Goal: Task Accomplishment & Management: Manage account settings

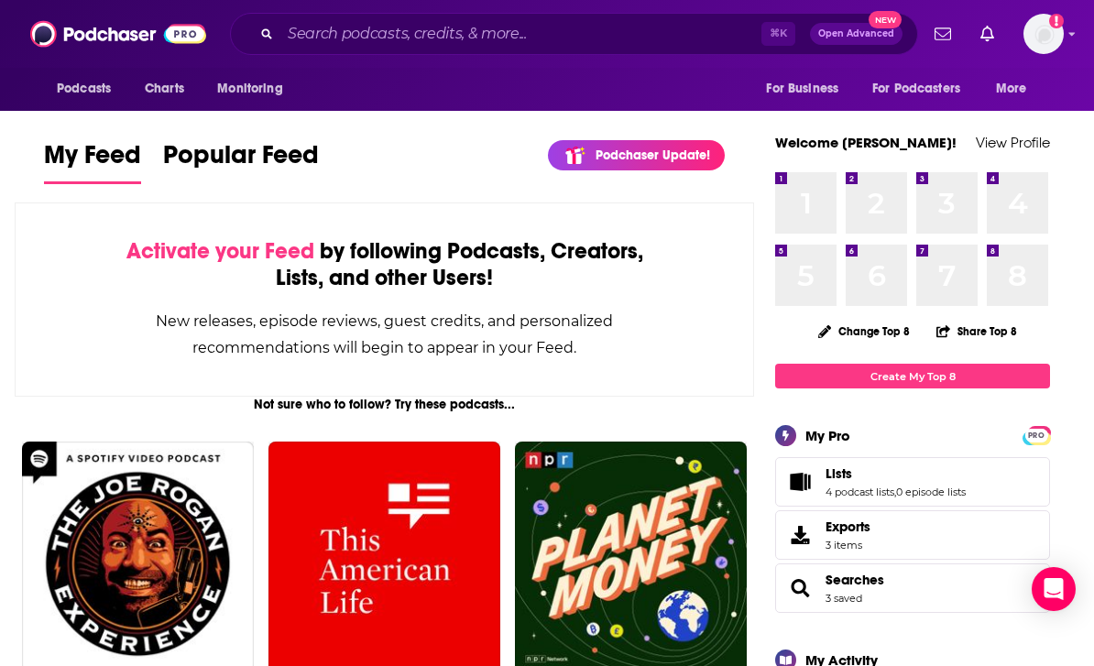
click at [922, 482] on link "Lists" at bounding box center [896, 474] width 140 height 16
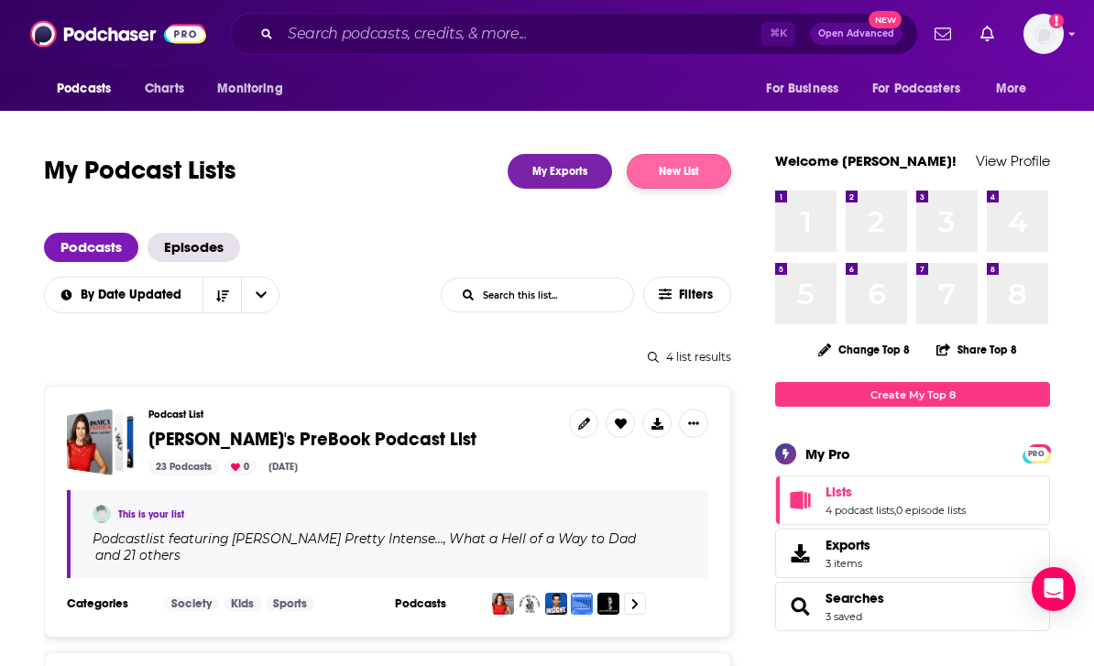
click at [675, 179] on button "New List" at bounding box center [679, 171] width 104 height 35
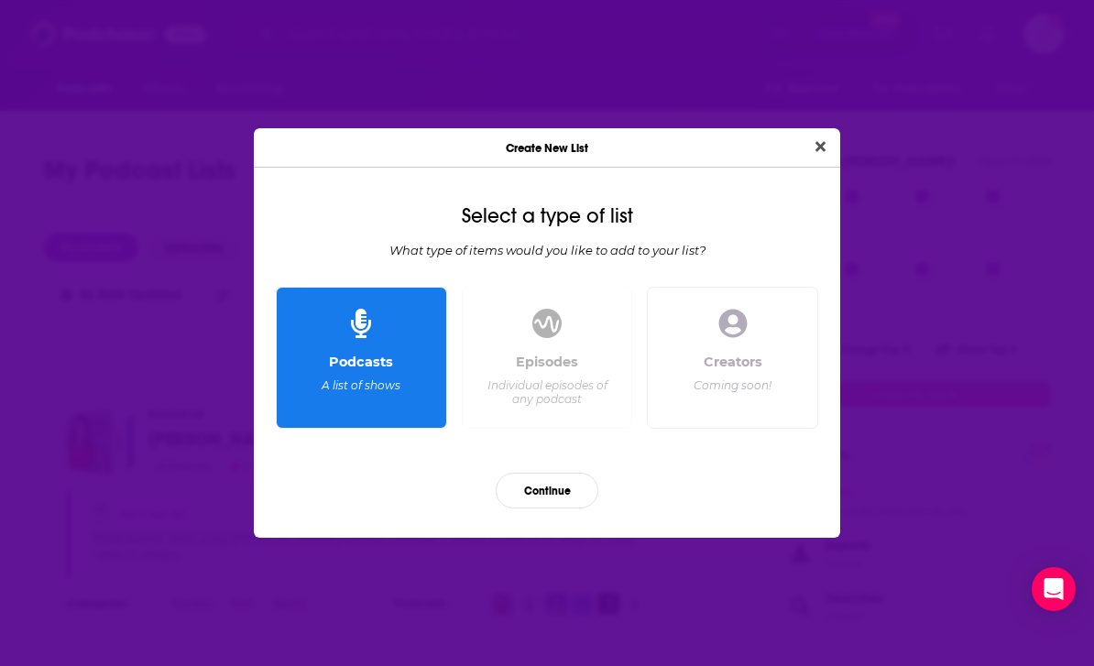
click at [408, 364] on div "Podcasts A list of shows" at bounding box center [361, 384] width 140 height 60
click at [556, 491] on button "Continue" at bounding box center [547, 491] width 103 height 36
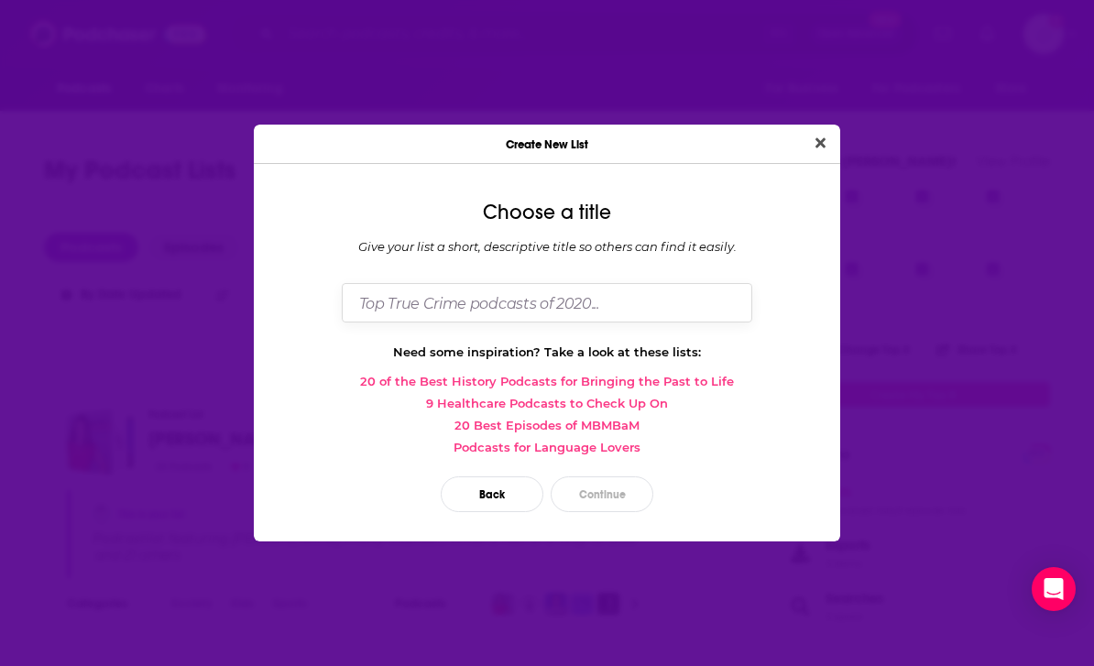
click at [649, 301] on input "Dialog" at bounding box center [547, 302] width 411 height 39
type input "[PERSON_NAME]’s 08/2025"
click at [616, 499] on button "Continue" at bounding box center [602, 495] width 103 height 36
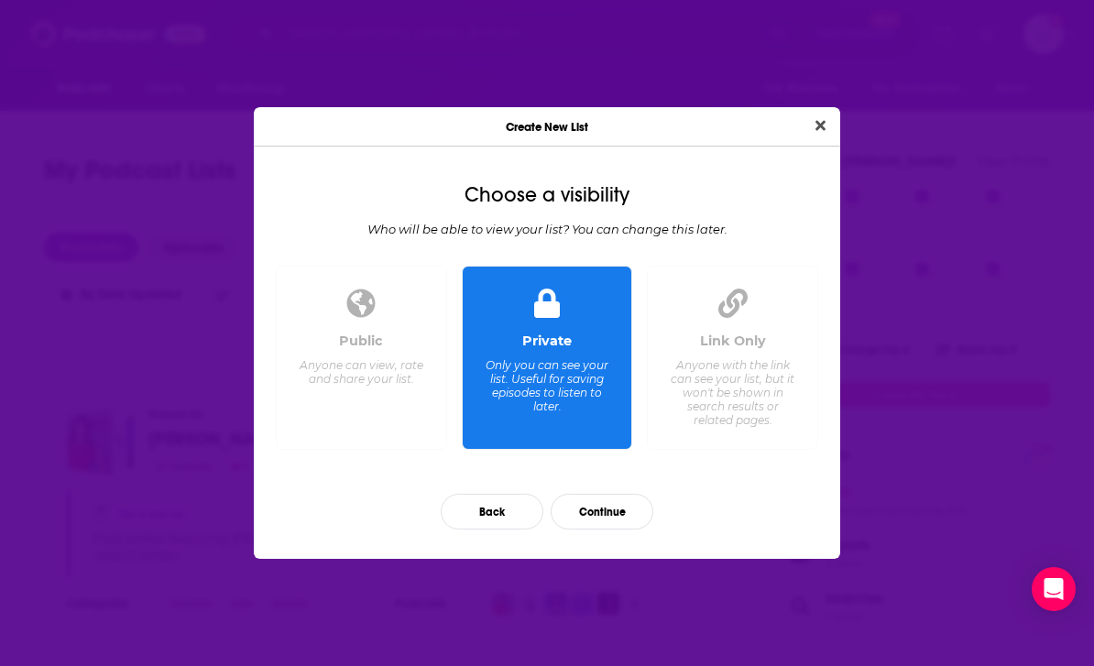
click at [589, 377] on div "Only you can see your list. Useful for saving episodes to listen to later." at bounding box center [547, 385] width 126 height 55
click at [606, 518] on button "Continue" at bounding box center [602, 512] width 103 height 36
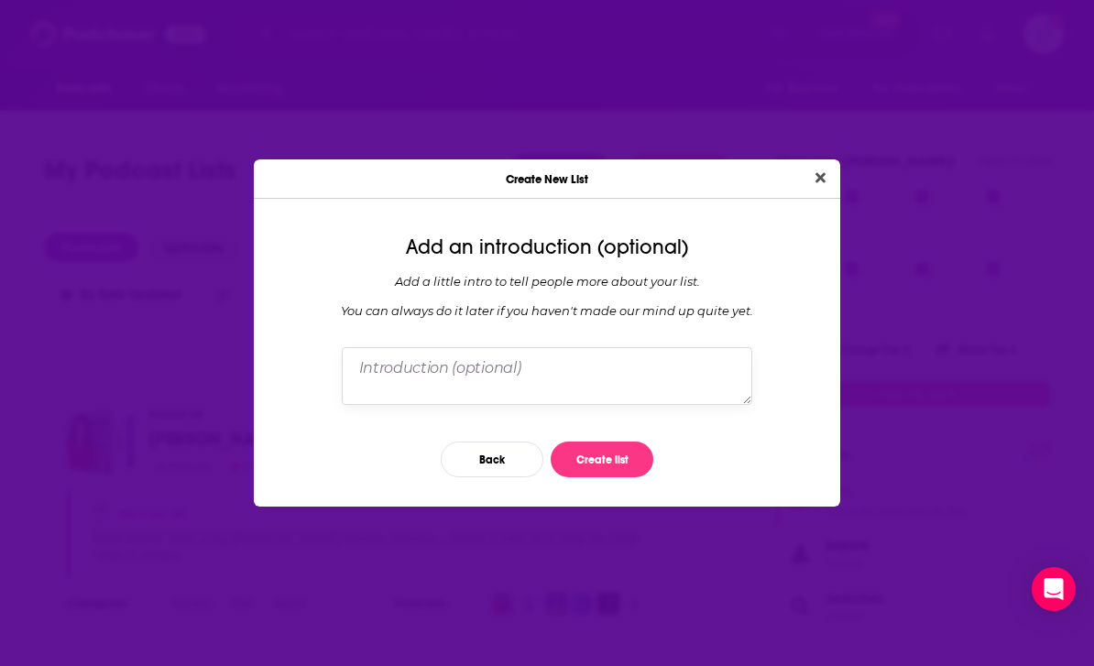
click at [596, 378] on textarea "Dialog" at bounding box center [547, 375] width 411 height 57
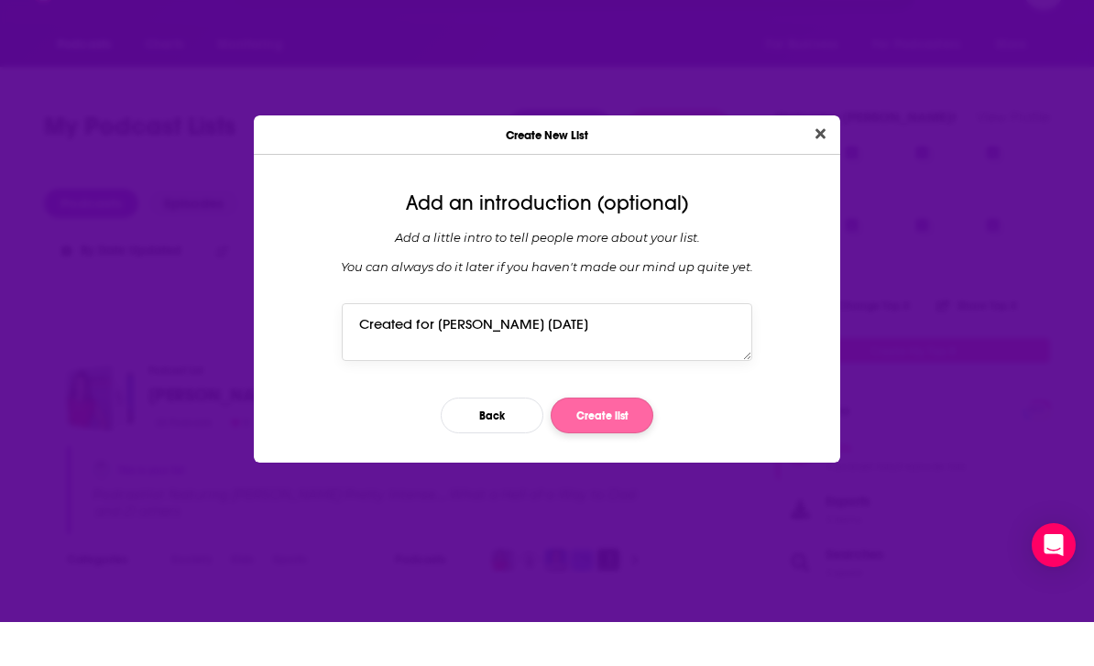
type textarea "Created for [PERSON_NAME] [DATE]"
click at [609, 442] on button "Create list" at bounding box center [602, 460] width 103 height 36
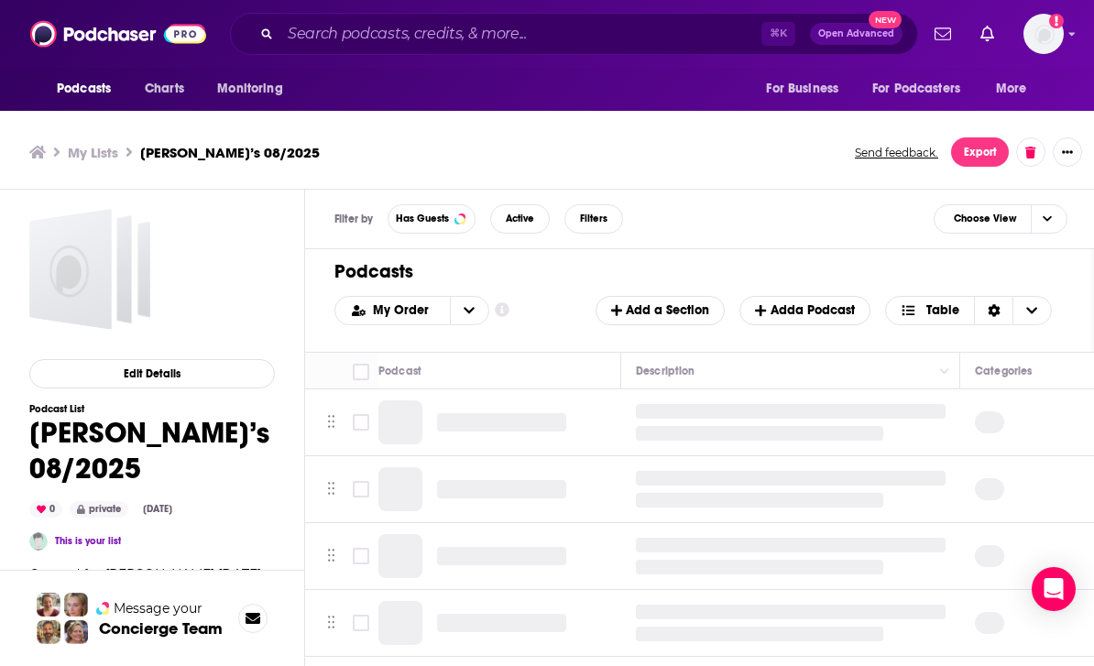
scroll to position [5, 0]
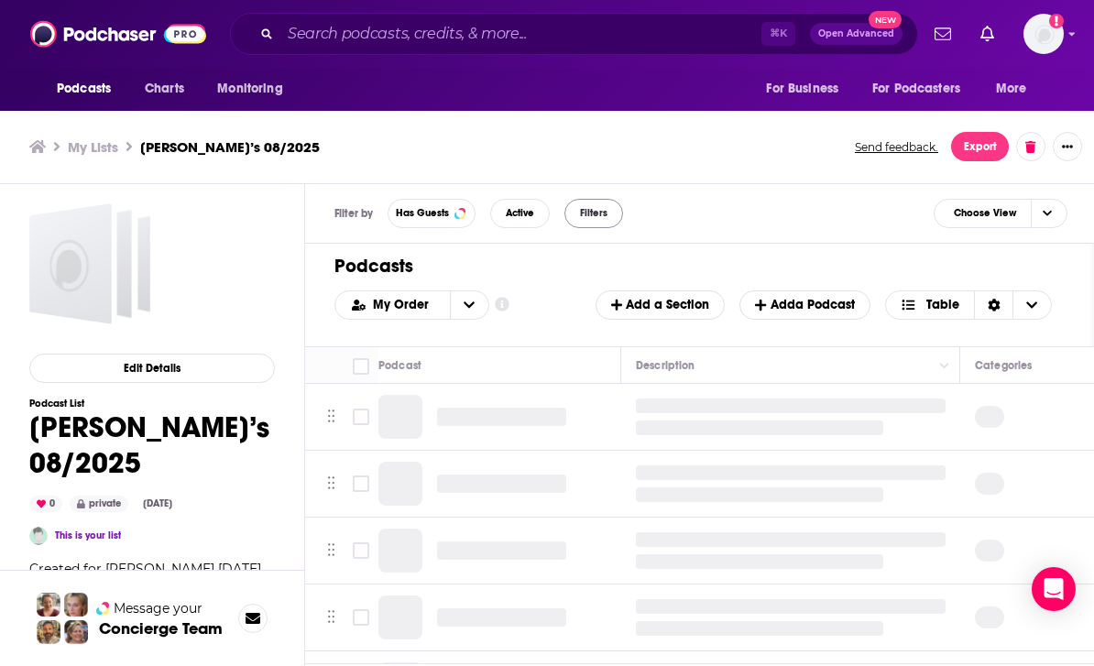
click at [602, 210] on span "Filters" at bounding box center [593, 213] width 27 height 10
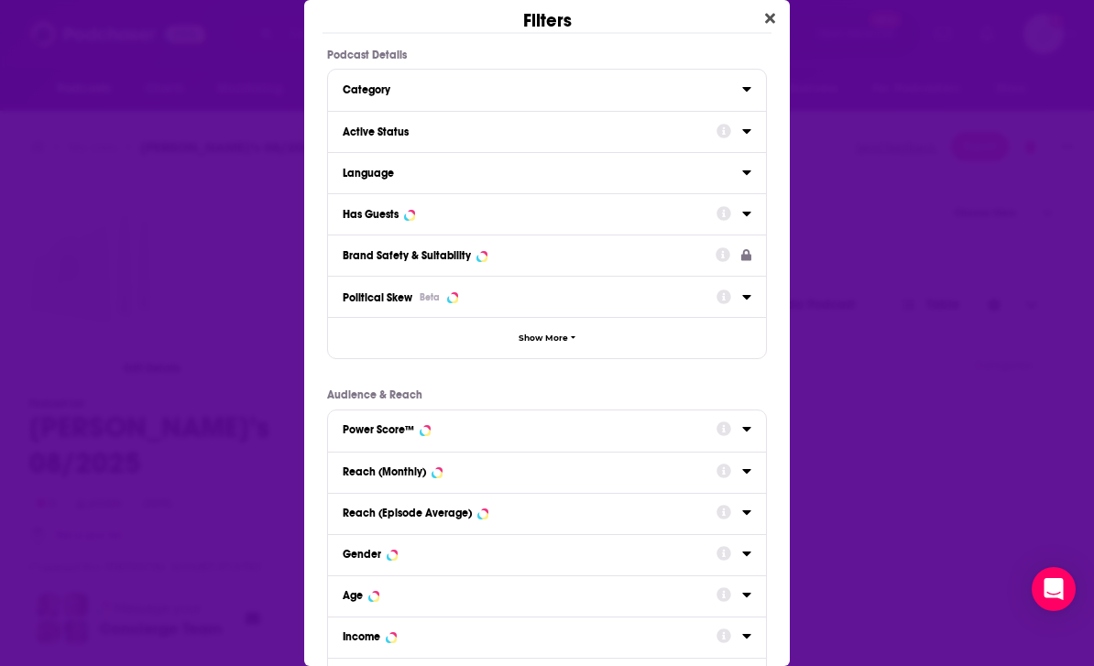
click at [736, 85] on button "Category" at bounding box center [543, 88] width 400 height 23
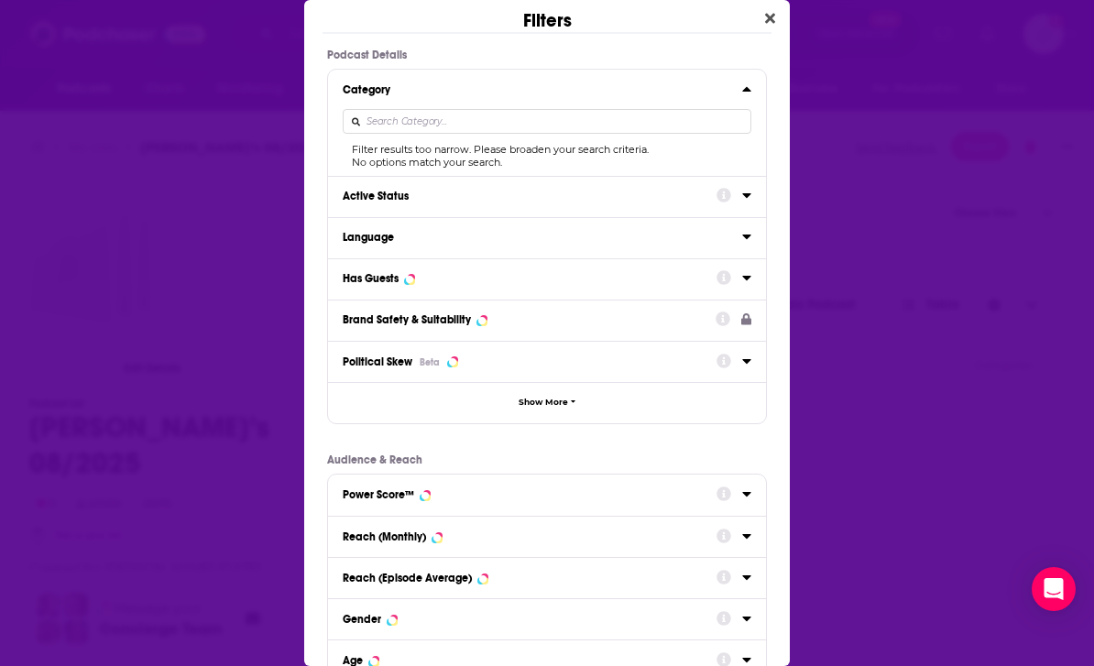
click at [642, 120] on input "Dialog" at bounding box center [547, 121] width 409 height 25
type input "H"
click at [745, 186] on div "Dialog" at bounding box center [734, 195] width 35 height 23
click at [729, 192] on icon "Dialog" at bounding box center [724, 195] width 15 height 15
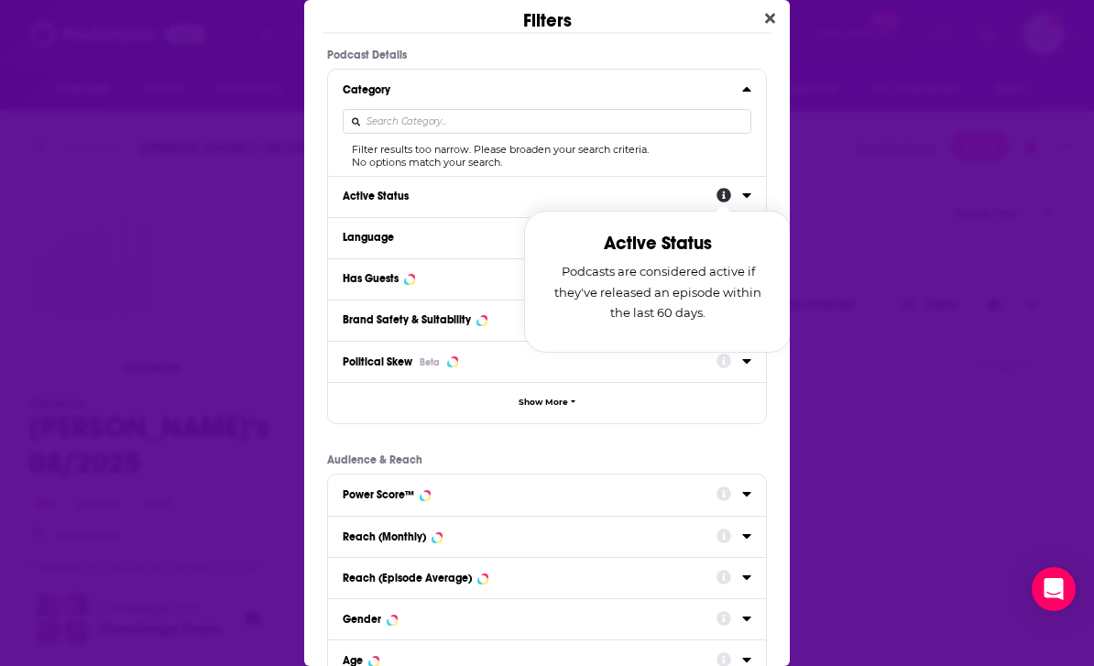
click at [750, 190] on icon "Dialog" at bounding box center [746, 195] width 9 height 15
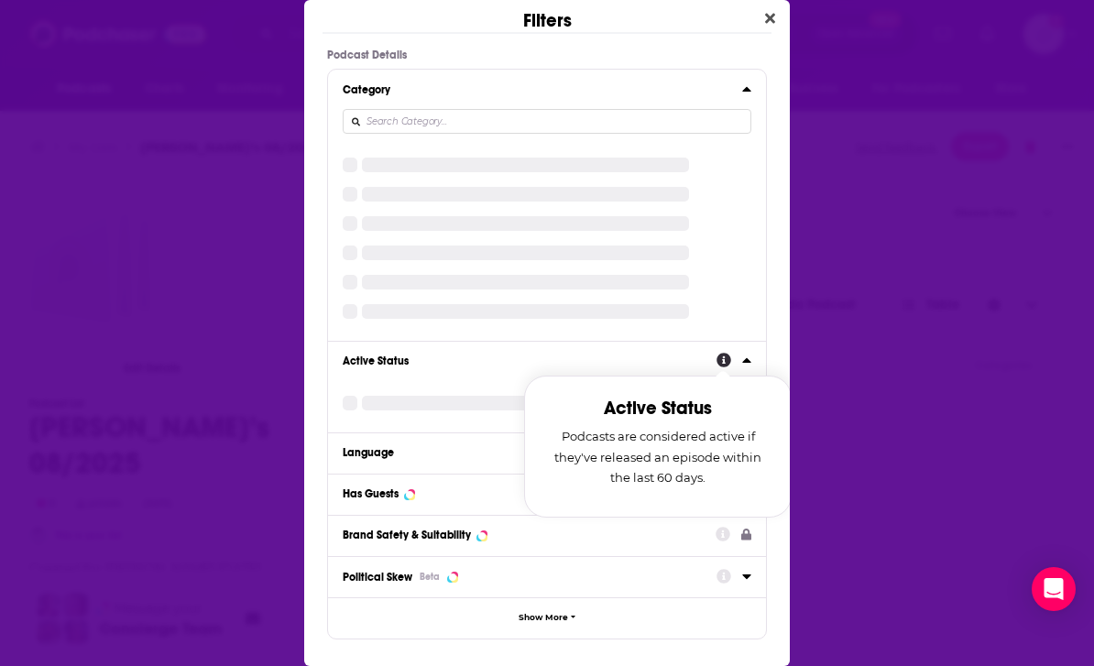
click at [748, 196] on div "Dialog" at bounding box center [547, 194] width 409 height 15
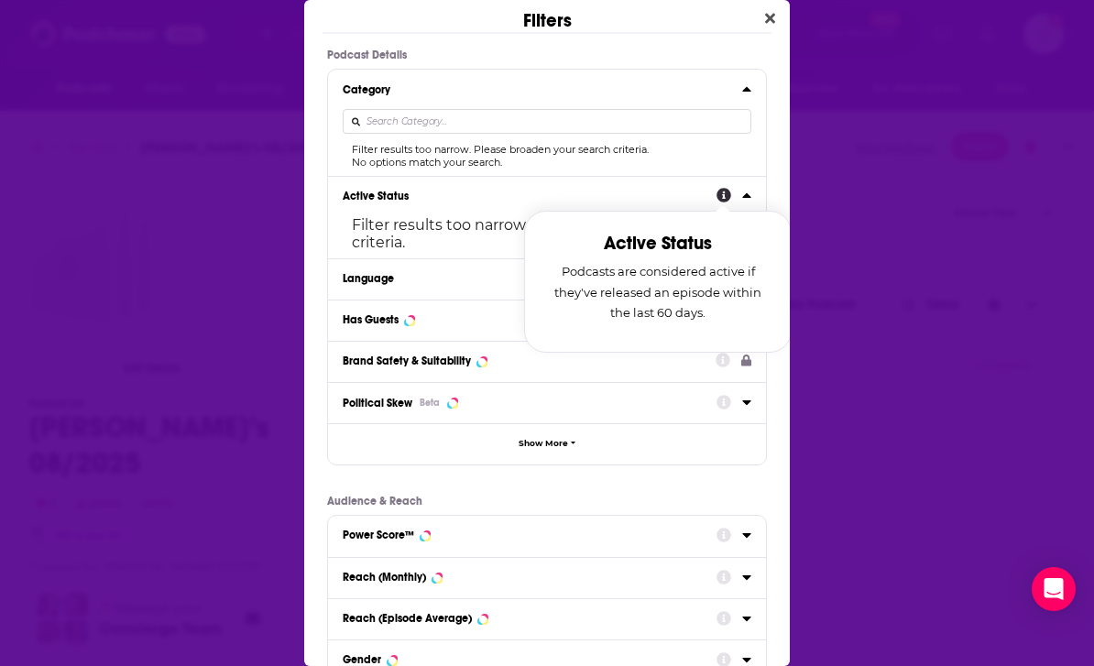
click at [746, 198] on icon "Dialog" at bounding box center [746, 195] width 8 height 5
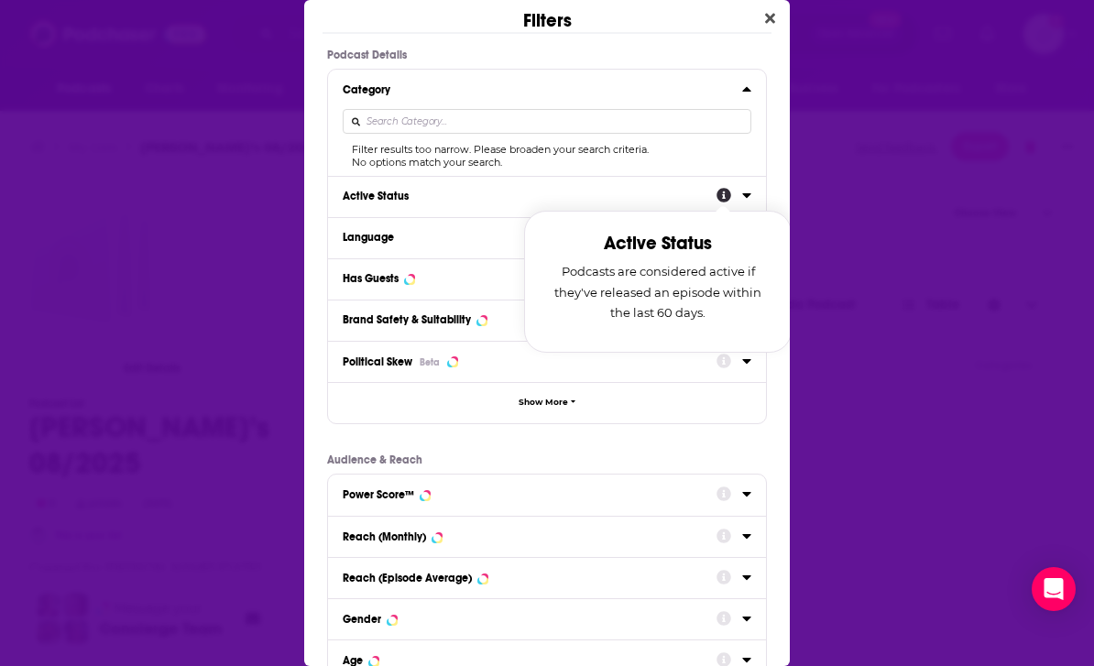
click at [718, 194] on icon "Dialog" at bounding box center [724, 196] width 15 height 15
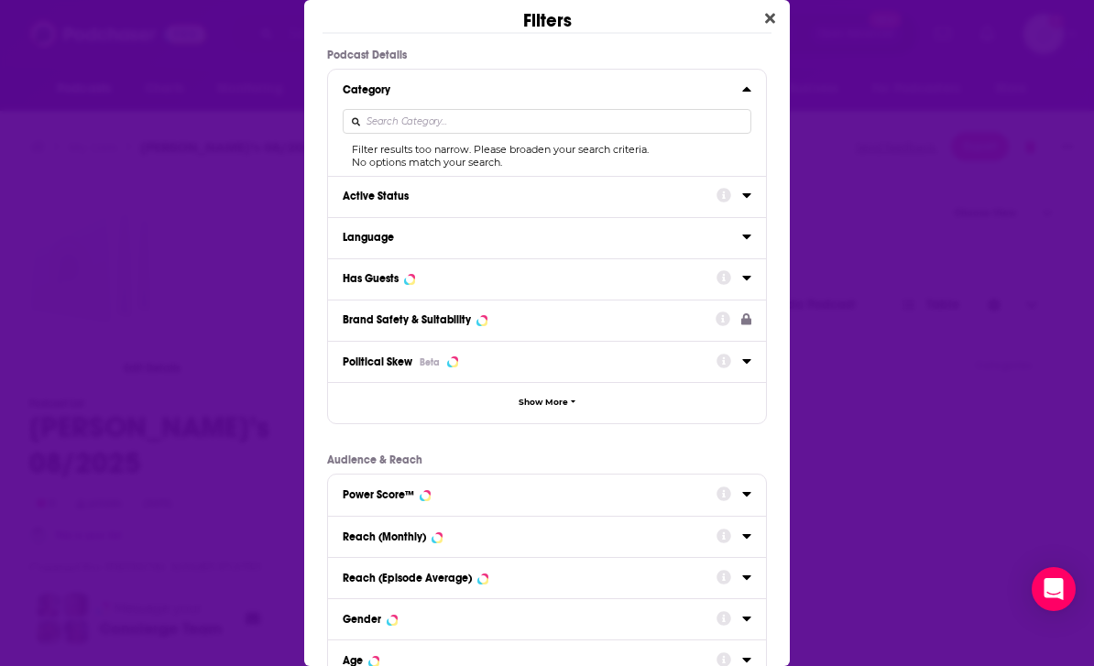
click at [748, 195] on icon "Dialog" at bounding box center [746, 195] width 9 height 15
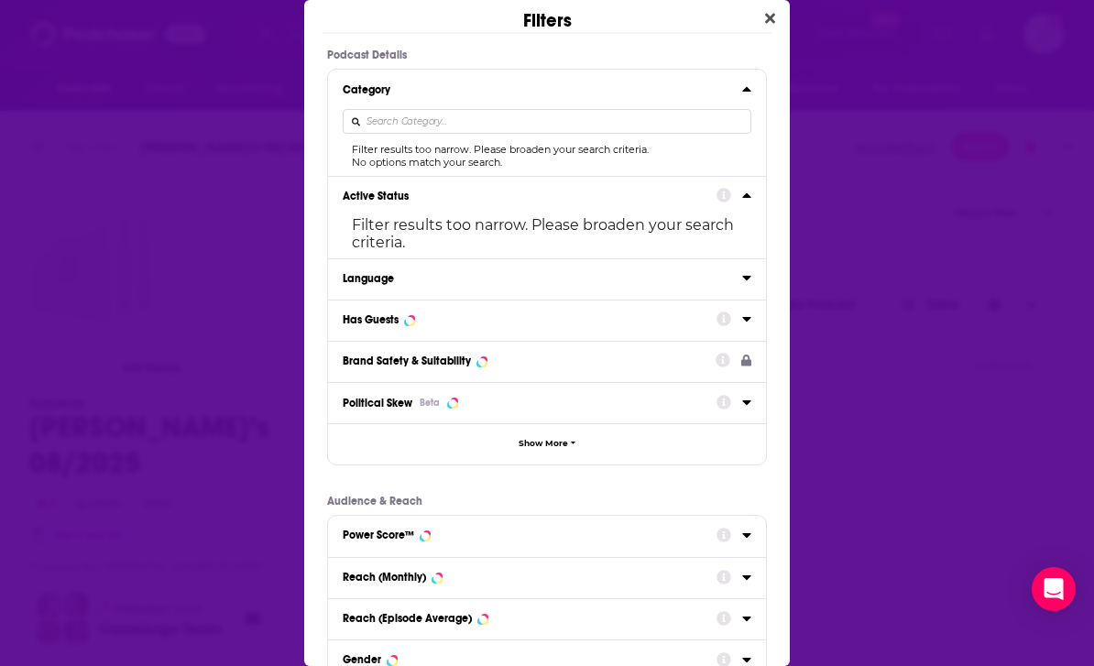
click at [740, 280] on button "Language" at bounding box center [543, 278] width 400 height 23
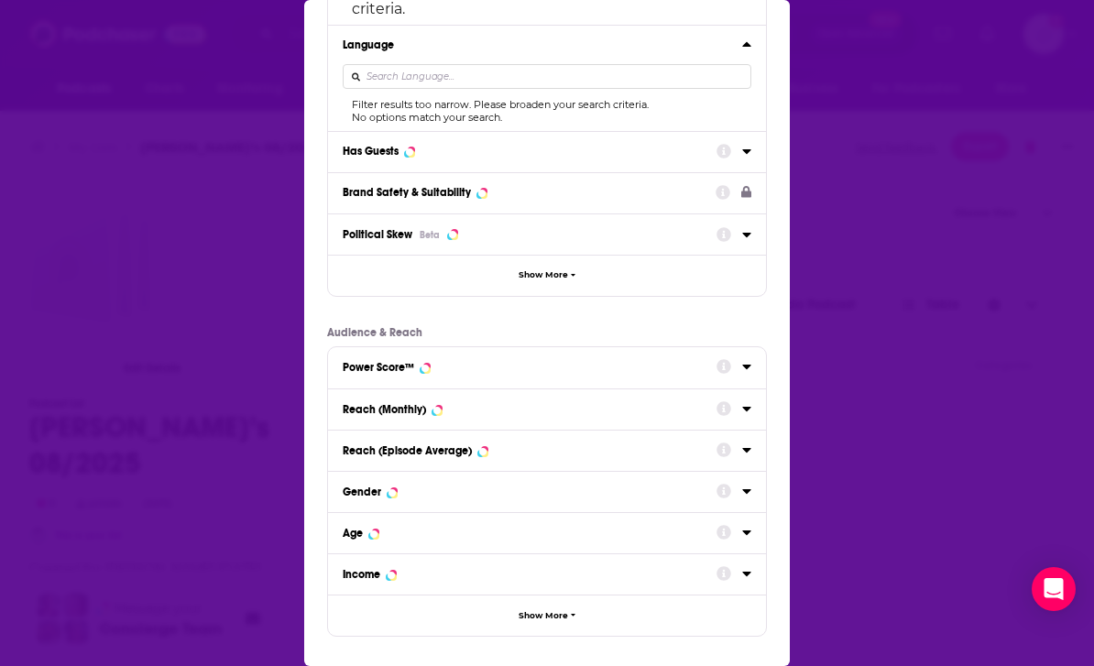
scroll to position [243, 0]
click at [748, 361] on icon "Dialog" at bounding box center [746, 366] width 9 height 15
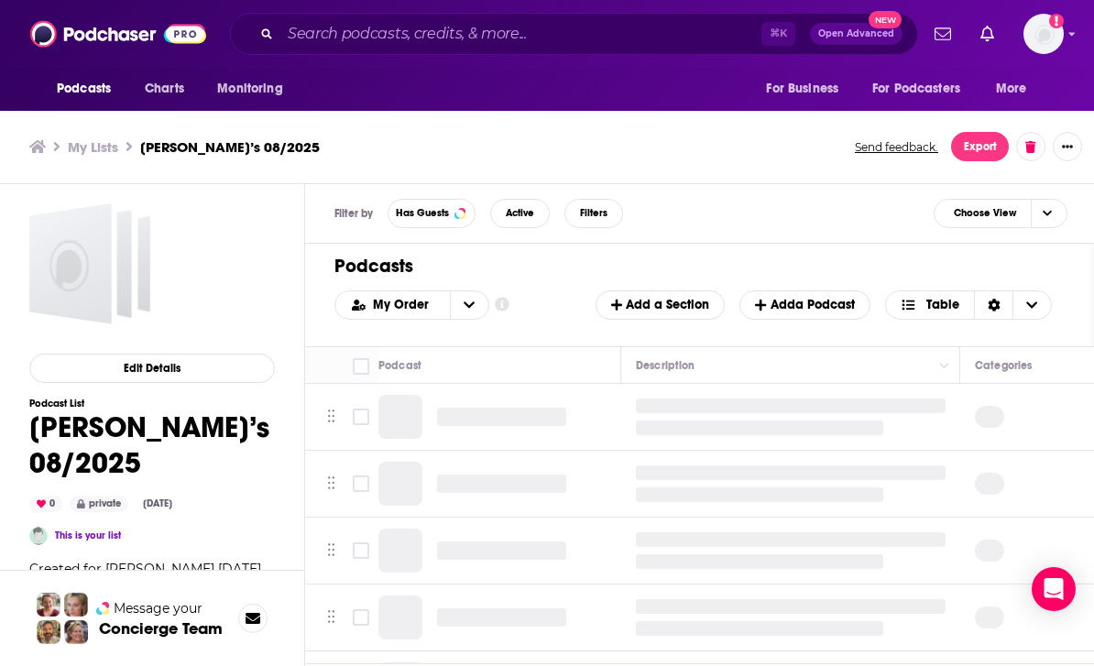
scroll to position [0, 0]
click at [796, 307] on span "Add a Podcast" at bounding box center [804, 305] width 99 height 16
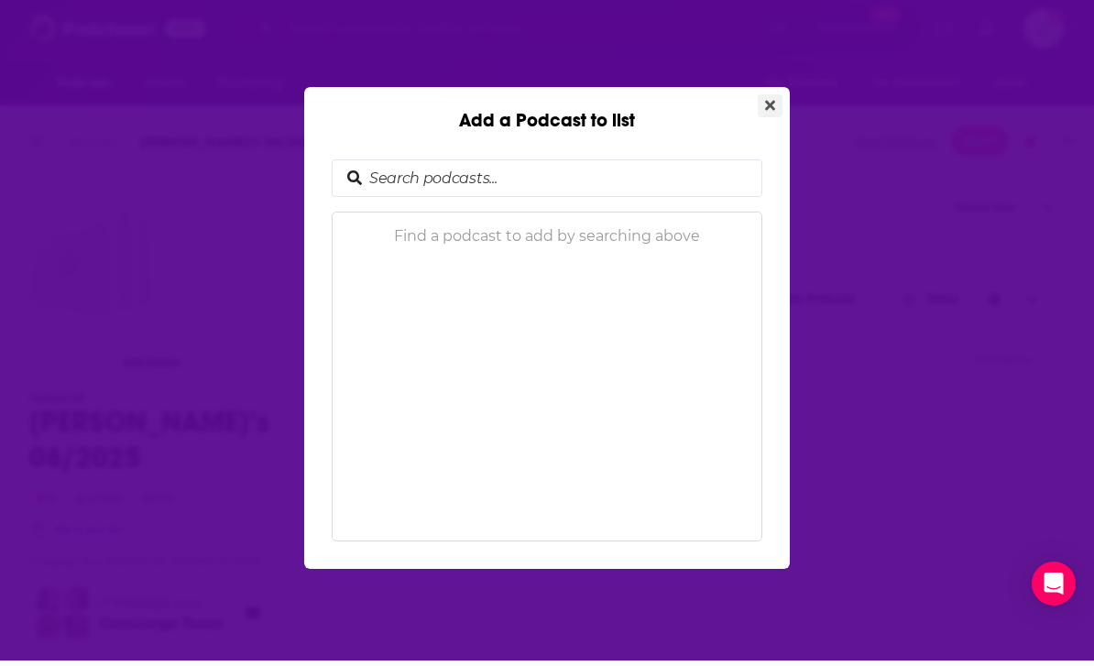
click at [774, 105] on icon "Close" at bounding box center [770, 110] width 10 height 10
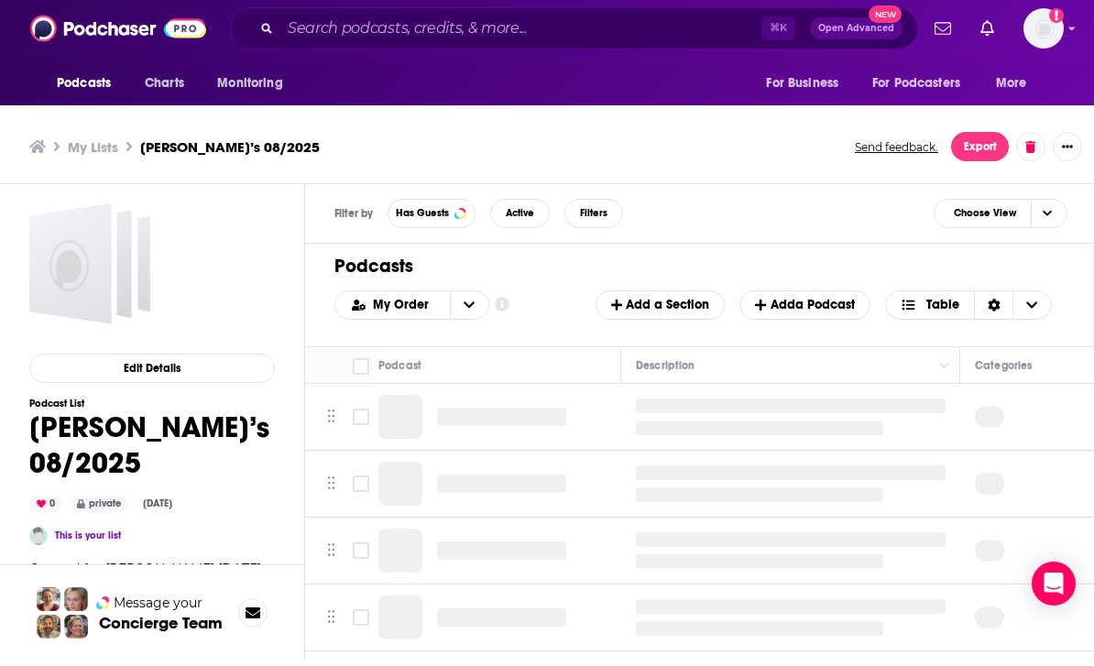
scroll to position [5, 0]
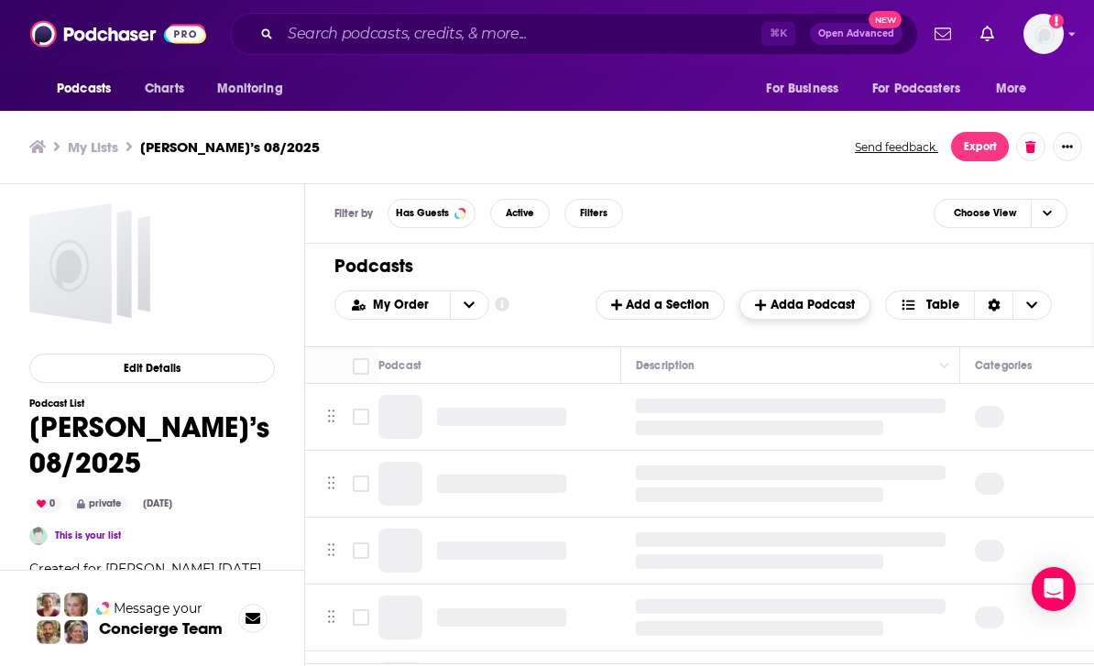
click at [823, 307] on span "Add a Podcast" at bounding box center [804, 305] width 99 height 16
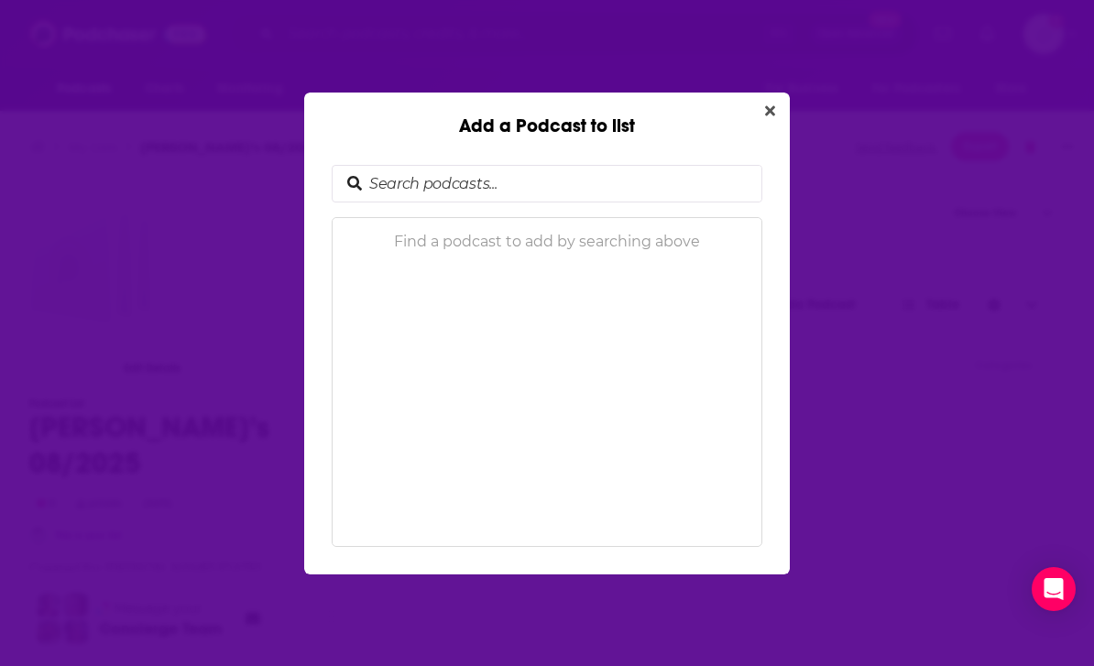
scroll to position [0, 0]
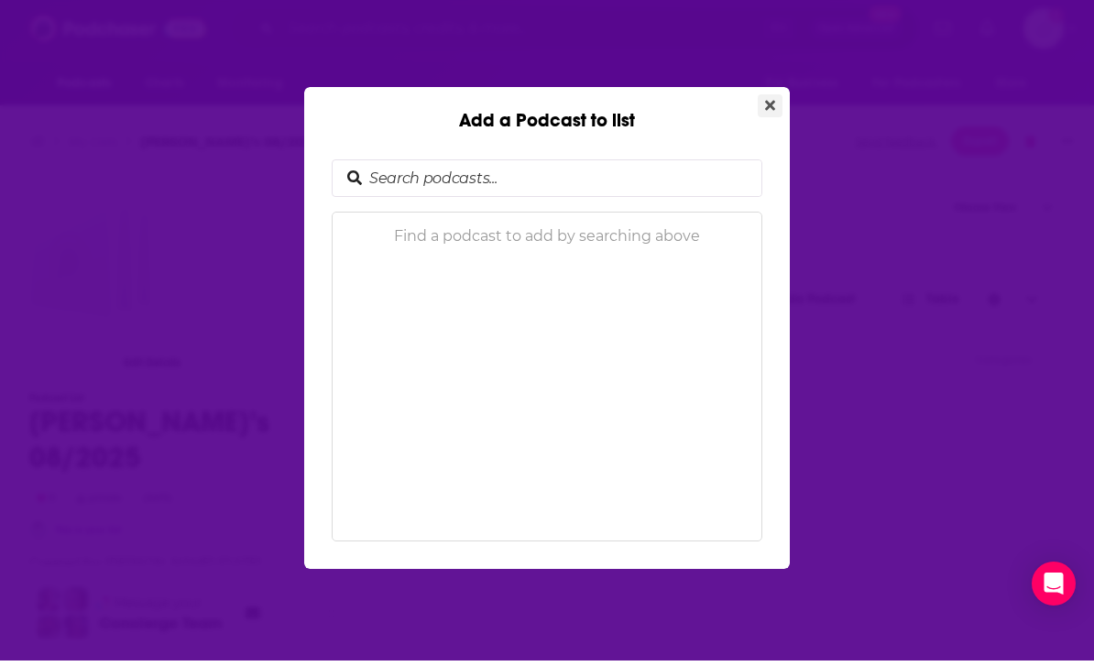
click at [775, 100] on button "Close" at bounding box center [770, 111] width 25 height 23
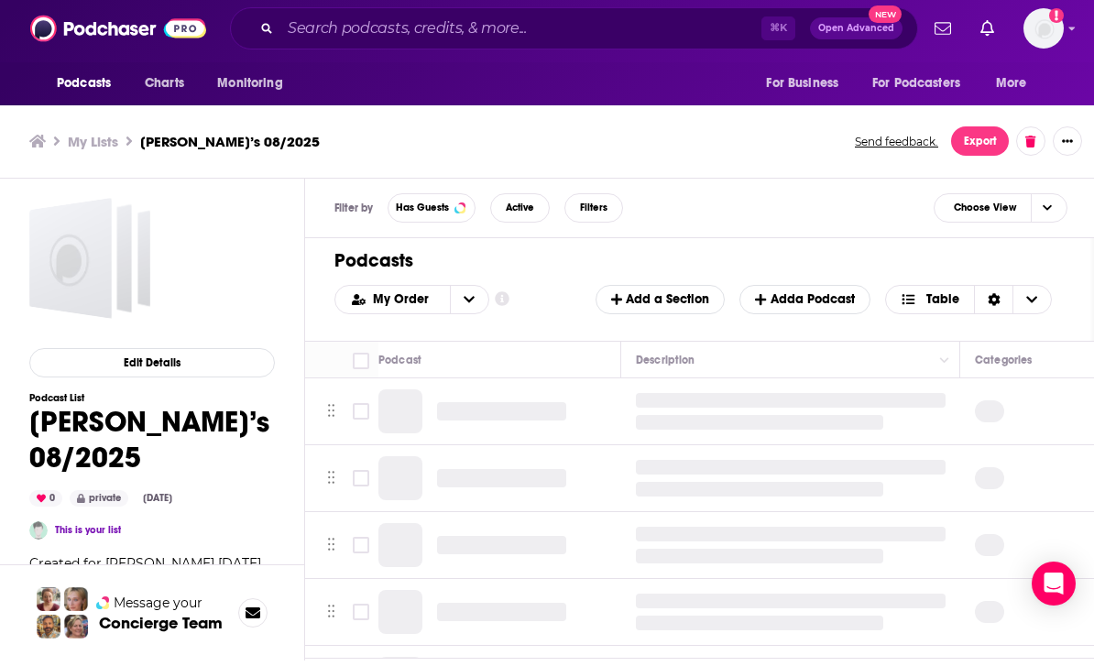
scroll to position [5, 0]
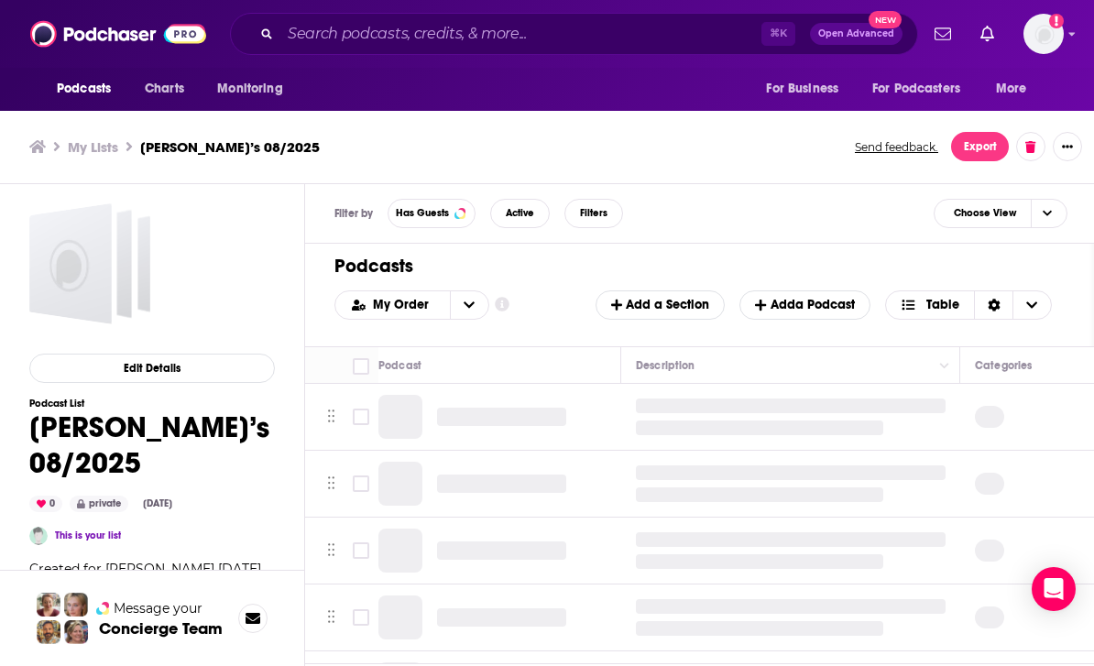
click at [803, 95] on span "For Business" at bounding box center [802, 89] width 72 height 26
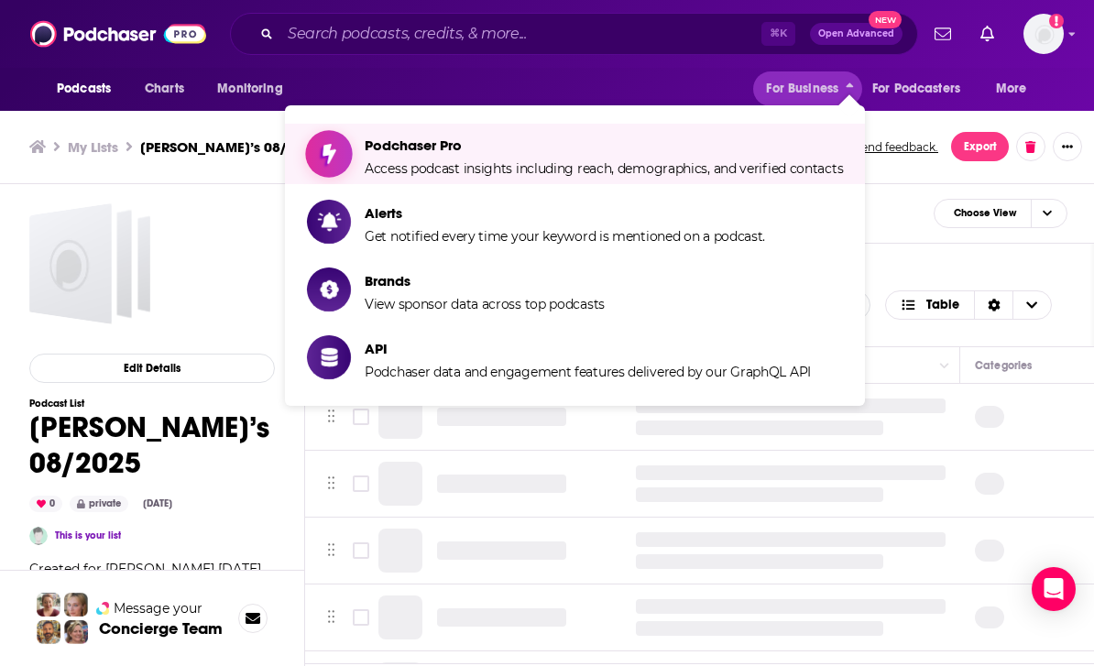
click at [751, 166] on span "Access podcast insights including reach, demographics, and verified contacts" at bounding box center [604, 168] width 478 height 16
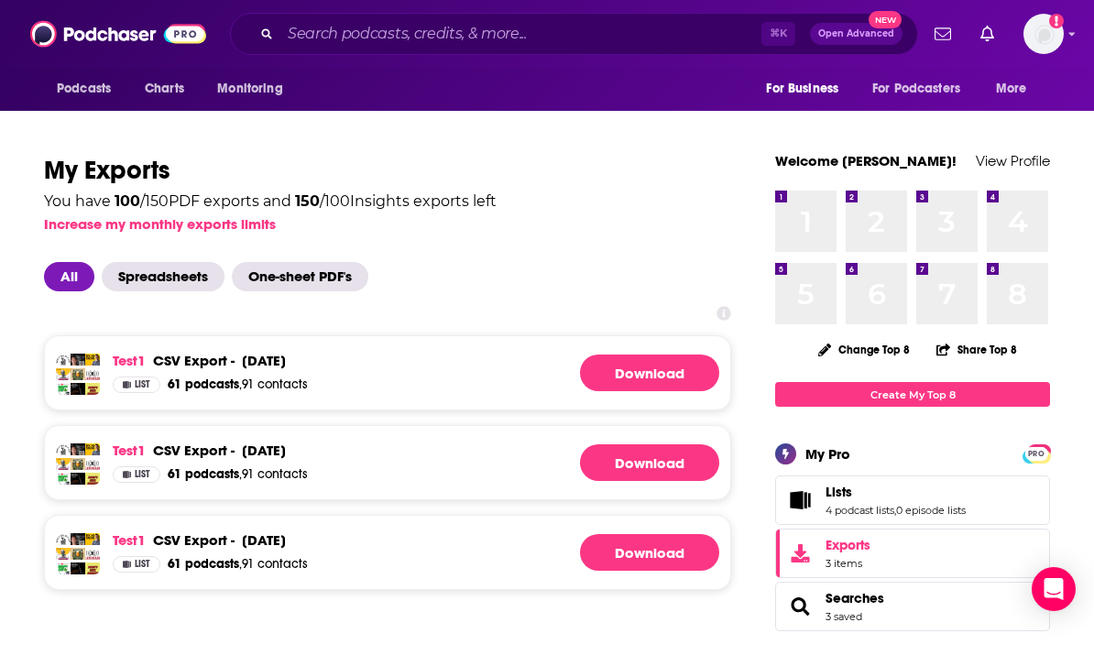
click at [906, 500] on link "Lists" at bounding box center [896, 492] width 140 height 16
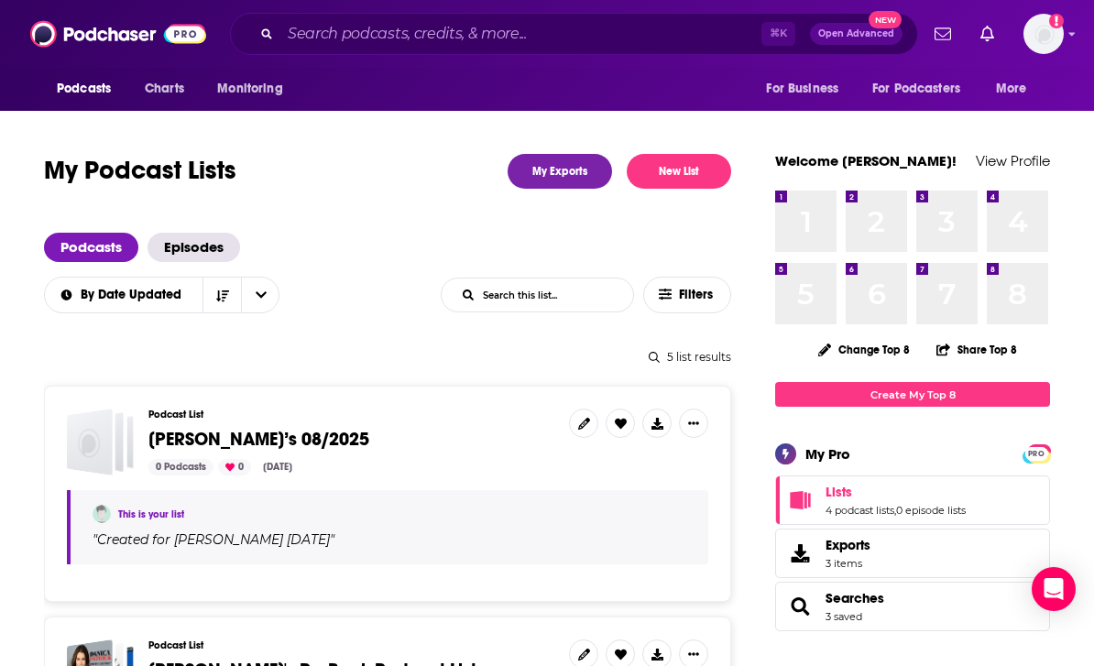
click at [816, 90] on span "For Business" at bounding box center [802, 89] width 72 height 26
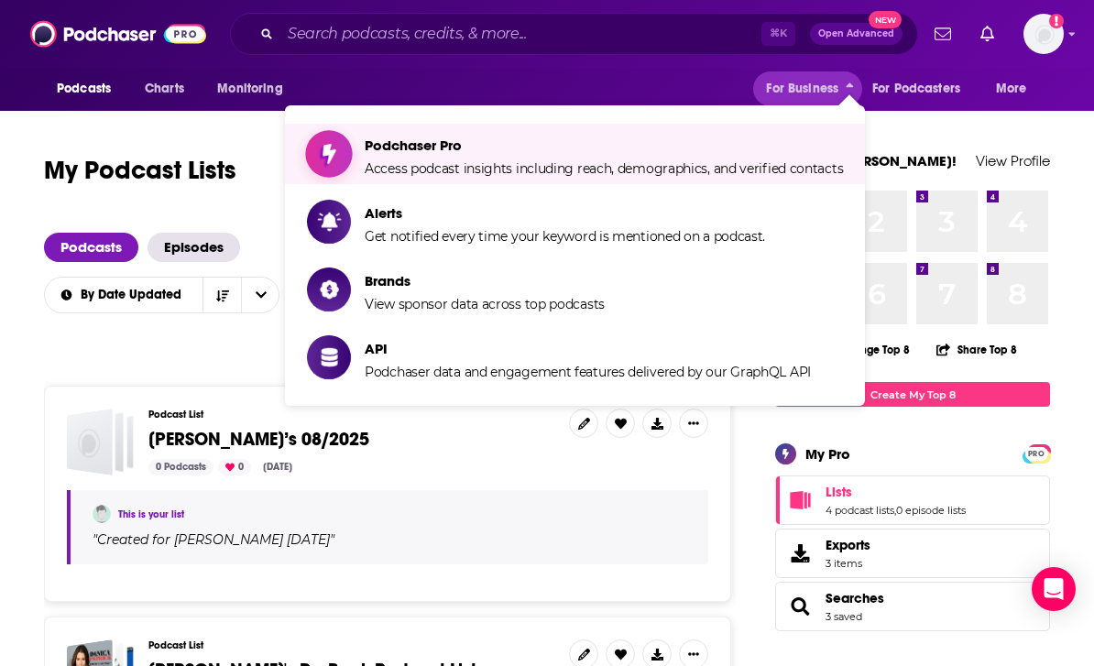
click at [654, 159] on span "Podchaser Pro Access podcast insights including reach, demographics, and verifi…" at bounding box center [604, 154] width 478 height 46
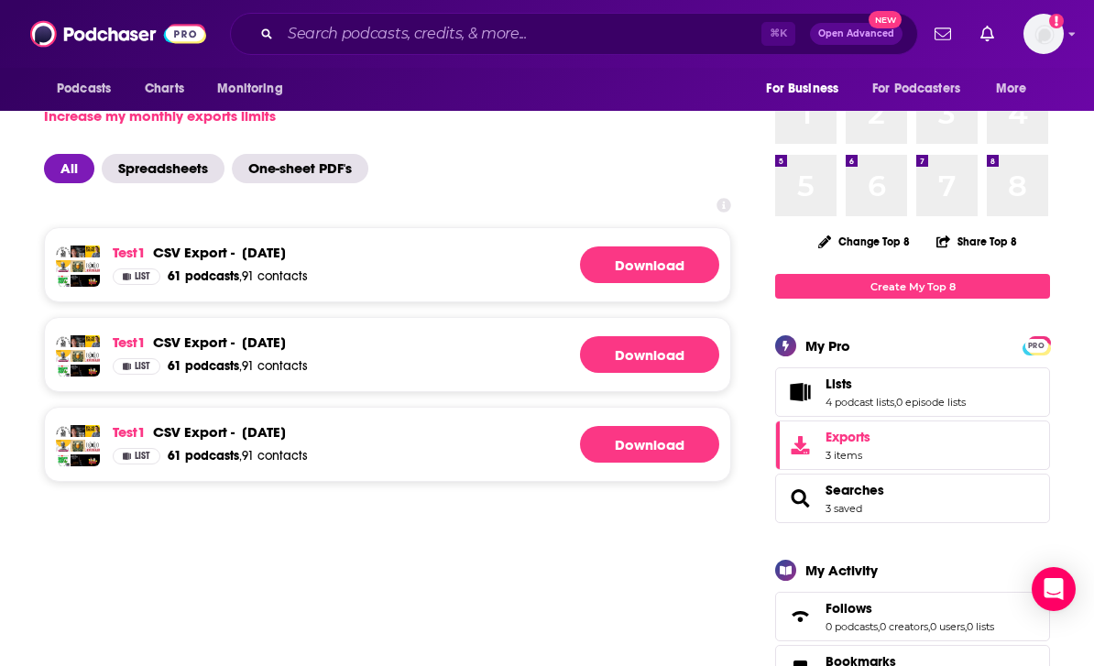
scroll to position [90, 0]
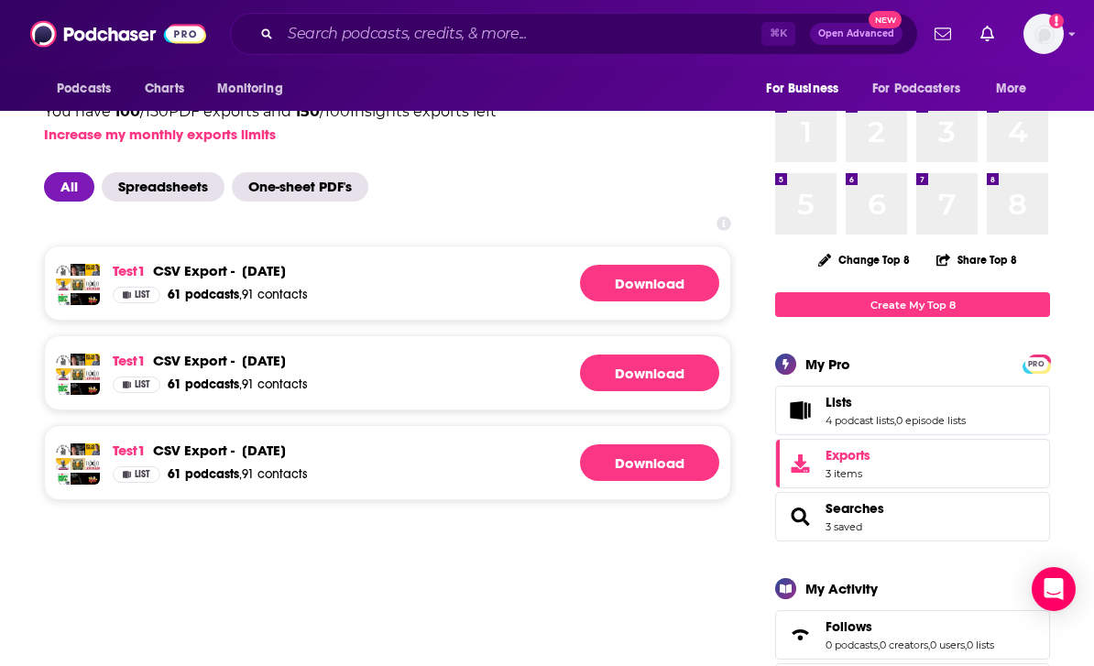
click at [394, 280] on div "test1 csv export - [DATE] csv export - [DATE] List 61 podcasts , 91 contacts Do…" at bounding box center [387, 283] width 687 height 75
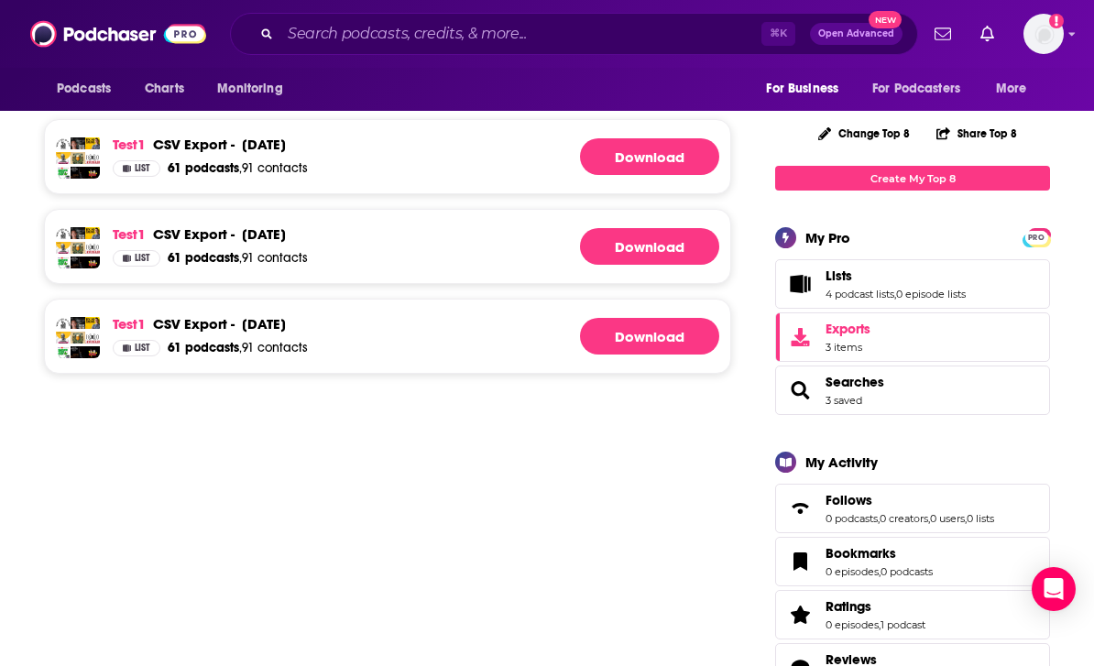
scroll to position [0, 0]
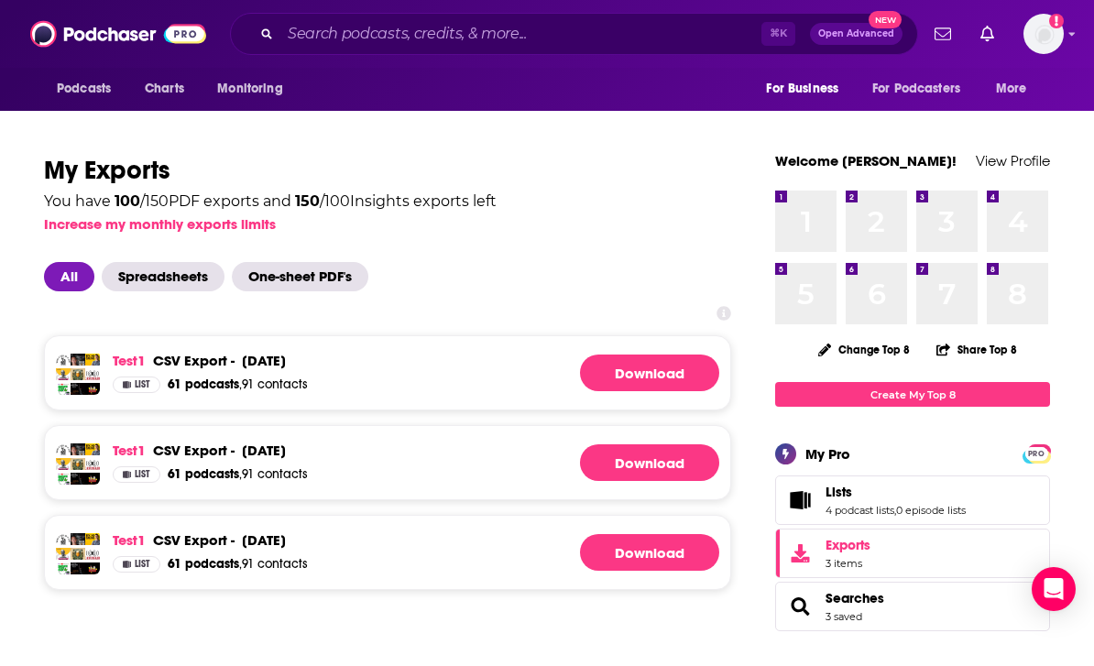
click at [91, 99] on span "Podcasts" at bounding box center [84, 89] width 54 height 26
click at [109, 97] on span "Podcasts" at bounding box center [84, 89] width 54 height 26
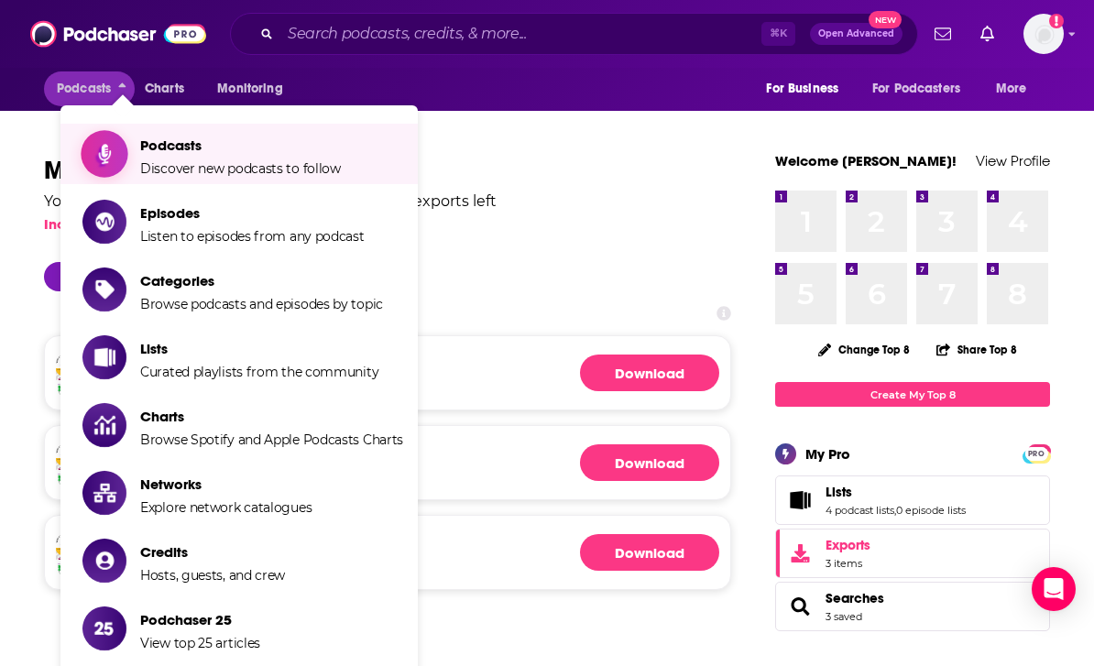
click at [220, 174] on span "Discover new podcasts to follow" at bounding box center [240, 168] width 201 height 16
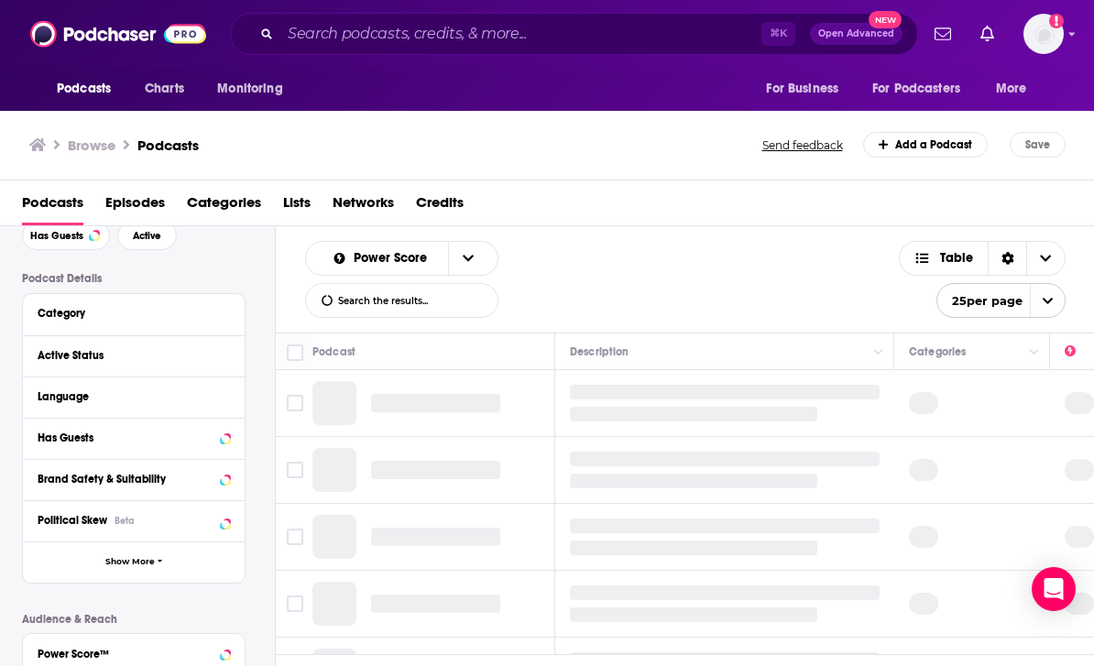
scroll to position [56, 0]
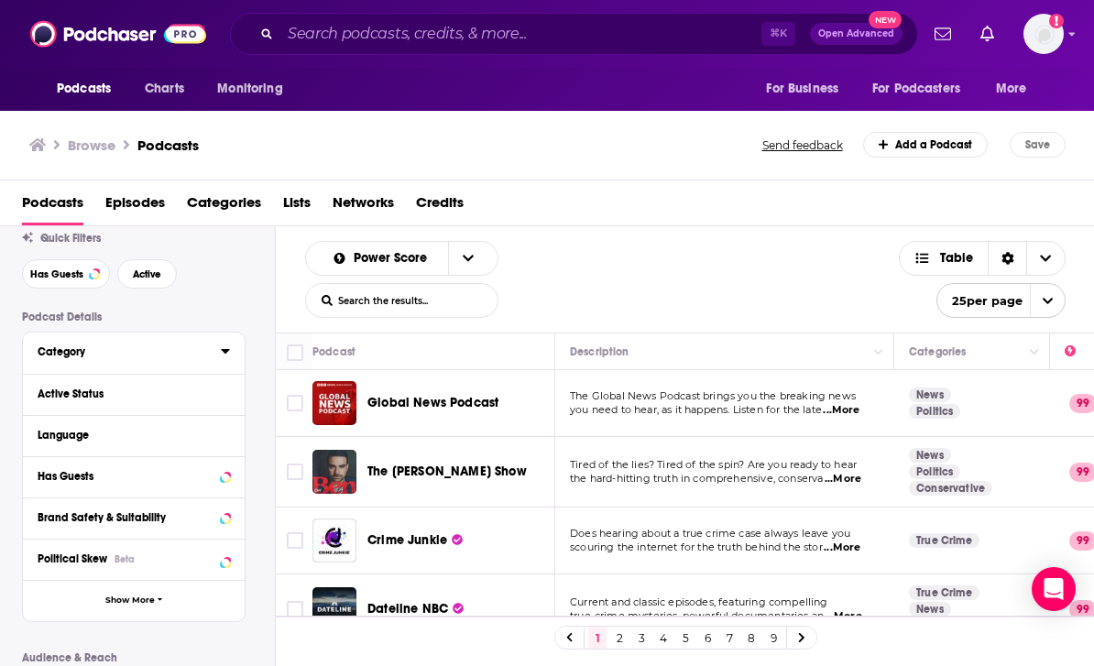
click at [219, 358] on button "Category" at bounding box center [129, 351] width 183 height 23
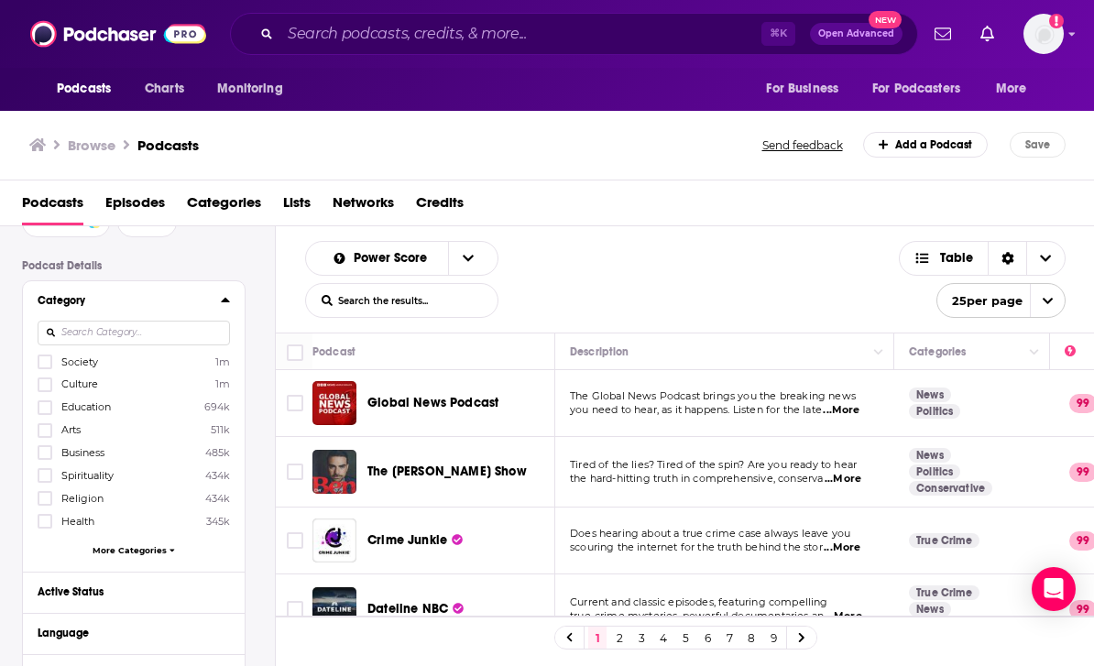
scroll to position [108, 0]
click at [49, 451] on label at bounding box center [45, 451] width 15 height 15
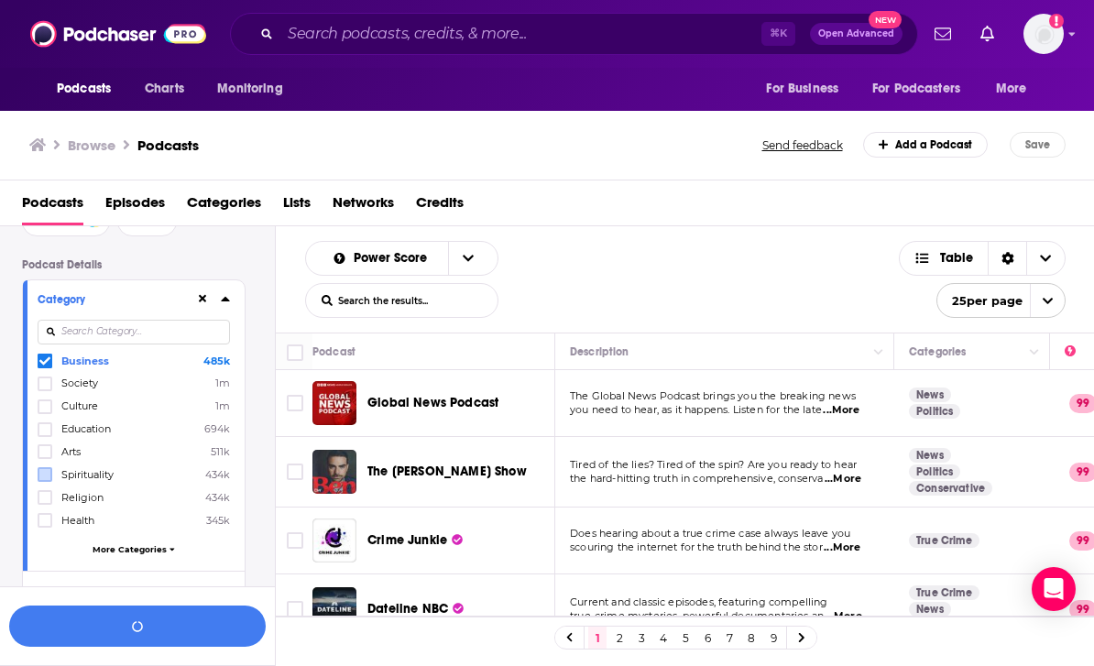
click at [44, 482] on label at bounding box center [45, 474] width 15 height 15
click at [45, 501] on icon at bounding box center [44, 497] width 11 height 11
click at [41, 528] on label at bounding box center [45, 520] width 15 height 15
click at [170, 553] on icon at bounding box center [172, 549] width 5 height 8
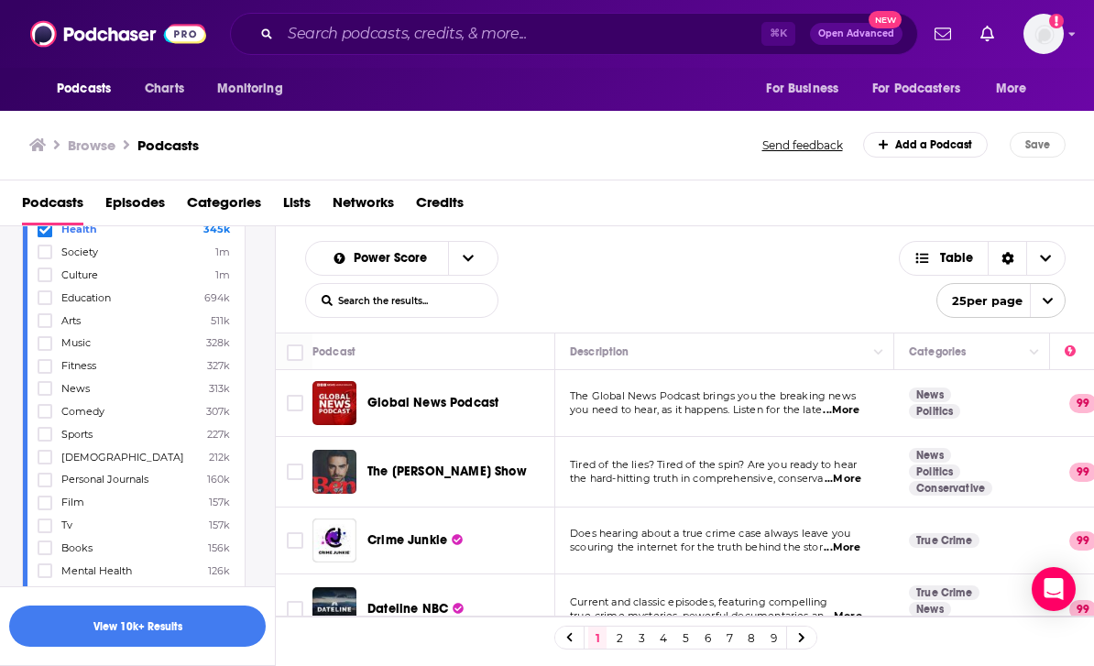
scroll to position [309, 0]
click at [138, 367] on label "Fitness 327k" at bounding box center [134, 365] width 192 height 16
click at [45, 371] on input "multiSelectOption-fitness-9" at bounding box center [45, 371] width 0 height 0
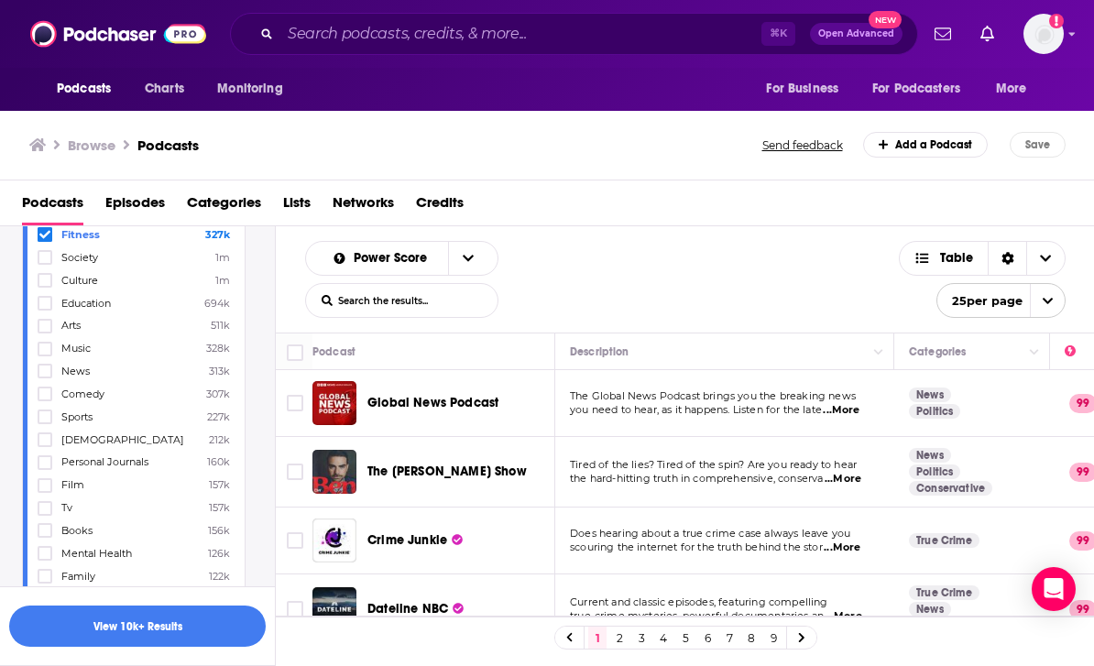
scroll to position [318, 0]
click at [138, 451] on label "Christianity 212k" at bounding box center [134, 447] width 192 height 16
click at [45, 453] on input "multiSelectOption-christianity-13" at bounding box center [45, 453] width 0 height 0
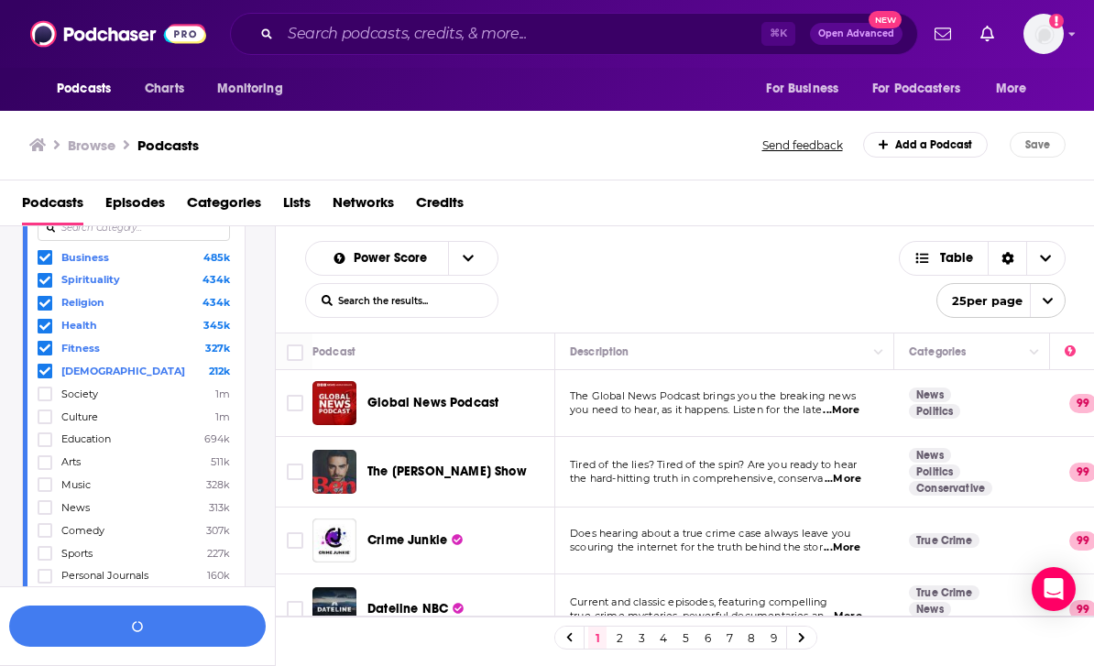
scroll to position [203, 0]
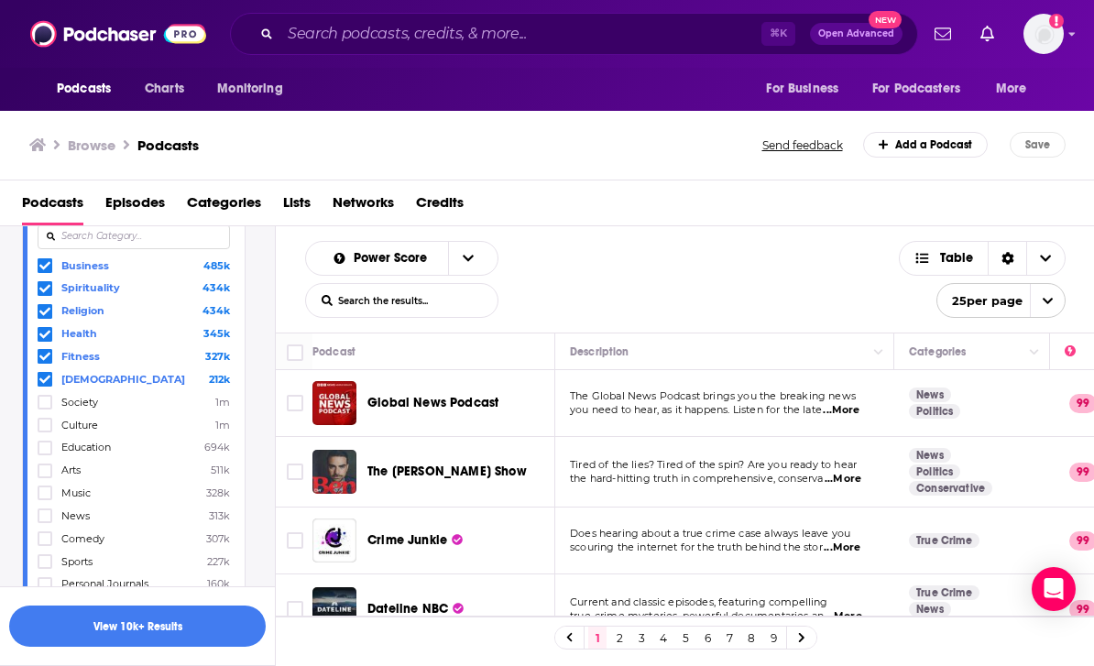
click at [180, 319] on label "Religion 434k" at bounding box center [134, 311] width 192 height 16
click at [45, 315] on input "multiSelectOption-religion-2" at bounding box center [45, 315] width 0 height 0
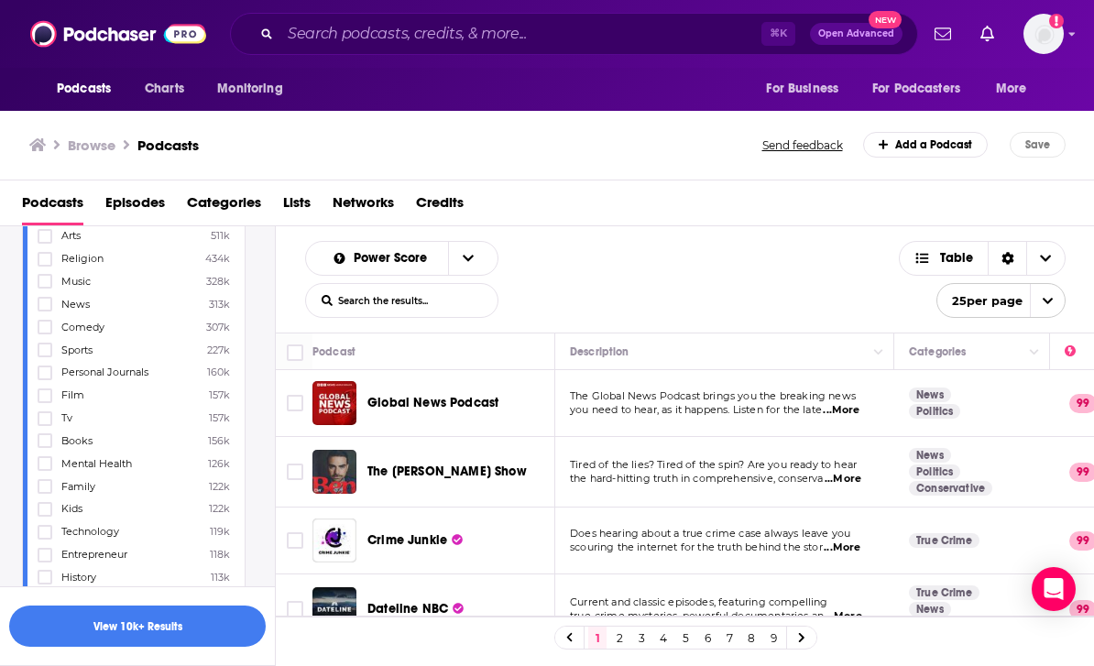
scroll to position [454, 0]
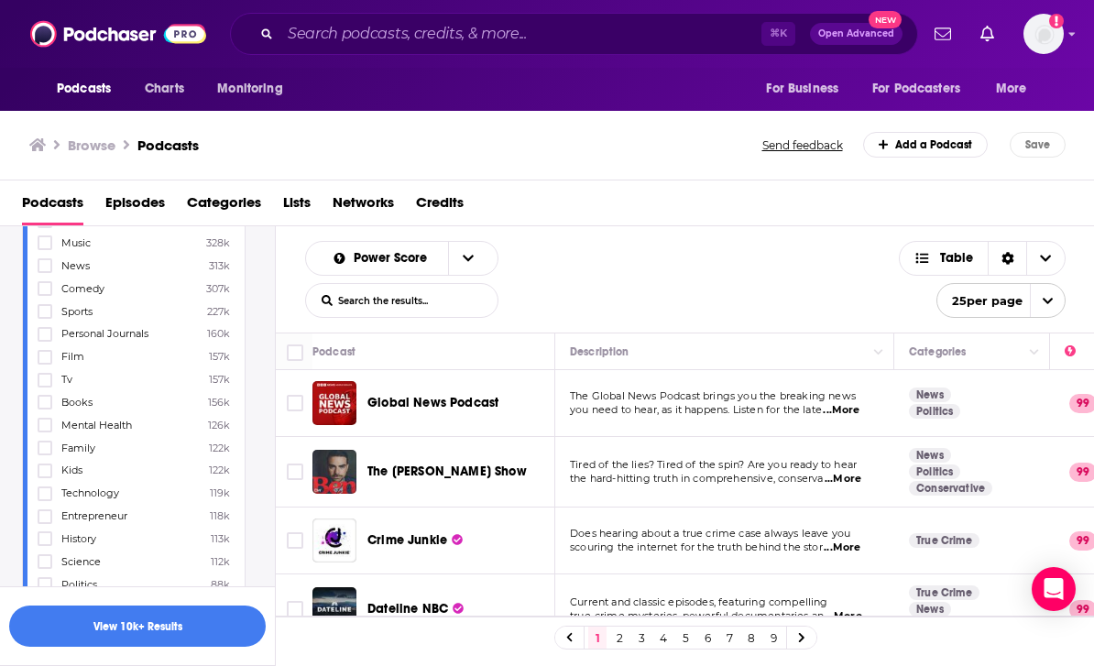
click at [169, 433] on label "Mental Health 126k" at bounding box center [134, 425] width 192 height 16
click at [45, 431] on input "multiSelectOption-mental-health-18" at bounding box center [45, 431] width 0 height 0
click at [164, 402] on label "Entrepreneur 118k" at bounding box center [134, 401] width 192 height 16
click at [45, 407] on input "multiSelectOption-entrepreneur-22" at bounding box center [45, 407] width 0 height 0
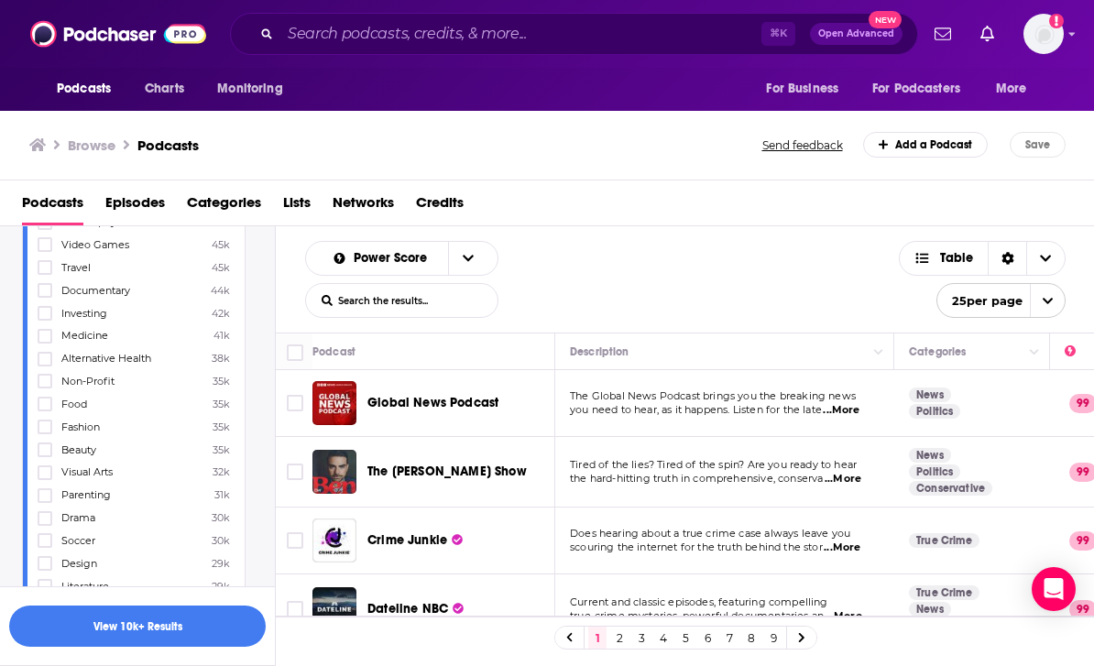
scroll to position [1046, 0]
click at [175, 365] on label "Alternative Health 38k" at bounding box center [134, 357] width 192 height 16
click at [45, 363] on input "multiSelectOption-alternative-health-41" at bounding box center [45, 363] width 0 height 0
click at [159, 388] on label "Non-Profit 35k" at bounding box center [134, 380] width 192 height 16
click at [45, 385] on input "multiSelectOption-non-profit-42" at bounding box center [45, 385] width 0 height 0
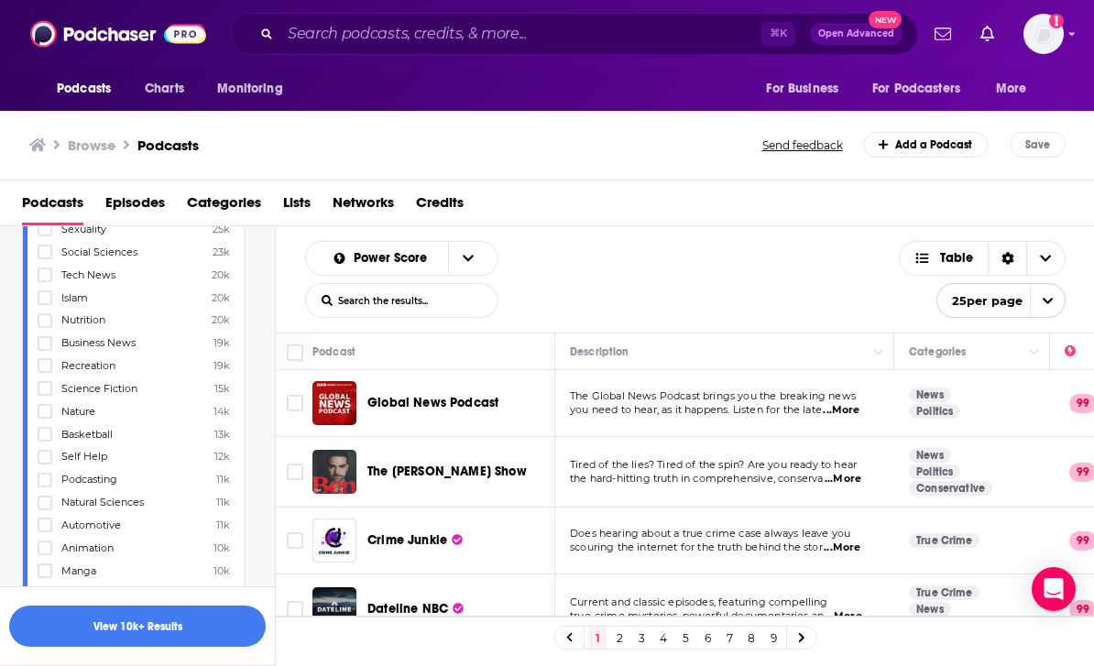
scroll to position [1498, 0]
click at [177, 322] on label "Nutrition 20k" at bounding box center [134, 314] width 192 height 16
click at [45, 320] on input "multiSelectOption-nutrition-category-59" at bounding box center [45, 320] width 0 height 0
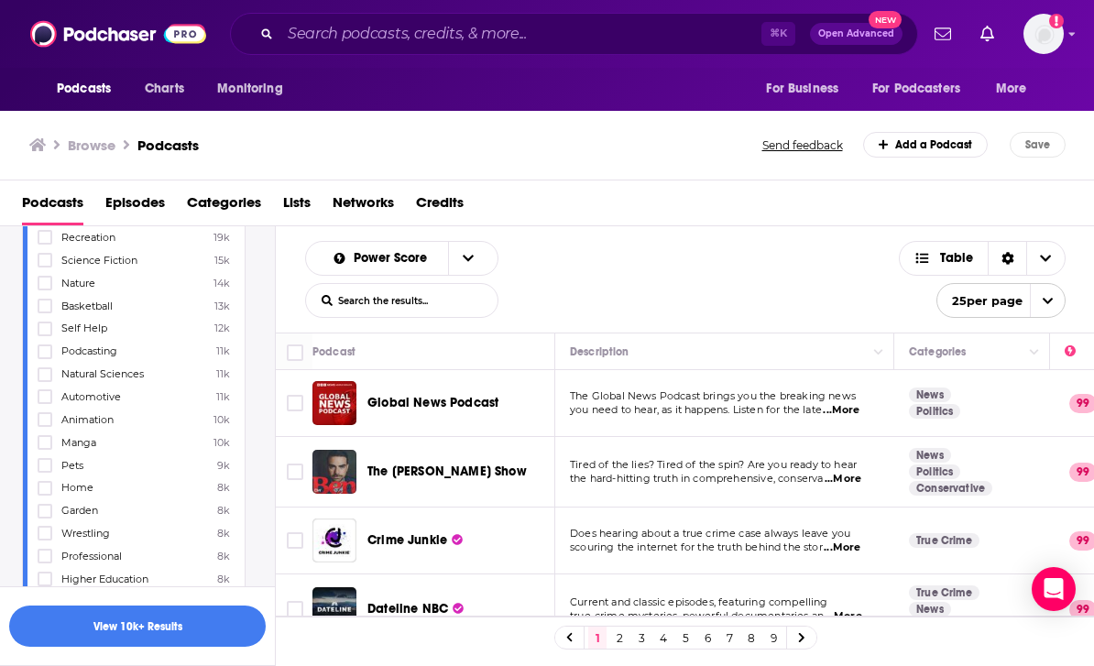
scroll to position [1627, 0]
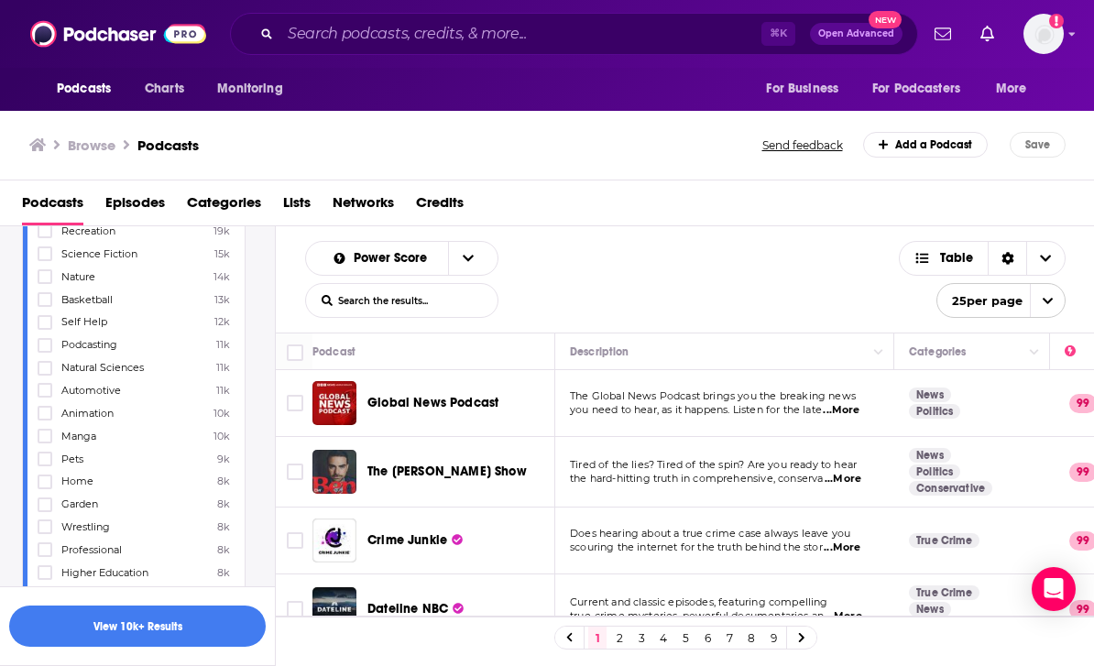
click at [206, 323] on span "12k" at bounding box center [217, 321] width 25 height 13
click at [45, 328] on input "multiSelectOption-self-help-65" at bounding box center [45, 328] width 0 height 0
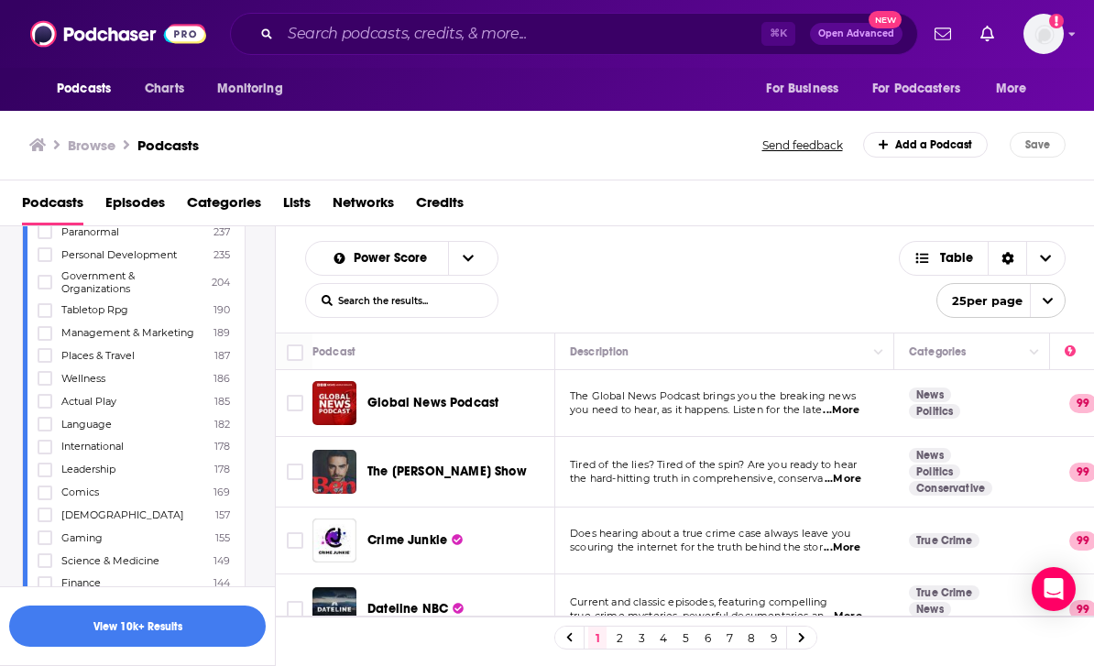
scroll to position [3289, 0]
click at [170, 260] on span "Personal Development" at bounding box center [118, 253] width 115 height 13
click at [45, 259] on input "multiSelectOption-personal-development-135" at bounding box center [45, 259] width 0 height 0
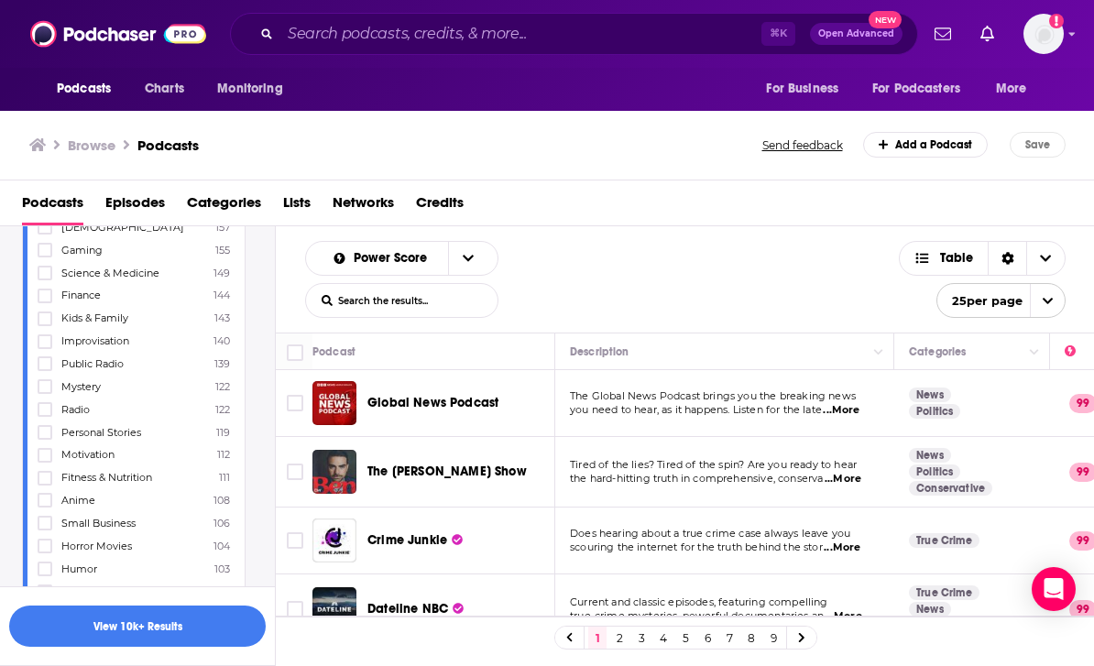
scroll to position [3579, 0]
click at [192, 275] on label "Science & Medicine 149" at bounding box center [134, 270] width 192 height 16
click at [45, 276] on input "multiSelectOption-science-medicine-148" at bounding box center [45, 276] width 0 height 0
click at [203, 296] on label "Personal Stories 119" at bounding box center [134, 293] width 192 height 16
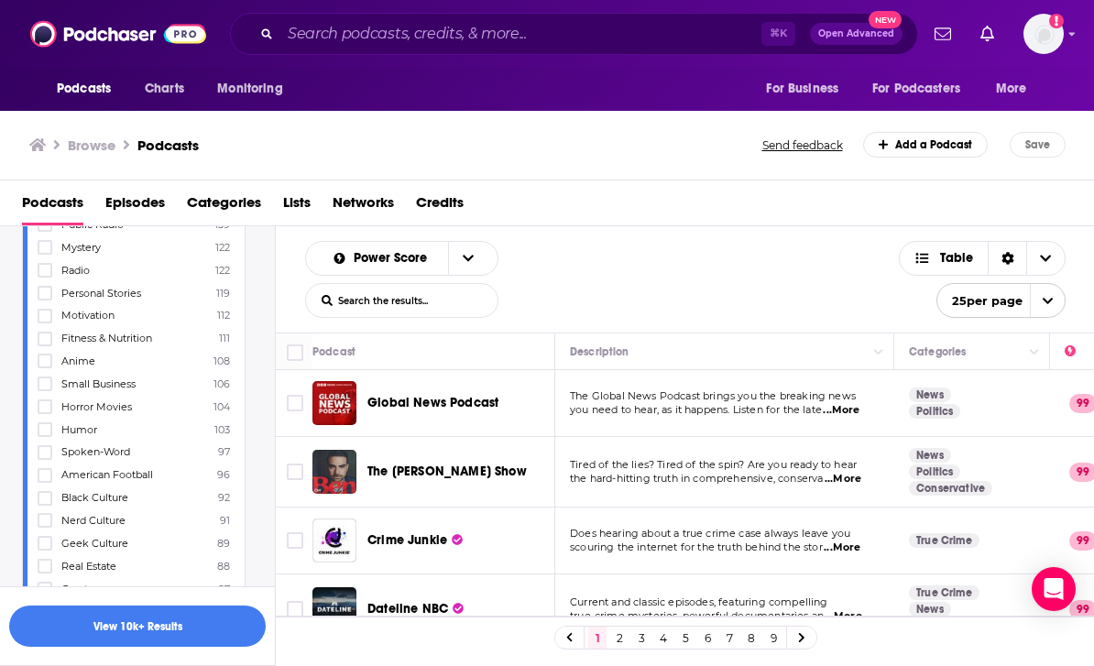
click at [45, 299] on input "multiSelectOption-personal-stories-category-155" at bounding box center [45, 299] width 0 height 0
click at [171, 346] on label "Fitness & Nutrition 111" at bounding box center [134, 339] width 192 height 16
click at [45, 345] on input "multiSelectOption-fitness-nutrition-157" at bounding box center [45, 345] width 0 height 0
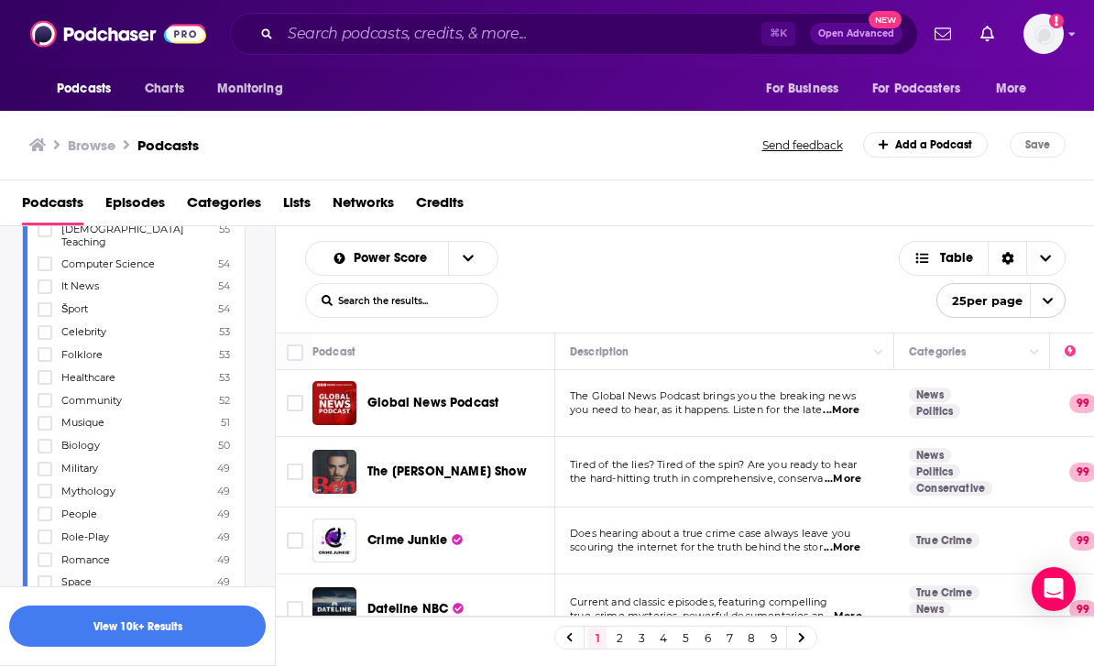
scroll to position [4975, 0]
click at [166, 437] on label "Military 49" at bounding box center [134, 445] width 192 height 16
click at [45, 451] on input "multiSelectOption-military-category-216" at bounding box center [45, 451] width 0 height 0
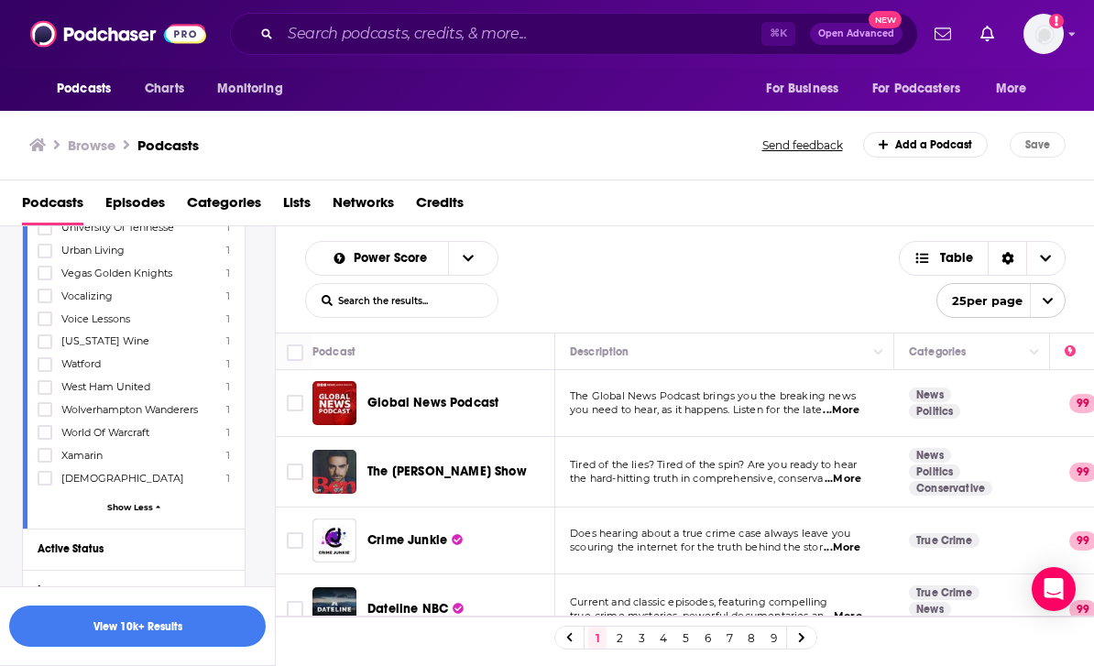
click at [166, 502] on button "Show Less" at bounding box center [134, 507] width 192 height 10
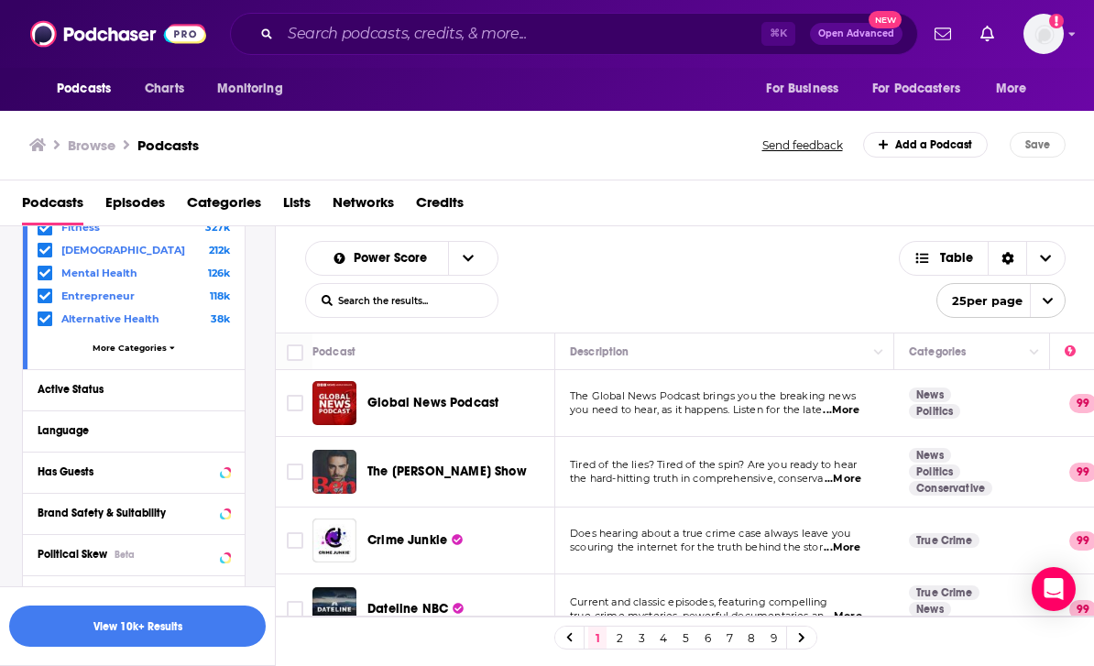
scroll to position [254, 0]
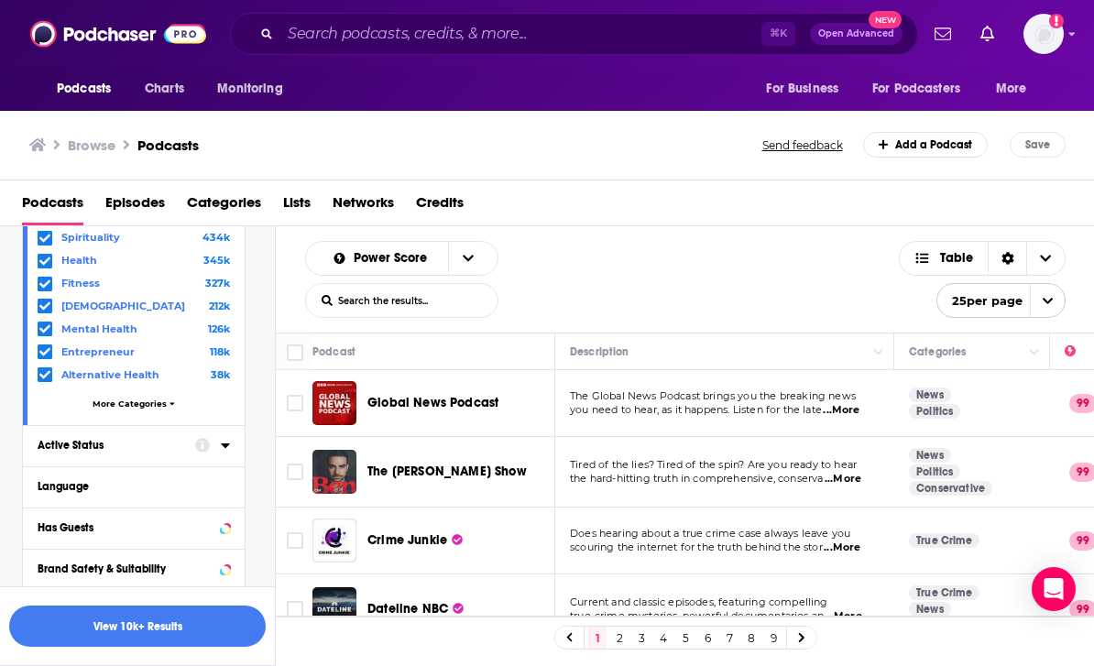
click at [227, 453] on icon at bounding box center [225, 445] width 9 height 15
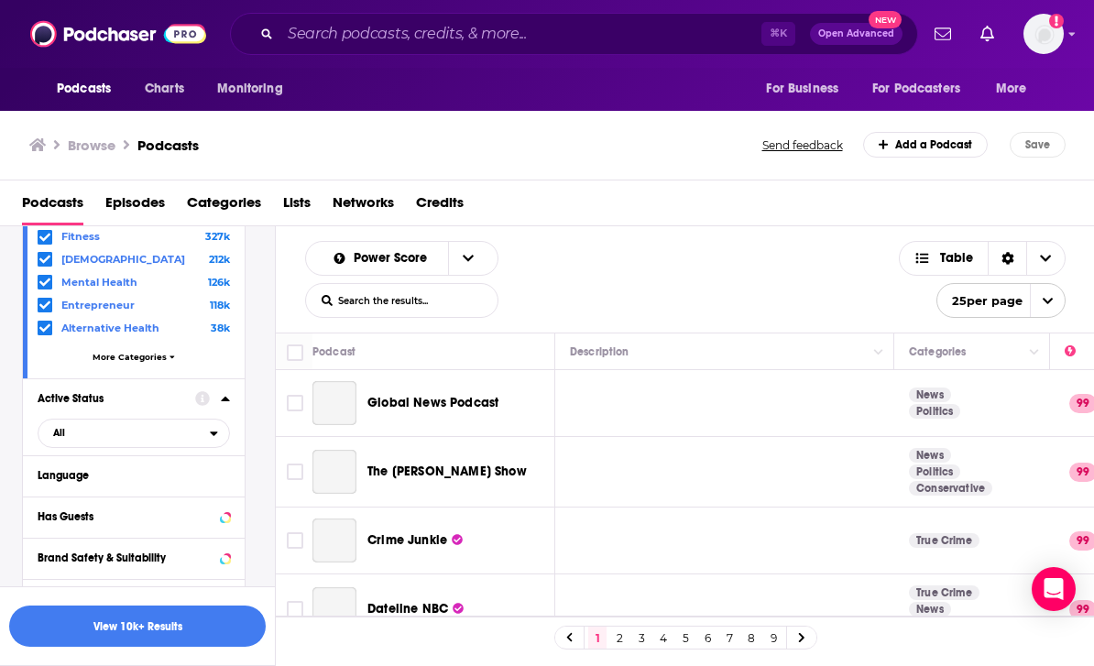
scroll to position [335, 0]
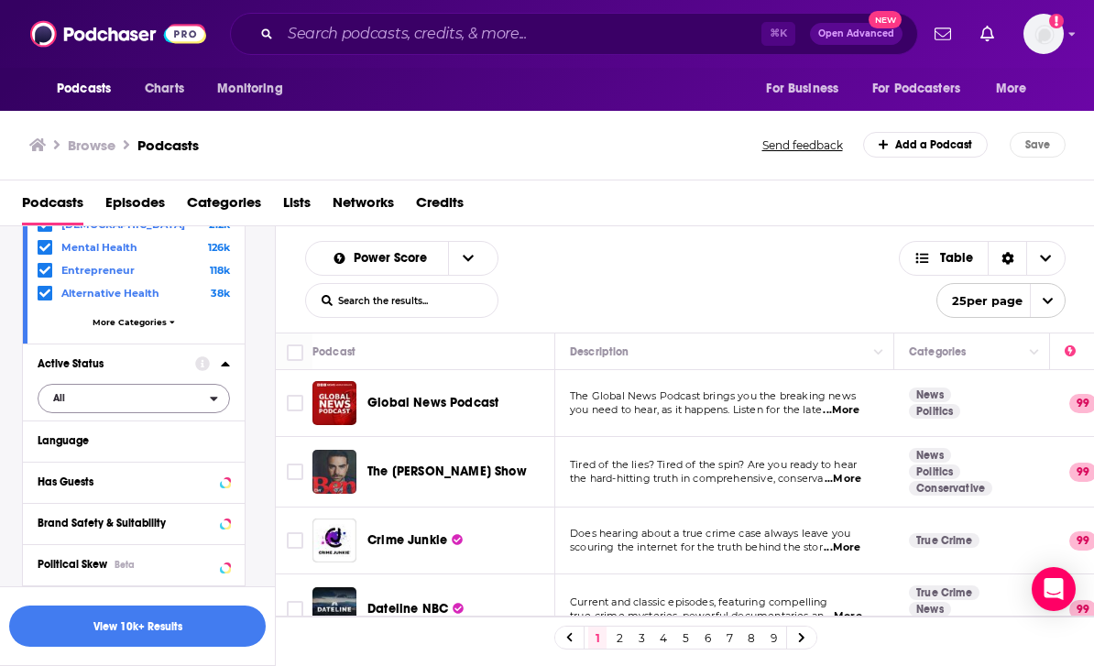
click at [215, 405] on icon "open menu" at bounding box center [214, 398] width 8 height 13
click at [176, 464] on span "407k" at bounding box center [183, 459] width 90 height 10
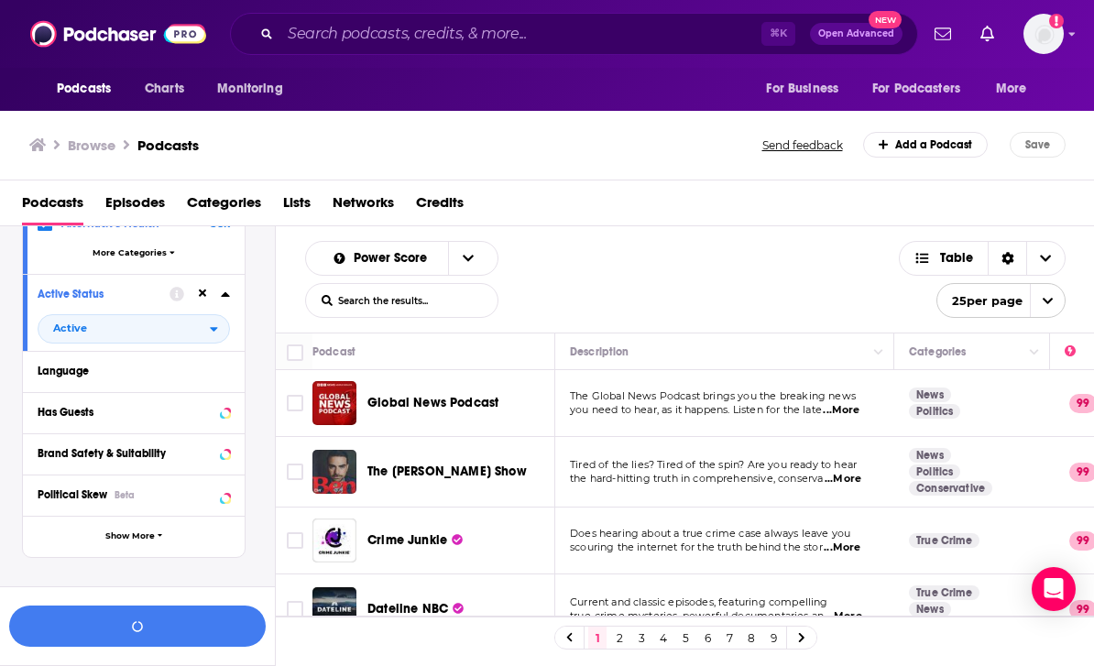
scroll to position [401, 0]
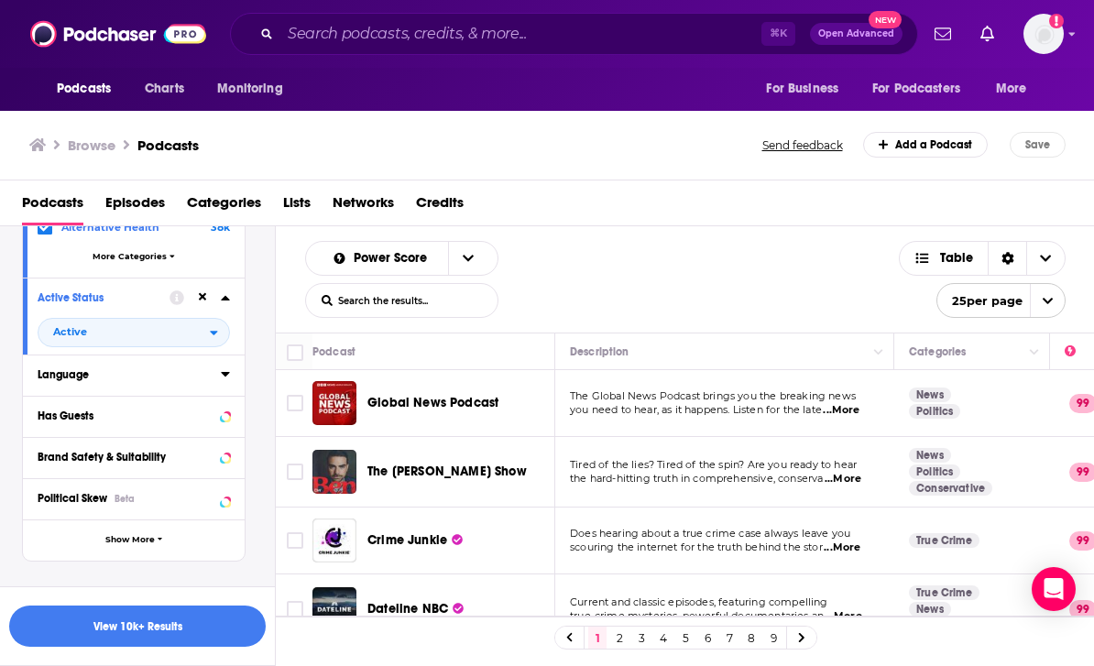
click at [224, 377] on icon at bounding box center [225, 374] width 8 height 5
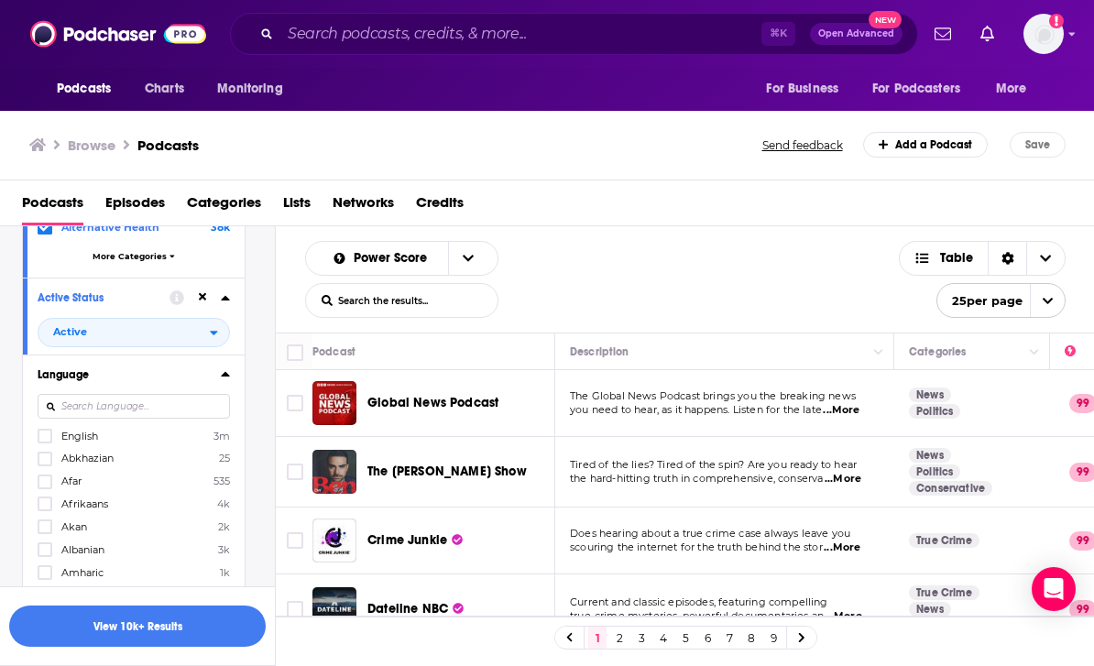
click at [180, 444] on label "English 3m" at bounding box center [134, 436] width 192 height 16
click at [45, 442] on input "multiSelectOption-en-0" at bounding box center [45, 442] width 0 height 0
click at [227, 381] on icon at bounding box center [225, 374] width 9 height 15
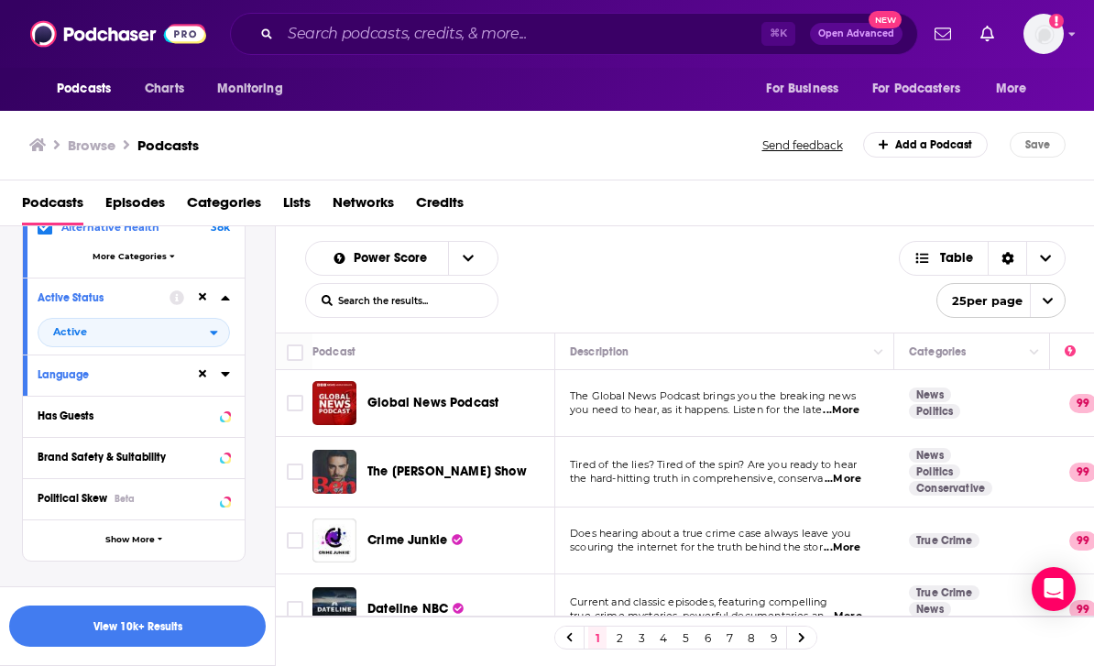
scroll to position [453, 0]
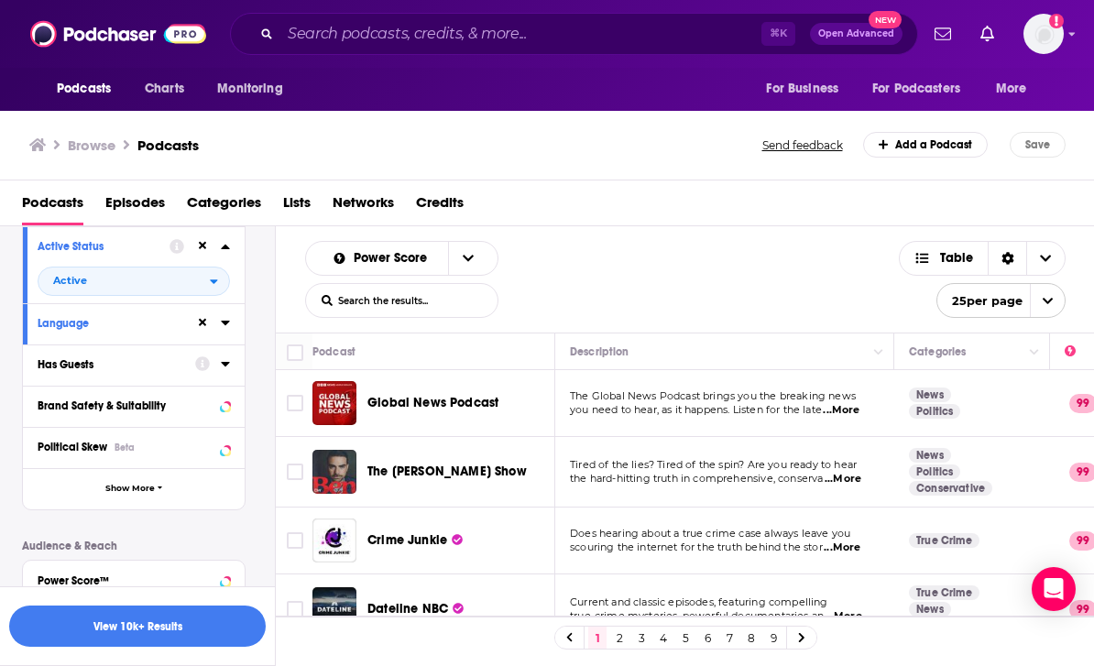
click at [229, 371] on icon at bounding box center [225, 363] width 9 height 15
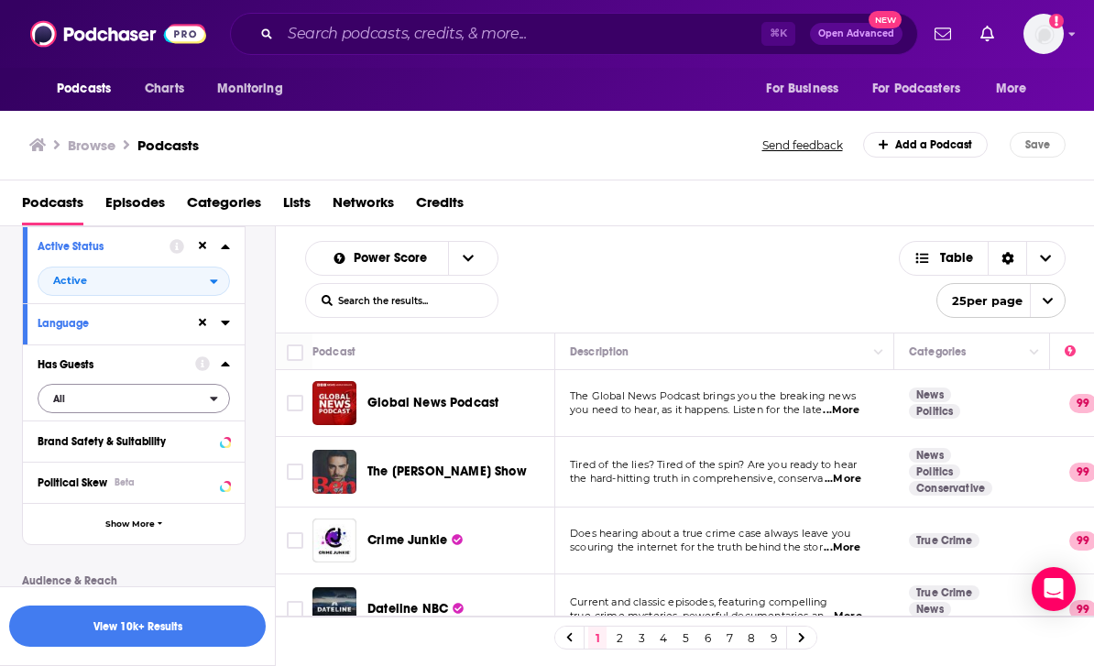
click at [205, 411] on span "All" at bounding box center [123, 399] width 171 height 24
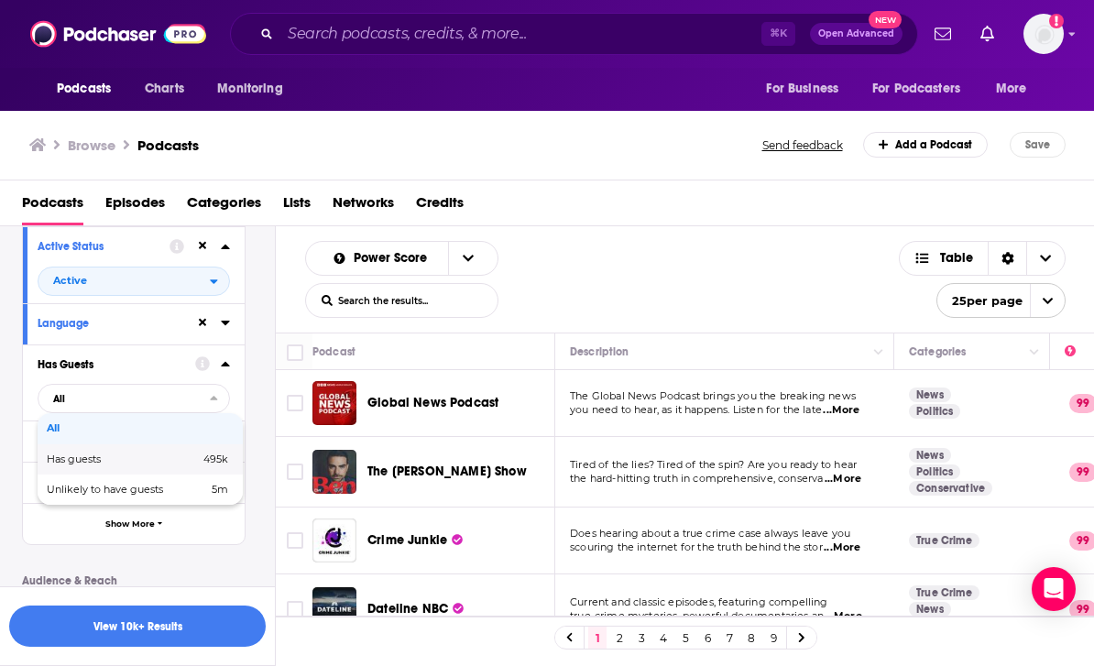
click at [181, 465] on span "495k" at bounding box center [189, 460] width 78 height 10
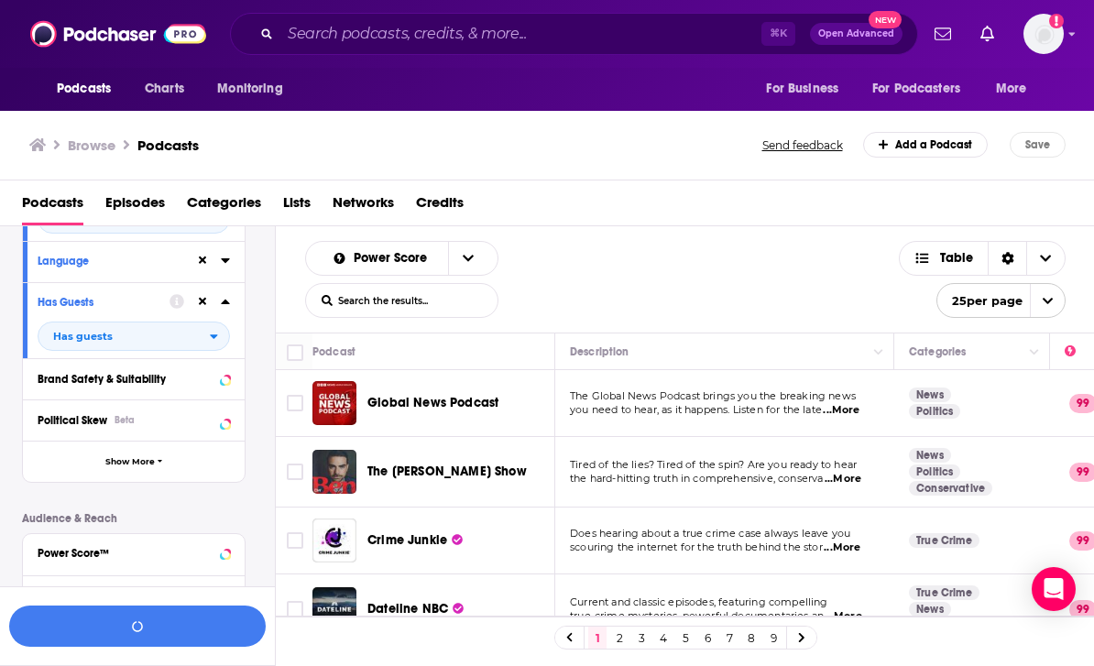
scroll to position [520, 0]
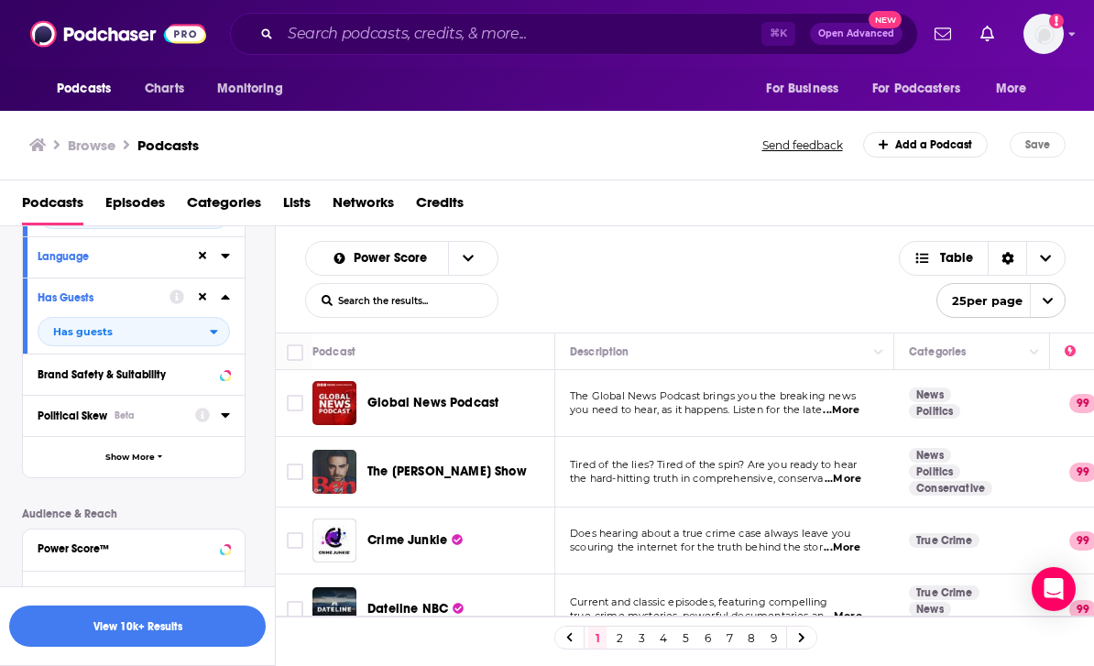
click at [227, 422] on icon at bounding box center [225, 415] width 9 height 15
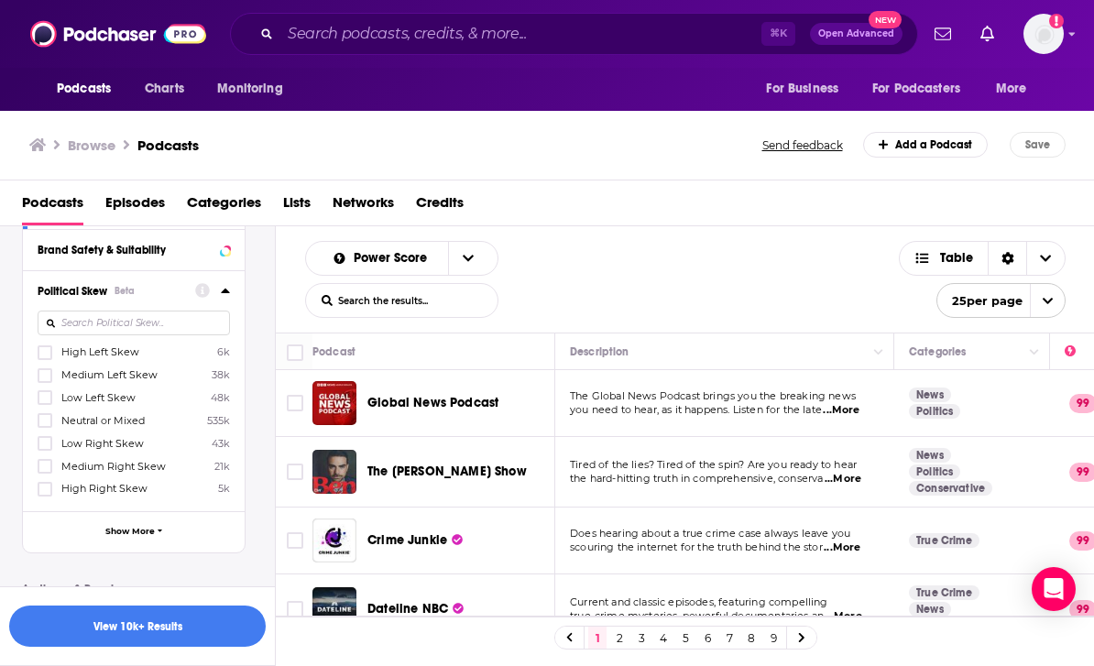
scroll to position [645, 0]
click at [171, 405] on label "Low Left Skew 48k" at bounding box center [134, 397] width 192 height 16
click at [45, 402] on input "multiSelectOption-Low_Left-2" at bounding box center [45, 402] width 0 height 0
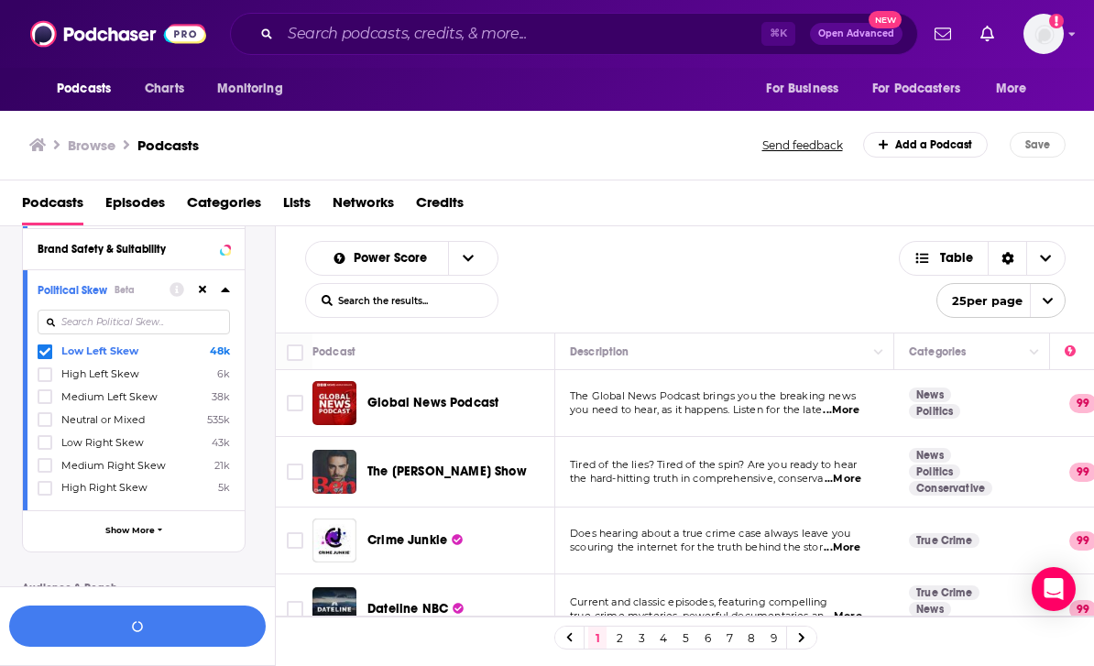
click at [171, 427] on label "Neutral or Mixed 535k" at bounding box center [134, 419] width 192 height 16
click at [45, 425] on input "multiSelectOption-Neutral-3" at bounding box center [45, 425] width 0 height 0
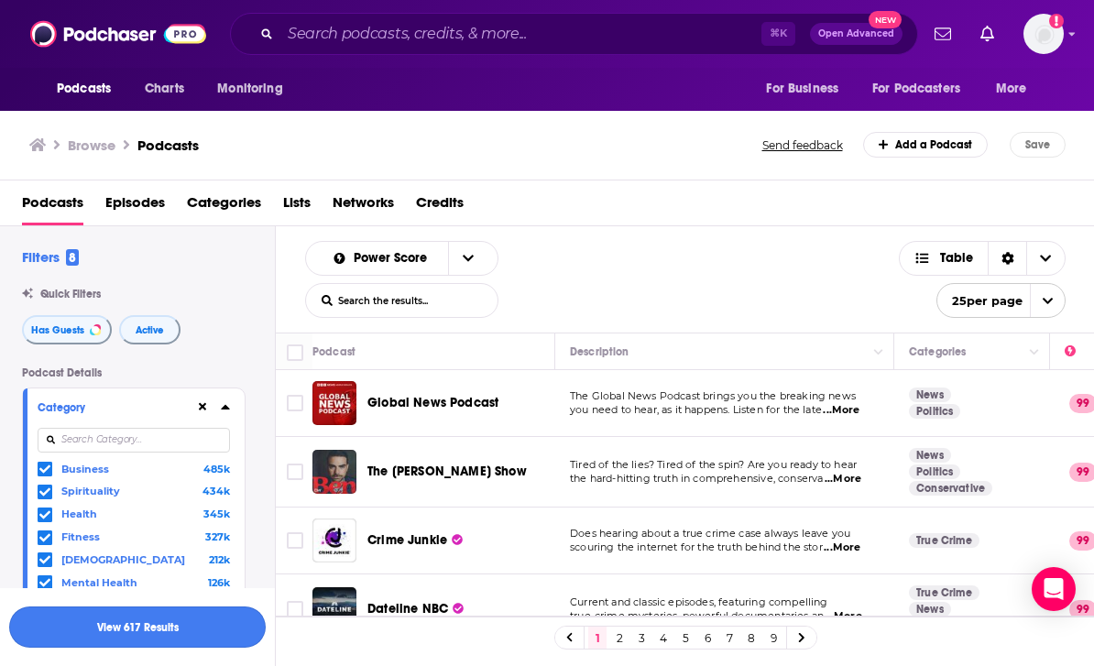
click at [189, 625] on button "View 617 Results" at bounding box center [137, 627] width 257 height 41
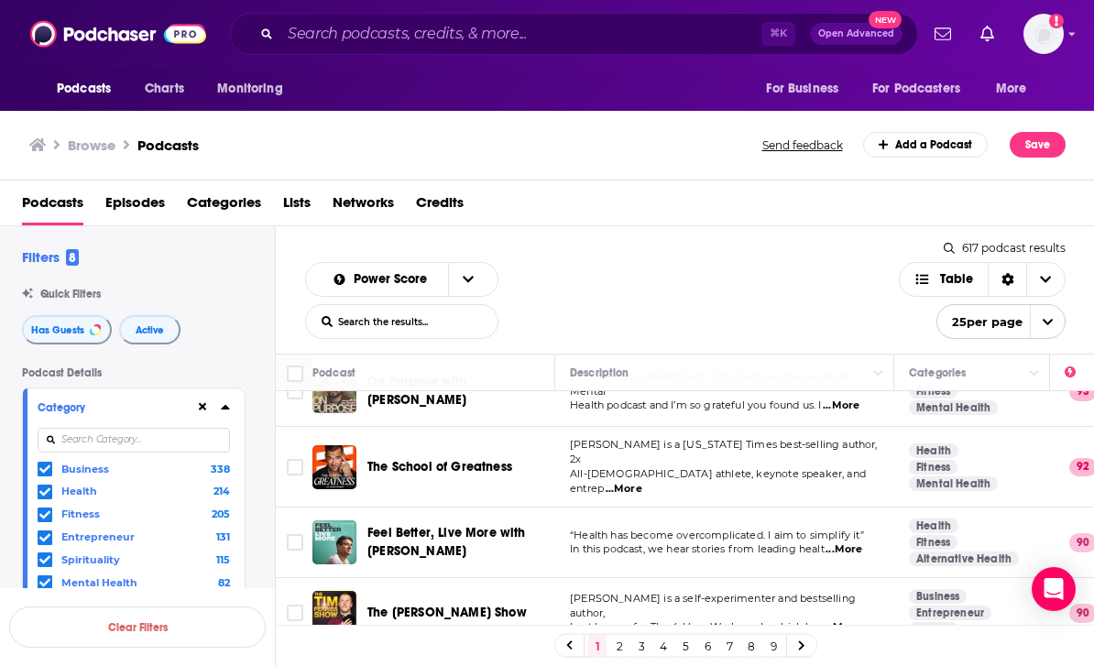
scroll to position [329, 0]
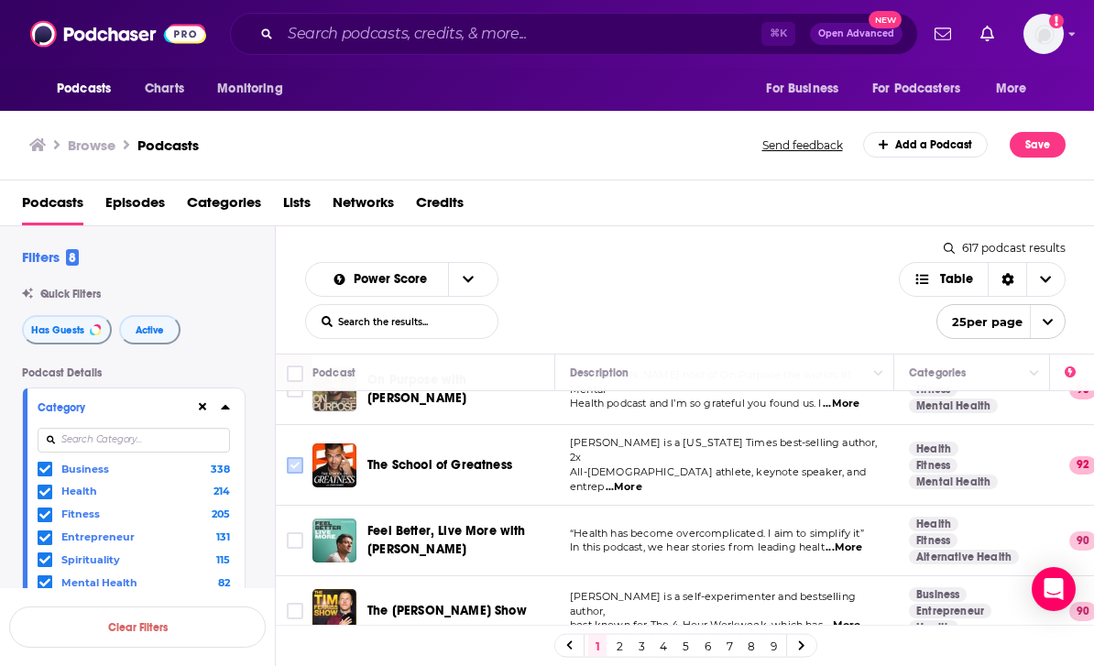
click at [301, 457] on input "Toggle select row" at bounding box center [295, 465] width 16 height 16
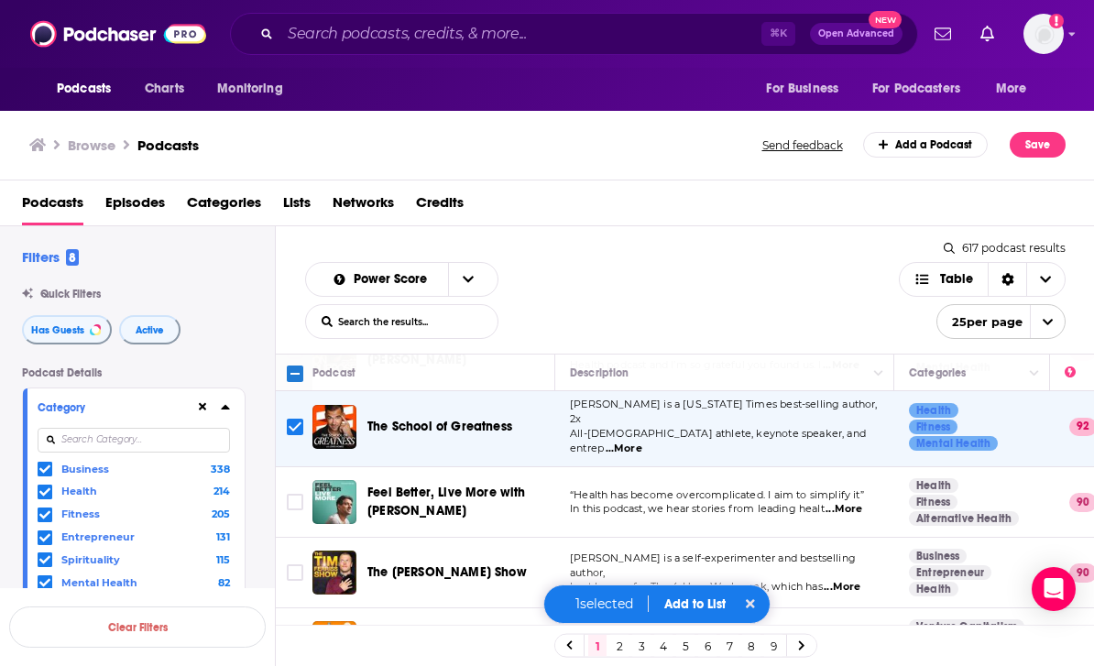
scroll to position [367, 0]
click at [294, 494] on input "Toggle select row" at bounding box center [295, 502] width 16 height 16
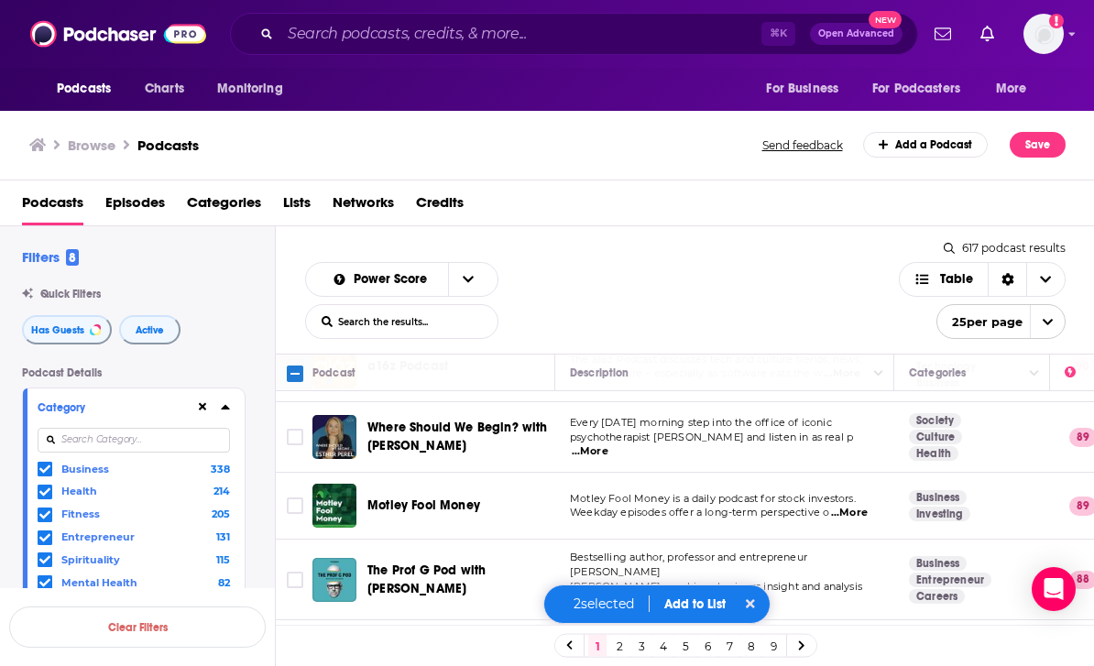
scroll to position [0, 0]
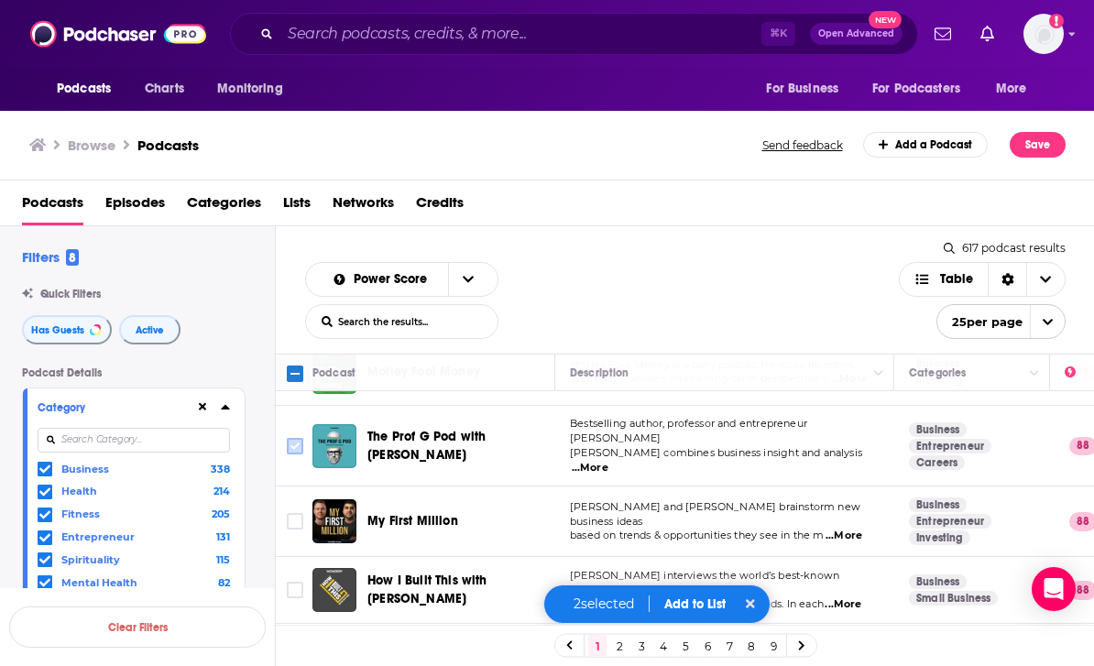
click at [291, 438] on input "Toggle select row" at bounding box center [295, 446] width 16 height 16
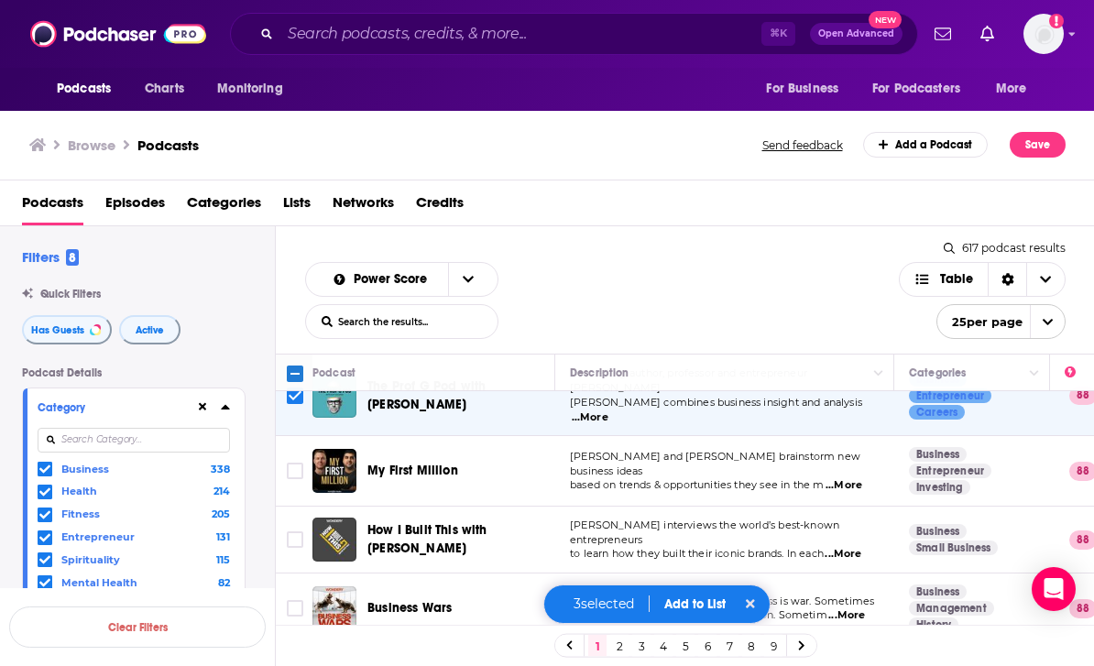
scroll to position [834, 0]
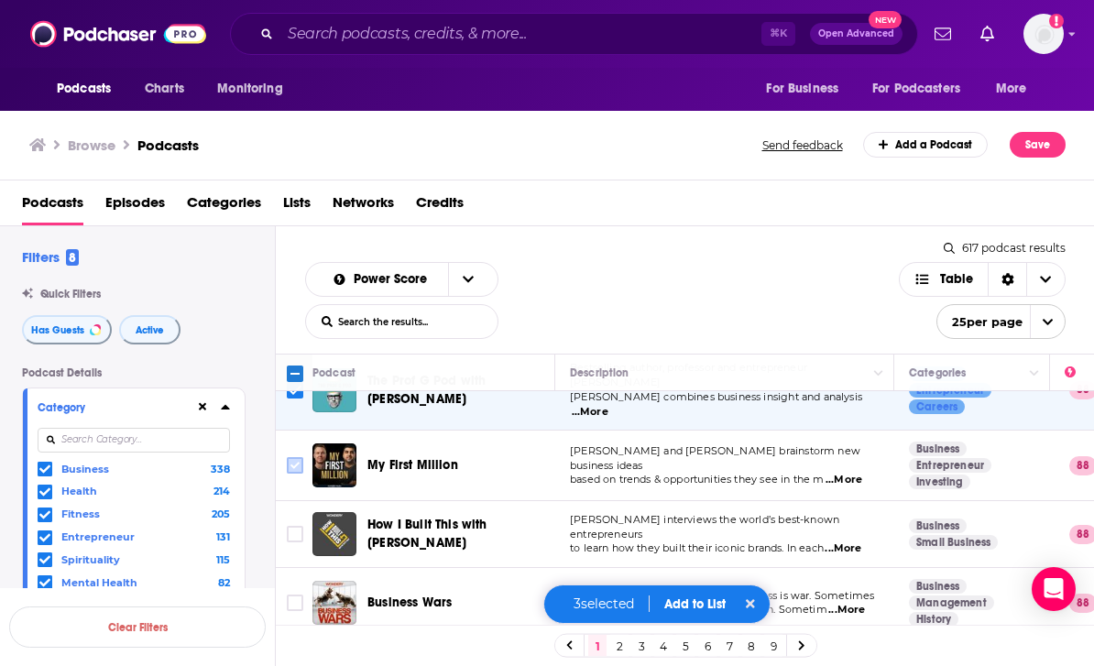
click at [290, 457] on input "Toggle select row" at bounding box center [295, 465] width 16 height 16
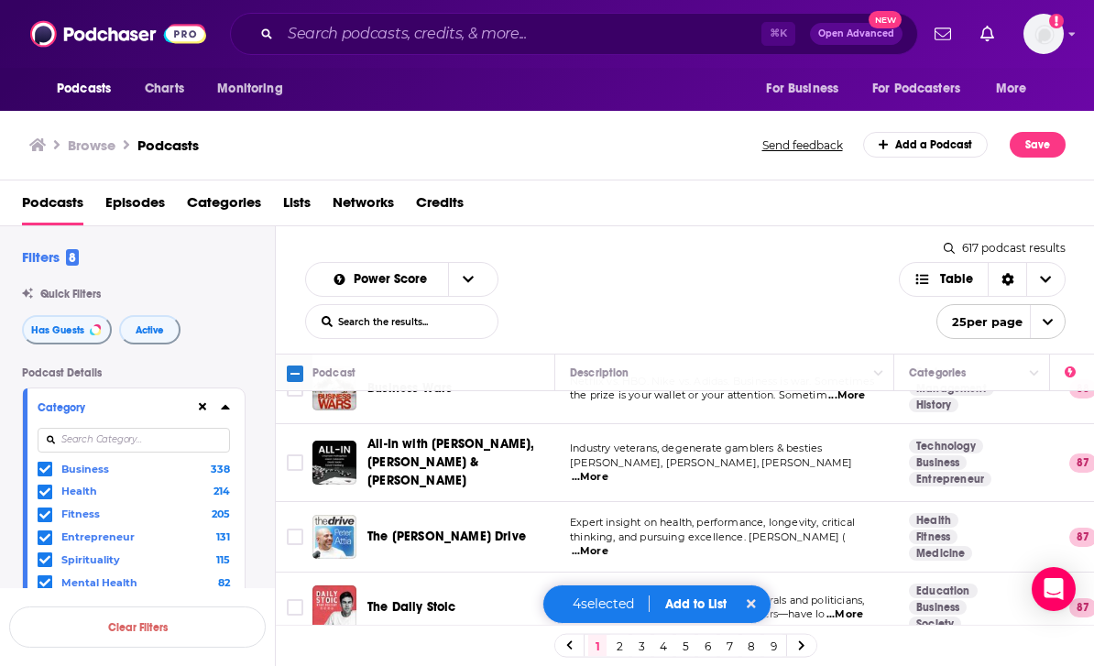
scroll to position [1047, 0]
click at [609, 471] on span "...More" at bounding box center [590, 478] width 37 height 15
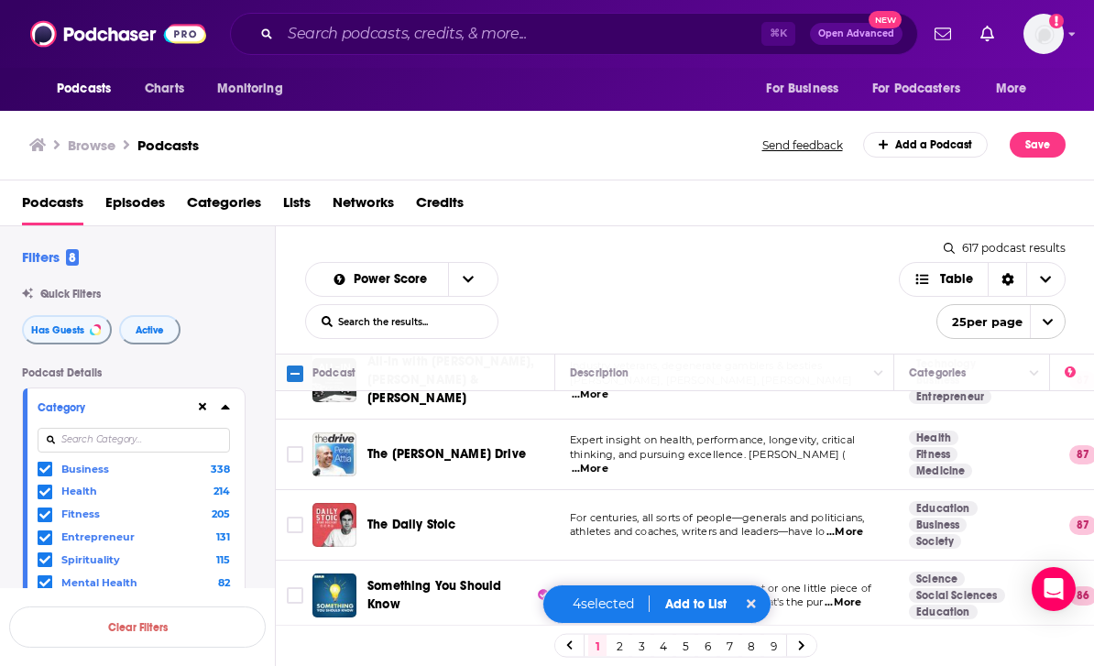
scroll to position [1131, 0]
click at [296, 446] on input "Toggle select row" at bounding box center [295, 454] width 16 height 16
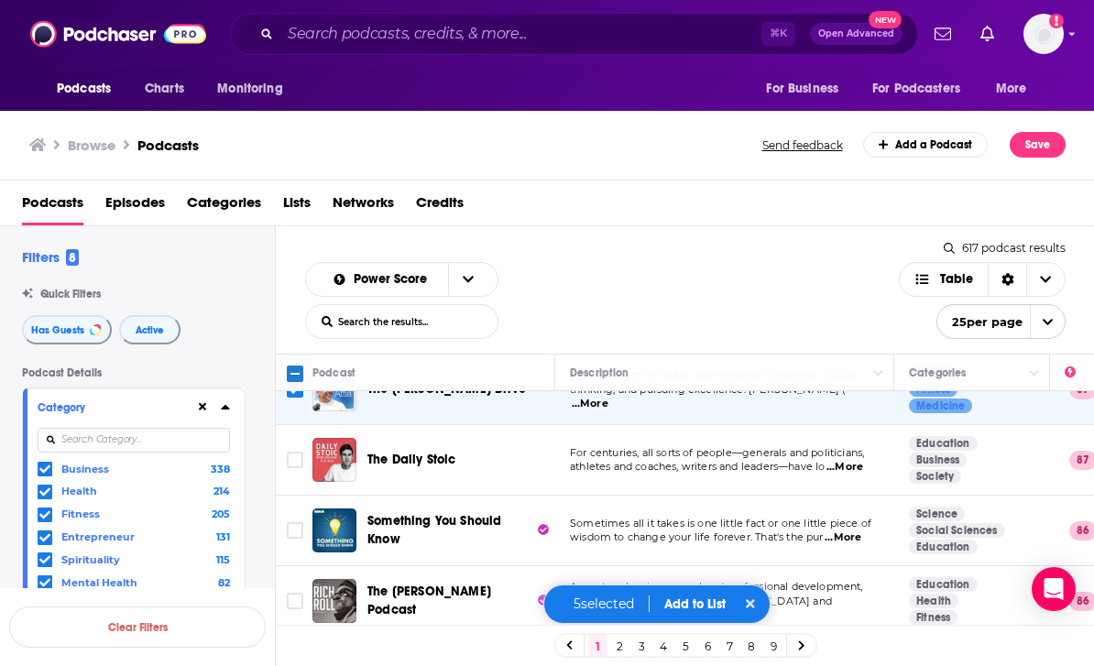
scroll to position [1196, 0]
click at [855, 460] on span "...More" at bounding box center [845, 467] width 37 height 15
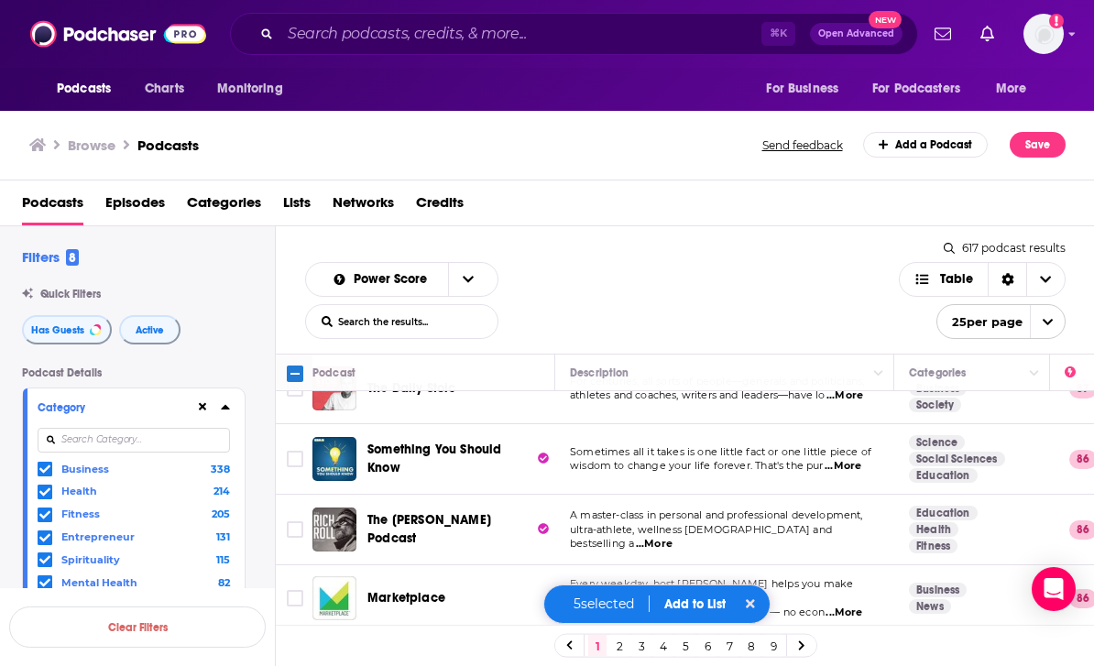
scroll to position [1266, 0]
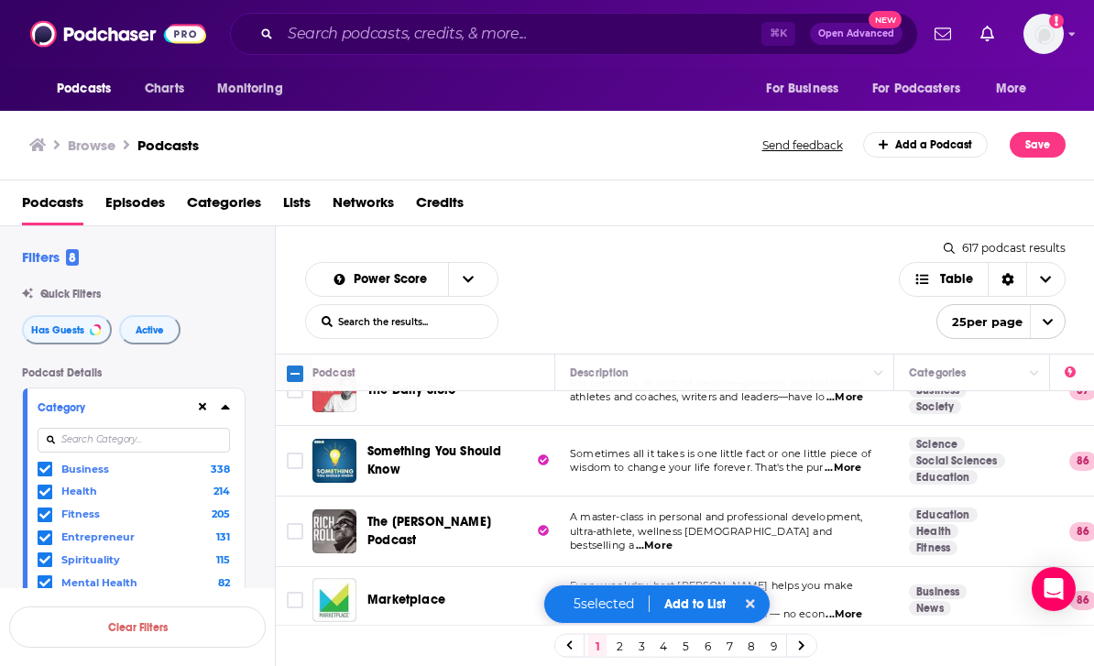
click at [855, 461] on span "...More" at bounding box center [843, 468] width 37 height 15
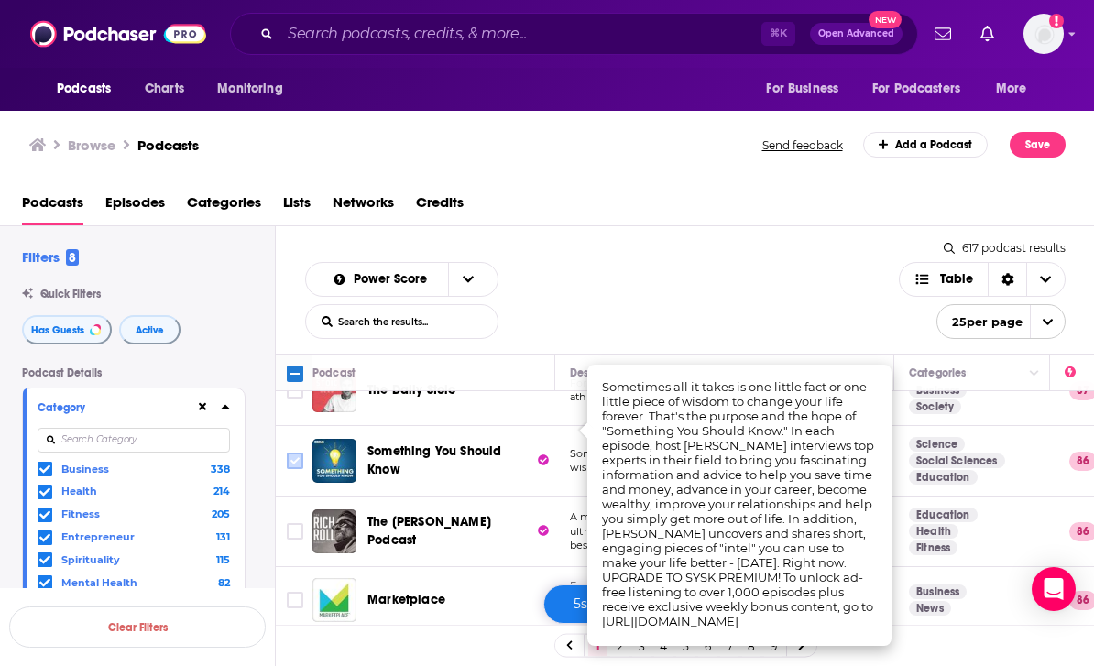
click at [302, 453] on input "Toggle select row" at bounding box center [295, 461] width 16 height 16
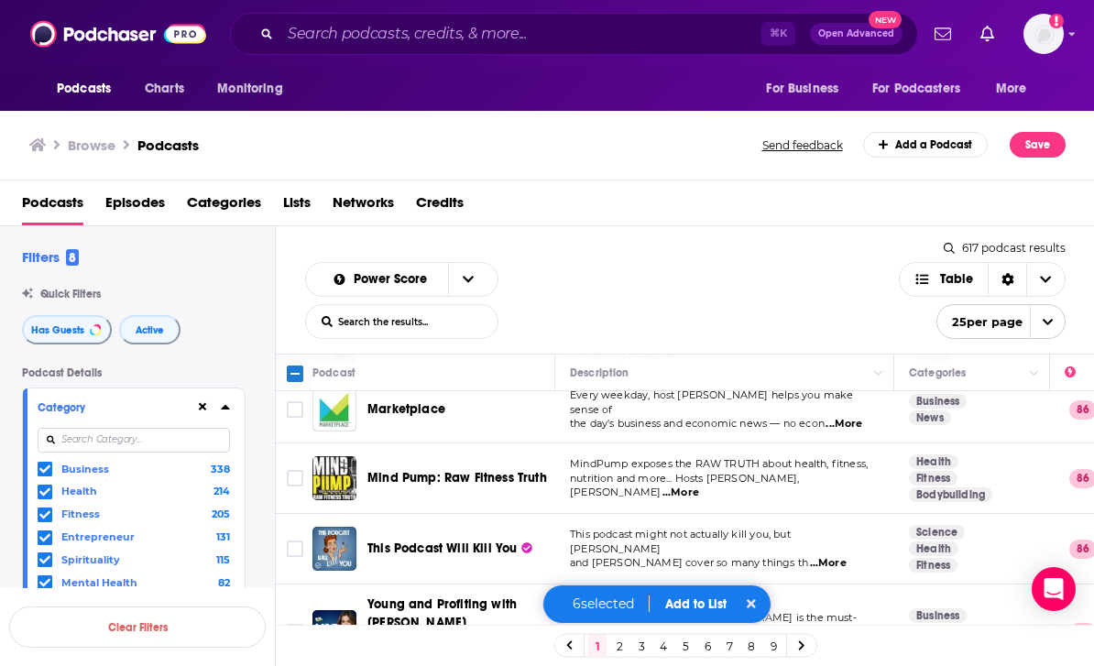
scroll to position [1455, 0]
click at [297, 471] on input "Toggle select row" at bounding box center [295, 479] width 16 height 16
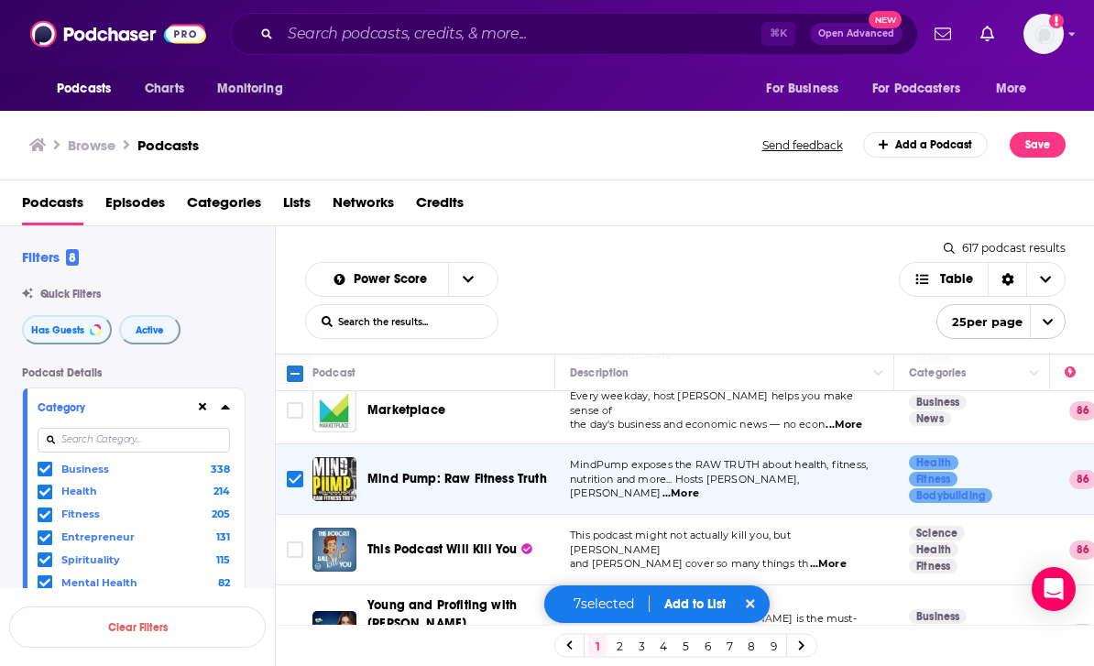
click at [847, 557] on span "...More" at bounding box center [828, 564] width 37 height 15
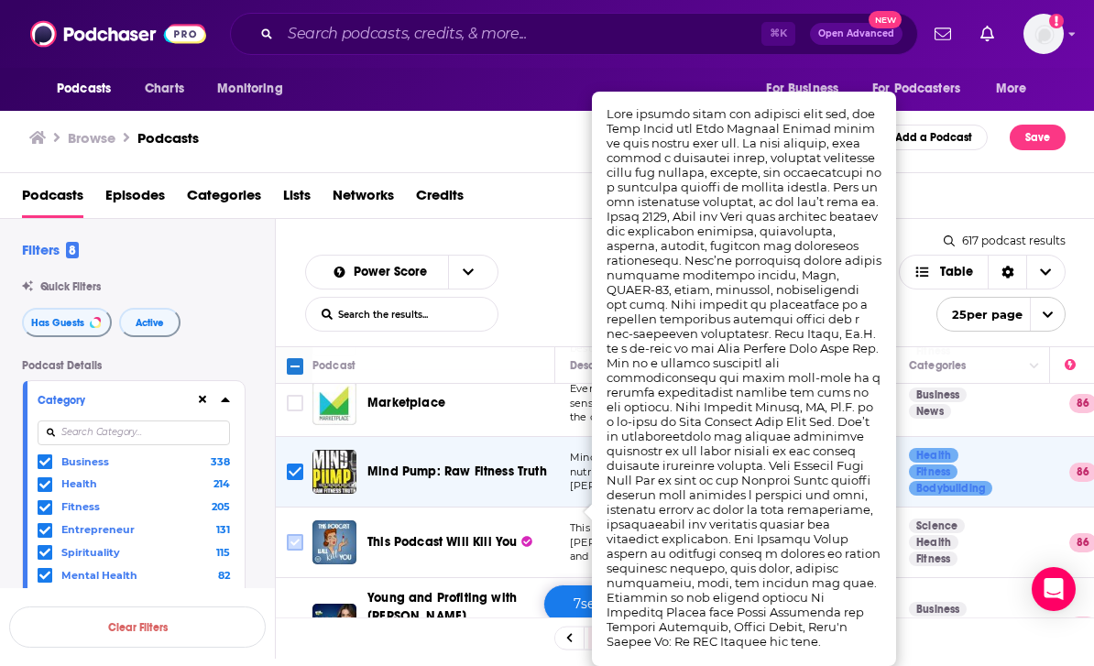
click at [296, 534] on input "Toggle select row" at bounding box center [295, 542] width 16 height 16
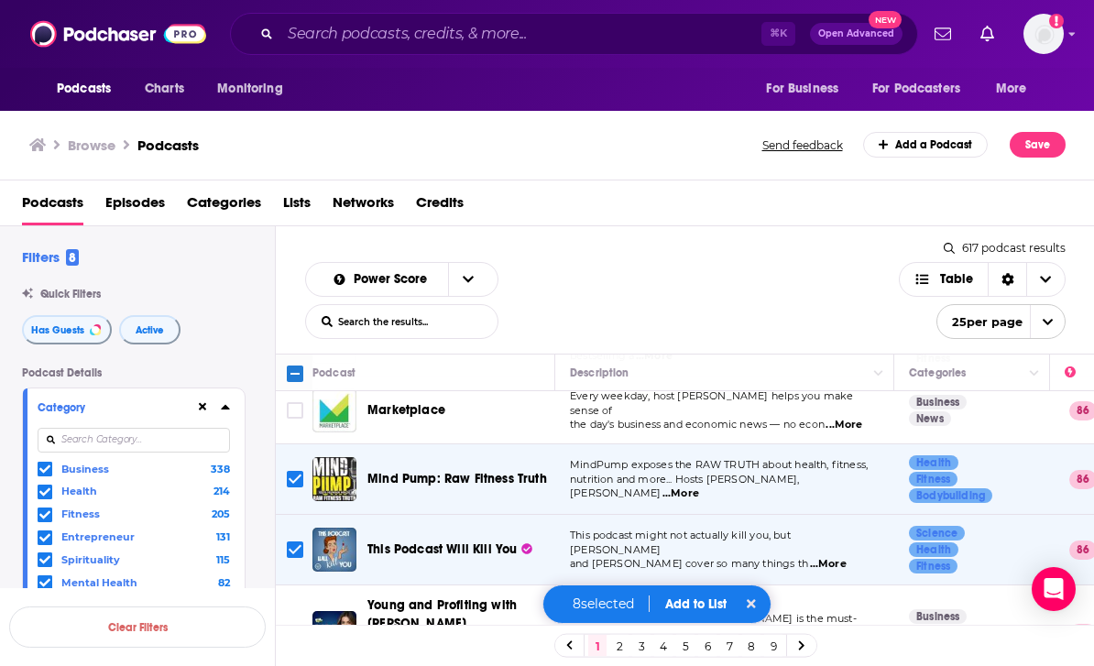
click at [811, 649] on link at bounding box center [801, 645] width 29 height 21
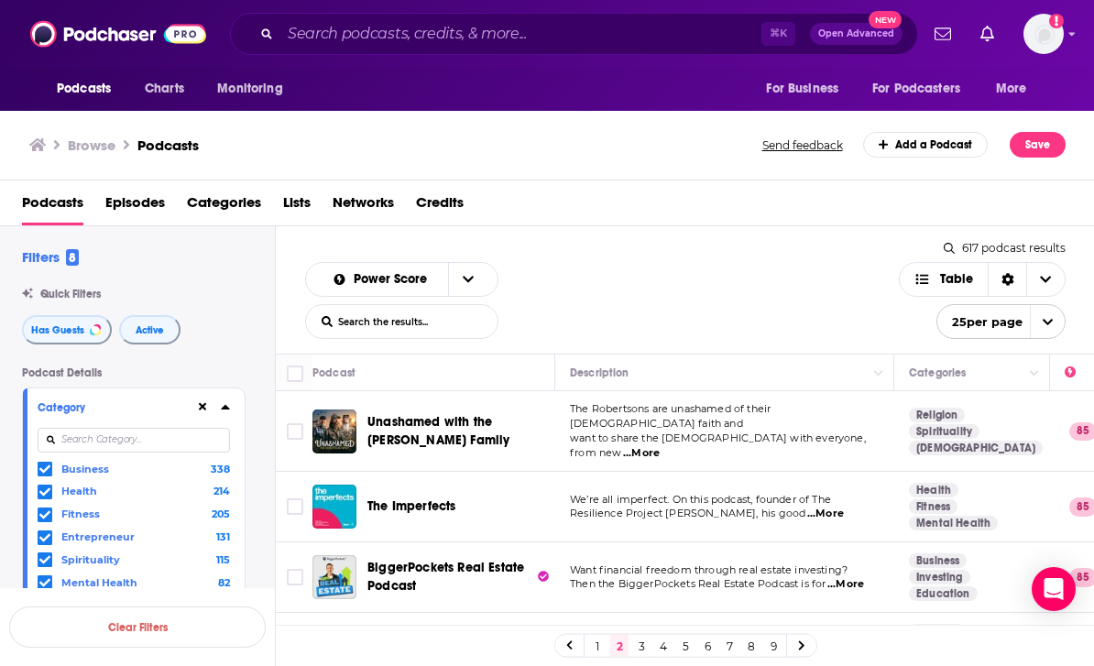
click at [297, 423] on input "Toggle select row" at bounding box center [295, 431] width 16 height 16
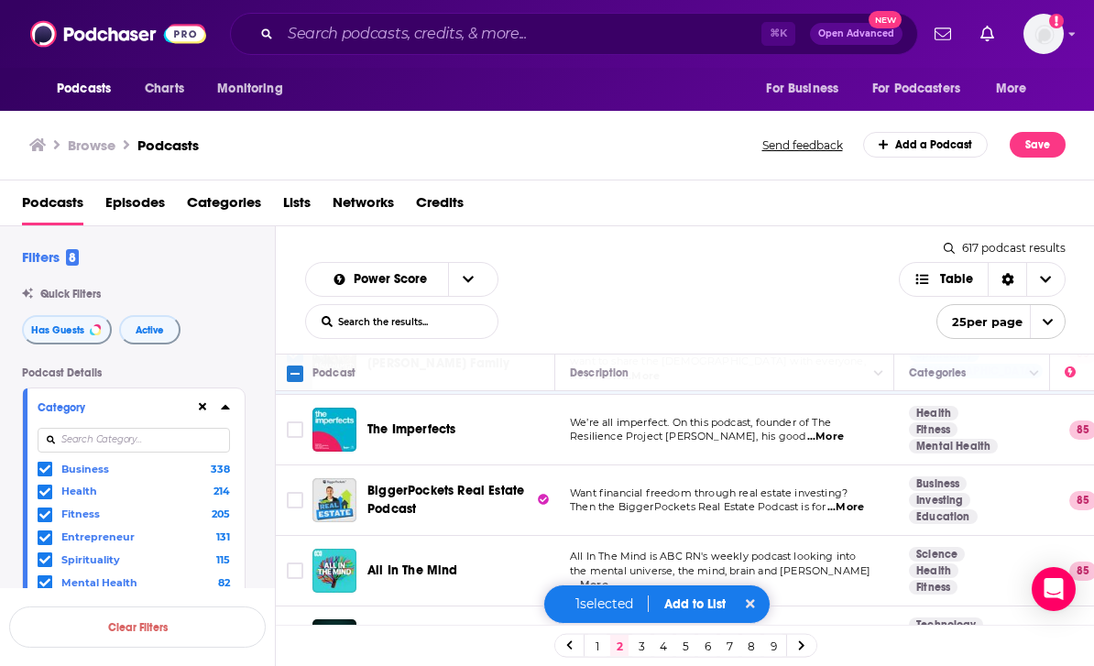
scroll to position [76, 2]
click at [842, 431] on span "...More" at bounding box center [824, 438] width 37 height 15
click at [301, 422] on input "Toggle select row" at bounding box center [295, 430] width 16 height 16
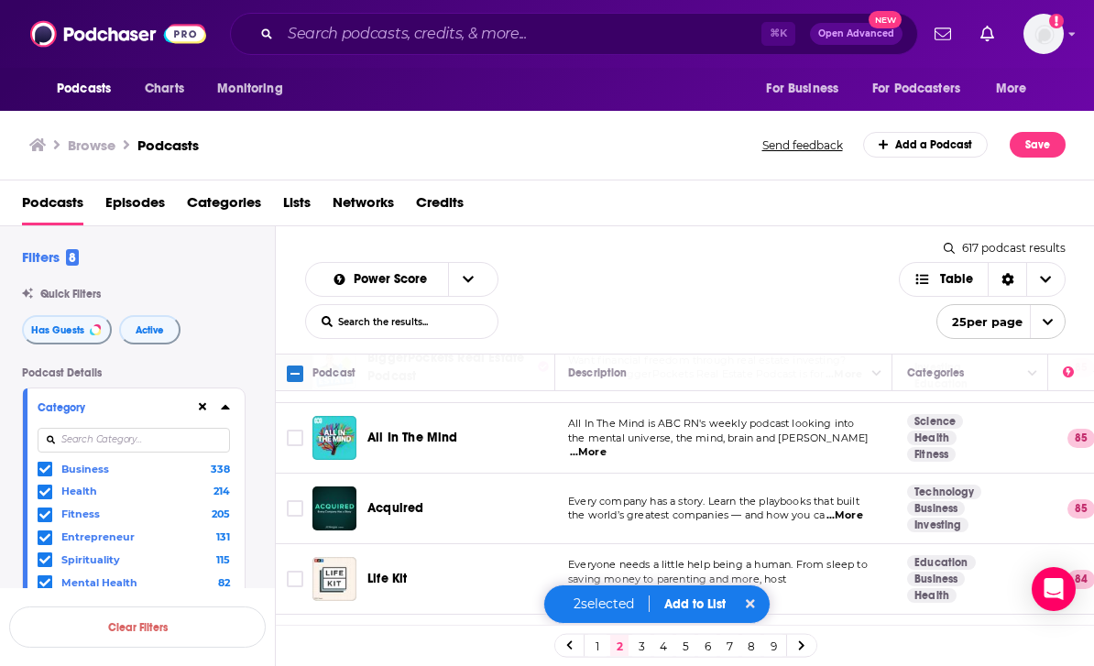
scroll to position [210, 2]
click at [295, 430] on input "Toggle select row" at bounding box center [295, 438] width 16 height 16
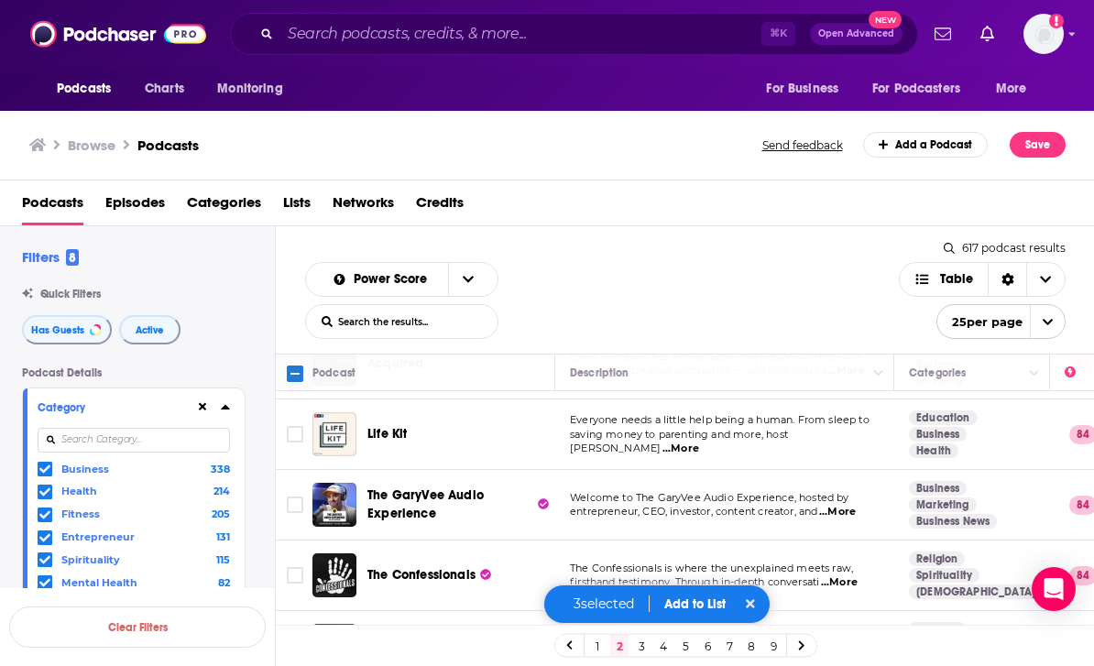
scroll to position [356, 0]
click at [699, 441] on span "...More" at bounding box center [681, 448] width 37 height 15
click at [314, 371] on div "Podcasts Charts Monitoring ⌘ K Open Advanced New For Business For Podcasters Mo…" at bounding box center [547, 333] width 1094 height 666
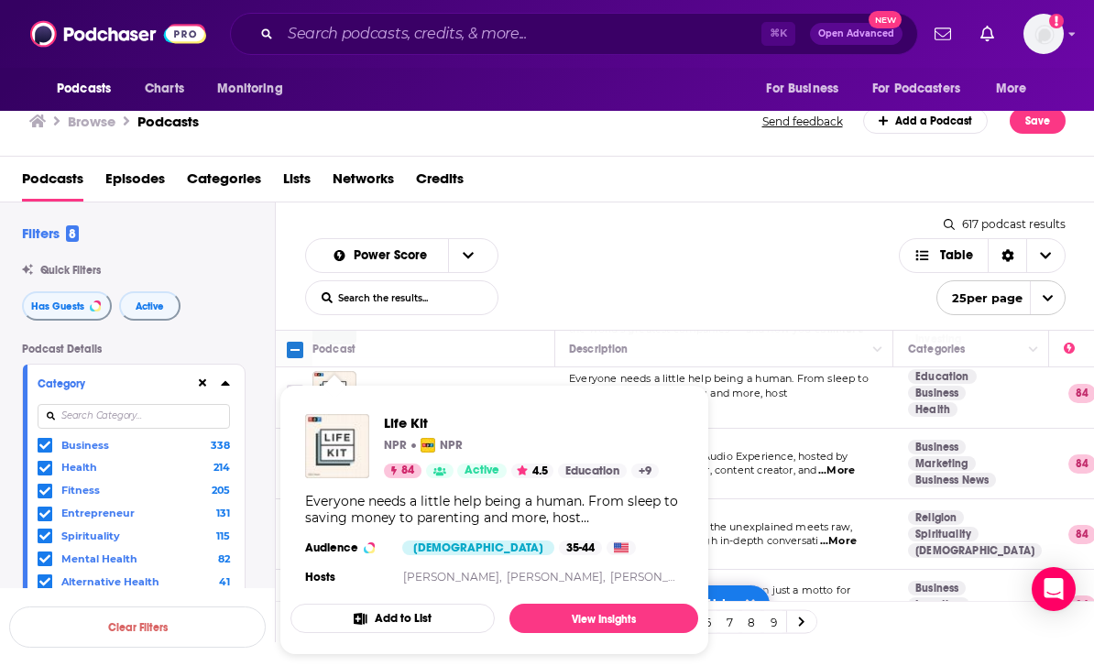
scroll to position [372, 1]
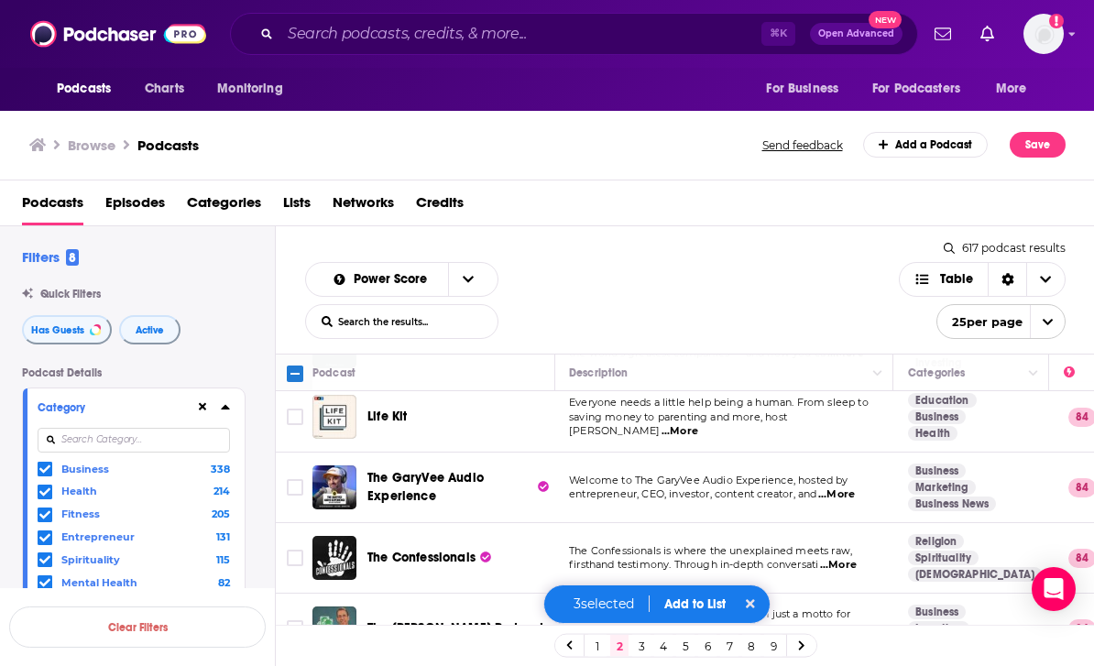
click at [830, 453] on td "Welcome to The GaryVee Audio Experience, hosted by entrepreneur, CEO, investor,…" at bounding box center [723, 488] width 339 height 71
click at [299, 409] on input "Toggle select row" at bounding box center [295, 417] width 16 height 16
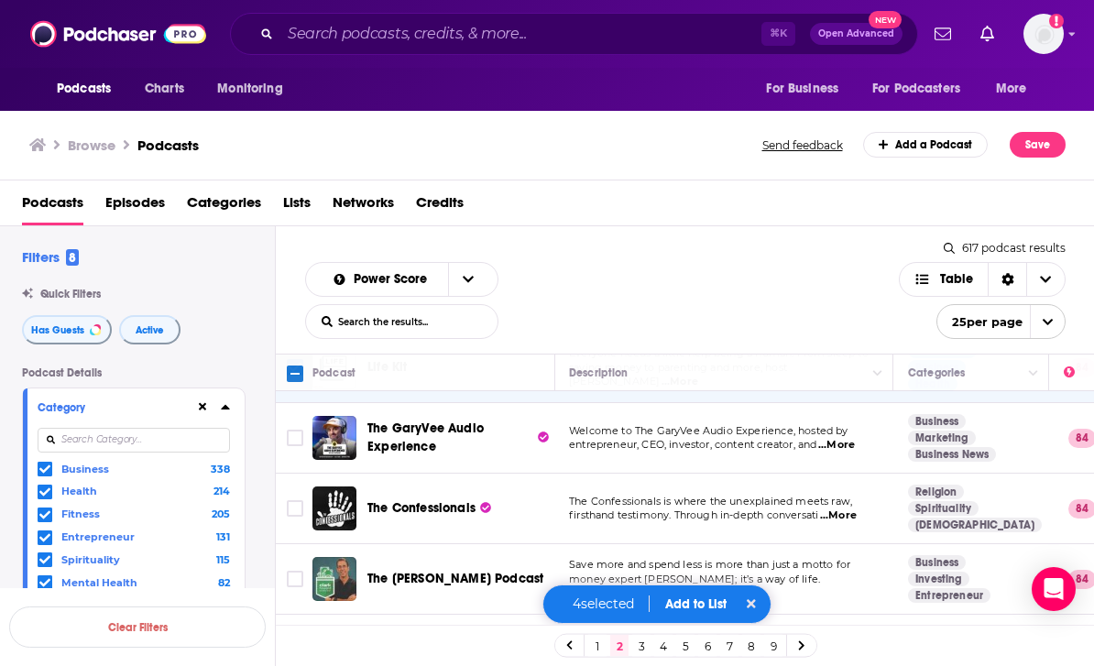
scroll to position [422, 1]
click at [849, 438] on span "...More" at bounding box center [836, 445] width 37 height 15
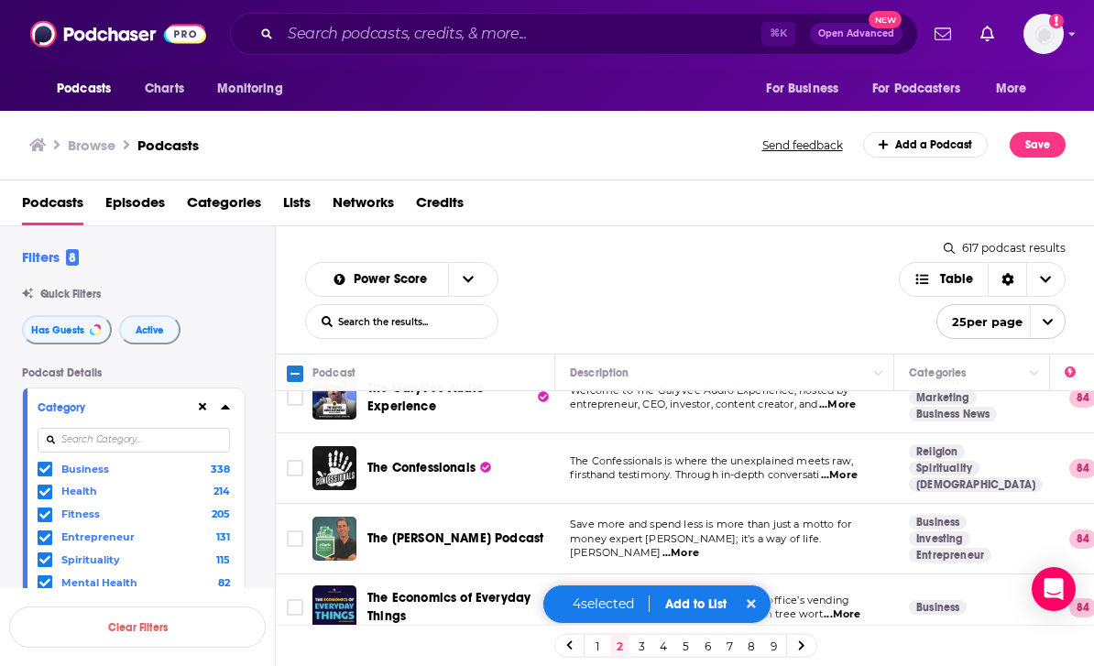
scroll to position [461, 0]
click at [856, 469] on span "...More" at bounding box center [839, 476] width 37 height 15
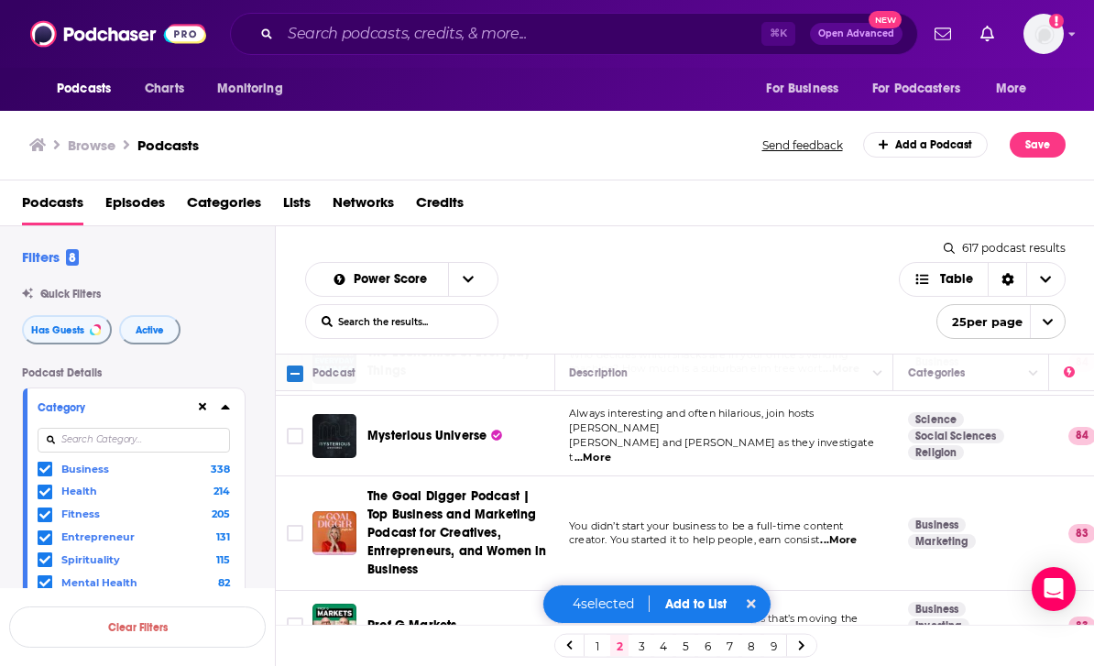
scroll to position [707, 1]
click at [611, 451] on span "...More" at bounding box center [593, 458] width 37 height 15
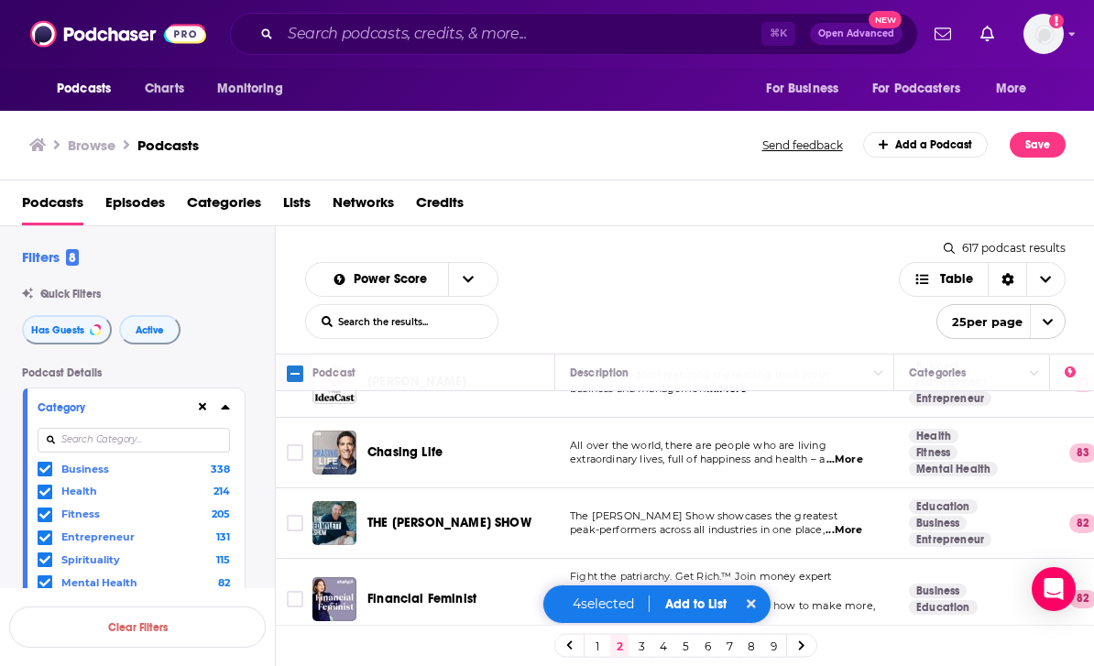
scroll to position [1023, 0]
click at [861, 452] on span "...More" at bounding box center [845, 459] width 37 height 15
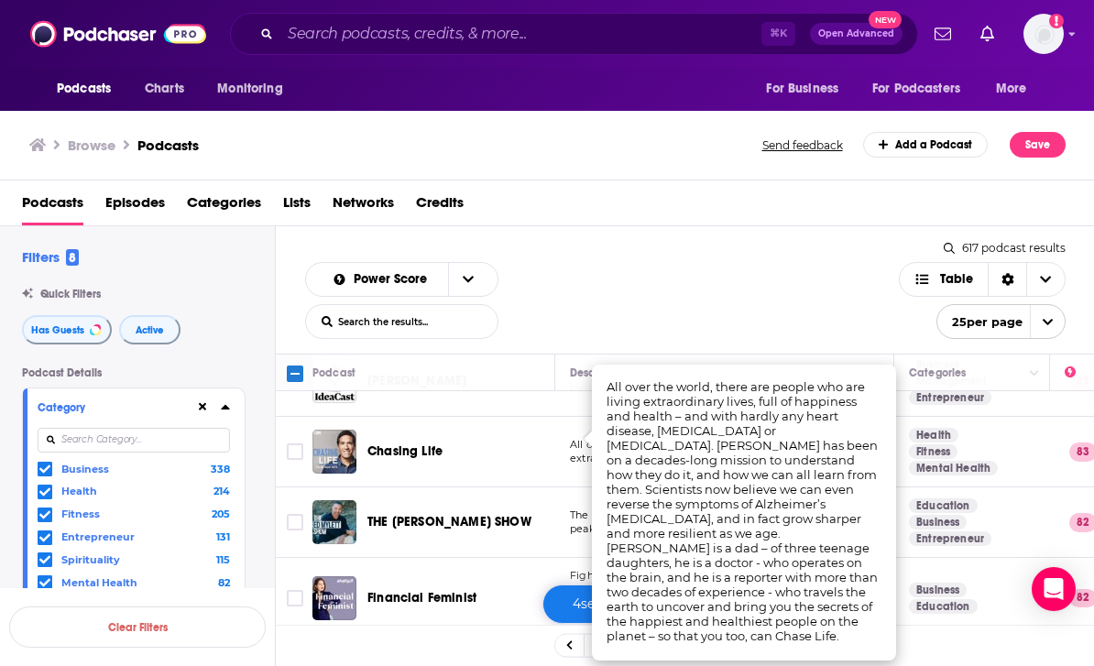
click at [302, 444] on input "Toggle select row" at bounding box center [295, 452] width 16 height 16
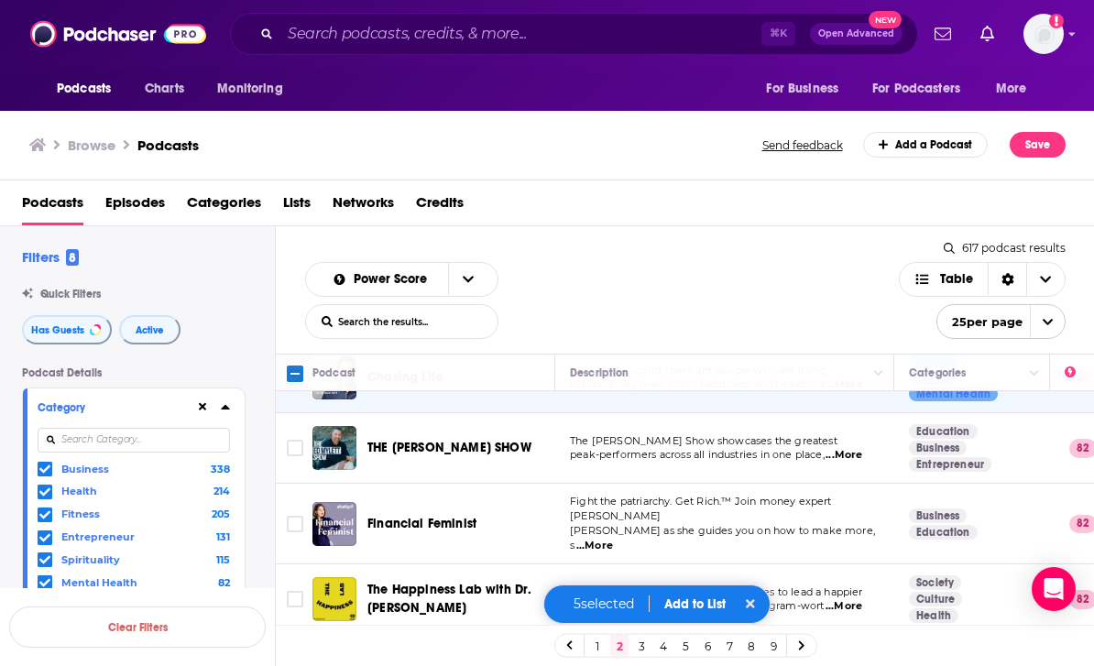
scroll to position [1098, 0]
click at [861, 447] on span "...More" at bounding box center [844, 454] width 37 height 15
click at [298, 439] on input "Toggle select row" at bounding box center [295, 447] width 16 height 16
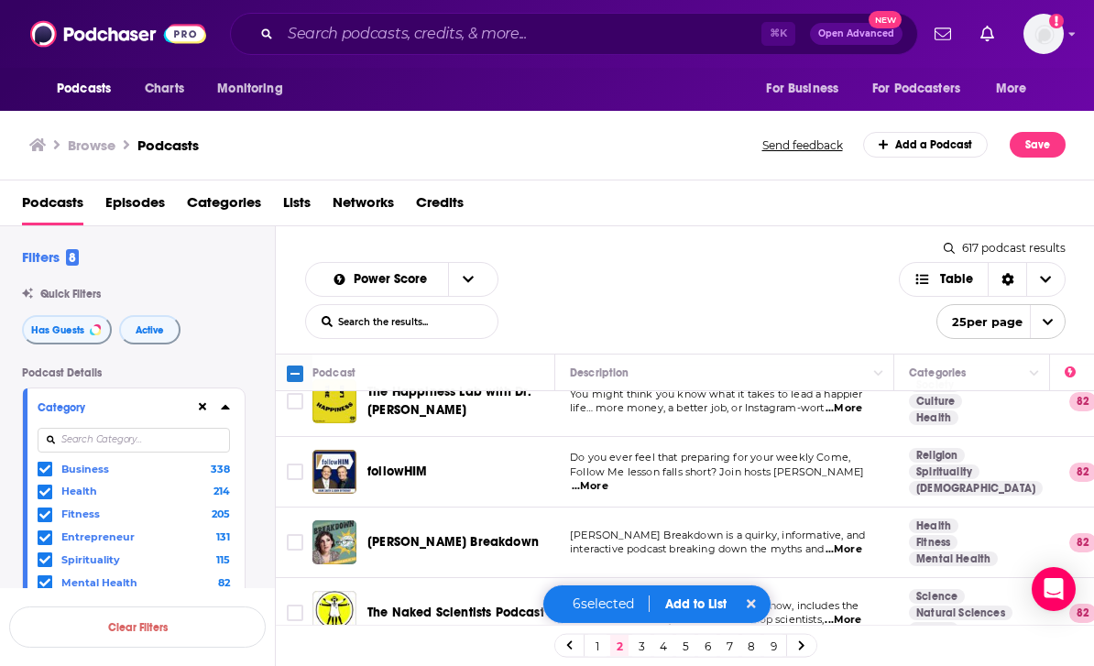
scroll to position [1295, 0]
click at [609, 479] on span "...More" at bounding box center [590, 486] width 37 height 15
click at [369, 460] on div "Podcasts Charts Monitoring ⌘ K Open Advanced New For Business For Podcasters Mo…" at bounding box center [547, 333] width 1094 height 666
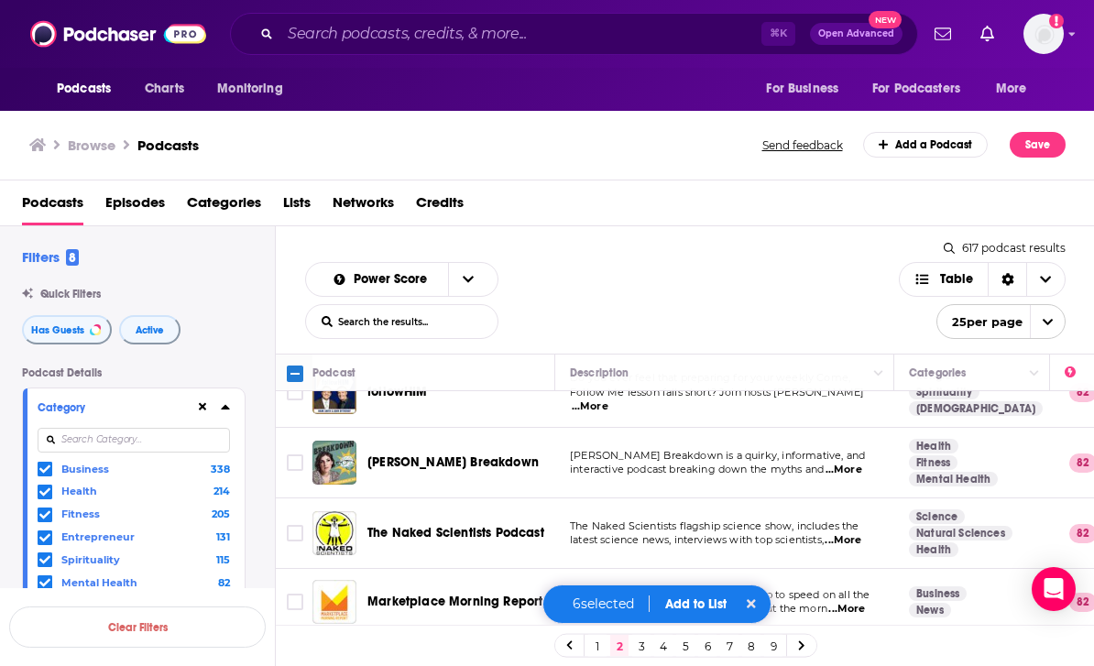
scroll to position [1375, 0]
click at [860, 463] on span "...More" at bounding box center [844, 470] width 37 height 15
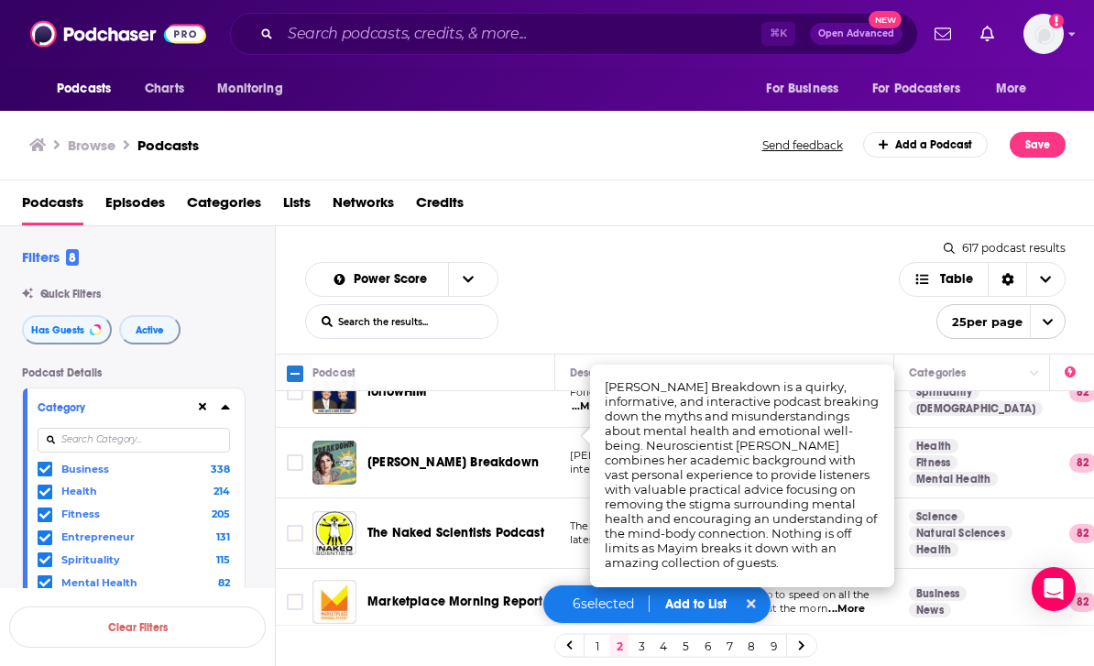
click at [302, 455] on input "Toggle select row" at bounding box center [295, 463] width 16 height 16
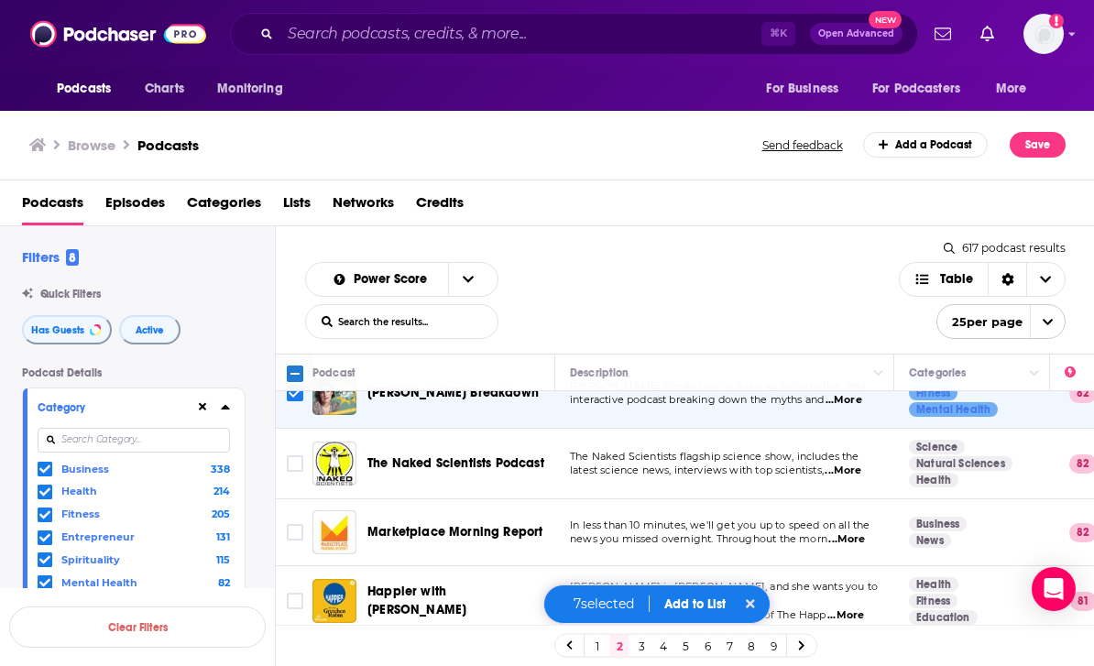
scroll to position [1444, 0]
click at [861, 464] on span "...More" at bounding box center [843, 471] width 37 height 15
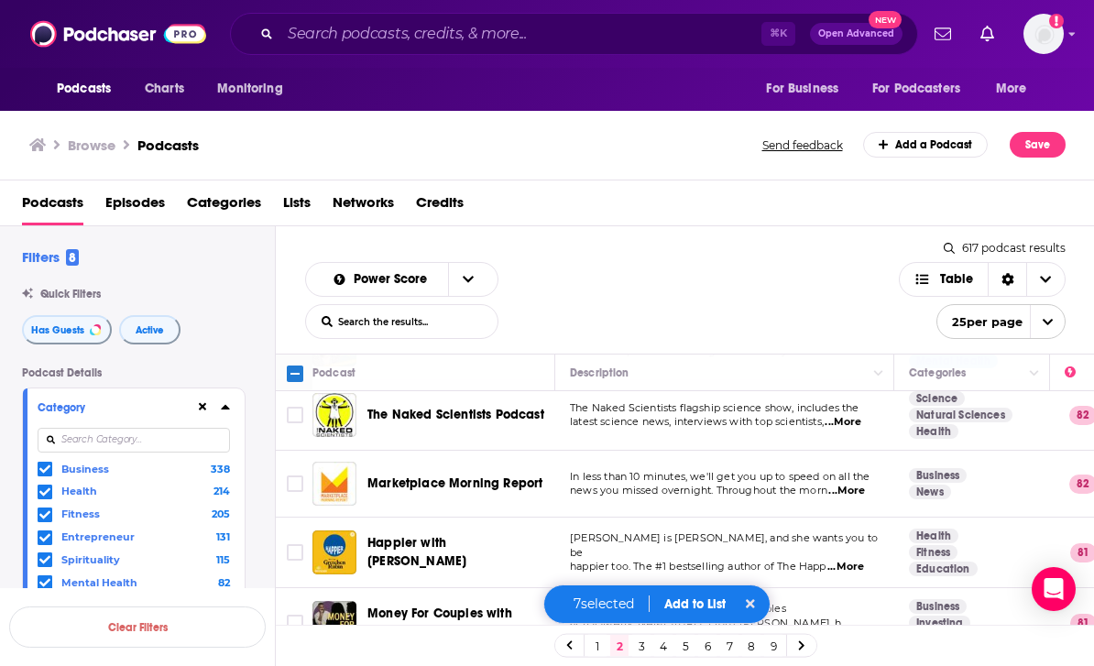
scroll to position [1492, 0]
click at [858, 561] on span "...More" at bounding box center [846, 568] width 37 height 15
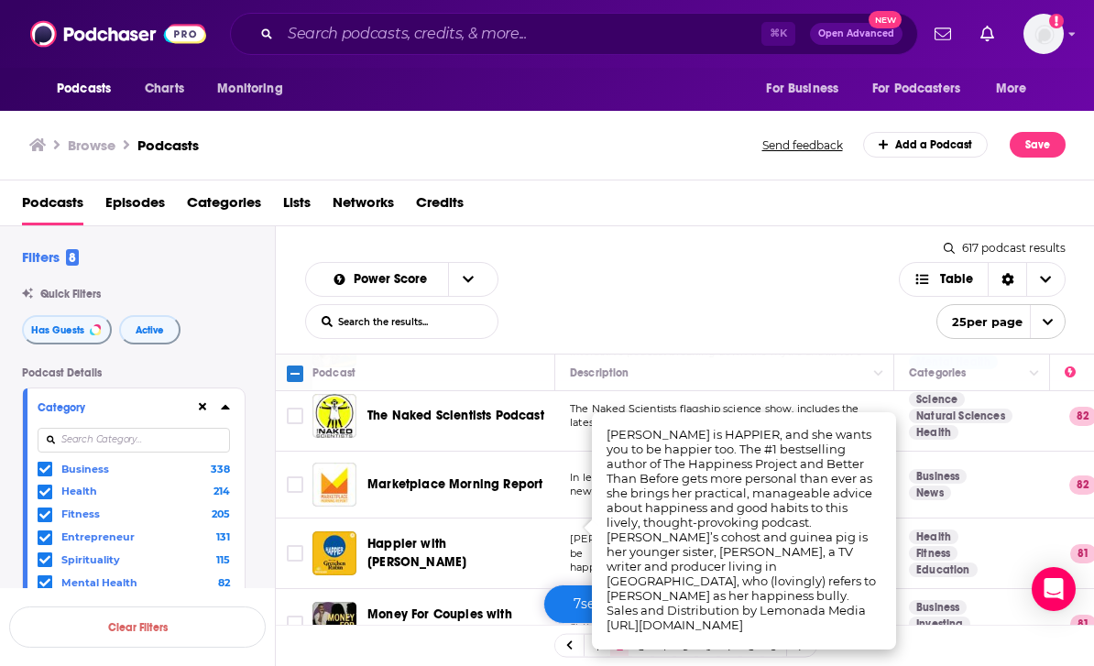
click at [302, 545] on input "Toggle select row" at bounding box center [295, 553] width 16 height 16
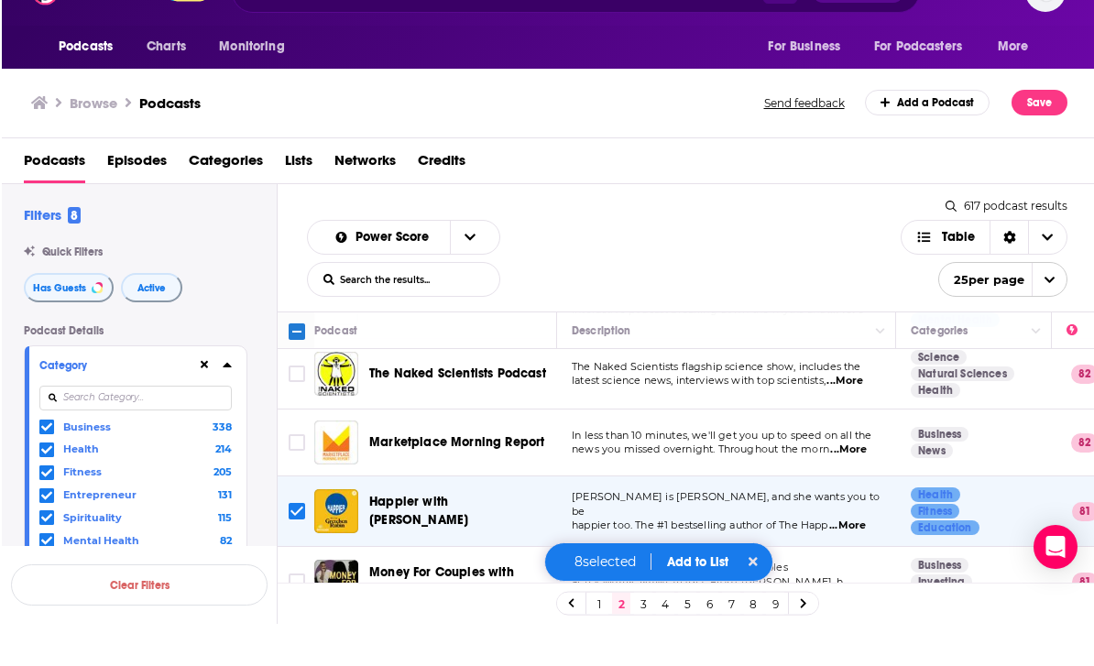
scroll to position [59, 1]
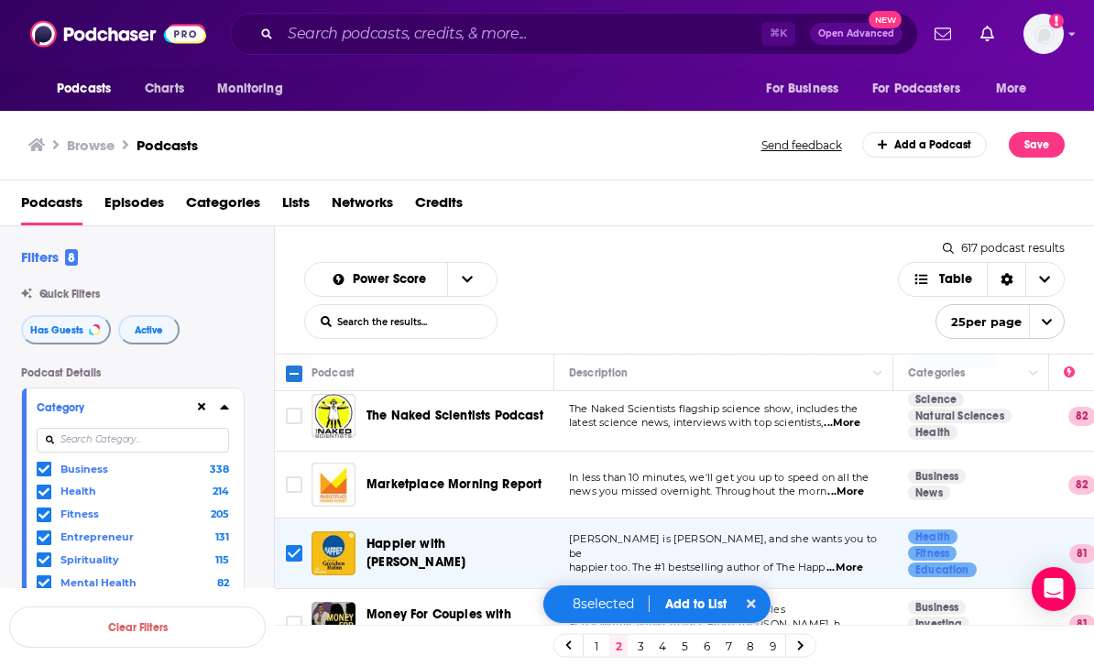
click at [805, 640] on link at bounding box center [800, 645] width 29 height 21
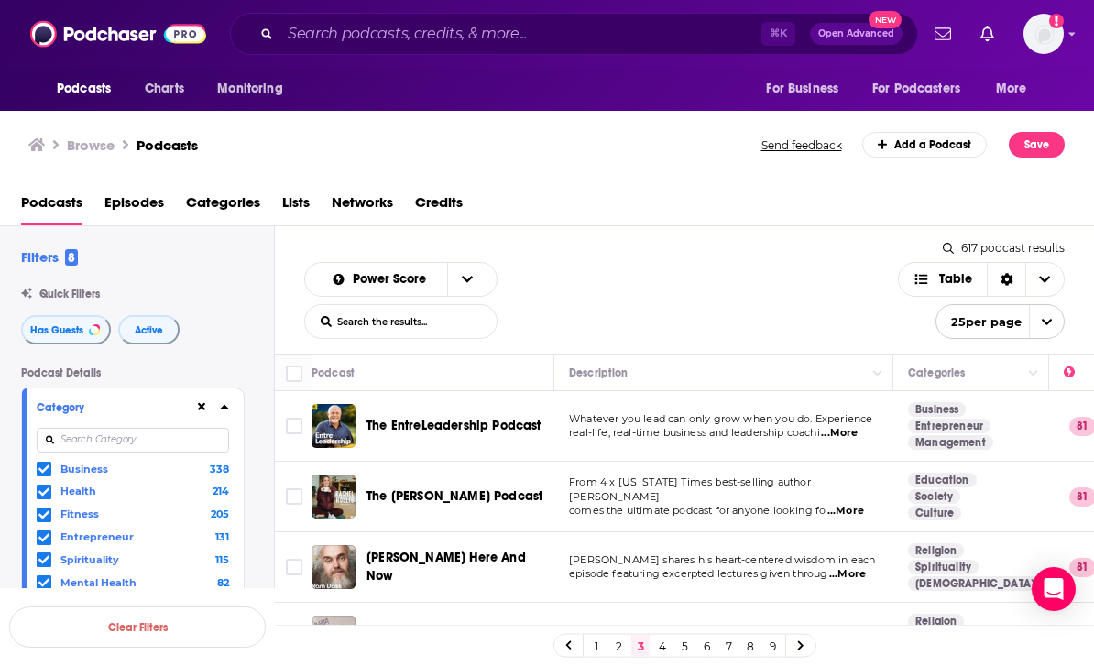
click at [1048, 316] on icon "open menu" at bounding box center [1047, 322] width 12 height 12
click at [1024, 372] on button "50 per page" at bounding box center [1000, 386] width 127 height 28
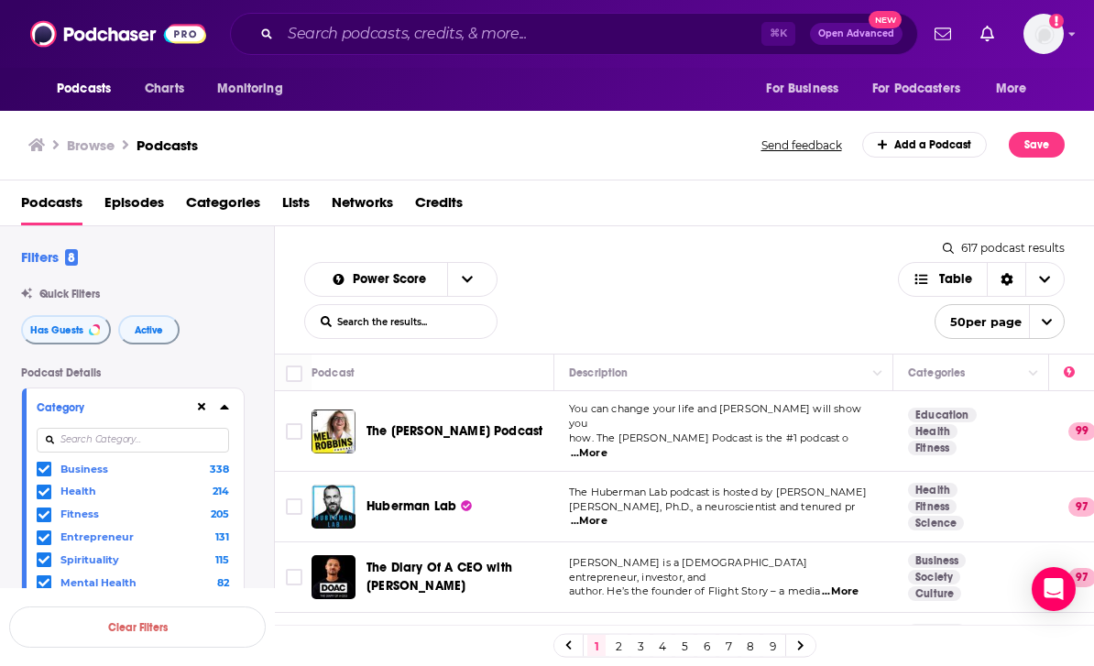
click at [634, 636] on link "3" at bounding box center [640, 646] width 18 height 22
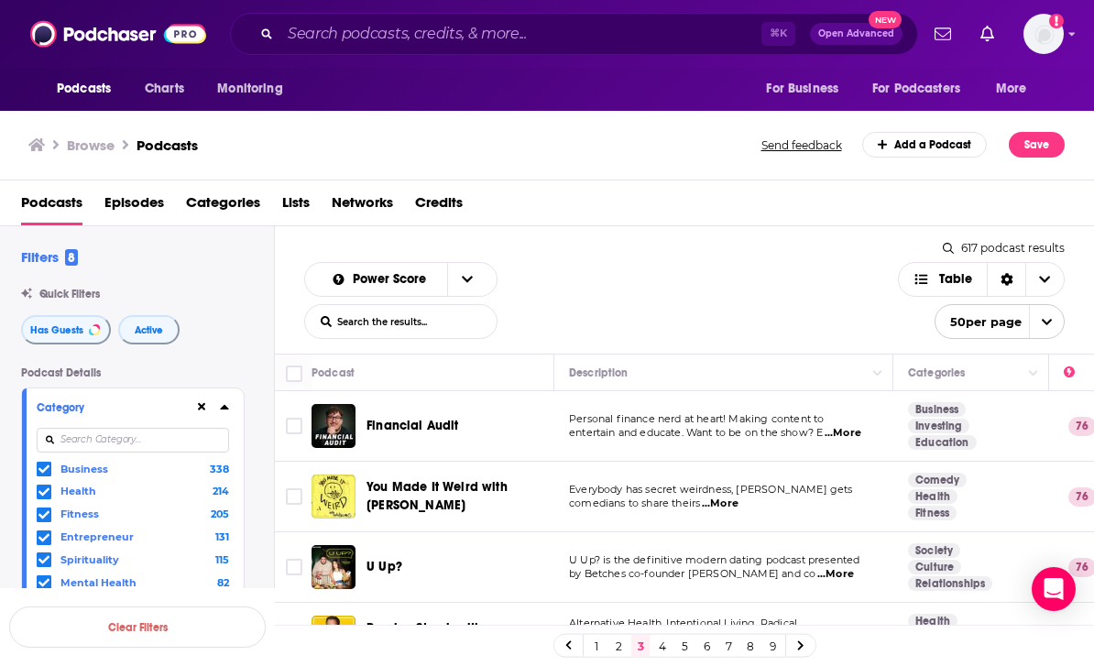
click at [622, 642] on link "2" at bounding box center [618, 646] width 18 height 22
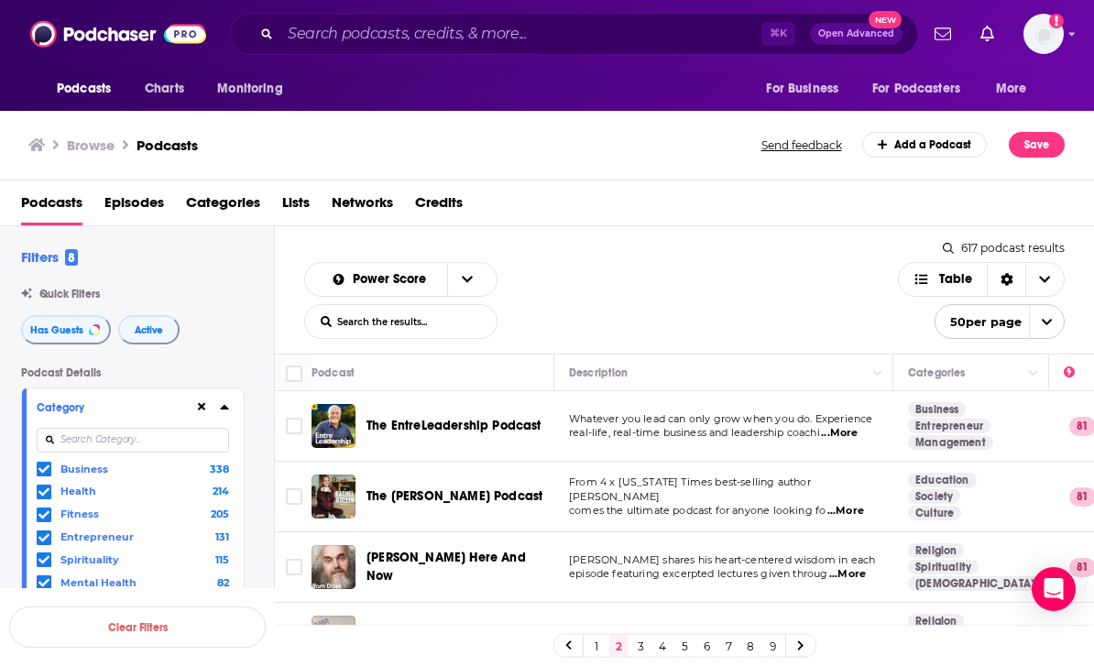
click at [302, 418] on input "Toggle select row" at bounding box center [294, 426] width 16 height 16
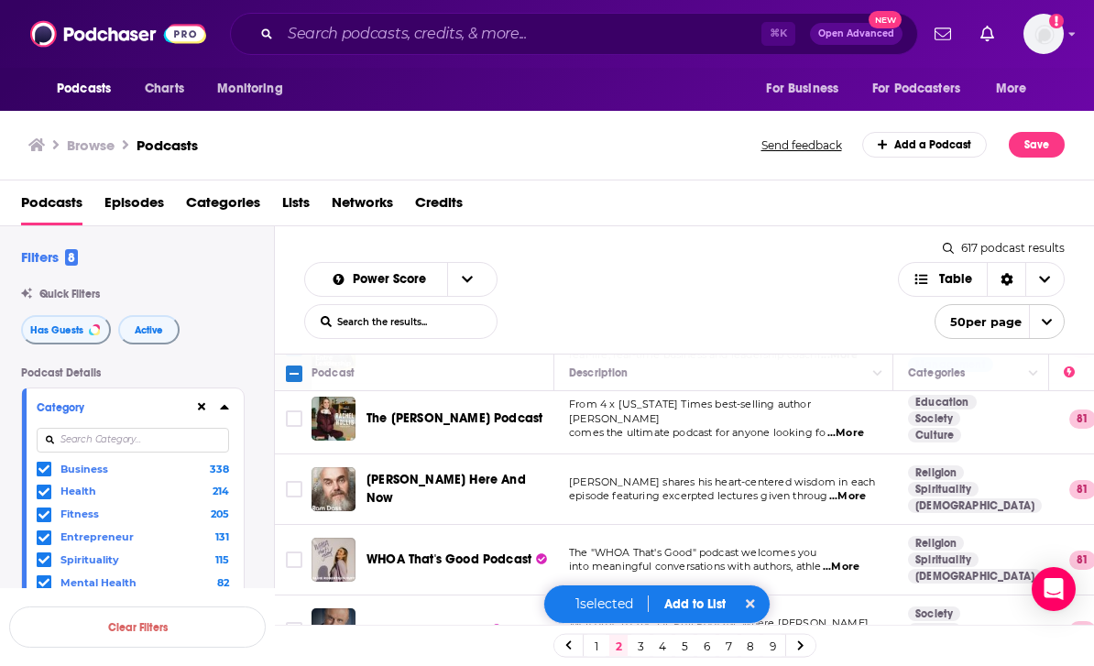
scroll to position [80, 0]
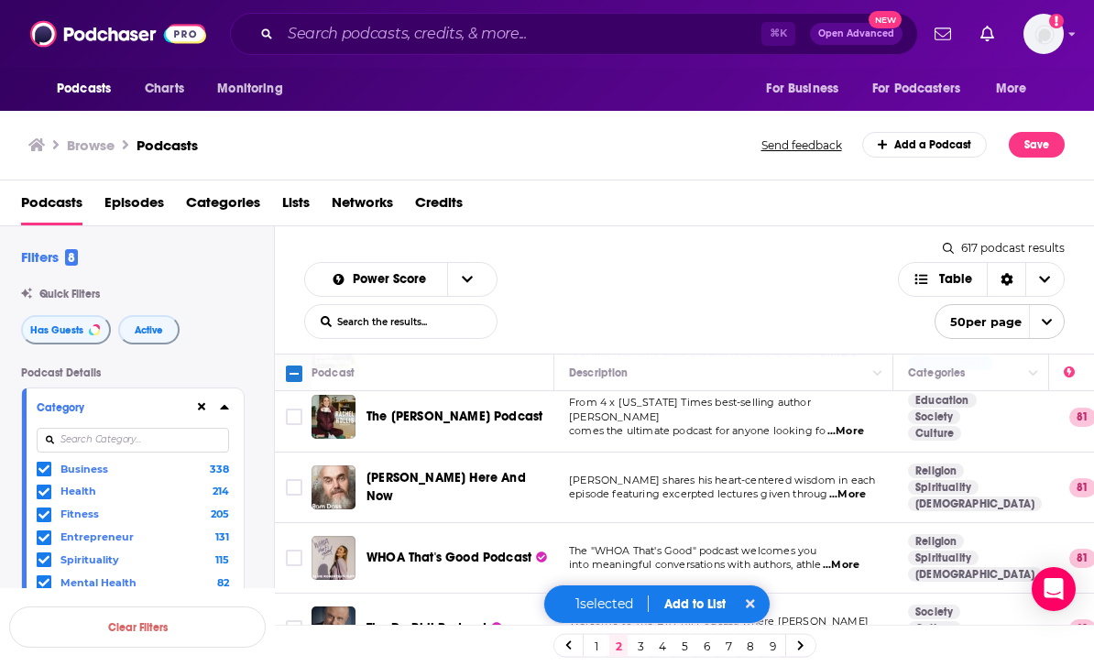
click at [853, 424] on span "...More" at bounding box center [846, 431] width 37 height 15
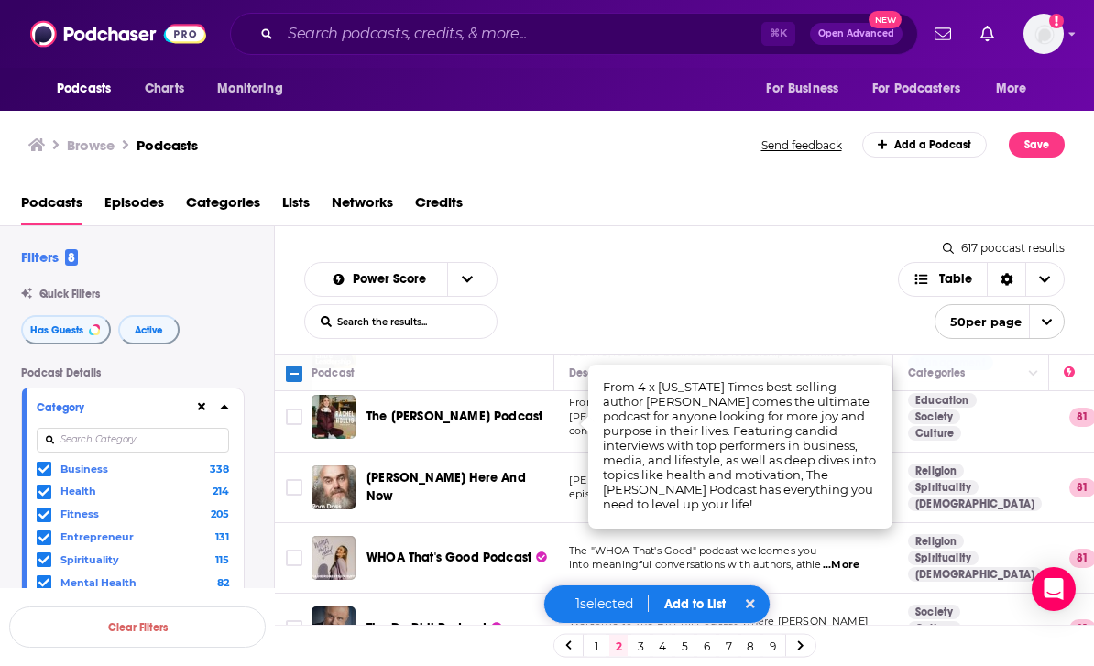
click at [301, 409] on input "Toggle select row" at bounding box center [294, 417] width 16 height 16
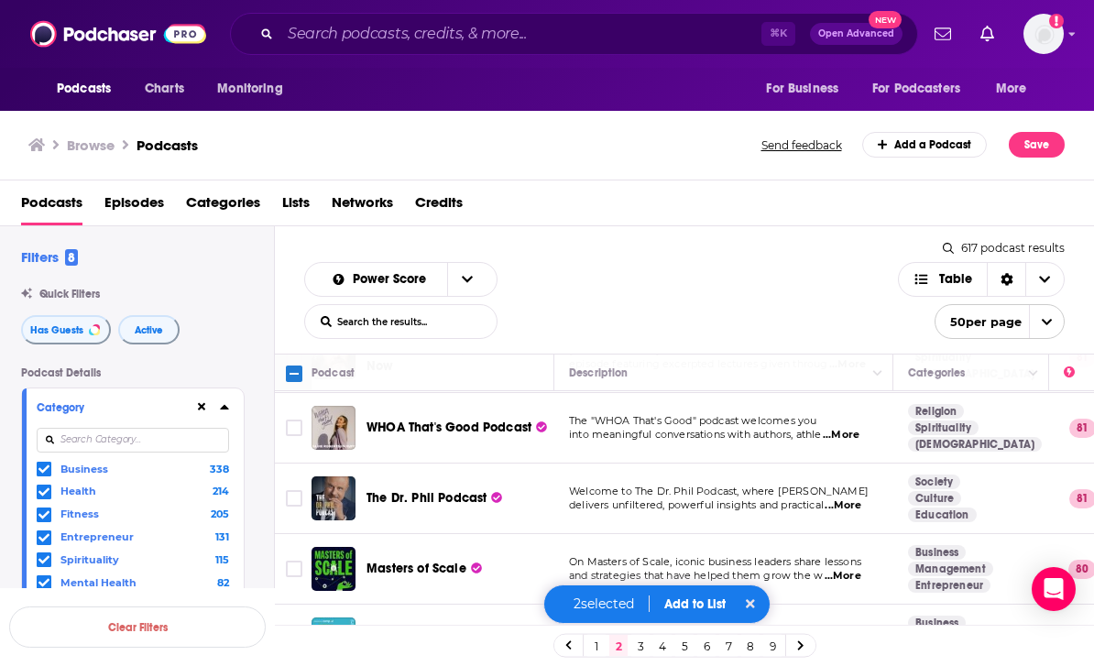
scroll to position [210, 0]
click at [860, 428] on span "...More" at bounding box center [841, 435] width 37 height 15
click at [296, 420] on input "Toggle select row" at bounding box center [294, 428] width 16 height 16
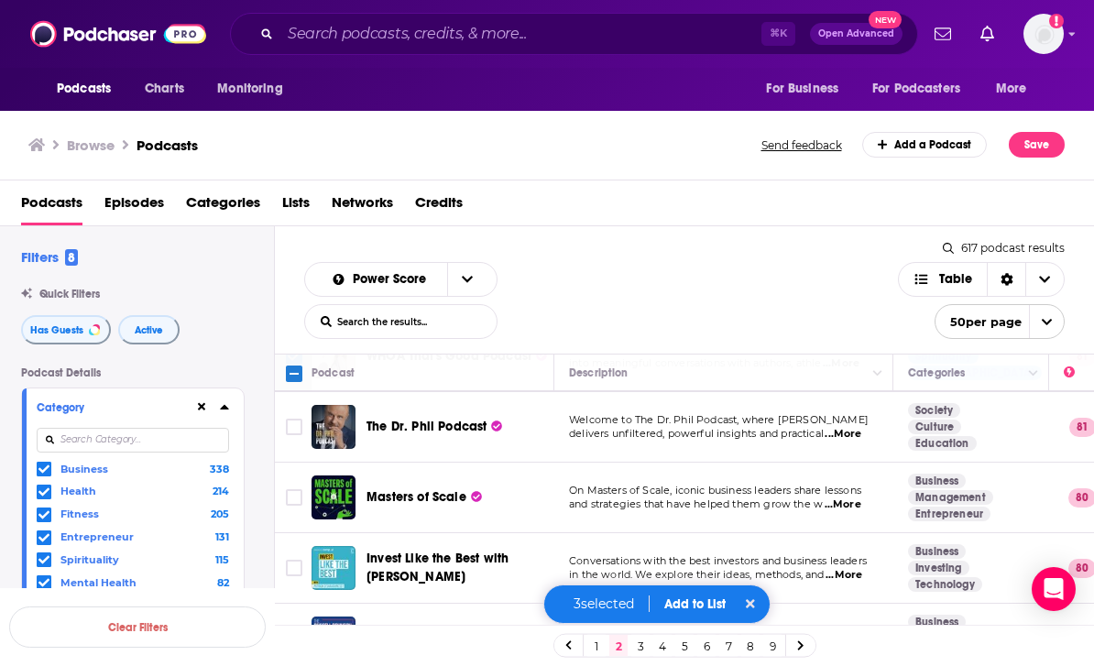
scroll to position [282, 0]
click at [861, 426] on span "...More" at bounding box center [843, 433] width 37 height 15
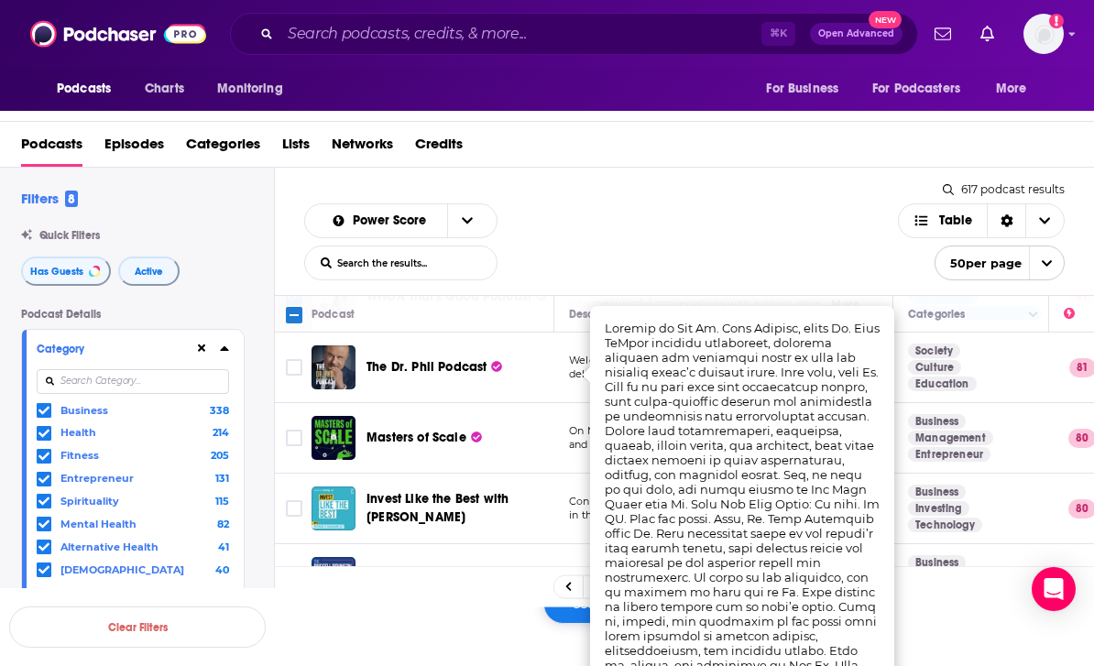
click at [301, 372] on input "Toggle select row" at bounding box center [294, 367] width 16 height 16
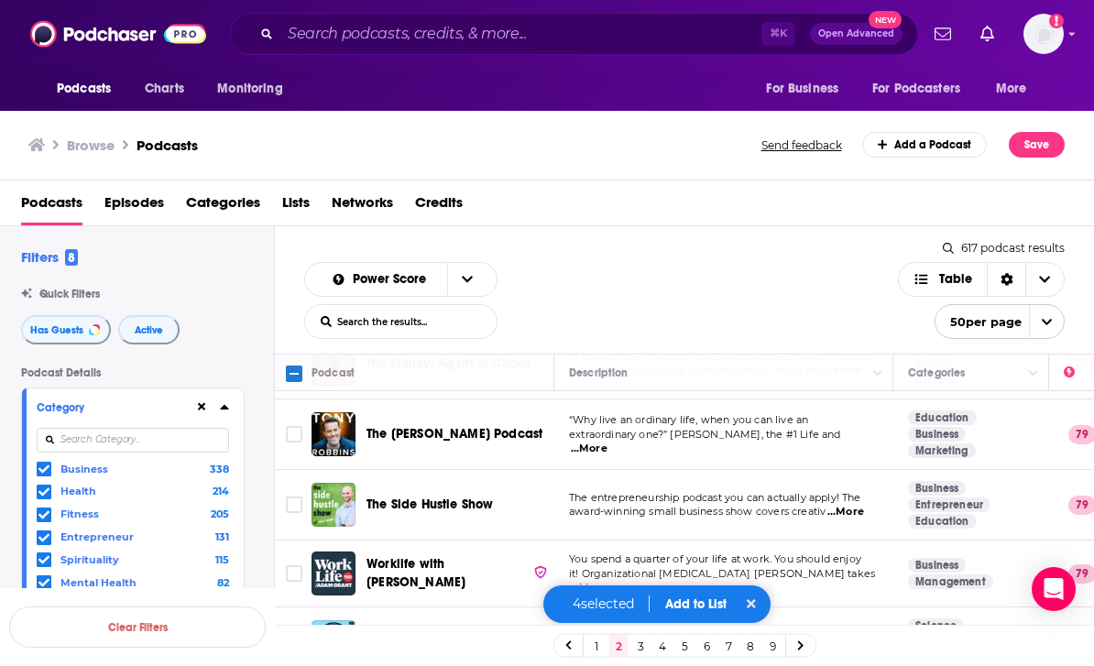
scroll to position [839, 0]
click at [608, 442] on span "...More" at bounding box center [589, 449] width 37 height 15
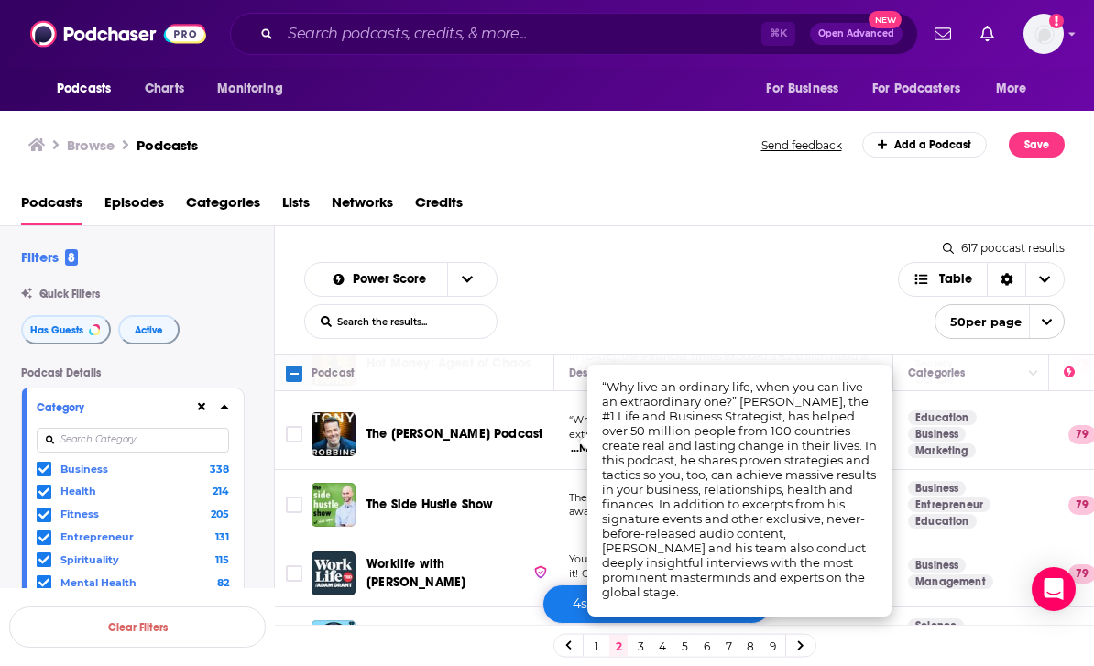
click at [300, 426] on input "Toggle select row" at bounding box center [294, 434] width 16 height 16
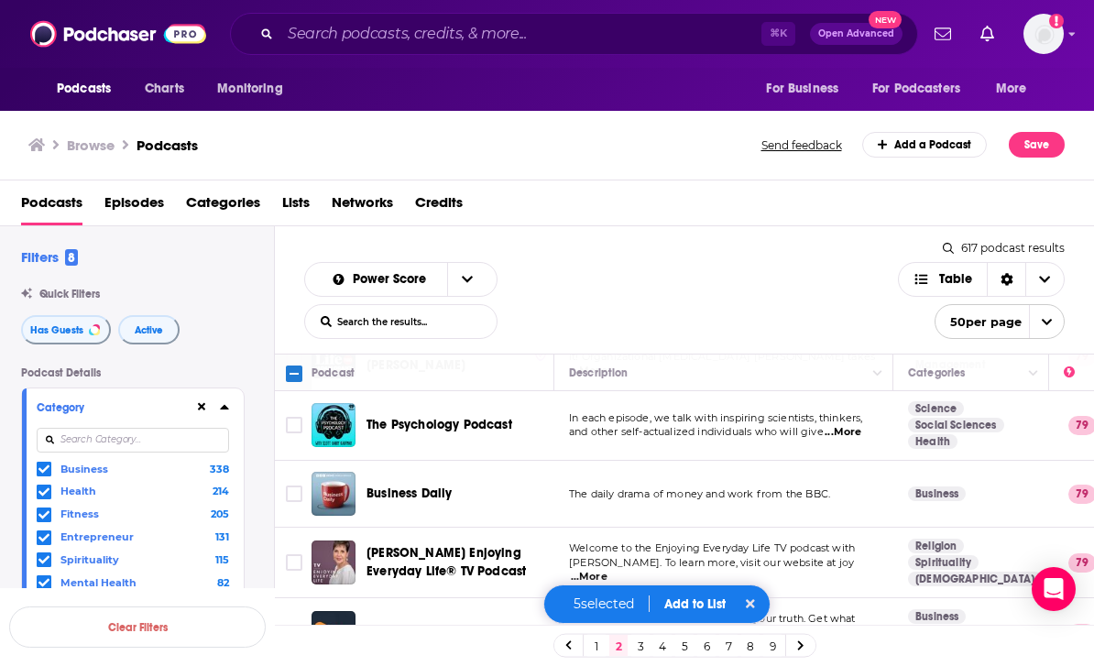
scroll to position [1056, -2]
click at [857, 425] on span "...More" at bounding box center [843, 432] width 37 height 15
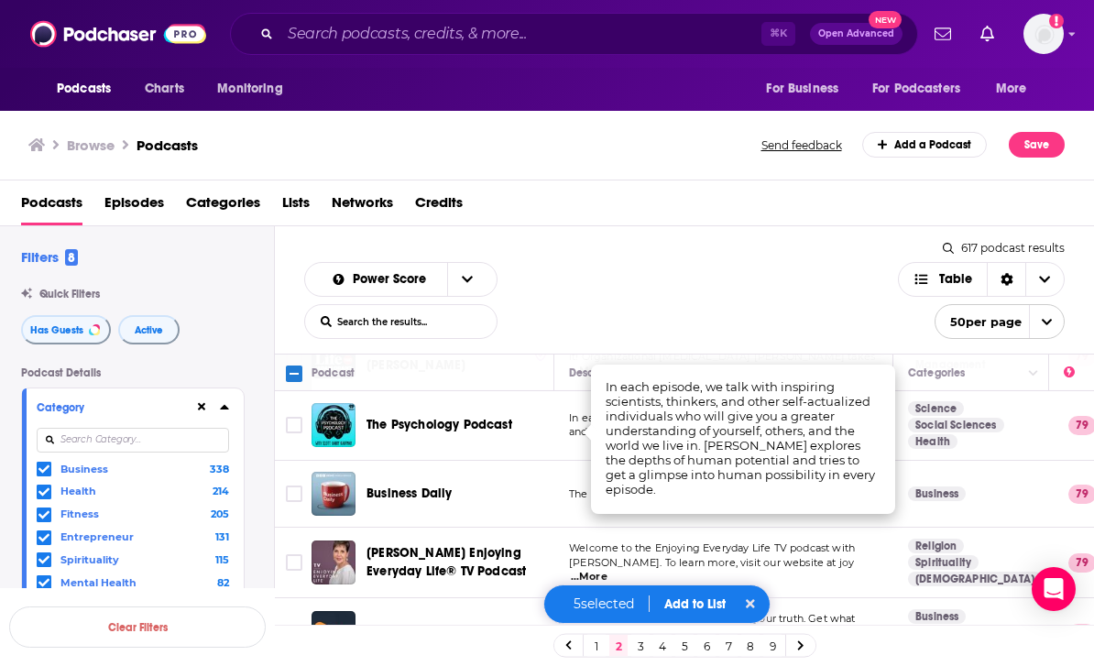
click at [297, 417] on input "Toggle select row" at bounding box center [294, 425] width 16 height 16
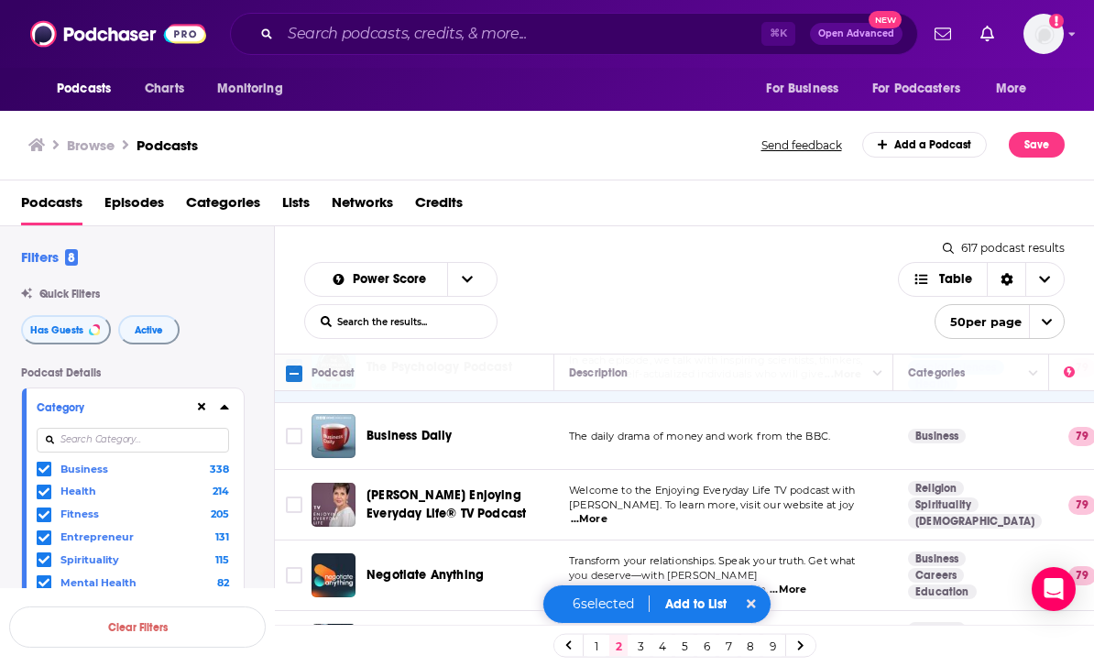
scroll to position [1118, -2]
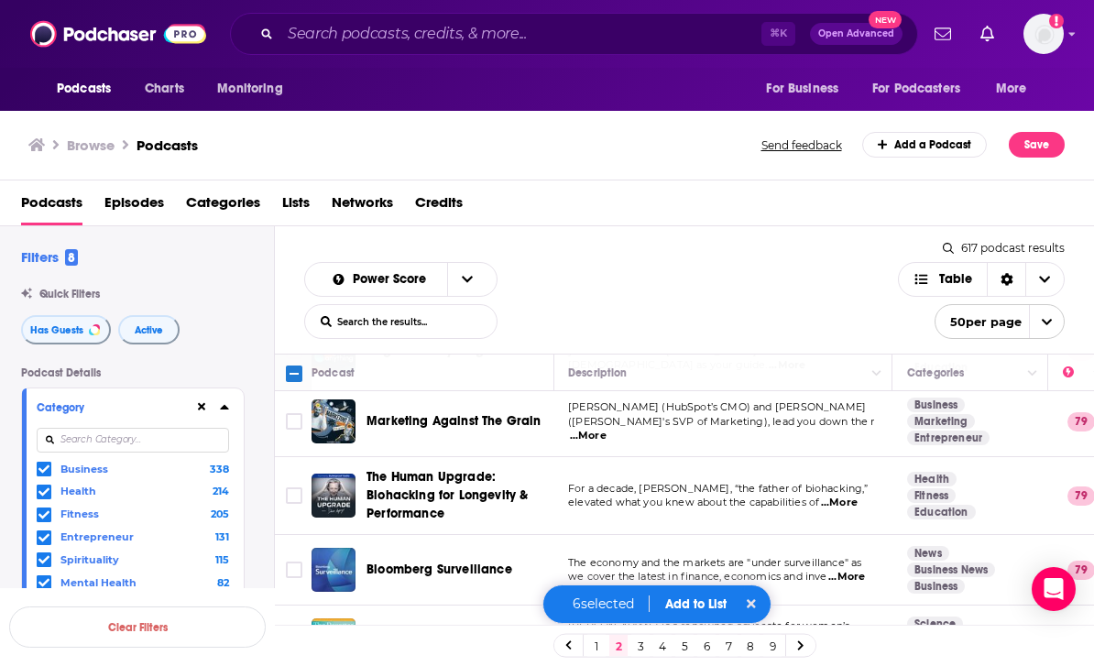
click at [607, 429] on span "...More" at bounding box center [588, 436] width 37 height 15
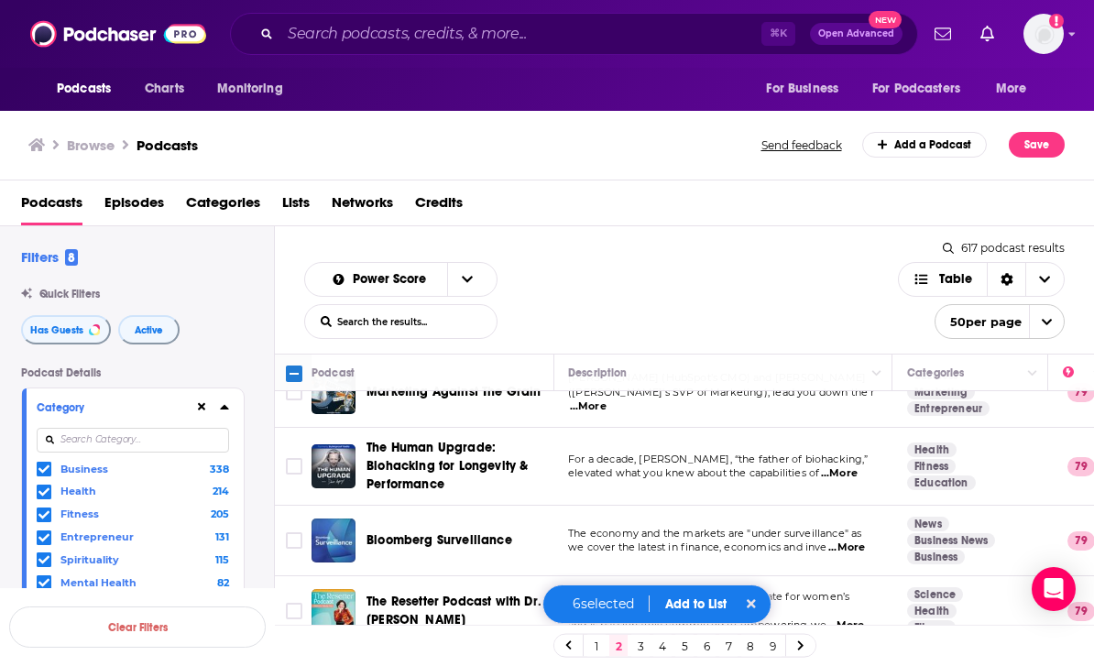
scroll to position [1367, 1]
click at [299, 458] on input "Toggle select row" at bounding box center [294, 466] width 16 height 16
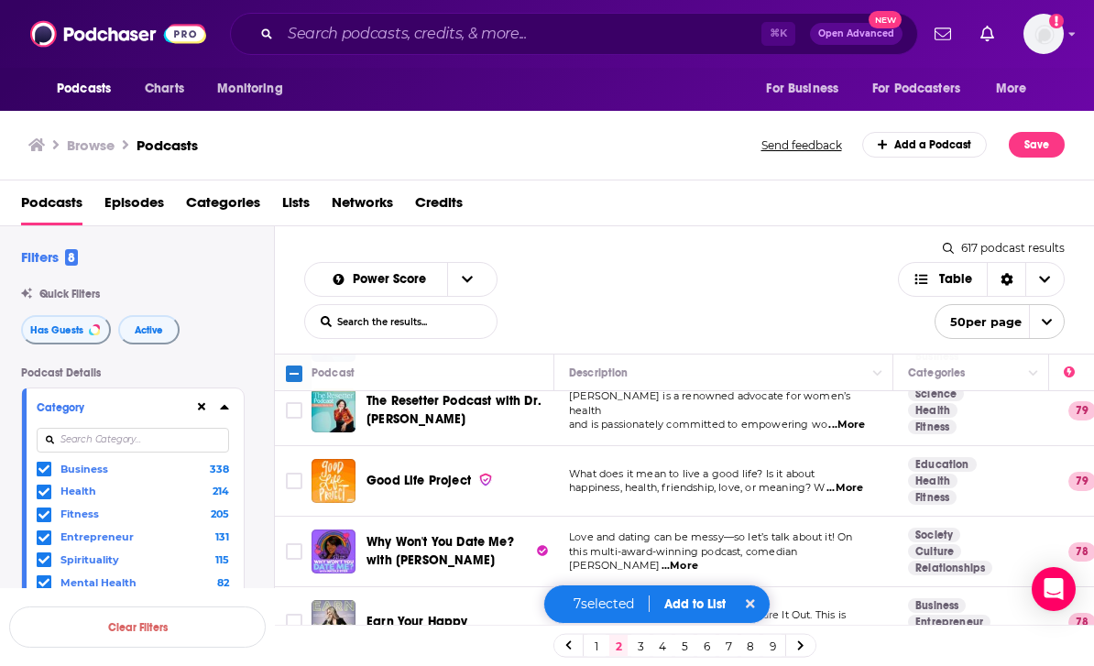
scroll to position [1566, 0]
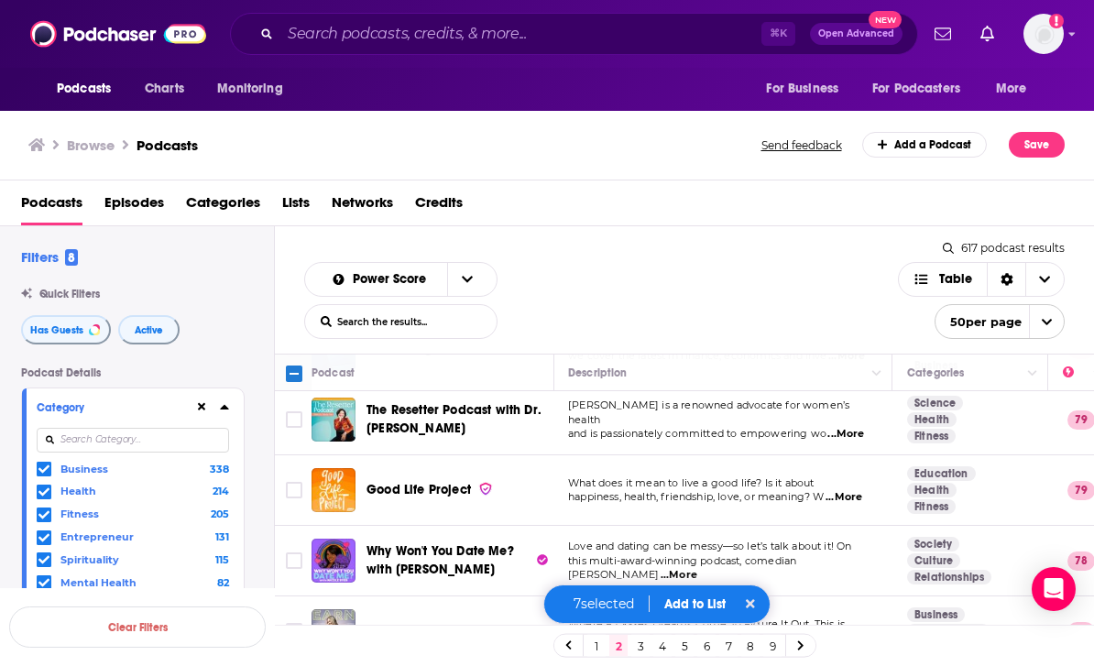
click at [859, 427] on span "...More" at bounding box center [846, 434] width 37 height 15
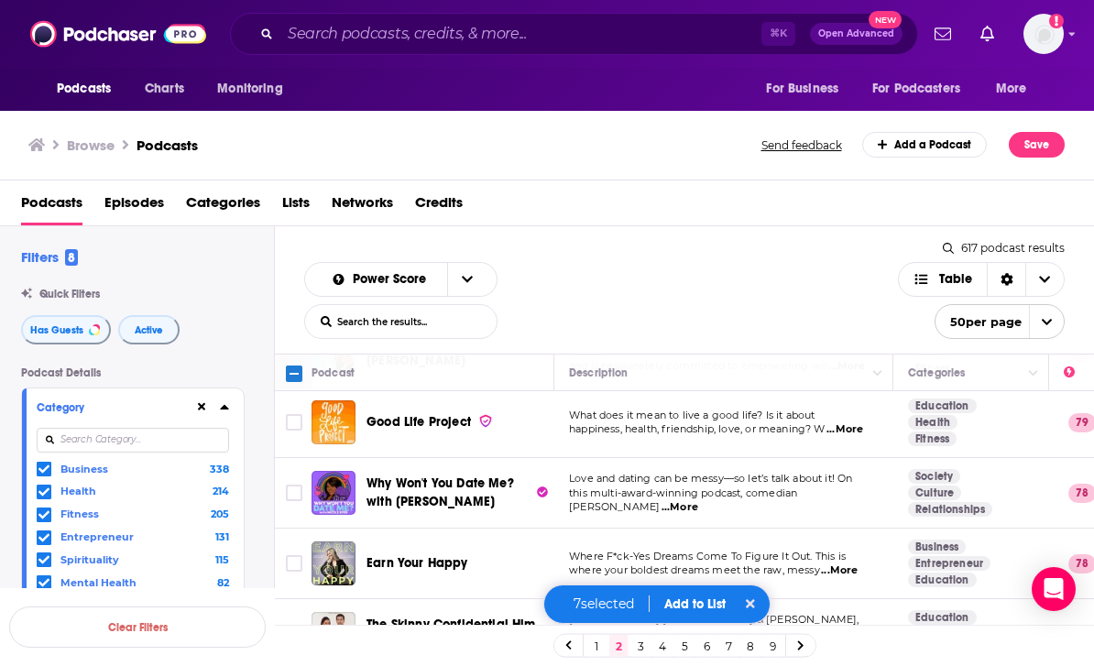
scroll to position [1627, 0]
click at [863, 422] on span "...More" at bounding box center [845, 429] width 37 height 15
click at [299, 414] on input "Toggle select row" at bounding box center [294, 422] width 16 height 16
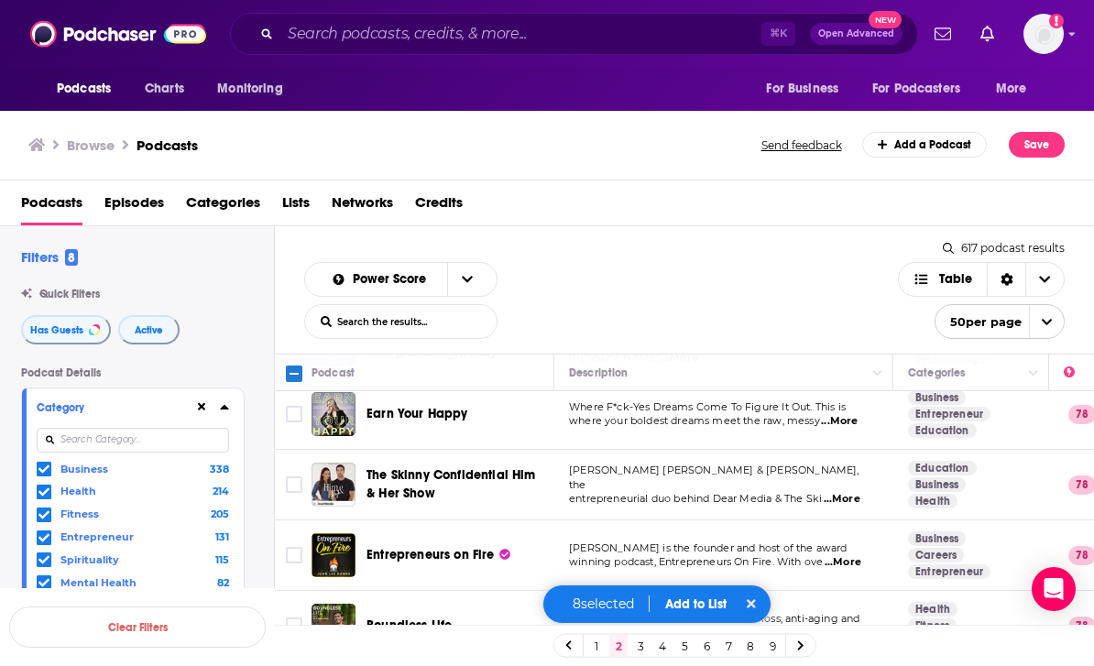
scroll to position [1776, 0]
click at [853, 414] on span "...More" at bounding box center [839, 421] width 37 height 15
click at [312, 361] on div "Podcasts Charts Monitoring ⌘ K Open Advanced New For Business For Podcasters Mo…" at bounding box center [546, 333] width 1094 height 666
click at [303, 403] on icon "Toggle select row" at bounding box center [294, 414] width 22 height 22
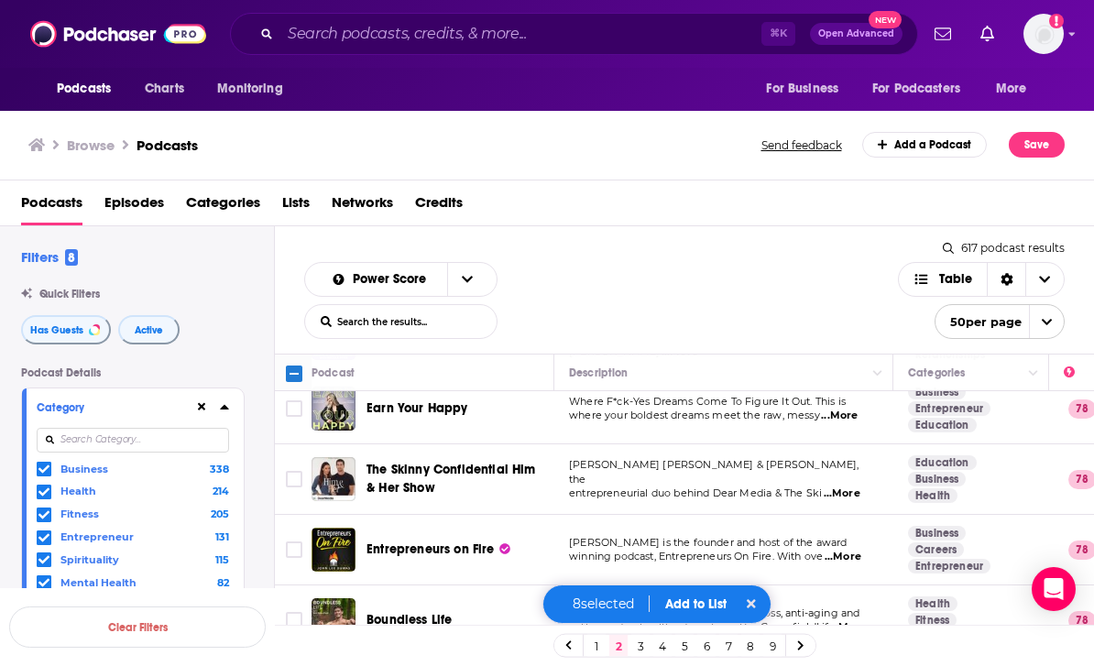
scroll to position [1782, 0]
click at [298, 400] on input "Toggle select row" at bounding box center [294, 408] width 16 height 16
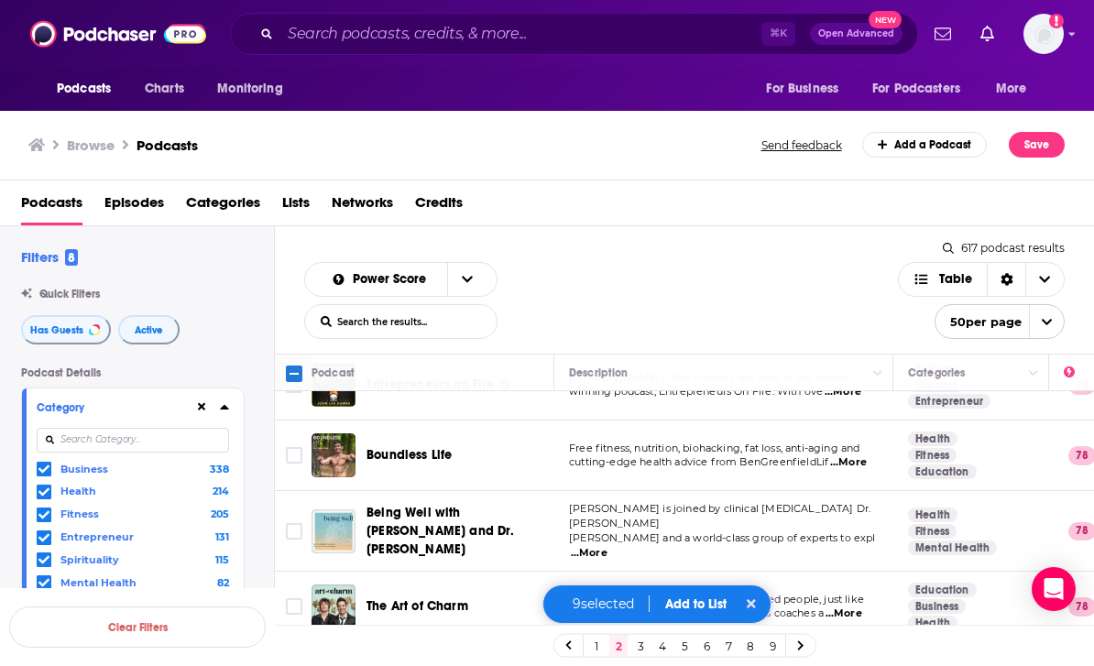
scroll to position [1948, 0]
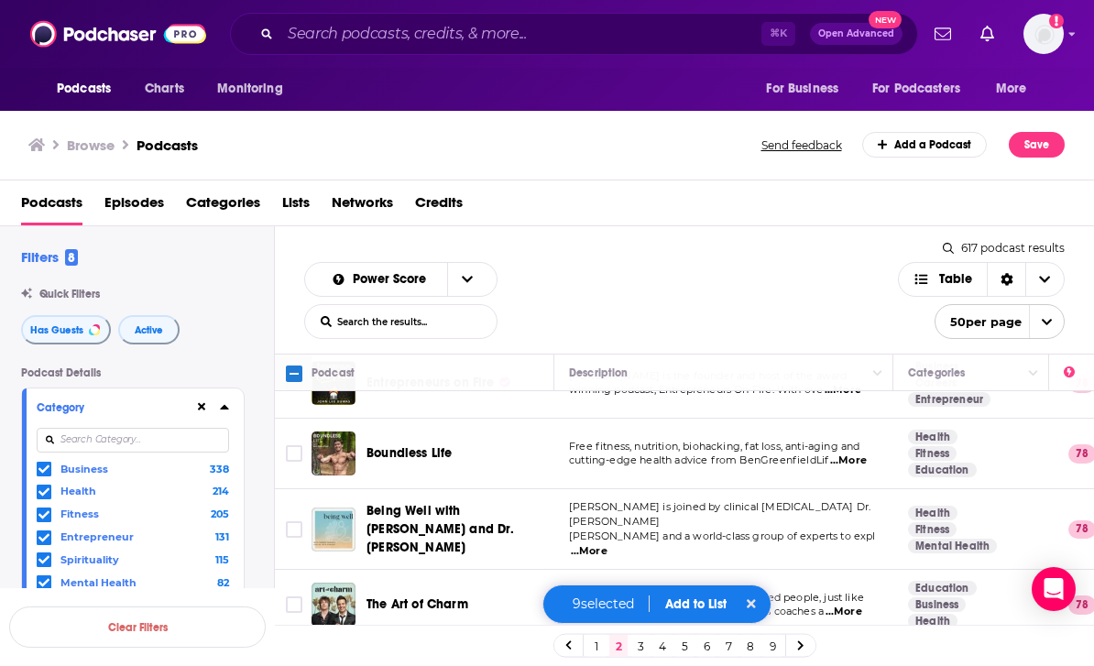
click at [288, 445] on input "Toggle select row" at bounding box center [294, 453] width 16 height 16
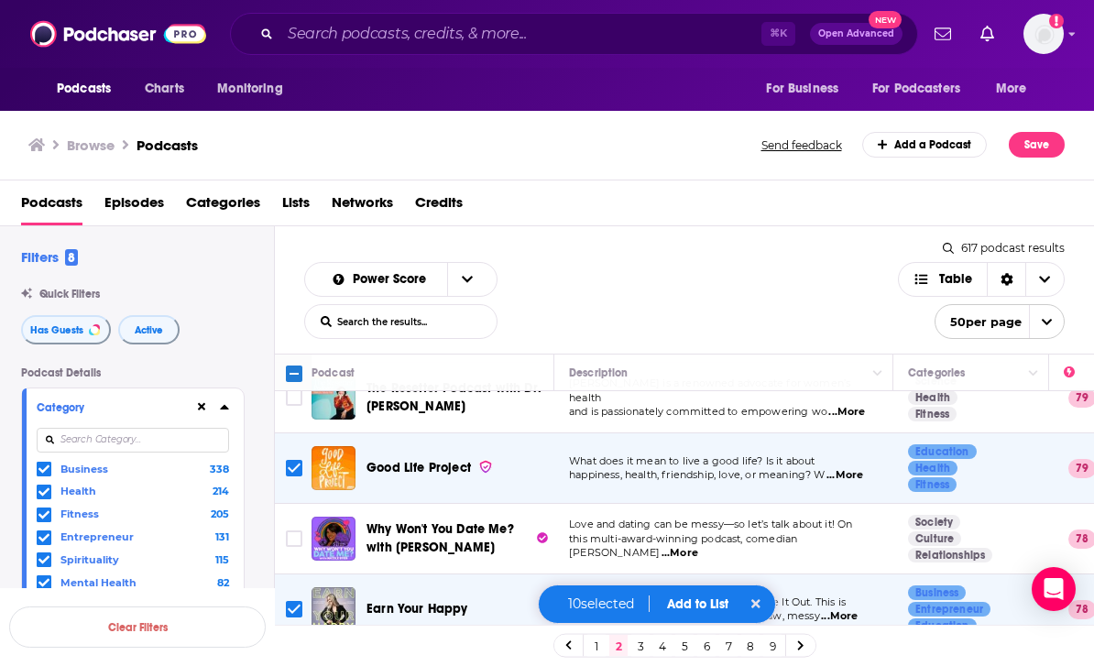
scroll to position [1578, 0]
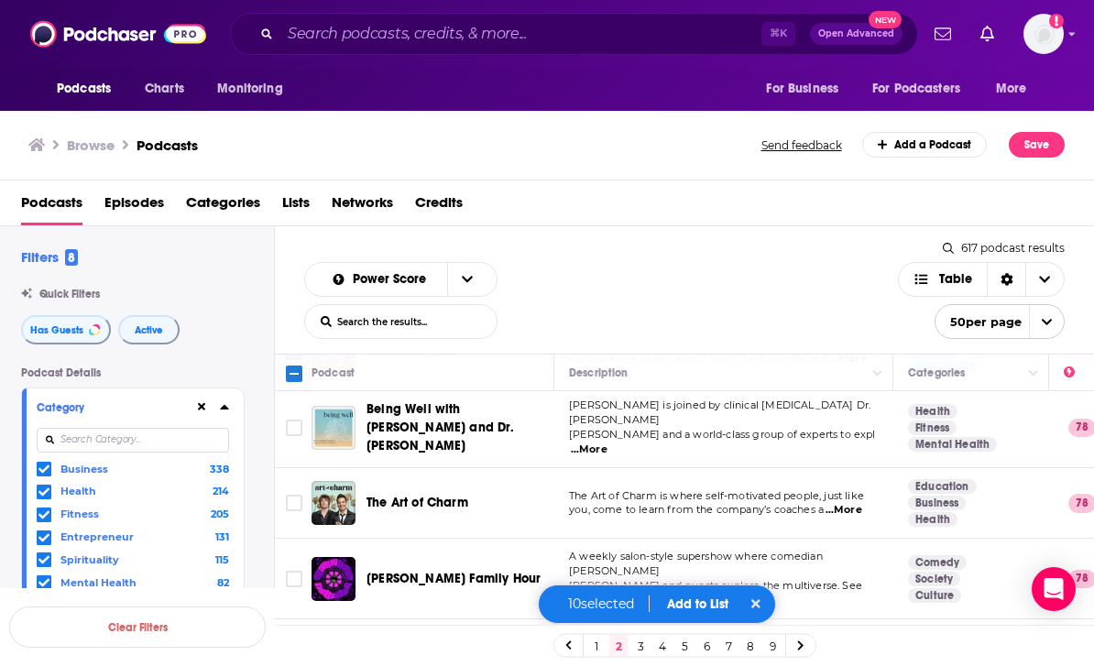
click at [608, 443] on span "...More" at bounding box center [589, 450] width 37 height 15
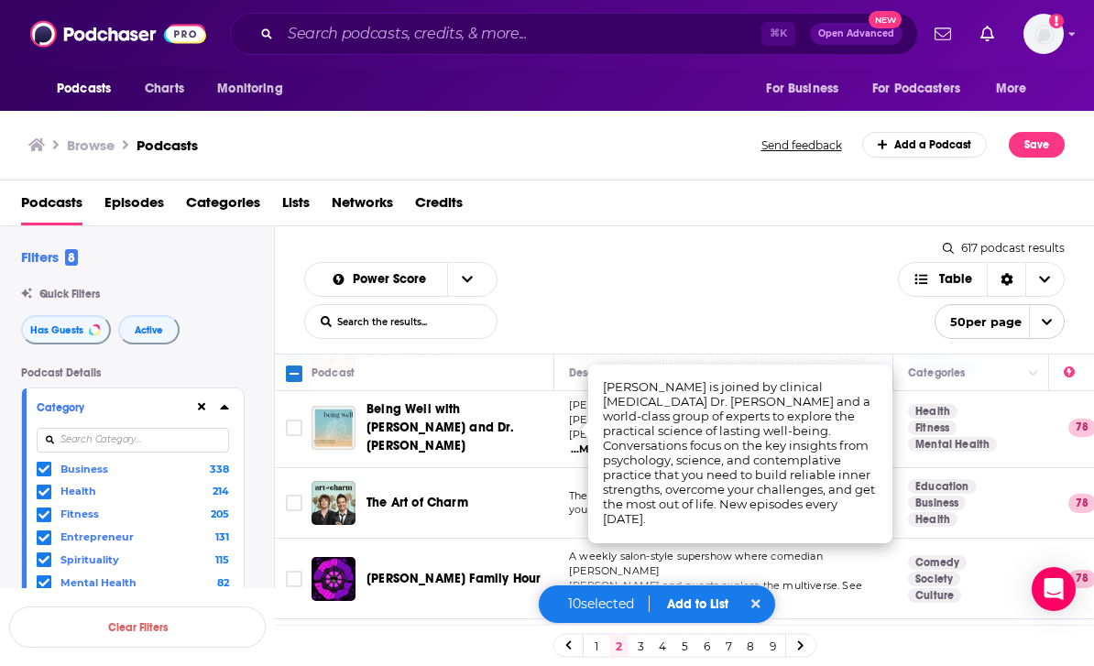
click at [291, 420] on input "Toggle select row" at bounding box center [294, 428] width 16 height 16
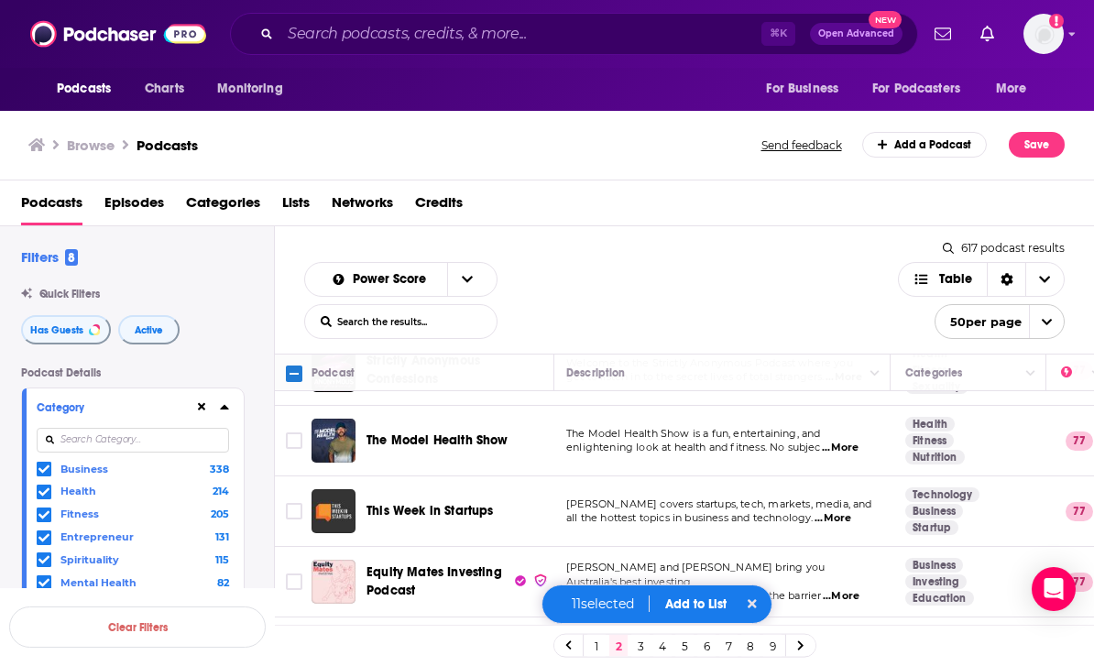
click at [295, 433] on input "Toggle select row" at bounding box center [294, 441] width 16 height 16
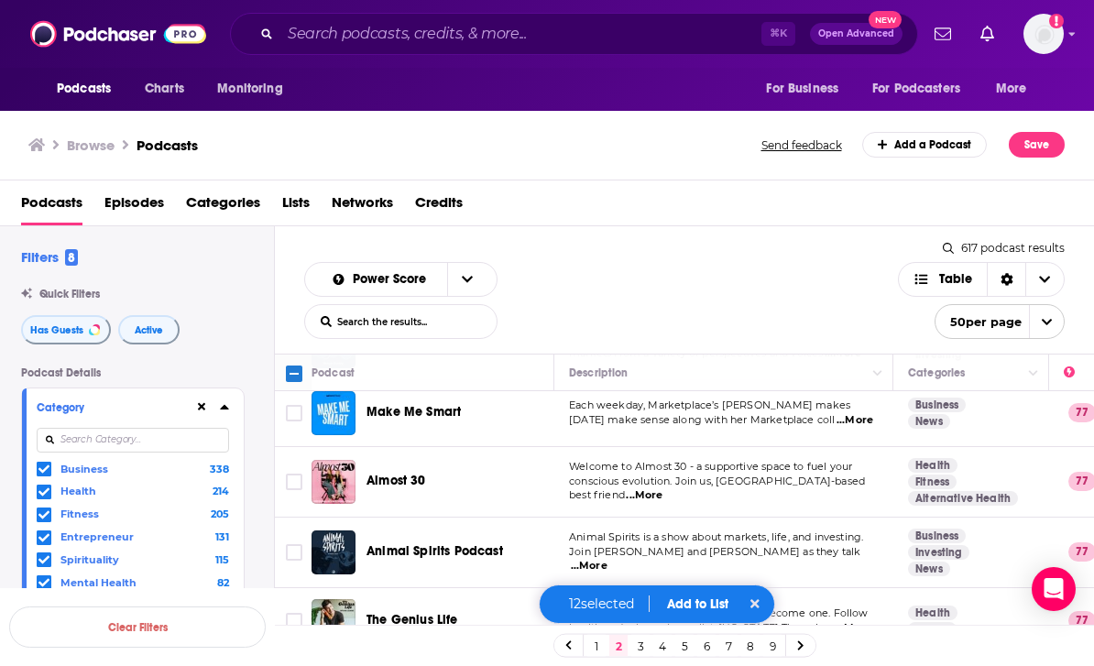
click at [663, 488] on span "...More" at bounding box center [644, 495] width 37 height 15
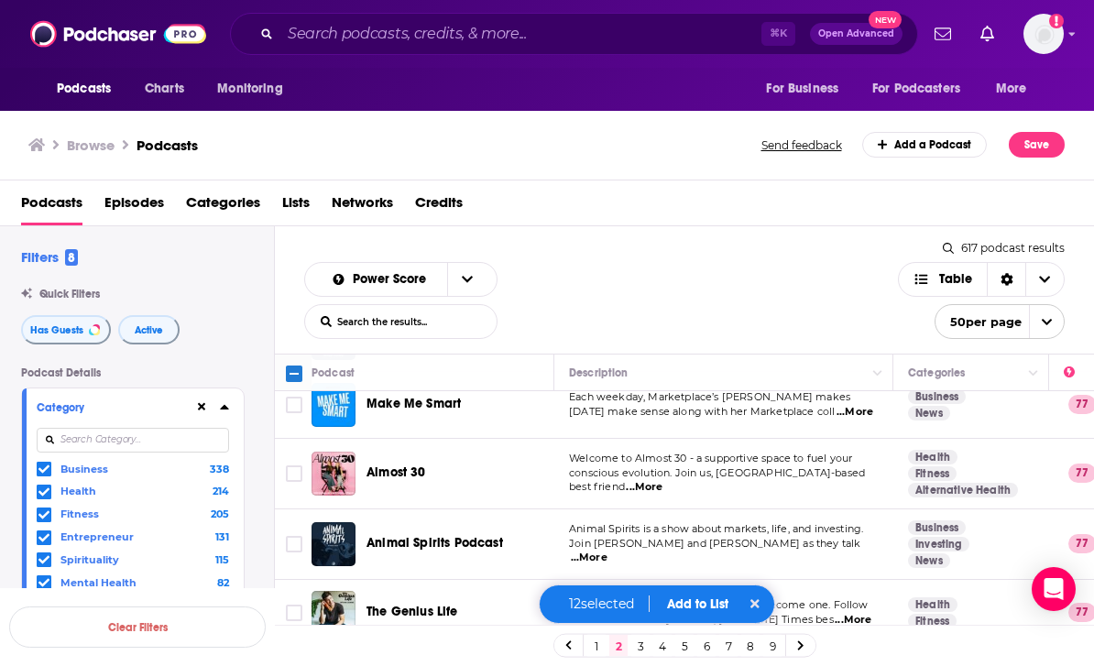
click at [810, 653] on link at bounding box center [800, 645] width 29 height 21
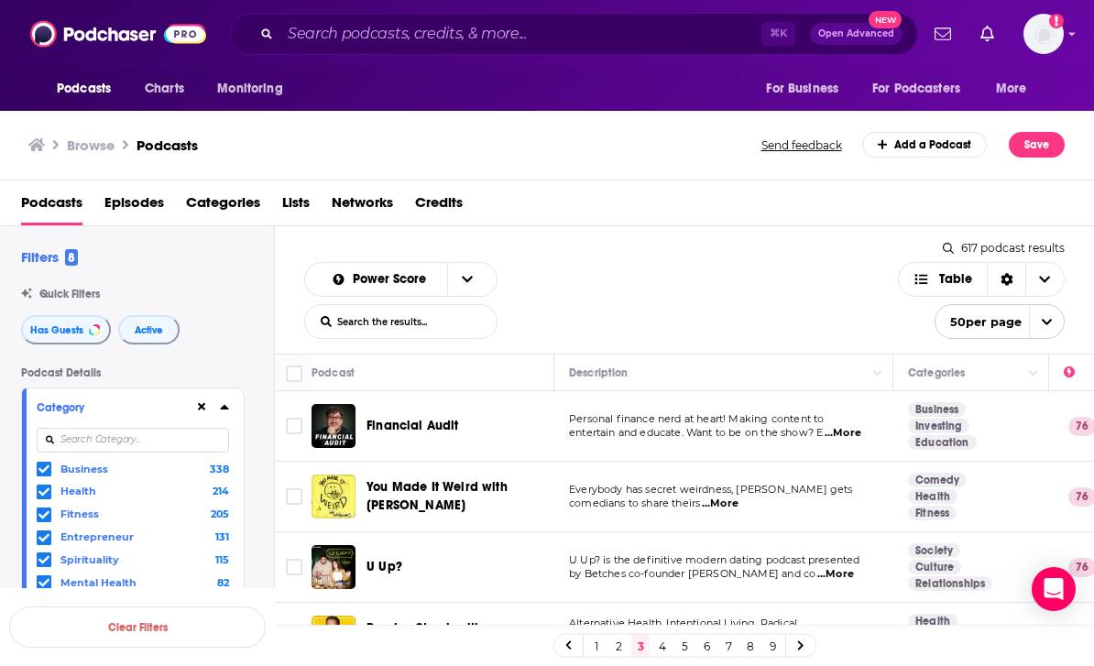
click at [573, 640] on link at bounding box center [568, 645] width 29 height 21
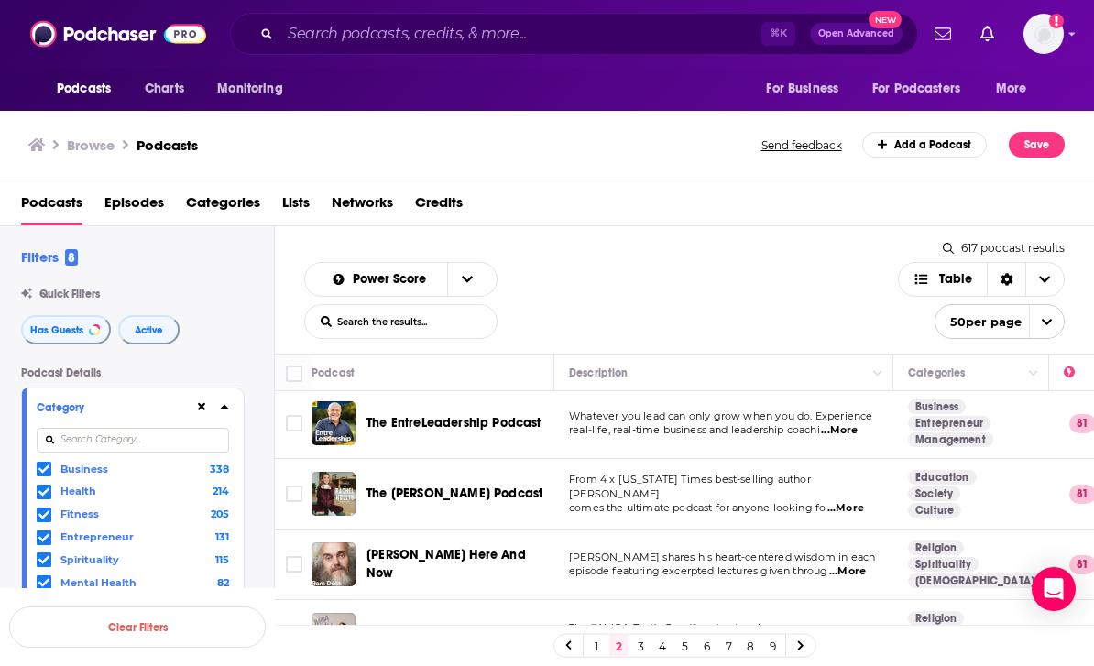
scroll to position [3, 0]
click at [1044, 316] on icon "open menu" at bounding box center [1047, 322] width 12 height 12
click at [926, 275] on icon "Choose View" at bounding box center [921, 280] width 13 height 10
click at [1063, 263] on span "Choose View" at bounding box center [1044, 279] width 38 height 33
click at [1051, 316] on icon "open menu" at bounding box center [1047, 322] width 12 height 12
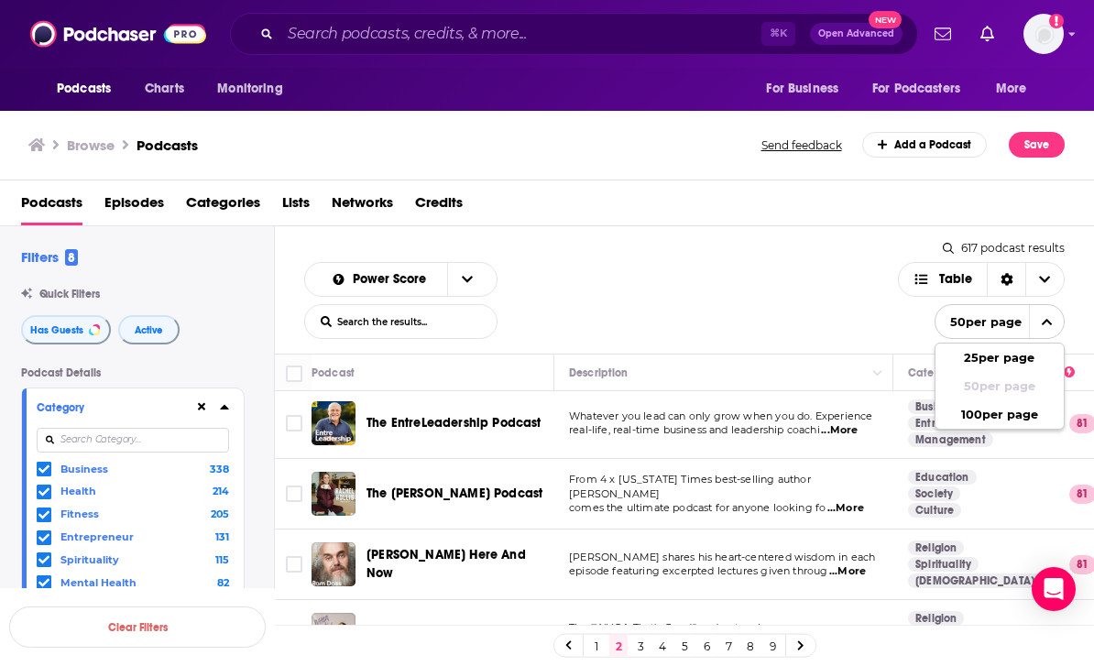
click at [1024, 400] on button "100 per page" at bounding box center [1000, 414] width 128 height 28
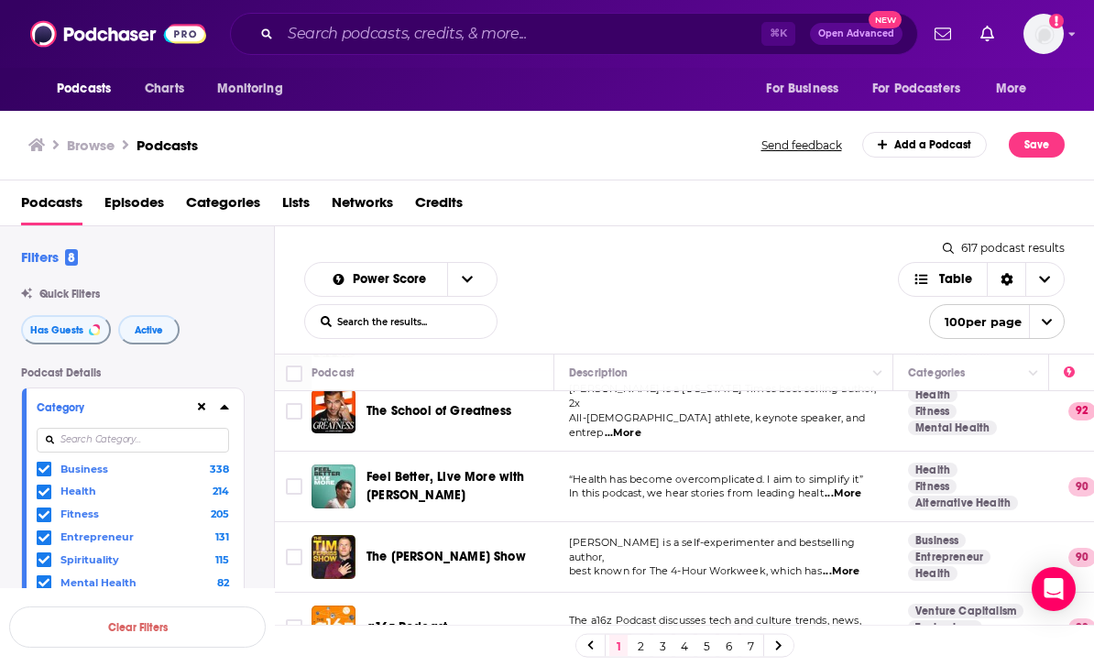
scroll to position [383, 0]
click at [294, 478] on input "Toggle select row" at bounding box center [294, 486] width 16 height 16
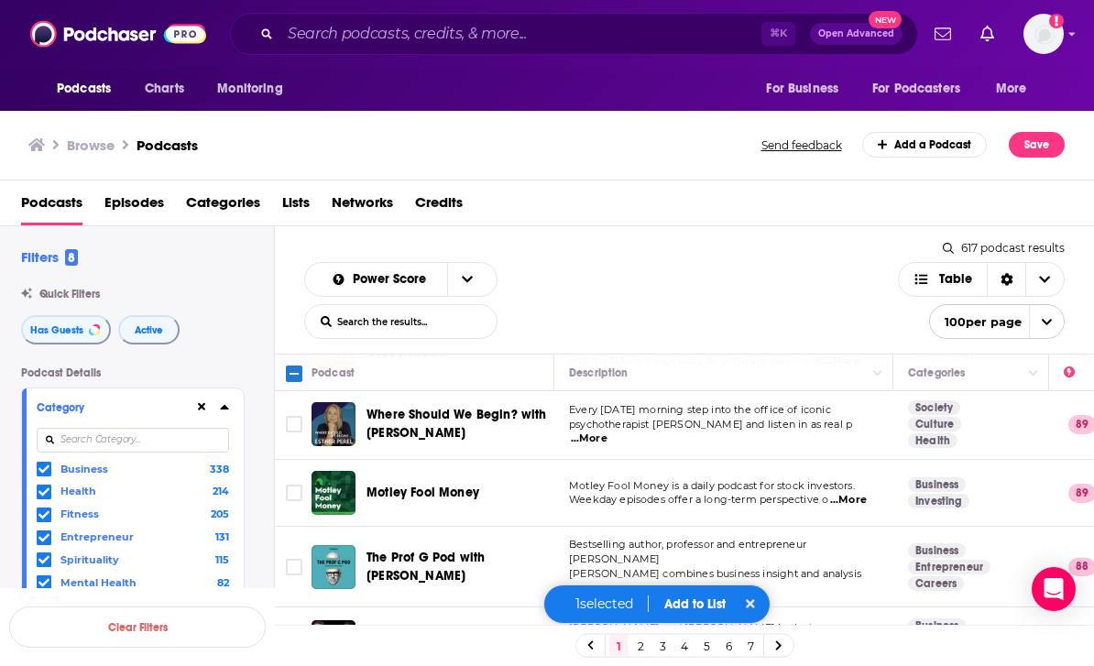
scroll to position [657, 0]
click at [294, 559] on input "Toggle select row" at bounding box center [294, 567] width 16 height 16
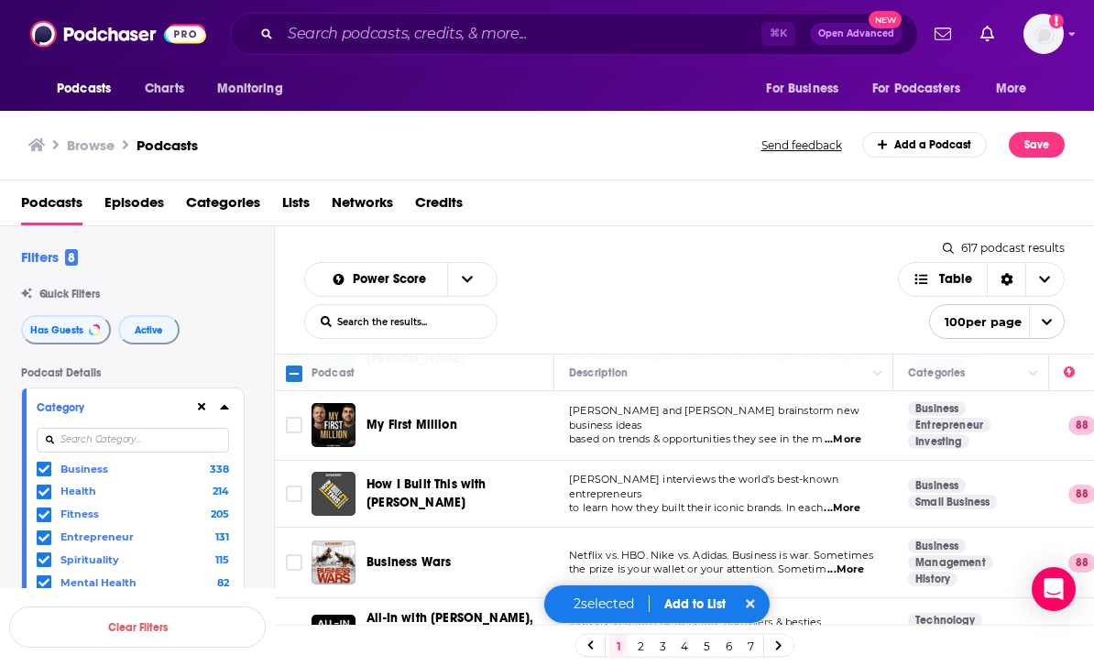
scroll to position [874, 0]
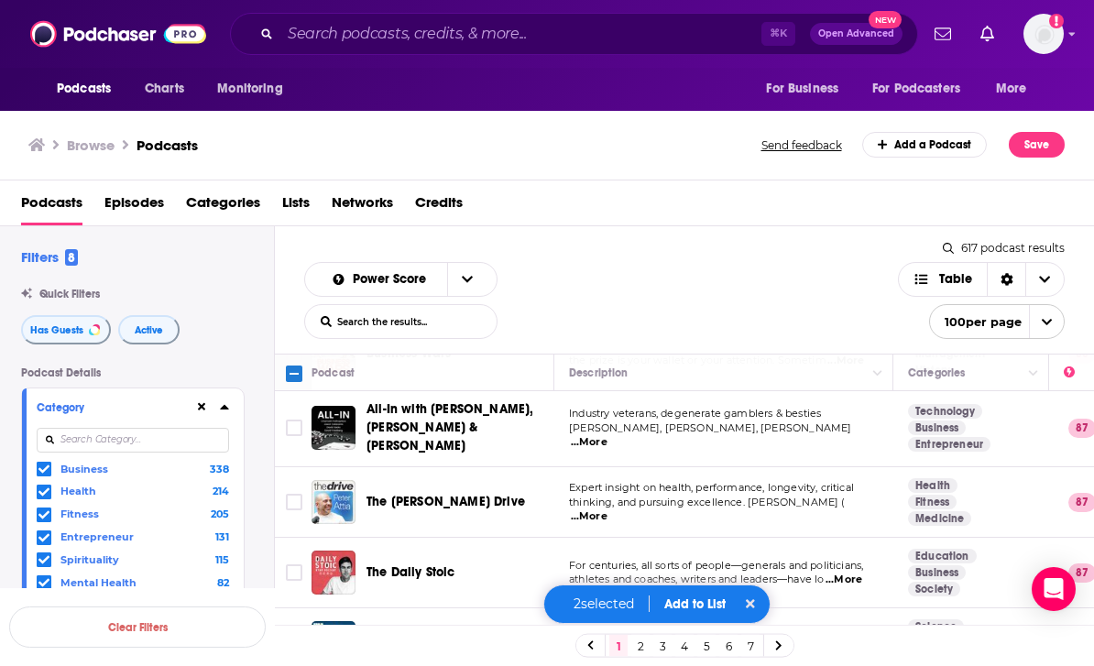
click at [288, 494] on input "Toggle select row" at bounding box center [294, 502] width 16 height 16
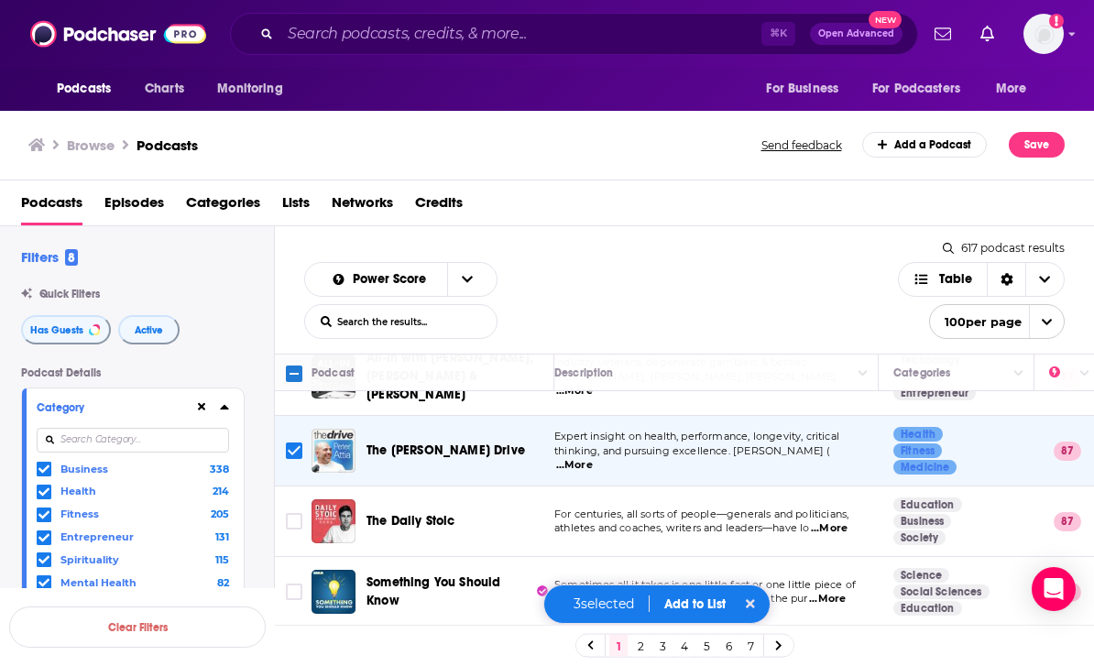
click at [296, 513] on input "Toggle select row" at bounding box center [294, 521] width 16 height 16
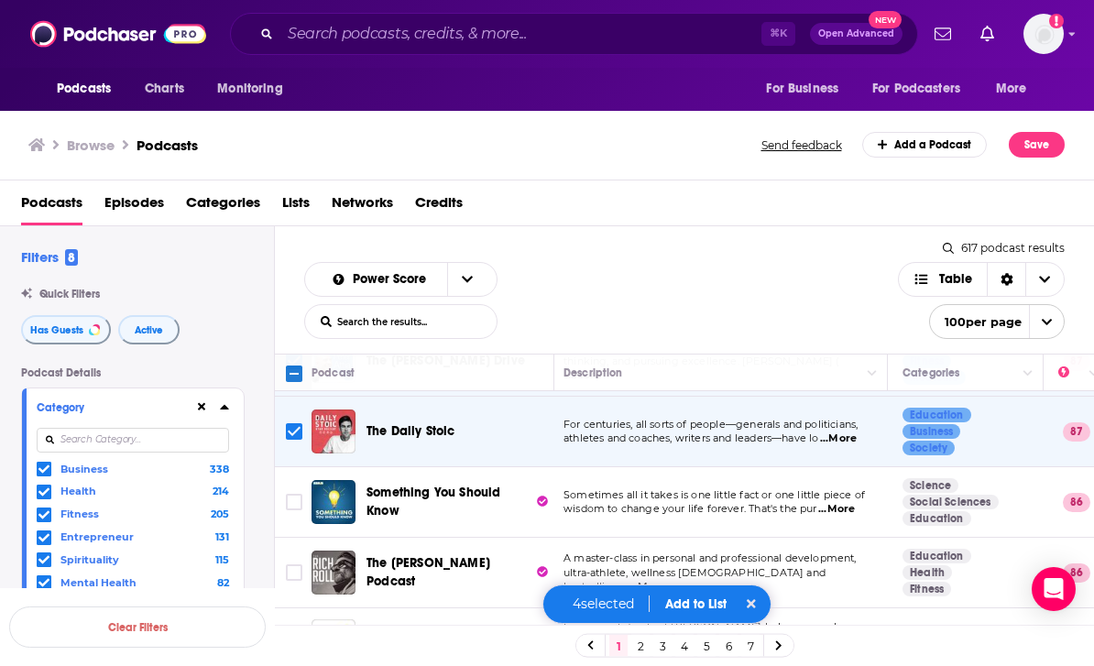
click at [301, 494] on input "Toggle select row" at bounding box center [294, 502] width 16 height 16
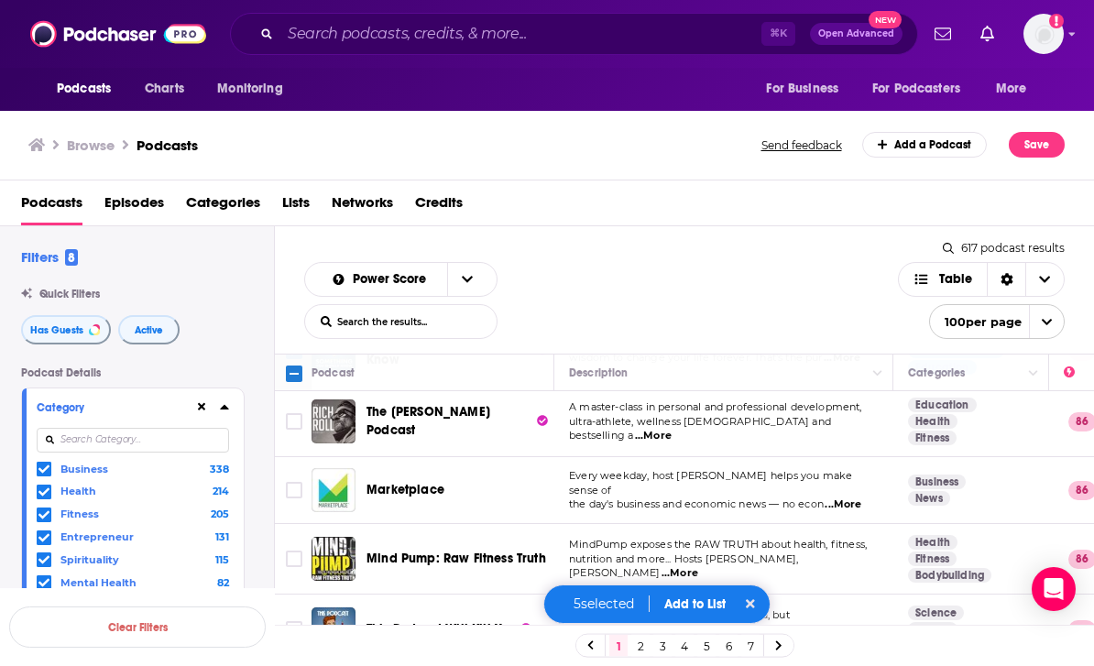
scroll to position [1378, -1]
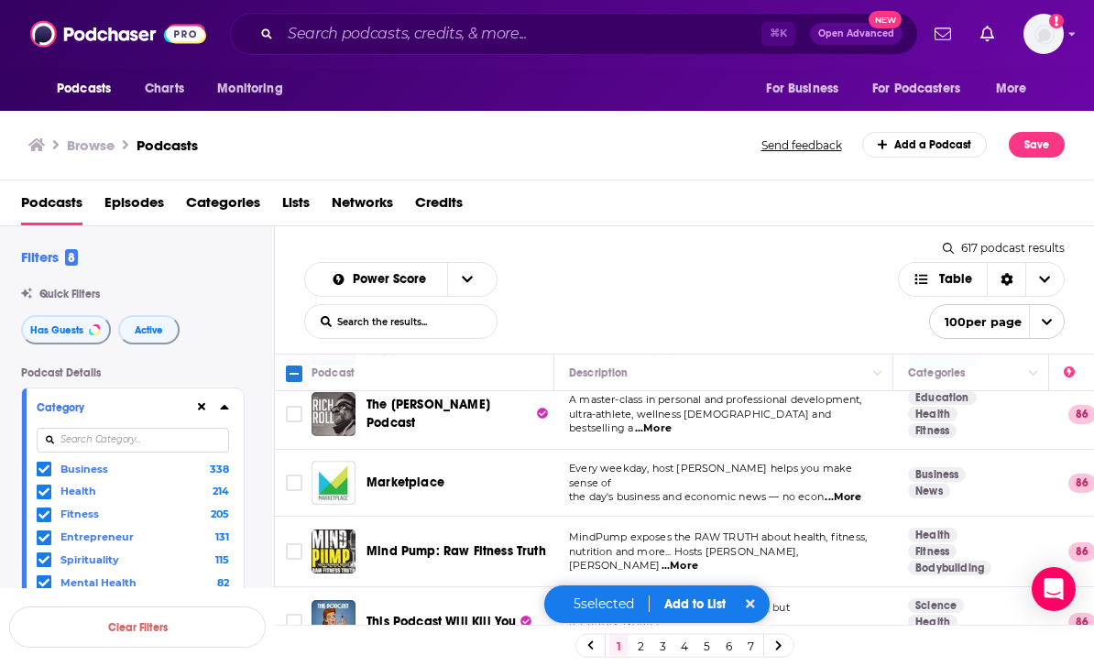
click at [294, 543] on input "Toggle select row" at bounding box center [294, 551] width 16 height 16
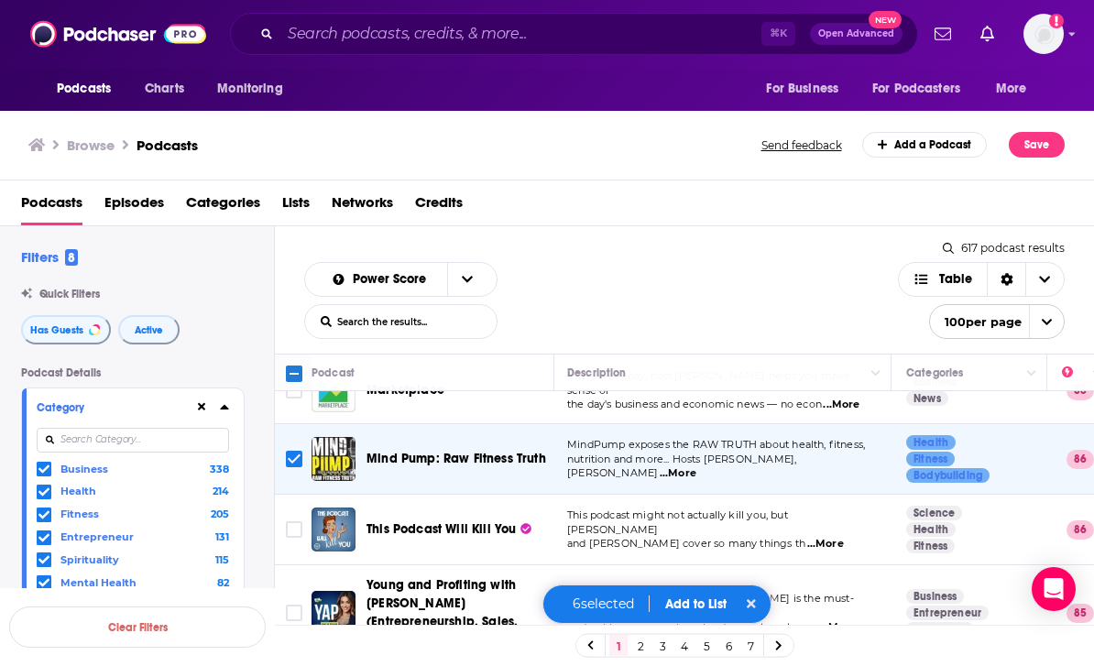
scroll to position [1475, 2]
click at [301, 522] on input "Toggle select row" at bounding box center [294, 530] width 16 height 16
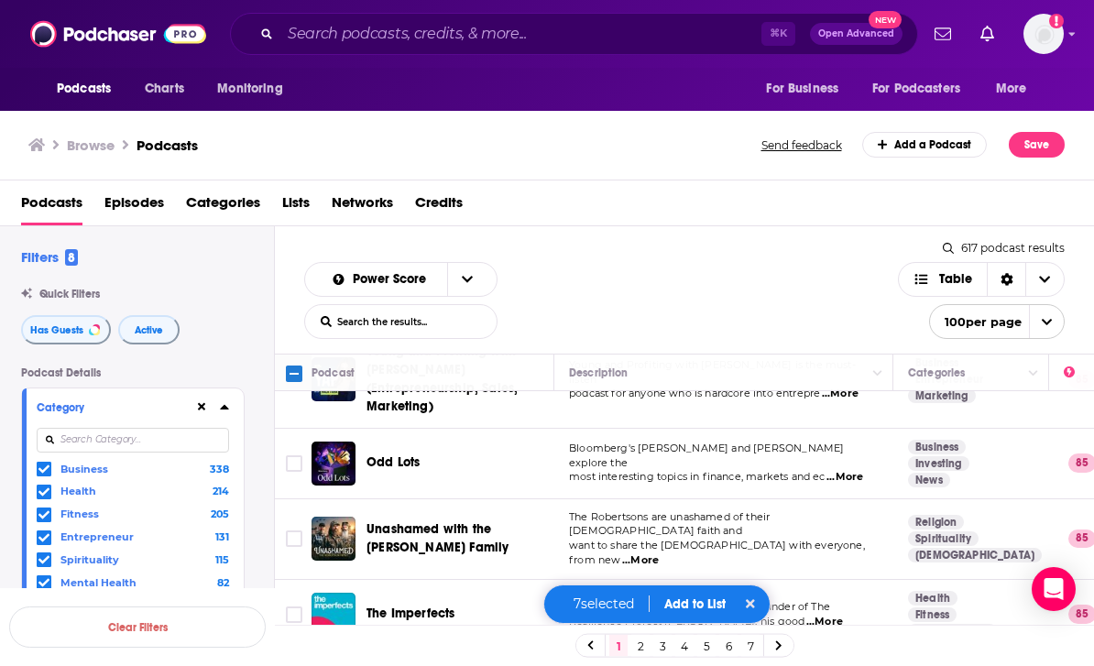
scroll to position [1710, 0]
click at [301, 530] on input "Toggle select row" at bounding box center [294, 538] width 16 height 16
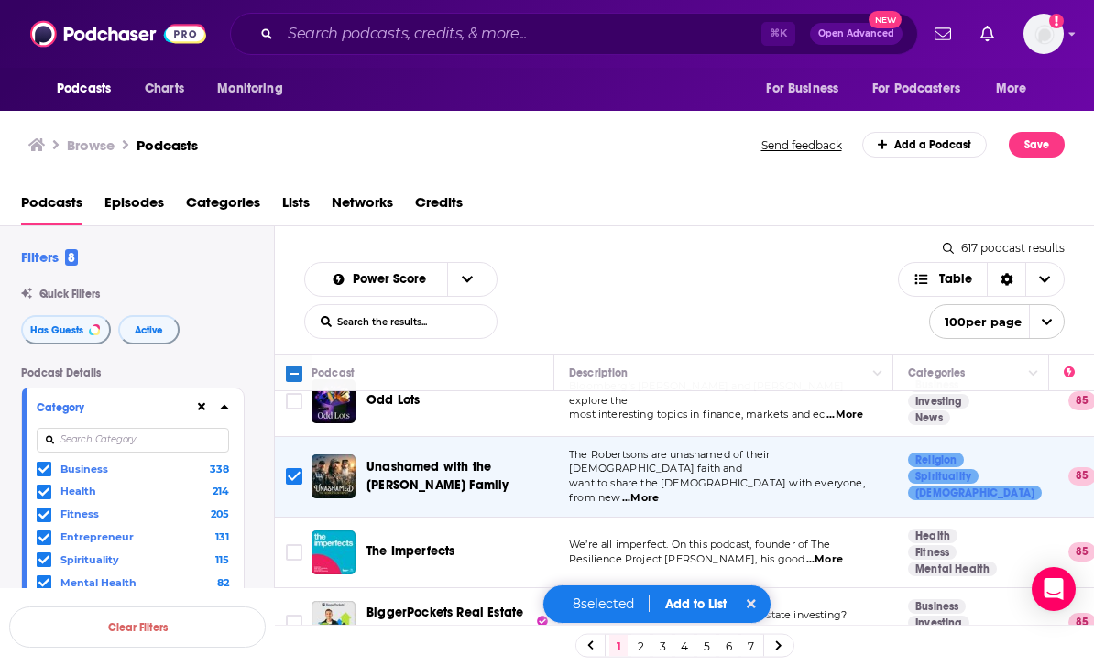
click at [299, 544] on input "Toggle select row" at bounding box center [294, 552] width 16 height 16
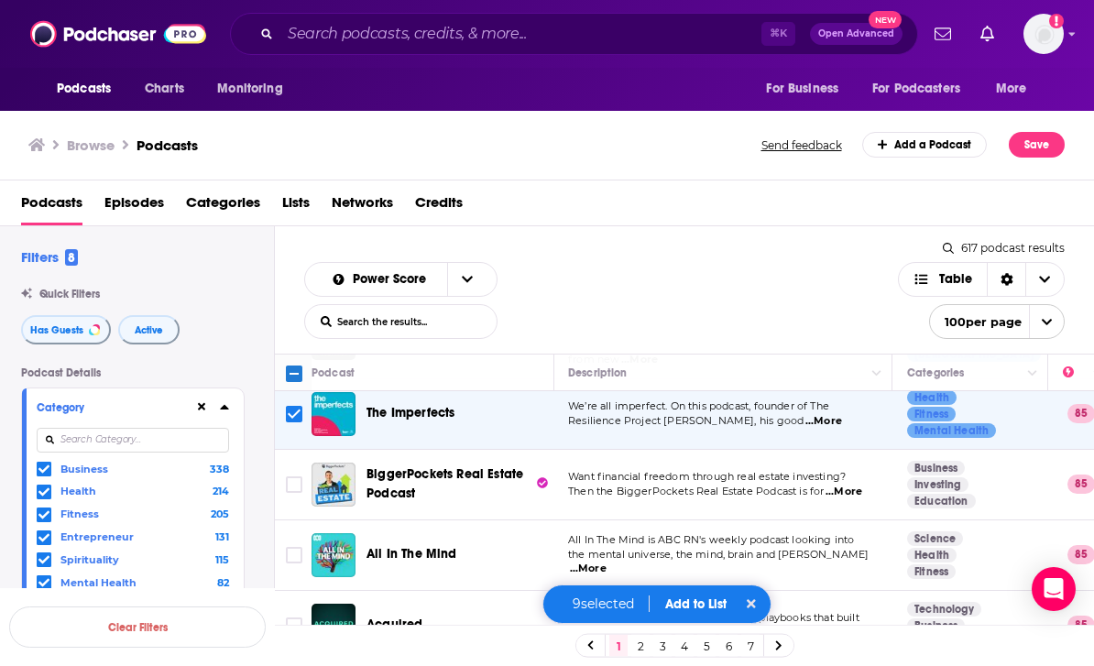
click at [296, 547] on input "Toggle select row" at bounding box center [294, 555] width 16 height 16
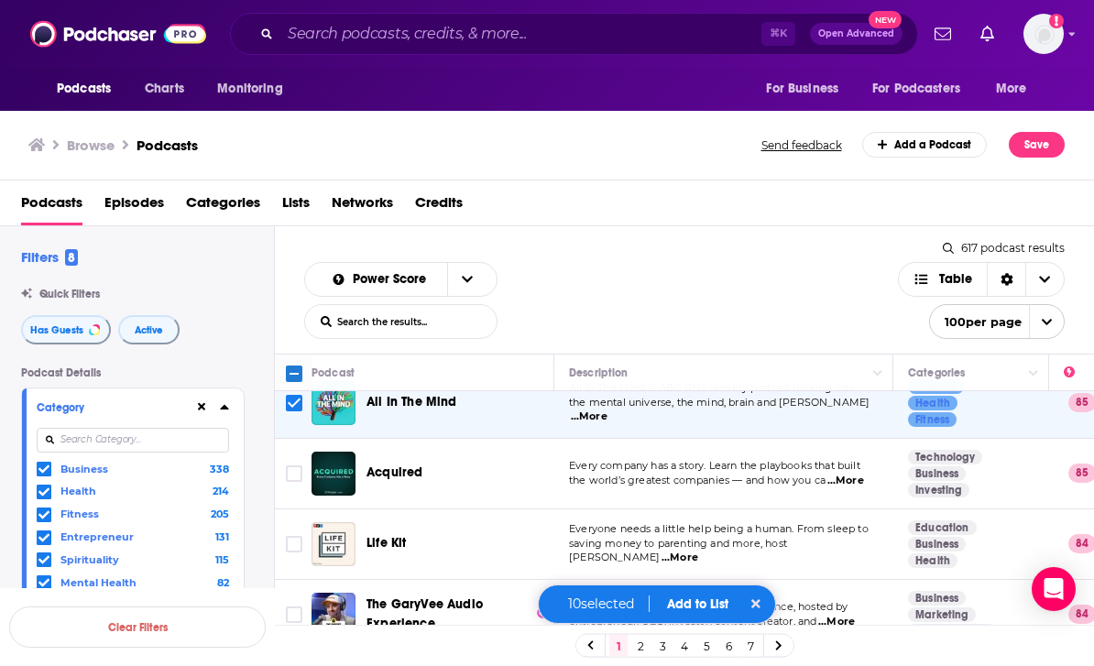
click at [299, 536] on input "Toggle select row" at bounding box center [294, 544] width 16 height 16
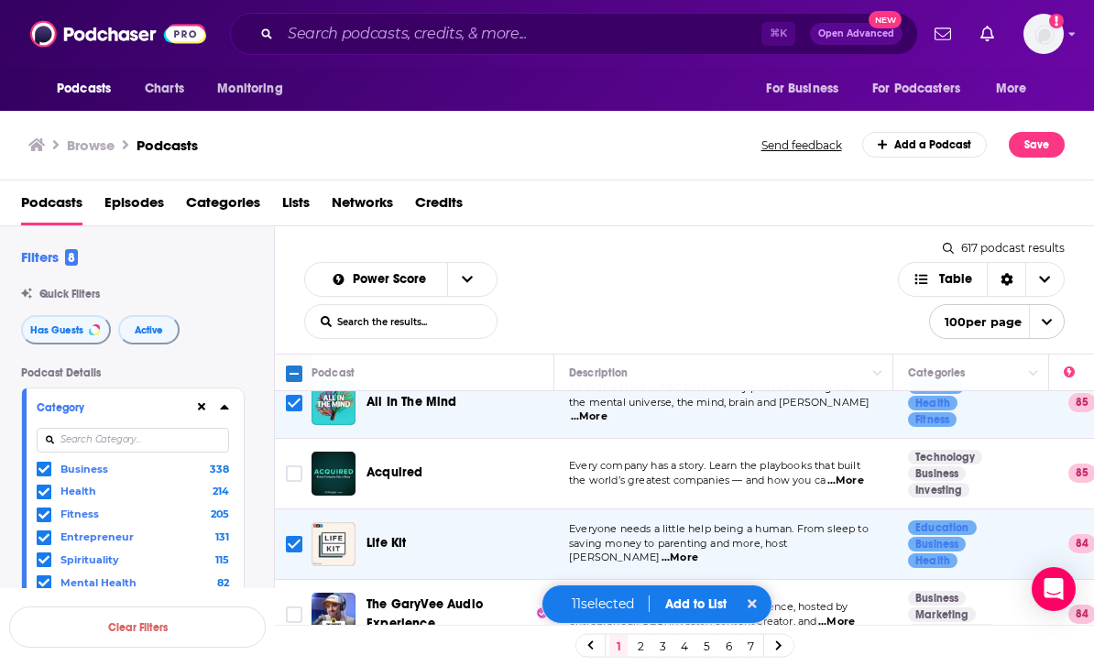
click at [296, 607] on input "Toggle select row" at bounding box center [294, 615] width 16 height 16
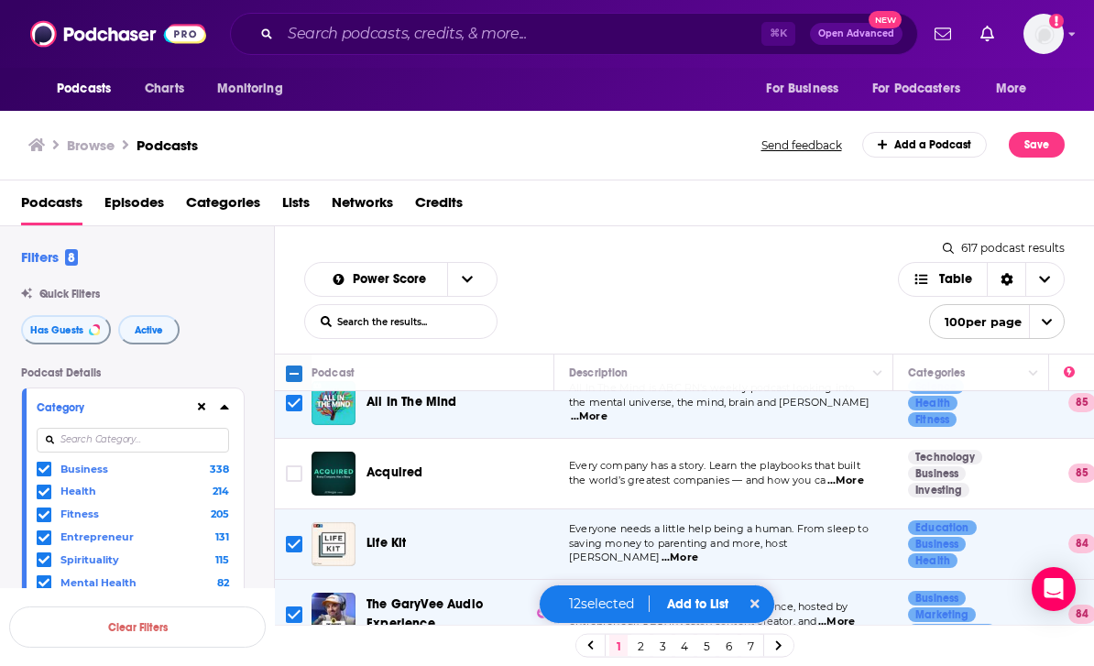
click at [288, 607] on input "Toggle select row" at bounding box center [294, 615] width 16 height 16
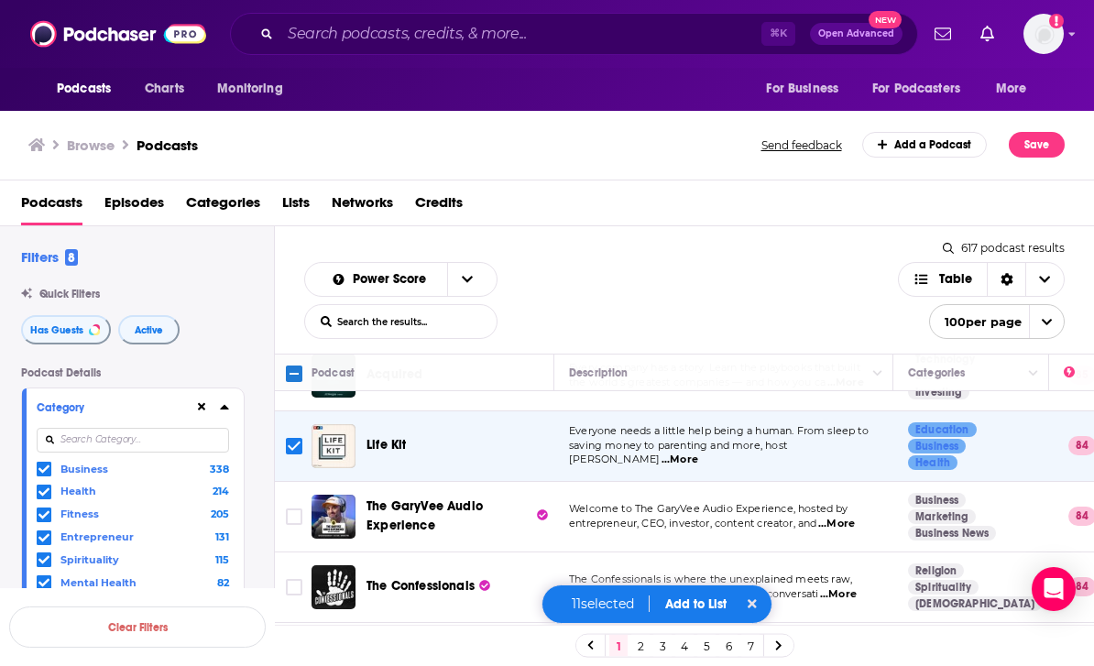
scroll to position [2156, -2]
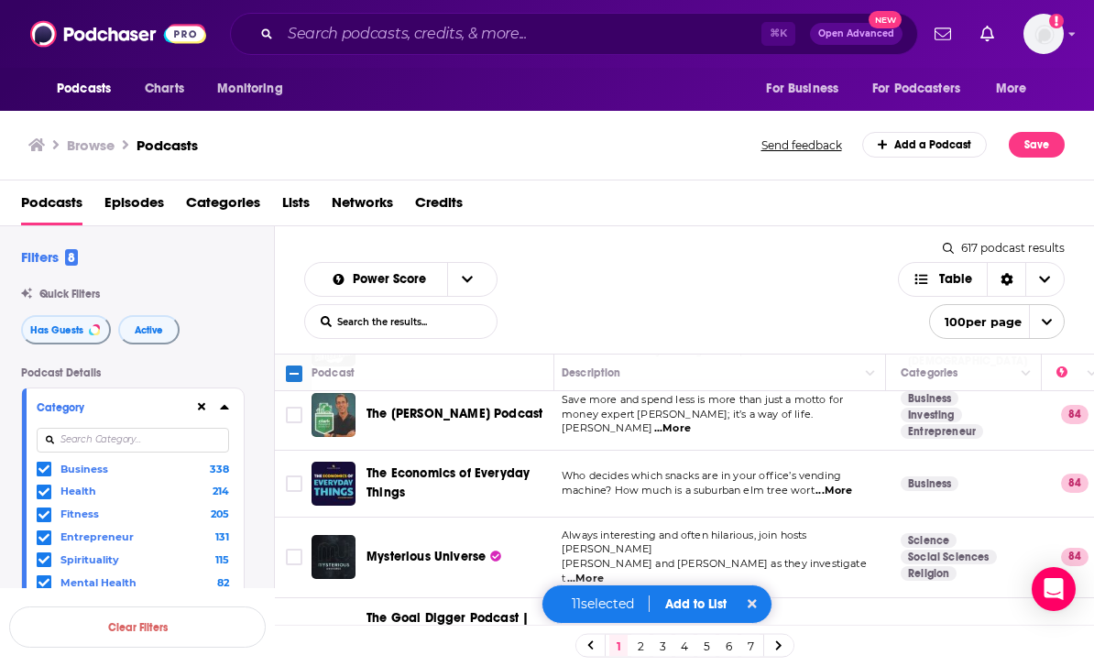
click at [604, 572] on span "...More" at bounding box center [585, 579] width 37 height 15
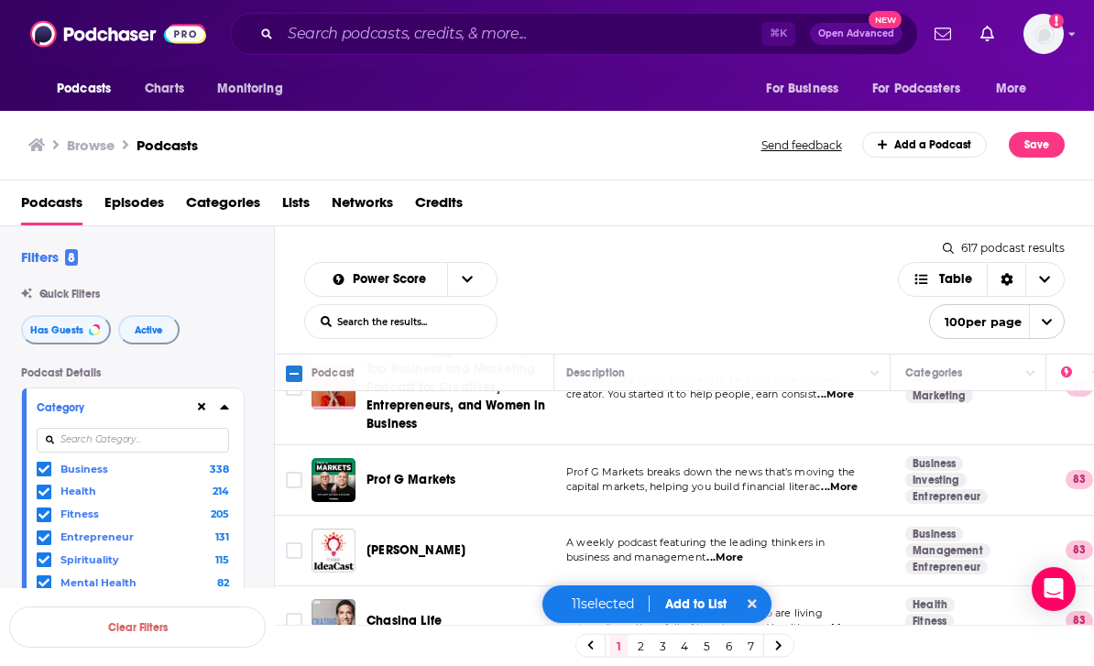
scroll to position [2669, 3]
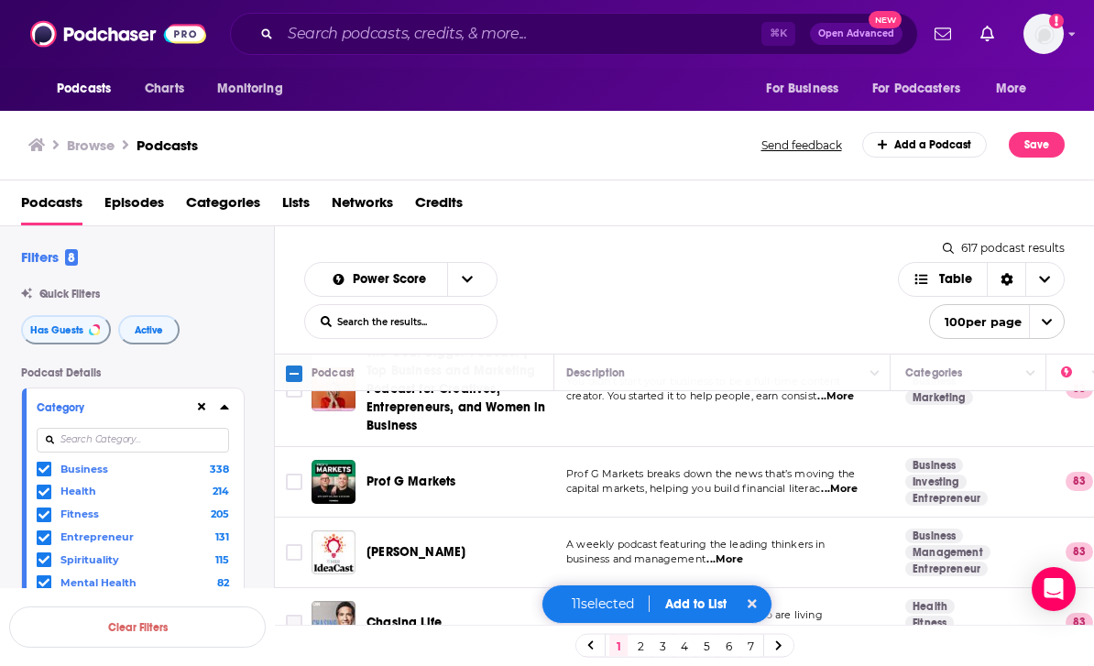
click at [292, 615] on input "Toggle select row" at bounding box center [294, 623] width 16 height 16
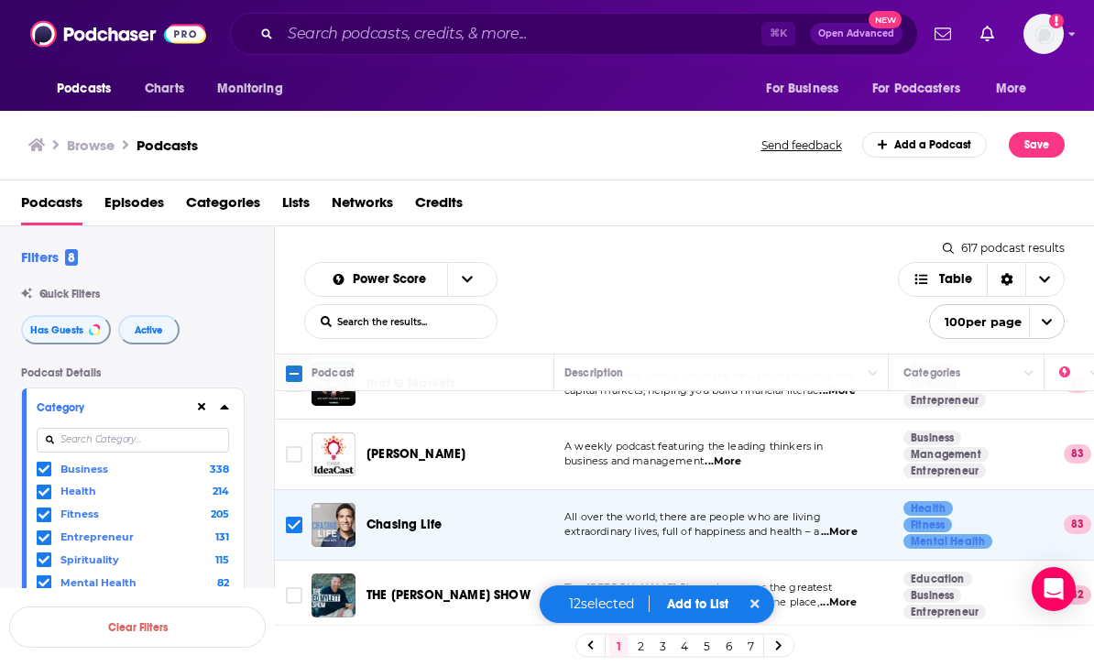
scroll to position [2767, 5]
click at [857, 596] on span "...More" at bounding box center [838, 603] width 37 height 15
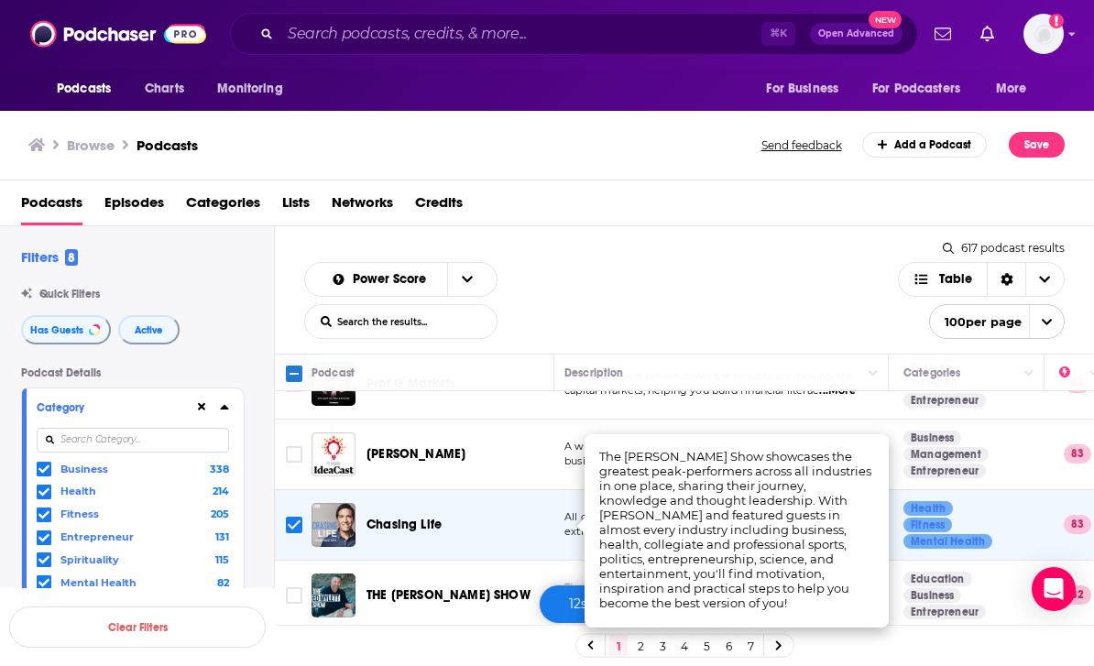
click at [301, 587] on input "Toggle select row" at bounding box center [294, 595] width 16 height 16
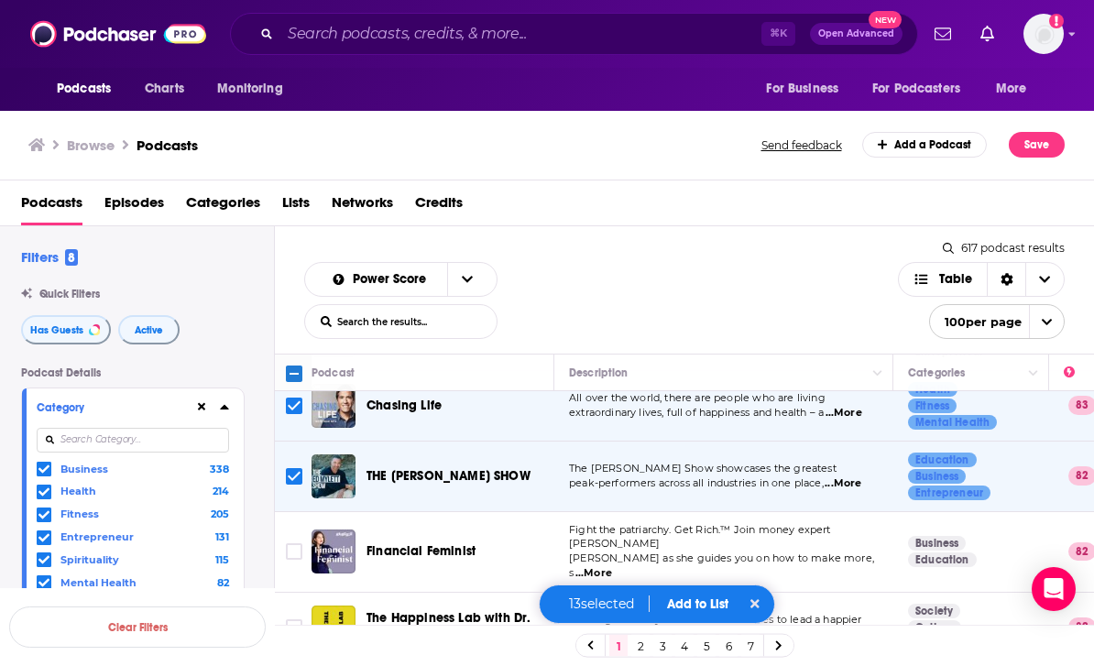
scroll to position [2885, 0]
click at [295, 620] on input "Toggle select row" at bounding box center [294, 628] width 16 height 16
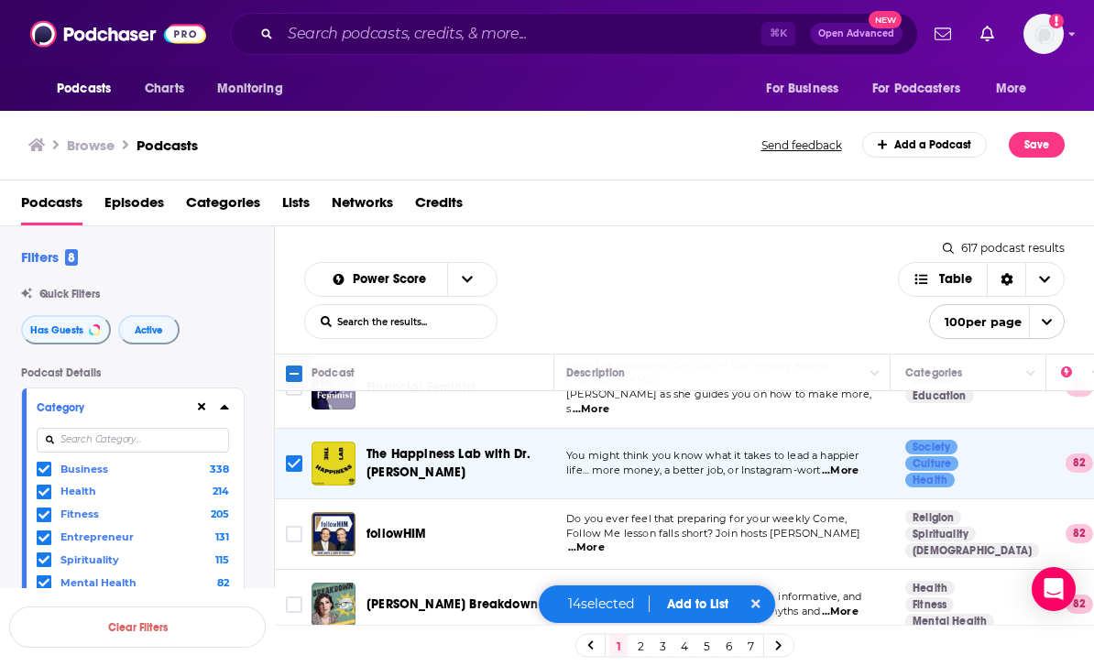
scroll to position [3050, 4]
click at [604, 541] on span "...More" at bounding box center [585, 548] width 37 height 15
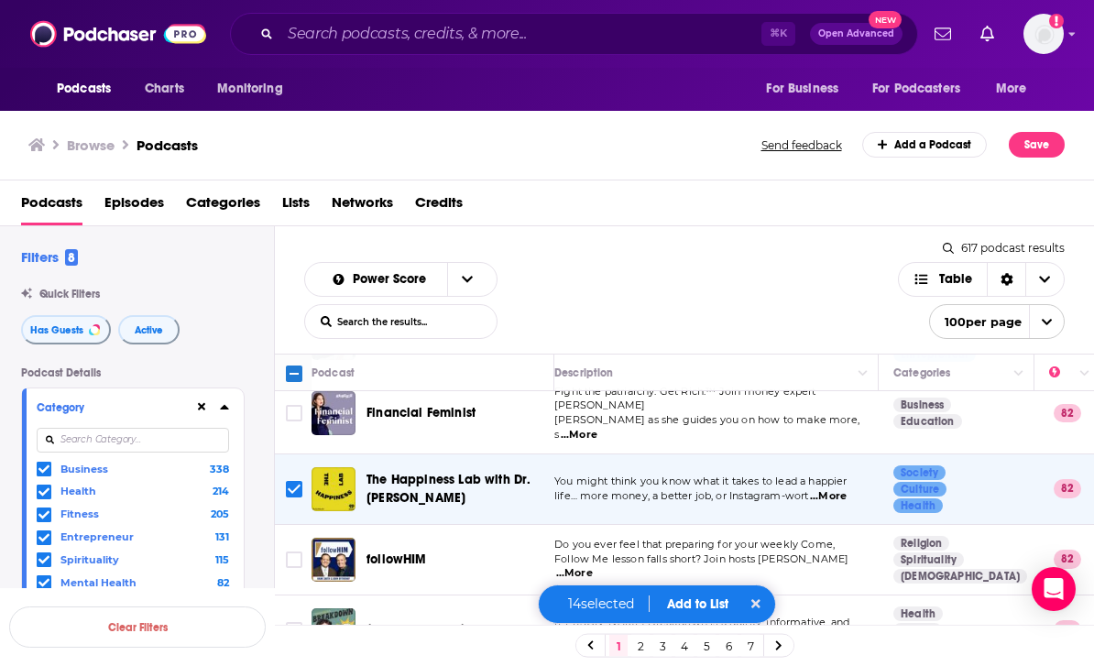
scroll to position [3025, 16]
click at [296, 551] on input "Toggle select row" at bounding box center [294, 559] width 16 height 16
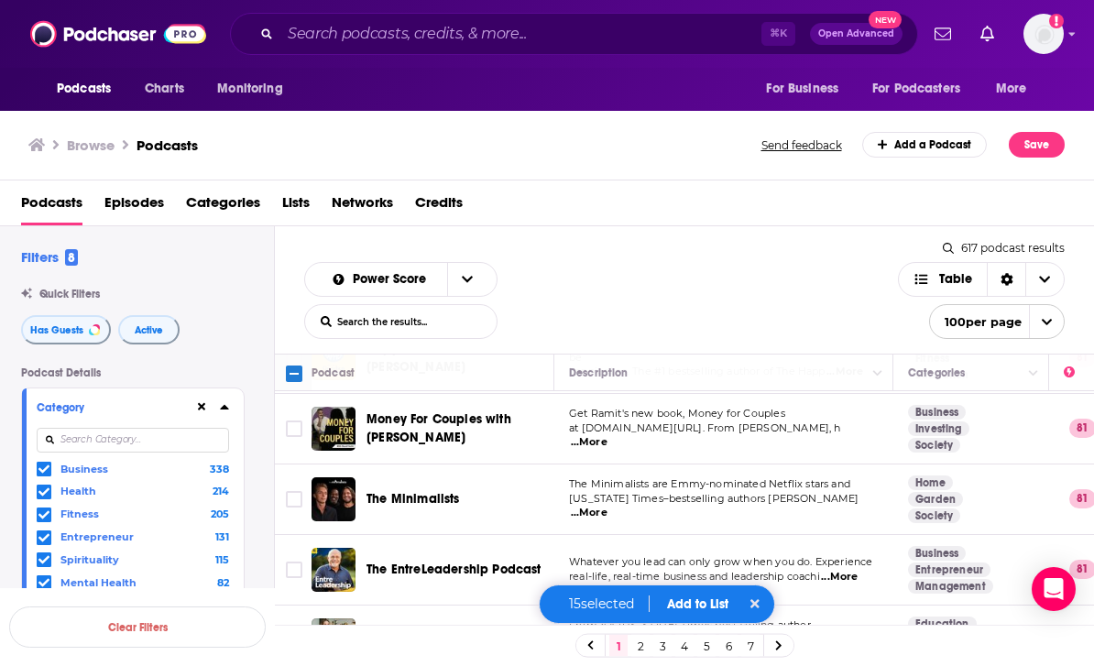
scroll to position [3504, 0]
click at [300, 563] on input "Toggle select row" at bounding box center [294, 571] width 16 height 16
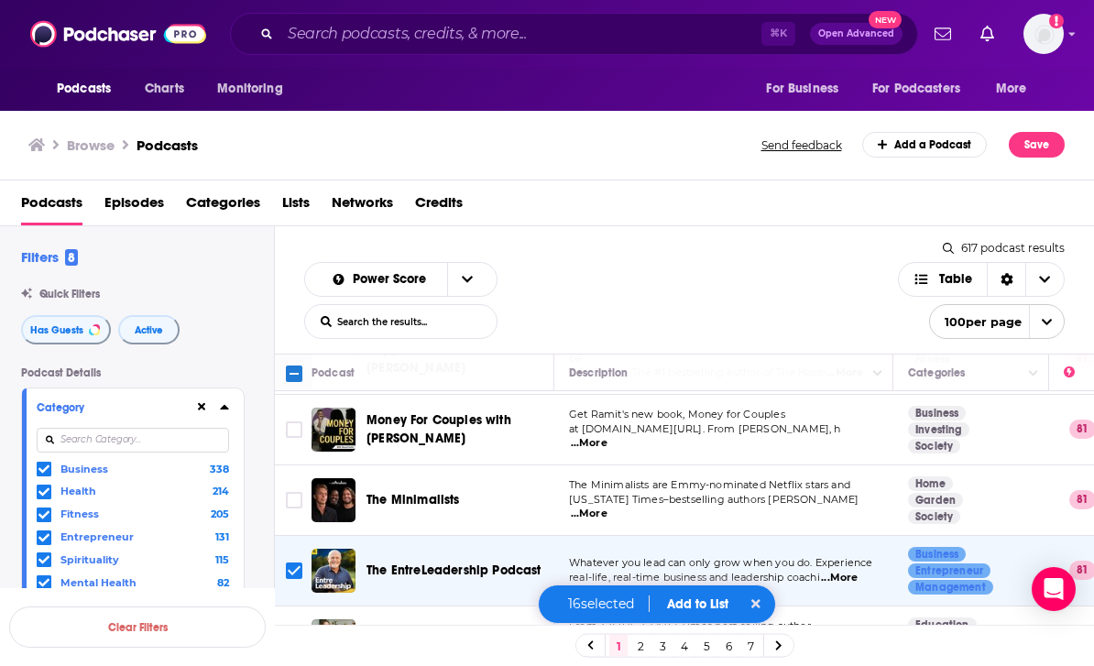
click at [297, 633] on input "Toggle select row" at bounding box center [294, 641] width 16 height 16
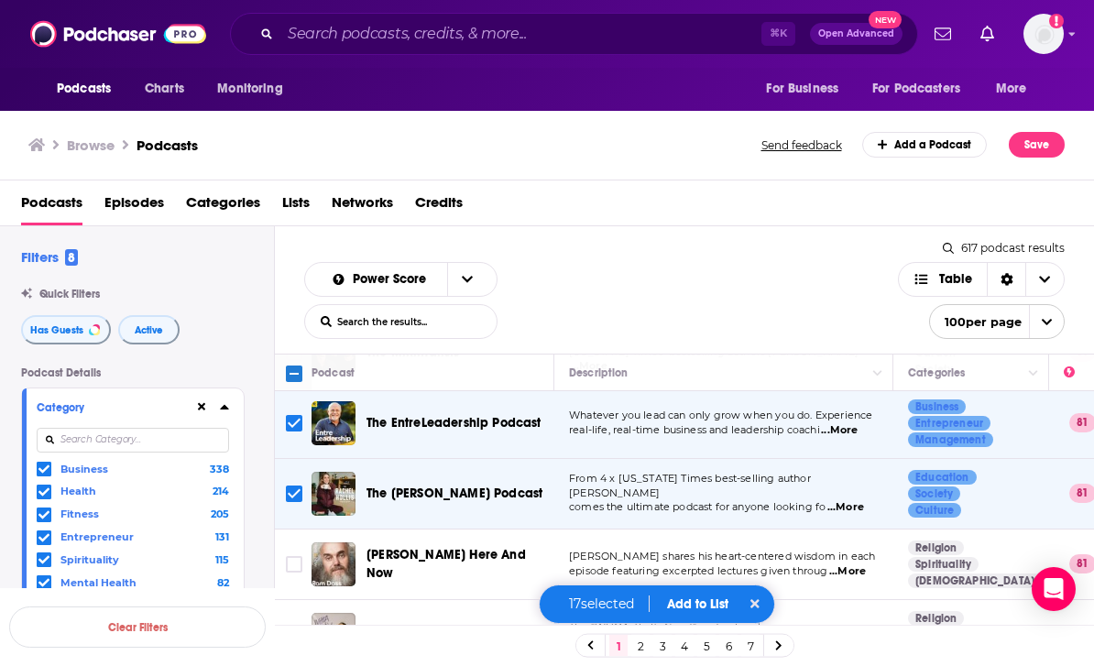
scroll to position [3651, 0]
click at [297, 627] on input "Toggle select row" at bounding box center [294, 635] width 16 height 16
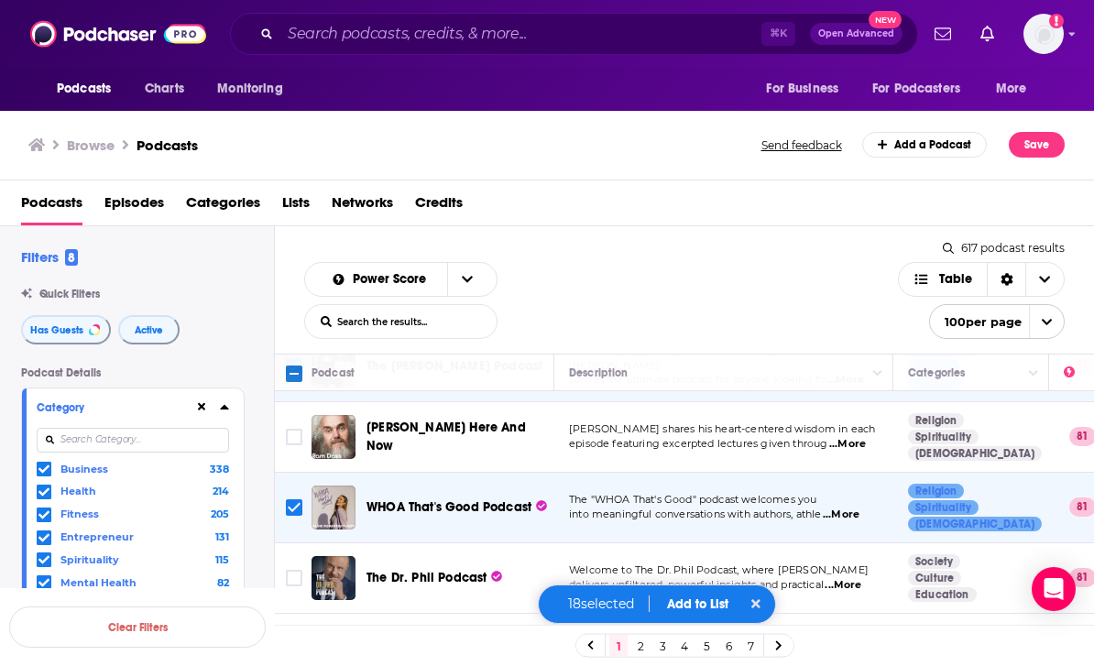
scroll to position [3778, 0]
click at [301, 570] on input "Toggle select row" at bounding box center [294, 578] width 16 height 16
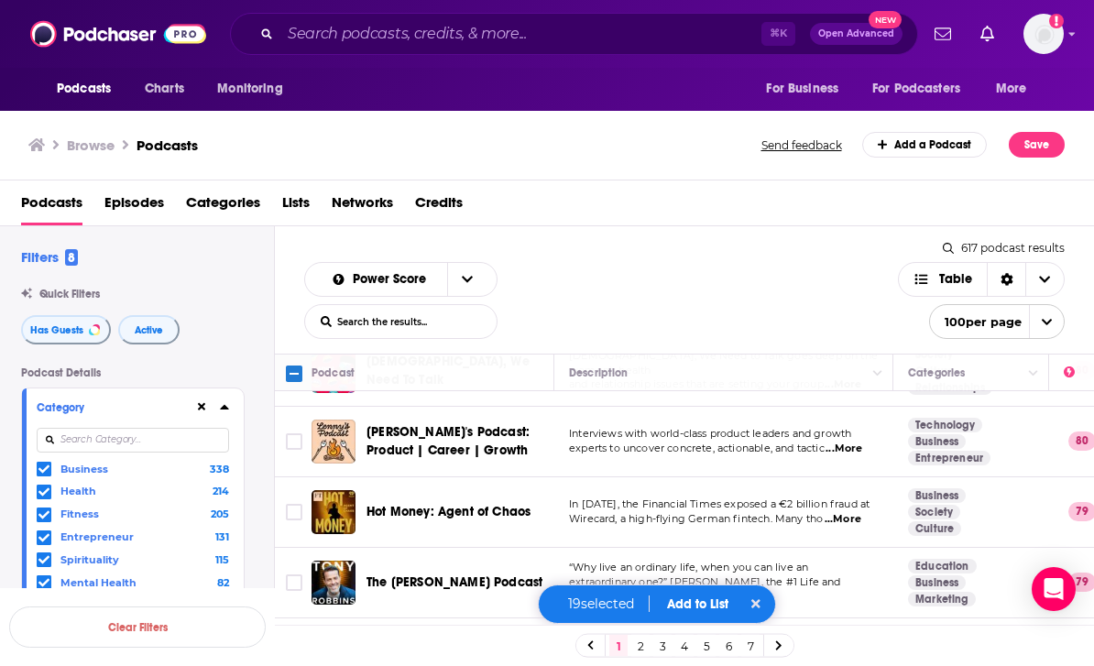
scroll to position [4338, 0]
click at [295, 575] on input "Toggle select row" at bounding box center [294, 583] width 16 height 16
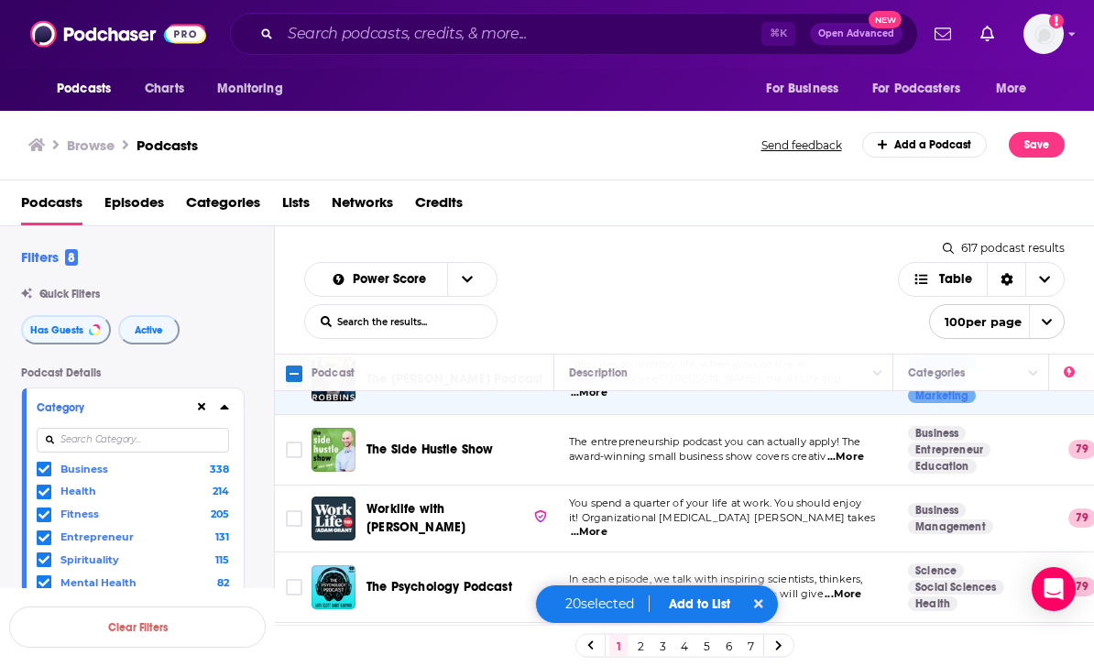
scroll to position [4543, 0]
click at [298, 578] on input "Toggle select row" at bounding box center [294, 586] width 16 height 16
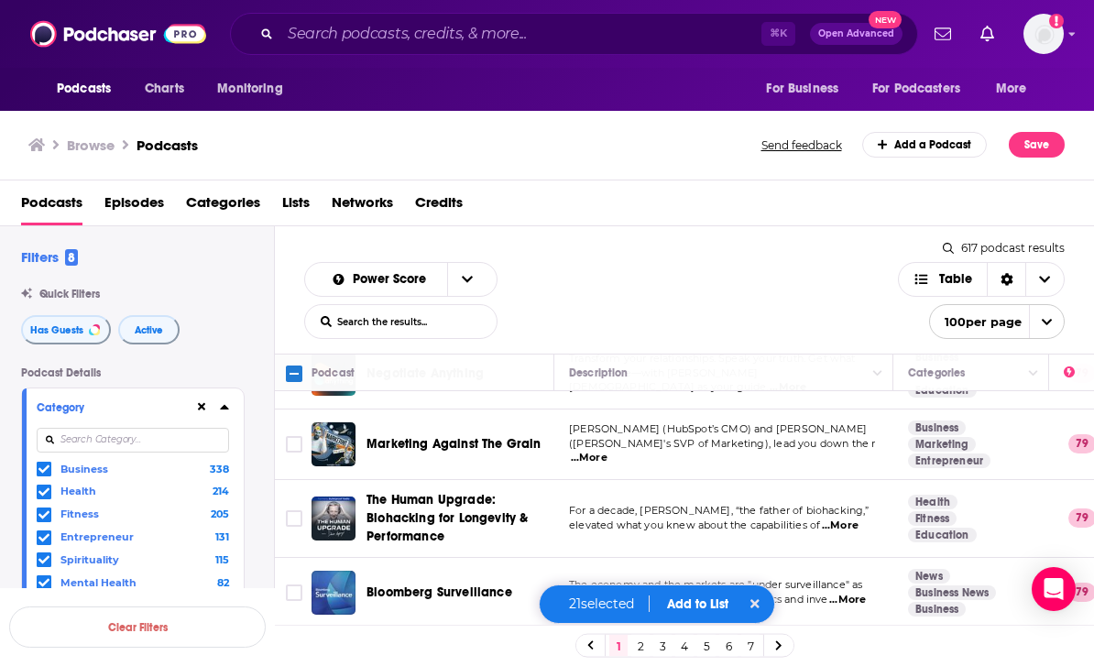
scroll to position [4963, 0]
click at [312, 355] on div "Podcasts Charts Monitoring ⌘ K Open Advanced New For Business For Podcasters Mo…" at bounding box center [546, 333] width 1094 height 666
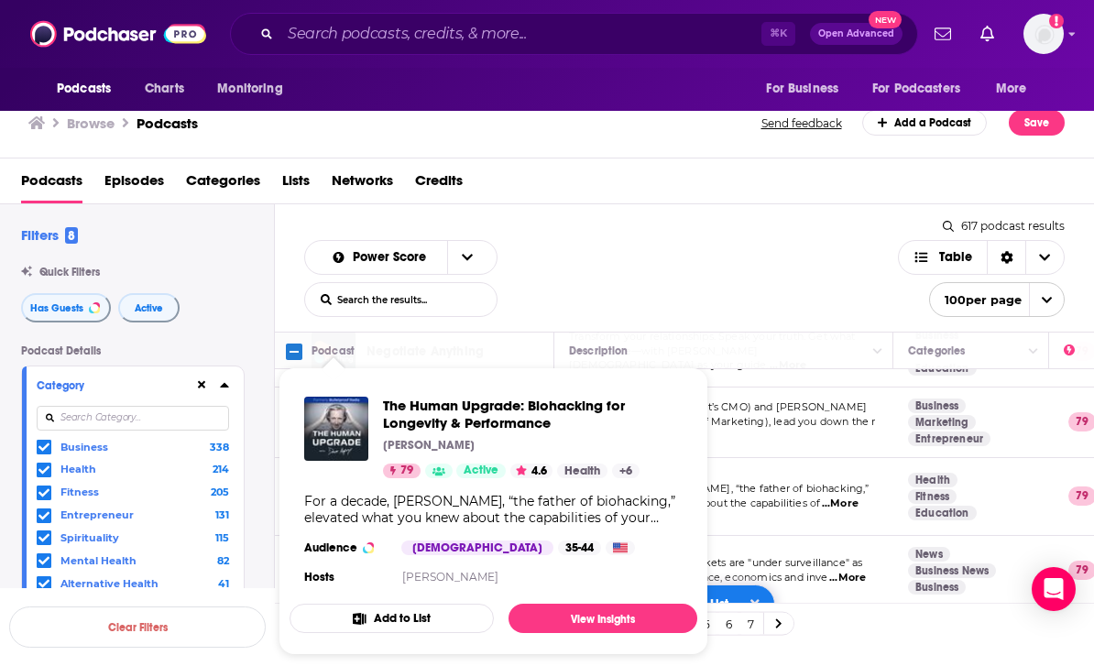
click at [297, 488] on input "Toggle select row" at bounding box center [294, 496] width 16 height 16
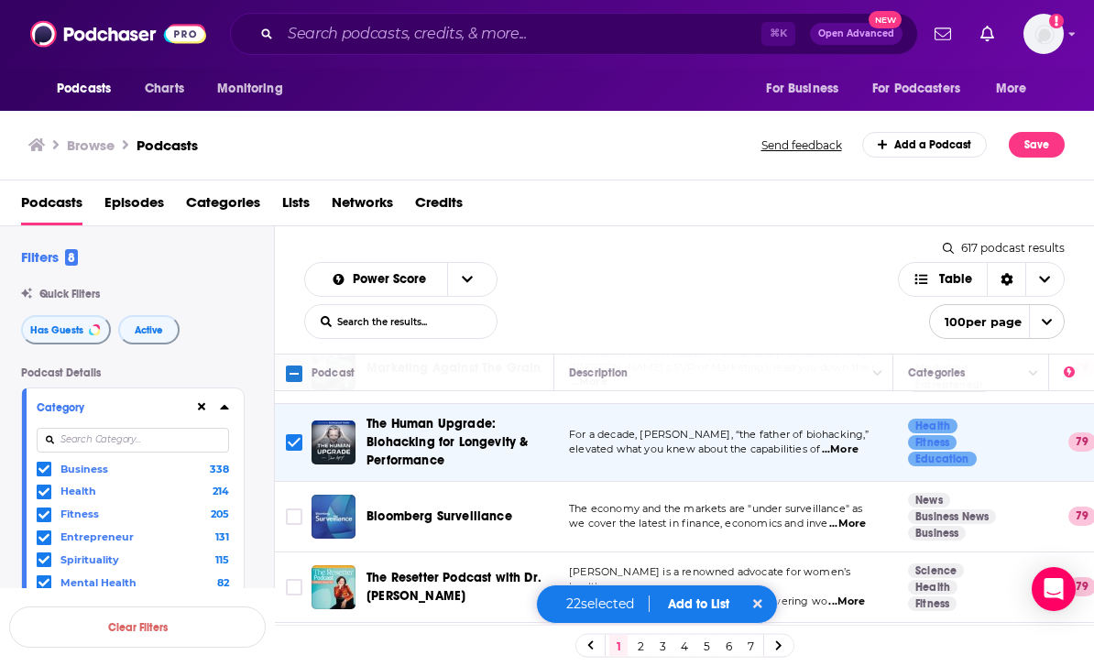
scroll to position [5040, -1]
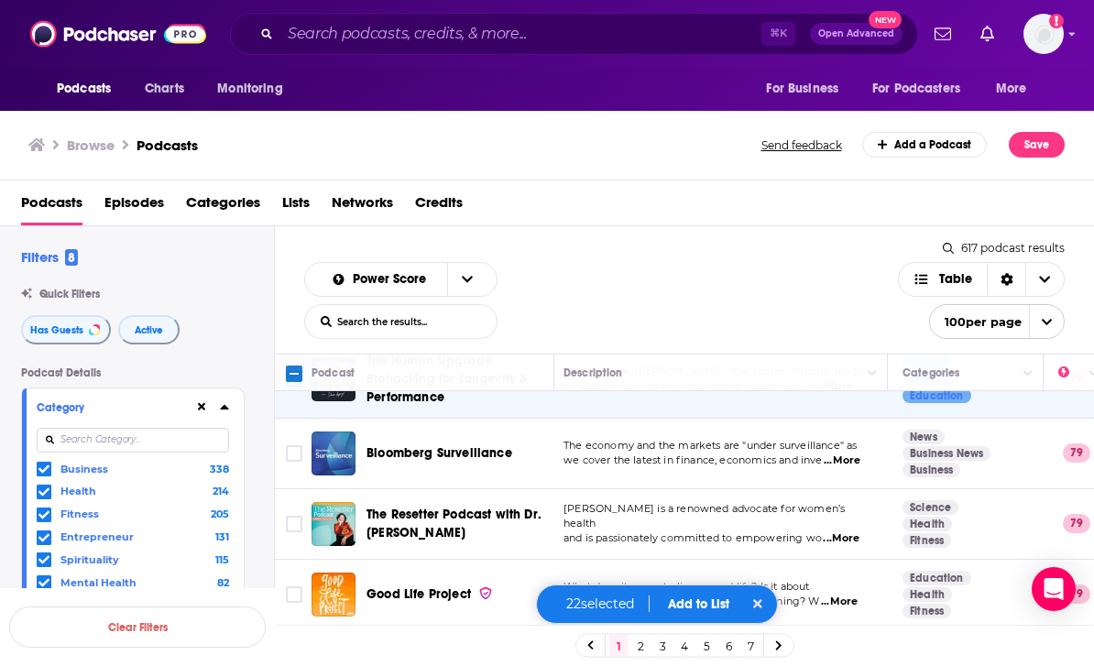
click at [294, 587] on input "Toggle select row" at bounding box center [294, 595] width 16 height 16
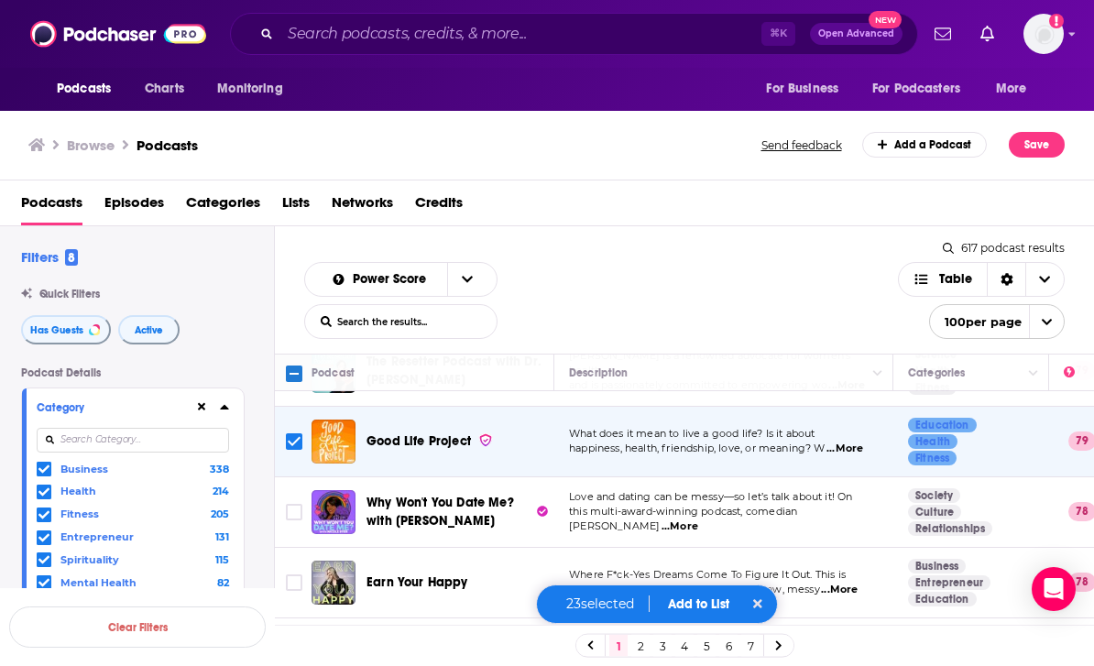
click at [296, 575] on input "Toggle select row" at bounding box center [294, 583] width 16 height 16
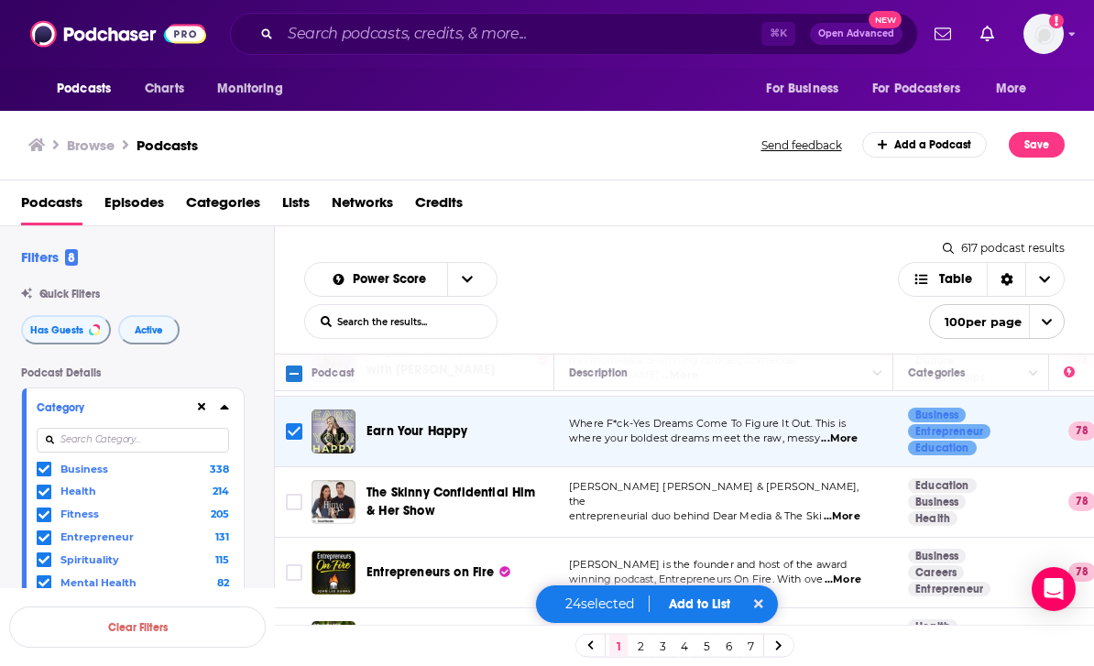
click at [294, 635] on input "Toggle select row" at bounding box center [294, 643] width 16 height 16
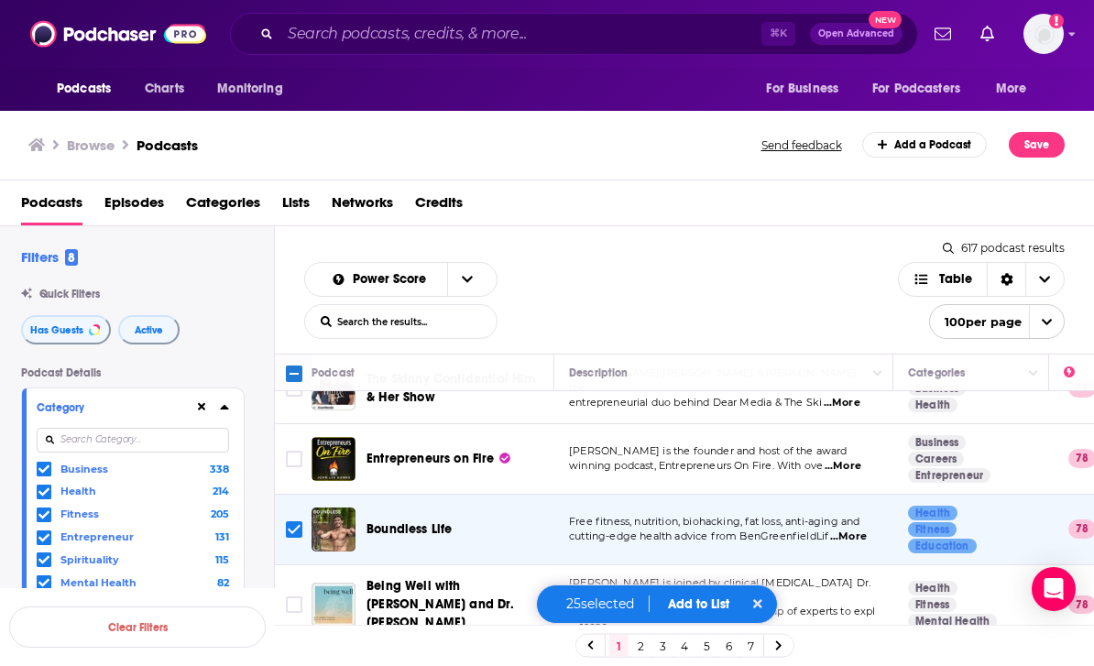
click at [296, 597] on input "Toggle select row" at bounding box center [294, 605] width 16 height 16
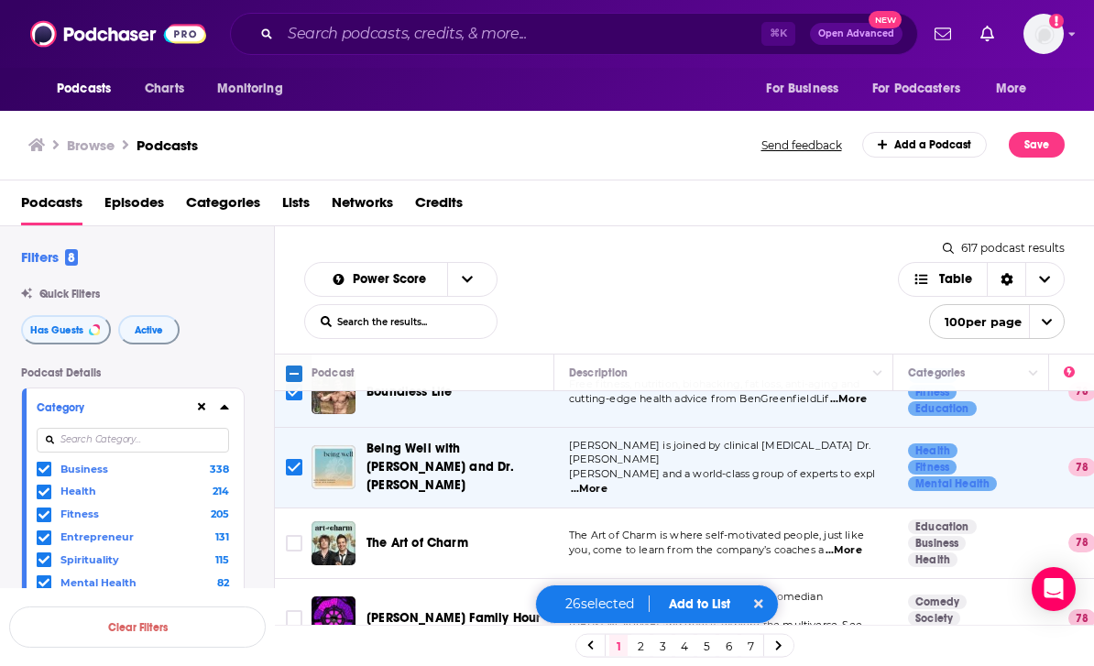
click at [848, 543] on span "...More" at bounding box center [844, 550] width 37 height 15
click at [298, 535] on input "Toggle select row" at bounding box center [294, 543] width 16 height 16
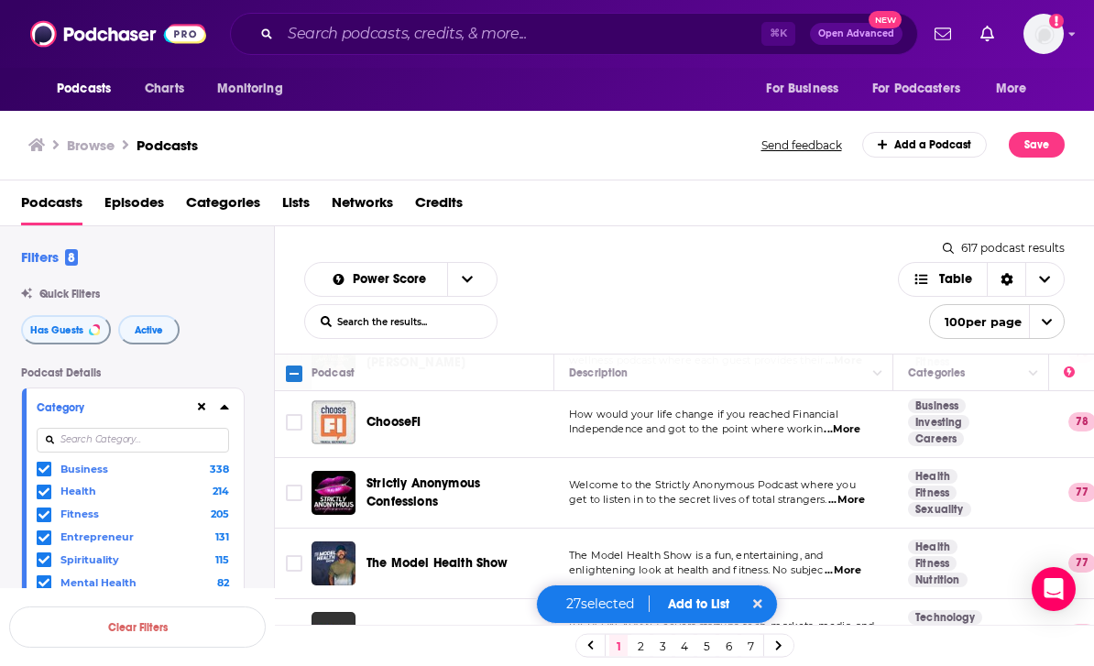
scroll to position [6068, 0]
click at [294, 555] on input "Toggle select row" at bounding box center [294, 563] width 16 height 16
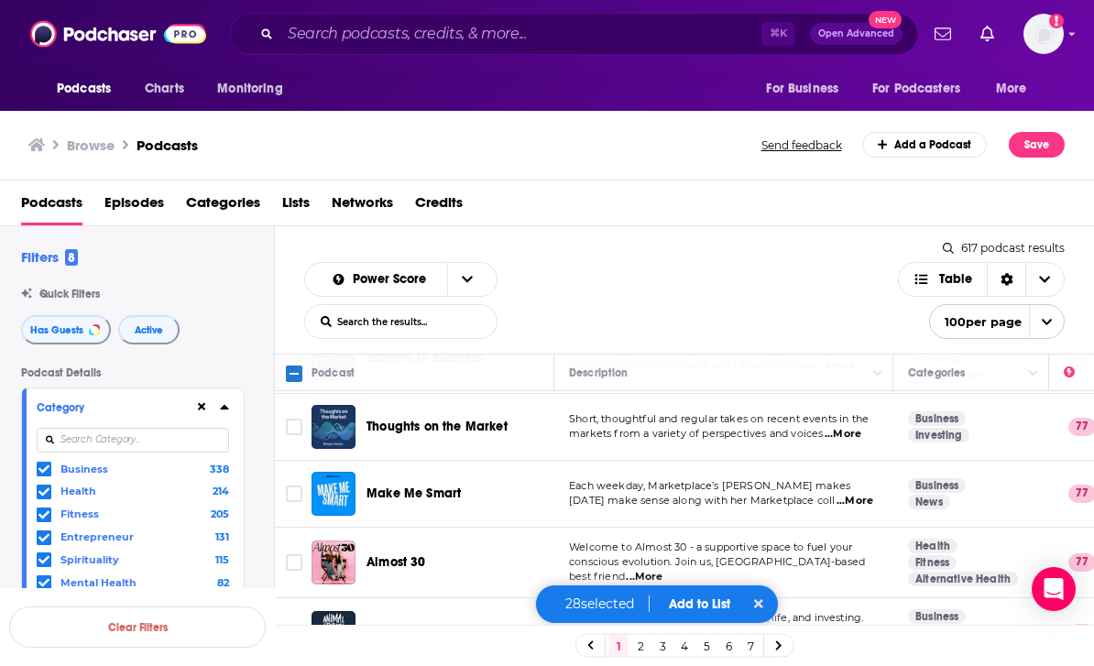
scroll to position [6788, 0]
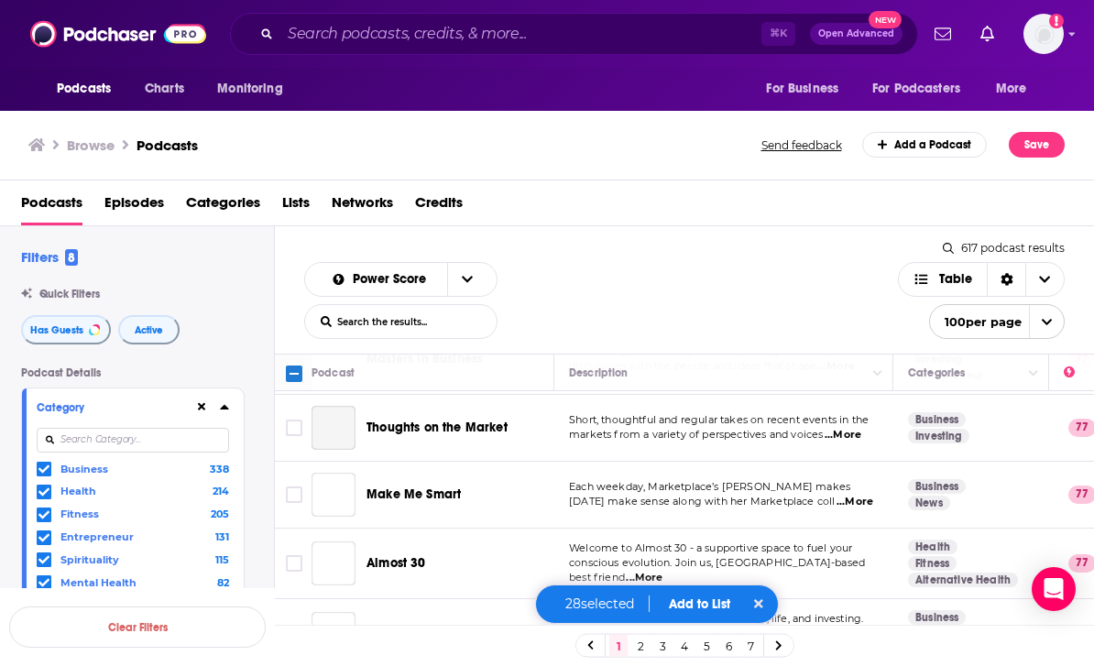
scroll to position [6707, 4]
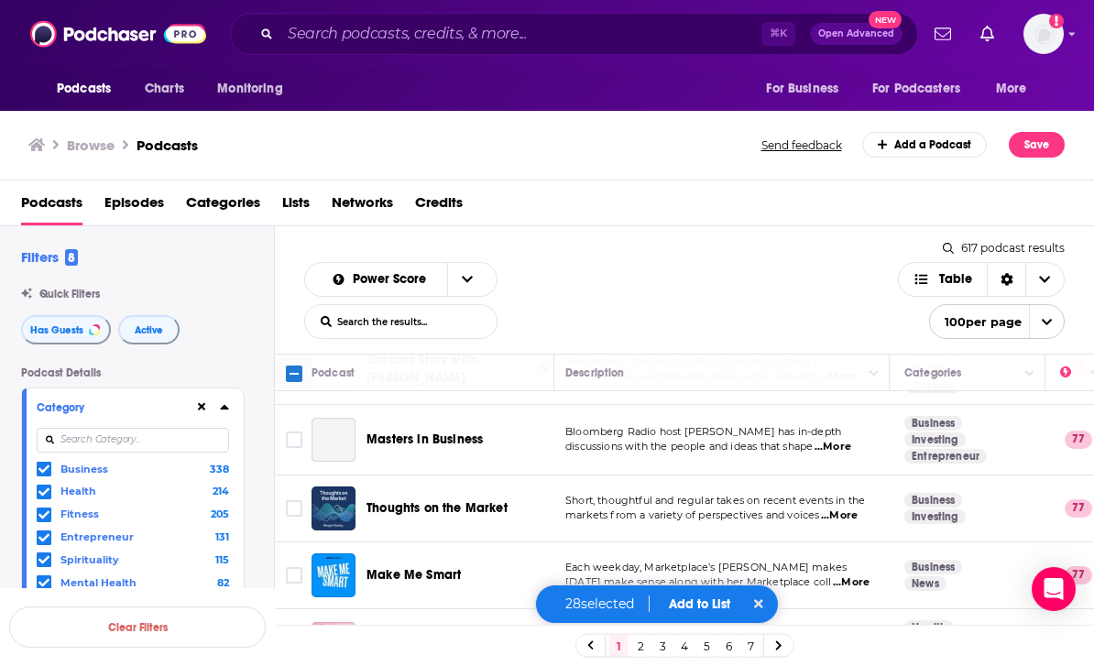
click at [701, 611] on button "Add to List" at bounding box center [699, 605] width 91 height 16
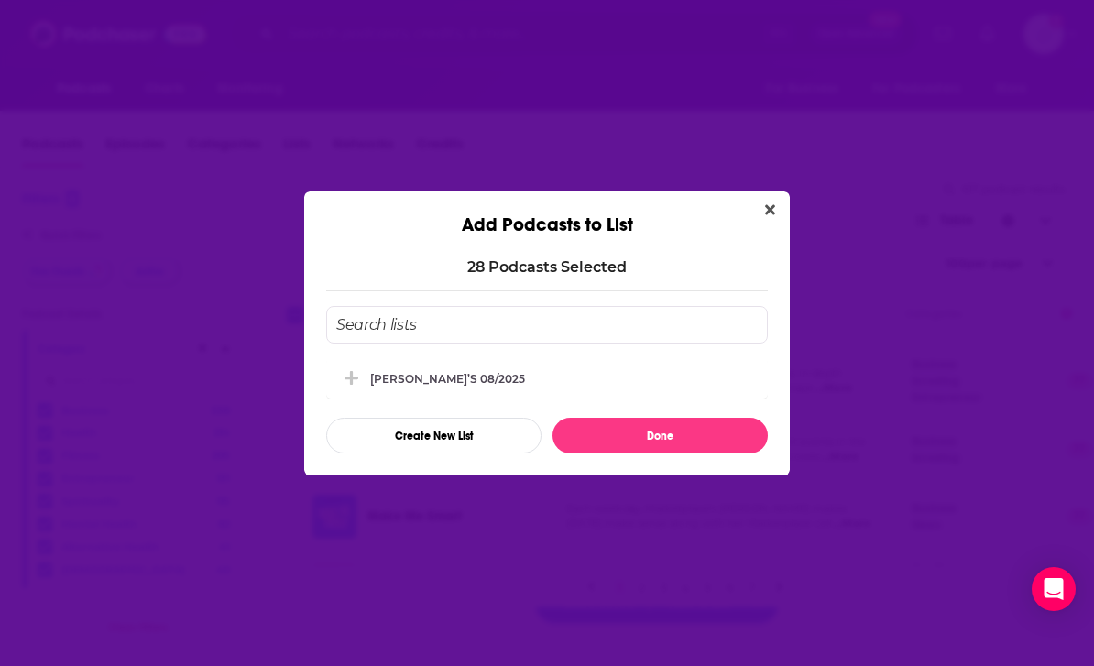
scroll to position [0, 0]
click at [675, 431] on button "Done" at bounding box center [660, 436] width 215 height 36
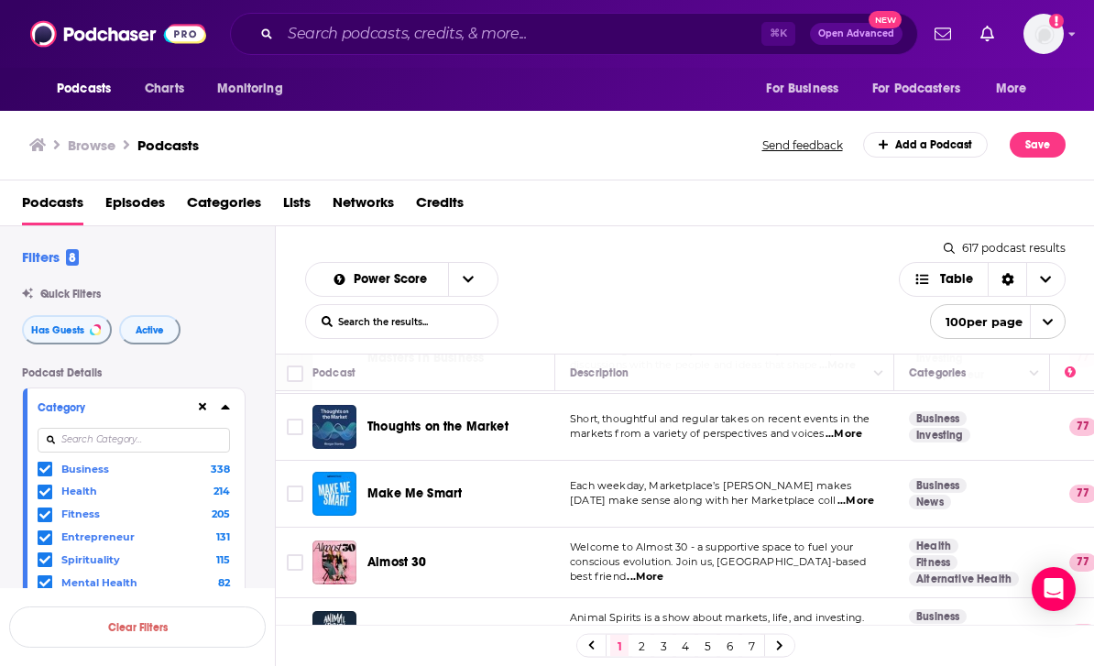
scroll to position [6788, 0]
click at [644, 641] on link "2" at bounding box center [641, 646] width 18 height 22
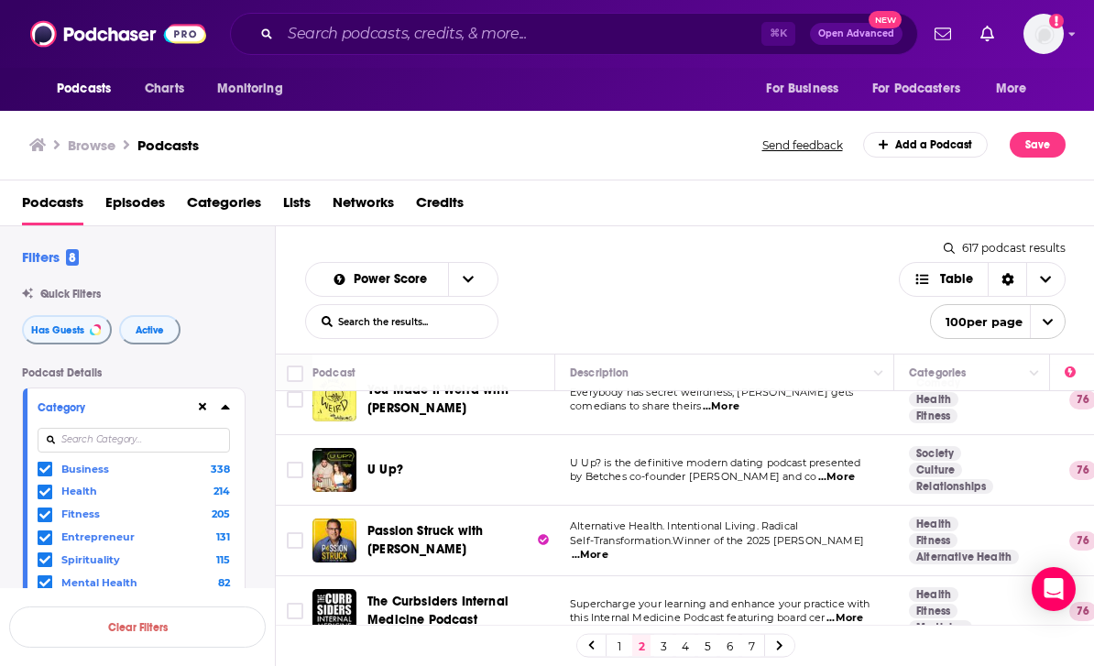
scroll to position [98, 0]
click at [302, 532] on input "Toggle select row" at bounding box center [295, 540] width 16 height 16
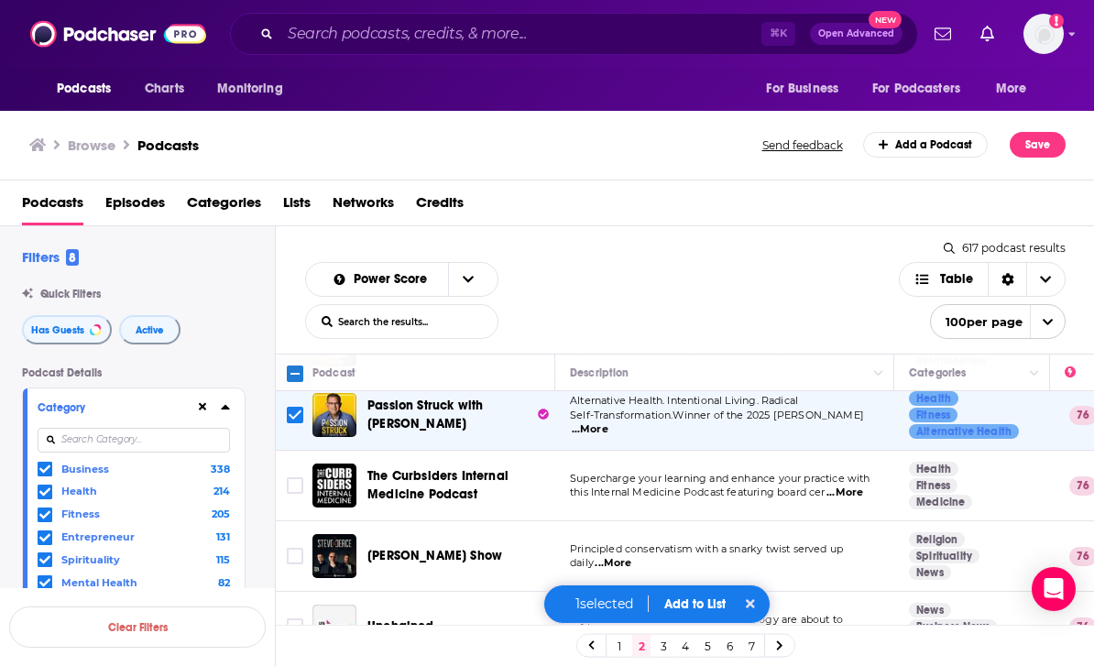
scroll to position [221, 0]
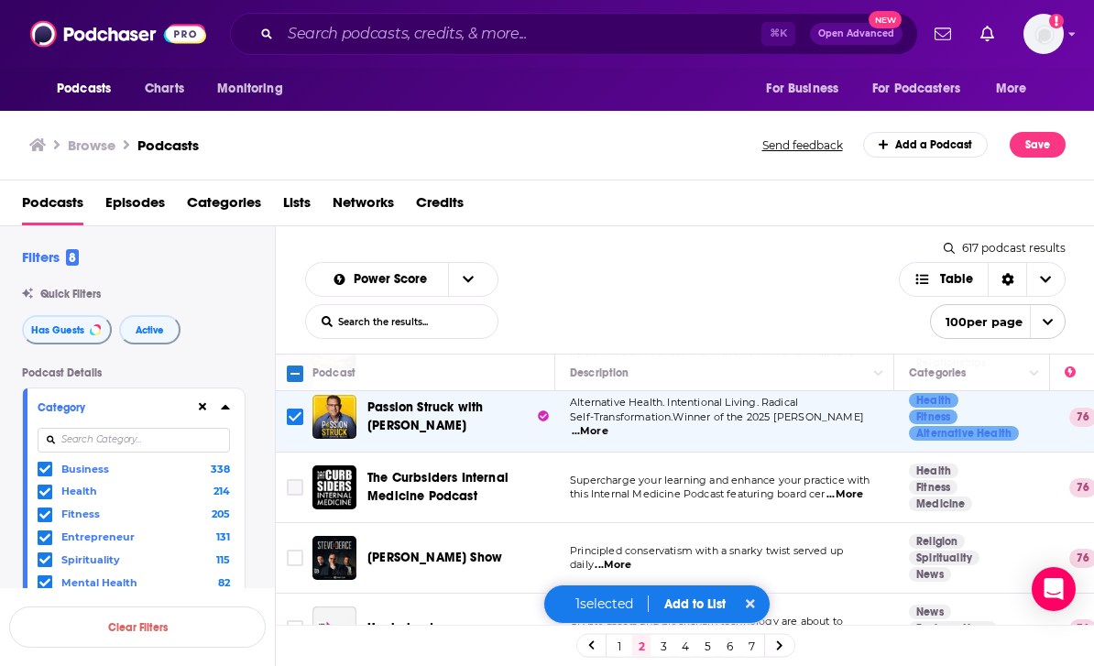
click at [295, 479] on input "Toggle select row" at bounding box center [295, 487] width 16 height 16
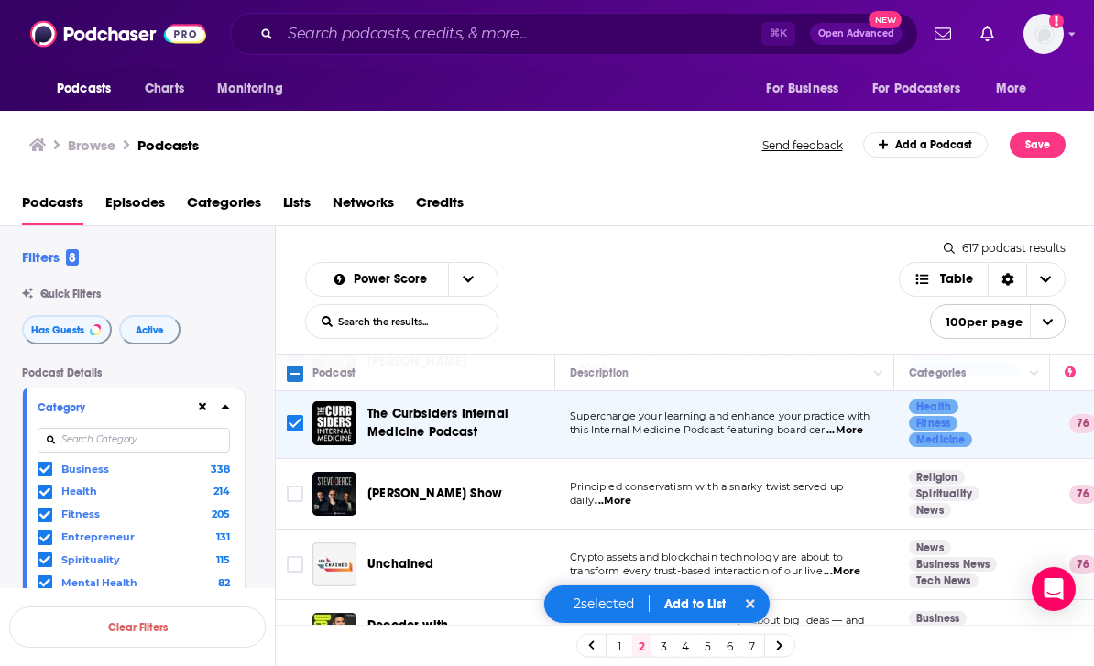
scroll to position [284, 0]
click at [618, 495] on span "...More" at bounding box center [613, 502] width 37 height 15
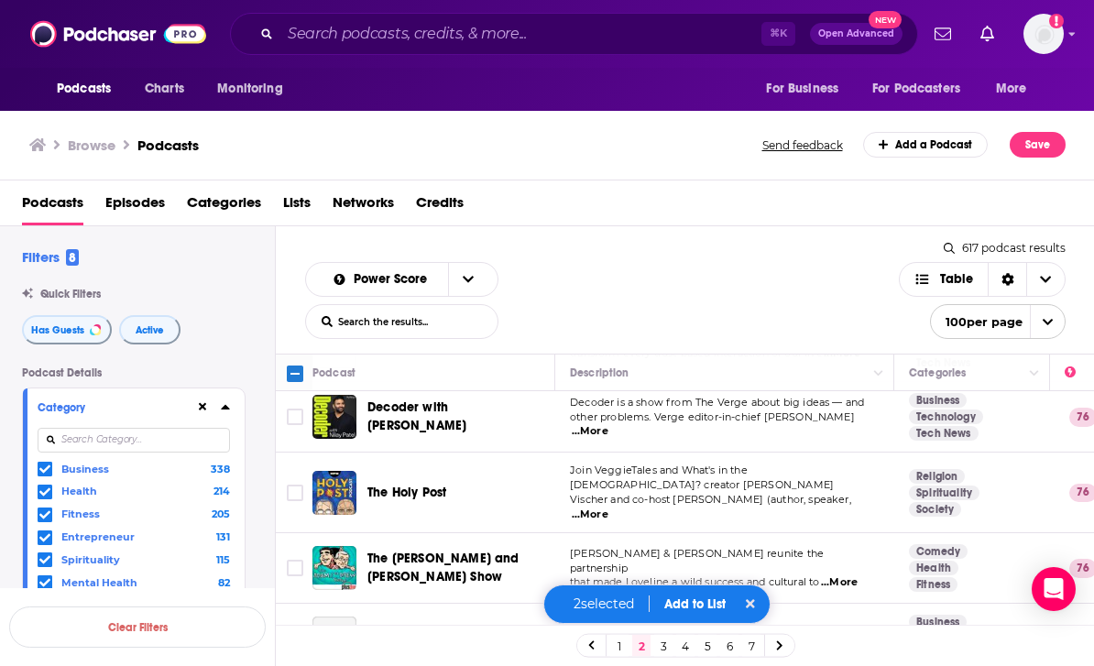
scroll to position [504, 0]
click at [609, 507] on span "...More" at bounding box center [590, 514] width 37 height 15
click at [805, 532] on td "Adam Carolla & Dr. Drew Pinsky reunite the partnership that made Loveline a wil…" at bounding box center [724, 567] width 339 height 71
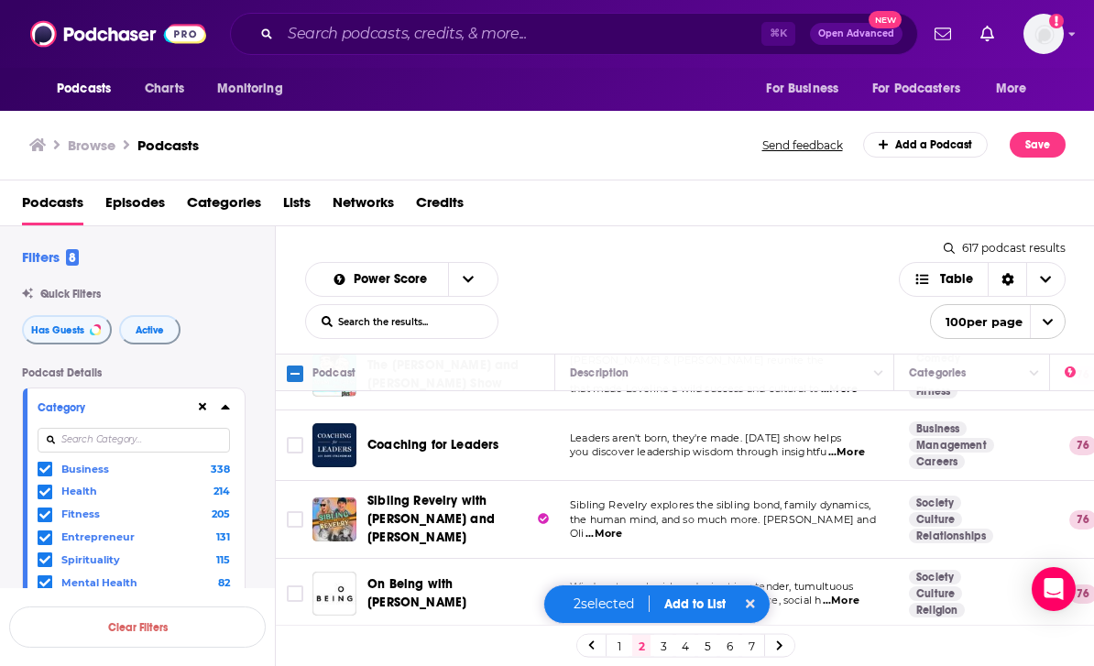
scroll to position [696, 0]
click at [861, 446] on span "...More" at bounding box center [846, 453] width 37 height 15
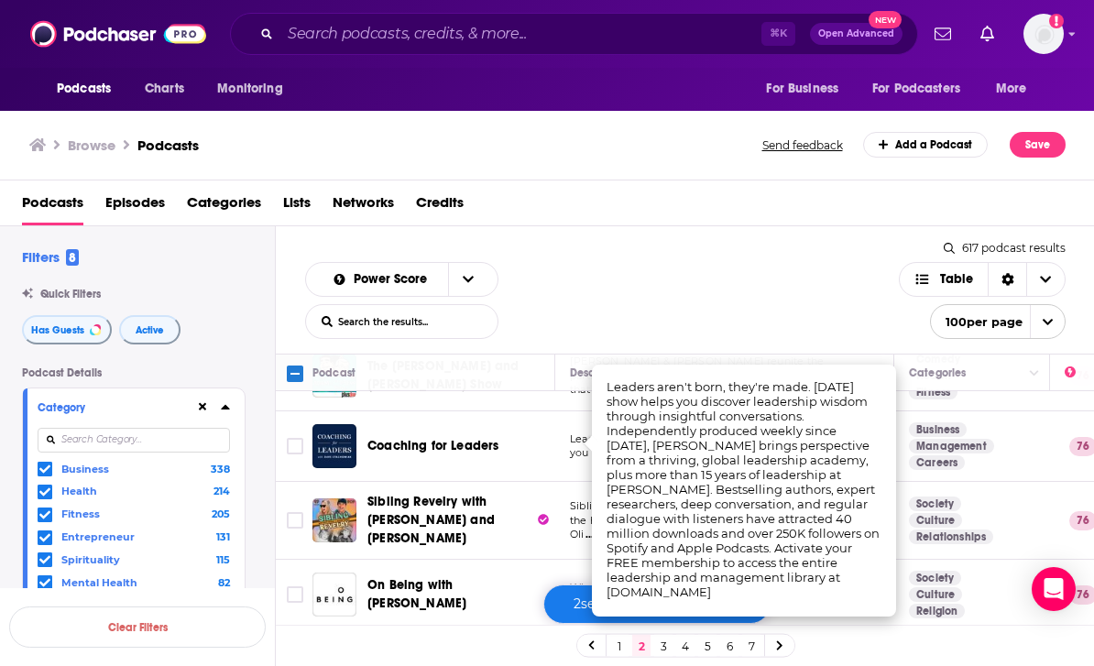
click at [291, 438] on input "Toggle select row" at bounding box center [295, 446] width 16 height 16
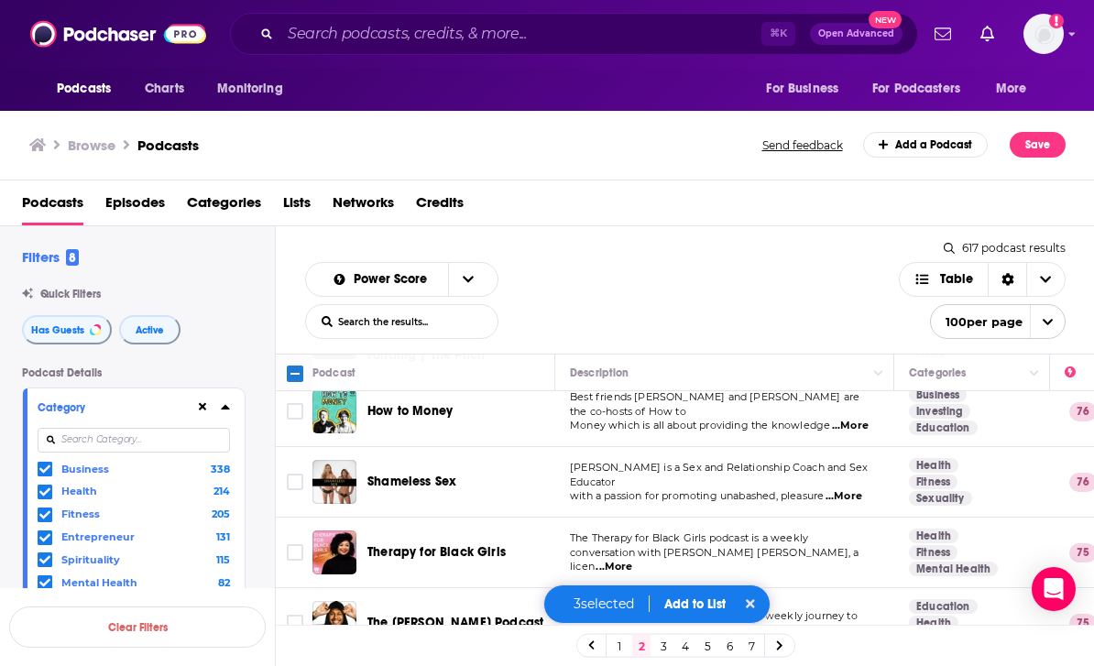
scroll to position [1028, 0]
click at [858, 488] on span "...More" at bounding box center [844, 495] width 37 height 15
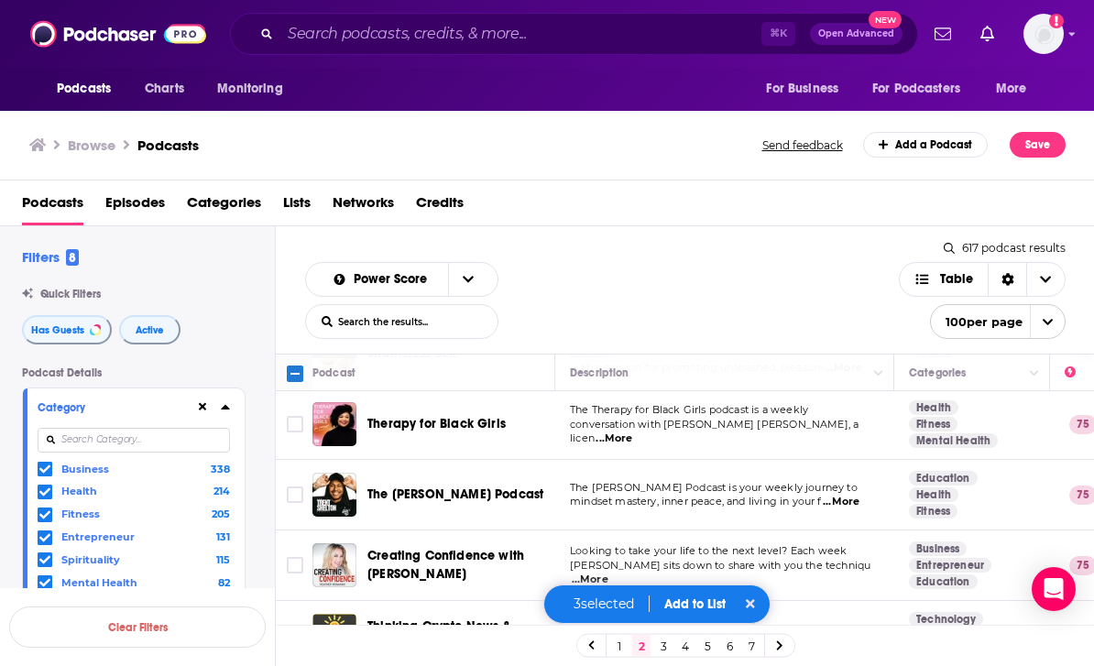
scroll to position [1158, 0]
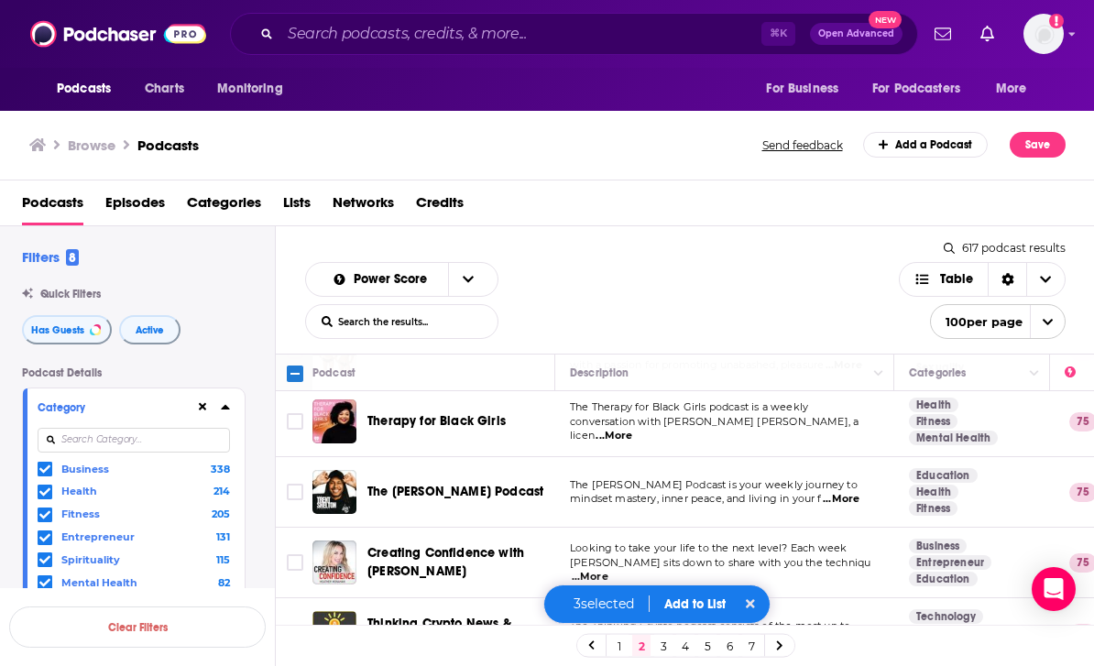
click at [849, 492] on span "...More" at bounding box center [841, 499] width 37 height 15
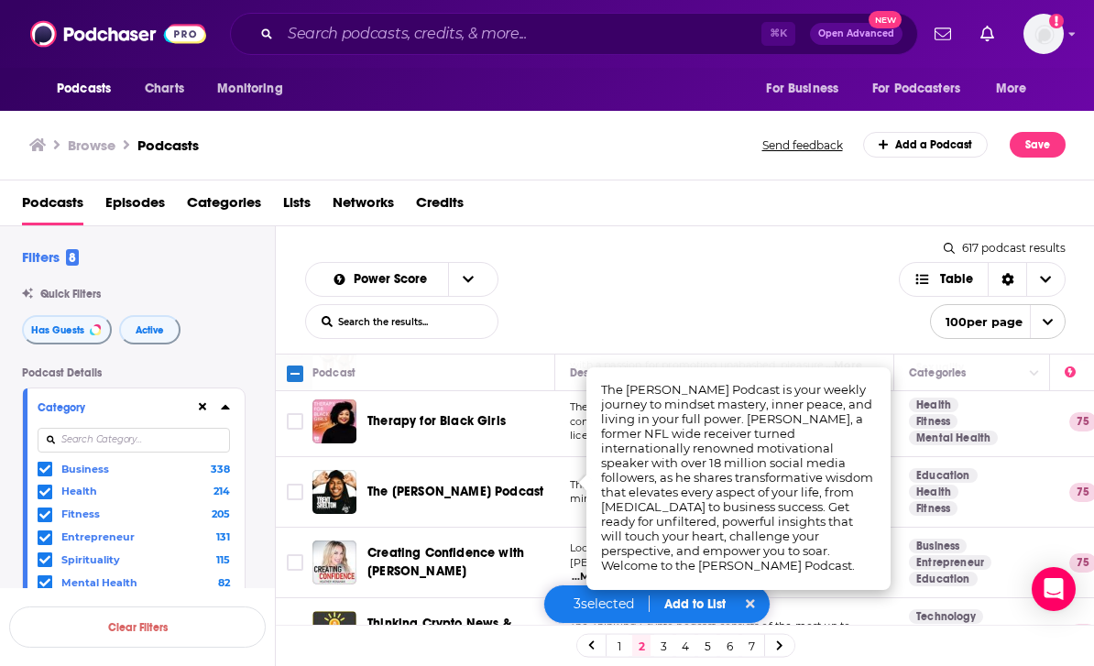
click at [299, 484] on input "Toggle select row" at bounding box center [295, 492] width 16 height 16
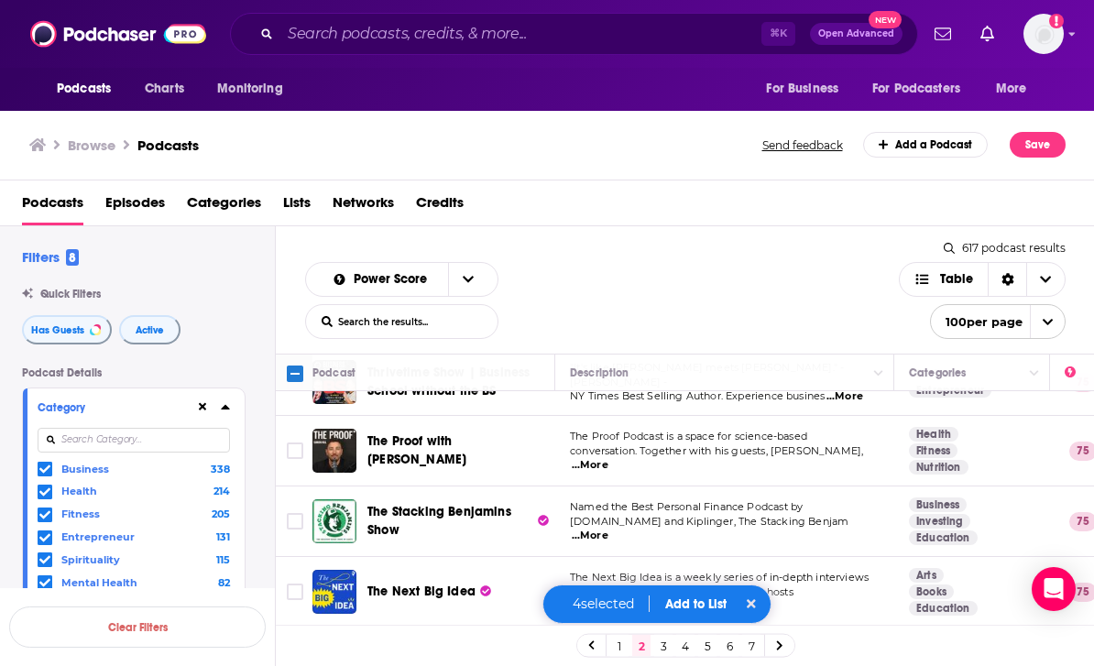
scroll to position [1549, 0]
click at [298, 443] on input "Toggle select row" at bounding box center [295, 451] width 16 height 16
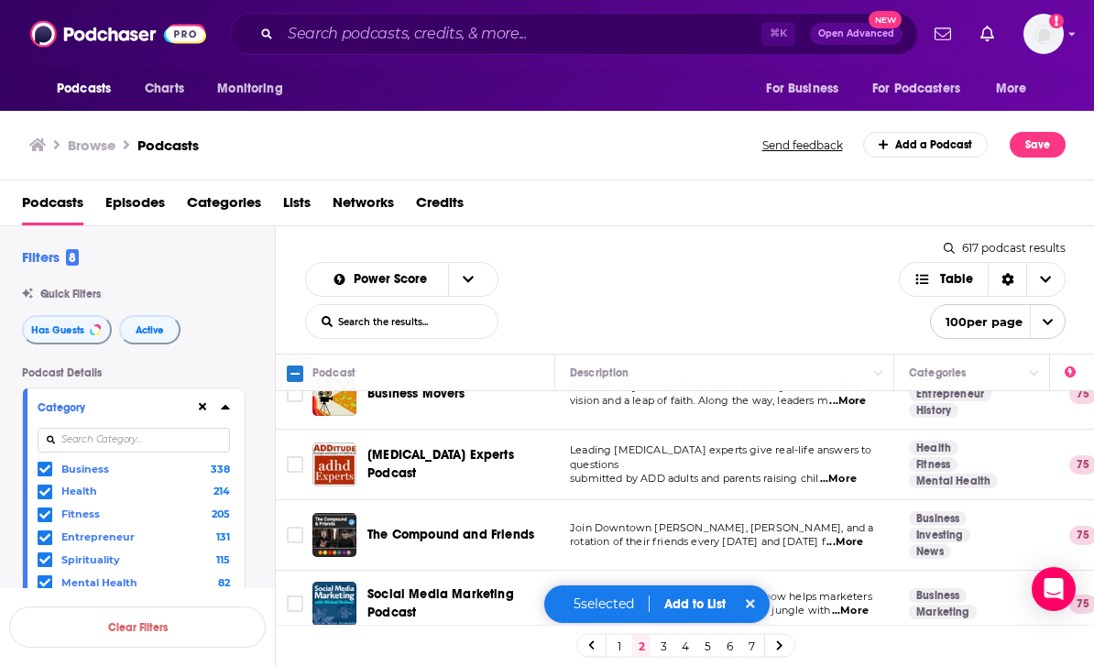
scroll to position [1961, -1]
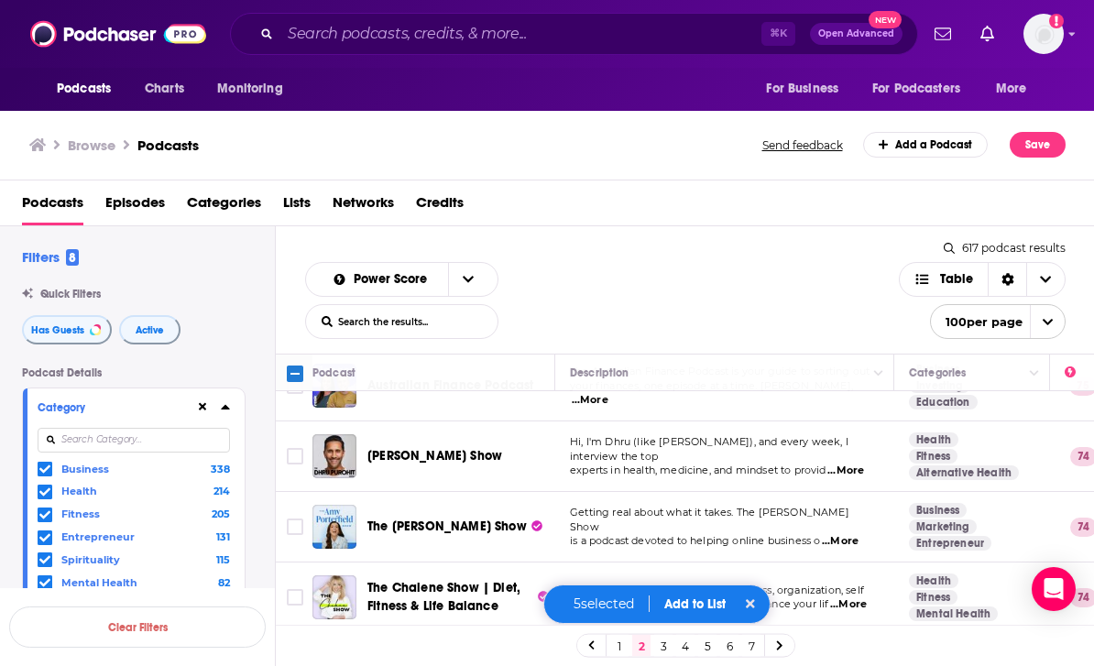
click at [290, 448] on input "Toggle select row" at bounding box center [295, 456] width 16 height 16
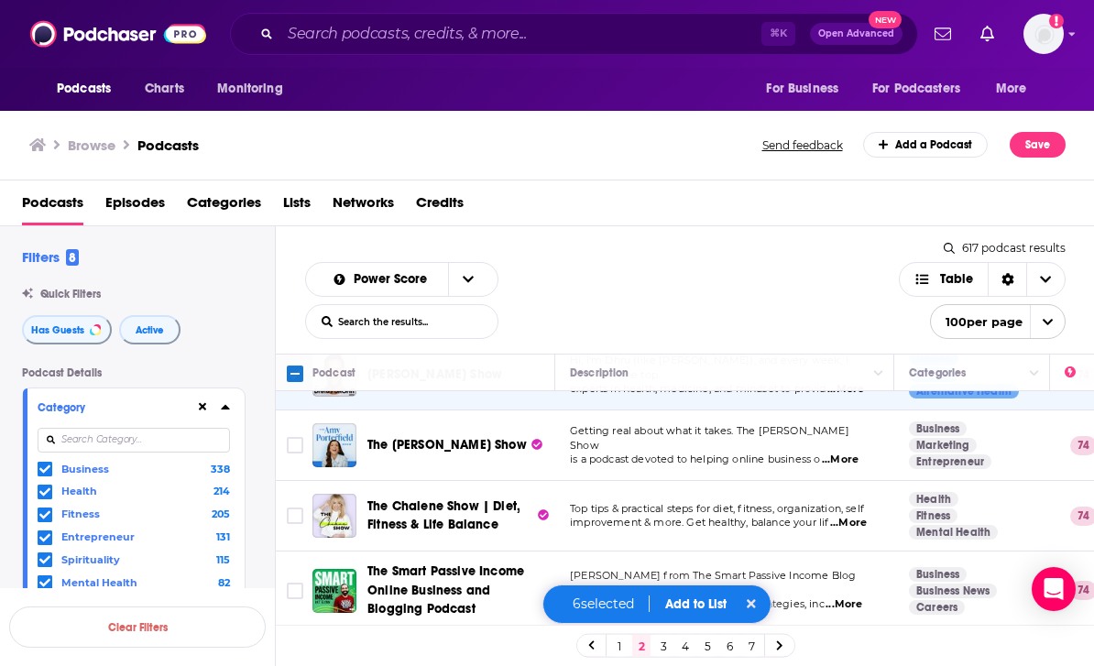
click at [288, 508] on input "Toggle select row" at bounding box center [295, 516] width 16 height 16
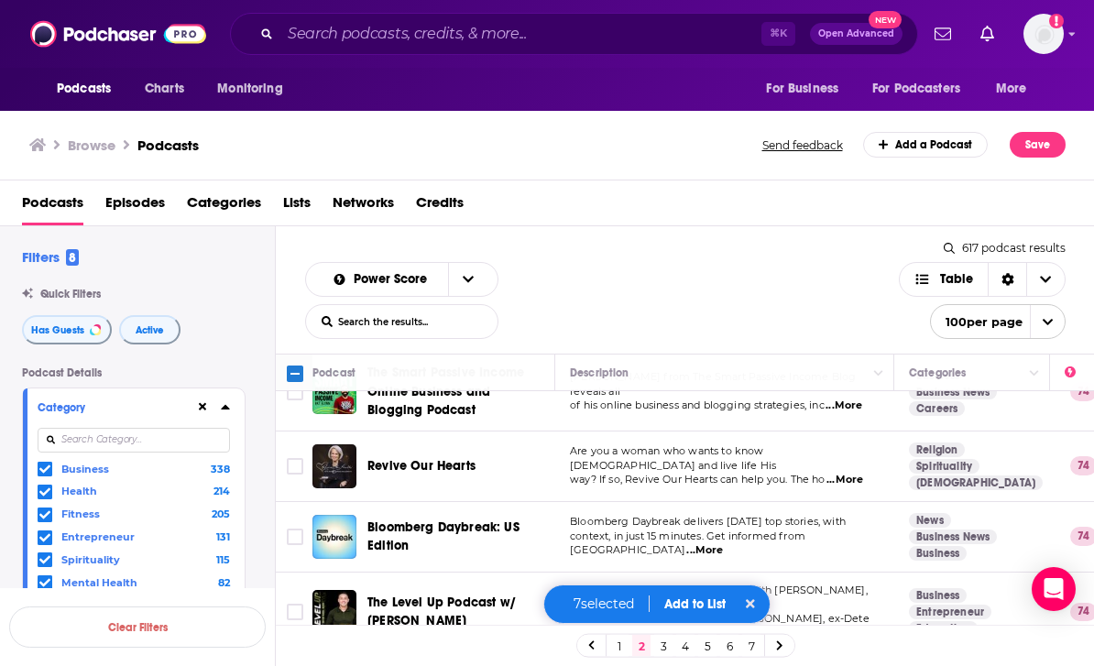
click at [855, 473] on span "...More" at bounding box center [845, 480] width 37 height 15
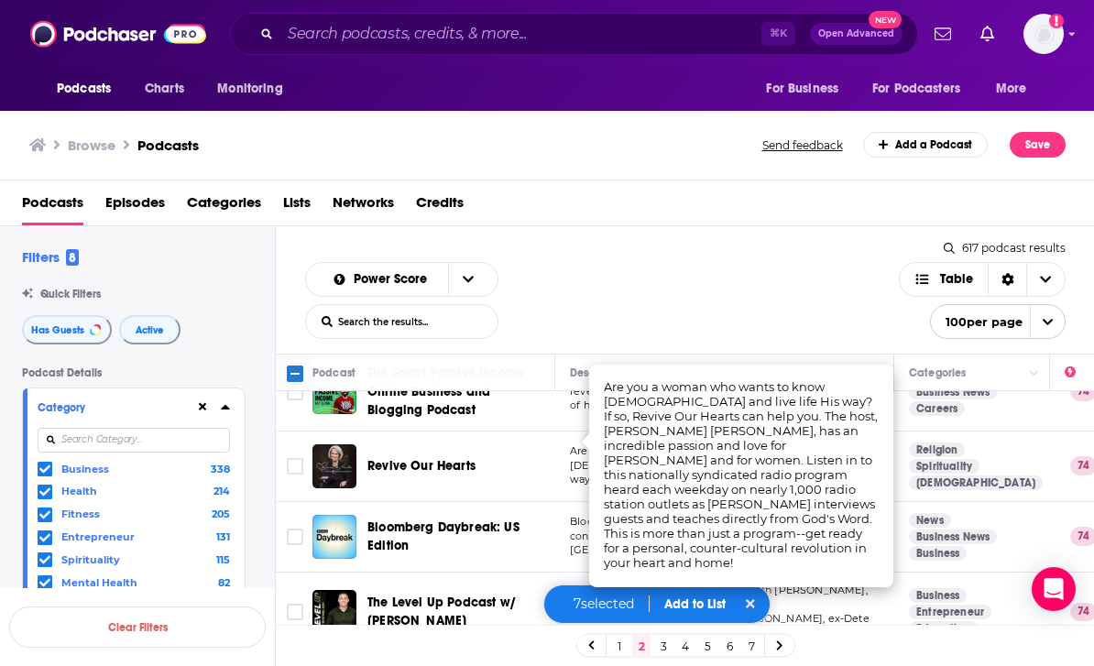
click at [302, 458] on input "Toggle select row" at bounding box center [295, 466] width 16 height 16
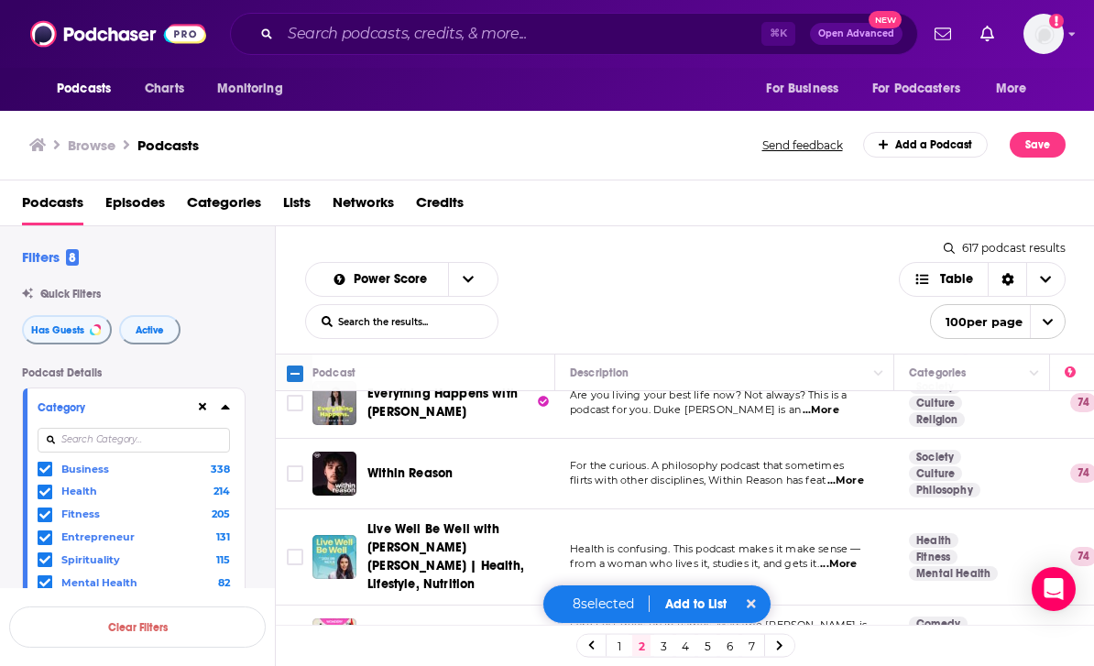
scroll to position [3104, 0]
click at [861, 473] on span "...More" at bounding box center [846, 480] width 37 height 15
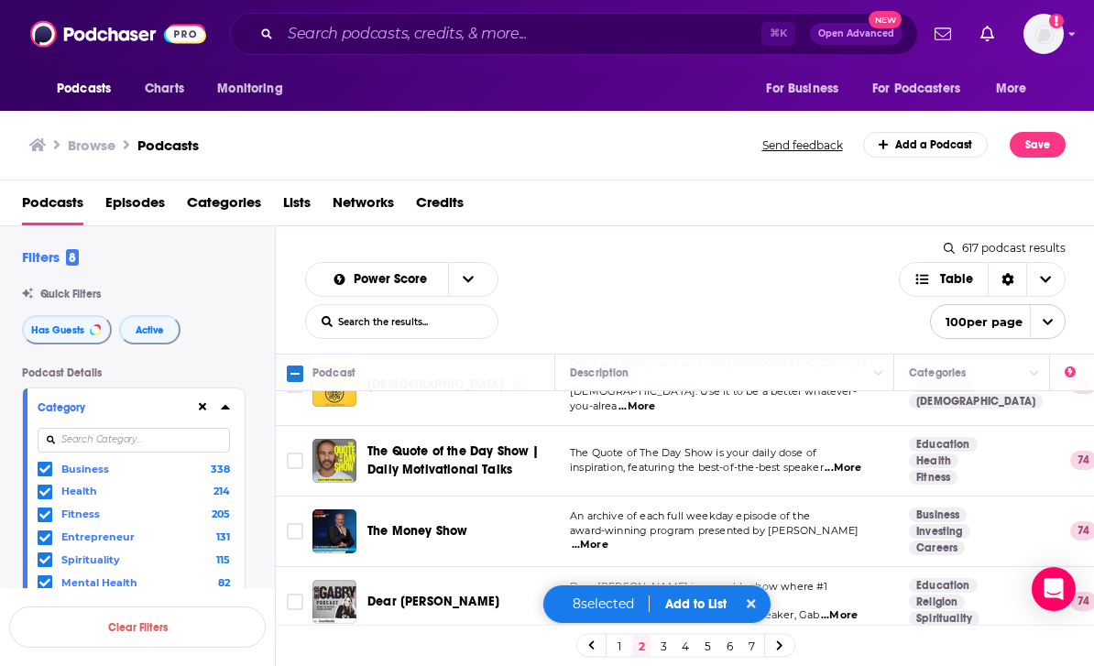
scroll to position [3430, 0]
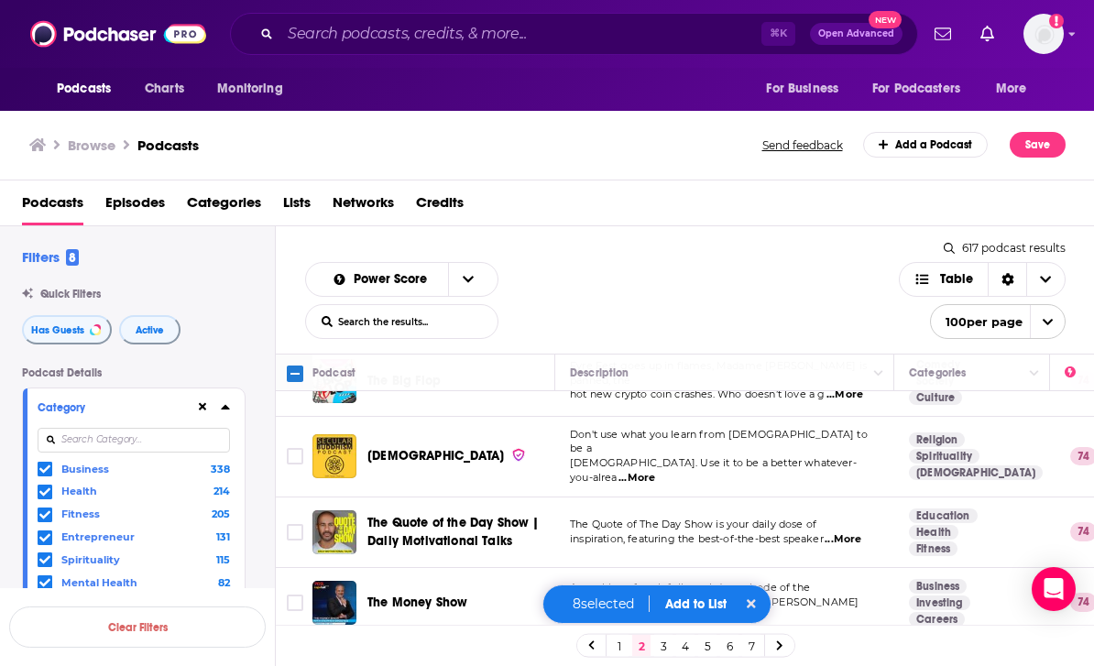
click at [851, 532] on span "...More" at bounding box center [843, 539] width 37 height 15
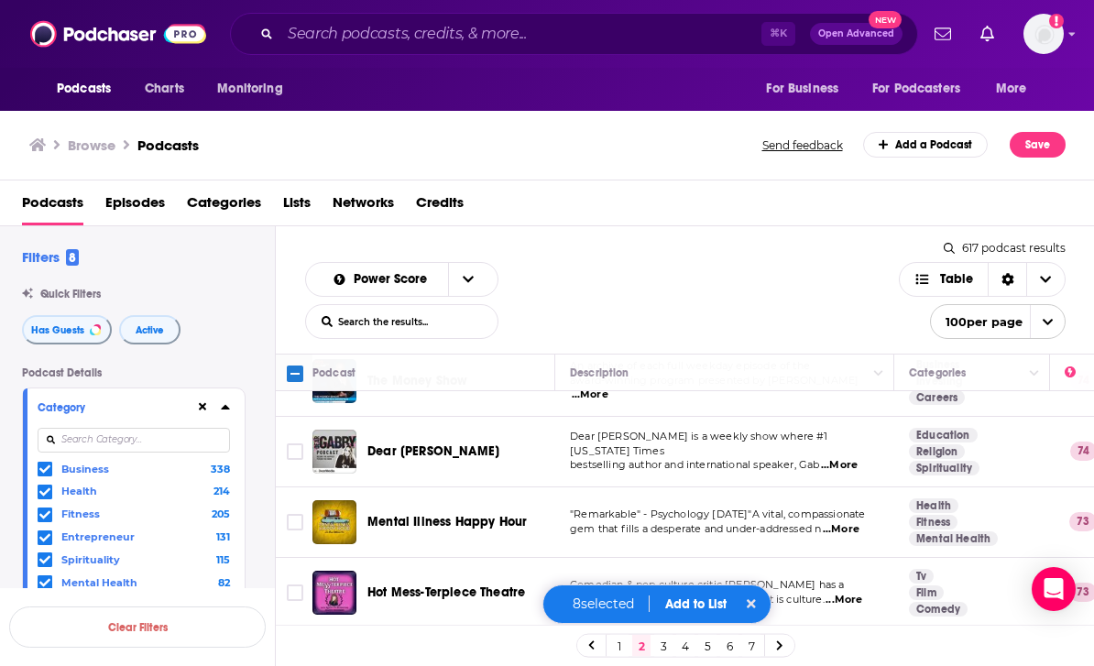
scroll to position [3587, 0]
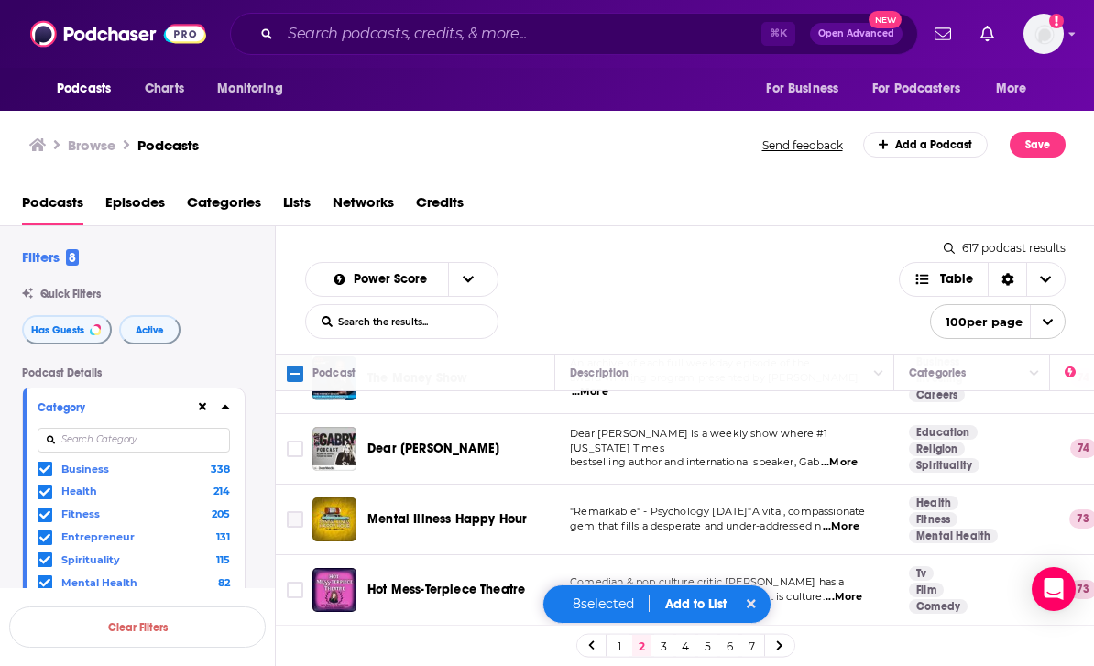
click at [300, 511] on input "Toggle select row" at bounding box center [295, 519] width 16 height 16
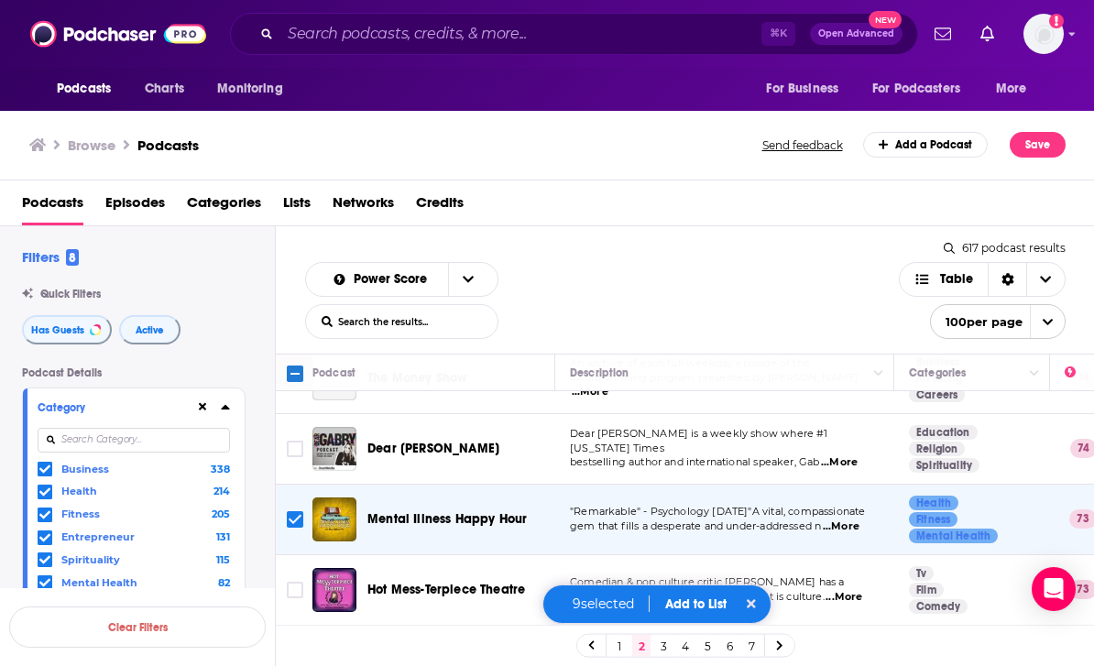
click at [850, 520] on span "...More" at bounding box center [841, 527] width 37 height 15
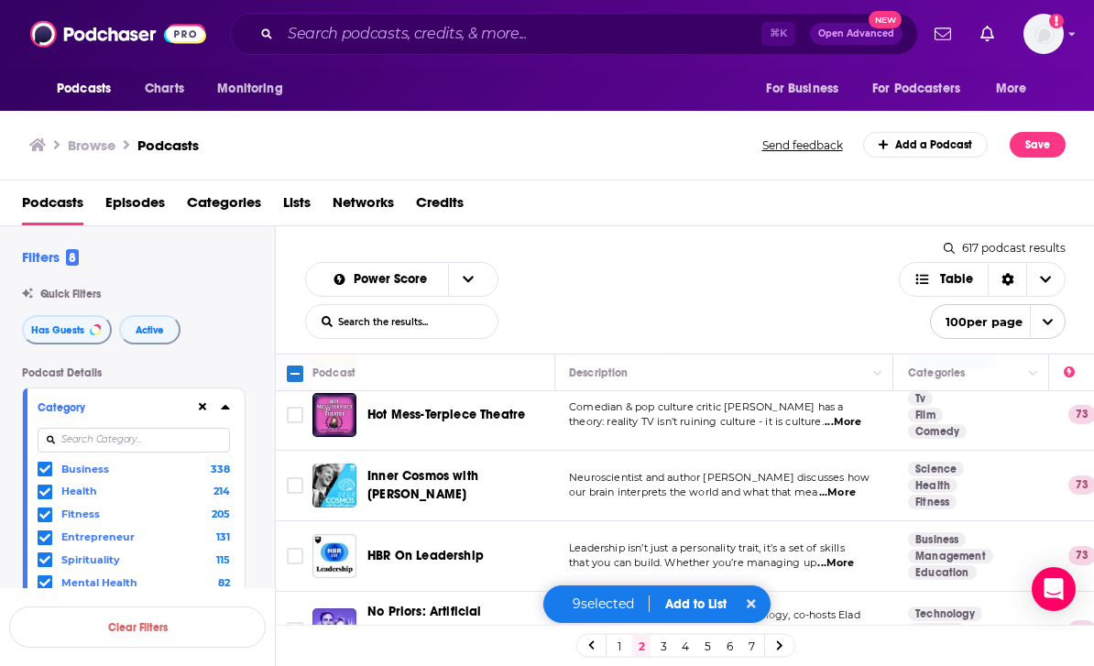
scroll to position [3762, 1]
click at [302, 477] on input "Toggle select row" at bounding box center [295, 485] width 16 height 16
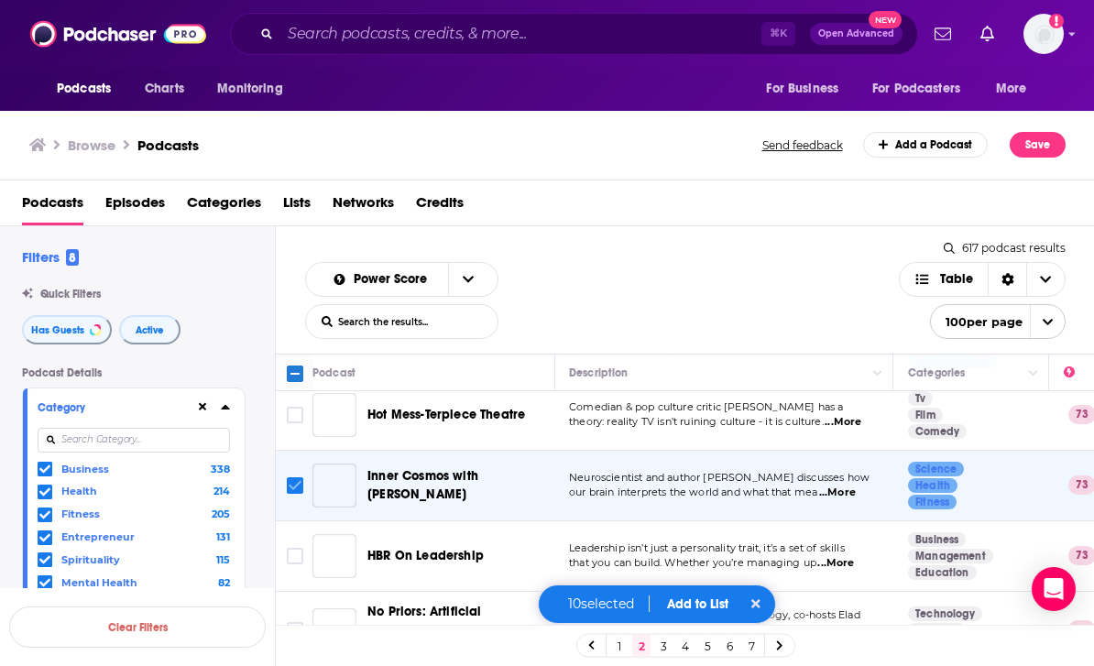
click at [294, 477] on input "Toggle select row" at bounding box center [295, 485] width 16 height 16
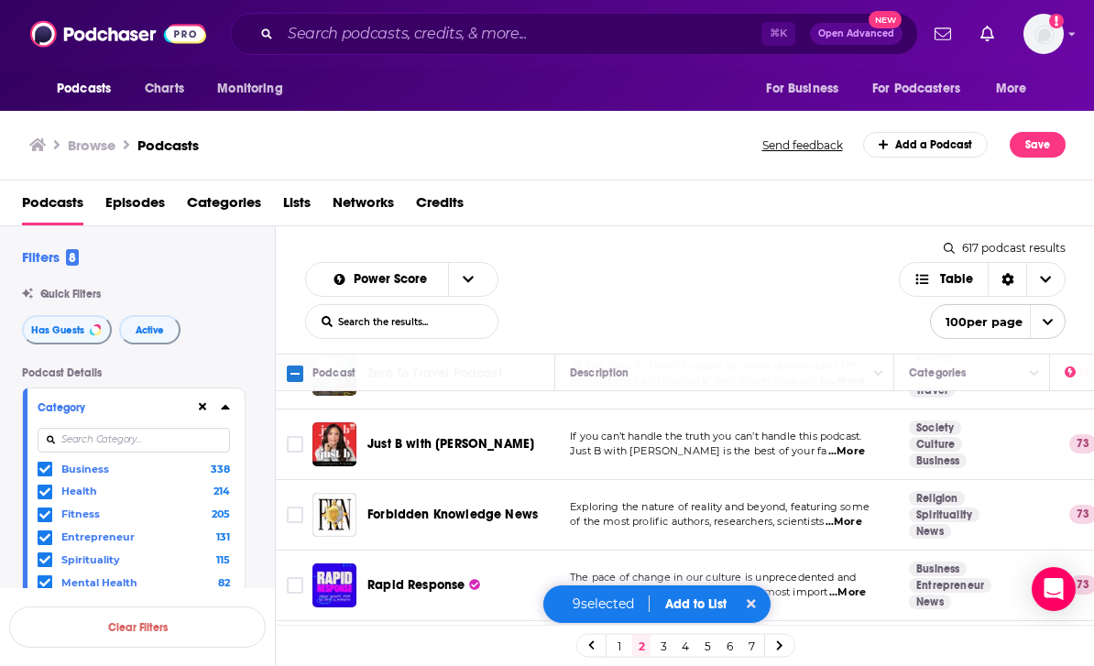
scroll to position [4376, 0]
click at [302, 506] on input "Toggle select row" at bounding box center [295, 514] width 16 height 16
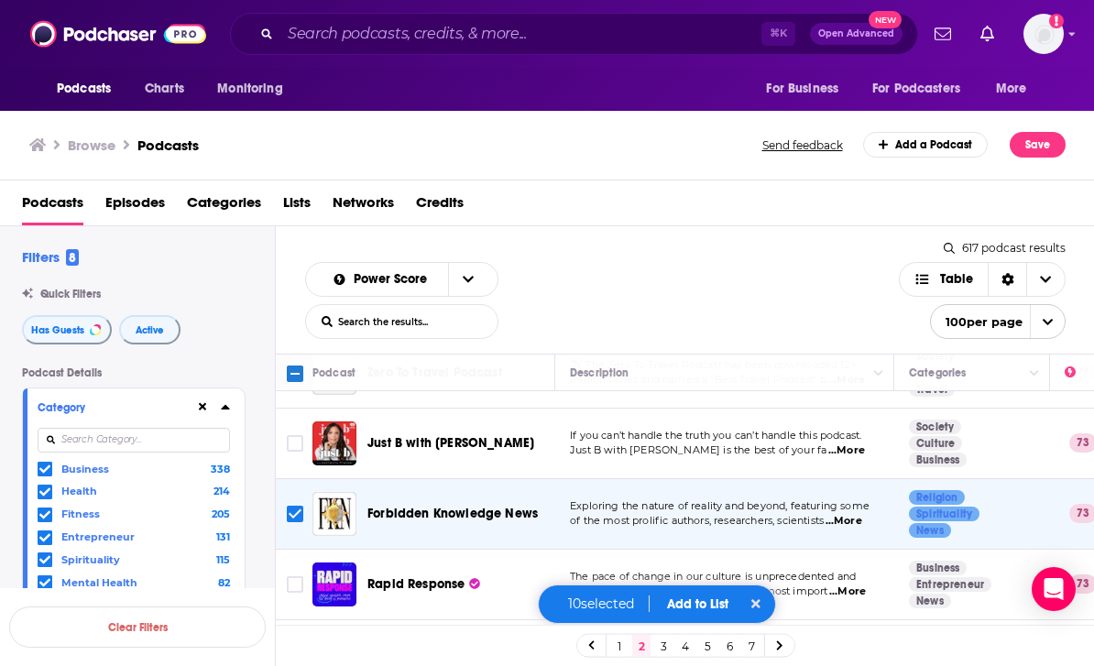
click at [856, 514] on span "...More" at bounding box center [844, 521] width 37 height 15
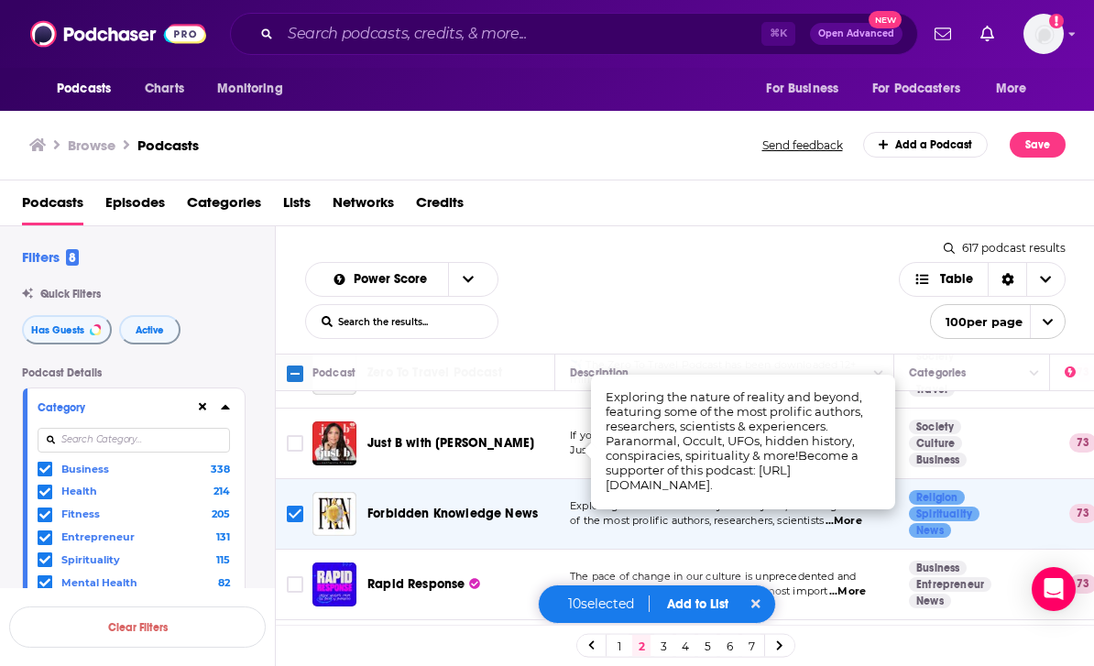
click at [293, 506] on input "Toggle select row" at bounding box center [295, 514] width 16 height 16
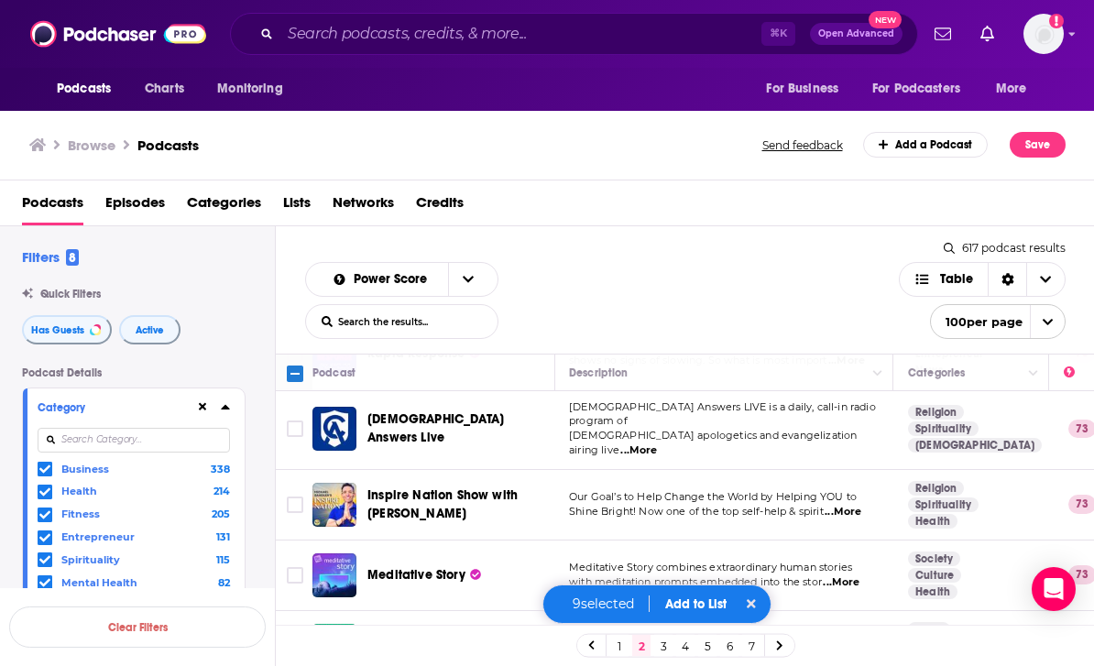
scroll to position [4608, 0]
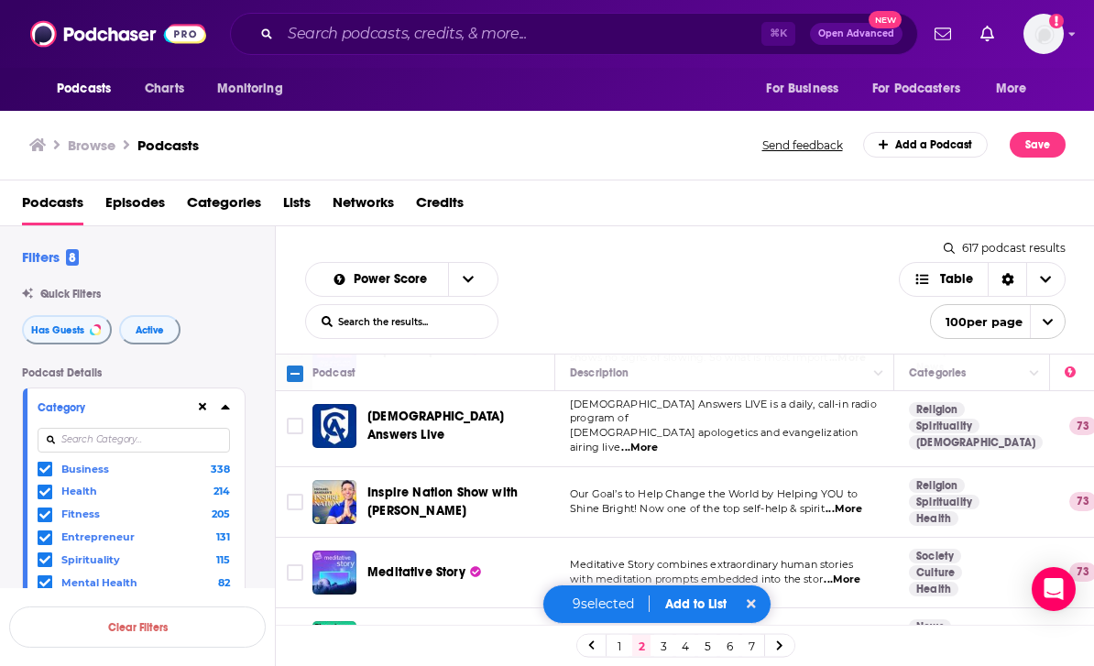
click at [296, 494] on input "Toggle select row" at bounding box center [295, 502] width 16 height 16
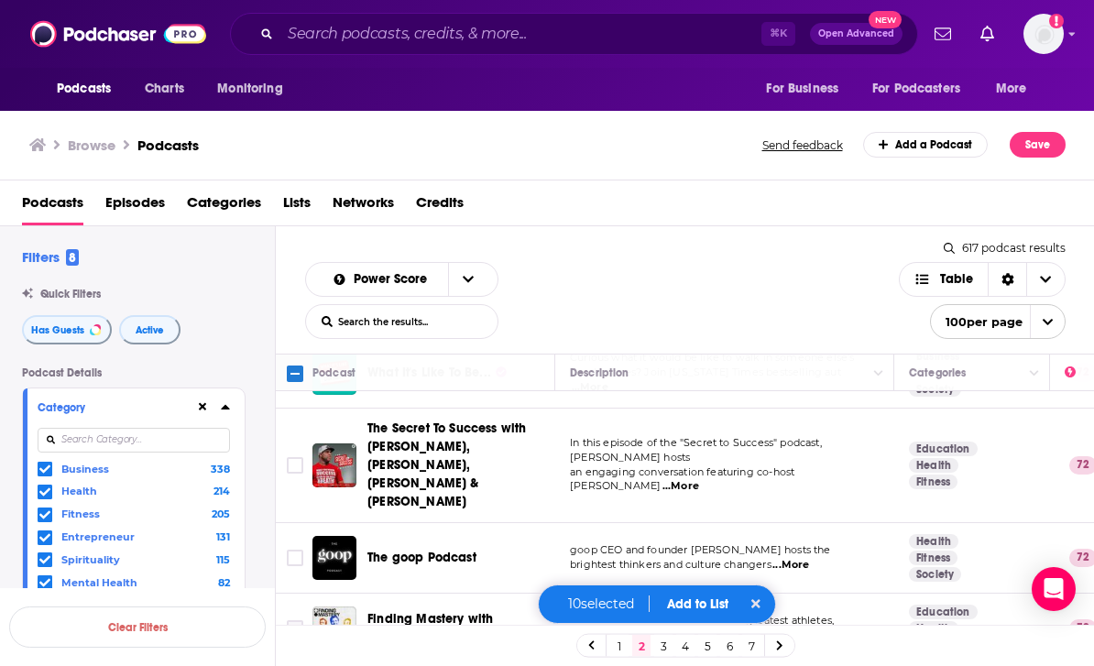
click at [295, 620] on input "Toggle select row" at bounding box center [295, 628] width 16 height 16
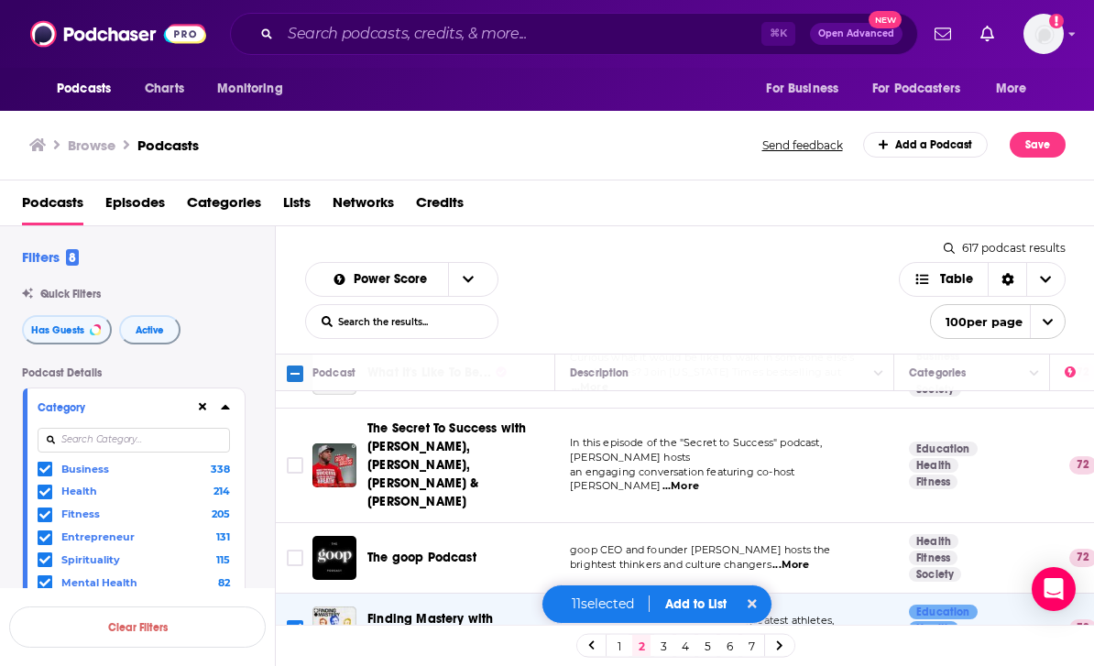
click at [796, 558] on span "...More" at bounding box center [791, 565] width 37 height 15
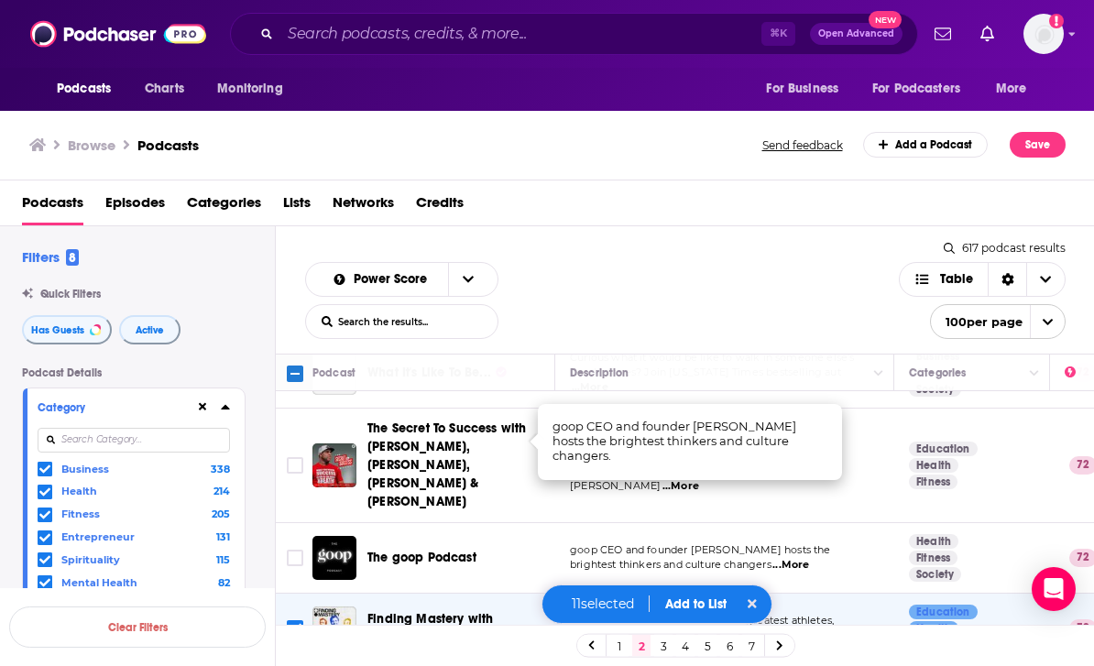
click at [301, 550] on input "Toggle select row" at bounding box center [295, 558] width 16 height 16
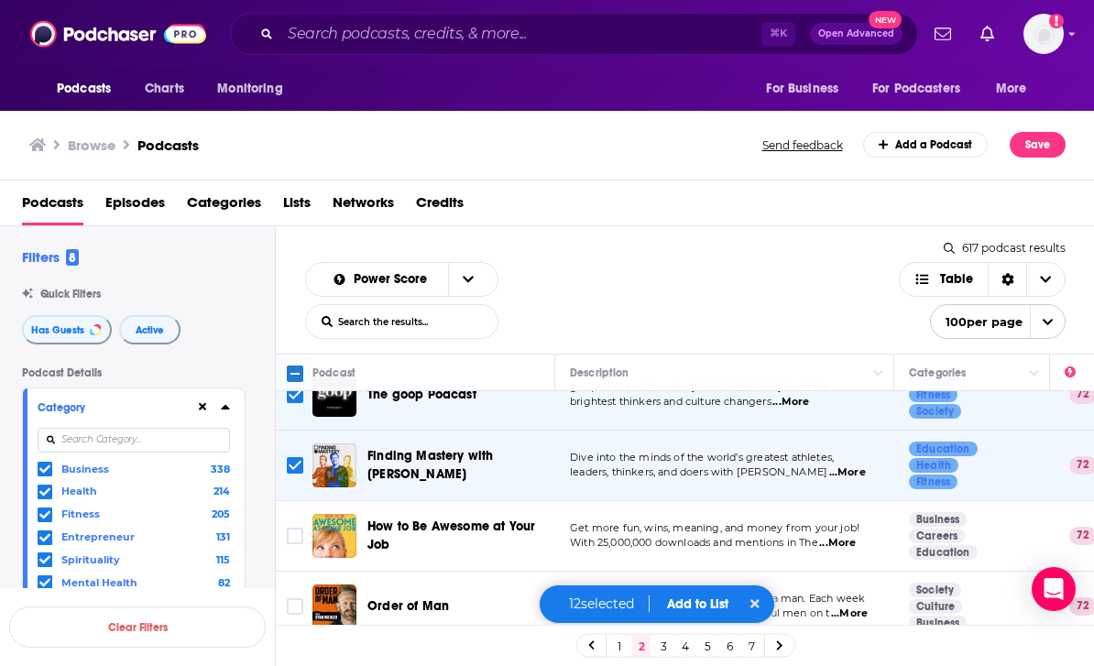
scroll to position [5605, 0]
click at [295, 598] on input "Toggle select row" at bounding box center [295, 606] width 16 height 16
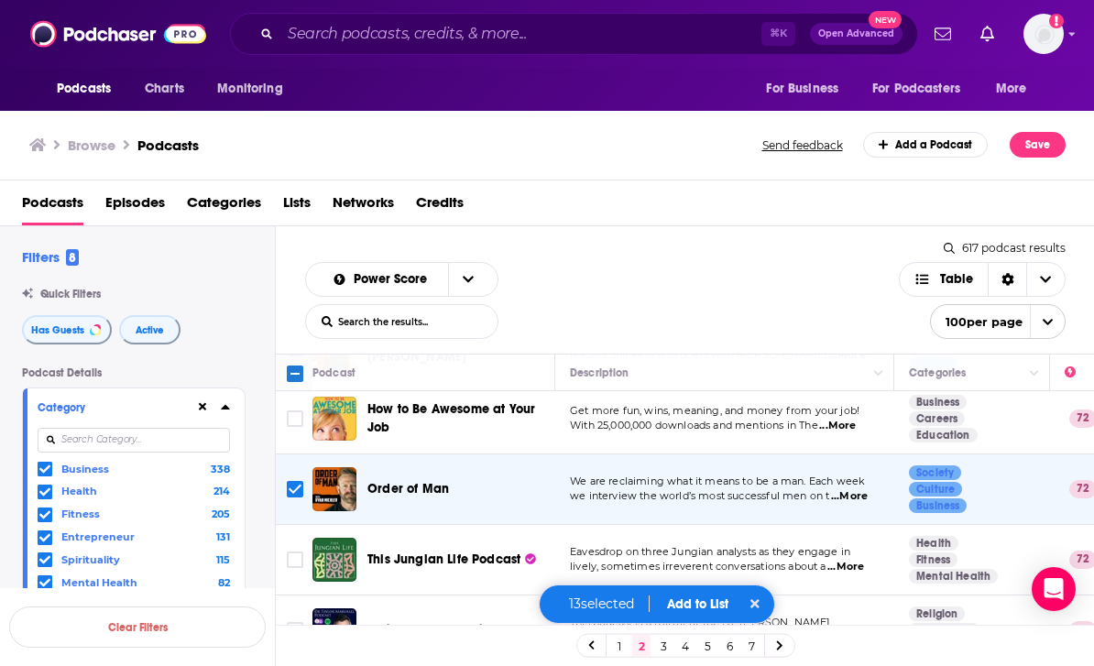
scroll to position [5722, 0]
click at [855, 559] on span "...More" at bounding box center [846, 566] width 37 height 15
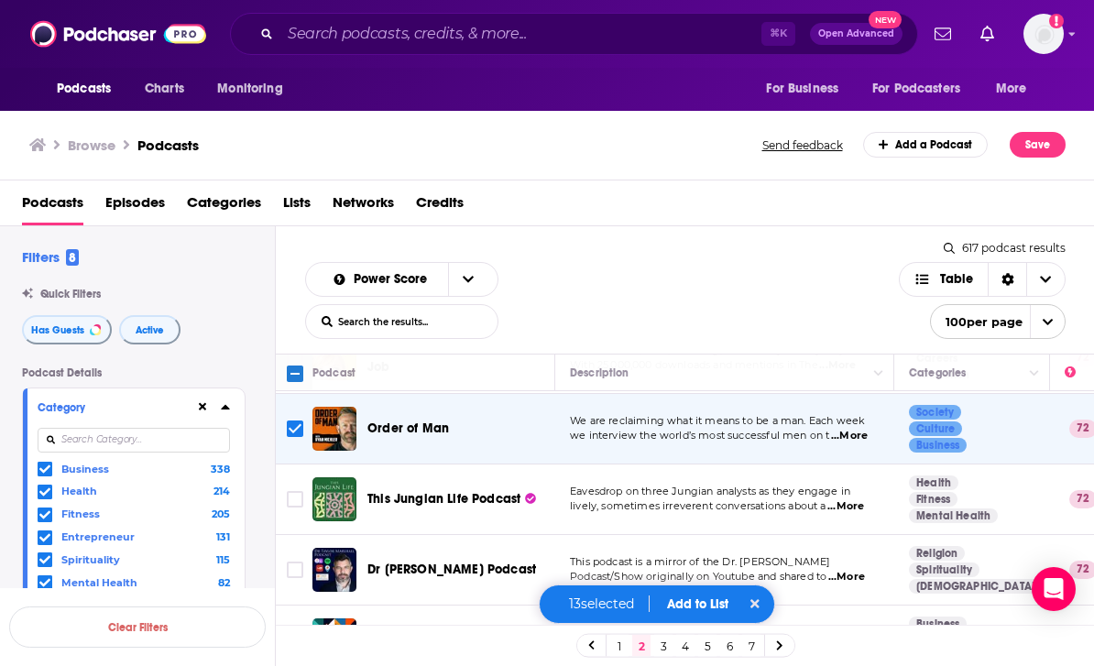
scroll to position [5782, 0]
click at [857, 570] on span "...More" at bounding box center [846, 577] width 37 height 15
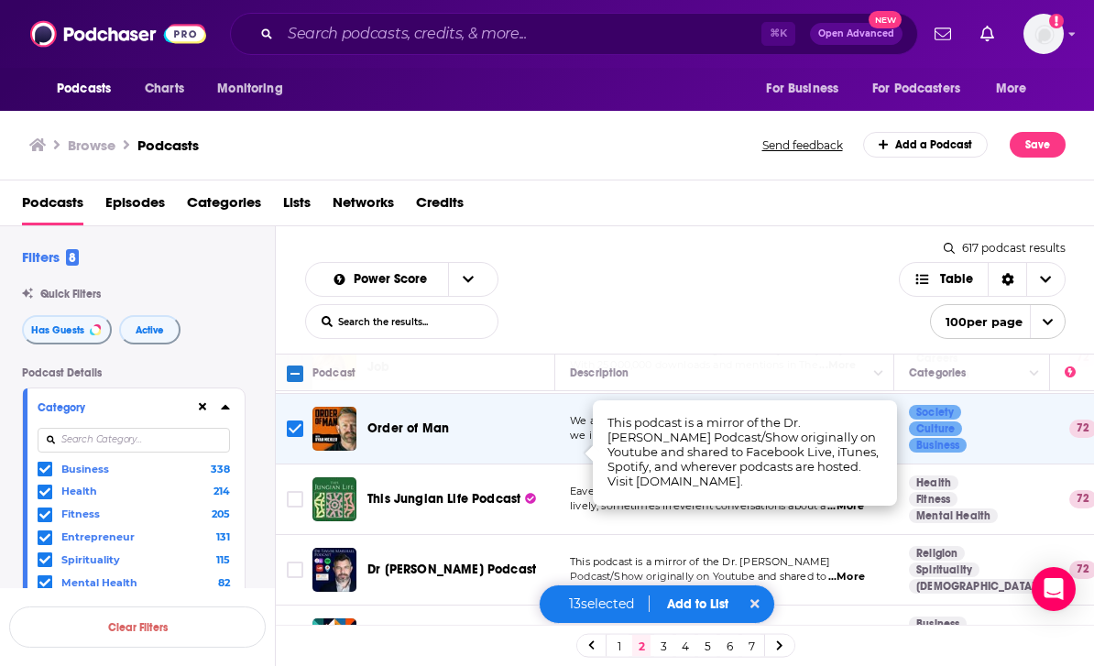
click at [290, 562] on input "Toggle select row" at bounding box center [295, 570] width 16 height 16
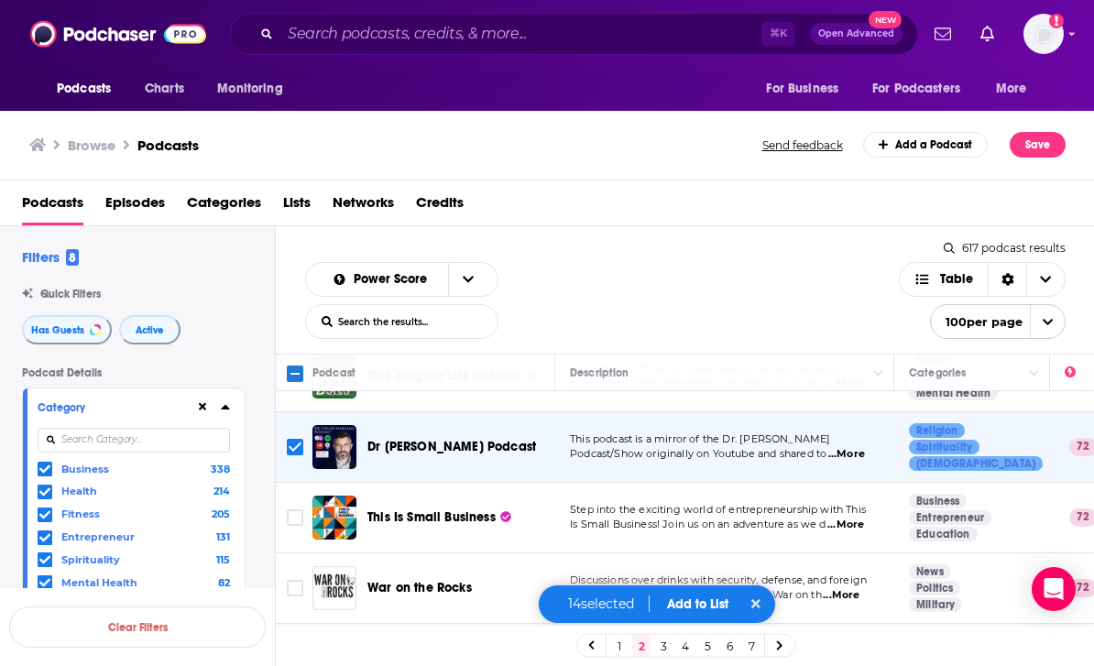
scroll to position [5905, 0]
click at [858, 588] on span "...More" at bounding box center [841, 595] width 37 height 15
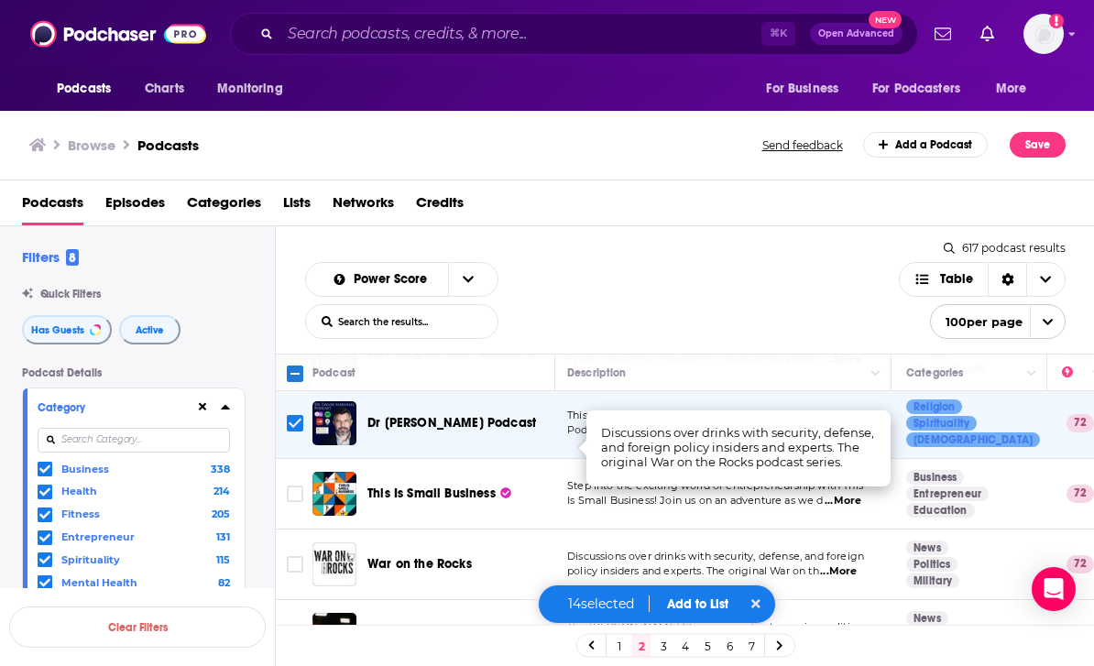
scroll to position [5927, 4]
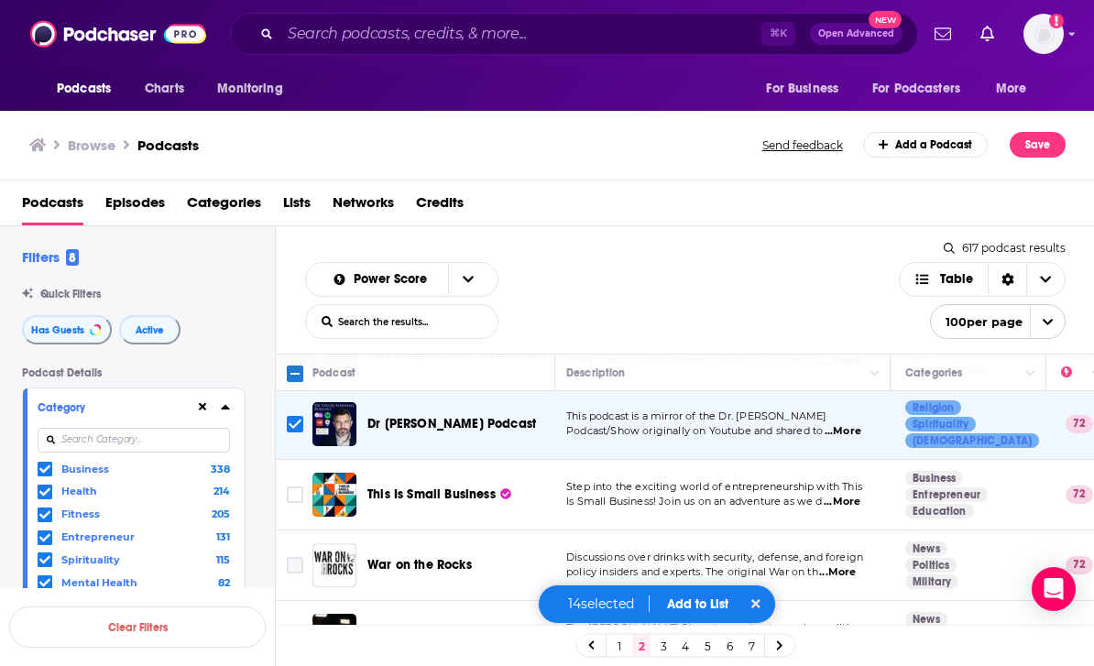
click at [293, 557] on input "Toggle select row" at bounding box center [295, 565] width 16 height 16
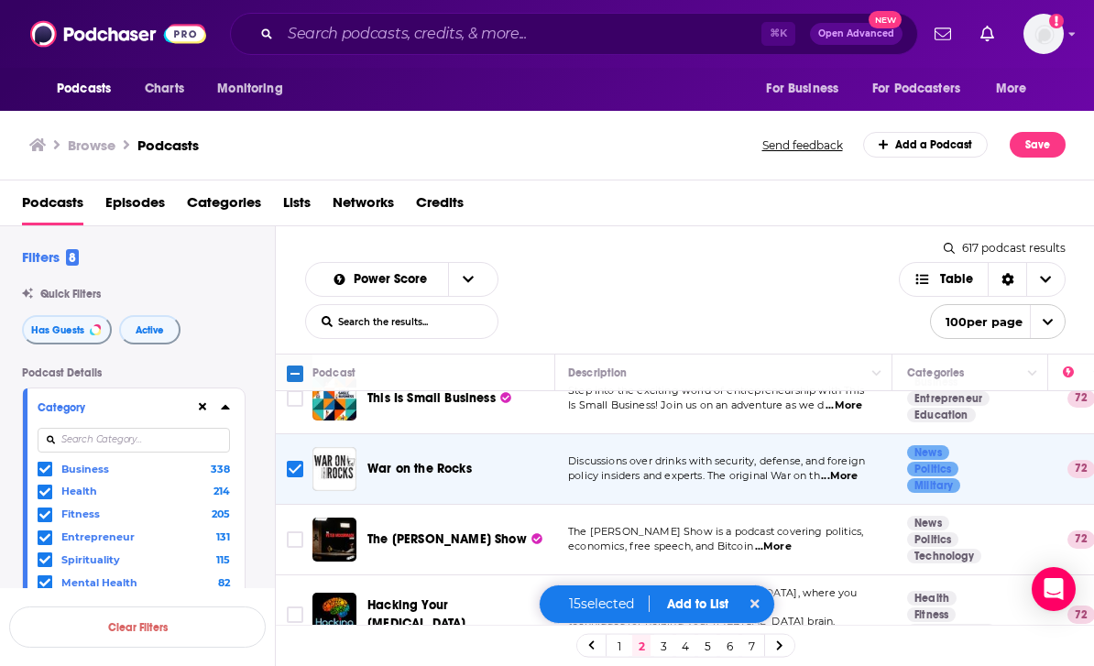
scroll to position [6022, 2]
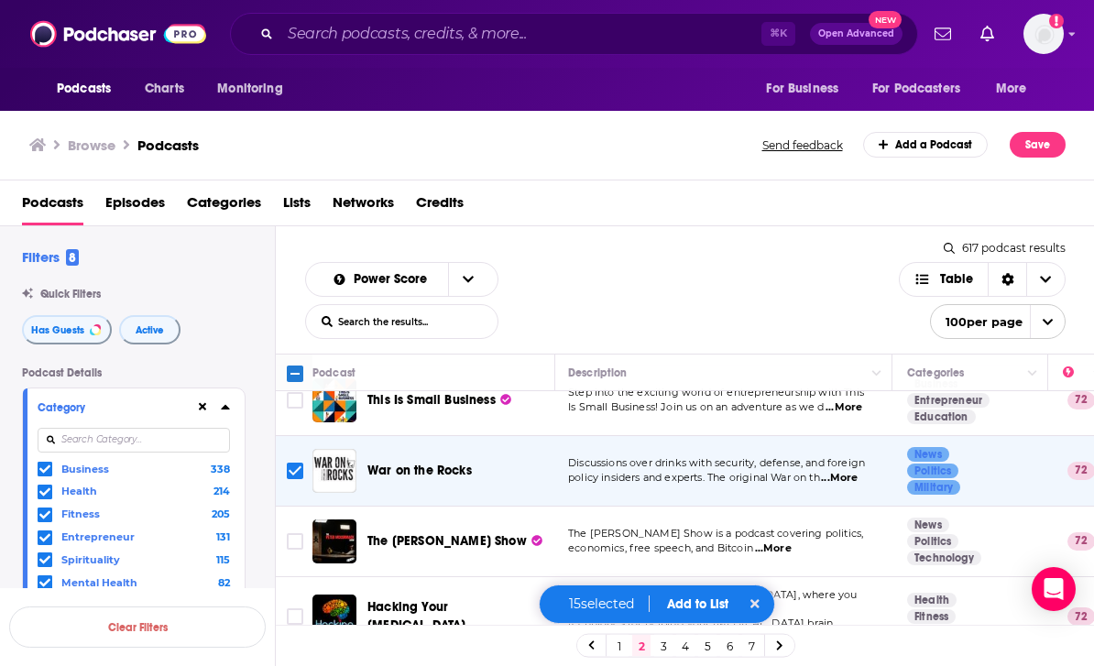
click at [290, 609] on input "Toggle select row" at bounding box center [295, 617] width 16 height 16
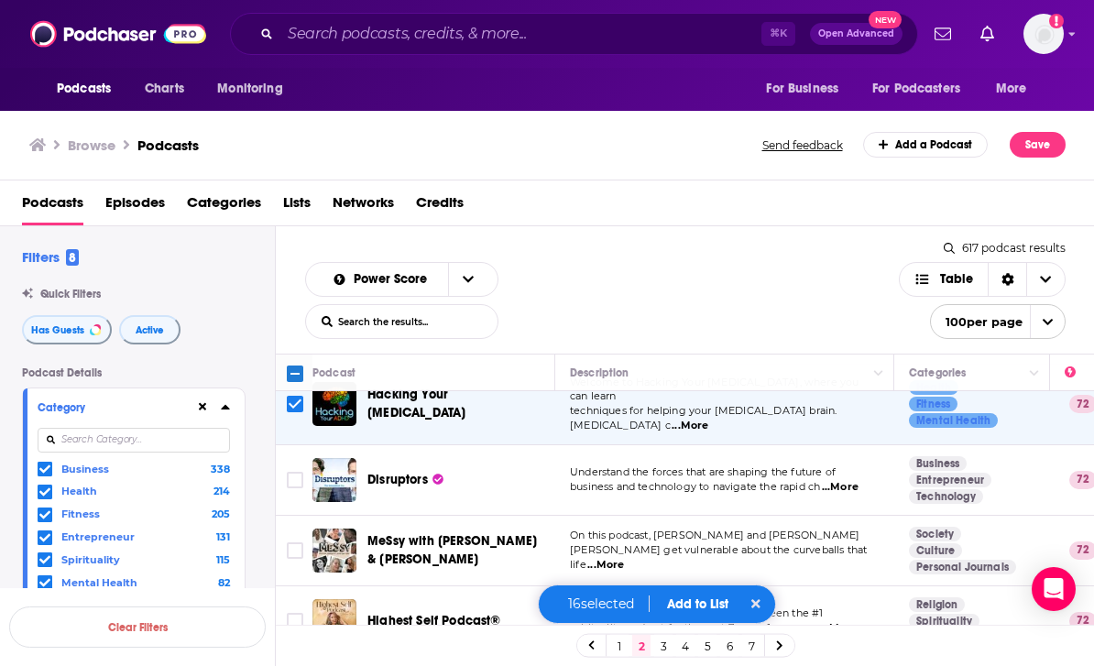
scroll to position [6235, 0]
click at [854, 620] on span "...More" at bounding box center [839, 627] width 37 height 15
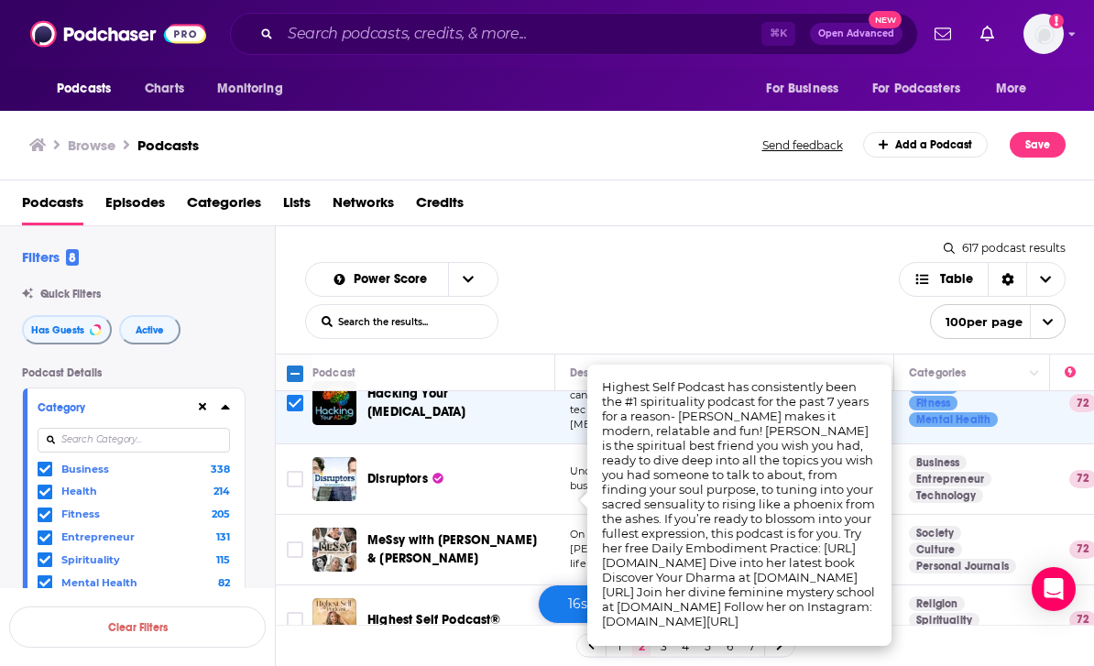
click at [298, 612] on input "Toggle select row" at bounding box center [295, 620] width 16 height 16
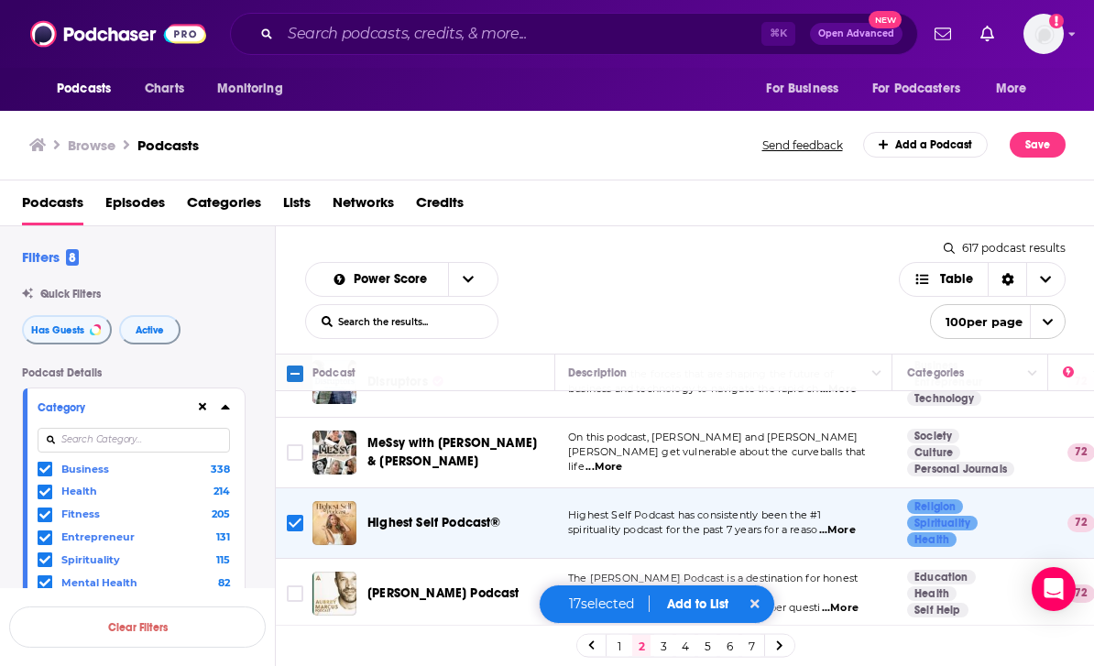
scroll to position [6333, 2]
click at [294, 586] on input "Toggle select row" at bounding box center [295, 594] width 16 height 16
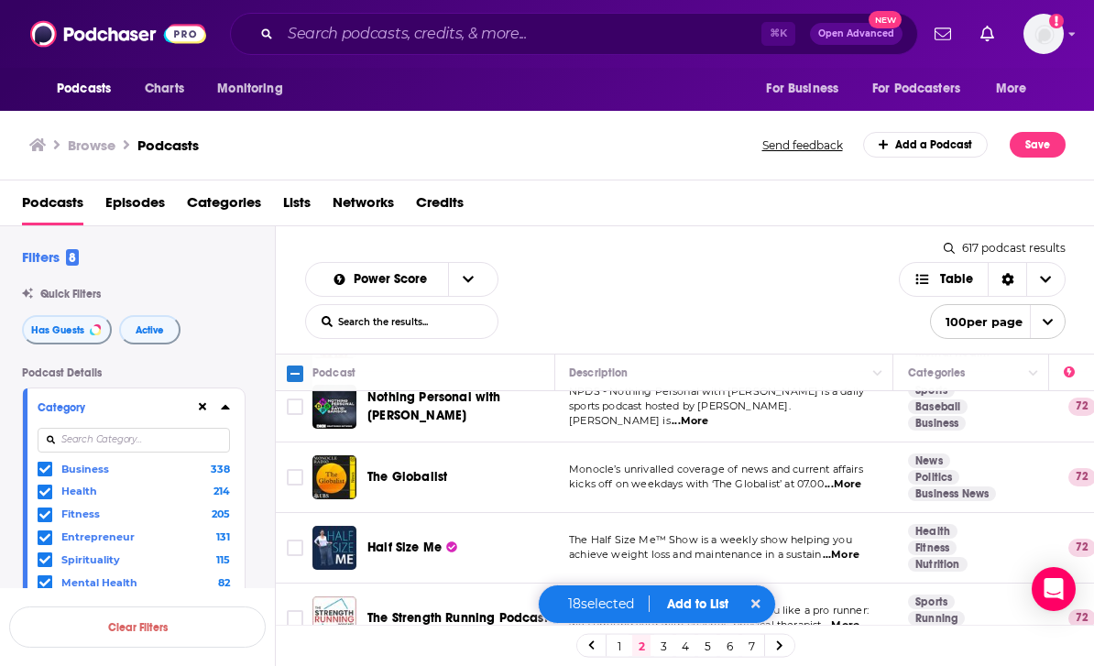
scroll to position [6731, 1]
click at [851, 548] on span "...More" at bounding box center [841, 555] width 37 height 15
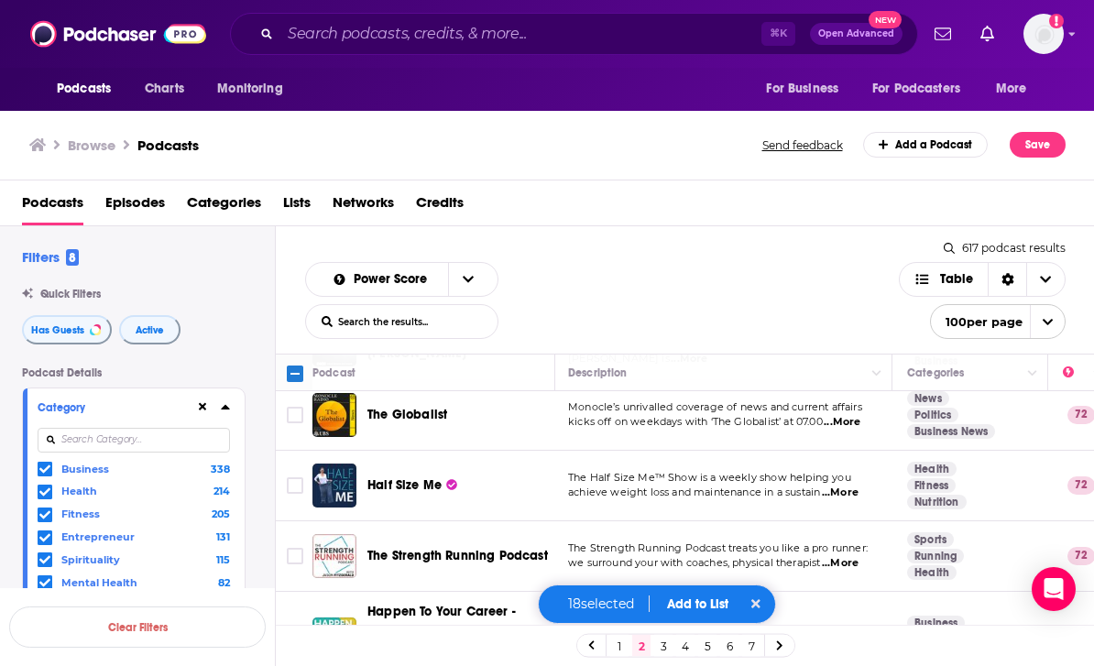
scroll to position [6793, 2]
click at [859, 557] on span "...More" at bounding box center [840, 564] width 37 height 15
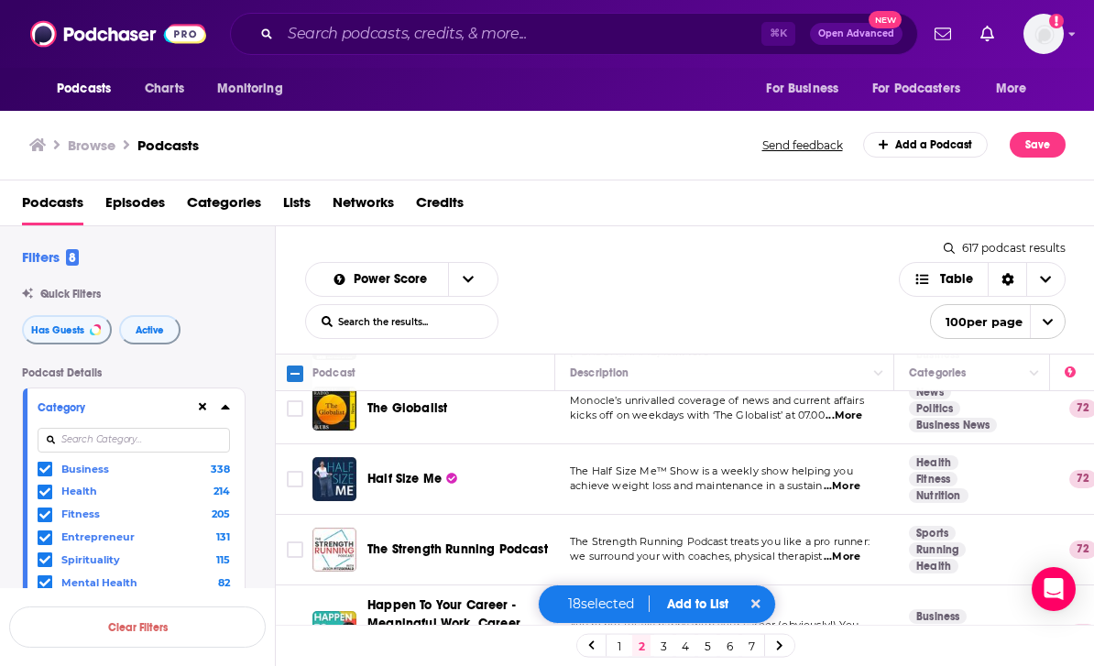
scroll to position [6799, 0]
click at [703, 598] on button "Add to List" at bounding box center [698, 605] width 91 height 16
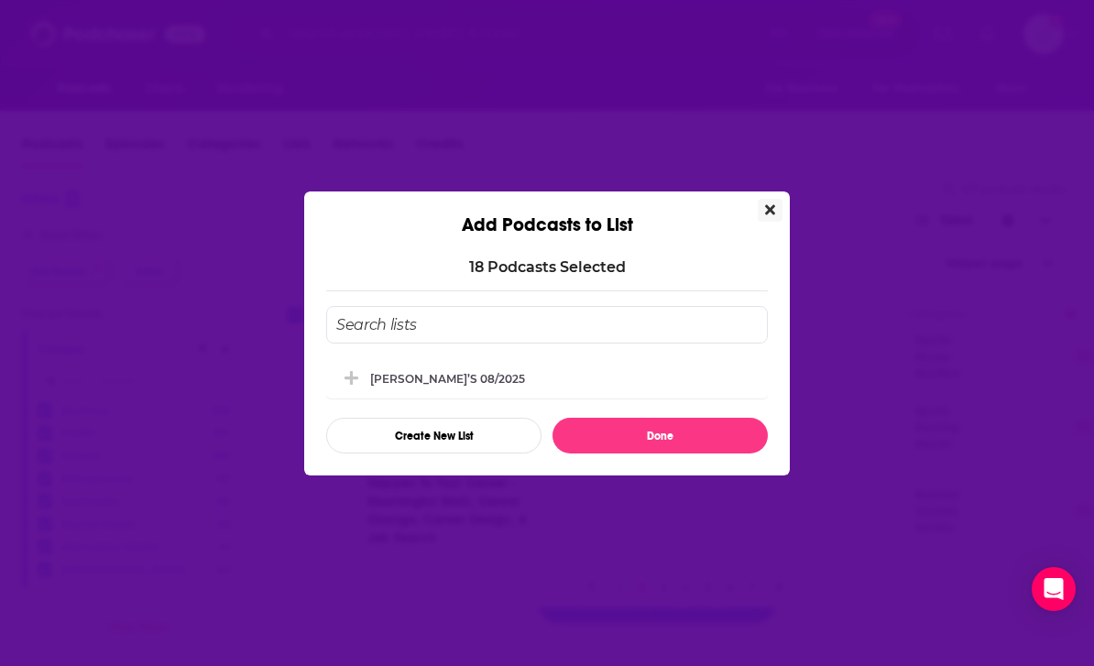
scroll to position [0, 0]
click at [668, 434] on button "Done" at bounding box center [660, 436] width 215 height 36
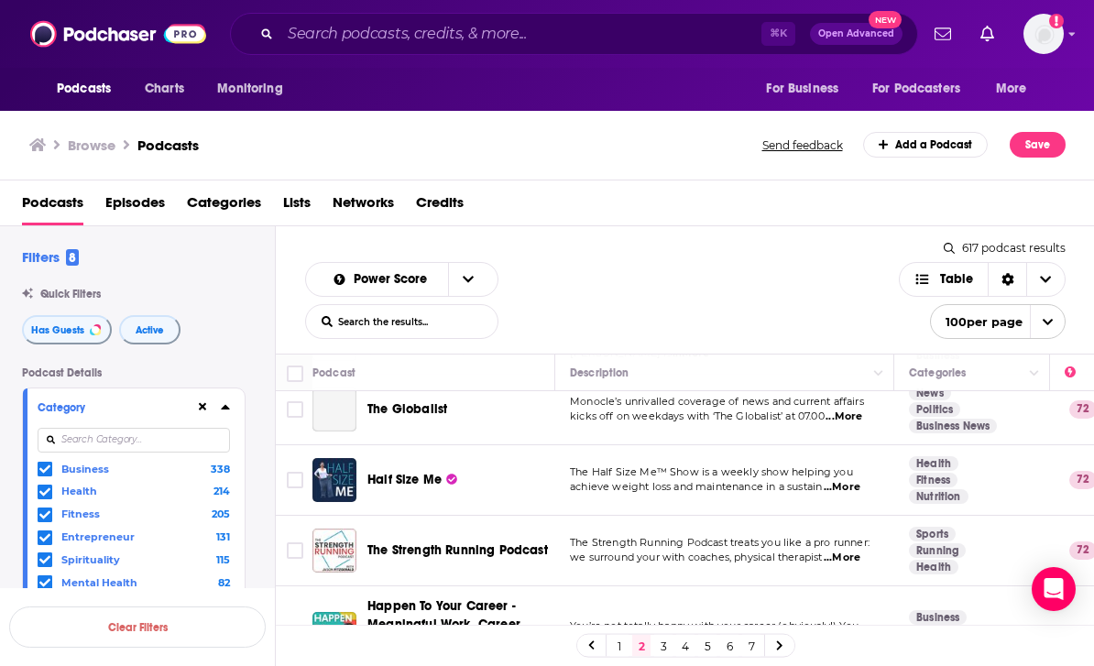
scroll to position [59, 0]
click at [48, 464] on icon at bounding box center [44, 469] width 11 height 11
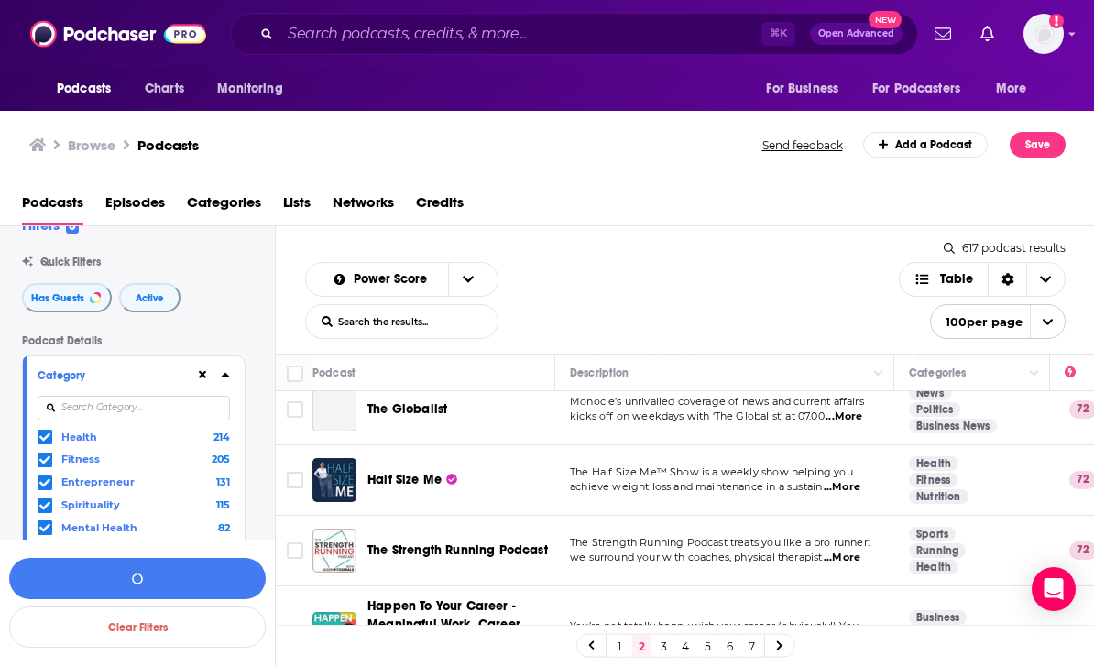
scroll to position [31, 0]
click at [38, 477] on span at bounding box center [45, 484] width 15 height 15
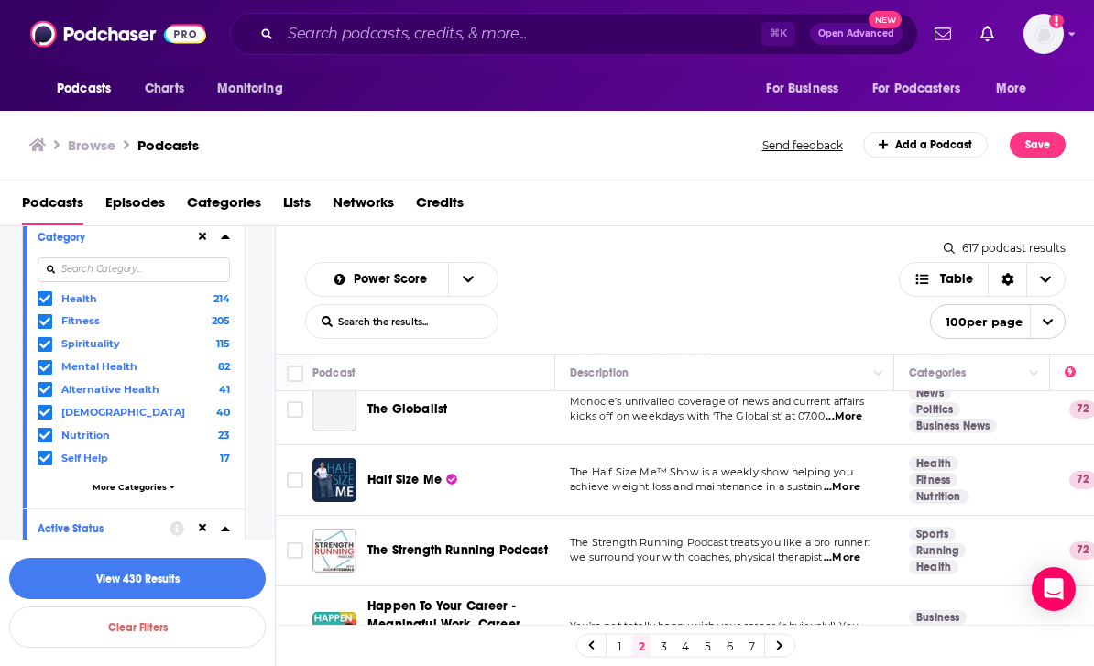
scroll to position [197, 0]
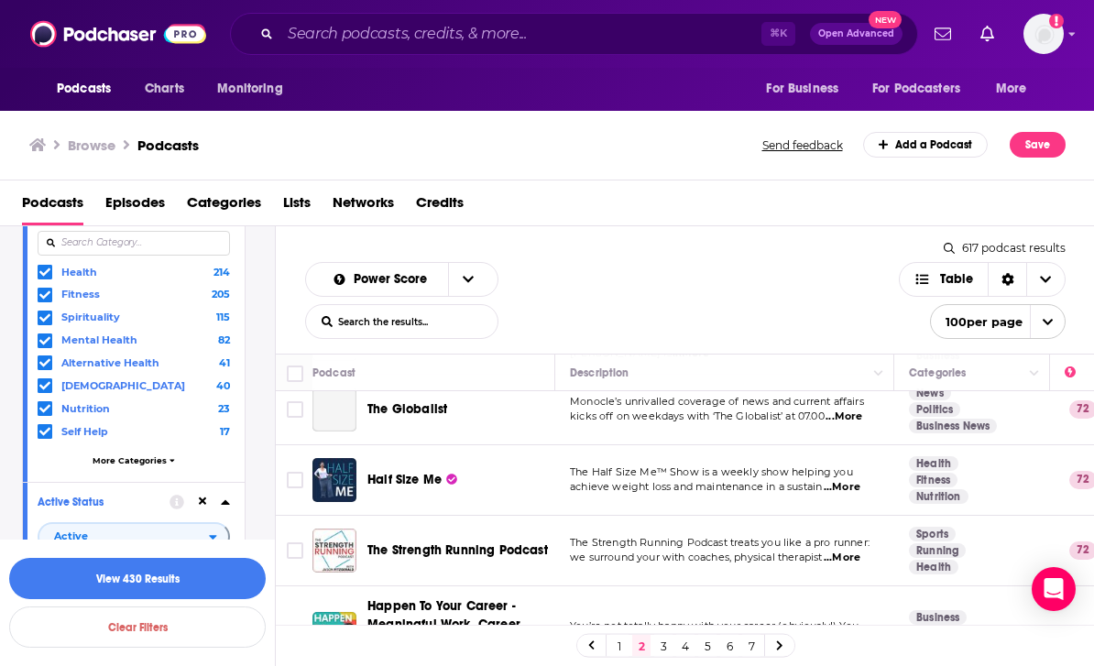
click at [170, 456] on icon at bounding box center [172, 460] width 5 height 8
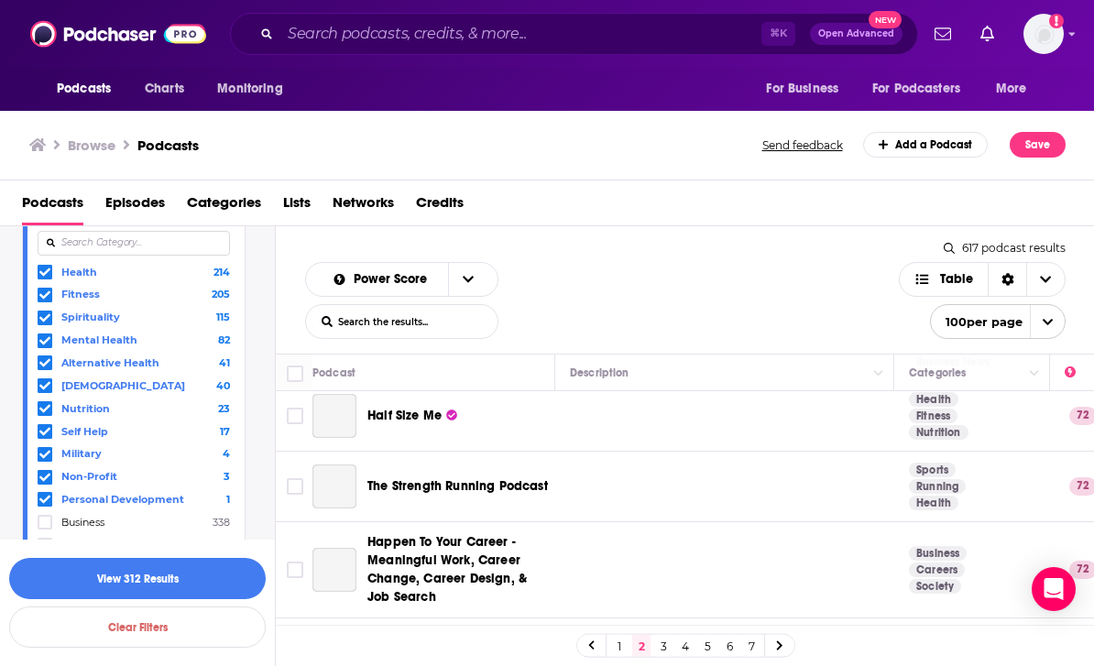
scroll to position [146, 0]
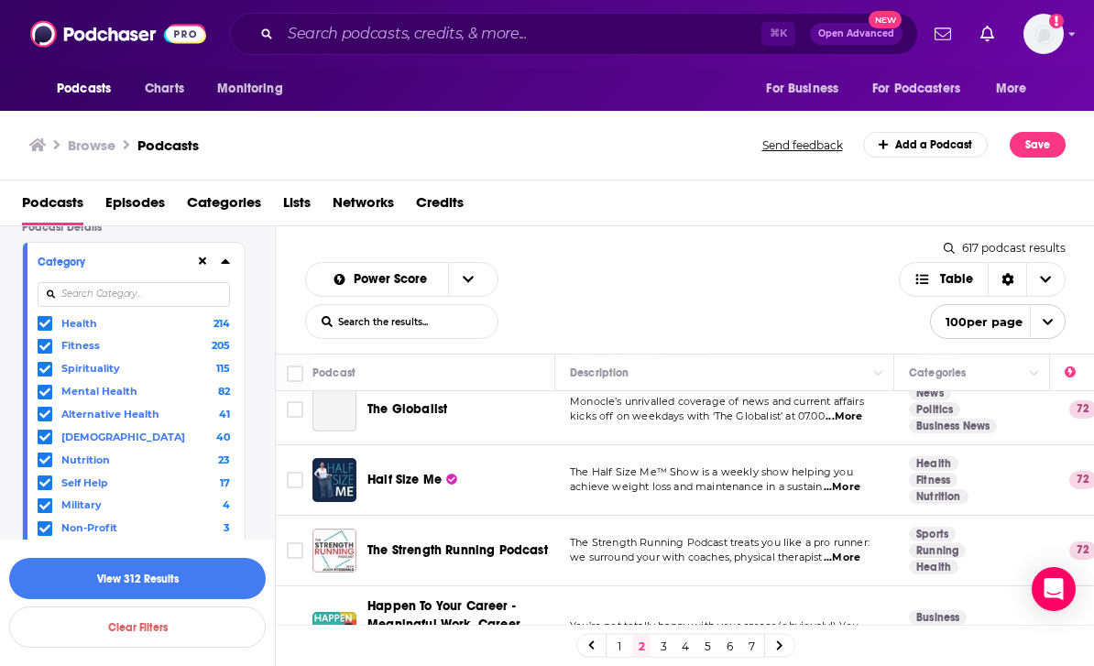
click at [193, 576] on button "View 312 Results" at bounding box center [137, 578] width 257 height 41
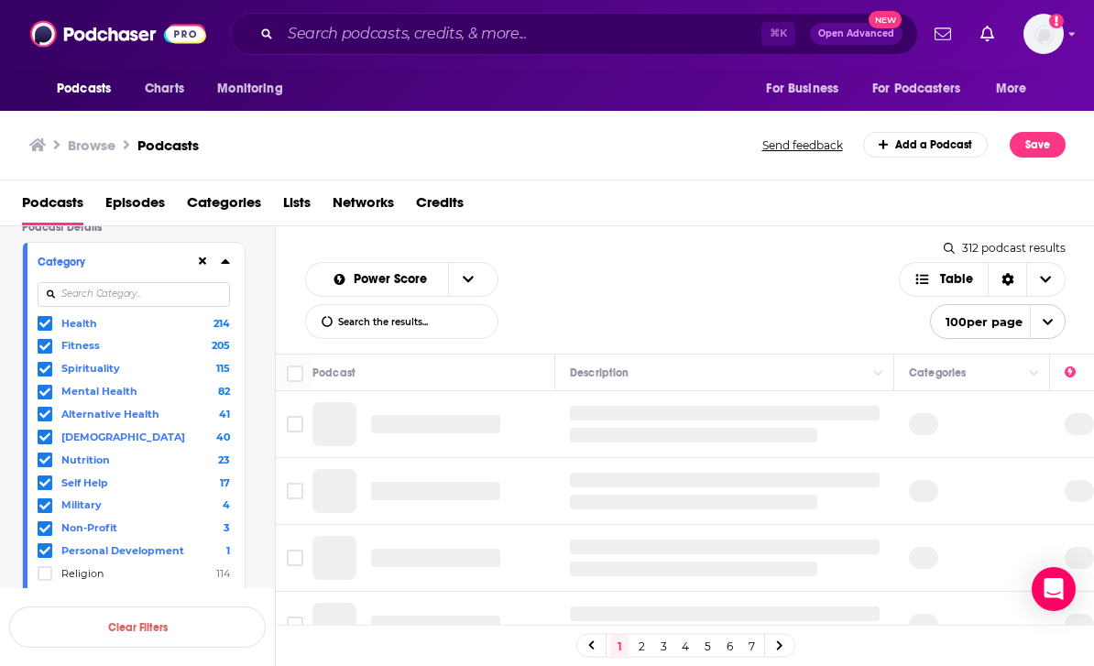
click at [648, 642] on link "2" at bounding box center [641, 646] width 18 height 22
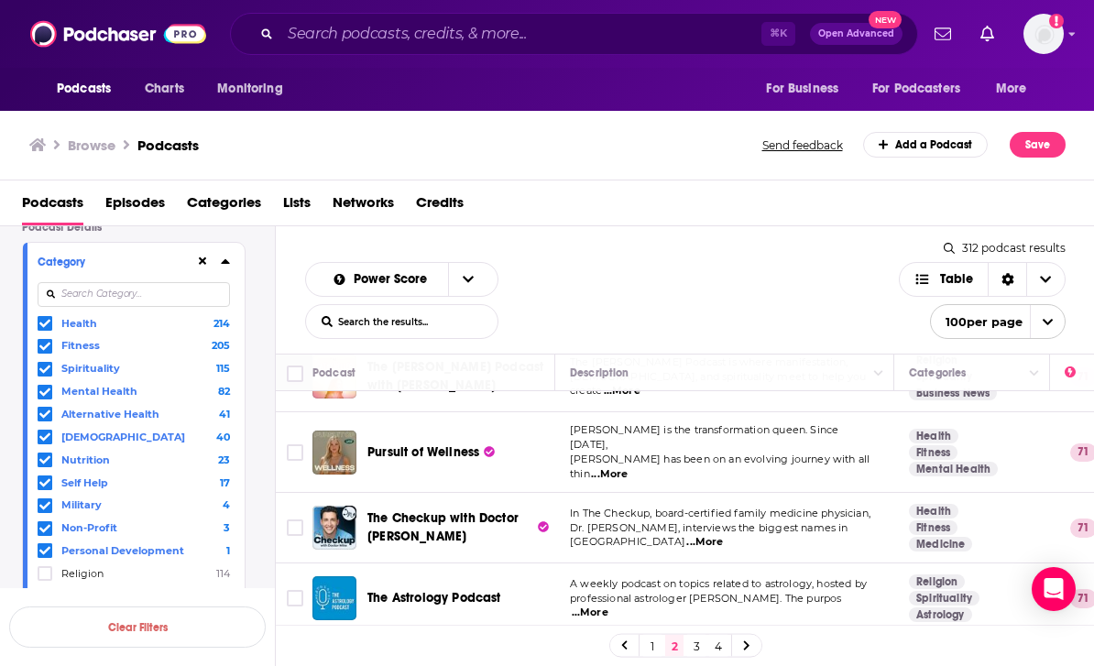
scroll to position [272, 0]
click at [628, 466] on span "...More" at bounding box center [609, 473] width 37 height 15
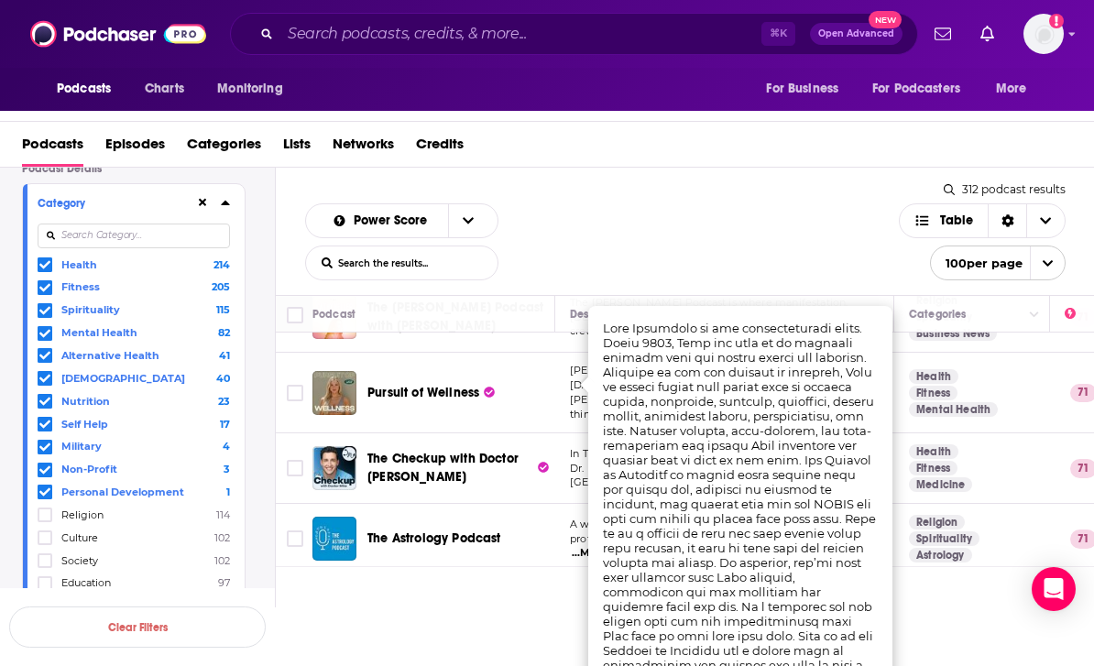
click at [288, 386] on input "Toggle select row" at bounding box center [295, 393] width 16 height 16
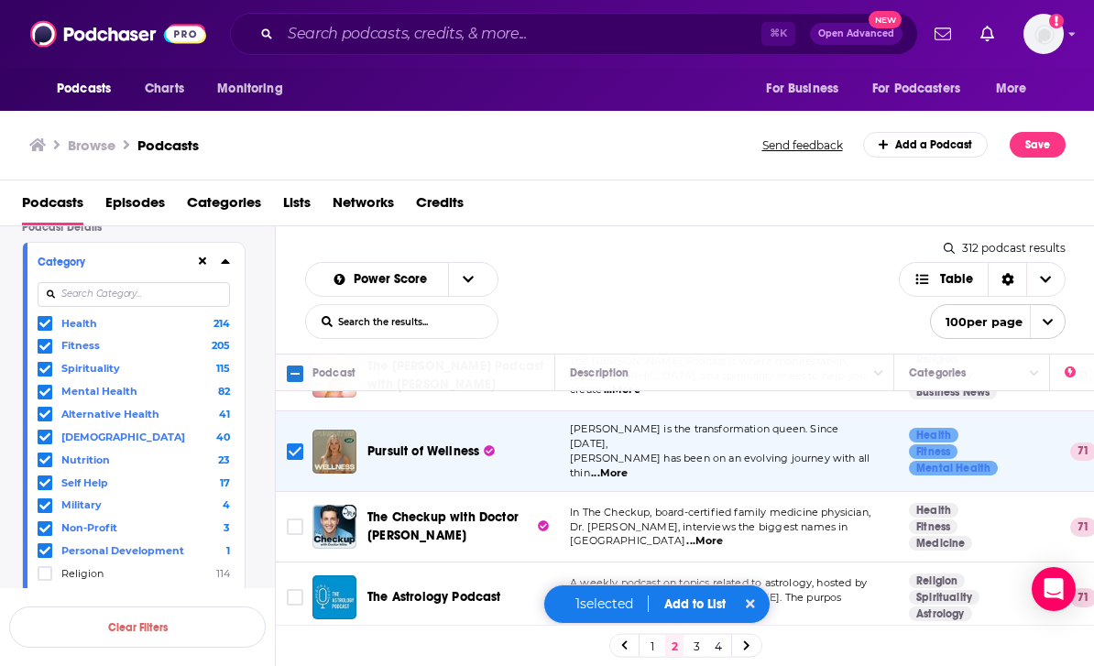
click at [723, 534] on span "...More" at bounding box center [704, 541] width 37 height 15
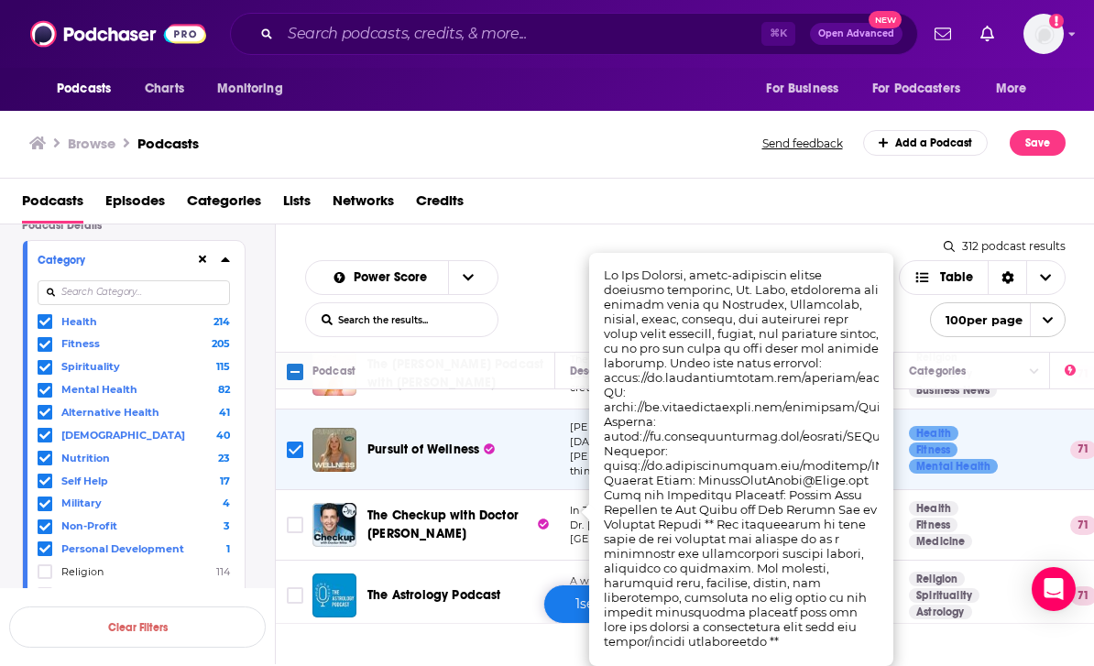
click at [297, 517] on input "Toggle select row" at bounding box center [295, 525] width 16 height 16
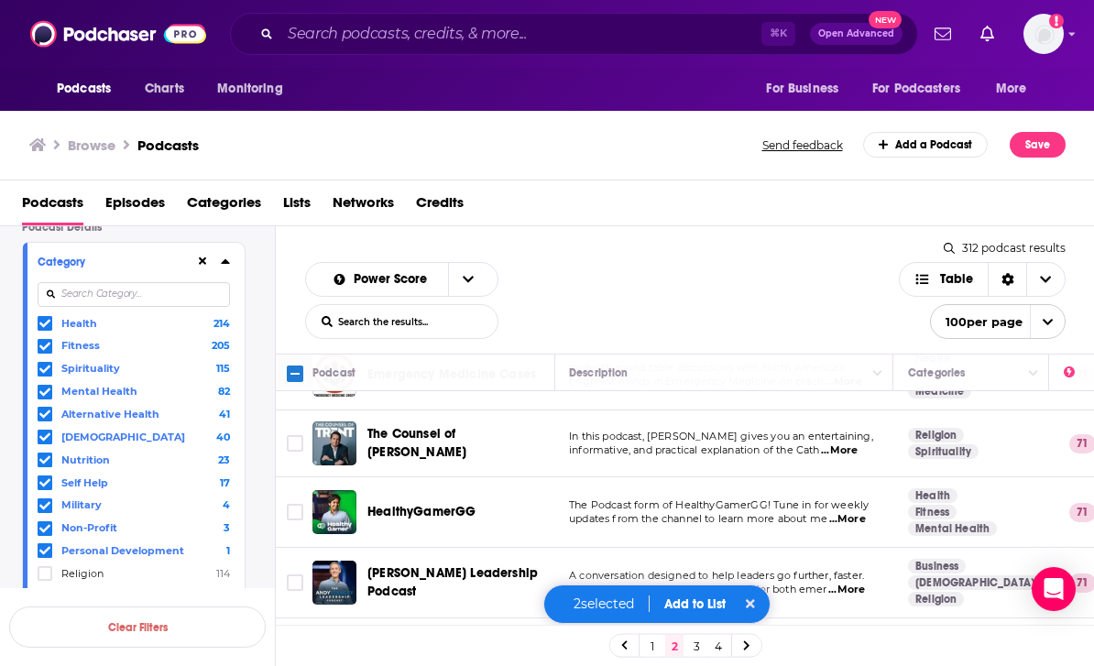
scroll to position [565, 1]
click at [853, 444] on span "...More" at bounding box center [839, 451] width 37 height 15
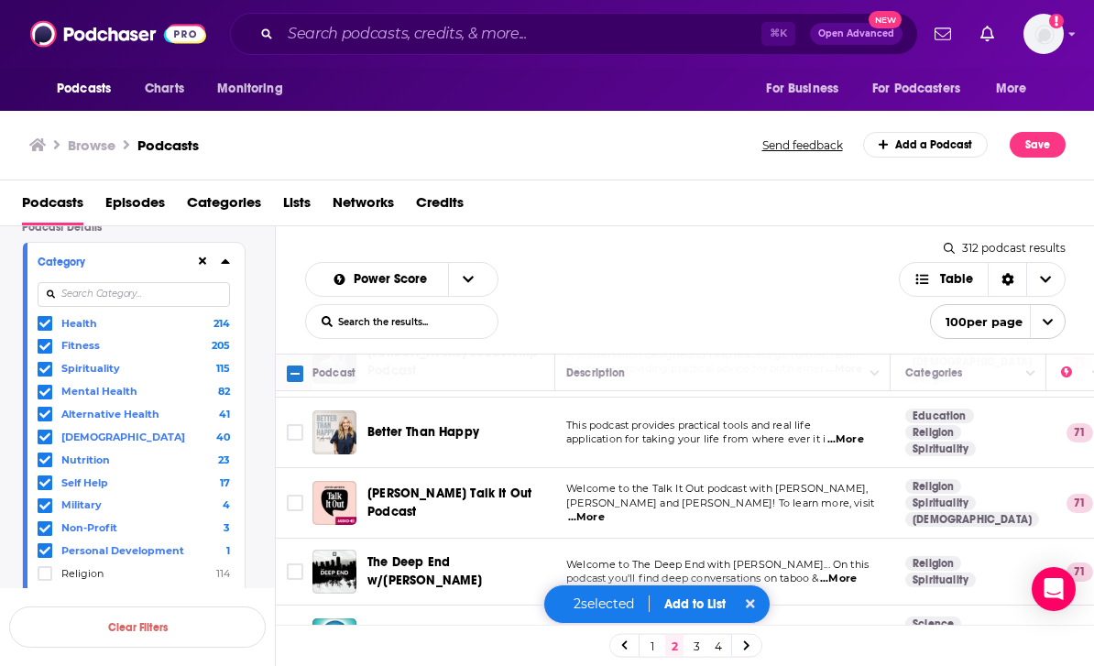
scroll to position [786, 4]
click at [605, 510] on span "...More" at bounding box center [586, 517] width 37 height 15
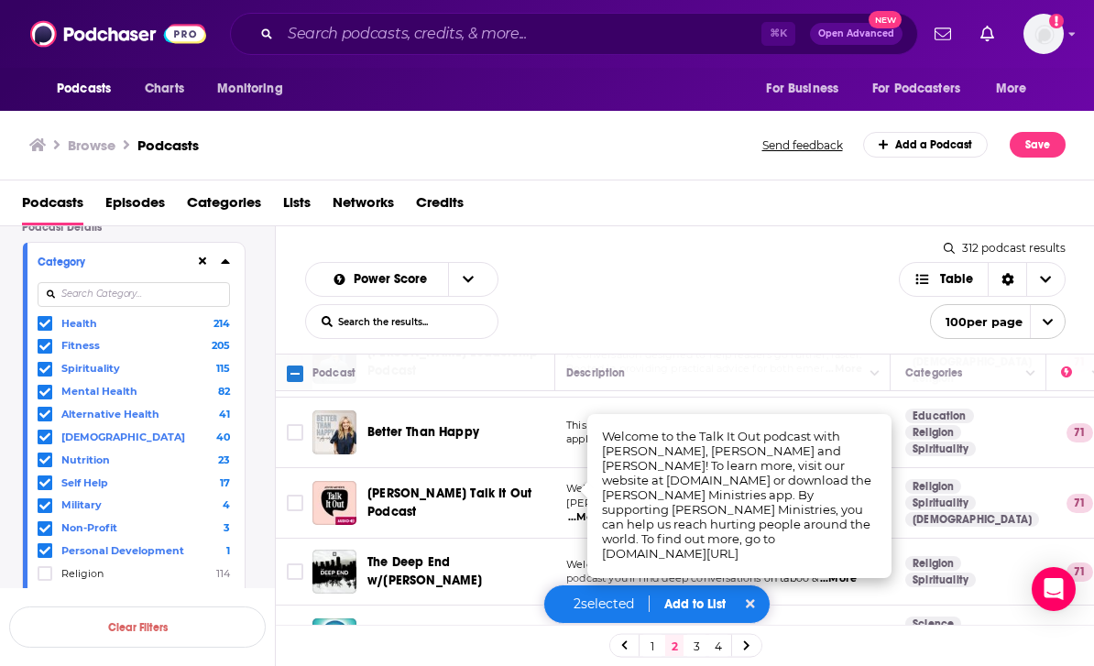
click at [796, 606] on td "Welcome to Curiosity Weekly from Discovery, hosted by Dr. Samantha Yammine. Onc…" at bounding box center [721, 641] width 339 height 71
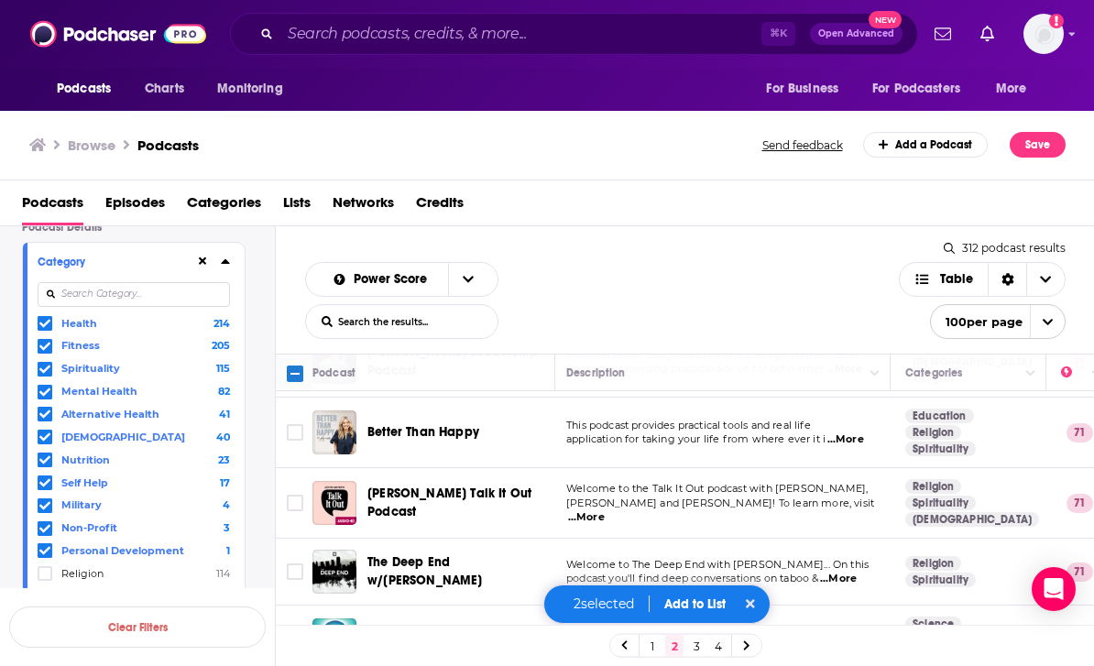
click at [857, 572] on span "...More" at bounding box center [838, 579] width 37 height 15
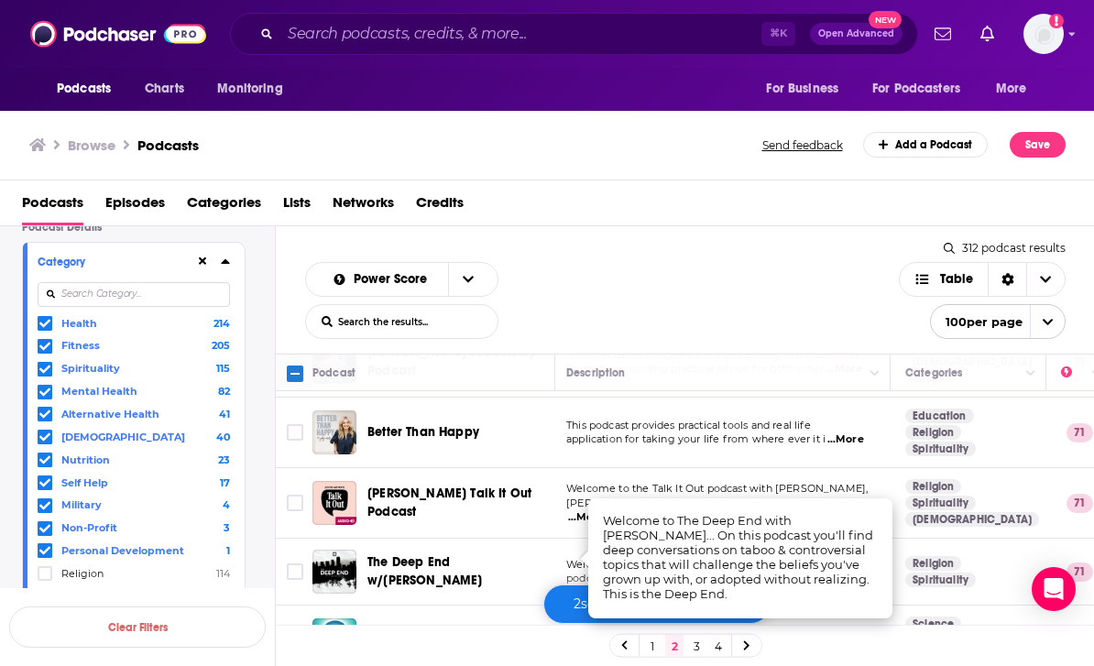
click at [857, 468] on td "Welcome to the Talk It Out podcast with Joyce Meyer, Ginger Stache and Erin Clu…" at bounding box center [721, 503] width 339 height 71
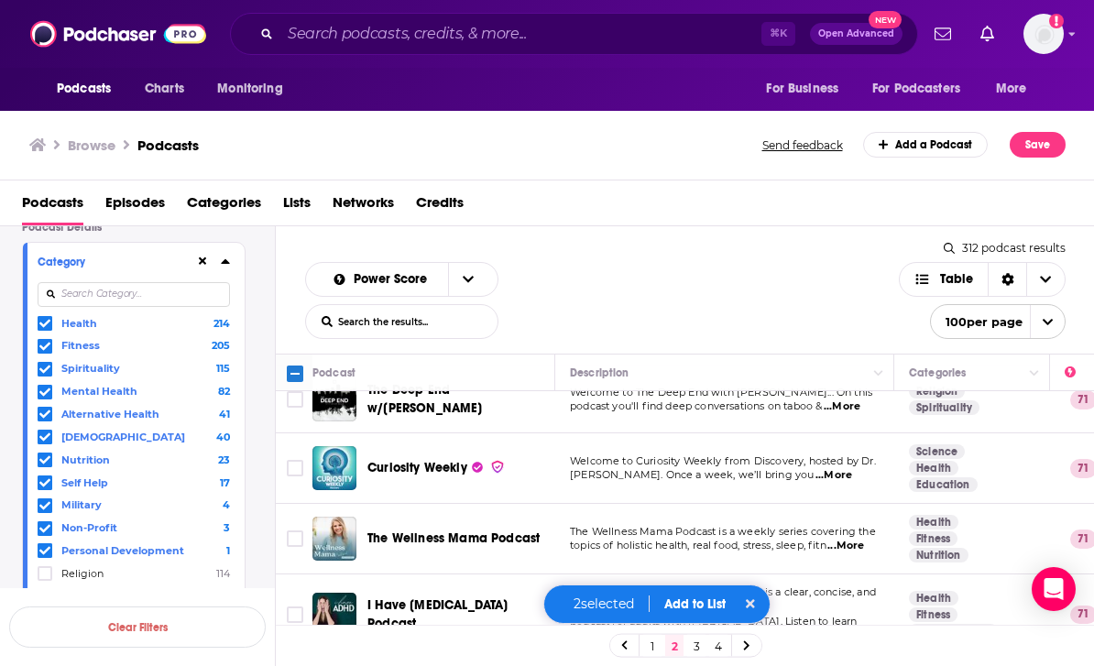
scroll to position [960, 0]
click at [852, 467] on span "...More" at bounding box center [834, 474] width 37 height 15
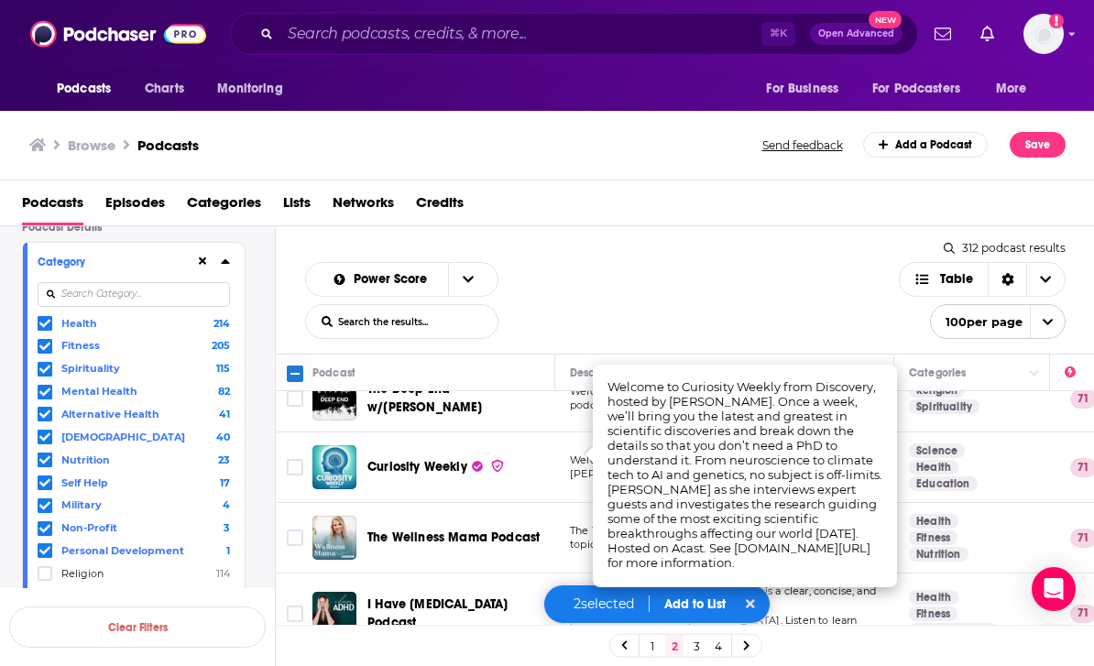
click at [290, 459] on input "Toggle select row" at bounding box center [295, 467] width 16 height 16
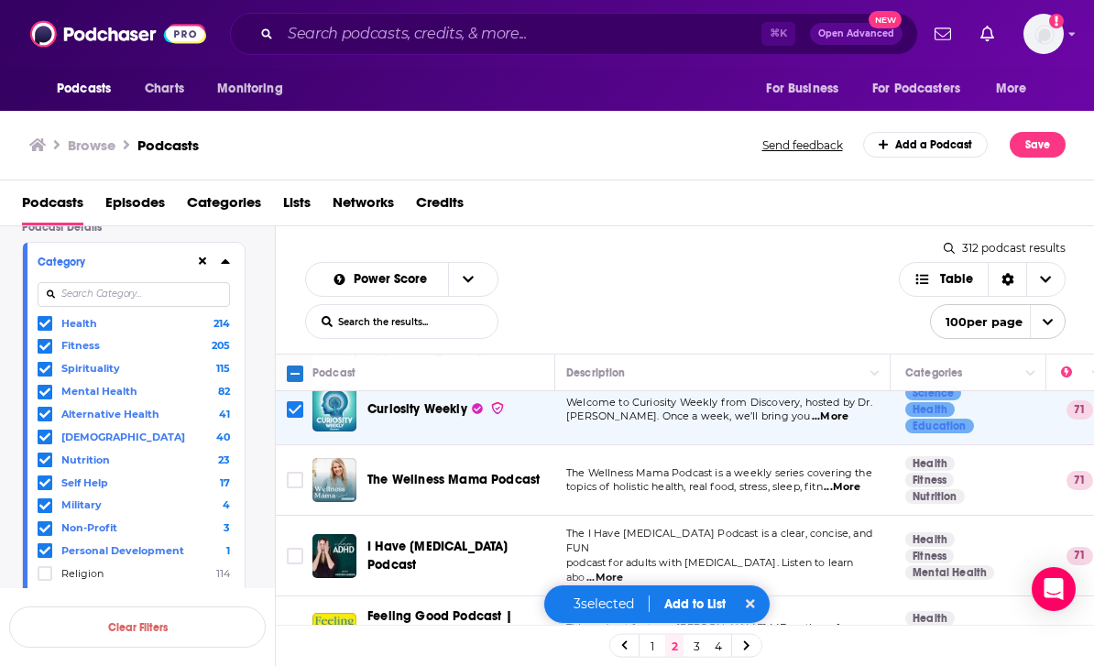
scroll to position [1016, 5]
click at [292, 549] on input "Toggle select row" at bounding box center [295, 557] width 16 height 16
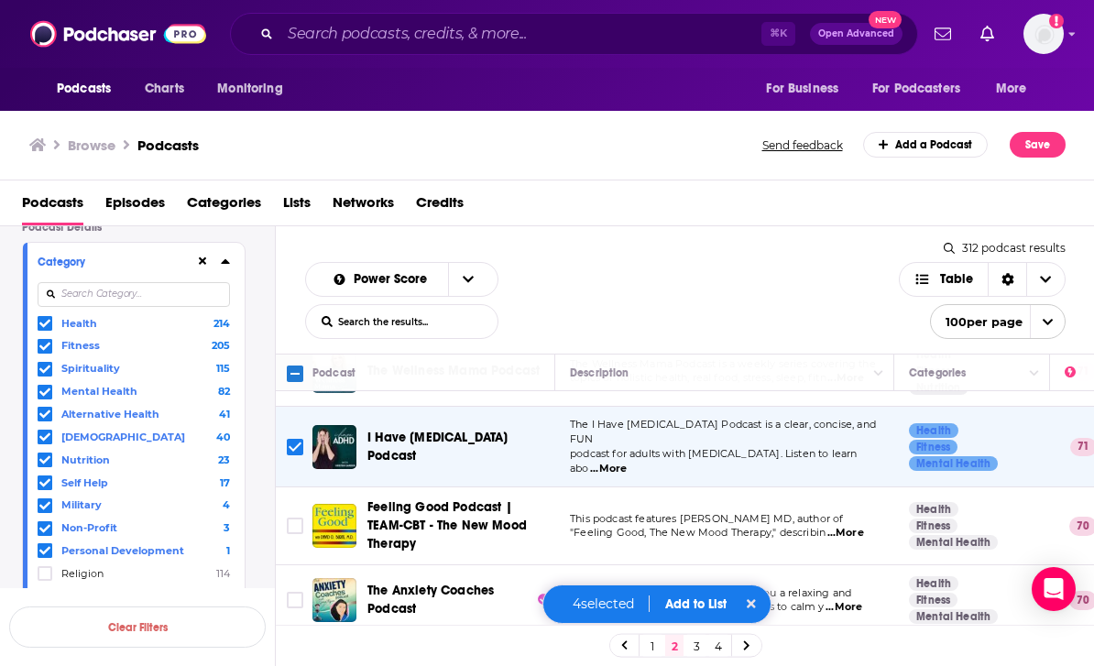
scroll to position [1126, 0]
click at [295, 518] on input "Toggle select row" at bounding box center [295, 526] width 16 height 16
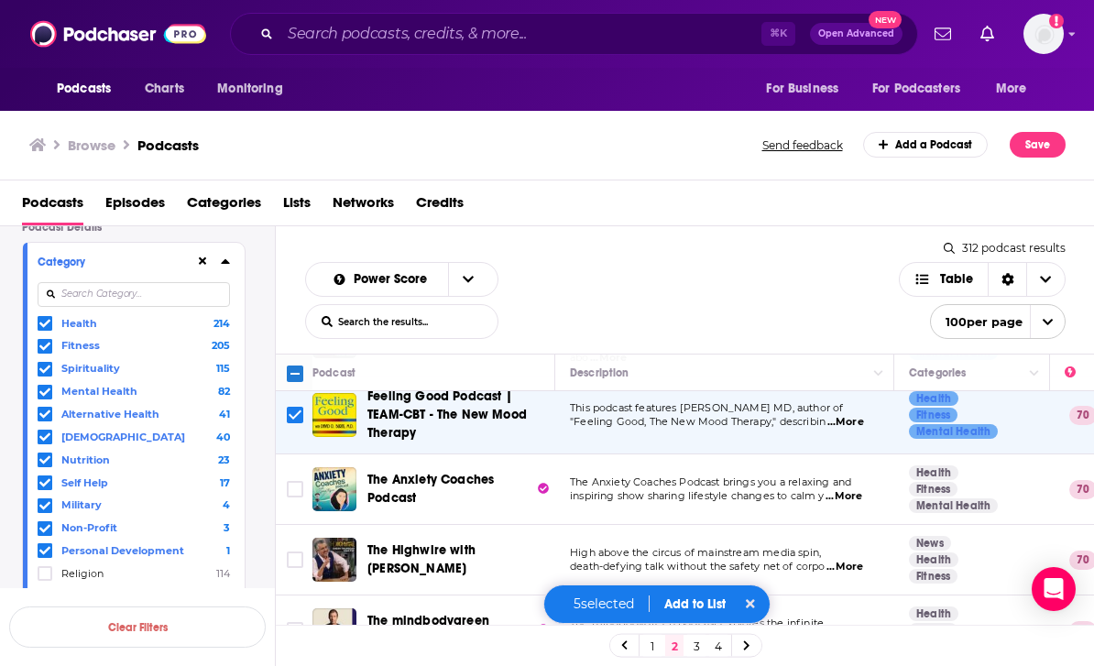
scroll to position [1237, 0]
click at [301, 481] on input "Toggle select row" at bounding box center [295, 489] width 16 height 16
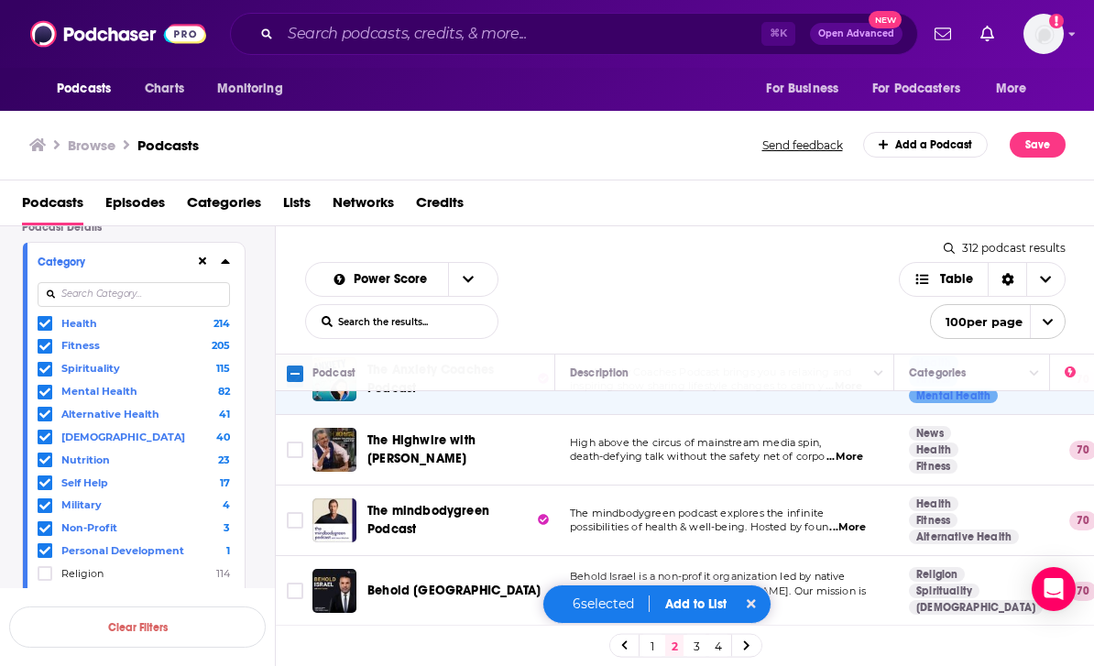
scroll to position [1347, 0]
click at [299, 512] on input "Toggle select row" at bounding box center [295, 520] width 16 height 16
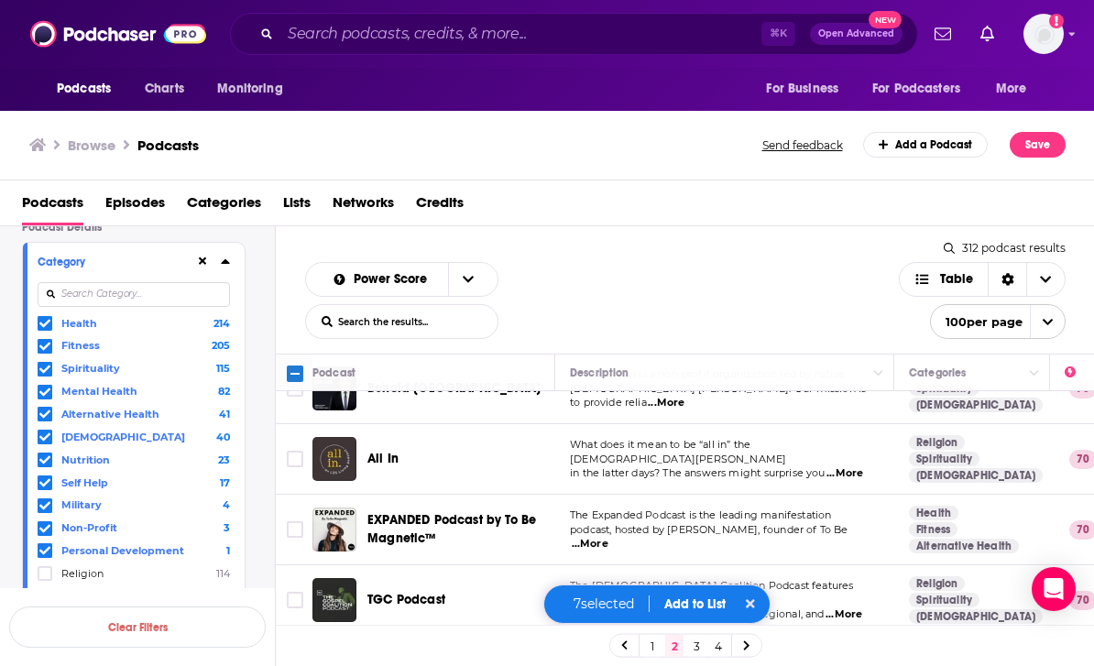
scroll to position [1550, 0]
click at [853, 466] on span "...More" at bounding box center [845, 473] width 37 height 15
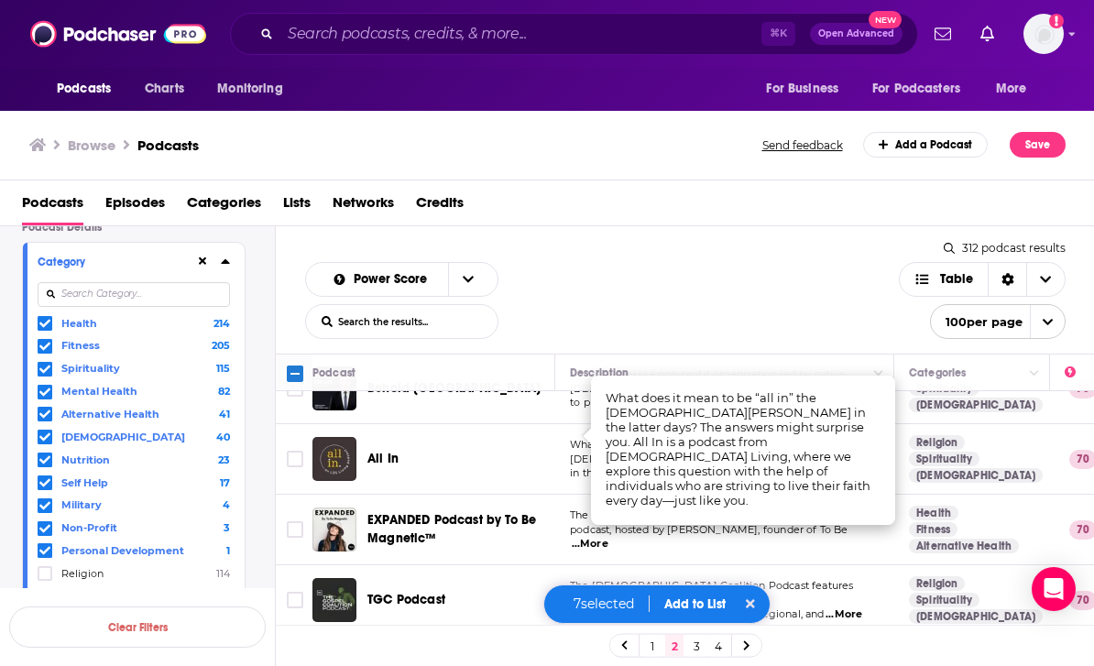
click at [296, 451] on input "Toggle select row" at bounding box center [295, 459] width 16 height 16
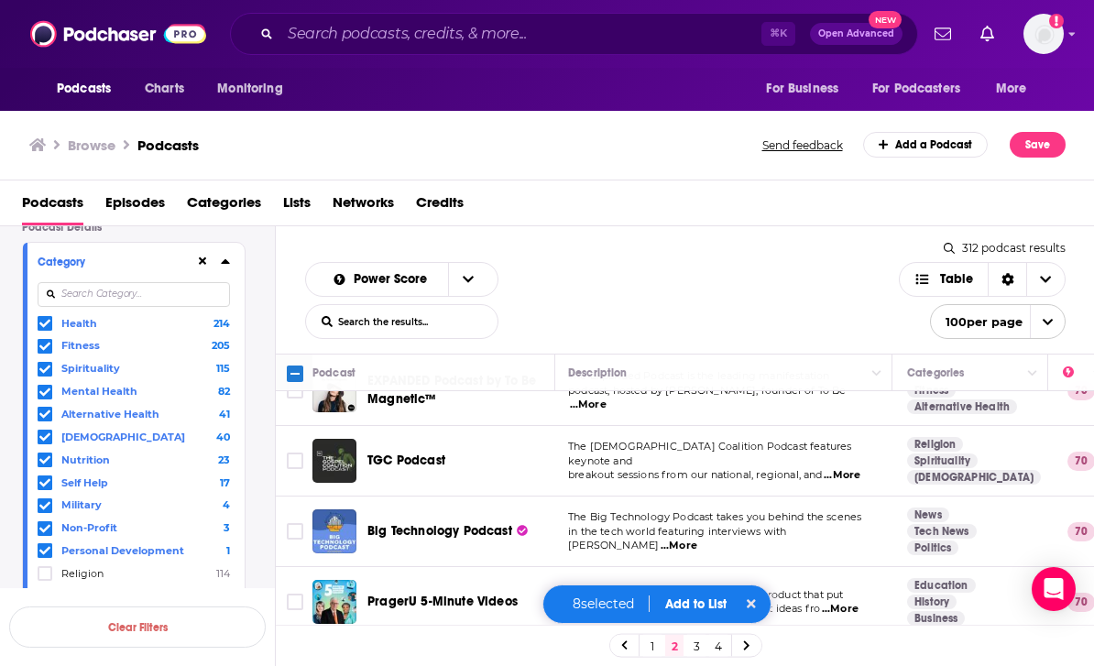
scroll to position [1690, 2]
click at [852, 467] on span "...More" at bounding box center [842, 474] width 37 height 15
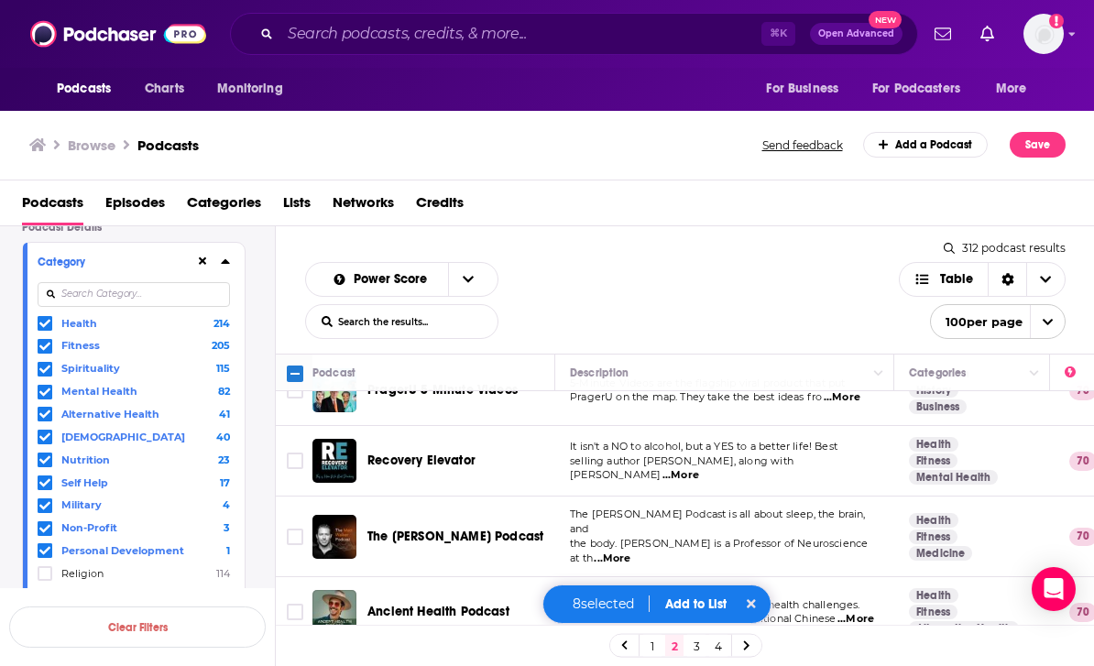
scroll to position [1901, 0]
click at [699, 468] on span "...More" at bounding box center [681, 475] width 37 height 15
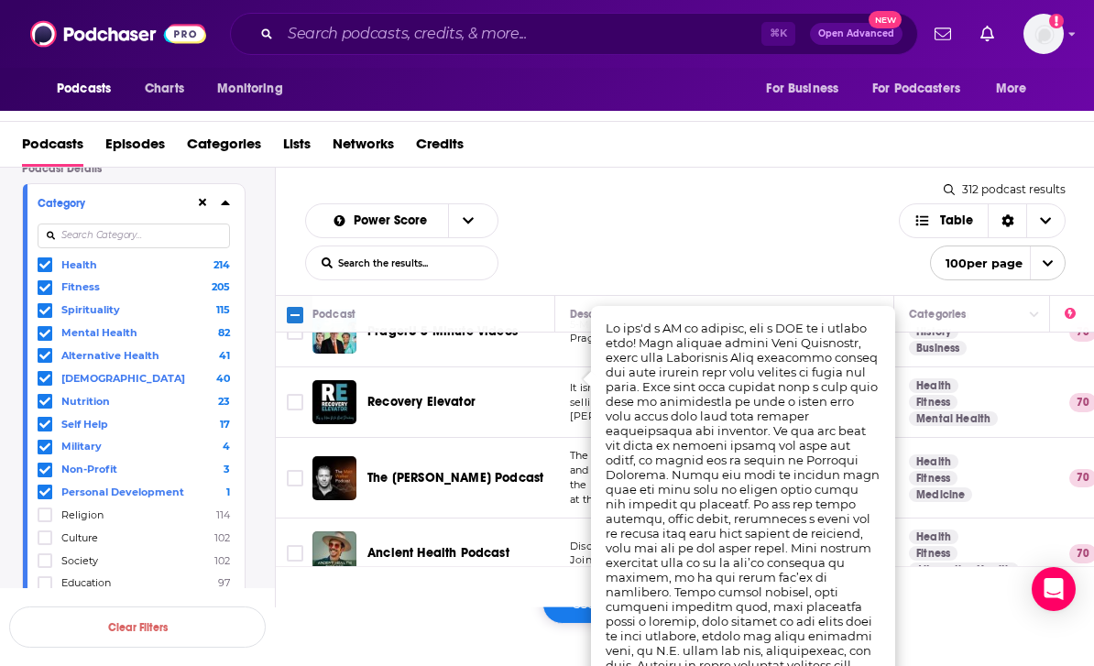
click at [292, 394] on input "Toggle select row" at bounding box center [295, 402] width 16 height 16
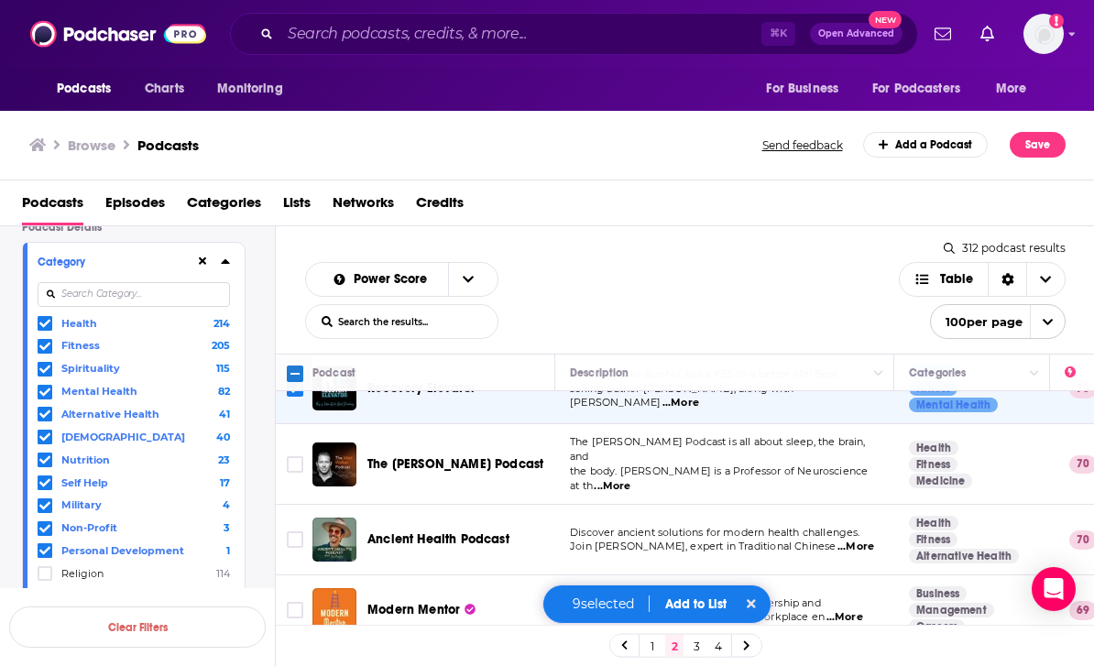
scroll to position [1974, 0]
click at [295, 455] on input "Toggle select row" at bounding box center [295, 463] width 16 height 16
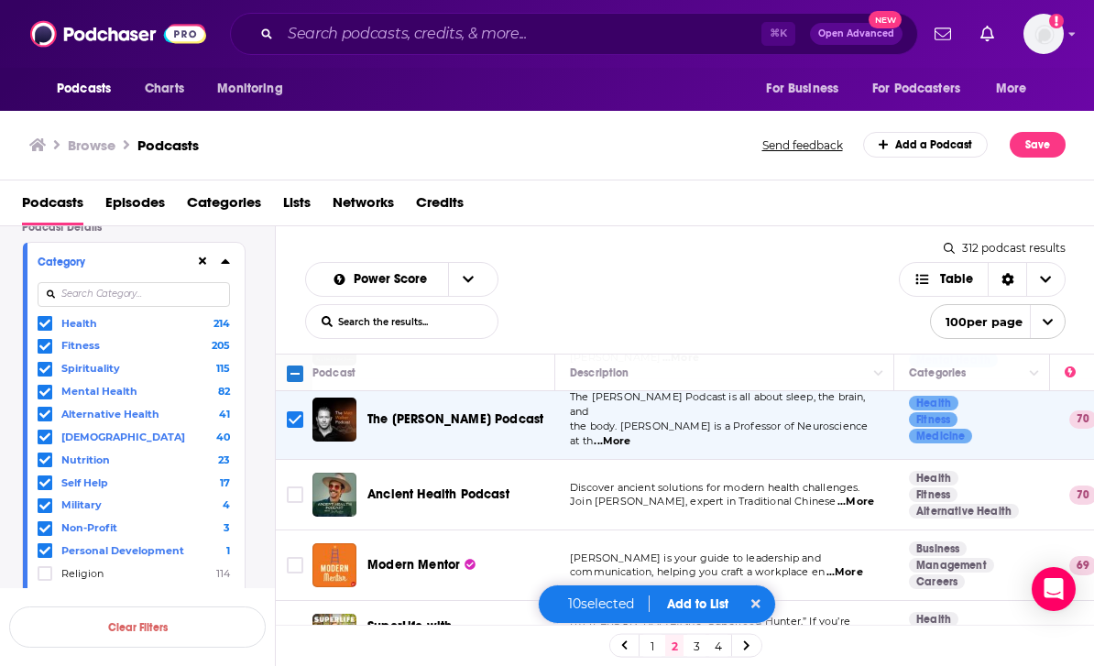
scroll to position [2019, 0]
click at [300, 486] on input "Toggle select row" at bounding box center [295, 494] width 16 height 16
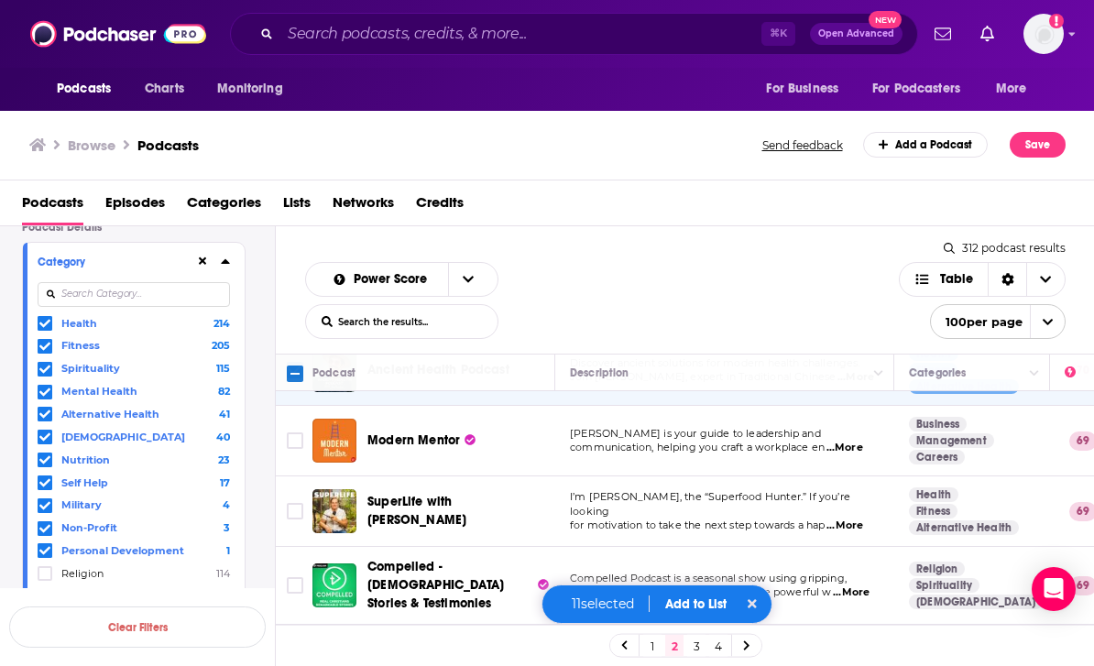
scroll to position [2143, 0]
click at [305, 500] on icon "Toggle select row" at bounding box center [295, 511] width 22 height 22
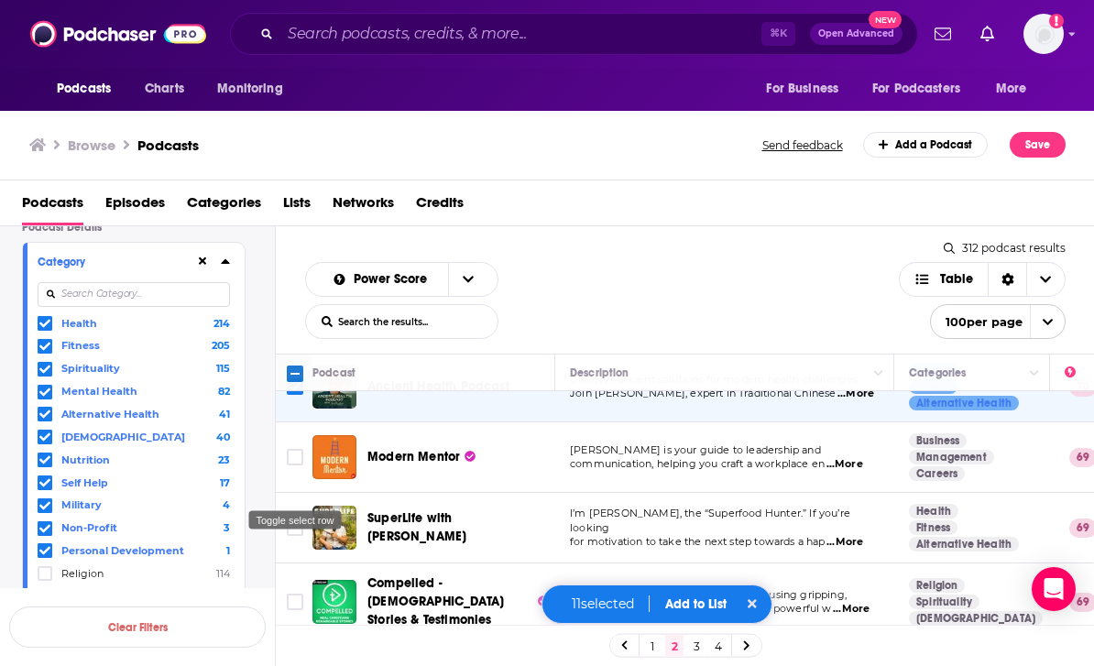
scroll to position [2125, 0]
click at [286, 518] on icon "Toggle select row" at bounding box center [295, 529] width 22 height 22
click at [301, 521] on input "Toggle select row" at bounding box center [295, 529] width 16 height 16
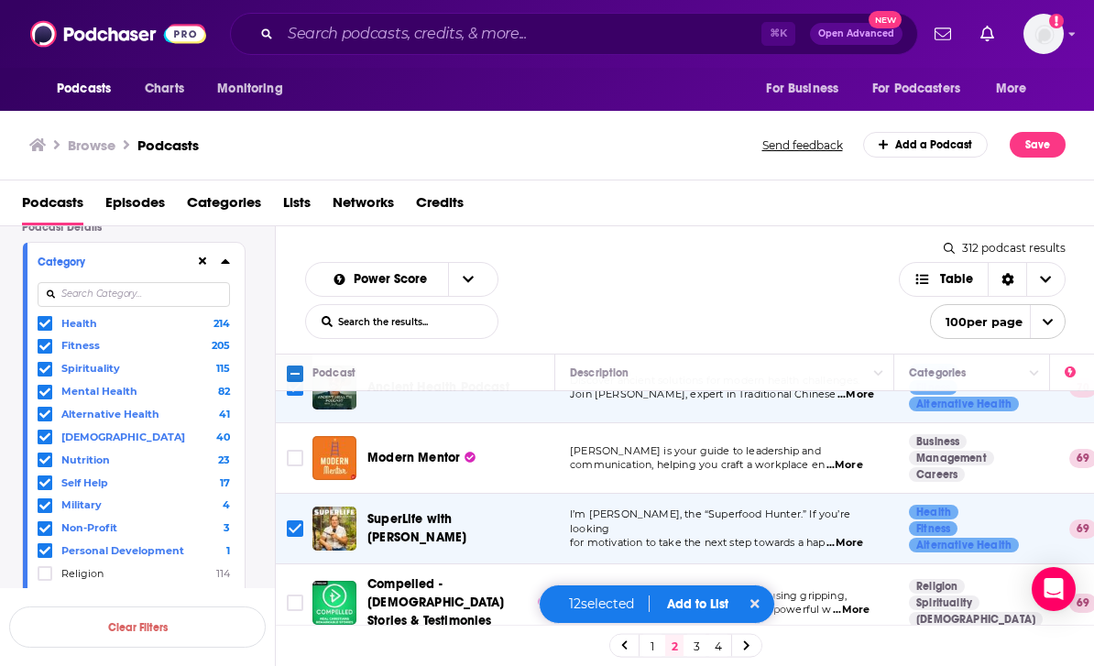
click at [298, 521] on input "Toggle select row" at bounding box center [295, 529] width 16 height 16
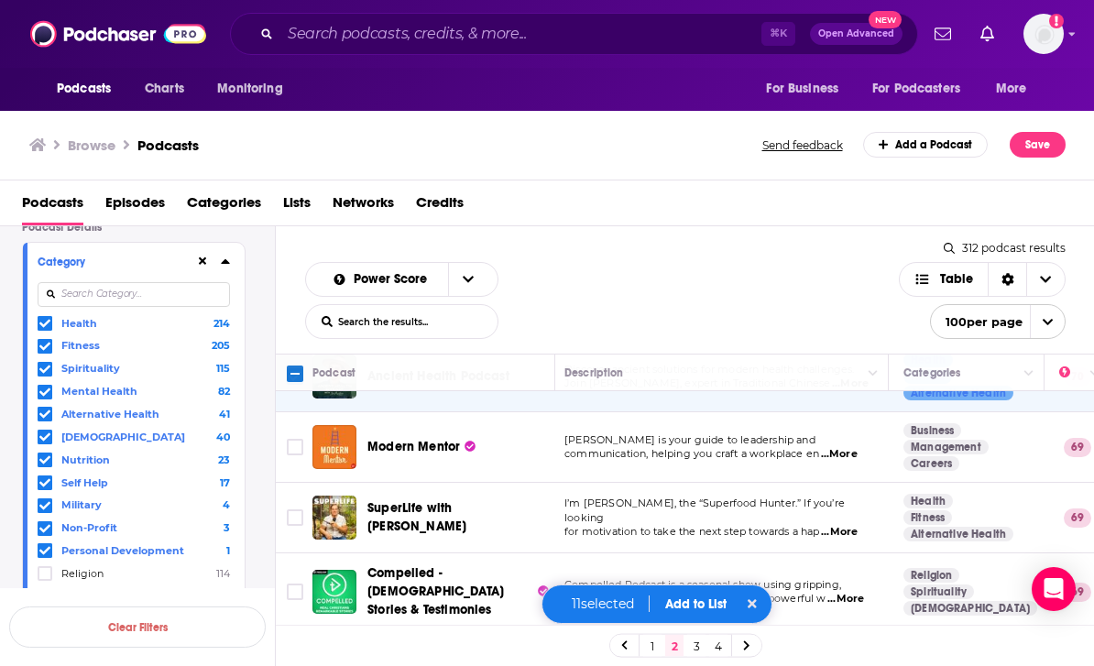
scroll to position [2136, 5]
click at [291, 510] on input "Toggle select row" at bounding box center [295, 518] width 16 height 16
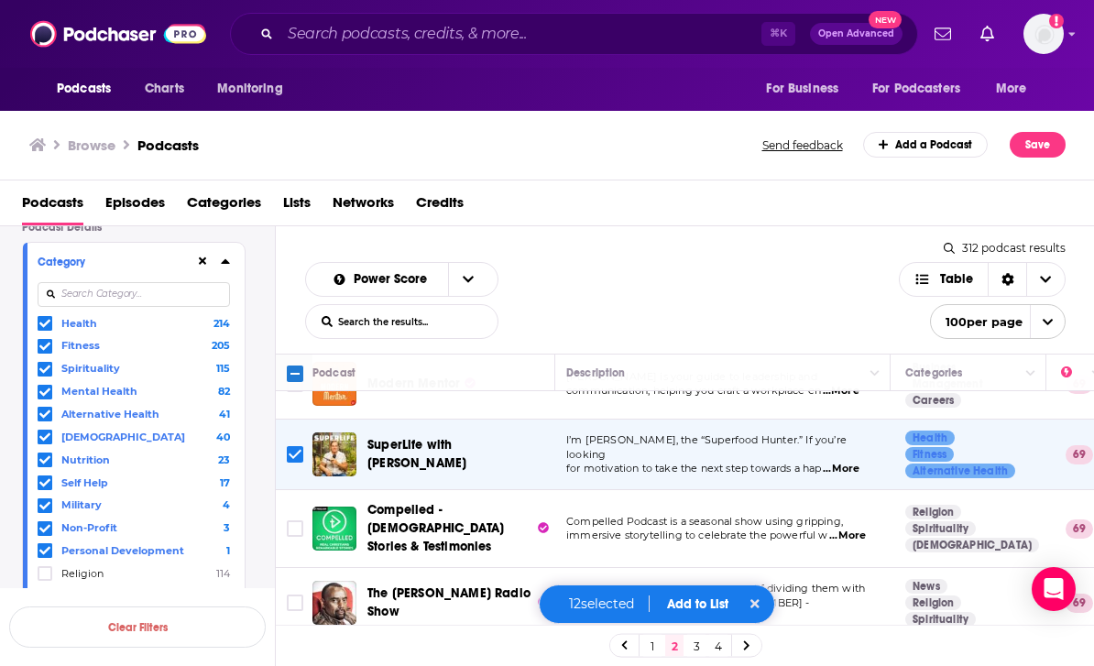
scroll to position [2199, 4]
click at [861, 529] on span "...More" at bounding box center [847, 536] width 37 height 15
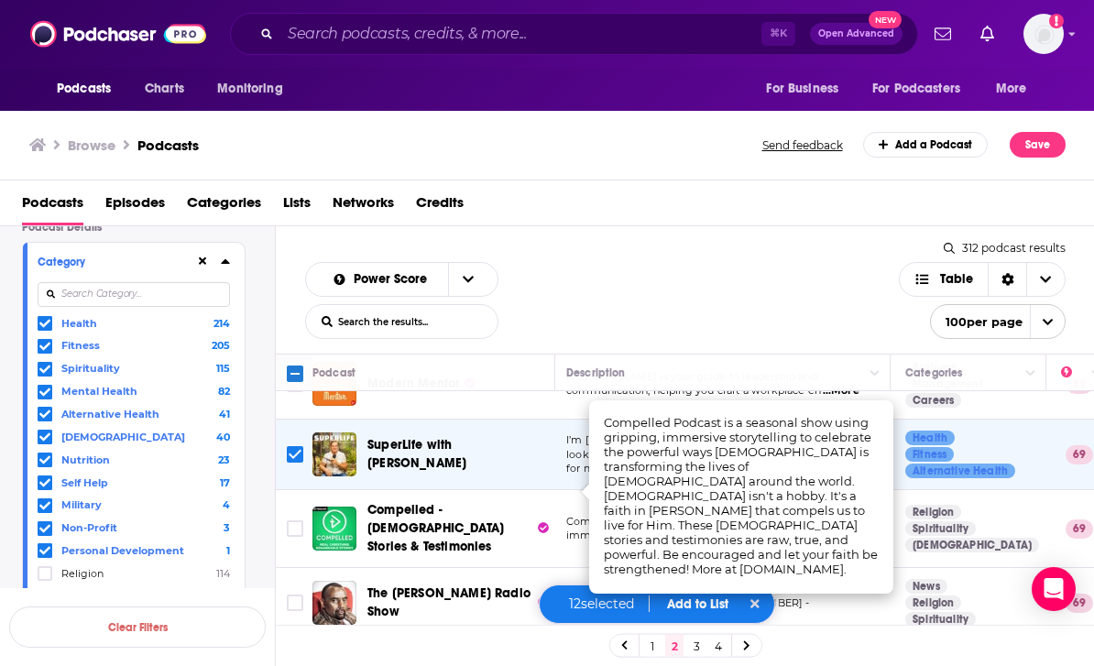
click at [300, 521] on input "Toggle select row" at bounding box center [295, 529] width 16 height 16
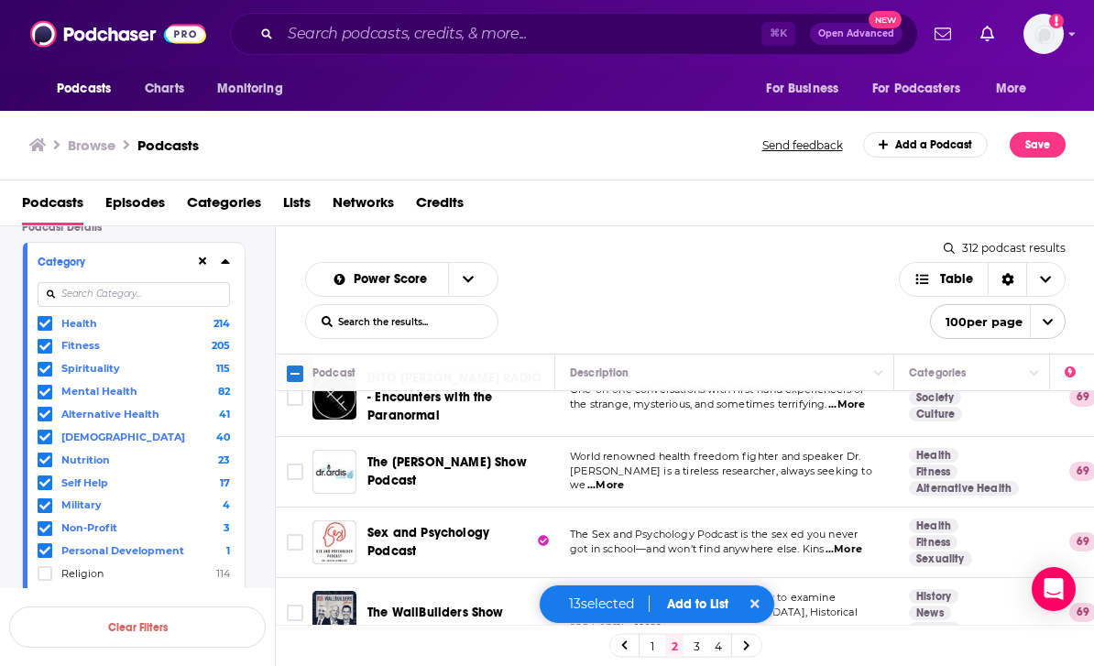
scroll to position [2480, 0]
click at [296, 464] on input "Toggle select row" at bounding box center [295, 472] width 16 height 16
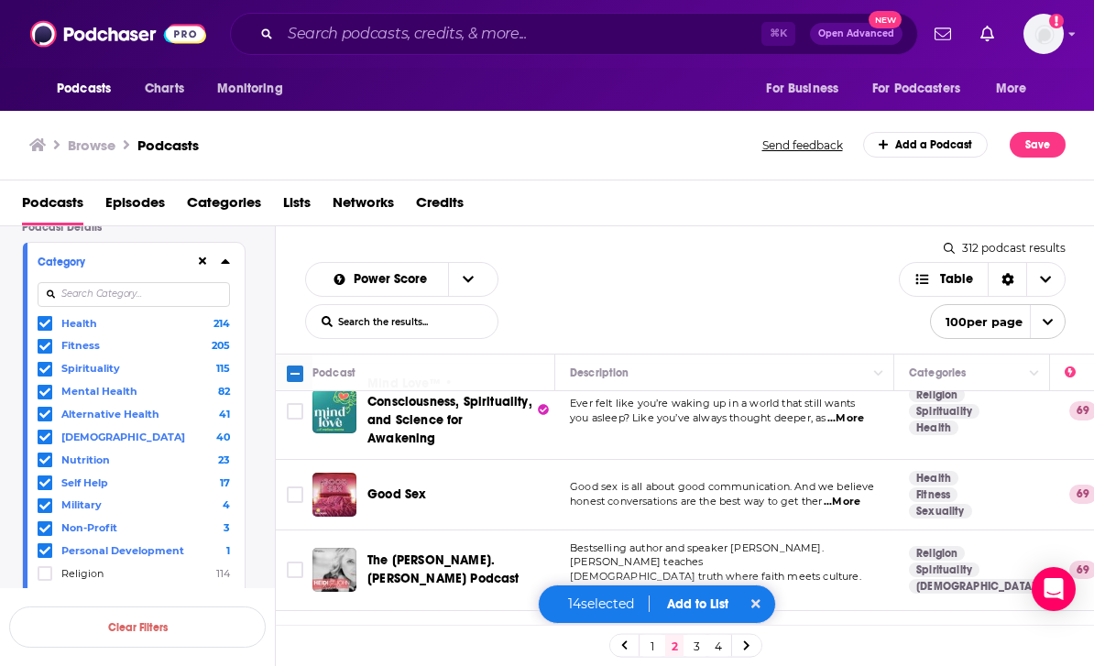
scroll to position [2766, 0]
click at [655, 584] on span "...More" at bounding box center [637, 591] width 37 height 15
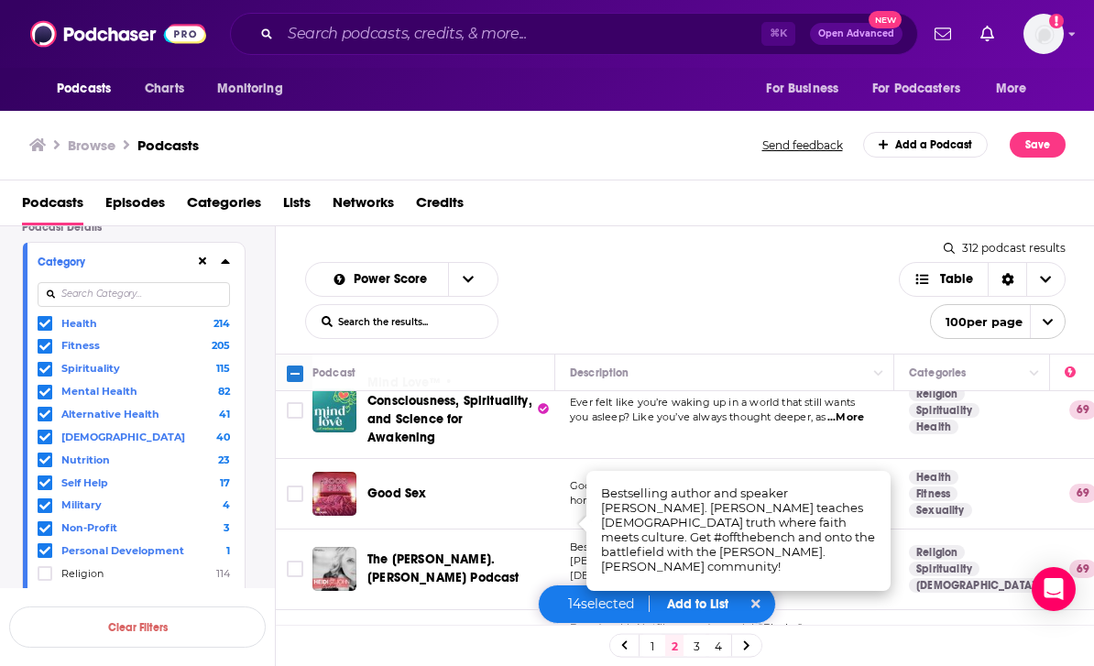
click at [290, 561] on input "Toggle select row" at bounding box center [295, 569] width 16 height 16
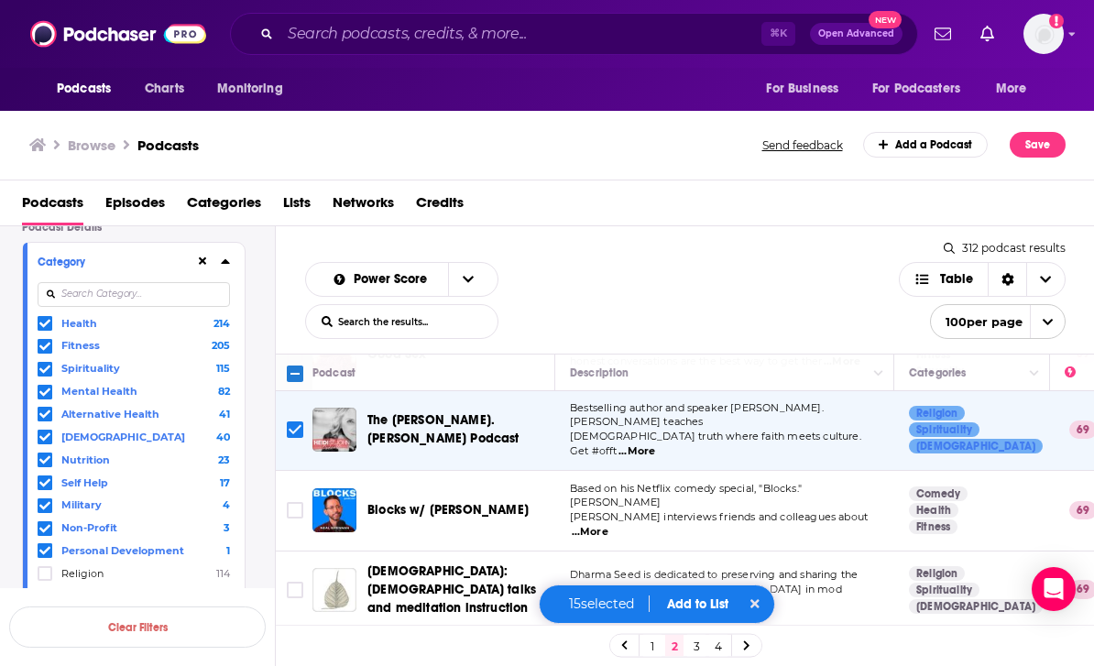
scroll to position [2906, 0]
click at [609, 524] on span "...More" at bounding box center [590, 531] width 37 height 15
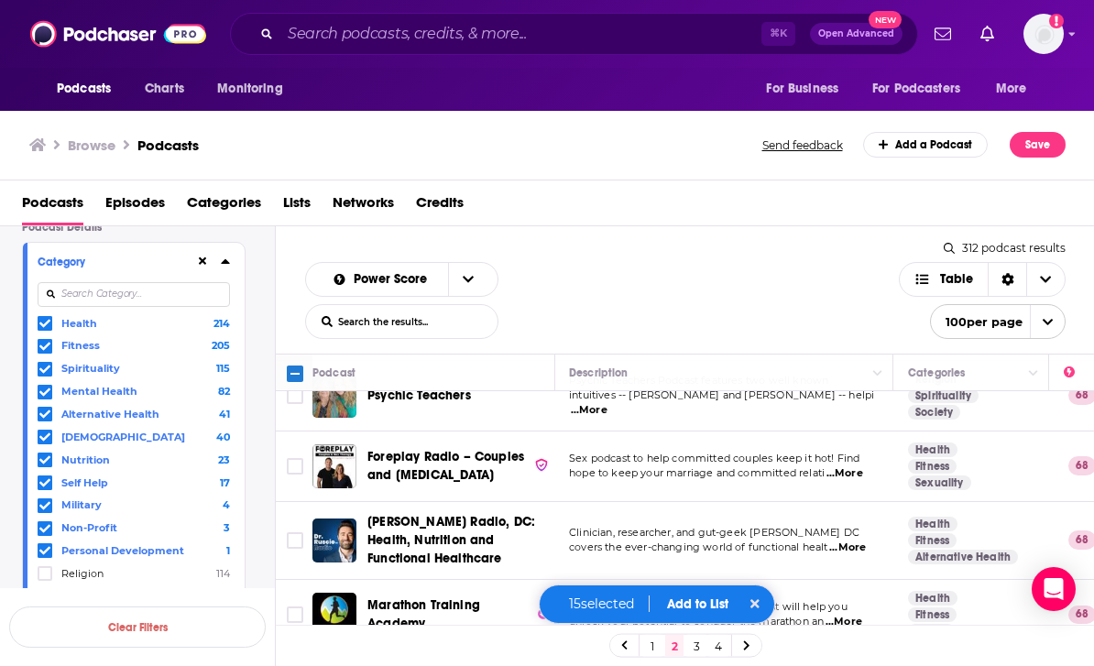
scroll to position [3245, 1]
click at [291, 532] on input "Toggle select row" at bounding box center [295, 540] width 16 height 16
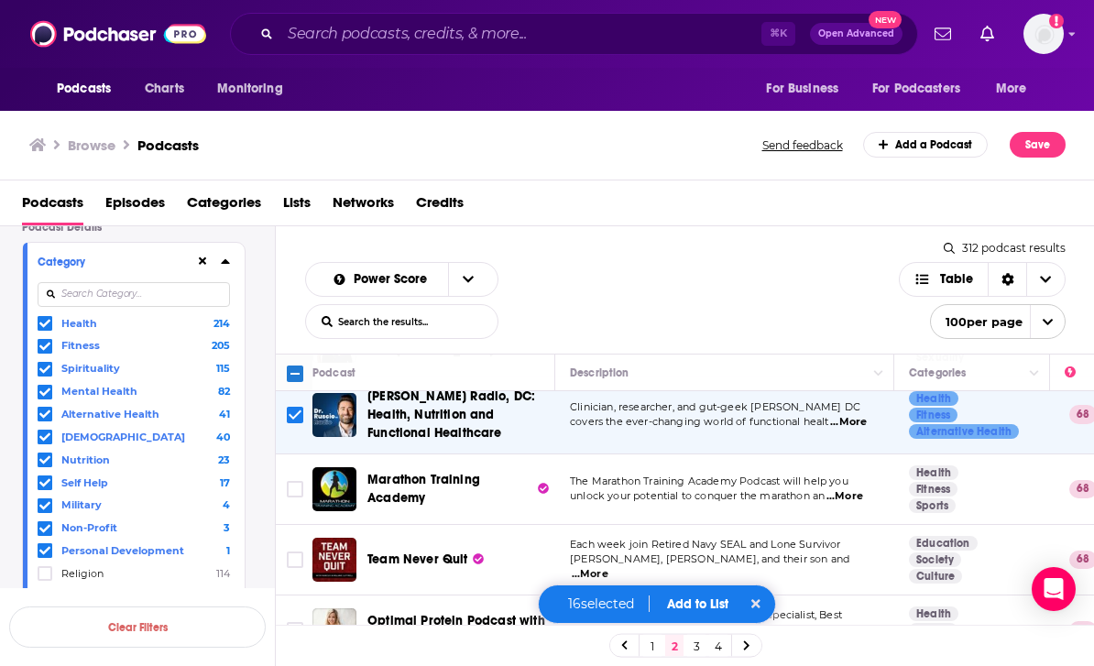
scroll to position [3370, 0]
click at [297, 552] on input "Toggle select row" at bounding box center [295, 560] width 16 height 16
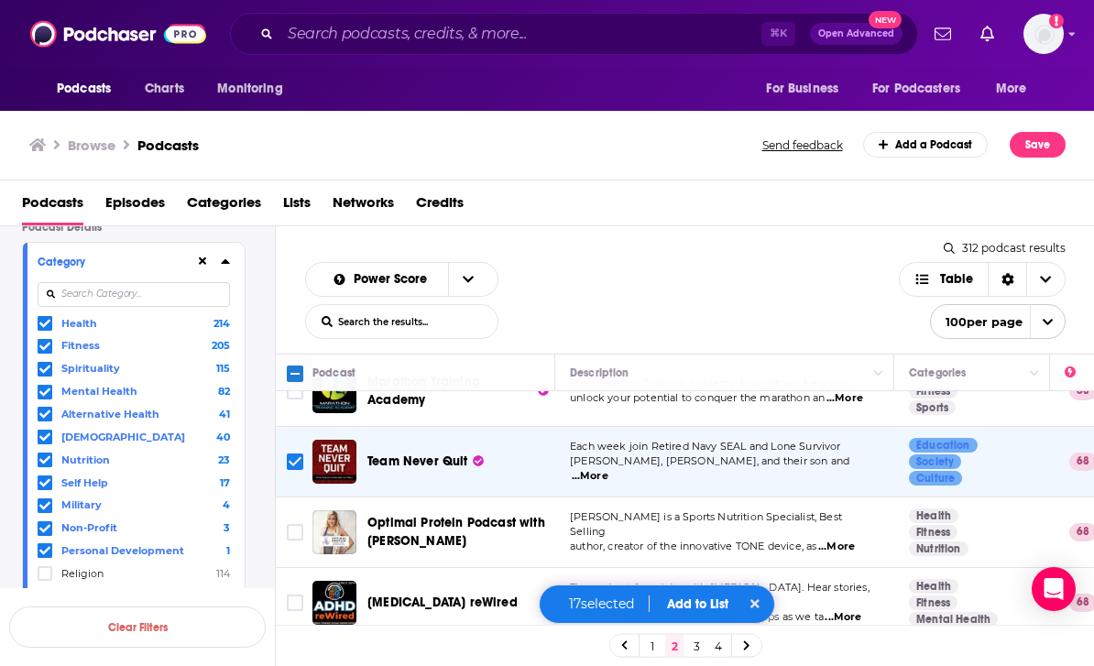
scroll to position [3468, 0]
click at [296, 524] on input "Toggle select row" at bounding box center [295, 532] width 16 height 16
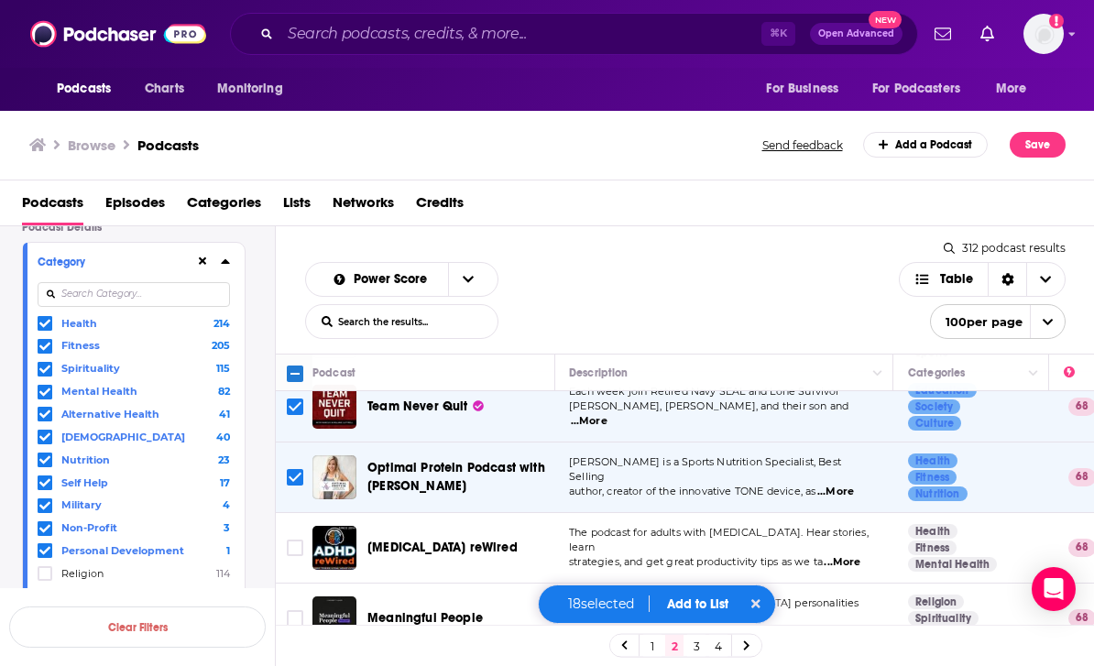
scroll to position [3522, 1]
click at [301, 541] on input "Toggle select row" at bounding box center [295, 549] width 16 height 16
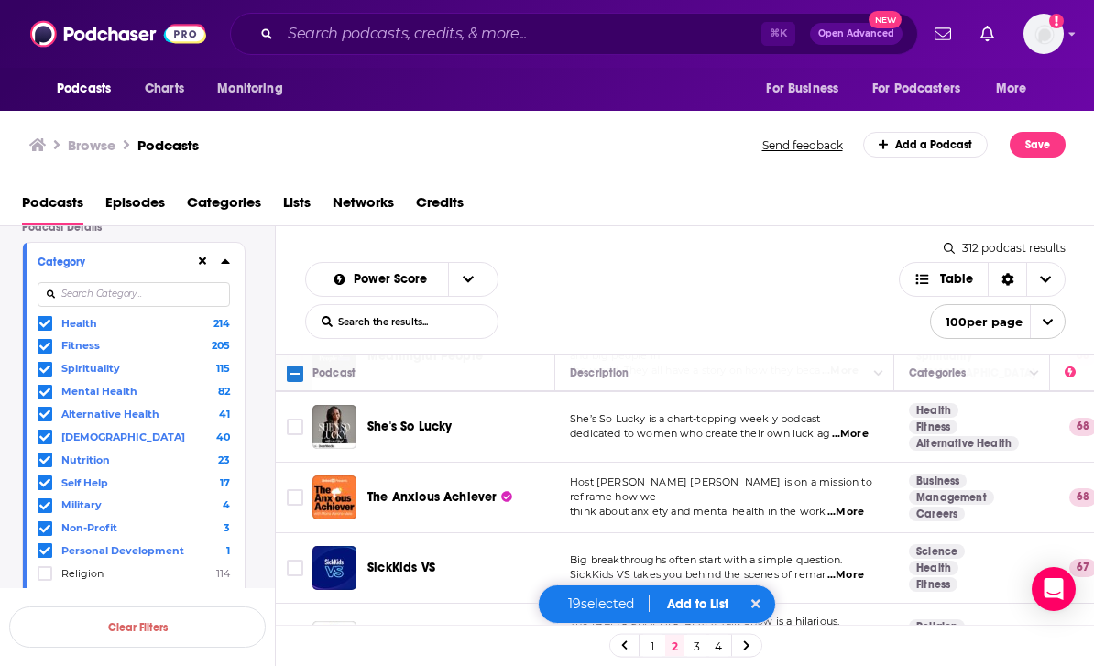
scroll to position [3785, 0]
click at [861, 505] on span "...More" at bounding box center [846, 512] width 37 height 15
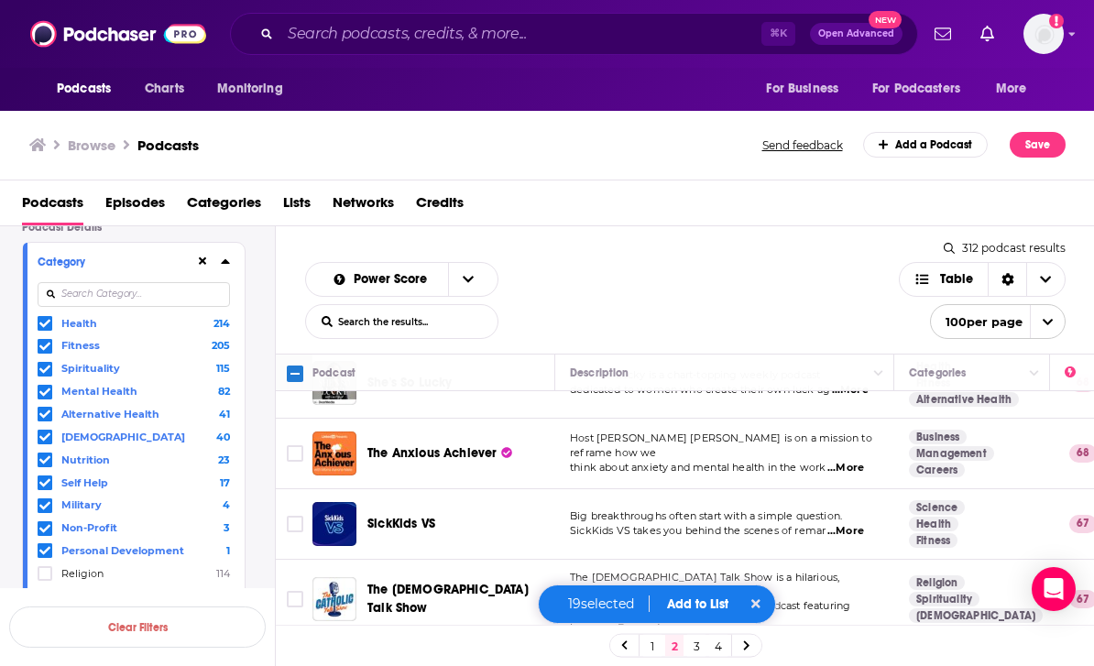
scroll to position [3830, 0]
click at [850, 523] on span "...More" at bounding box center [846, 530] width 37 height 15
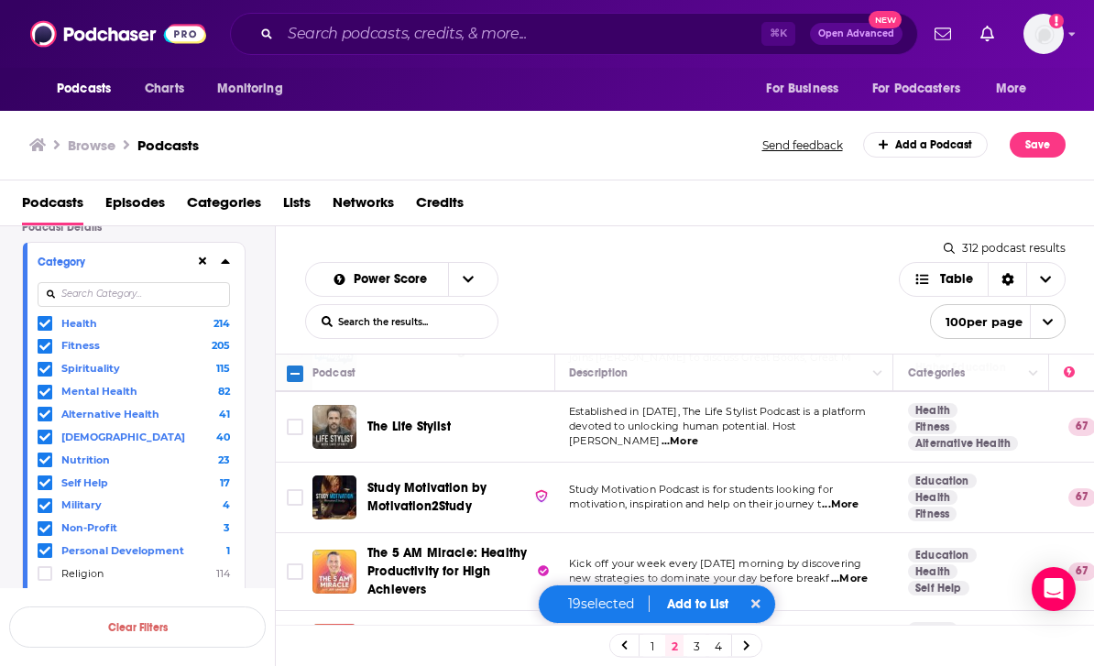
scroll to position [4380, 1]
click at [863, 572] on span "...More" at bounding box center [849, 579] width 37 height 15
click at [296, 564] on input "Toggle select row" at bounding box center [295, 572] width 16 height 16
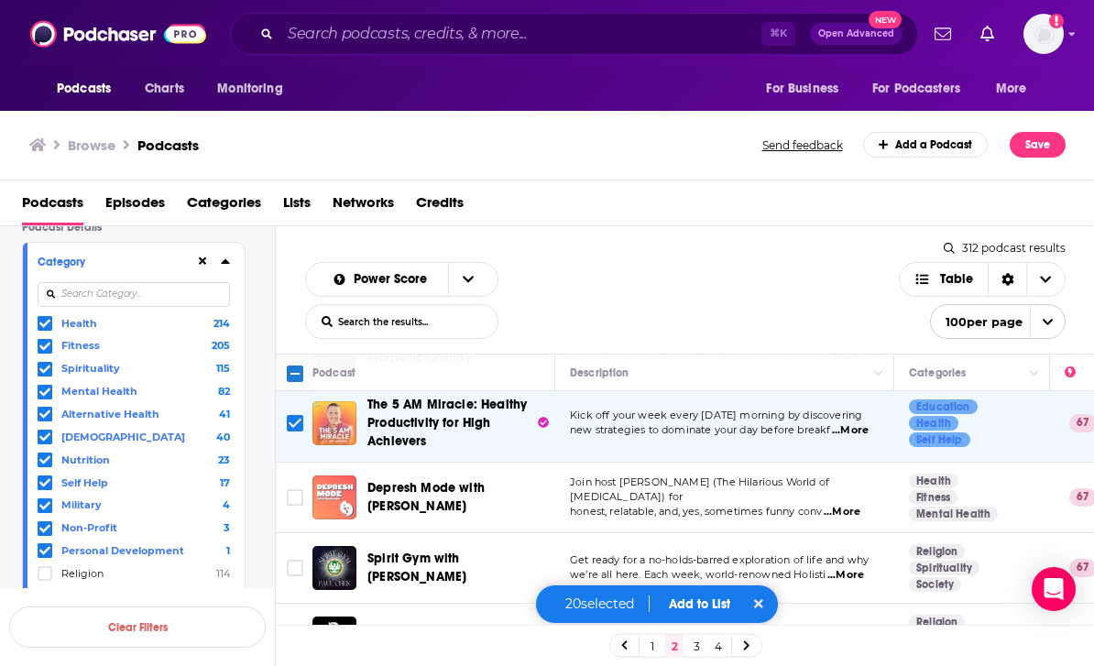
scroll to position [4528, 0]
click at [849, 568] on span "...More" at bounding box center [846, 575] width 37 height 15
click at [300, 560] on input "Toggle select row" at bounding box center [295, 568] width 16 height 16
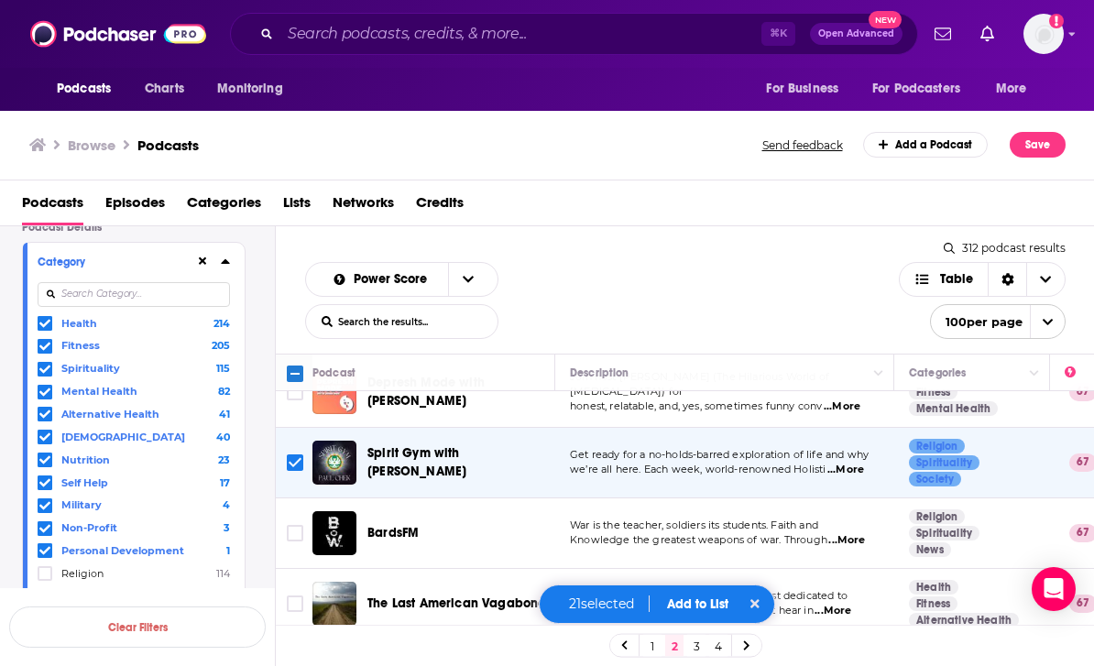
scroll to position [4633, 0]
click at [300, 525] on input "Toggle select row" at bounding box center [295, 533] width 16 height 16
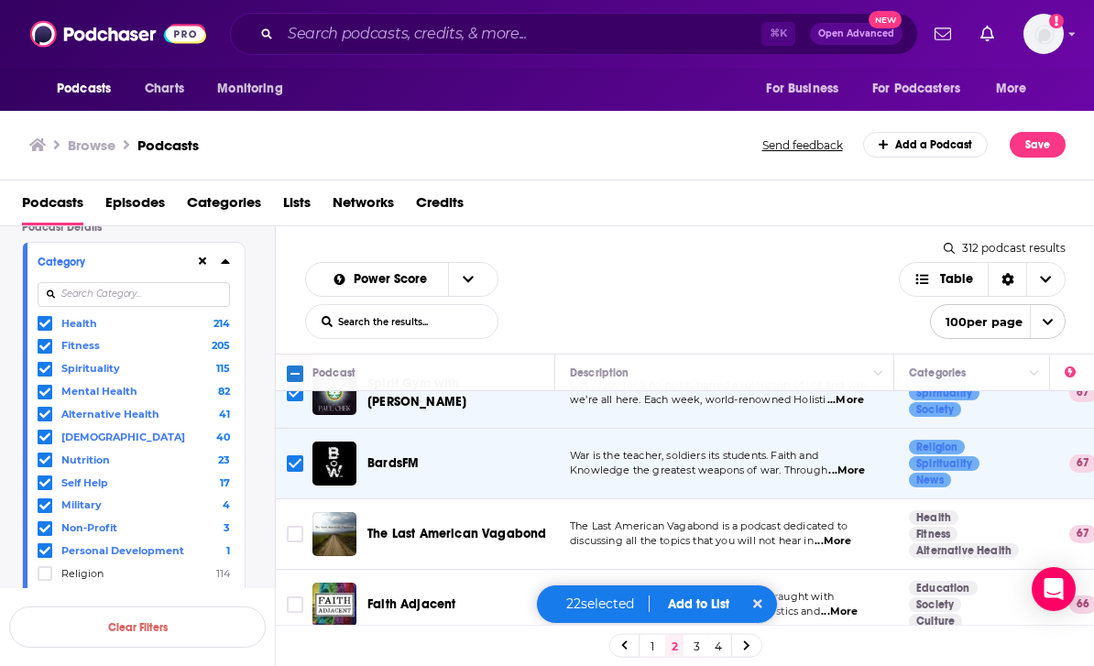
scroll to position [4704, 0]
click at [299, 525] on input "Toggle select row" at bounding box center [295, 533] width 16 height 16
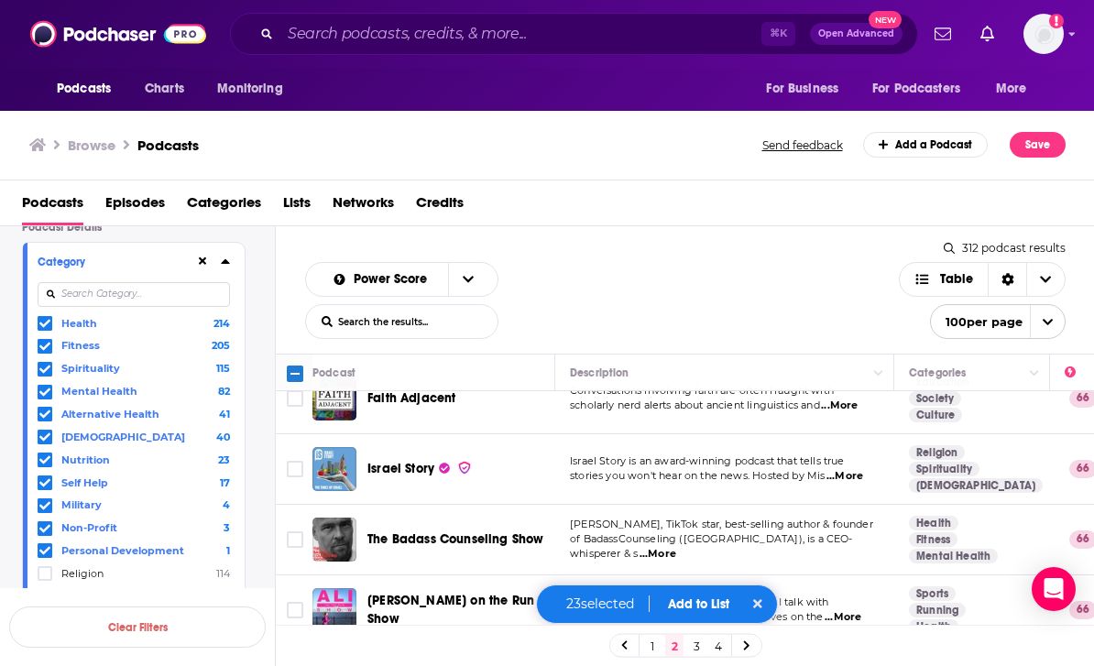
scroll to position [4909, 0]
click at [676, 547] on span "...More" at bounding box center [658, 554] width 37 height 15
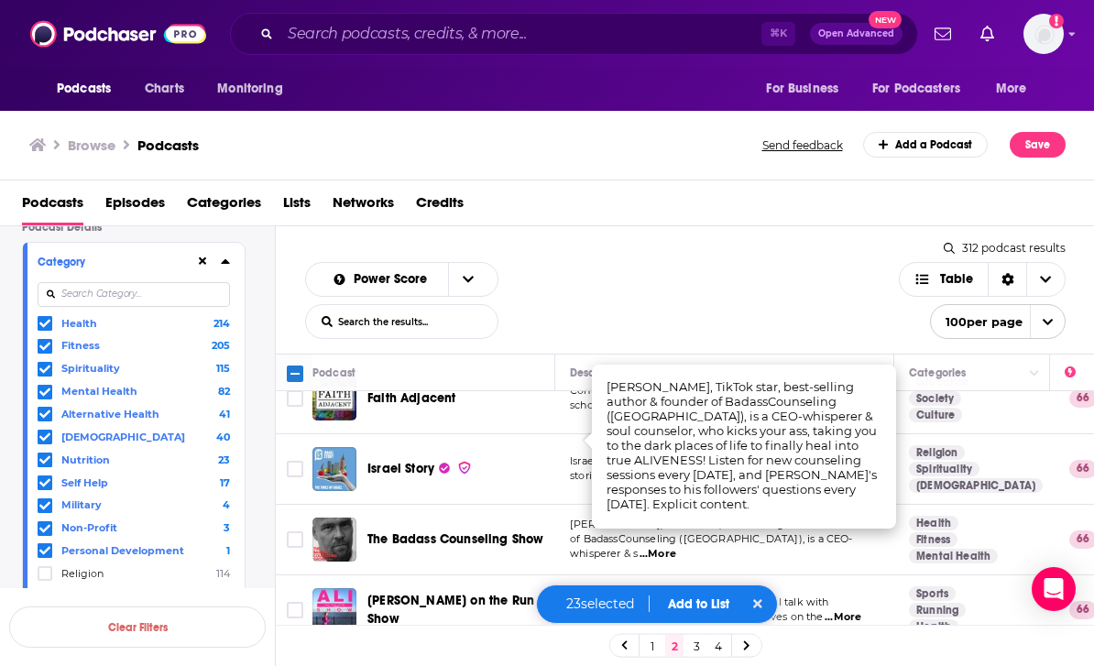
click at [295, 532] on input "Toggle select row" at bounding box center [295, 540] width 16 height 16
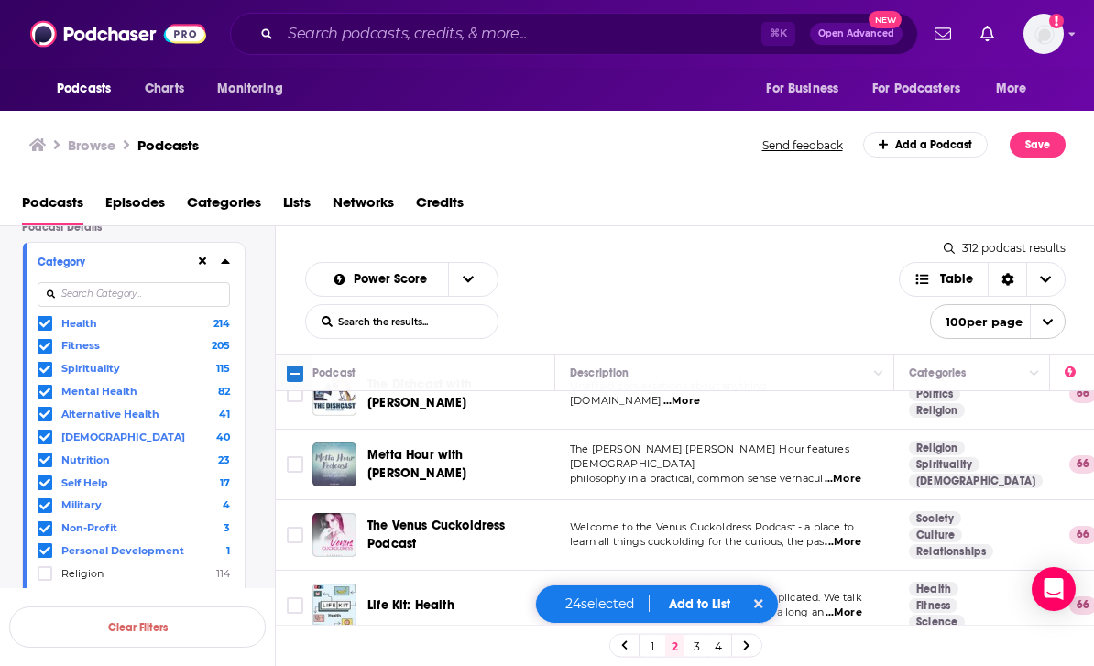
scroll to position [5197, 0]
click at [296, 597] on input "Toggle select row" at bounding box center [295, 605] width 16 height 16
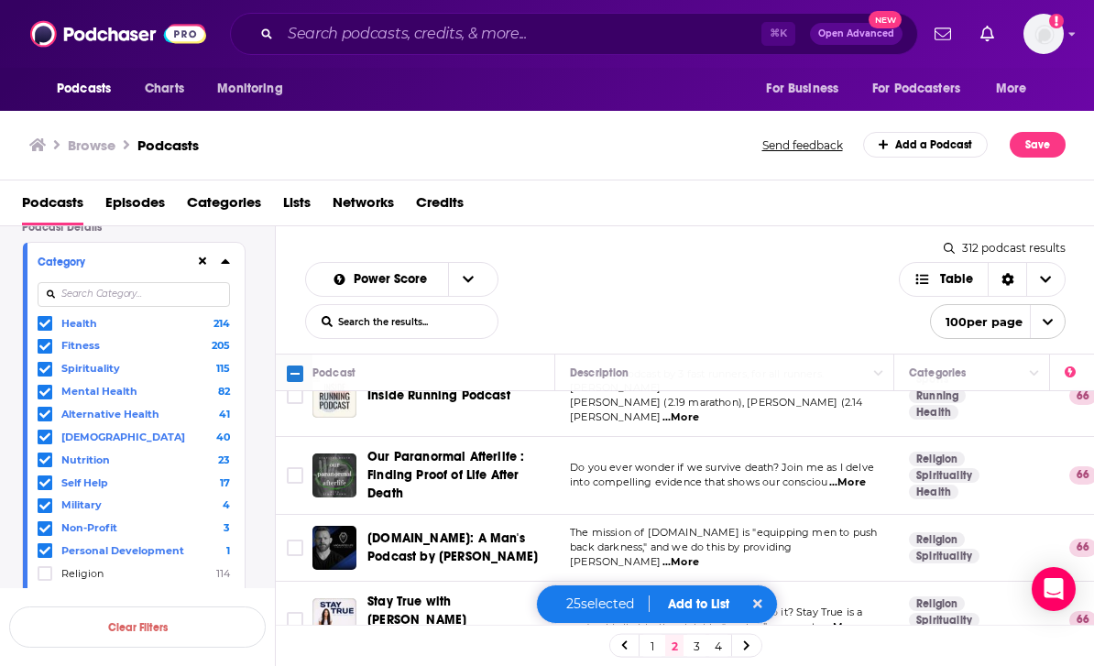
scroll to position [5622, 0]
click at [301, 540] on input "Toggle select row" at bounding box center [295, 548] width 16 height 16
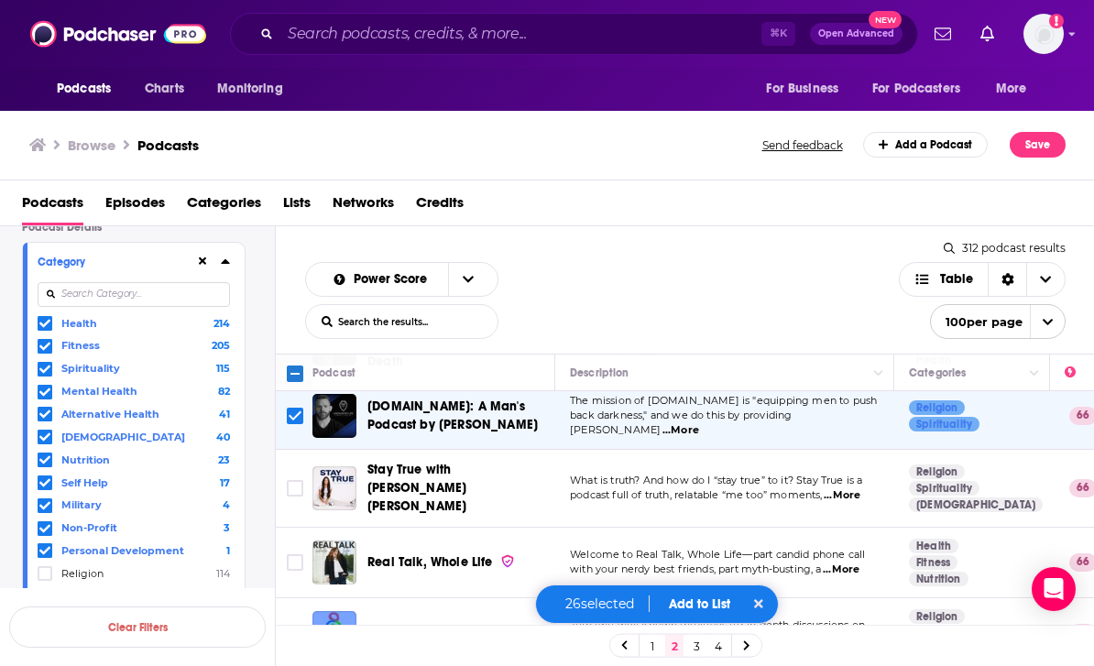
scroll to position [5756, 0]
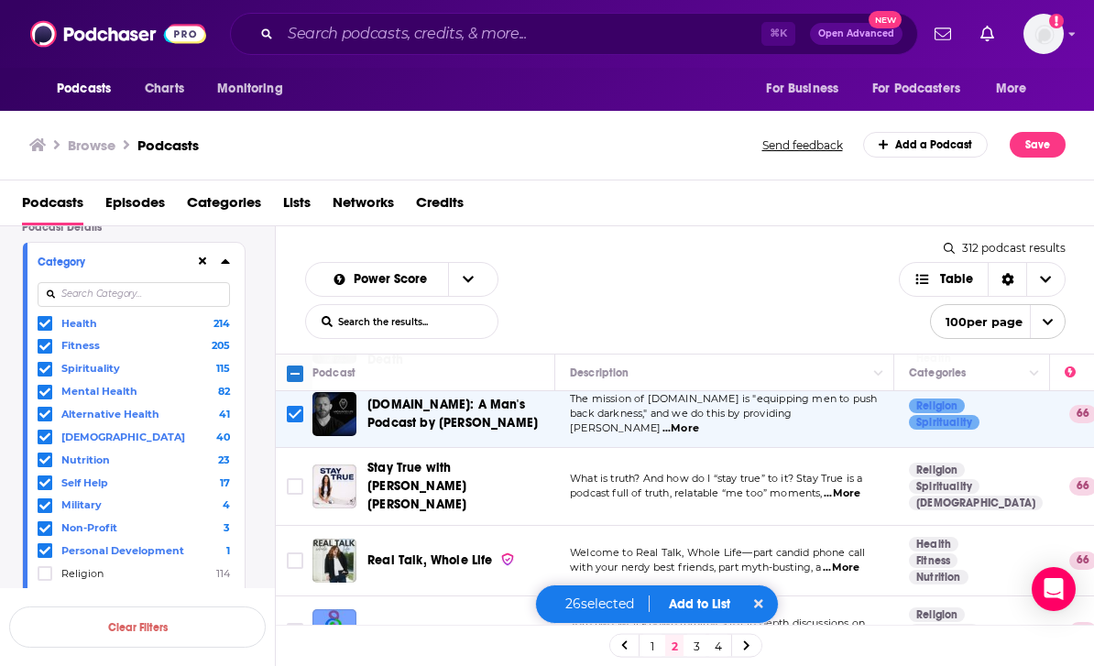
click at [292, 553] on input "Toggle select row" at bounding box center [295, 561] width 16 height 16
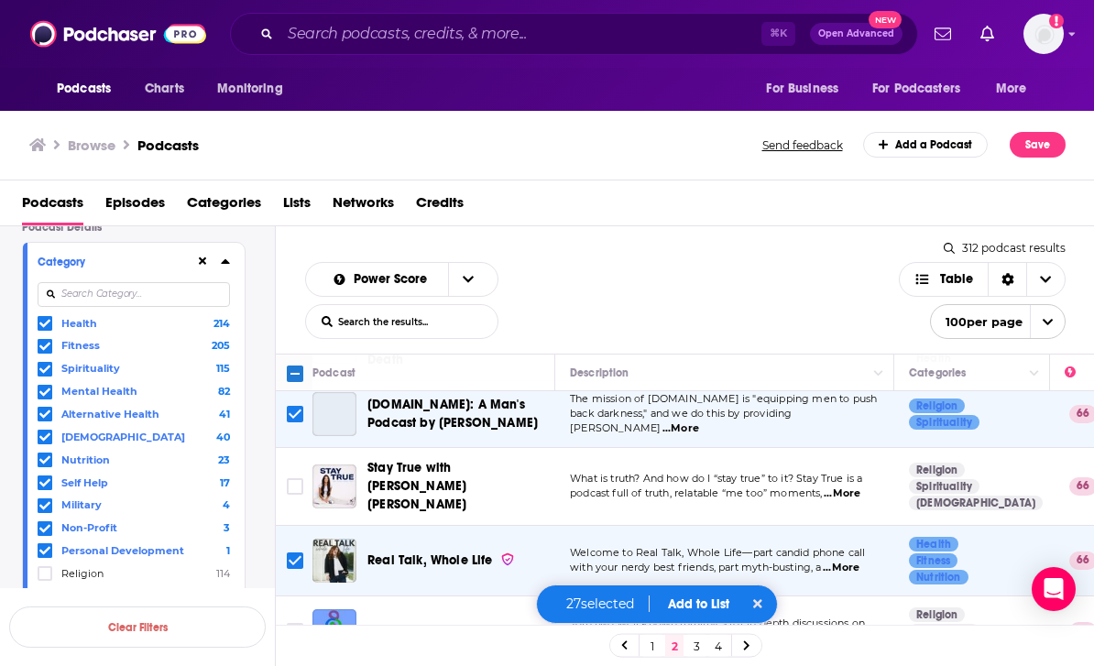
click at [847, 561] on span "...More" at bounding box center [841, 568] width 37 height 15
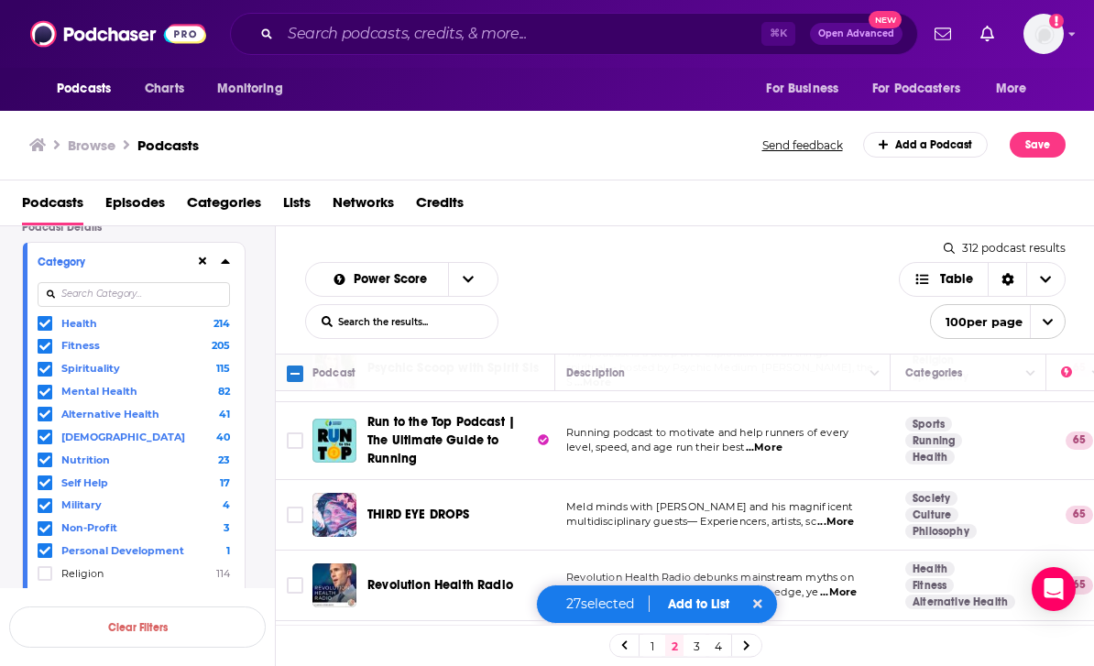
scroll to position [6229, 4]
click at [292, 577] on input "Toggle select row" at bounding box center [295, 585] width 16 height 16
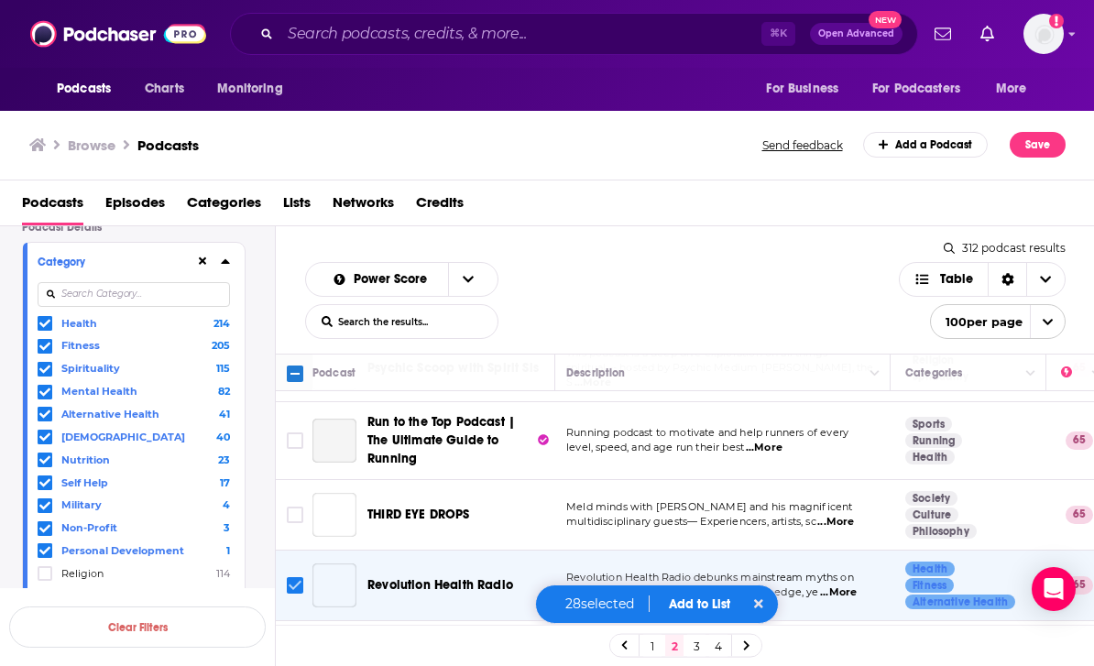
click at [301, 577] on input "Toggle select row" at bounding box center [295, 585] width 16 height 16
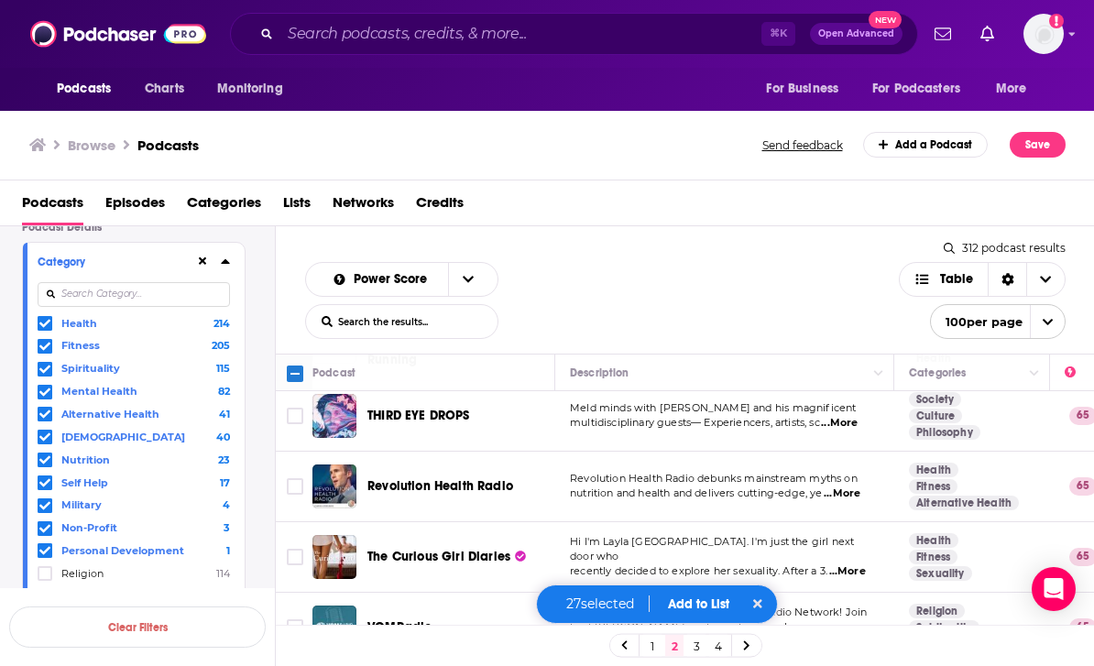
scroll to position [6329, 0]
click at [838, 564] on span "...More" at bounding box center [847, 571] width 37 height 15
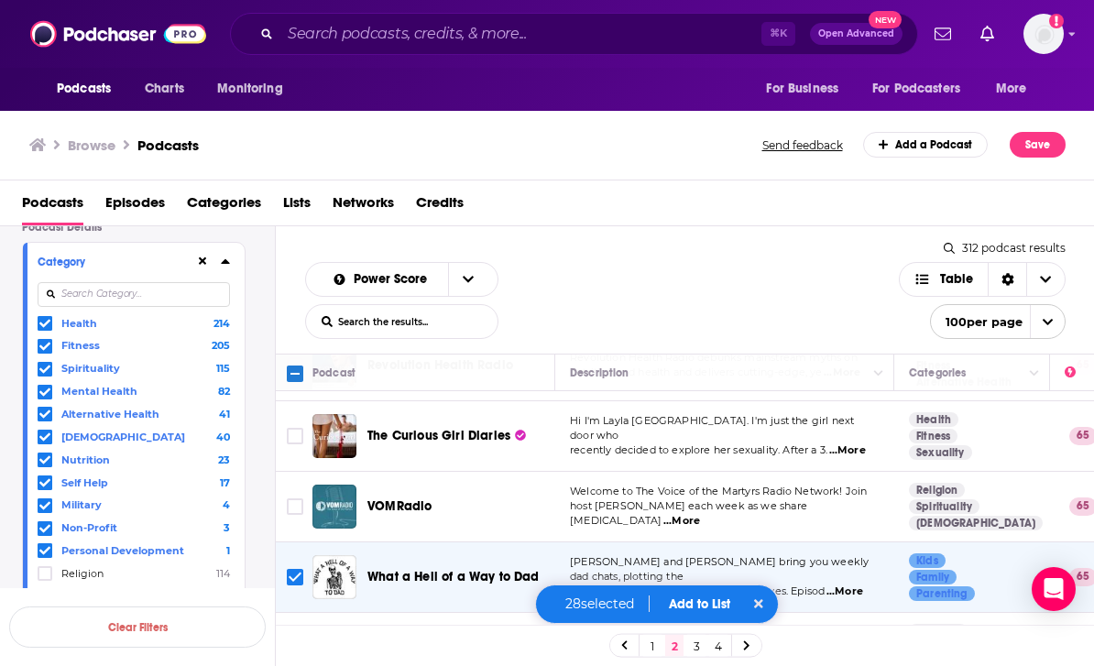
scroll to position [6451, 0]
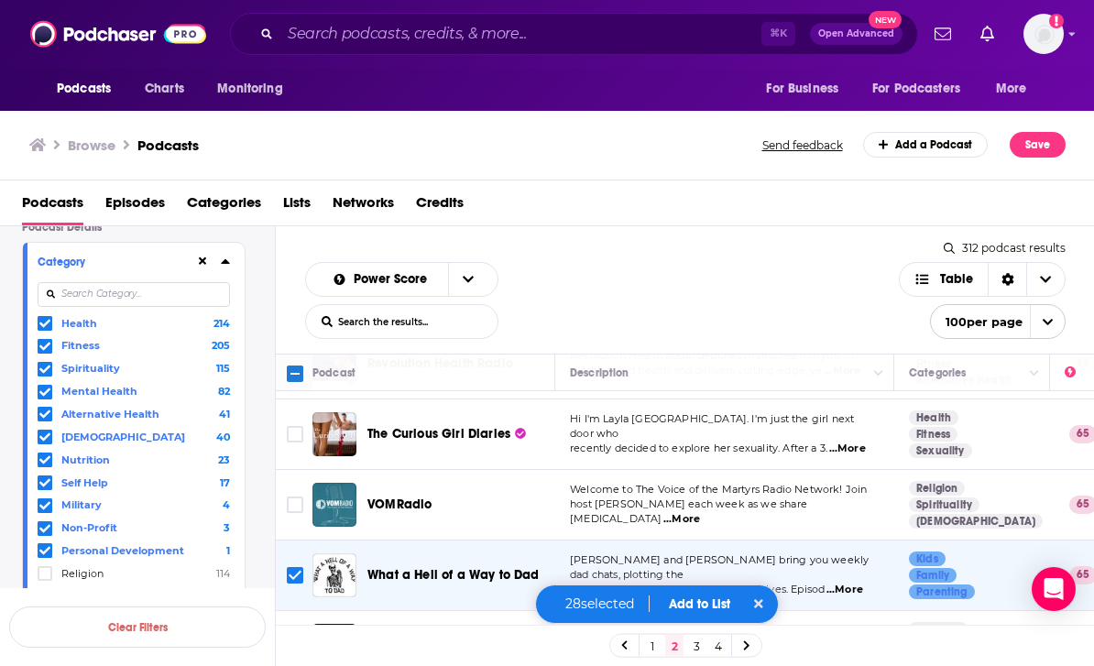
click at [860, 646] on span "...More" at bounding box center [846, 653] width 37 height 15
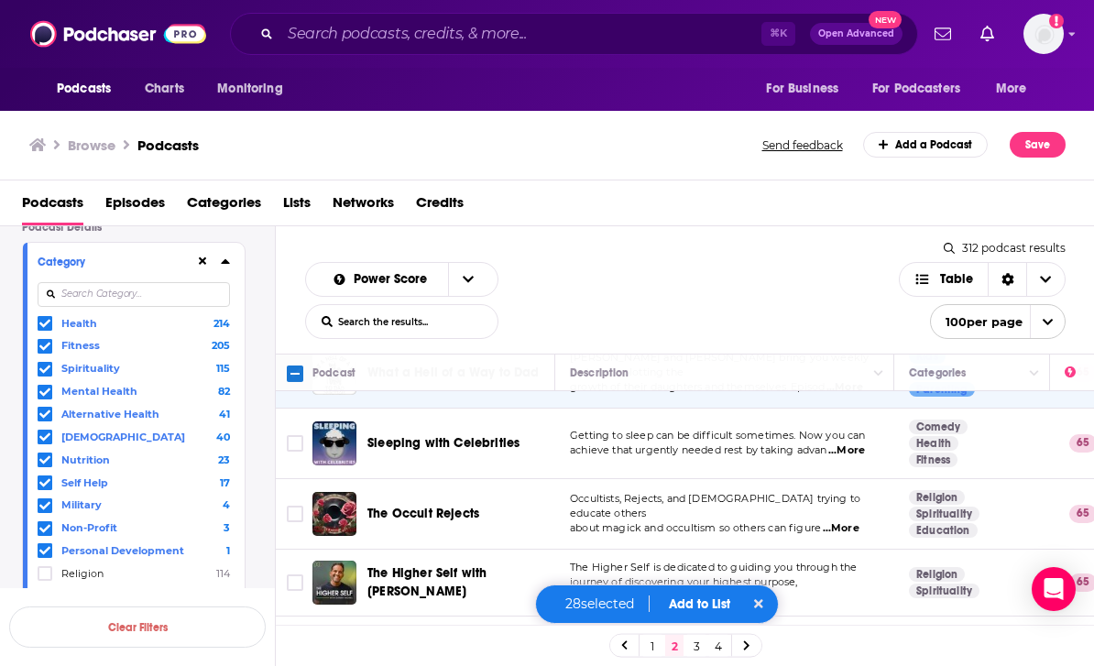
scroll to position [6653, 0]
click at [699, 590] on span "...More" at bounding box center [681, 597] width 37 height 15
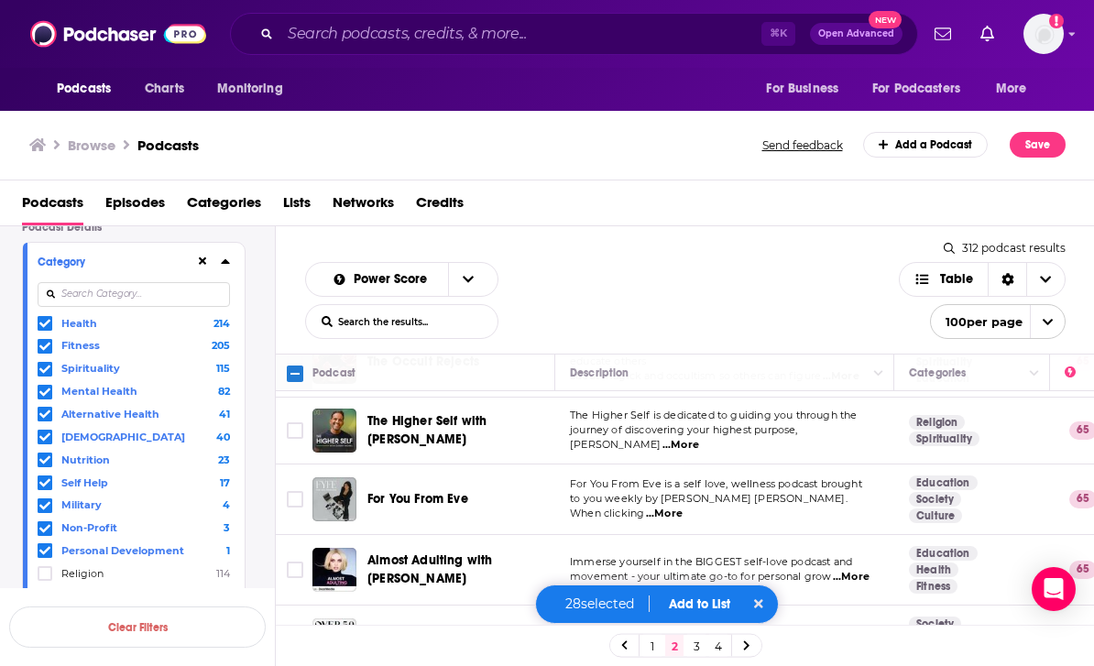
scroll to position [6803, 0]
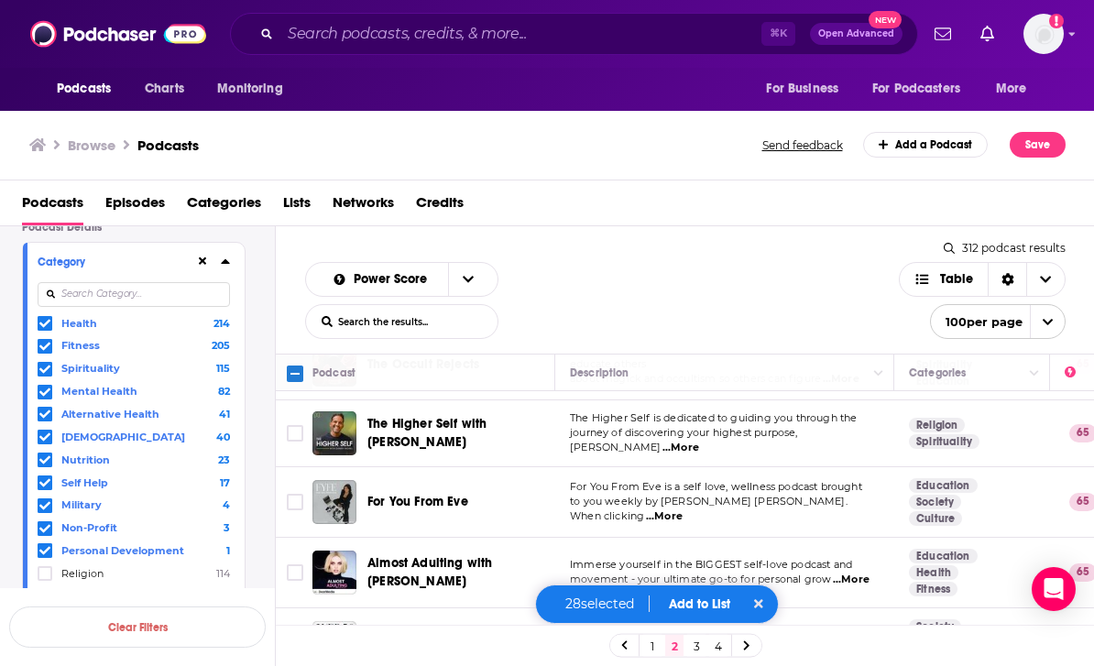
click at [707, 606] on button "Add to List" at bounding box center [699, 605] width 91 height 16
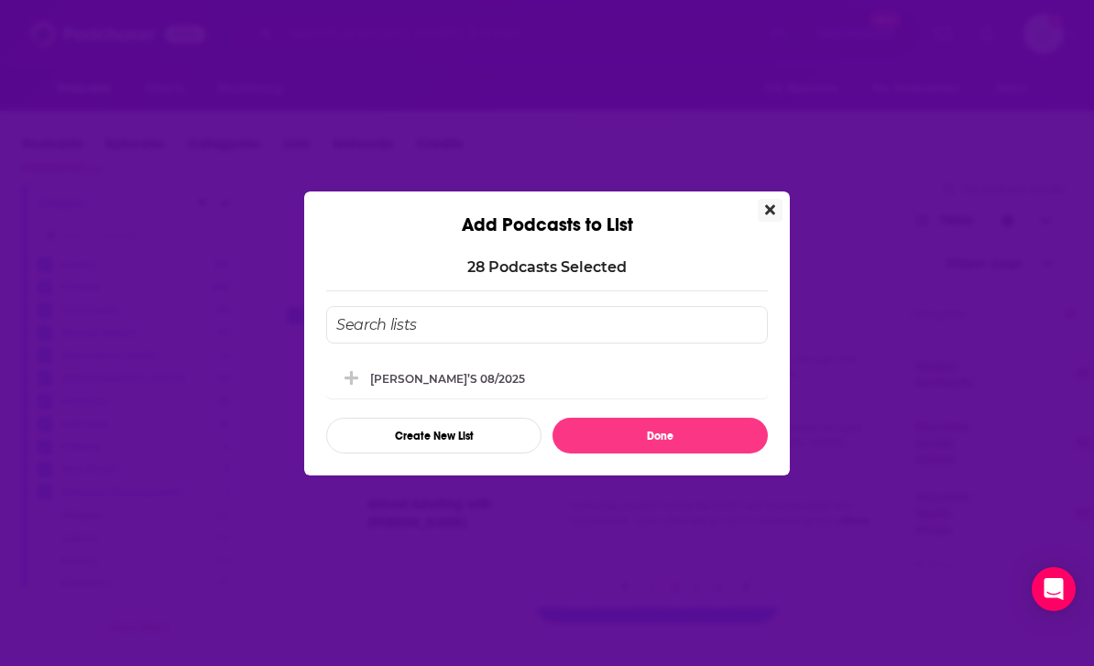
scroll to position [0, 0]
click at [580, 377] on div "[PERSON_NAME]’s 08/2025" at bounding box center [547, 378] width 442 height 40
click at [367, 371] on button "Add Podcast To List" at bounding box center [353, 378] width 33 height 19
click at [488, 389] on div "[PERSON_NAME]’s 08/2025" at bounding box center [547, 378] width 442 height 40
click at [488, 388] on div "[PERSON_NAME]’s 08/2025" at bounding box center [547, 378] width 442 height 40
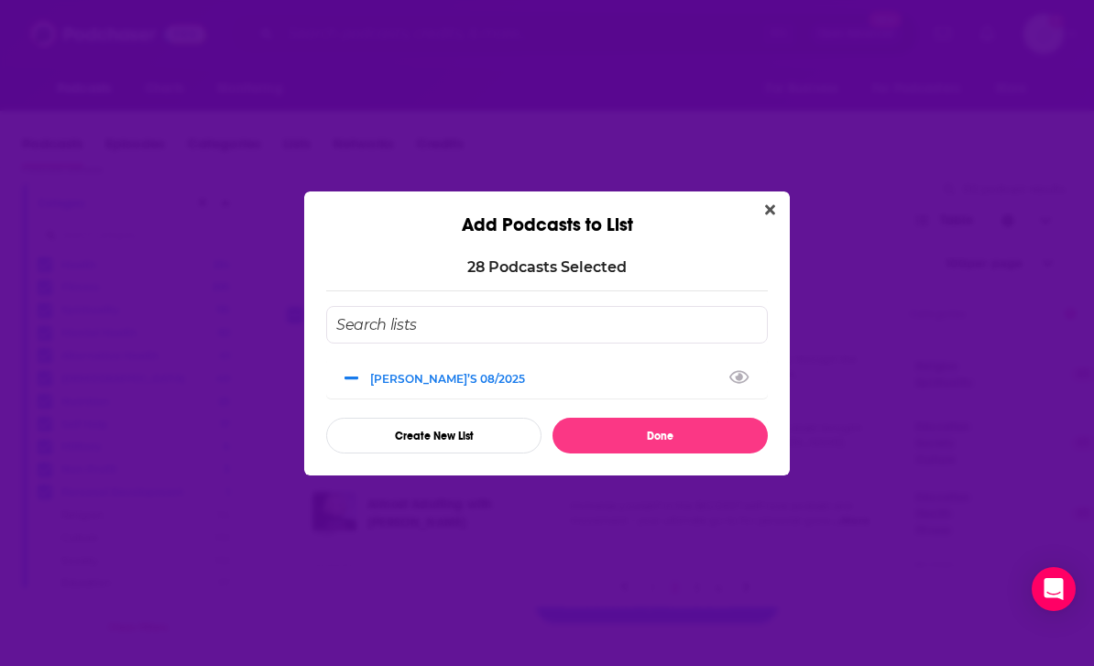
click at [681, 435] on button "Done" at bounding box center [660, 436] width 215 height 36
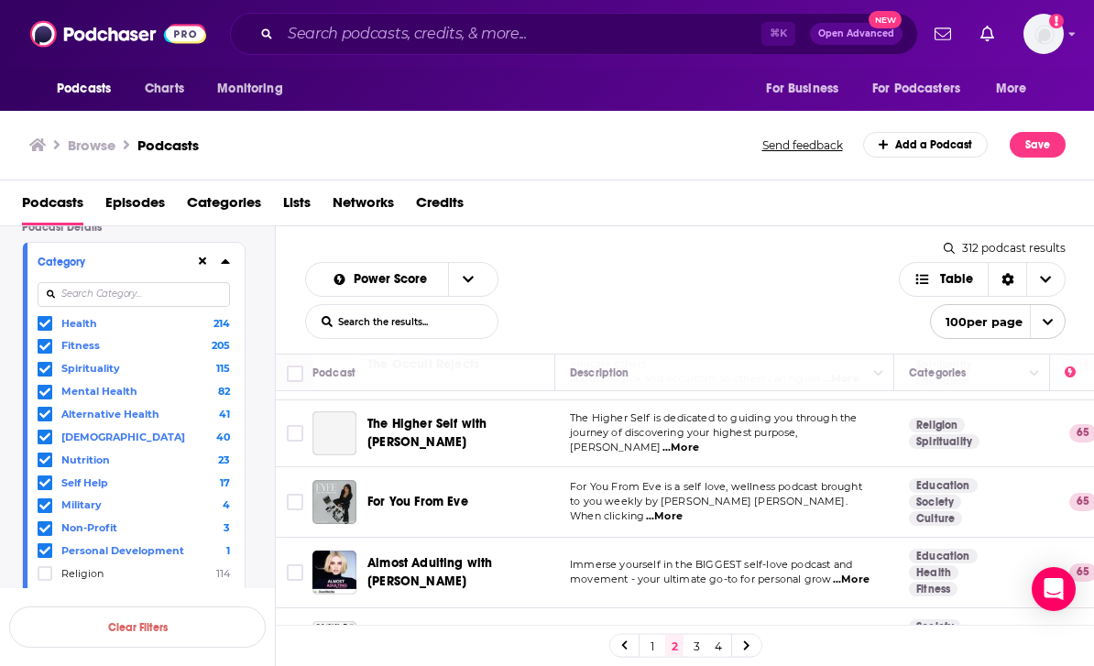
click at [299, 202] on span "Lists" at bounding box center [296, 207] width 27 height 38
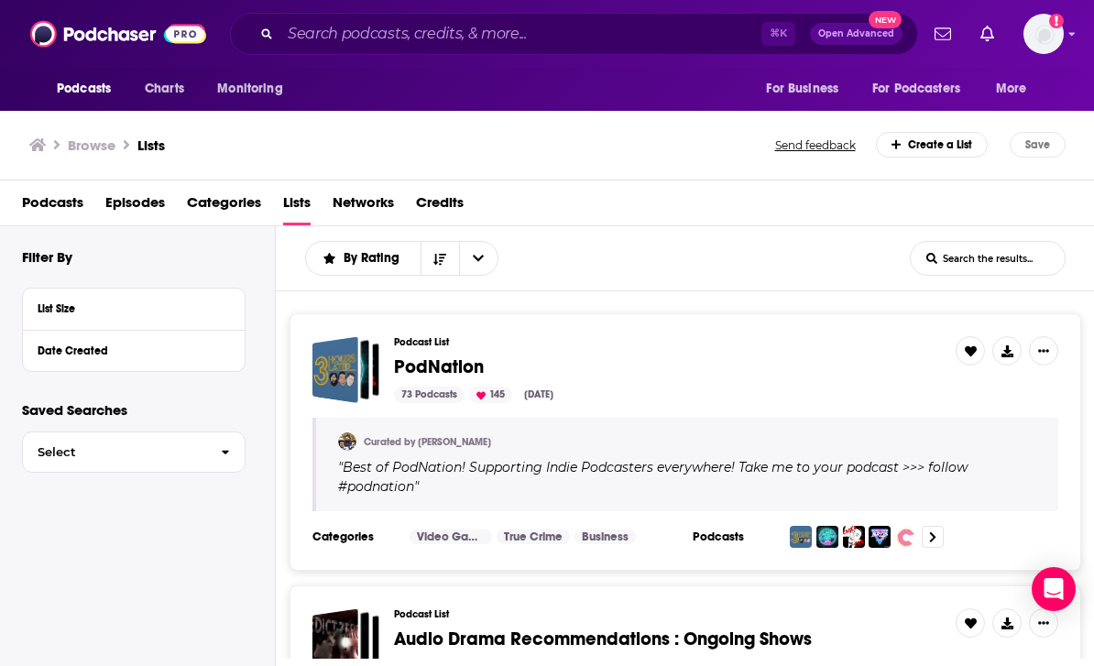
click at [812, 86] on span "For Business" at bounding box center [802, 89] width 72 height 26
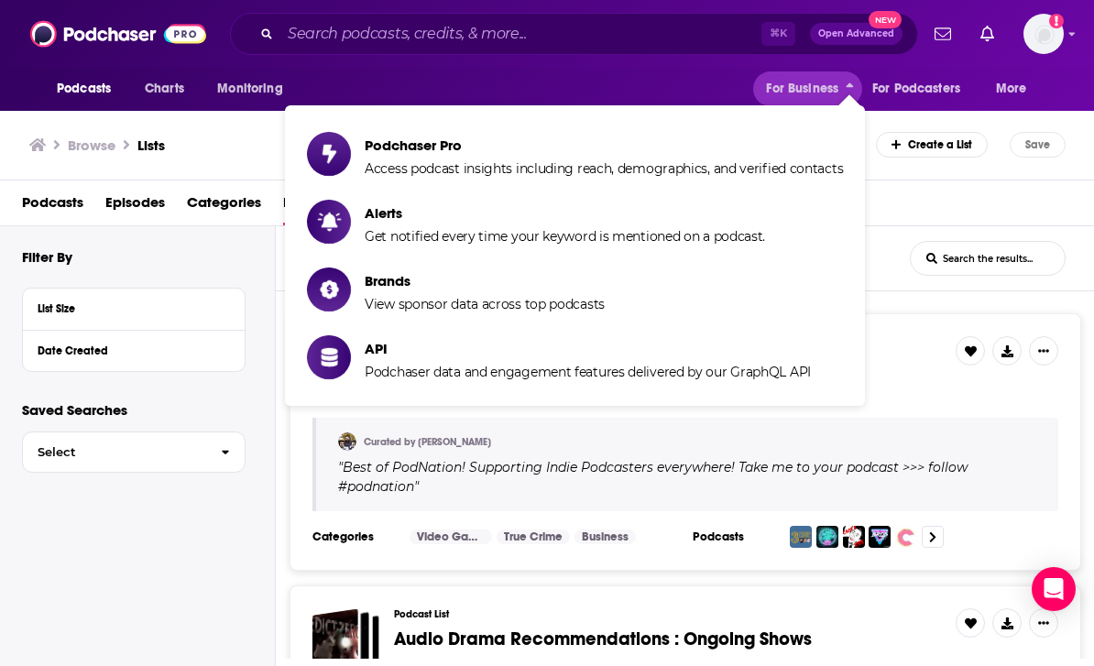
click at [1002, 122] on div "Browse Lists Send feedback Create a List Save" at bounding box center [547, 145] width 1095 height 71
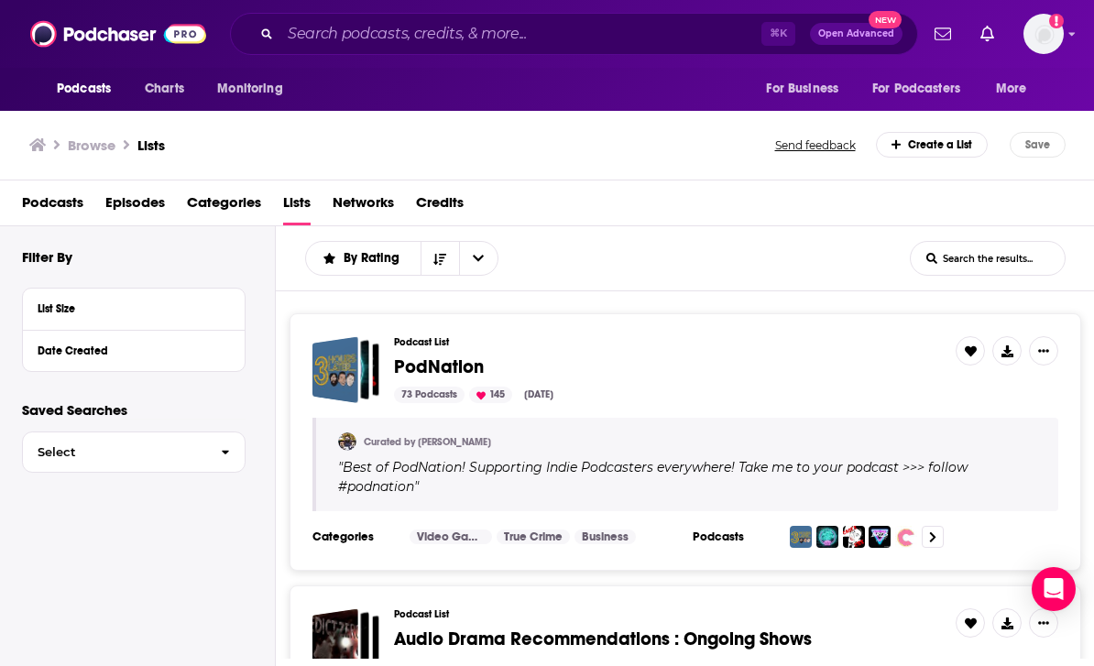
click at [1074, 26] on div "Show profile menu" at bounding box center [1072, 35] width 7 height 21
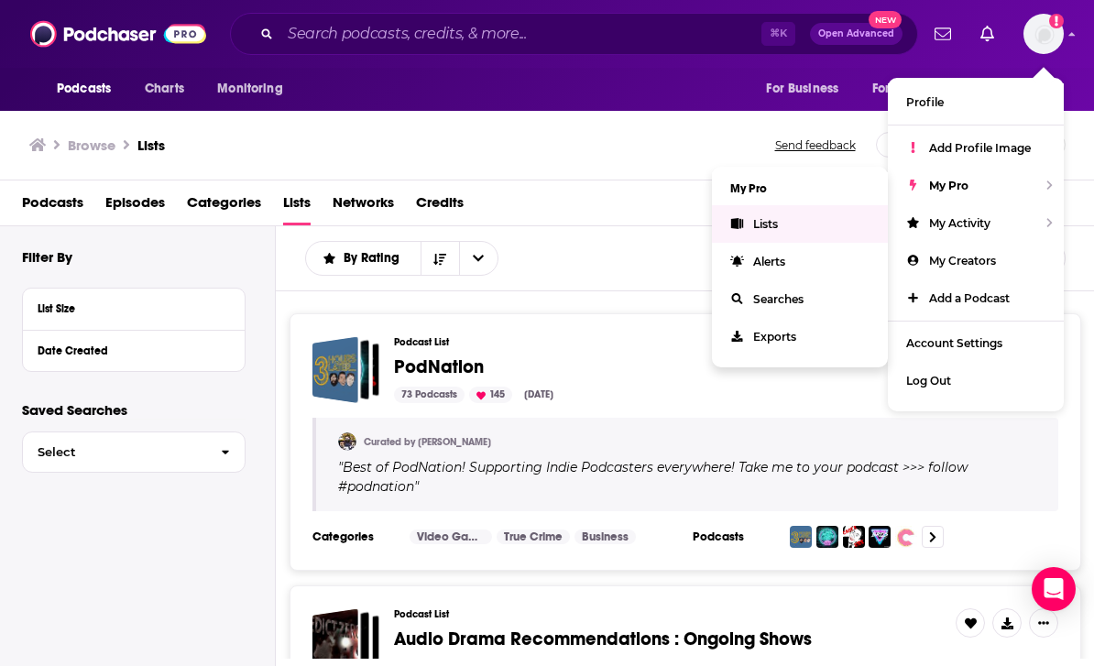
click at [796, 231] on link "Lists" at bounding box center [800, 224] width 176 height 38
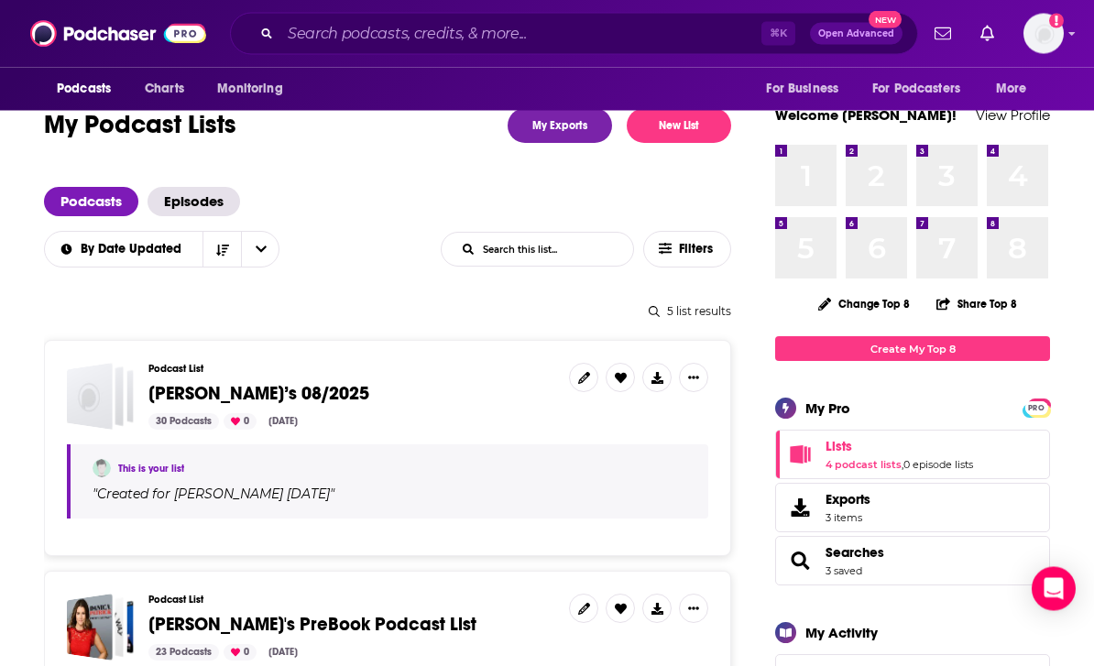
scroll to position [45, 0]
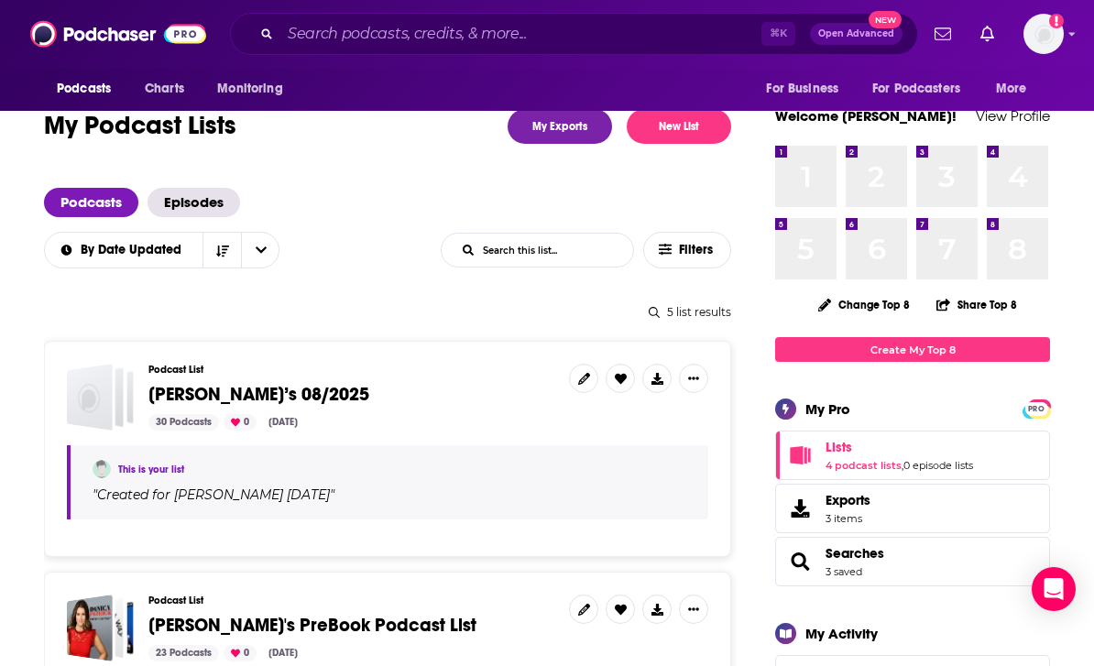
click at [480, 431] on div "30 Podcasts 0 Aug 20, 2025" at bounding box center [351, 422] width 406 height 16
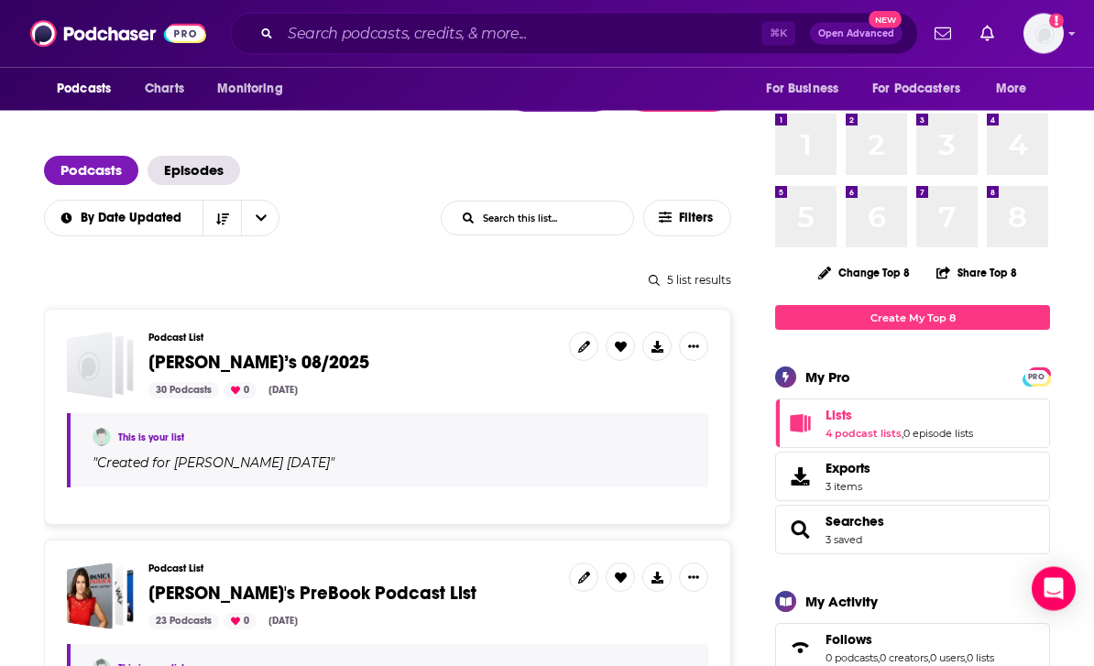
scroll to position [77, 0]
click at [483, 447] on div "This is your list " Created for Brandon 08/20/25 "" at bounding box center [388, 450] width 642 height 74
click at [488, 373] on span "[PERSON_NAME]’s 08/2025" at bounding box center [351, 363] width 406 height 20
click at [239, 359] on span "[PERSON_NAME]’s 08/2025" at bounding box center [258, 362] width 221 height 23
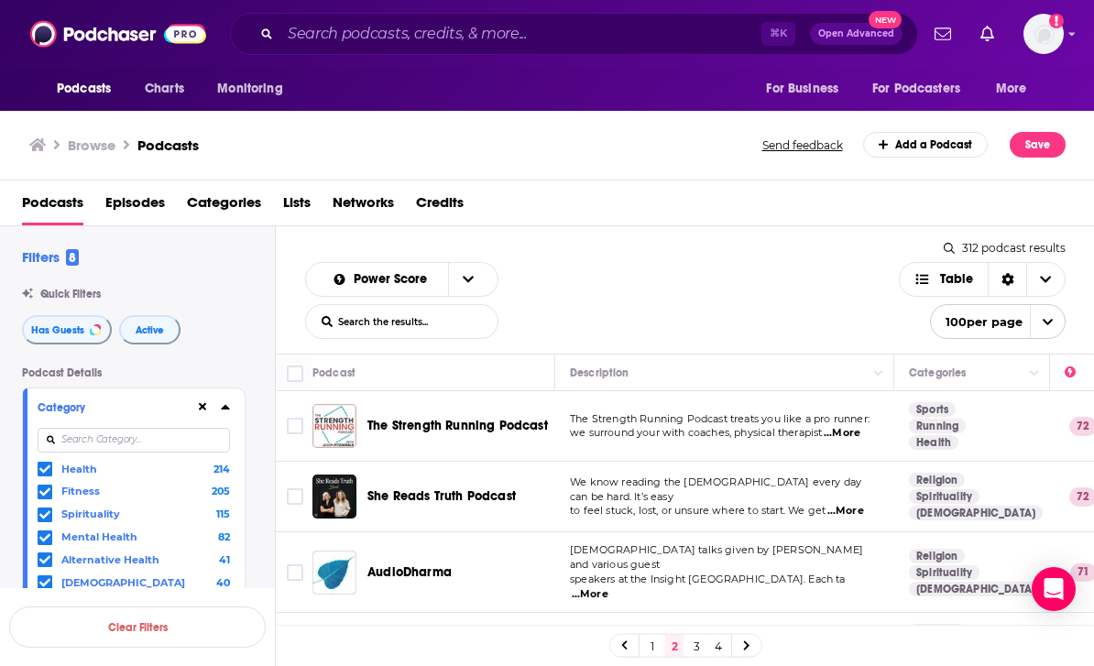
click at [661, 638] on link "1" at bounding box center [652, 646] width 18 height 22
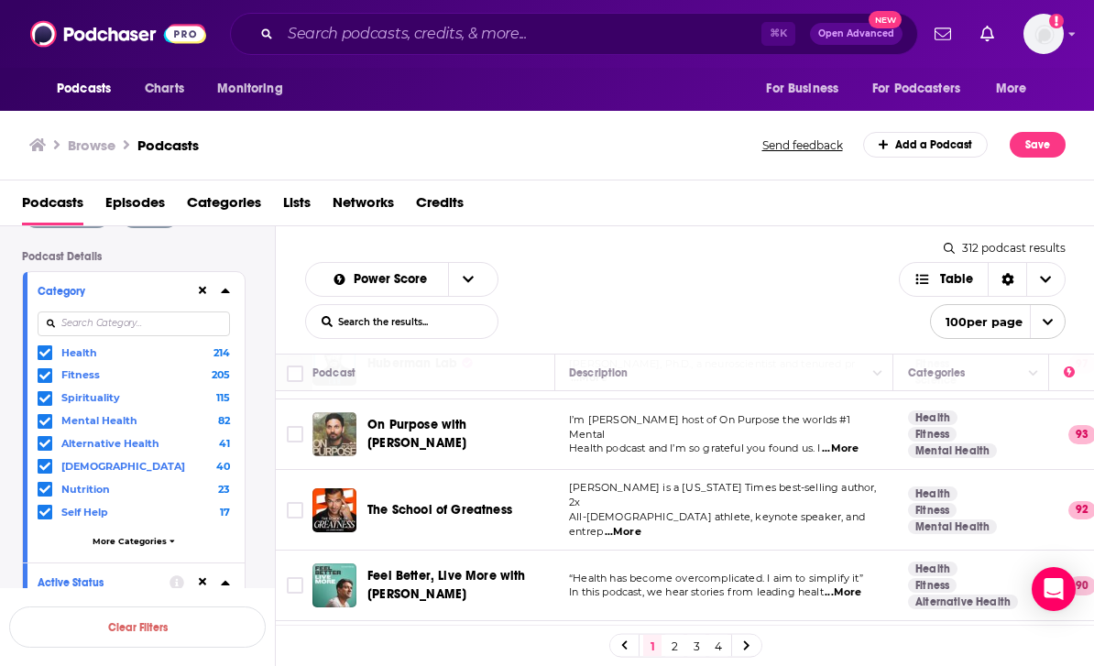
scroll to position [127, 0]
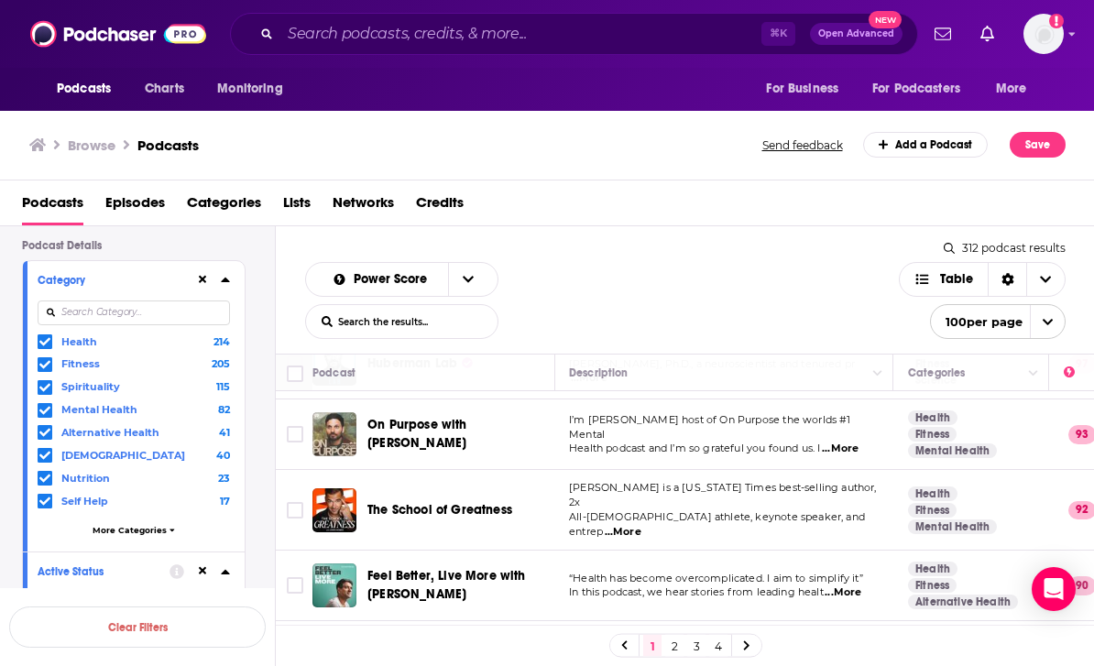
click at [159, 525] on span "More Categories" at bounding box center [130, 530] width 74 height 10
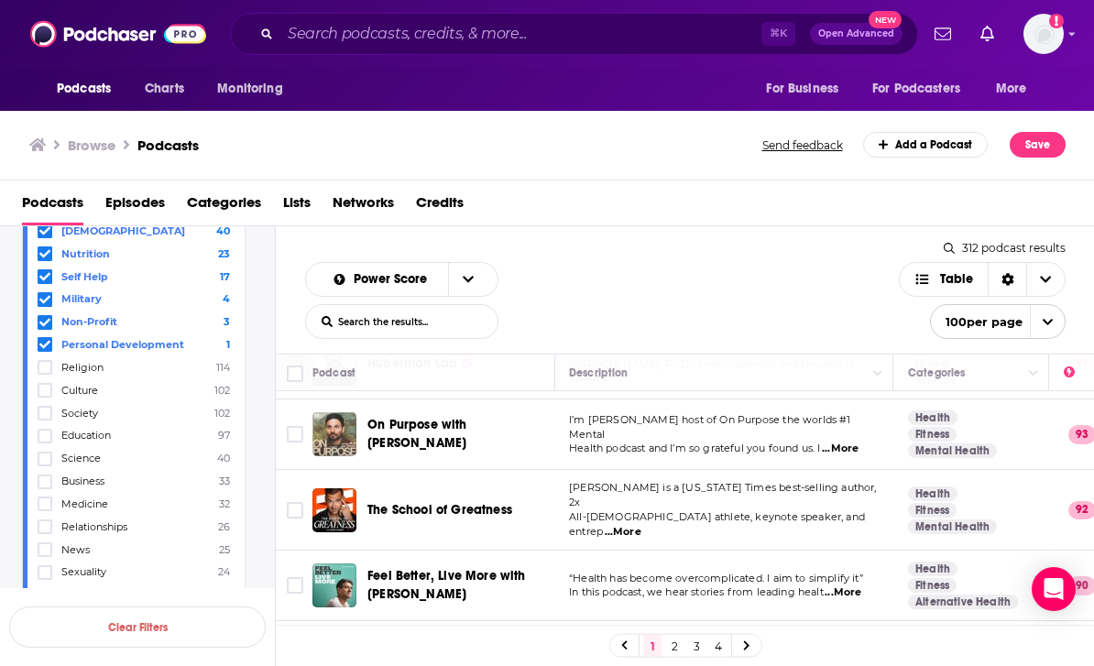
scroll to position [353, 0]
click at [160, 473] on label "Business 33" at bounding box center [134, 481] width 192 height 16
click at [45, 487] on input "multiSelectOption-business-16" at bounding box center [45, 487] width 0 height 0
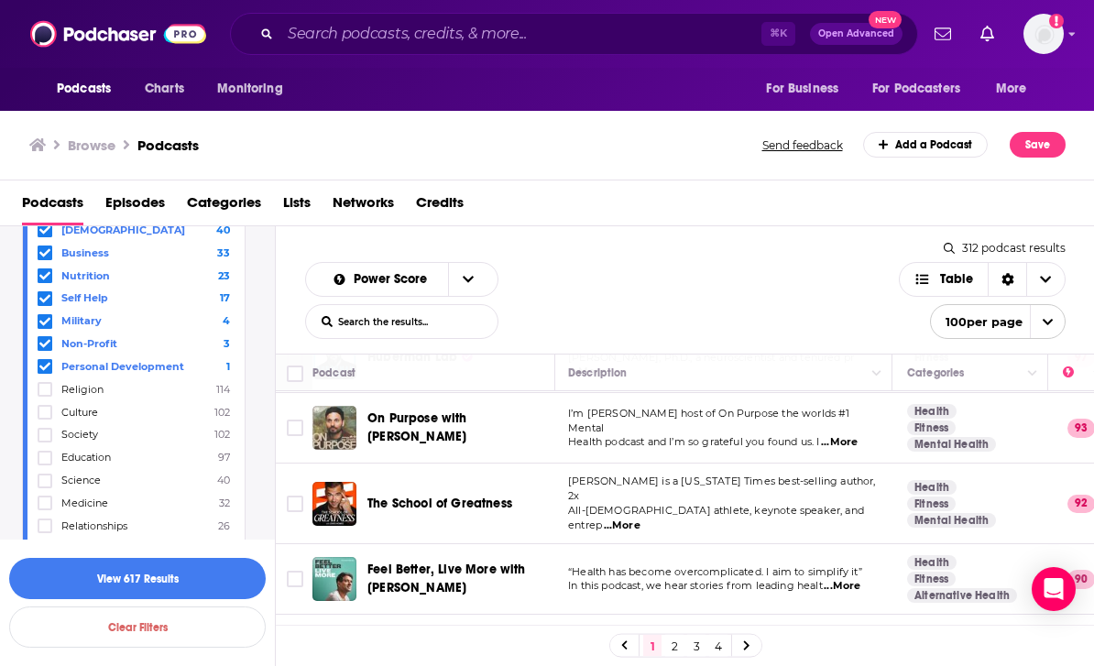
scroll to position [165, 0]
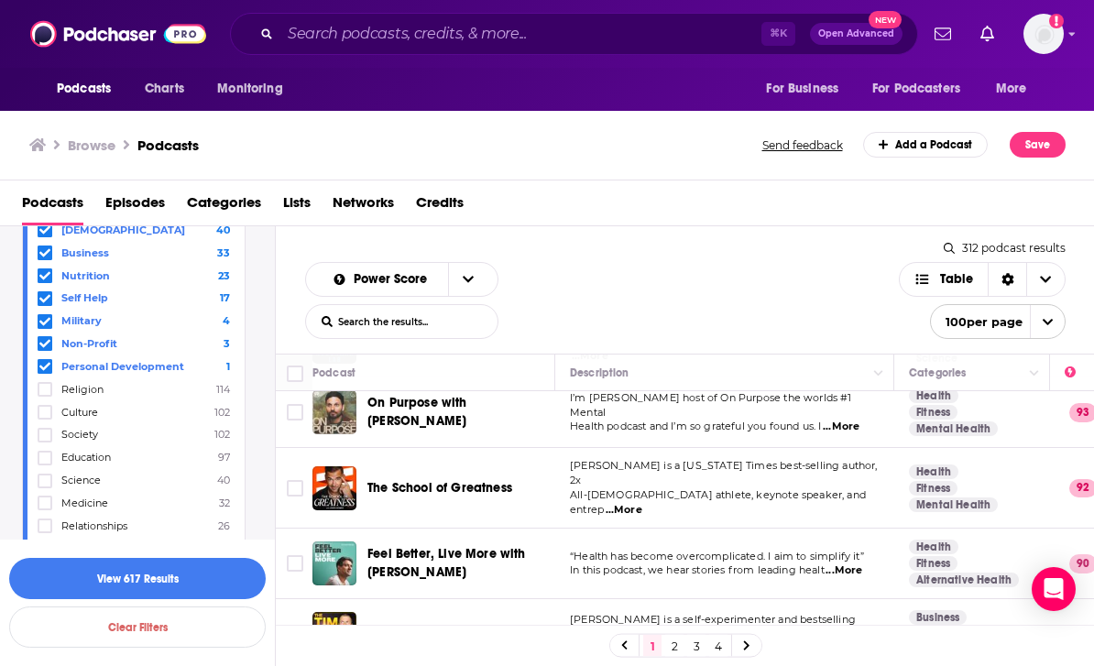
click at [294, 480] on input "Toggle select row" at bounding box center [295, 488] width 16 height 16
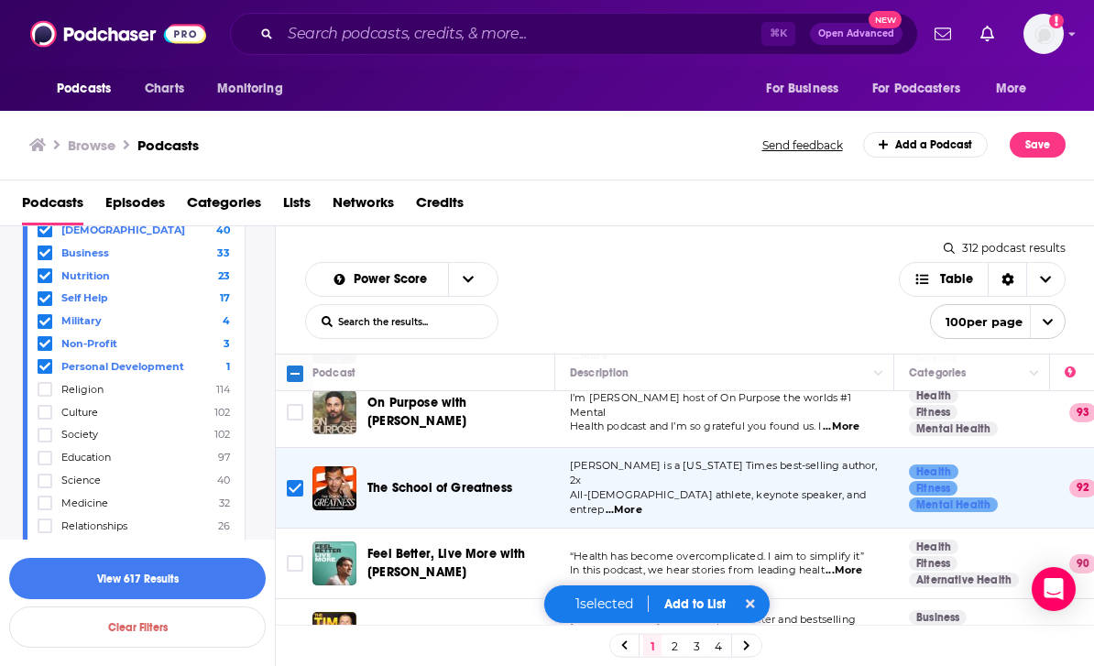
click at [296, 555] on input "Toggle select row" at bounding box center [295, 563] width 16 height 16
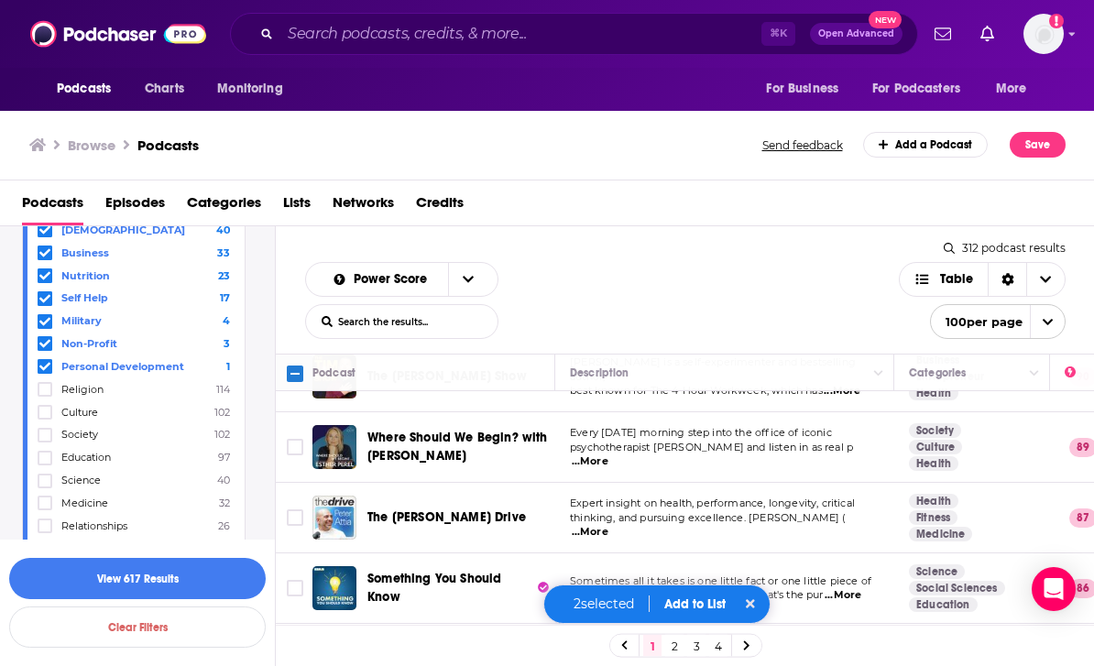
scroll to position [422, 0]
click at [301, 510] on input "Toggle select row" at bounding box center [295, 518] width 16 height 16
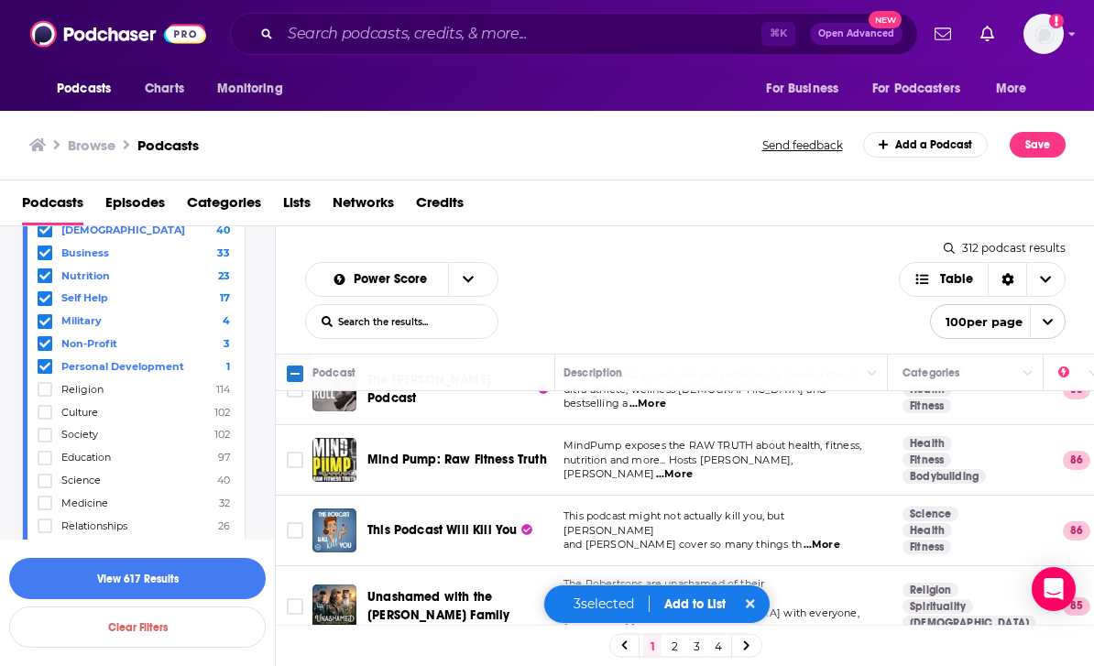
scroll to position [691, 6]
click at [297, 453] on input "Toggle select row" at bounding box center [295, 461] width 16 height 16
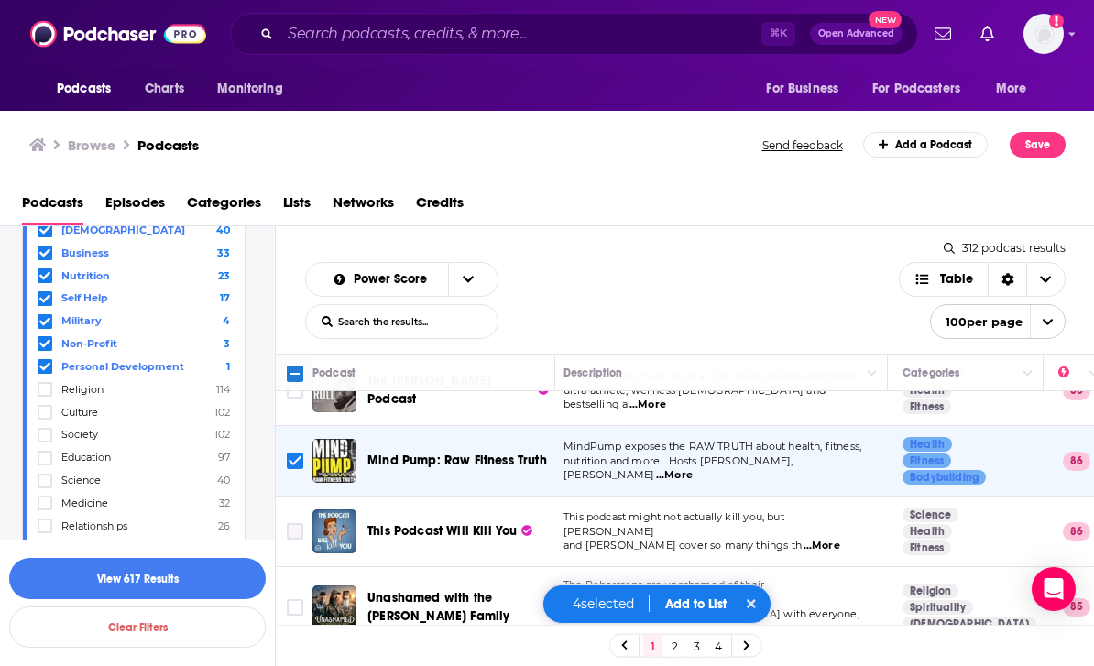
click at [295, 523] on input "Toggle select row" at bounding box center [295, 531] width 16 height 16
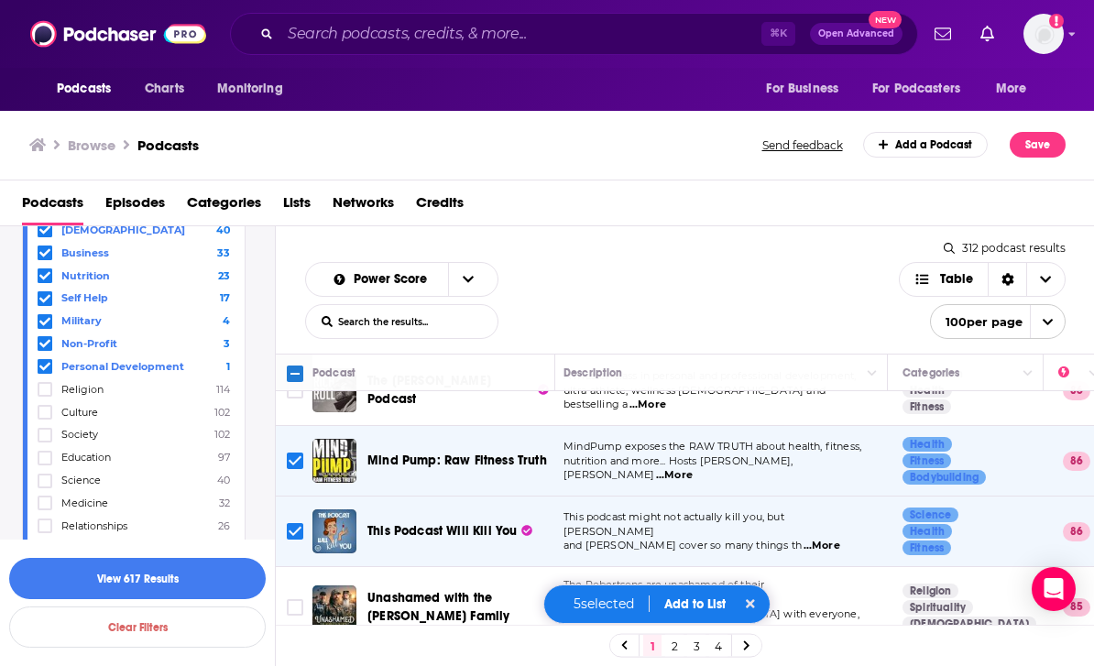
scroll to position [773, 9]
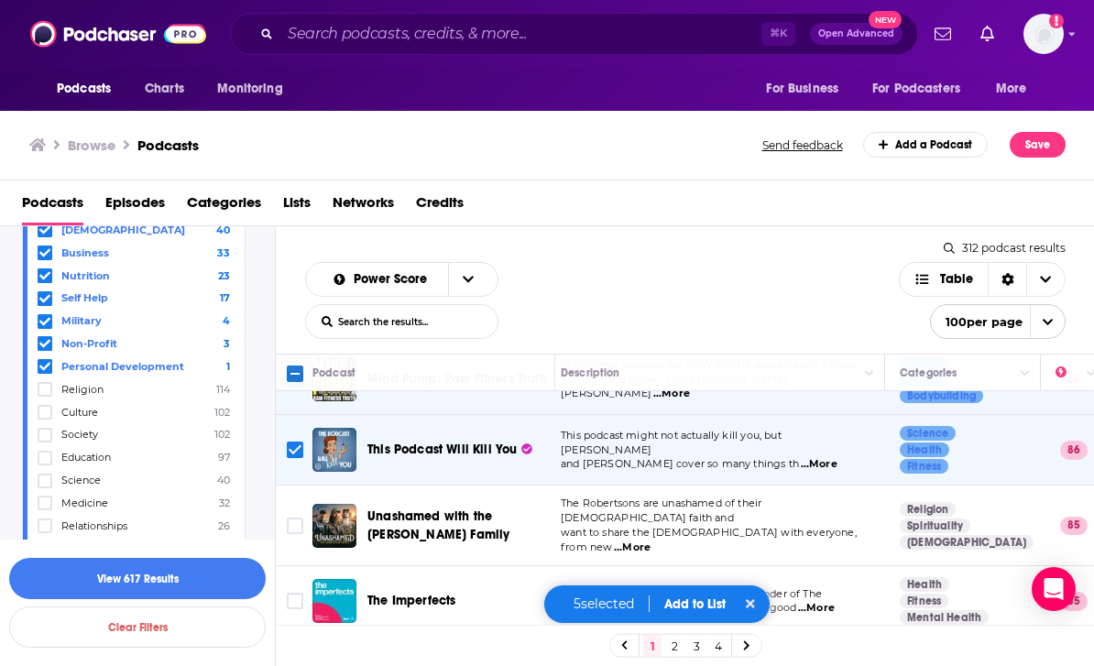
click at [295, 518] on input "Toggle select row" at bounding box center [295, 526] width 16 height 16
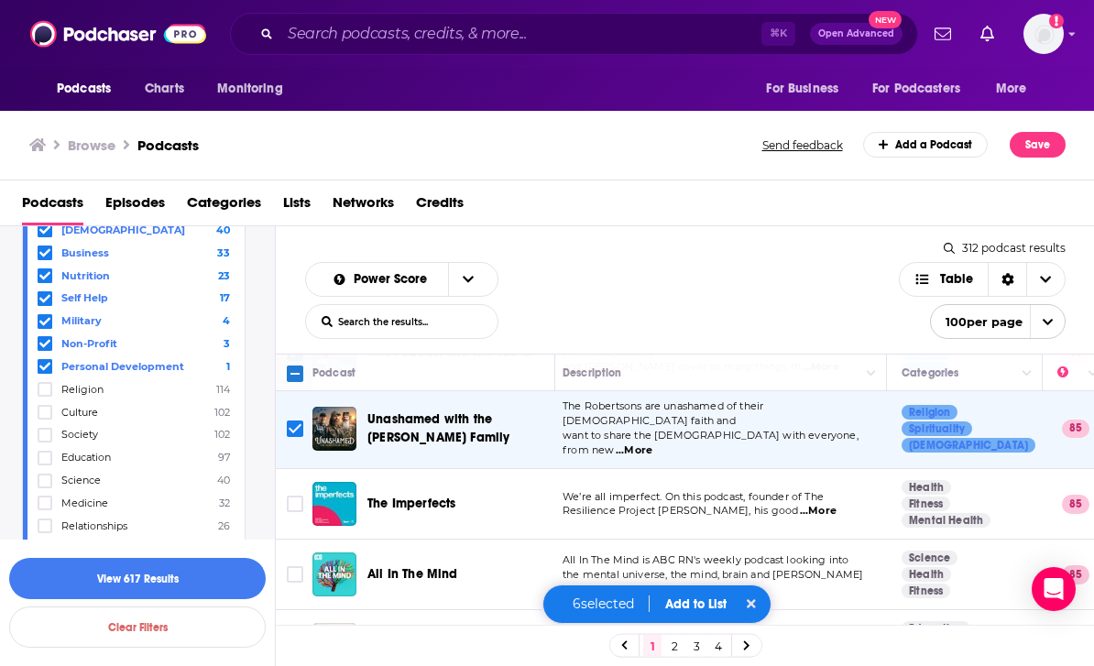
scroll to position [868, 7]
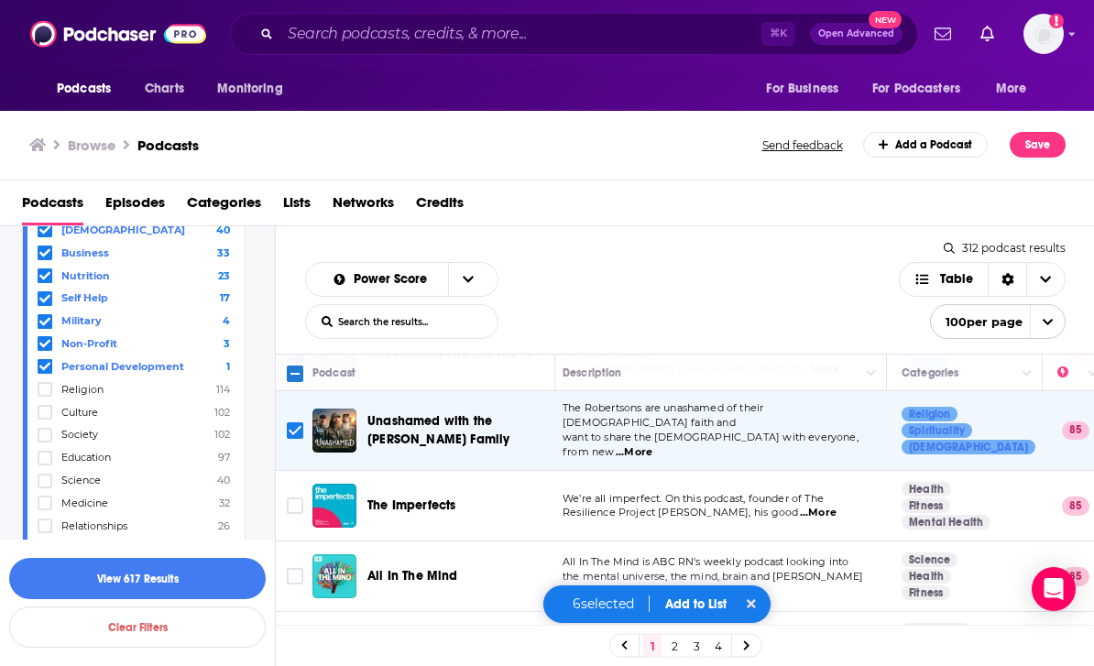
click at [292, 498] on input "Toggle select row" at bounding box center [295, 506] width 16 height 16
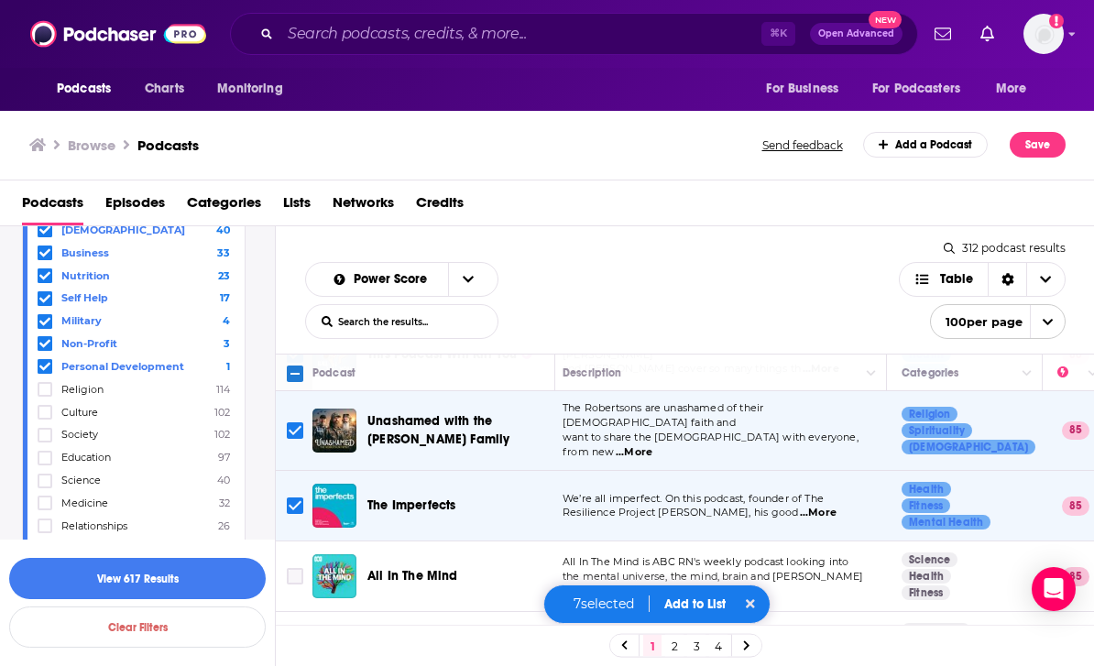
click at [288, 568] on icon "Toggle select row" at bounding box center [295, 576] width 16 height 16
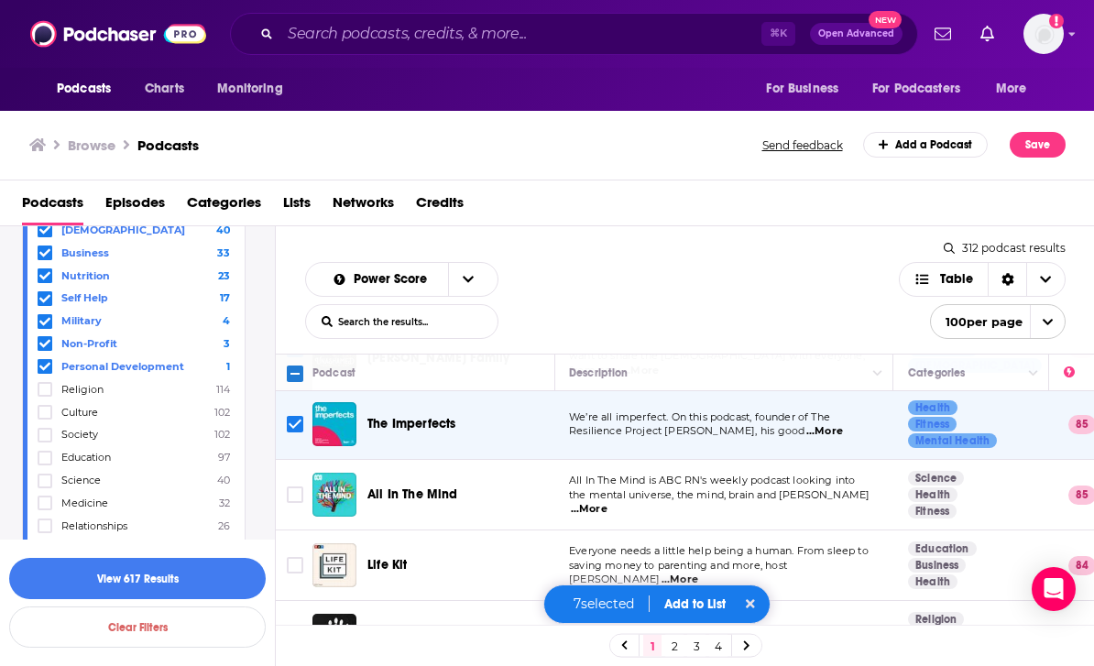
scroll to position [948, 1]
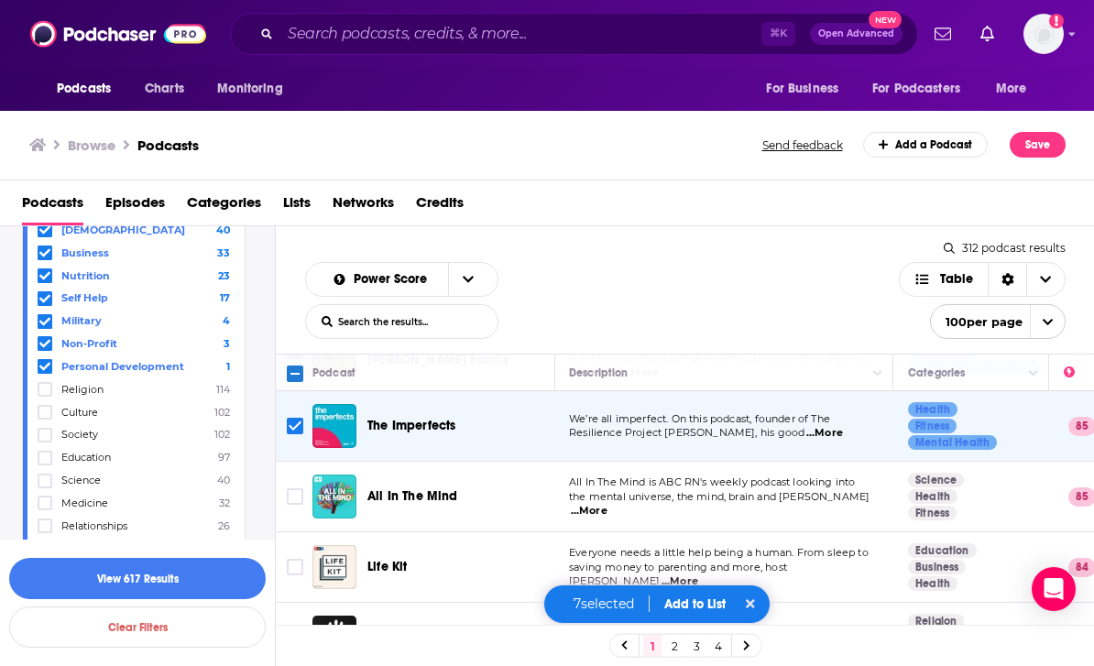
click at [293, 488] on input "Toggle select row" at bounding box center [295, 496] width 16 height 16
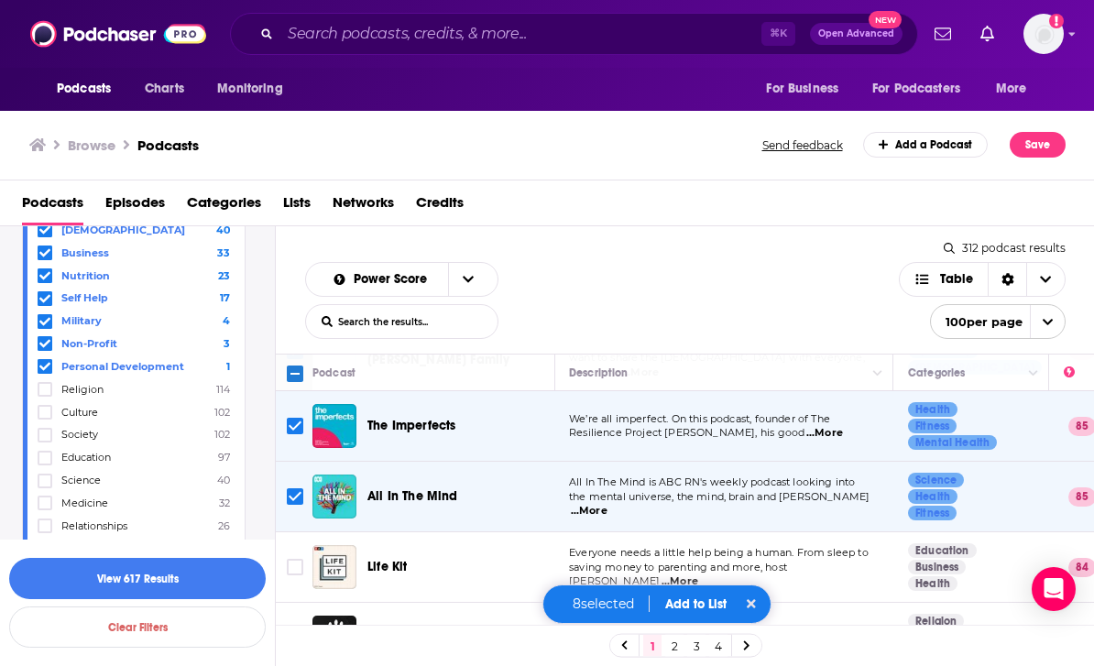
click at [299, 559] on input "Toggle select row" at bounding box center [295, 567] width 16 height 16
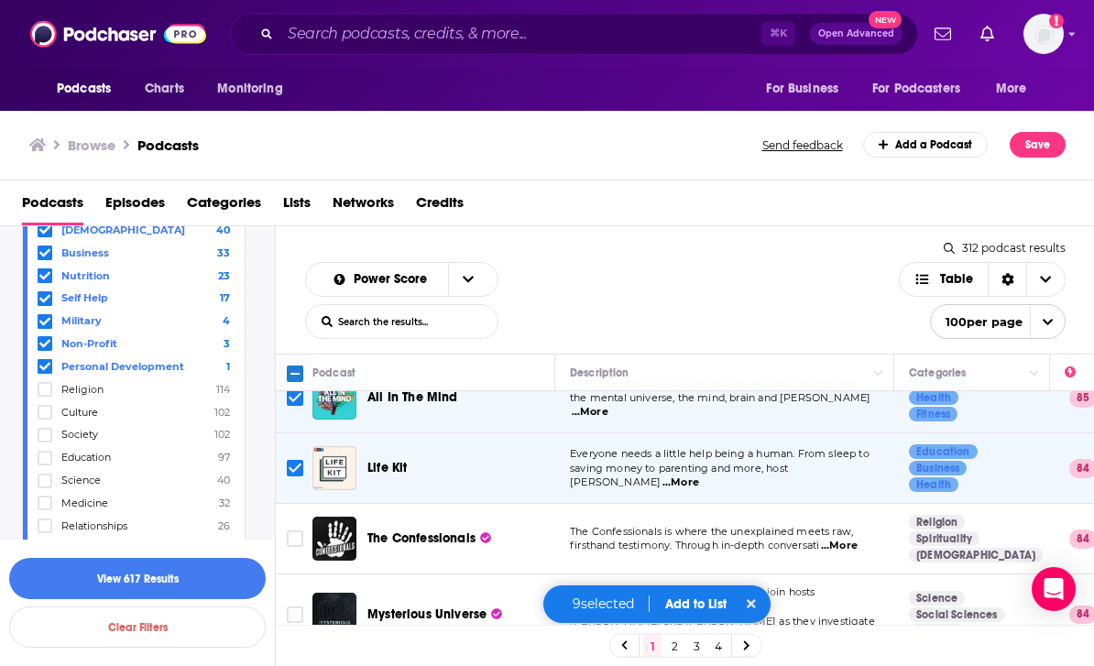
scroll to position [1212, 5]
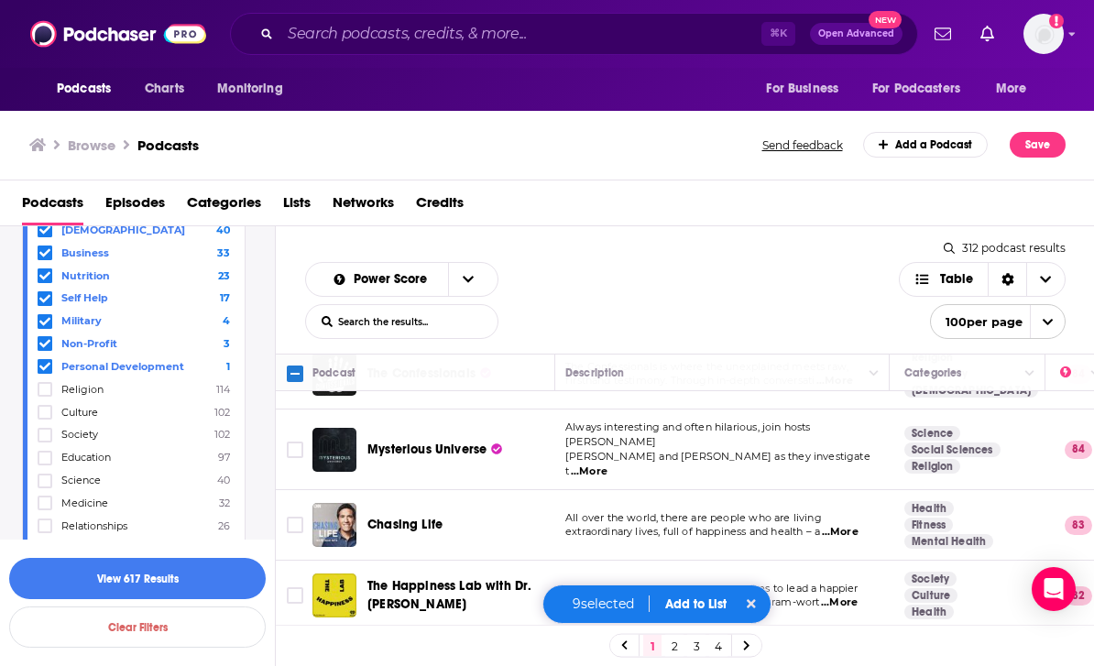
click at [293, 517] on input "Toggle select row" at bounding box center [295, 525] width 16 height 16
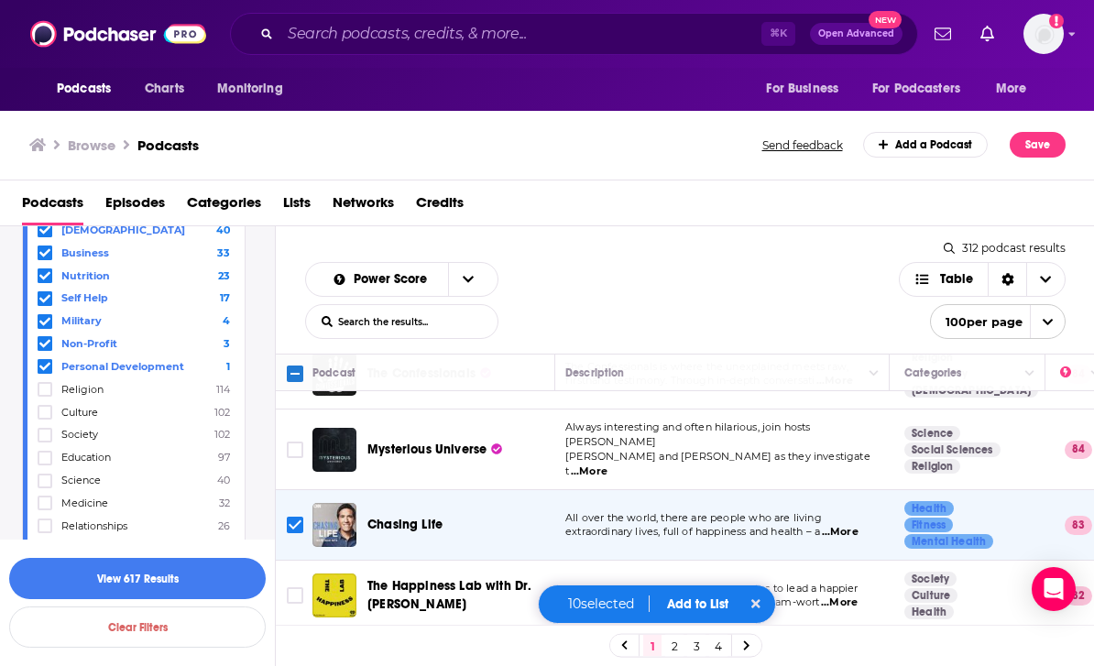
click at [291, 587] on input "Toggle select row" at bounding box center [295, 595] width 16 height 16
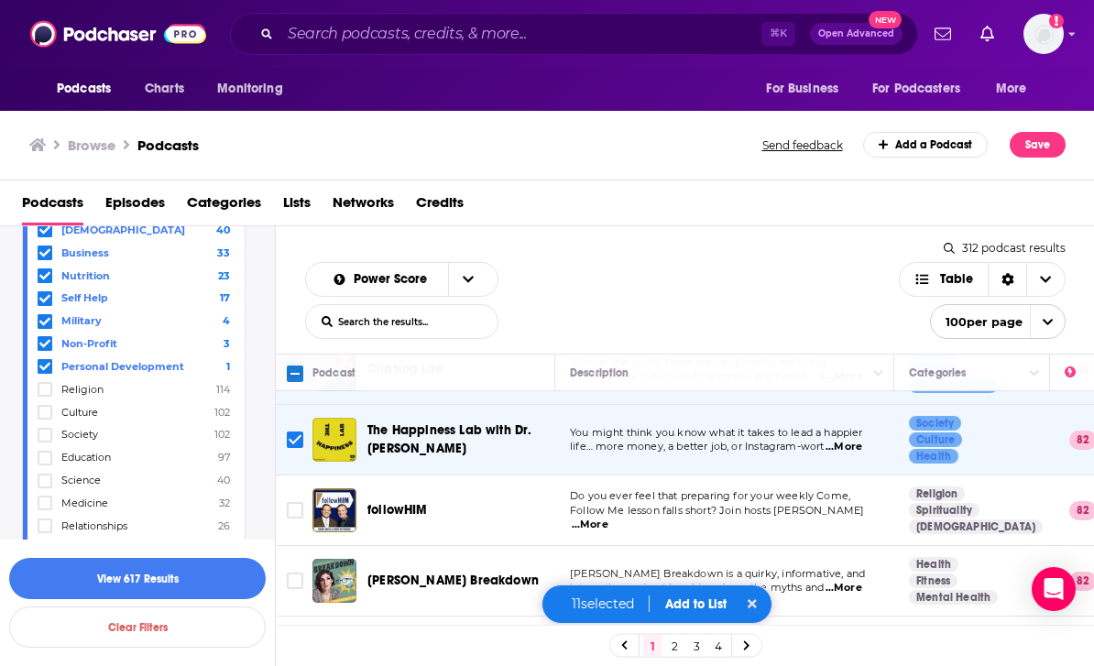
scroll to position [1367, 0]
click at [301, 502] on input "Toggle select row" at bounding box center [295, 510] width 16 height 16
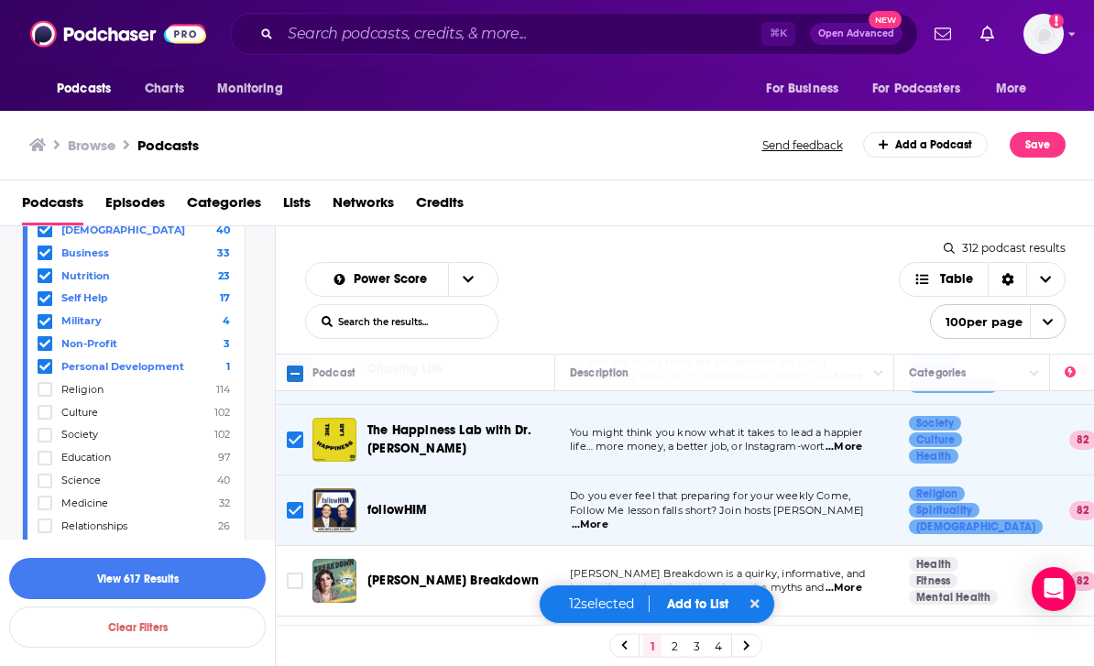
click at [609, 518] on span "...More" at bounding box center [590, 525] width 37 height 15
click at [503, 488] on div "followHIM" at bounding box center [462, 510] width 191 height 44
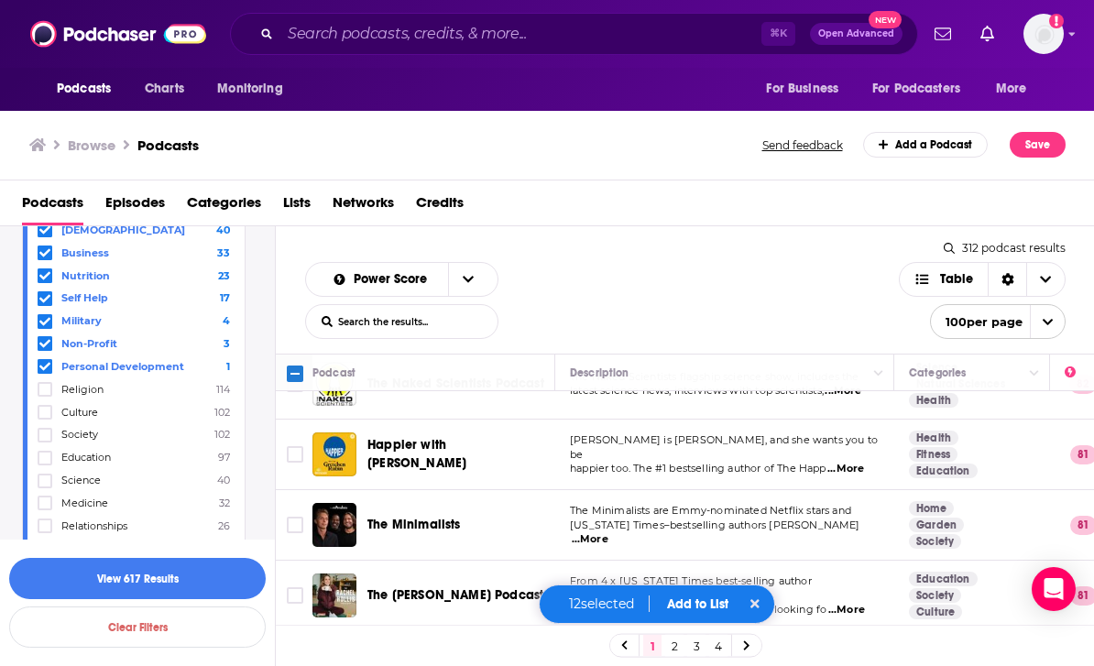
scroll to position [1636, 0]
click at [299, 587] on input "Toggle select row" at bounding box center [295, 595] width 16 height 16
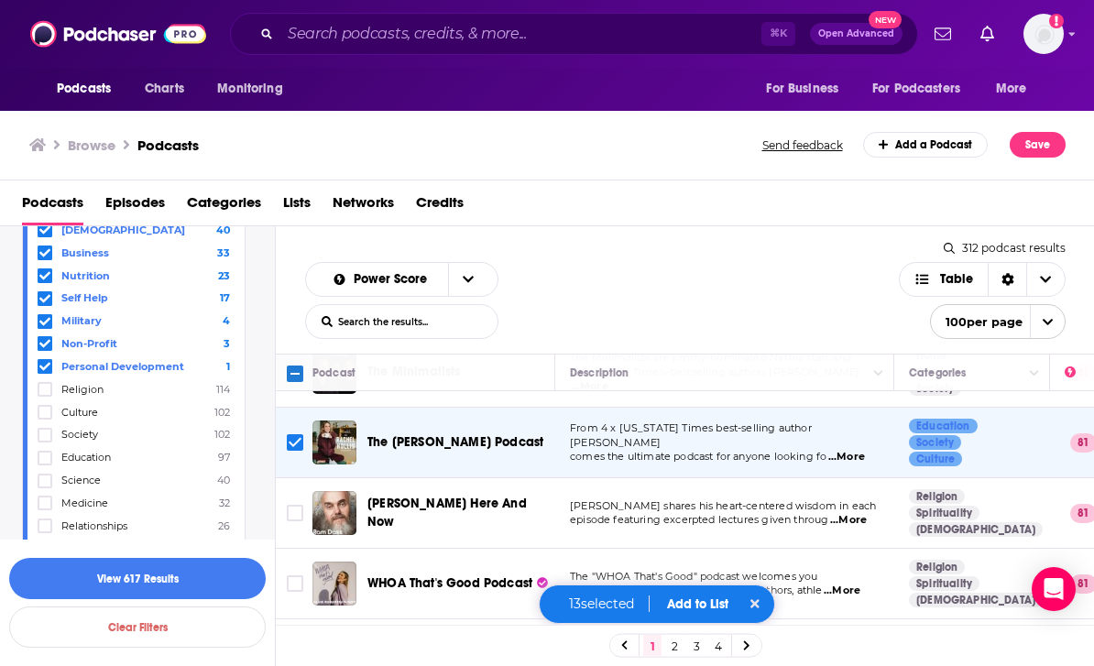
scroll to position [1788, 0]
click at [300, 576] on input "Toggle select row" at bounding box center [295, 584] width 16 height 16
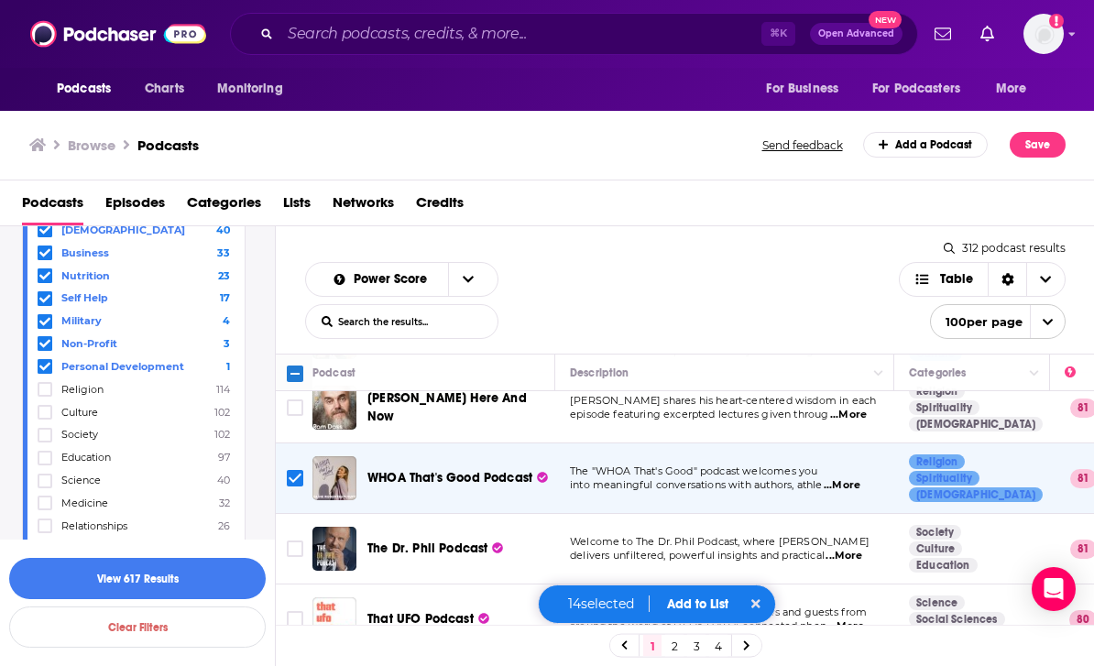
scroll to position [1892, 0]
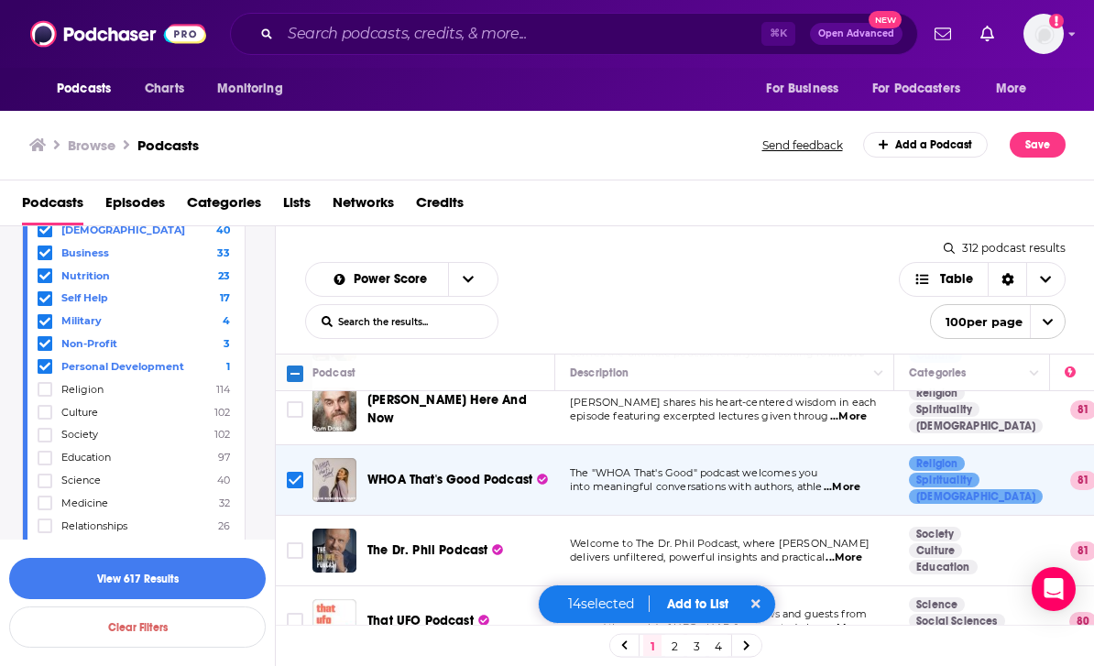
click at [291, 543] on input "Toggle select row" at bounding box center [295, 551] width 16 height 16
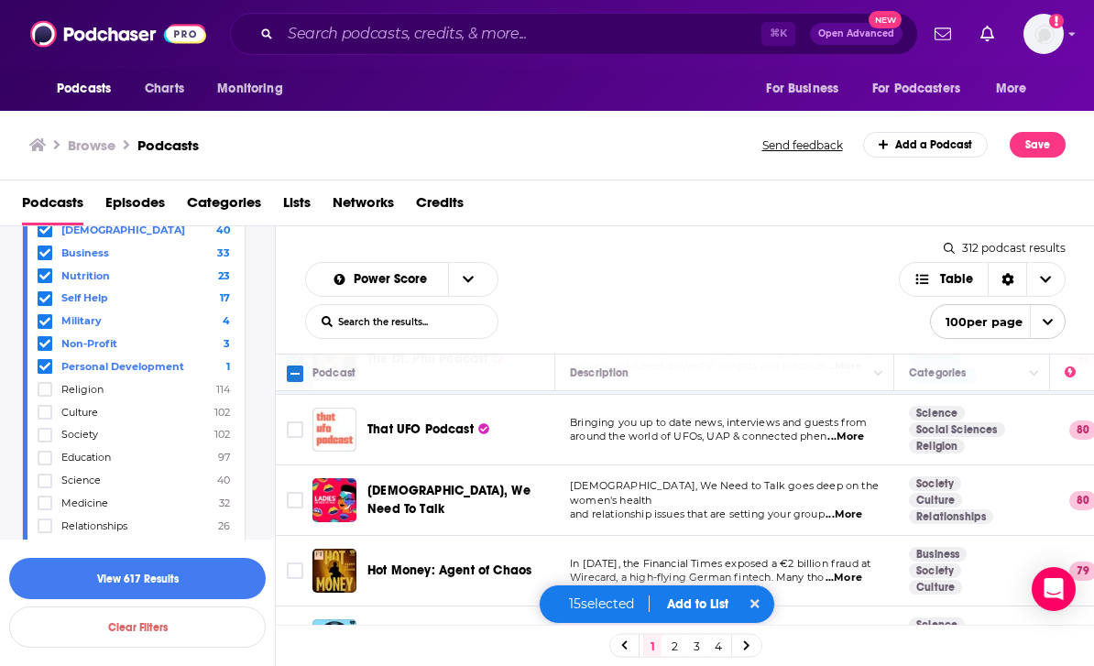
scroll to position [2184, 5]
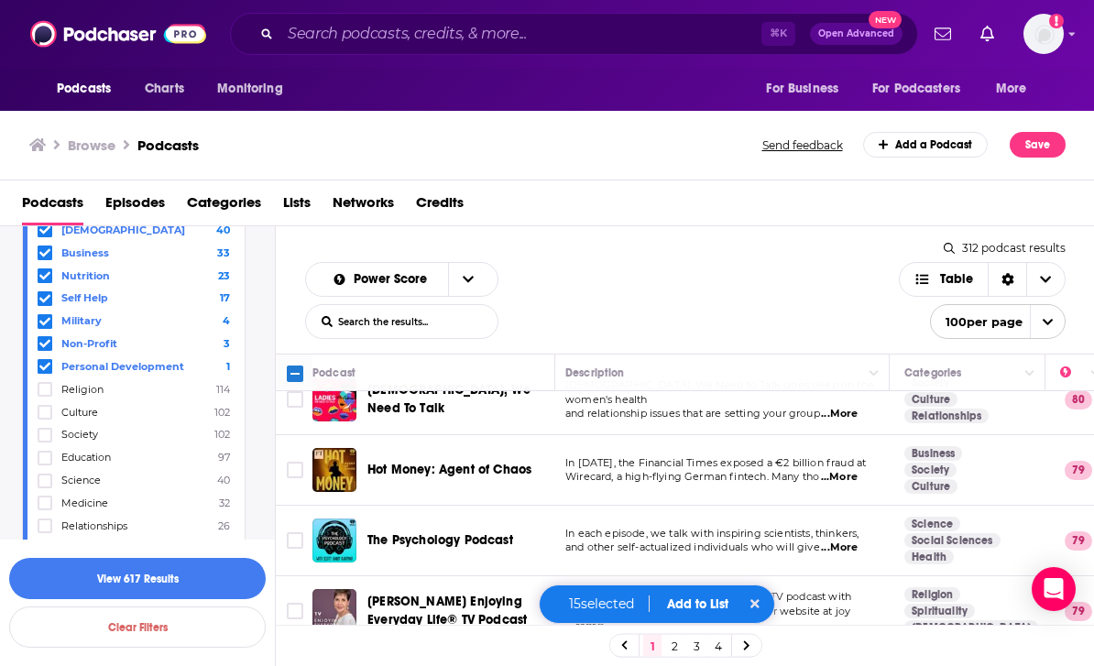
click at [296, 532] on input "Toggle select row" at bounding box center [295, 540] width 16 height 16
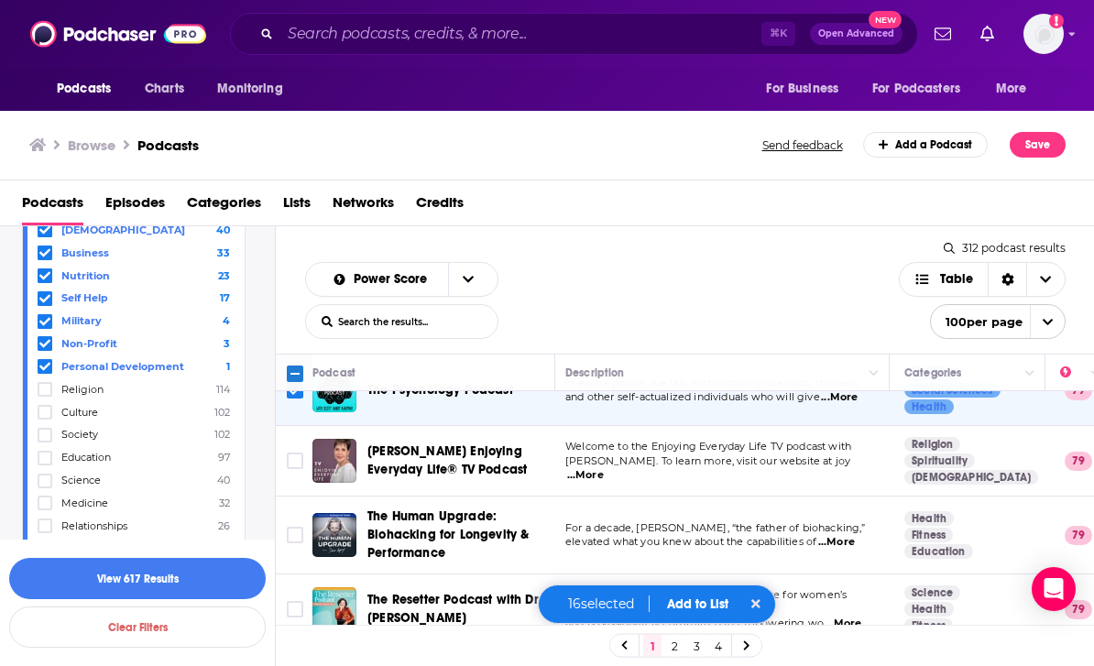
scroll to position [2332, 5]
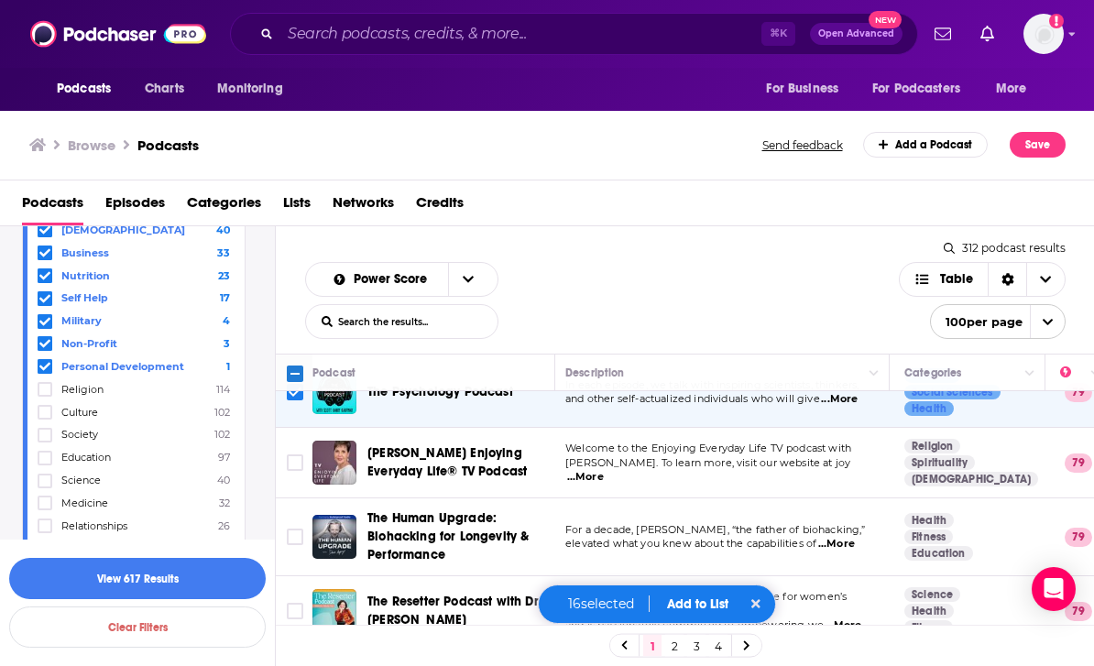
click at [291, 529] on input "Toggle select row" at bounding box center [295, 537] width 16 height 16
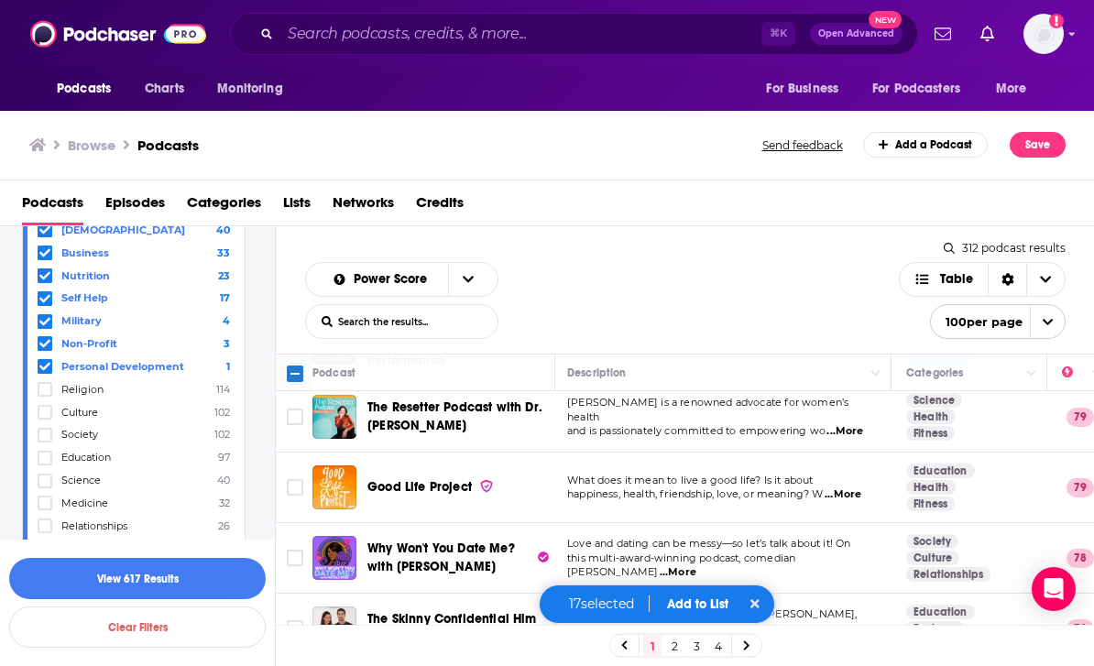
scroll to position [2526, 3]
click at [288, 454] on td at bounding box center [294, 489] width 37 height 71
click at [294, 480] on input "Toggle select row" at bounding box center [295, 488] width 16 height 16
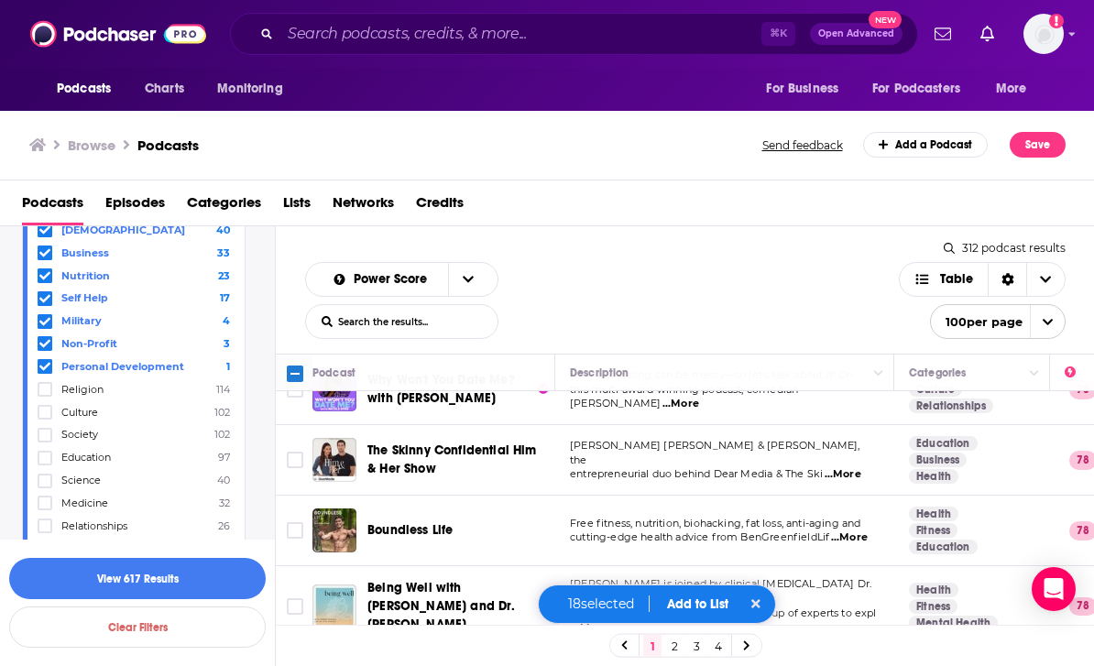
scroll to position [2696, 0]
click at [292, 521] on input "Toggle select row" at bounding box center [295, 529] width 16 height 16
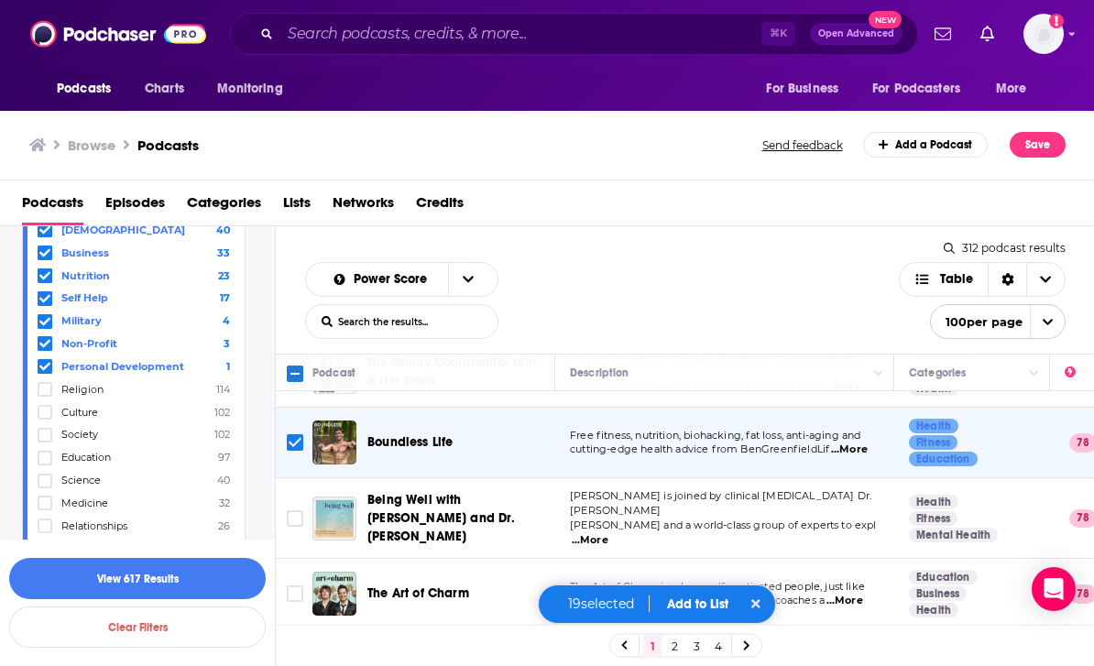
scroll to position [2784, 0]
click at [300, 510] on input "Toggle select row" at bounding box center [295, 518] width 16 height 16
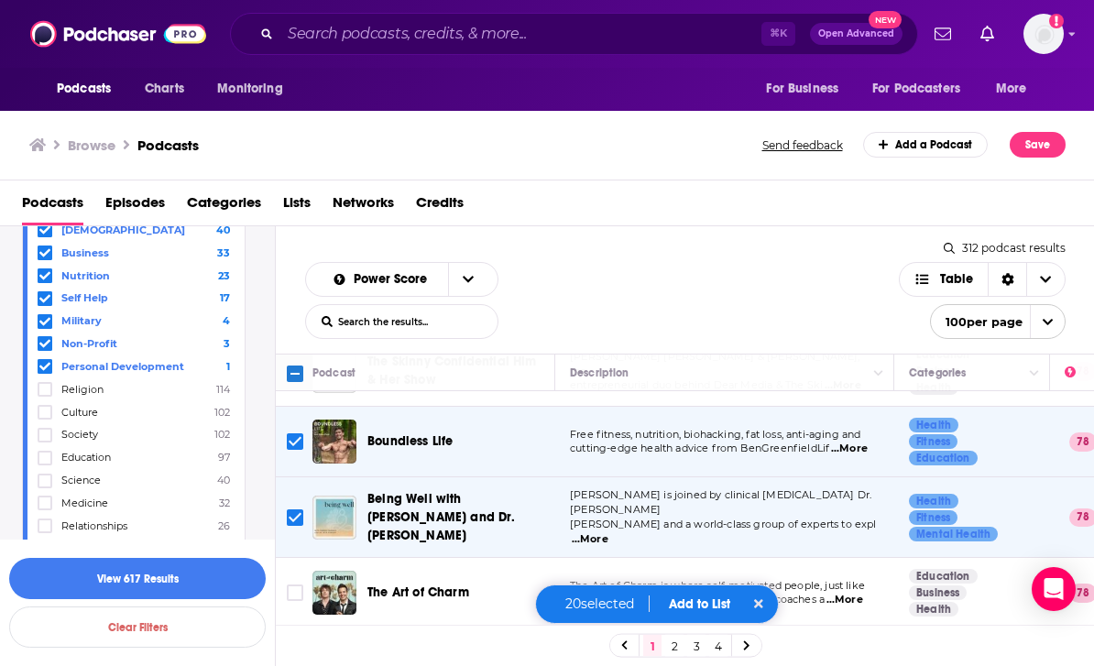
click at [288, 585] on input "Toggle select row" at bounding box center [295, 593] width 16 height 16
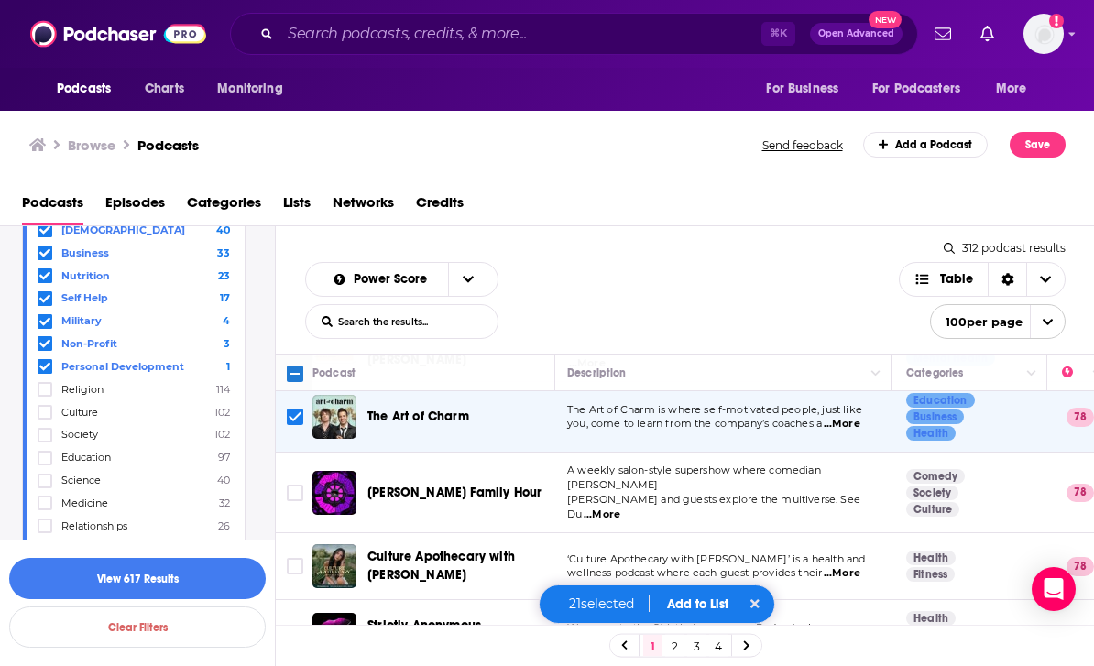
scroll to position [2962, 3]
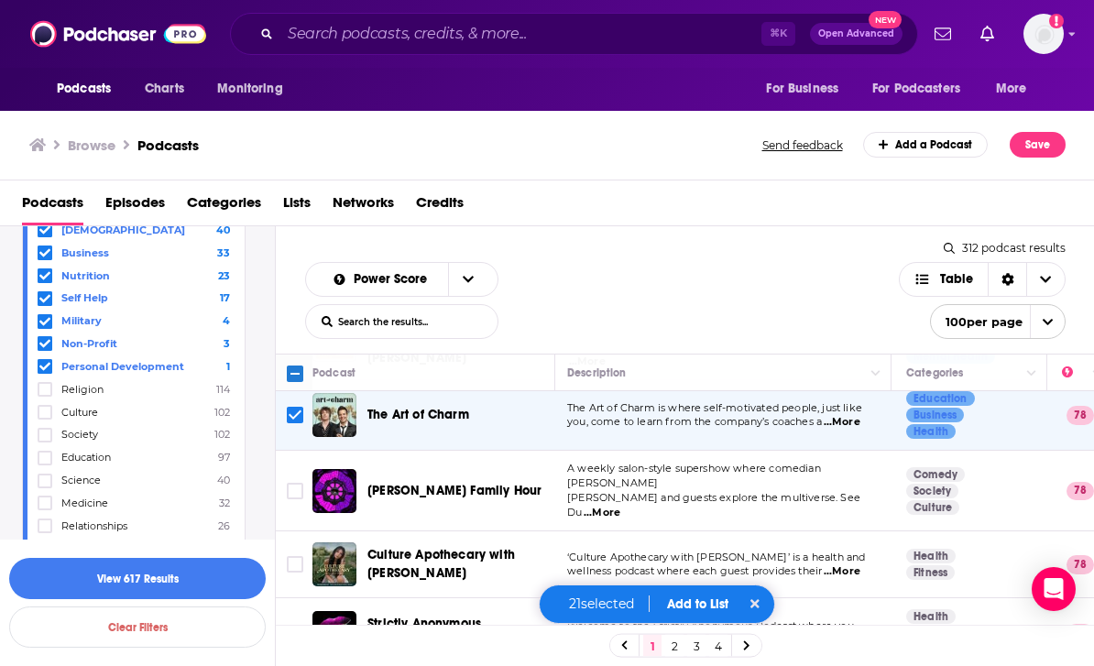
click at [860, 565] on span "...More" at bounding box center [842, 572] width 37 height 15
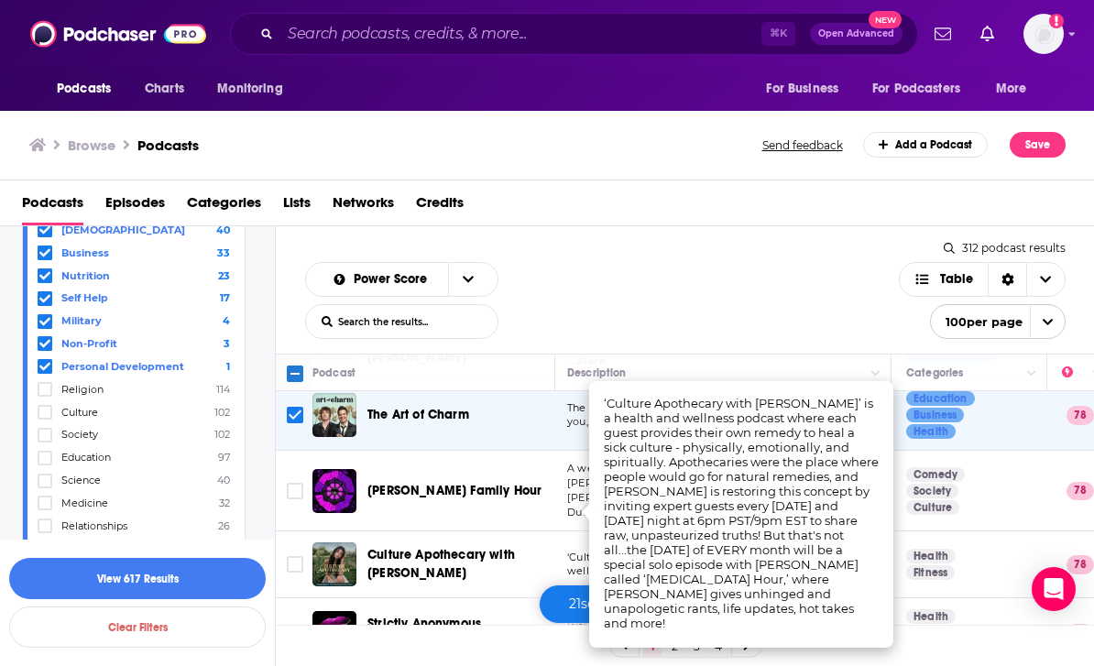
click at [291, 556] on input "Toggle select row" at bounding box center [295, 564] width 16 height 16
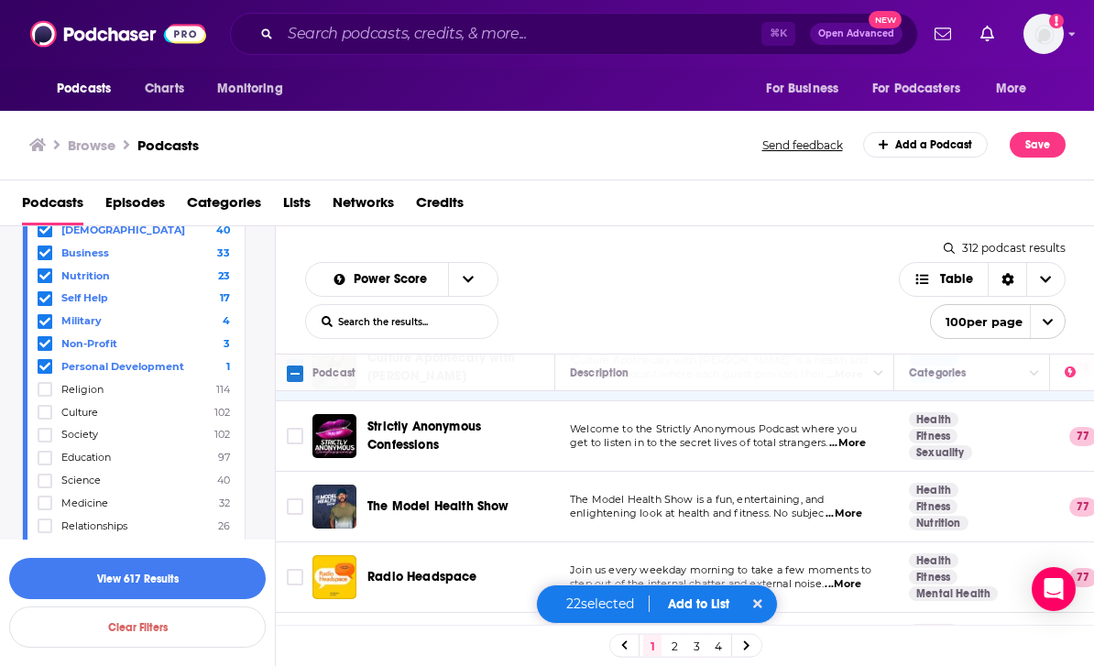
scroll to position [3161, 0]
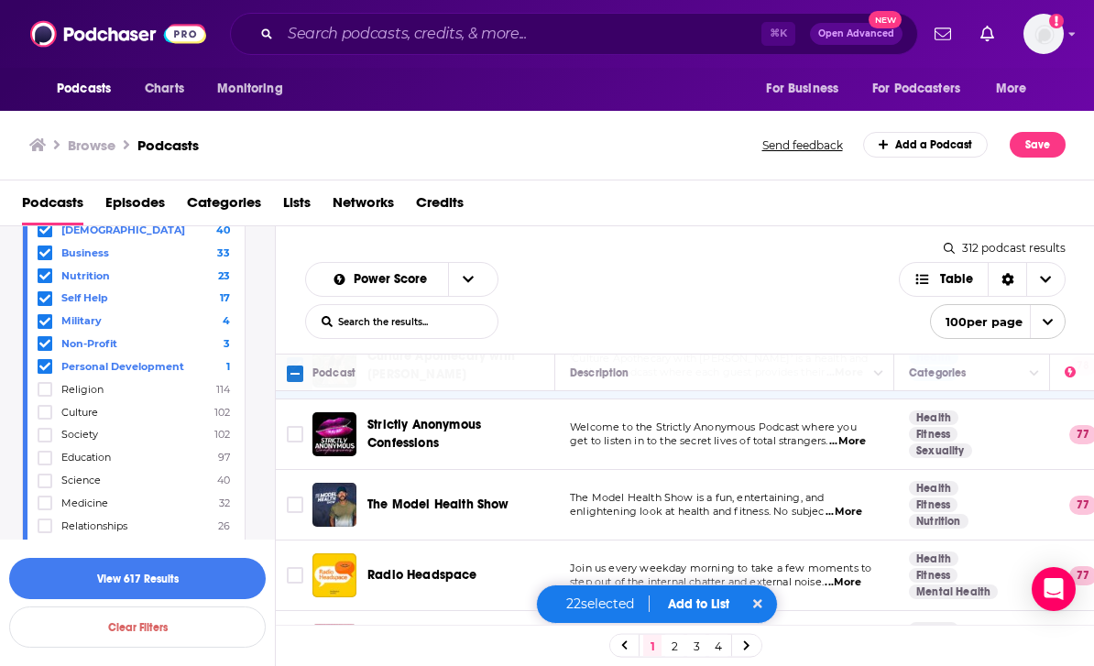
click at [291, 497] on input "Toggle select row" at bounding box center [295, 505] width 16 height 16
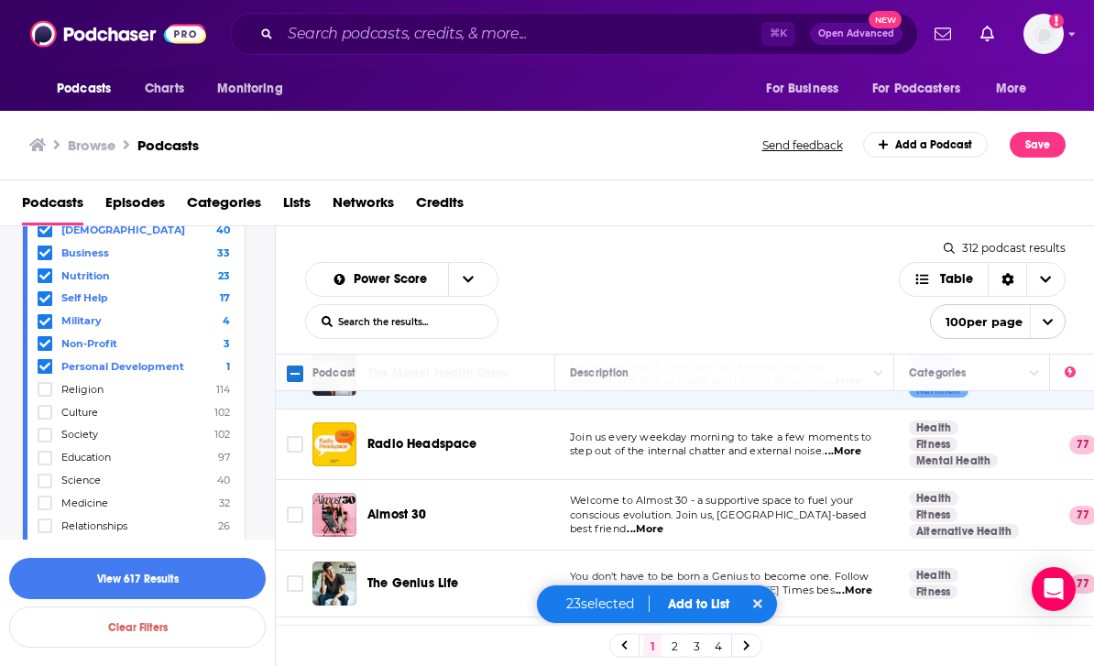
scroll to position [3291, 0]
click at [300, 576] on input "Toggle select row" at bounding box center [295, 584] width 16 height 16
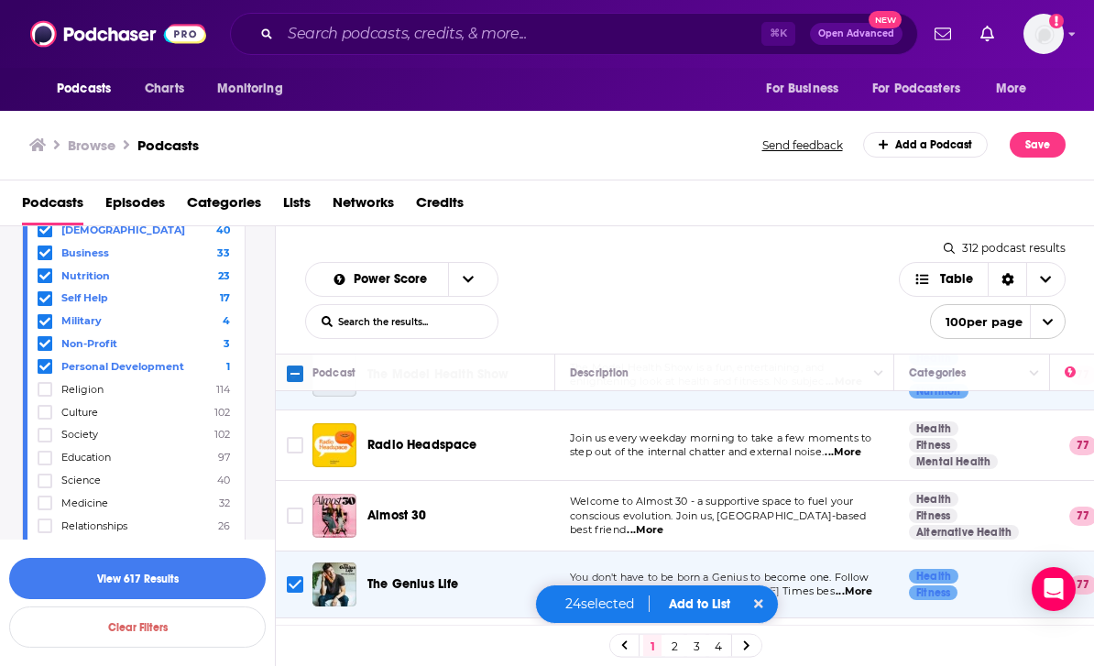
click at [296, 645] on input "Toggle select row" at bounding box center [295, 653] width 16 height 16
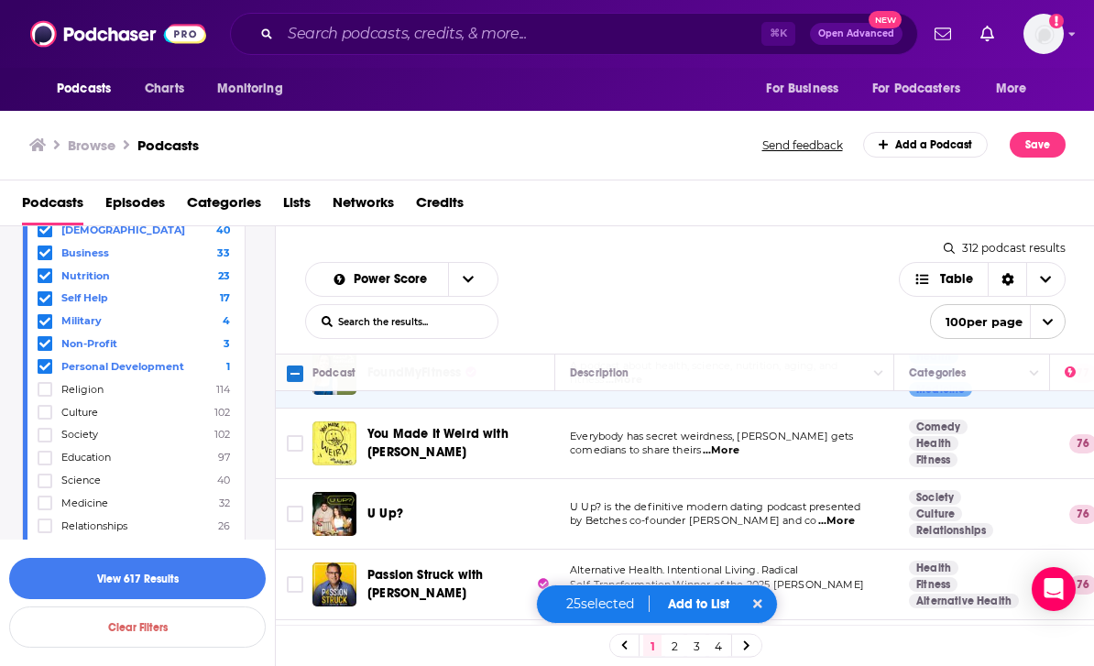
scroll to position [3573, 0]
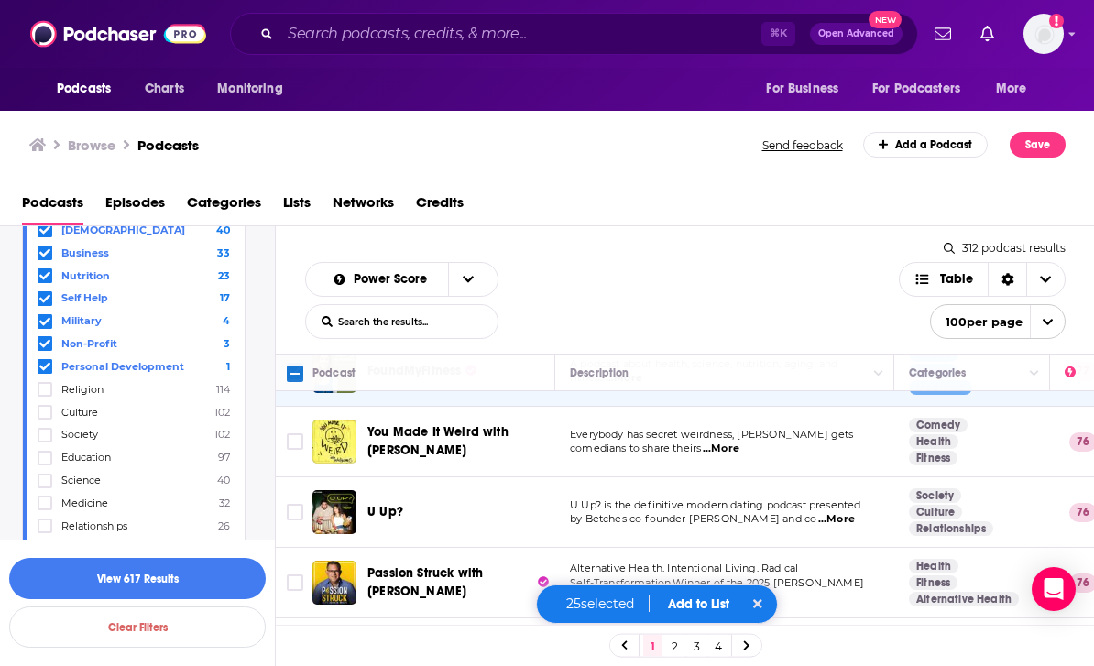
click at [291, 575] on input "Toggle select row" at bounding box center [295, 583] width 16 height 16
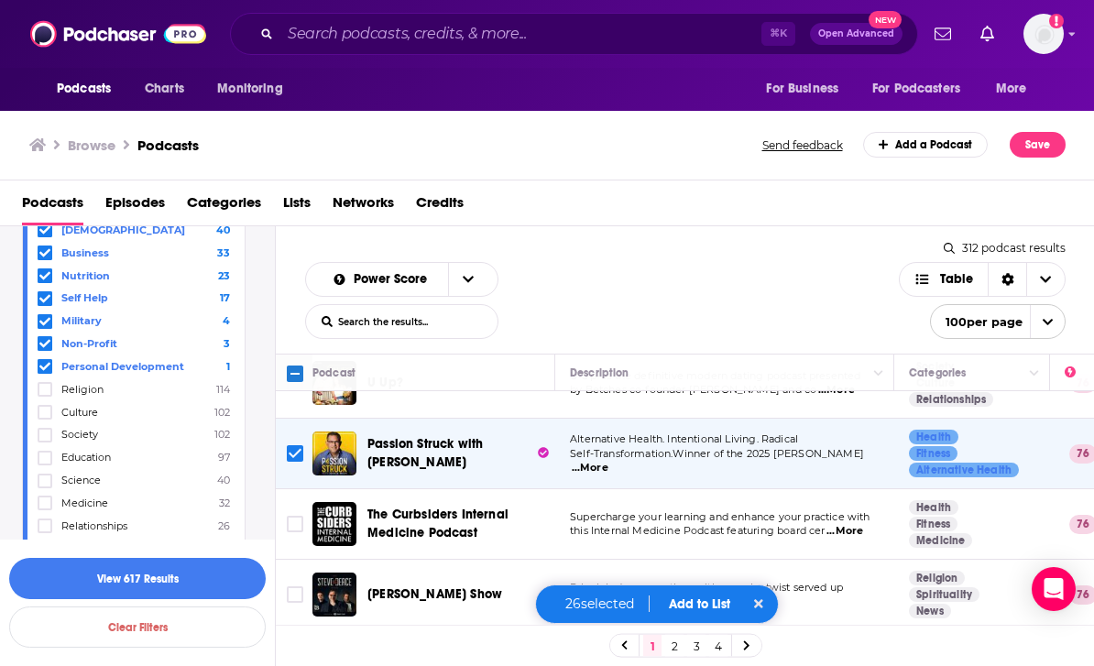
scroll to position [3703, 0]
click at [302, 515] on input "Toggle select row" at bounding box center [295, 523] width 16 height 16
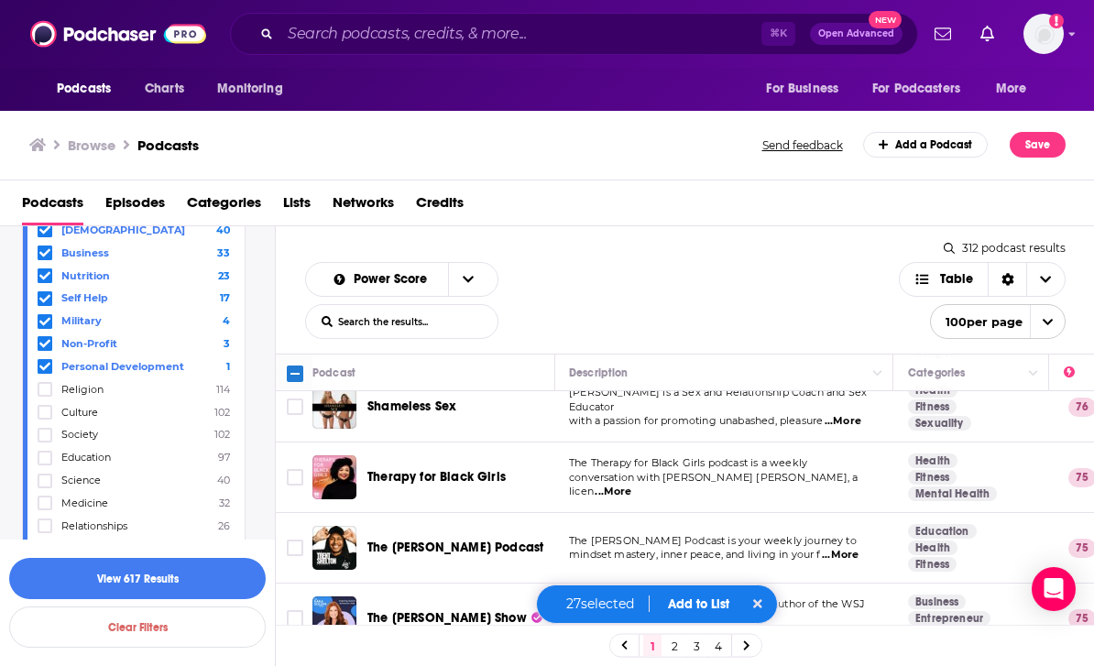
scroll to position [4265, 1]
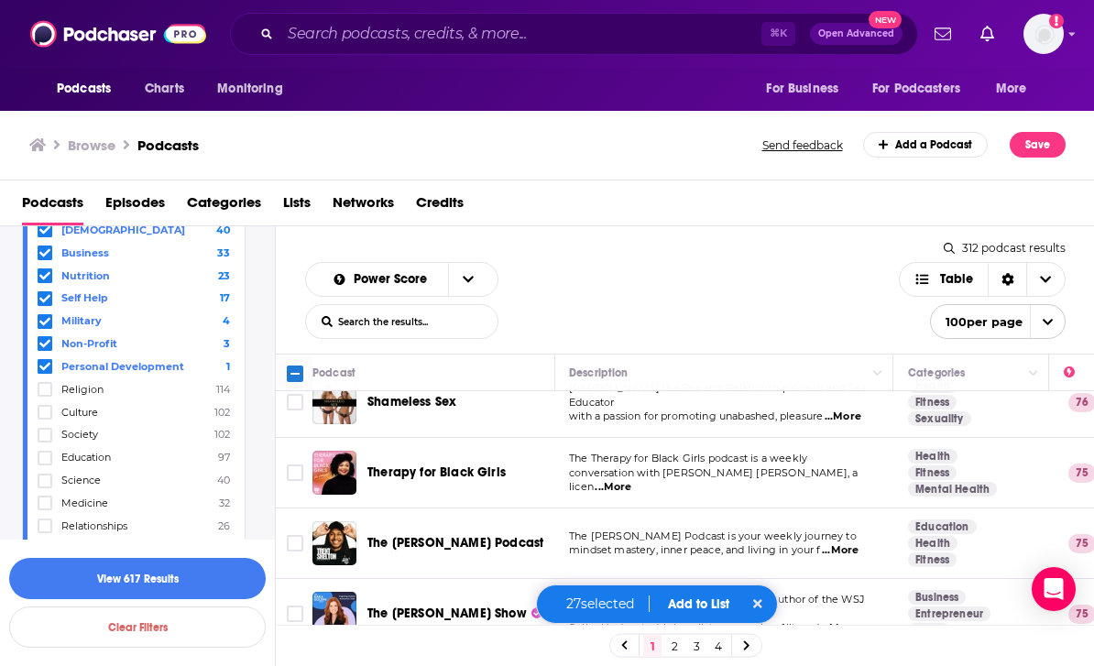
click at [294, 535] on input "Toggle select row" at bounding box center [295, 543] width 16 height 16
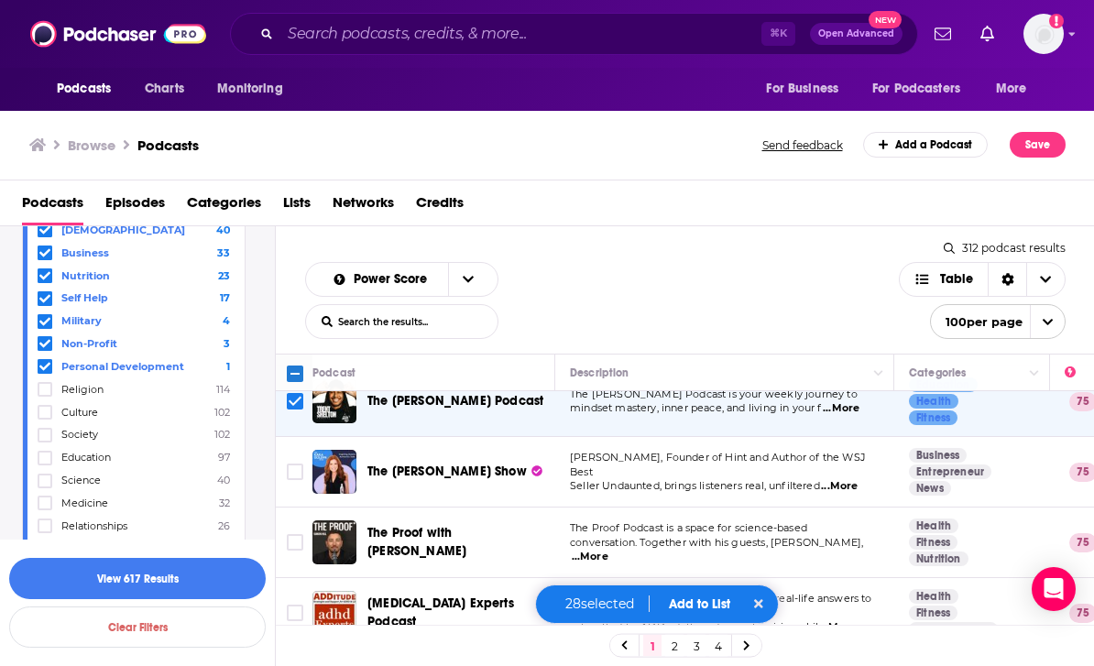
scroll to position [4407, 0]
click at [294, 534] on input "Toggle select row" at bounding box center [295, 542] width 16 height 16
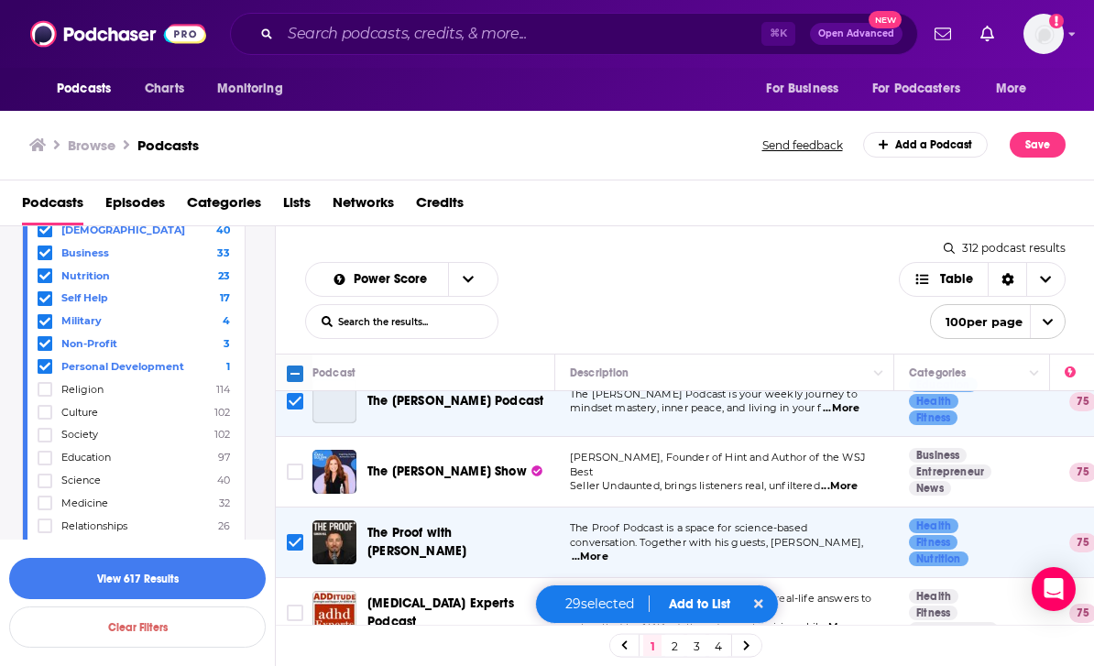
click at [297, 605] on input "Toggle select row" at bounding box center [295, 613] width 16 height 16
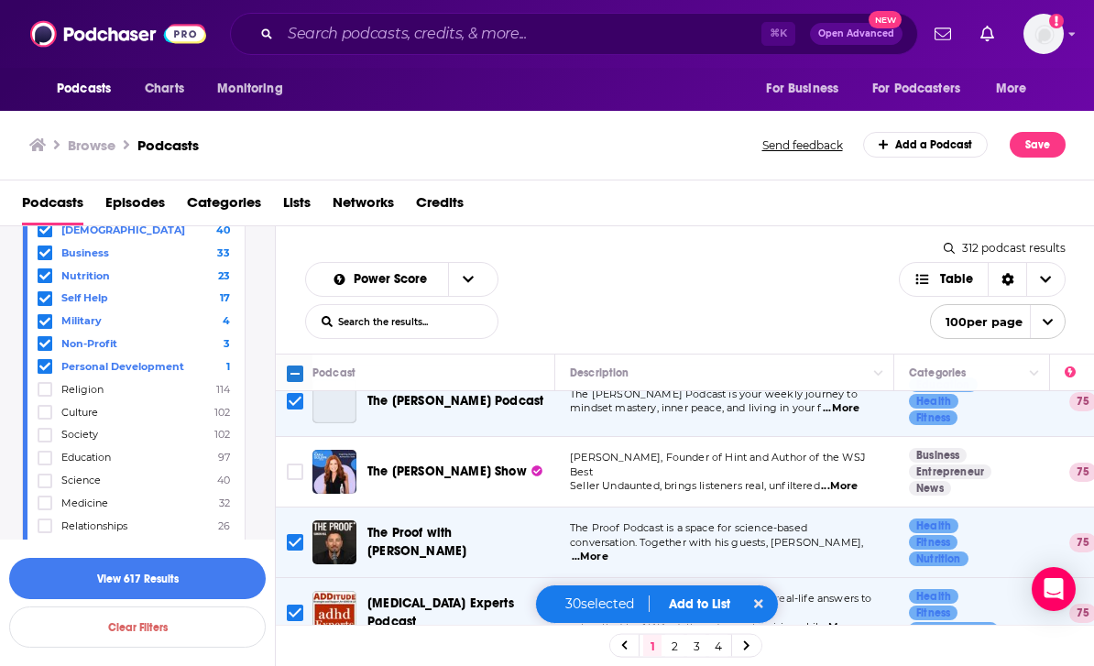
click at [297, 605] on input "Toggle select row" at bounding box center [295, 613] width 16 height 16
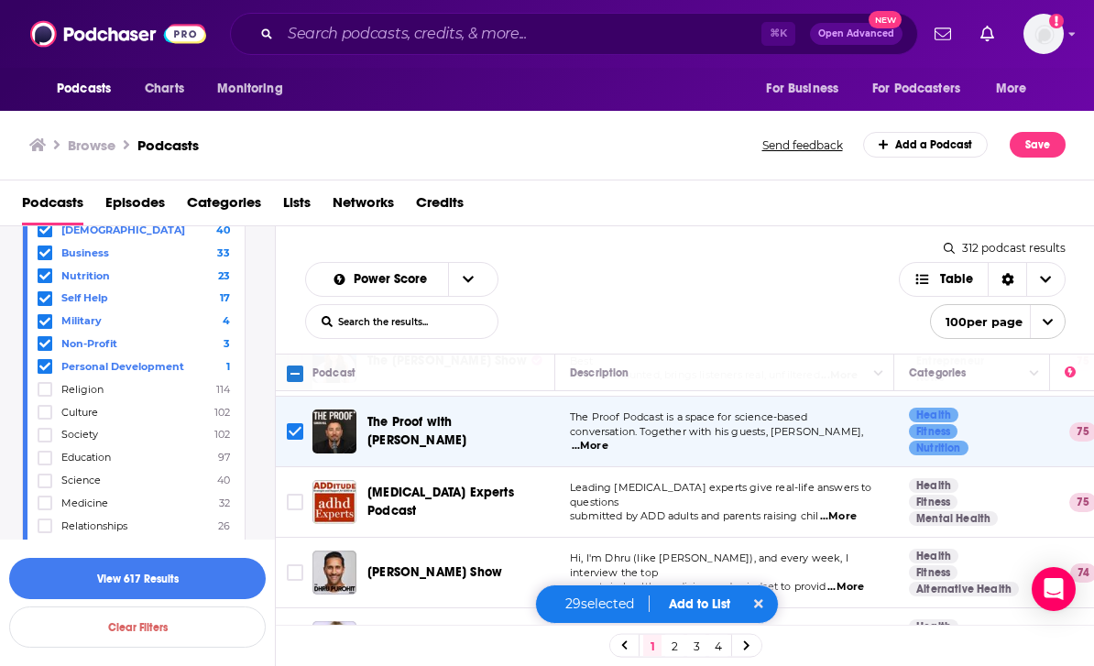
scroll to position [4520, 0]
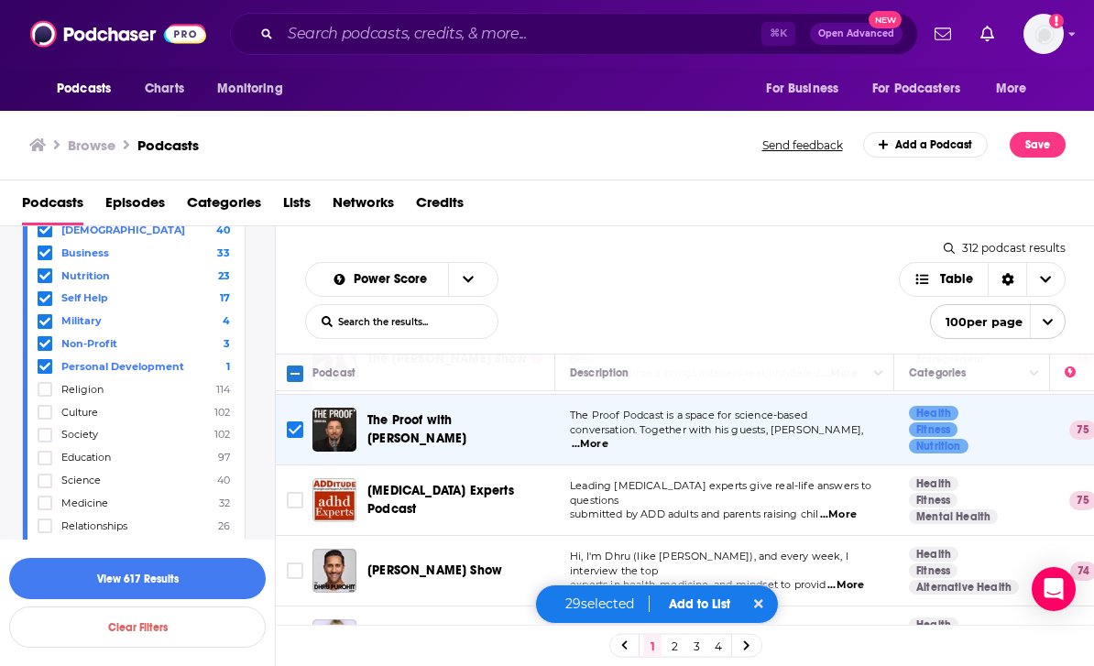
click at [301, 563] on input "Toggle select row" at bounding box center [295, 571] width 16 height 16
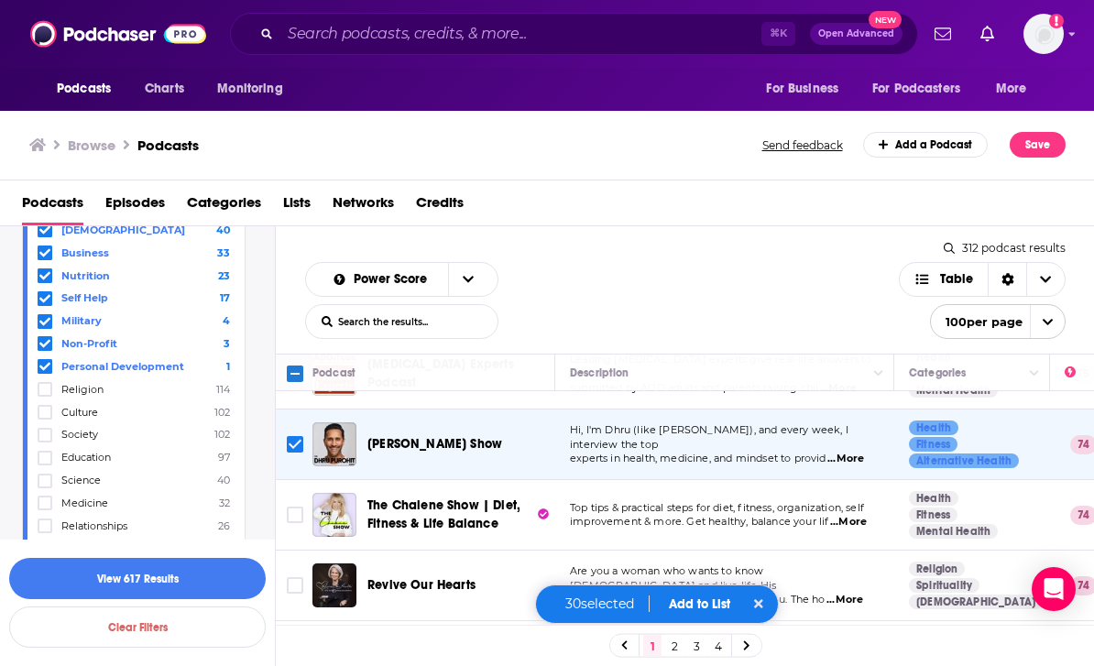
scroll to position [4648, 0]
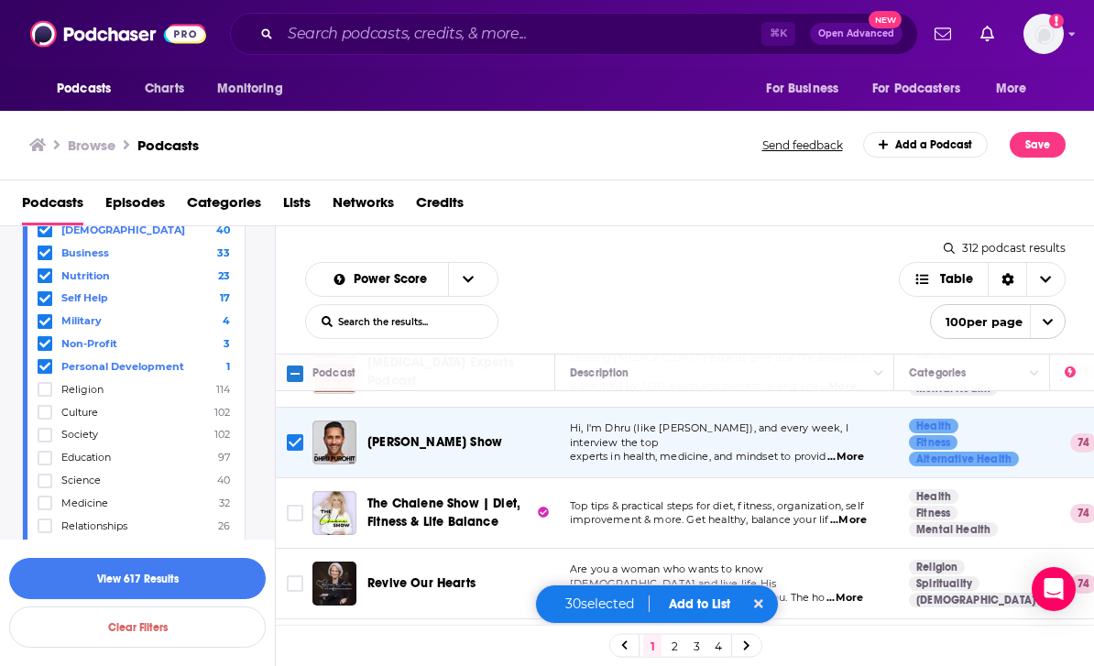
click at [294, 576] on input "Toggle select row" at bounding box center [295, 584] width 16 height 16
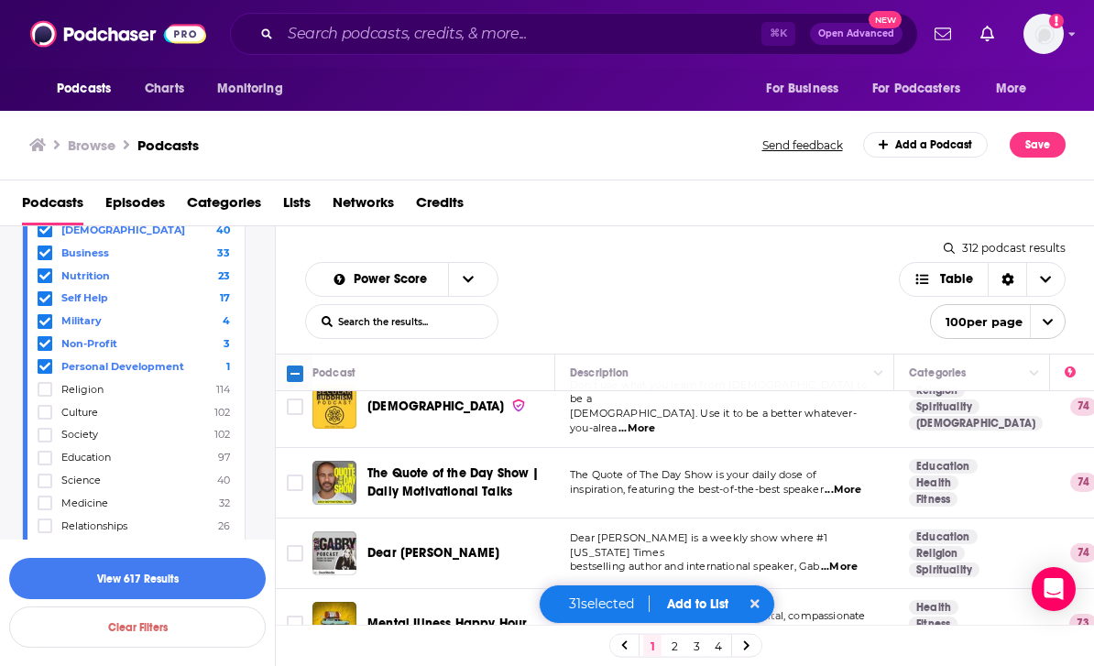
scroll to position [5139, 0]
click at [294, 615] on input "Toggle select row" at bounding box center [295, 623] width 16 height 16
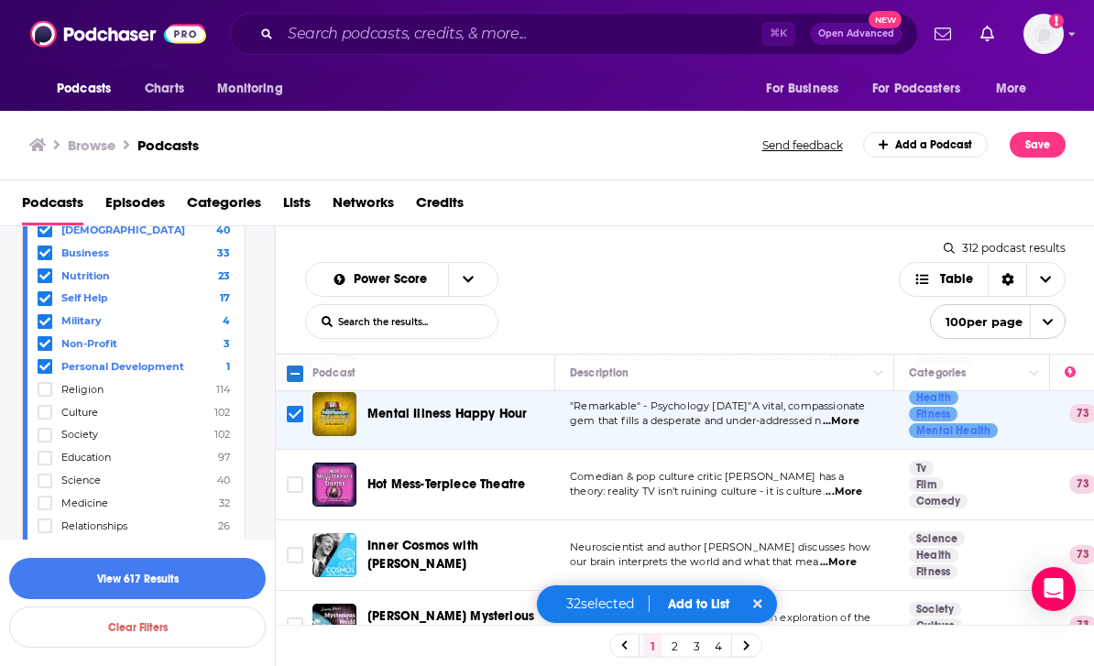
scroll to position [0, 0]
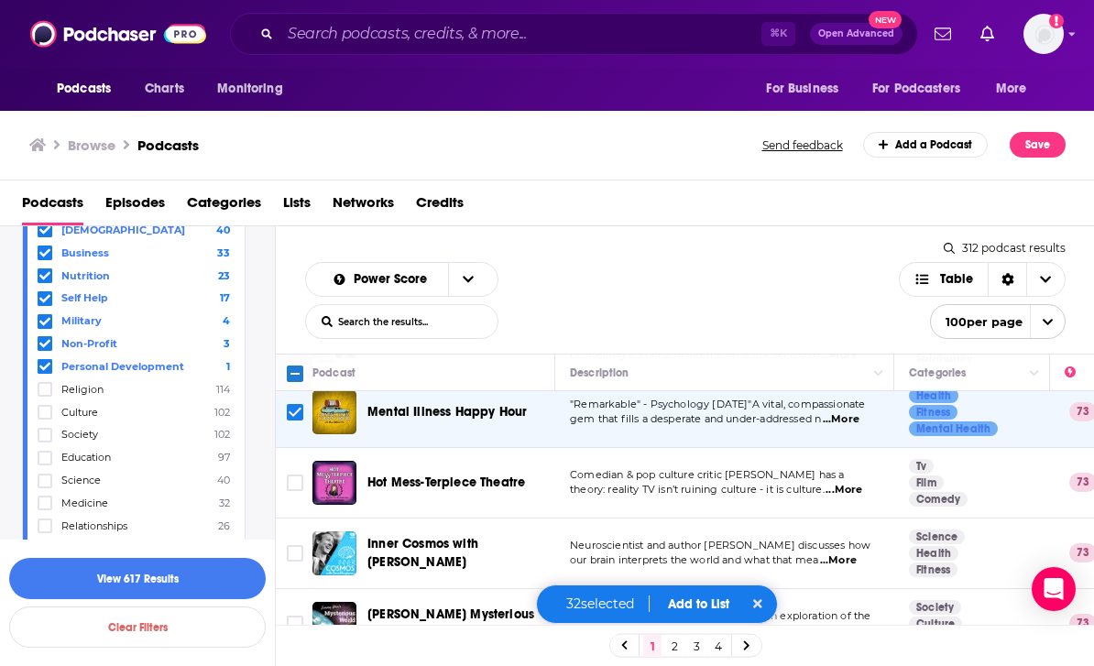
click at [292, 545] on input "Toggle select row" at bounding box center [295, 553] width 16 height 16
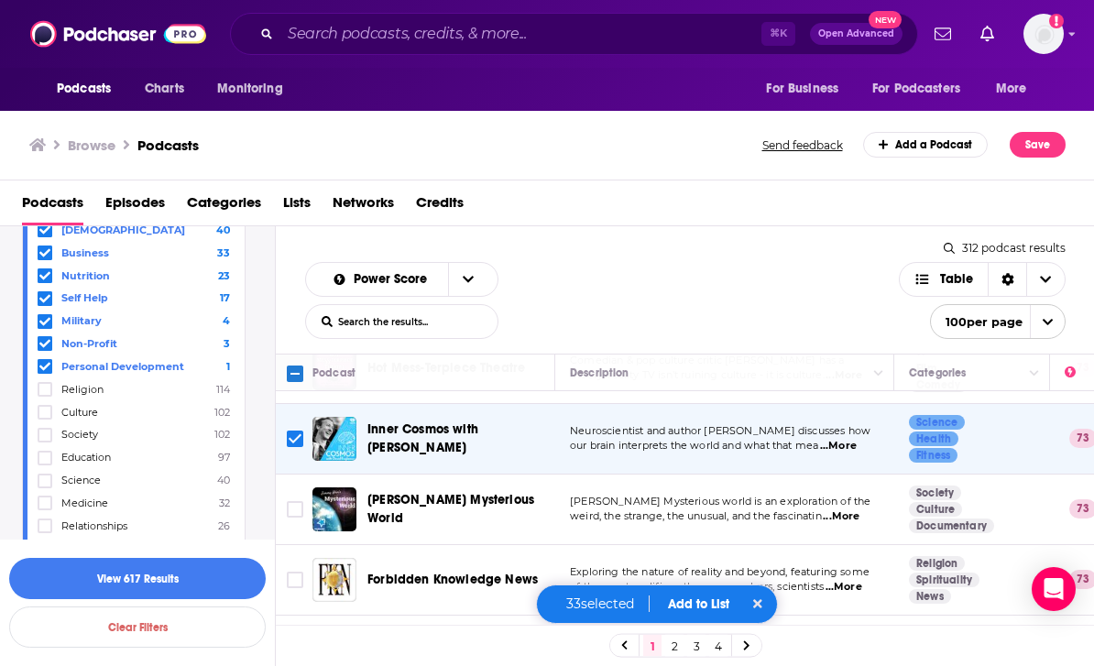
scroll to position [5468, -1]
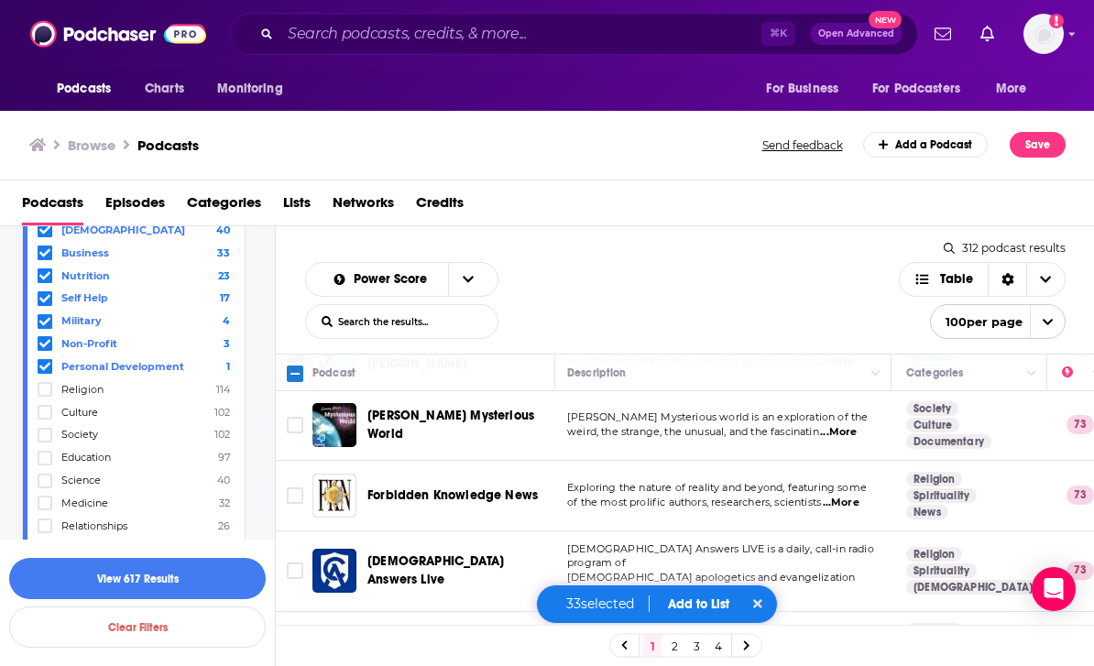
click at [298, 639] on input "Toggle select row" at bounding box center [295, 647] width 16 height 16
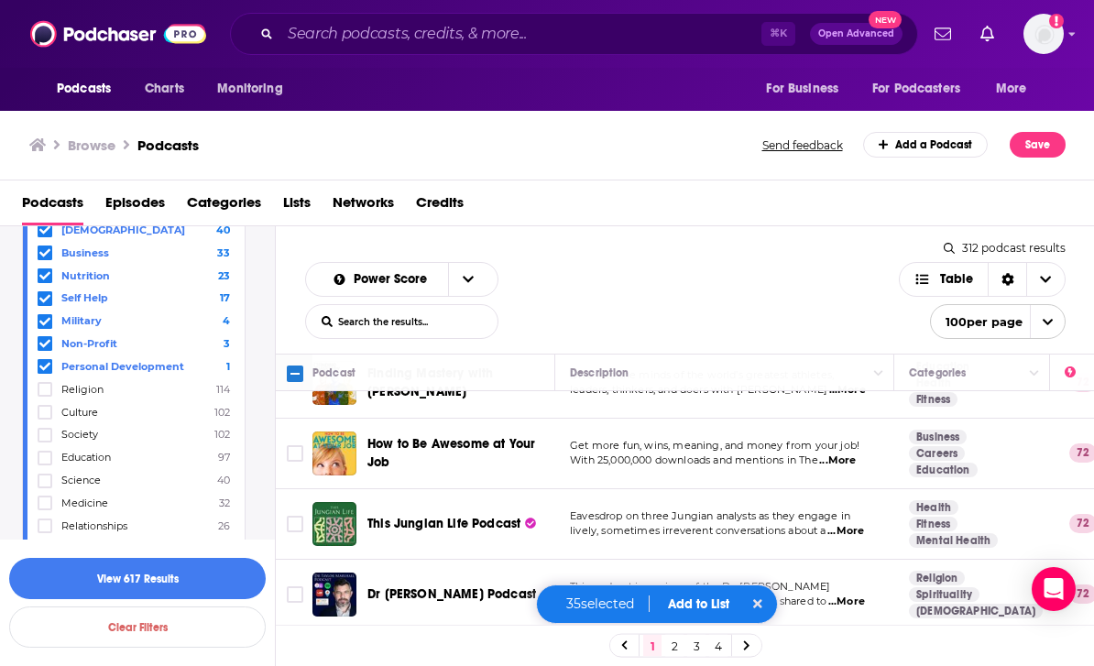
click at [295, 657] on input "Toggle select row" at bounding box center [295, 665] width 16 height 16
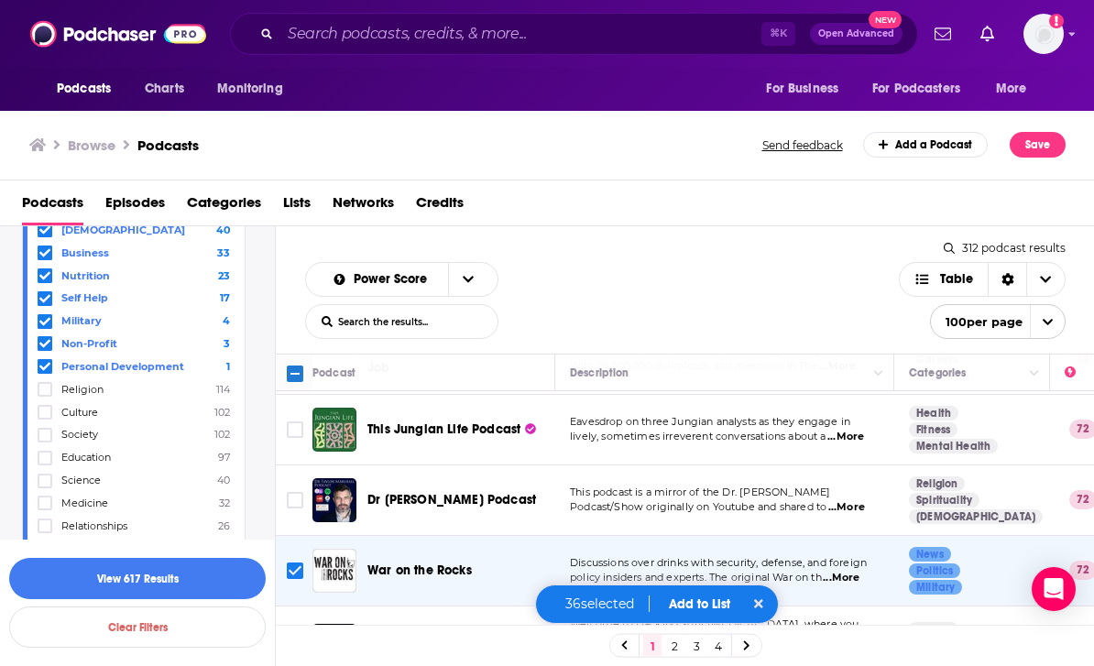
click at [292, 638] on input "Toggle select row" at bounding box center [295, 646] width 16 height 16
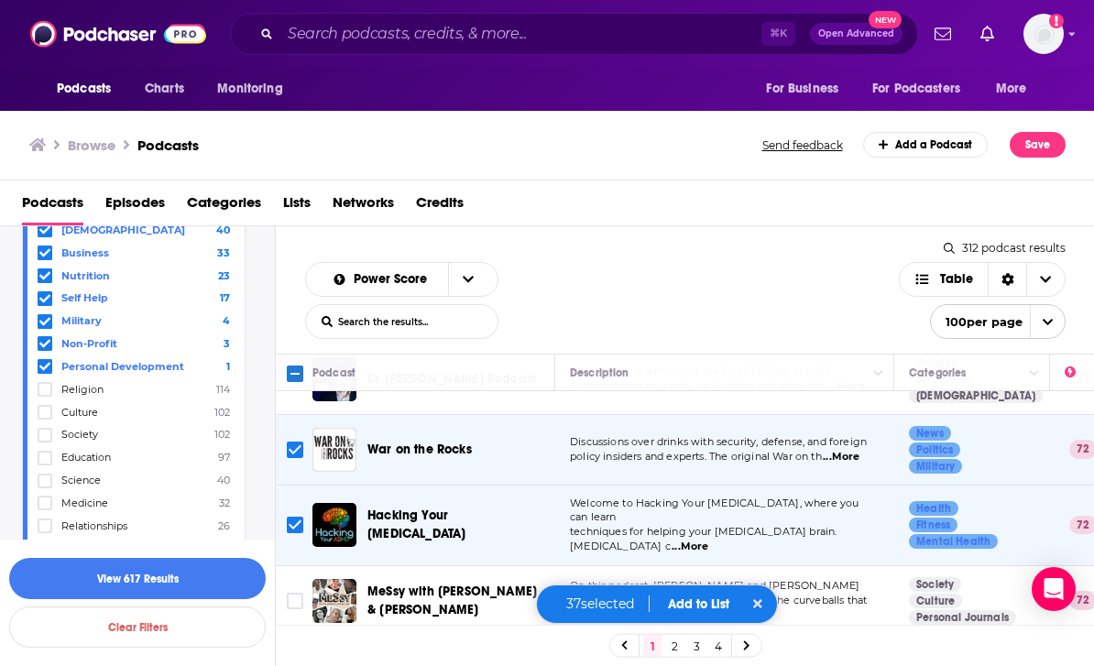
click at [294, 663] on input "Toggle select row" at bounding box center [295, 671] width 16 height 16
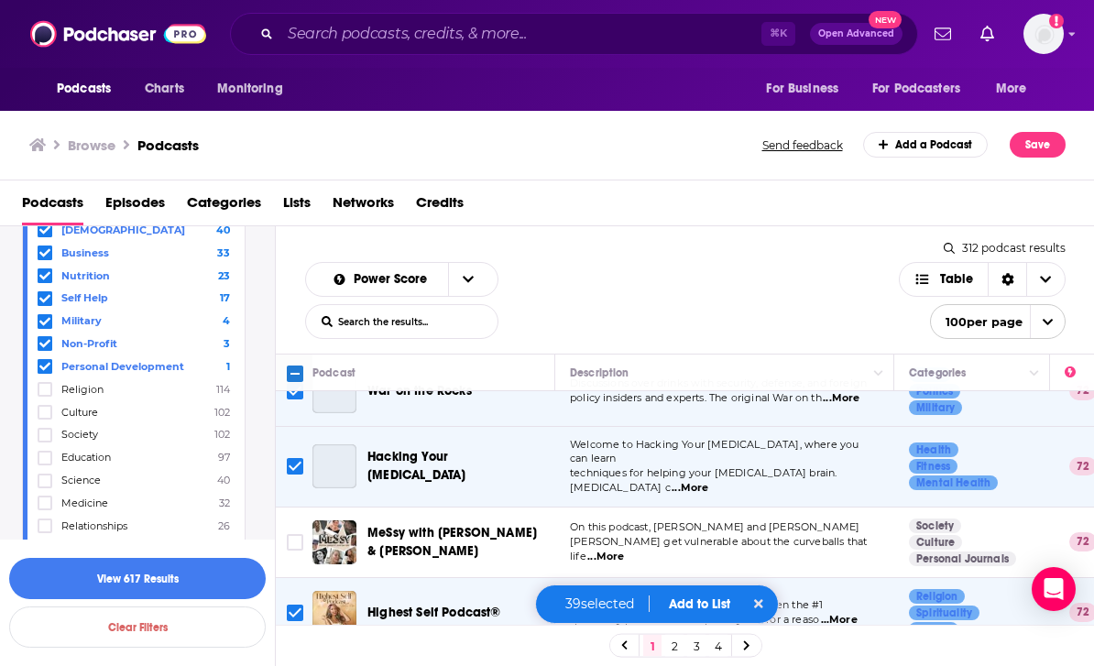
click at [701, 599] on button "Add to List" at bounding box center [699, 605] width 91 height 16
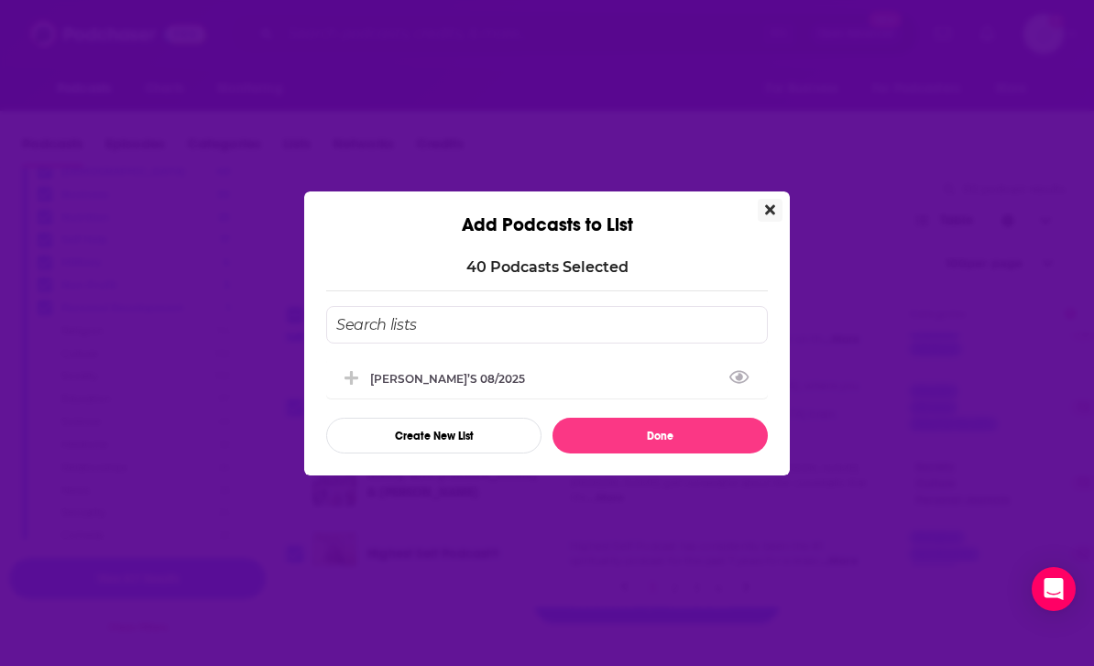
click at [352, 374] on icon "Add Podcast To List" at bounding box center [352, 378] width 14 height 14
click at [648, 432] on button "Done" at bounding box center [660, 436] width 215 height 36
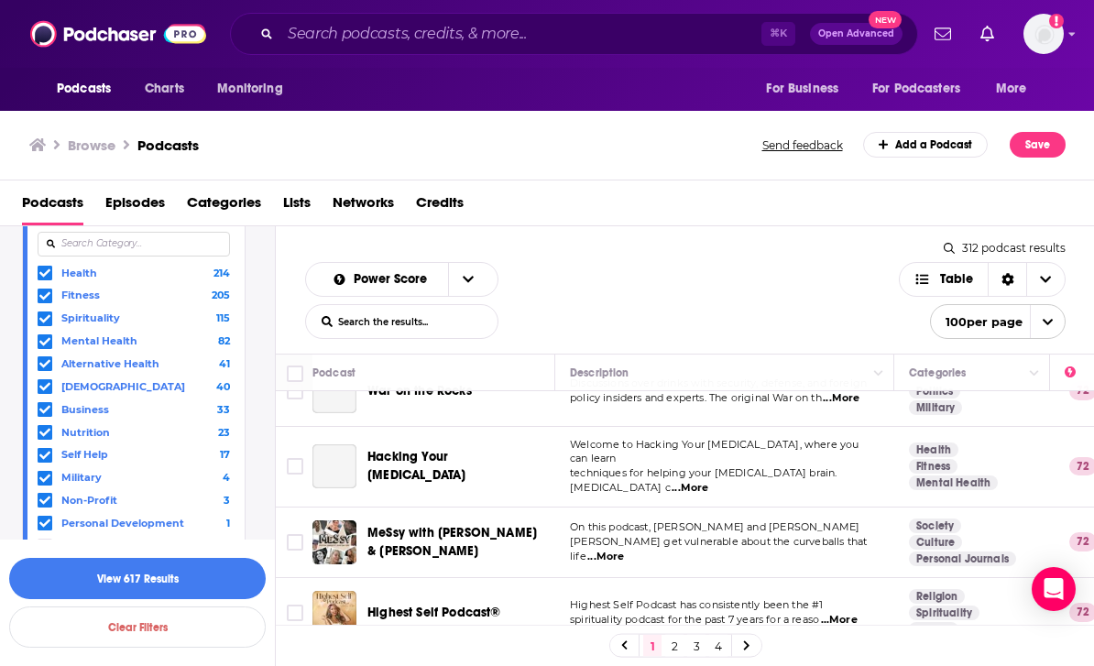
click at [149, 401] on label "Business 33" at bounding box center [134, 409] width 192 height 16
click at [45, 413] on input "multiSelectOption-business-6" at bounding box center [45, 413] width 0 height 0
click at [699, 640] on link "3" at bounding box center [696, 646] width 18 height 22
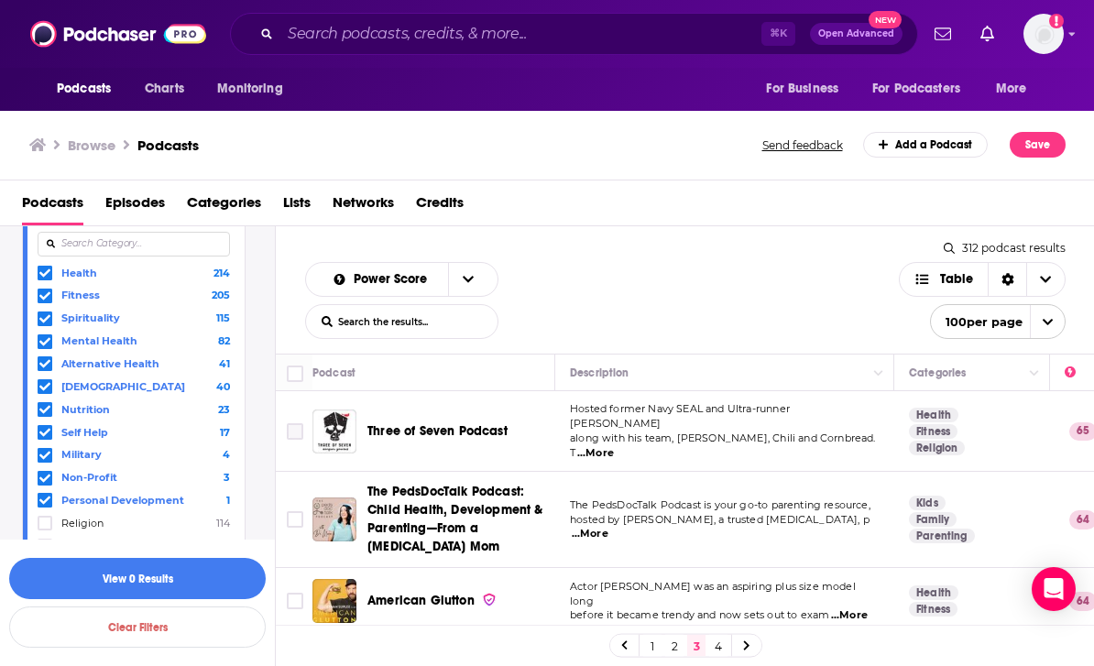
click at [291, 423] on input "Toggle select row" at bounding box center [295, 431] width 16 height 16
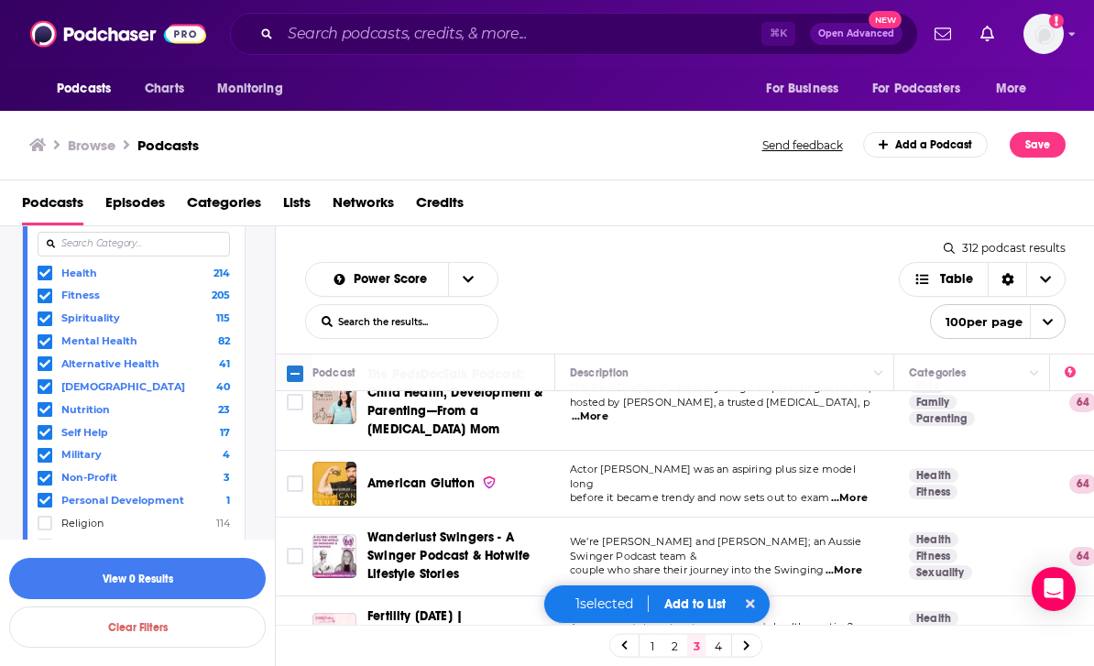
scroll to position [117, 0]
click at [852, 491] on span "...More" at bounding box center [849, 498] width 37 height 15
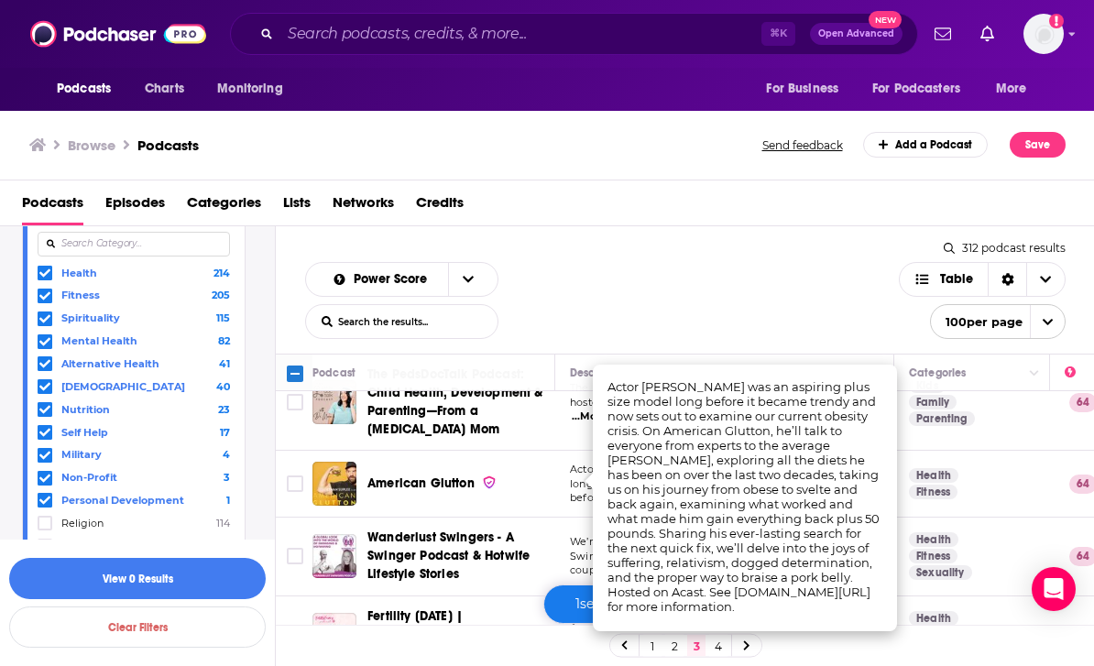
click at [302, 476] on input "Toggle select row" at bounding box center [295, 484] width 16 height 16
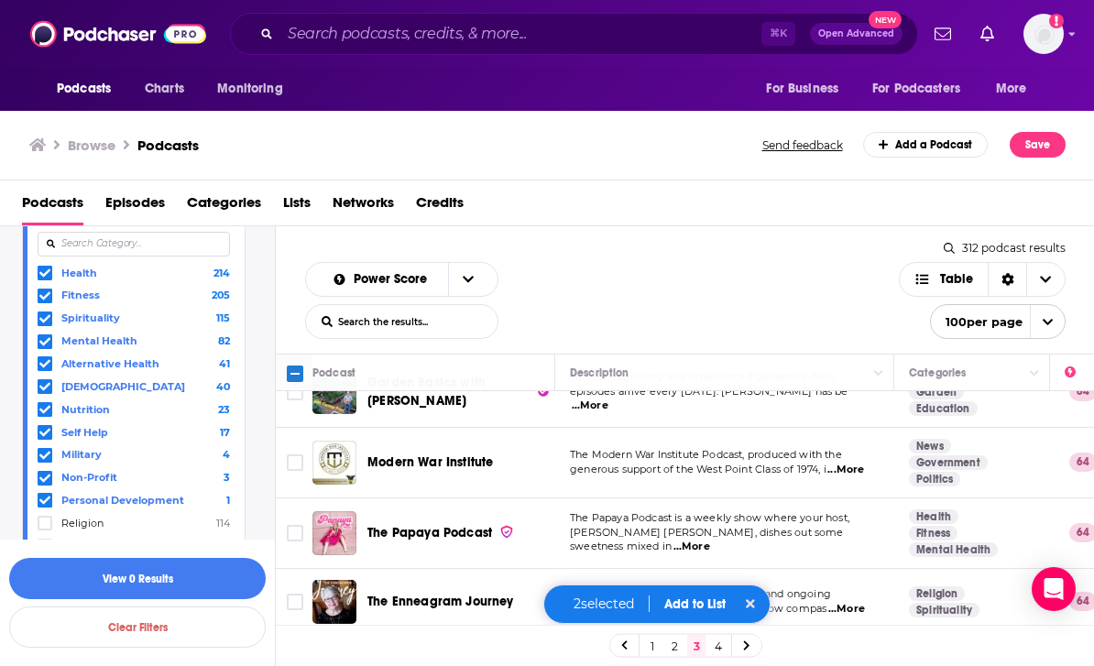
scroll to position [813, 0]
click at [296, 455] on input "Toggle select row" at bounding box center [295, 463] width 16 height 16
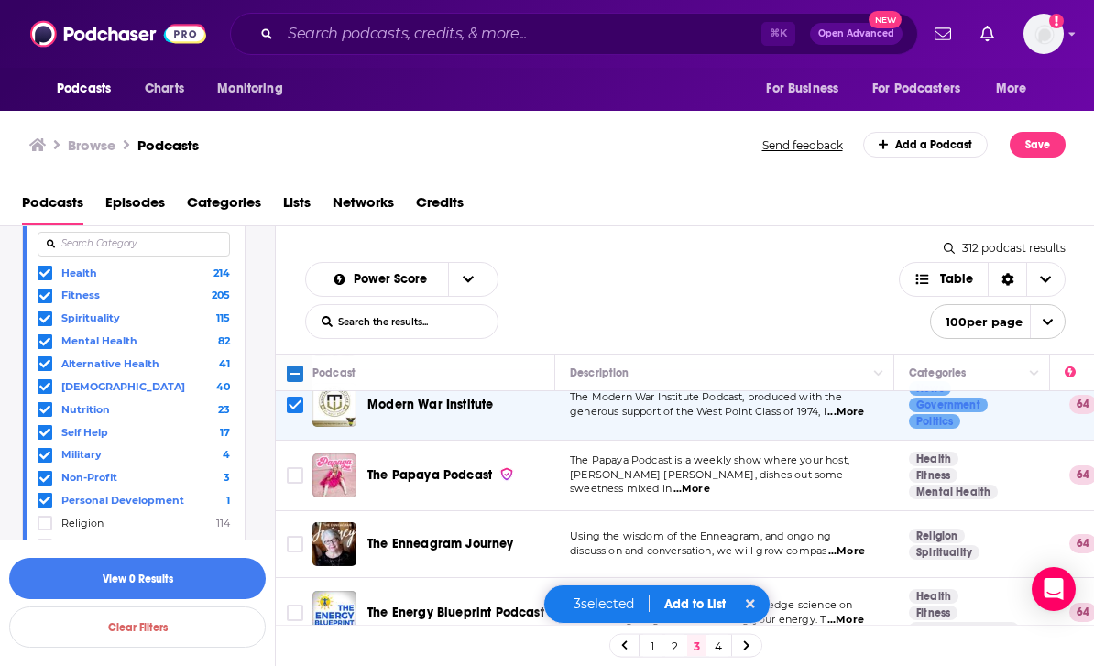
scroll to position [872, 0]
click at [710, 481] on span "...More" at bounding box center [692, 488] width 37 height 15
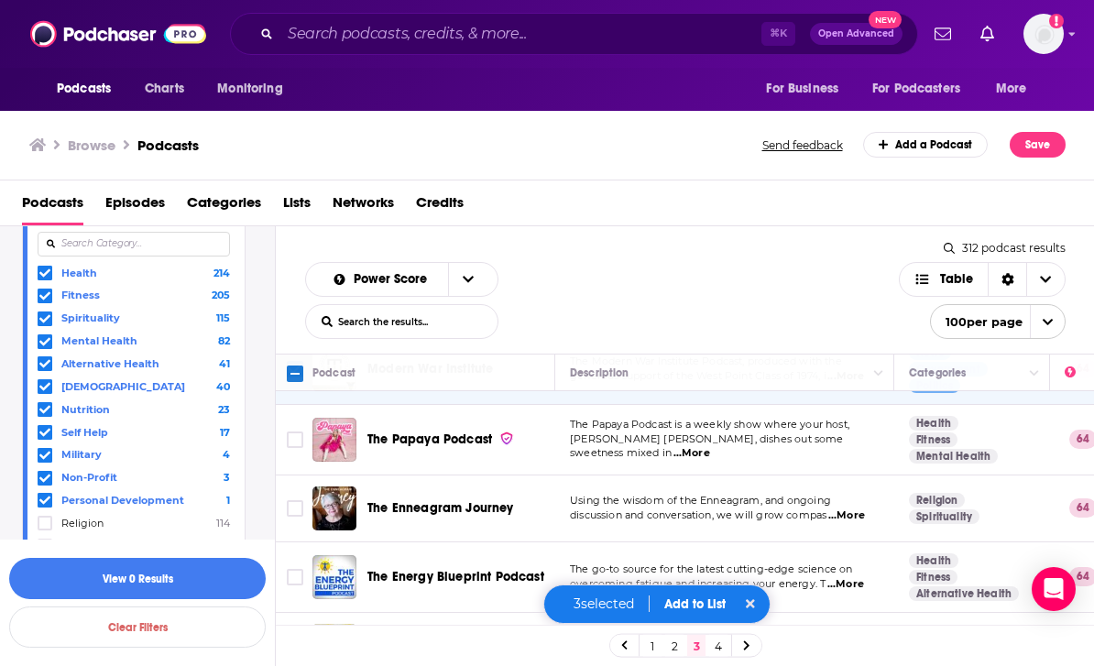
scroll to position [907, 0]
click at [295, 431] on input "Toggle select row" at bounding box center [295, 439] width 16 height 16
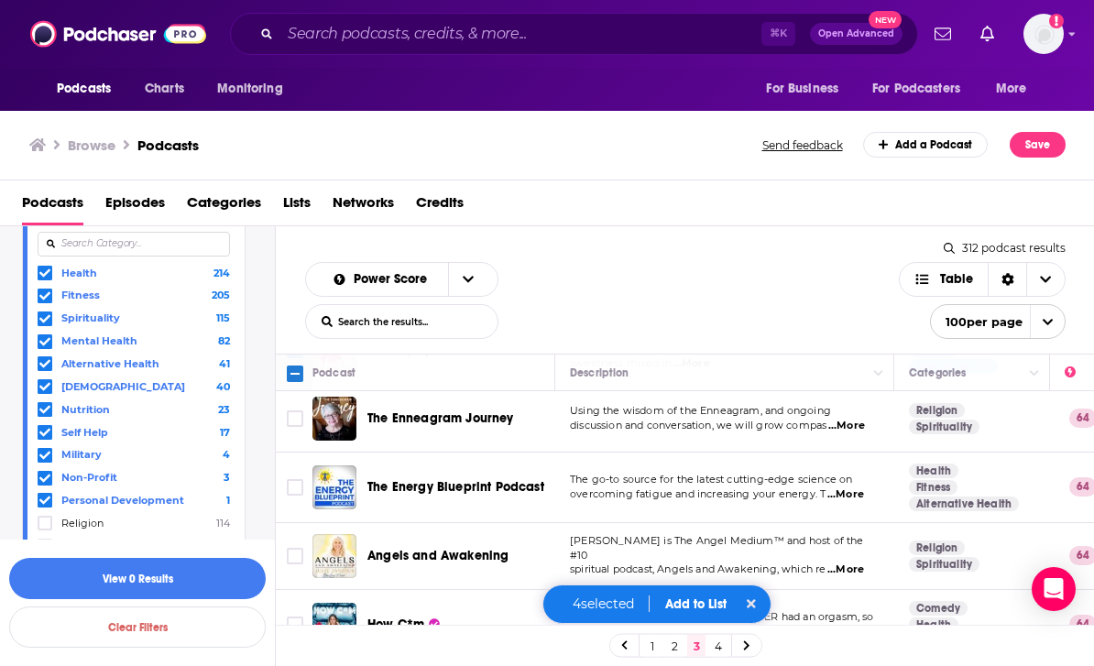
scroll to position [996, 0]
click at [294, 479] on input "Toggle select row" at bounding box center [295, 487] width 16 height 16
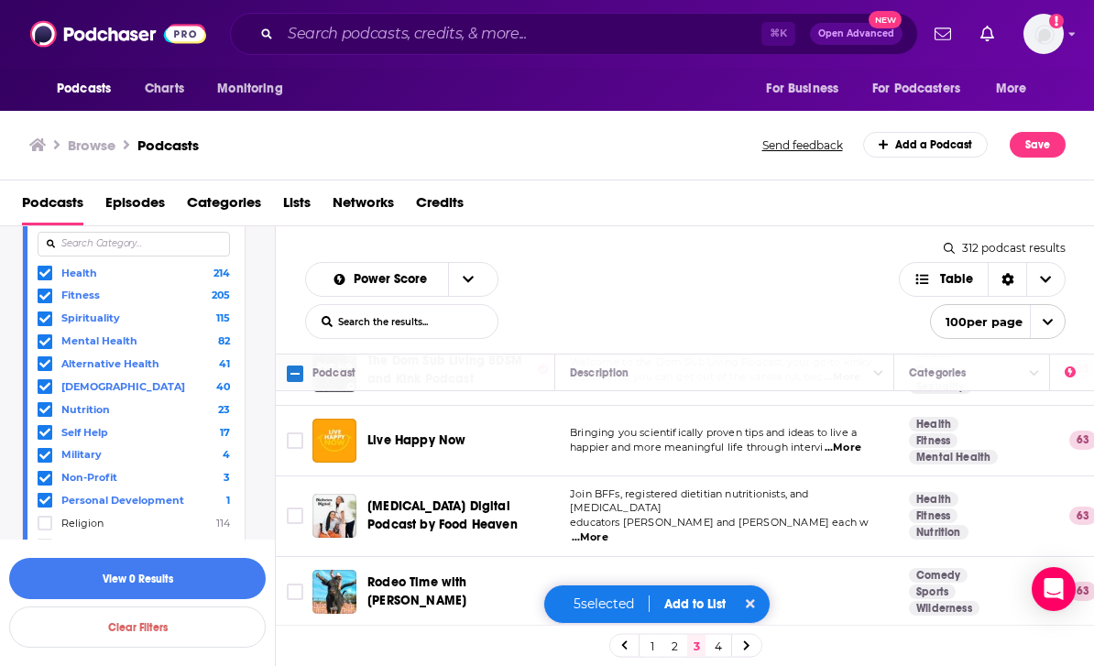
scroll to position [1683, 0]
click at [295, 432] on input "Toggle select row" at bounding box center [295, 440] width 16 height 16
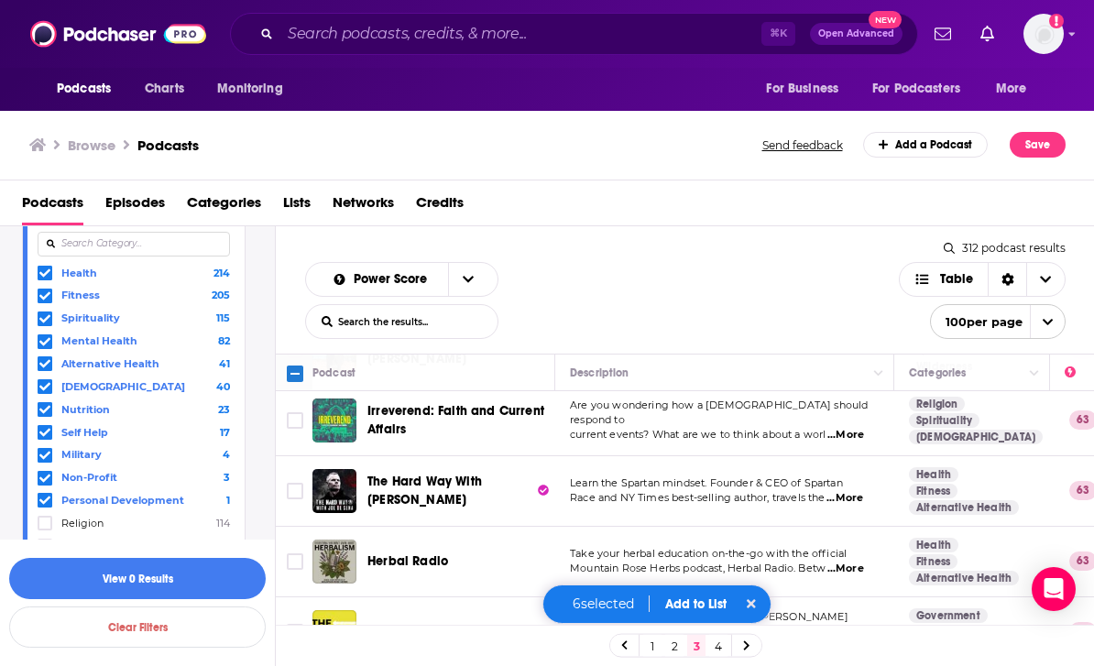
scroll to position [1925, 0]
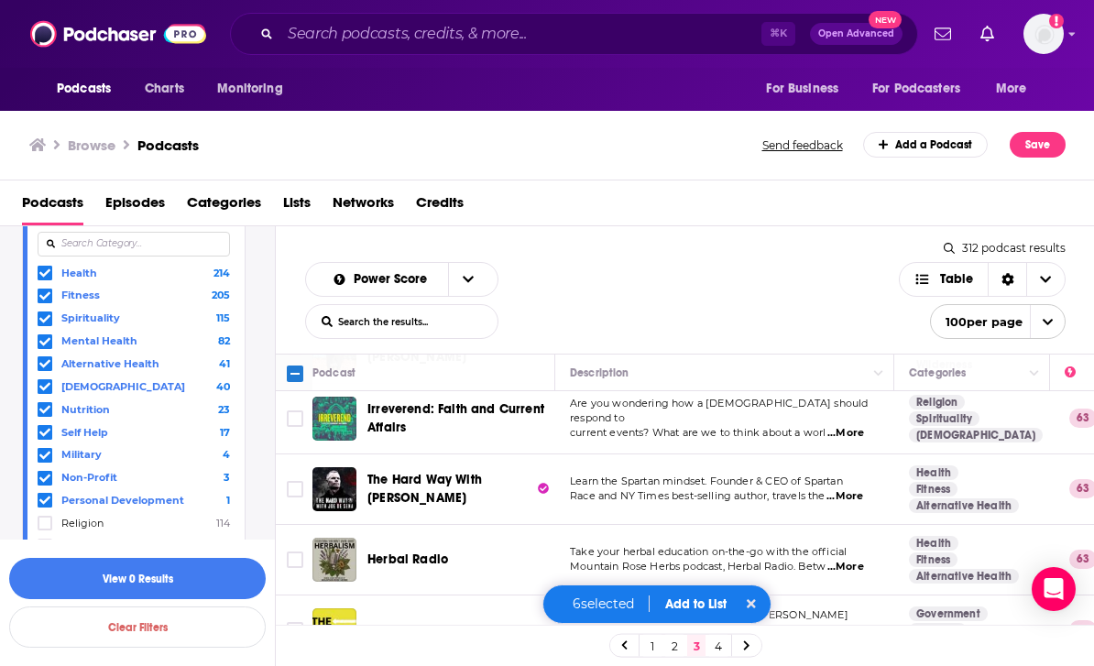
click at [302, 481] on input "Toggle select row" at bounding box center [295, 489] width 16 height 16
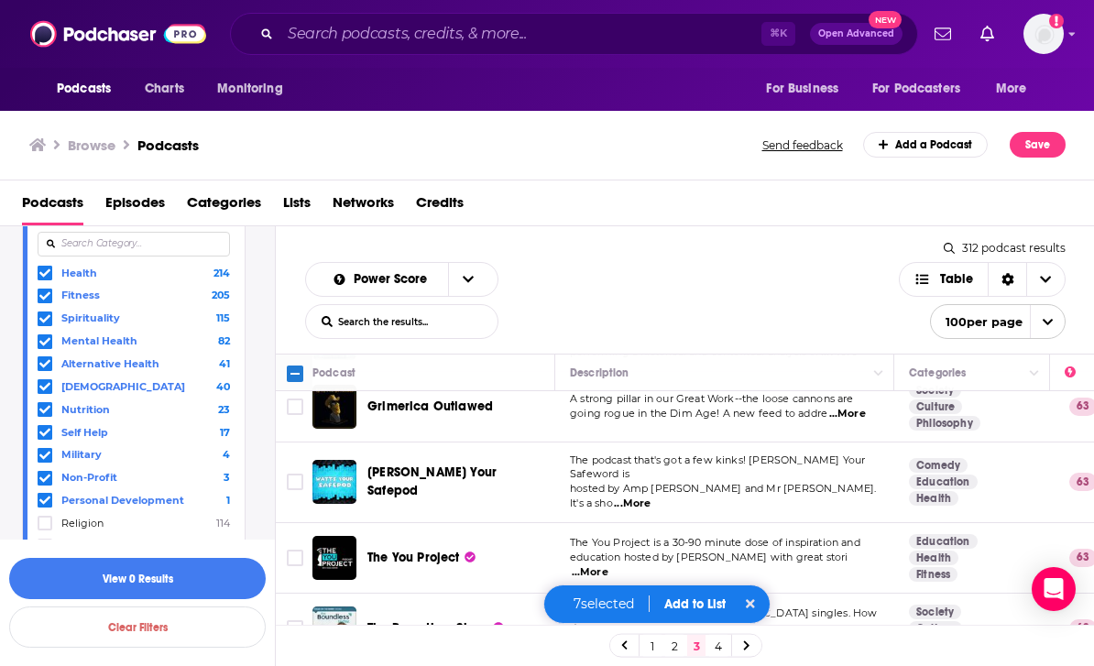
scroll to position [2798, 0]
click at [302, 550] on input "Toggle select row" at bounding box center [295, 558] width 16 height 16
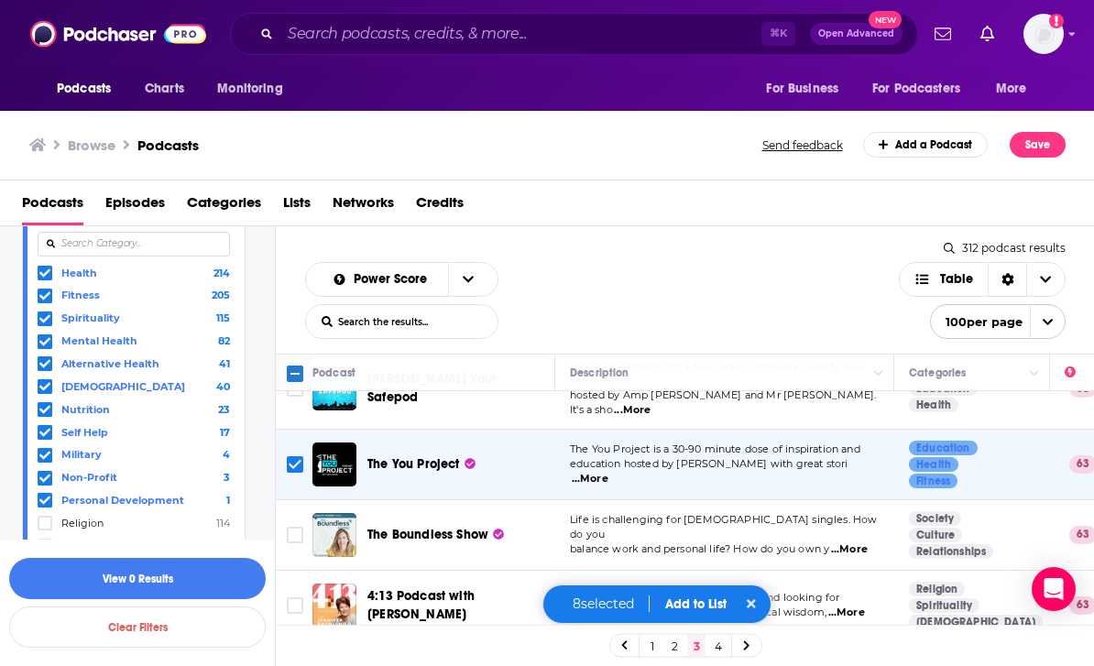
scroll to position [2892, 0]
click at [862, 542] on span "...More" at bounding box center [849, 549] width 37 height 15
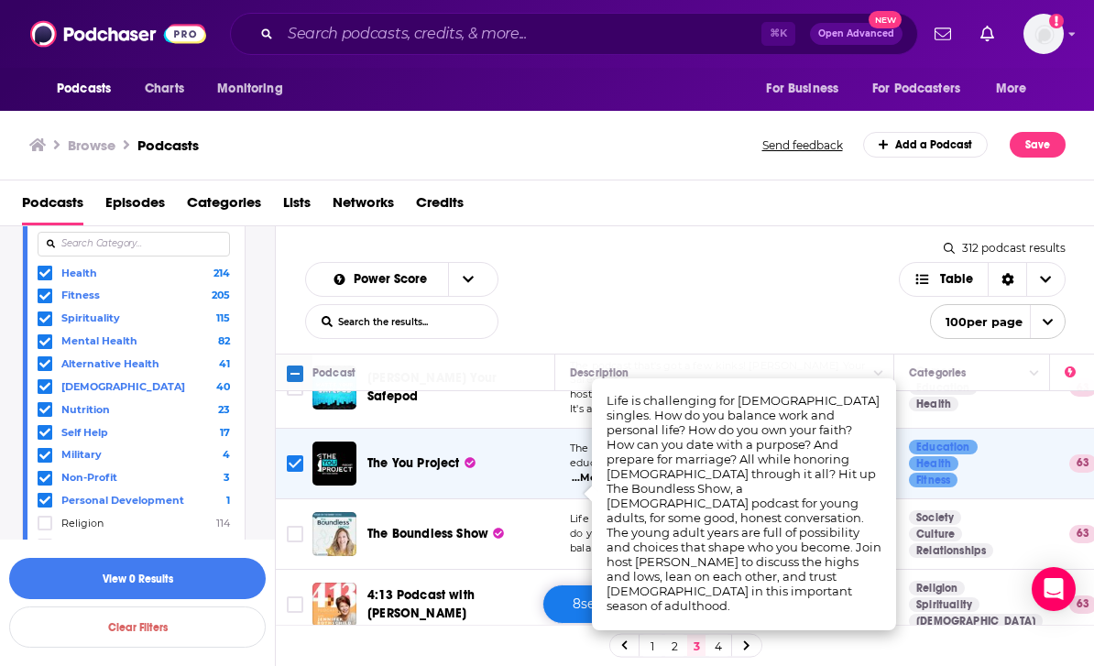
click at [297, 526] on input "Toggle select row" at bounding box center [295, 534] width 16 height 16
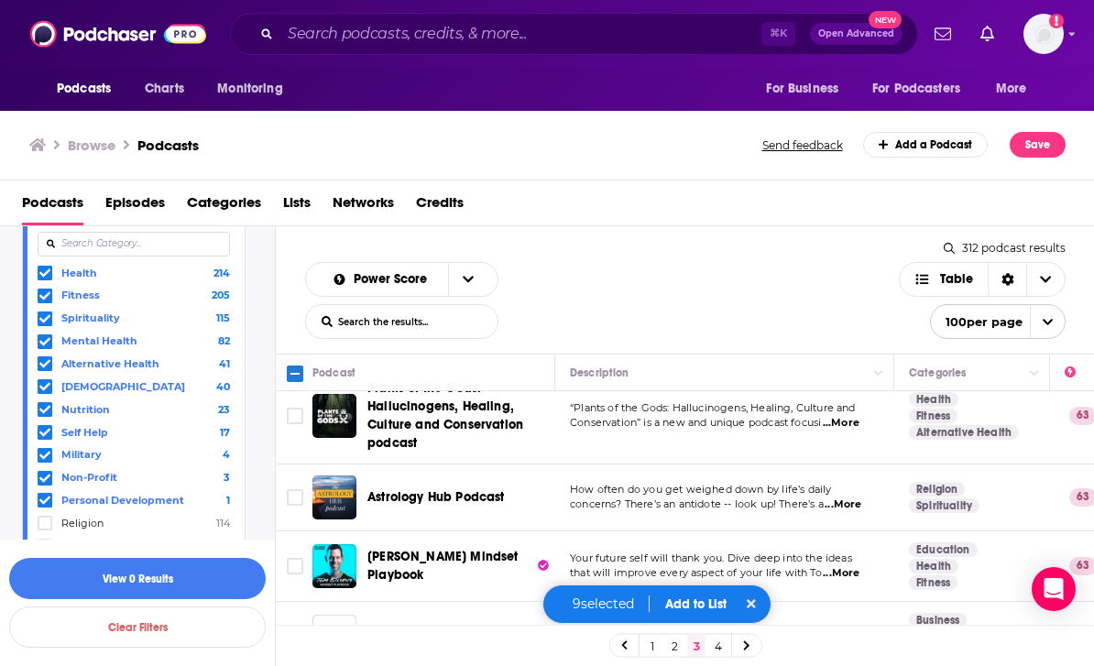
scroll to position [3164, 0]
click at [296, 558] on input "Toggle select row" at bounding box center [295, 566] width 16 height 16
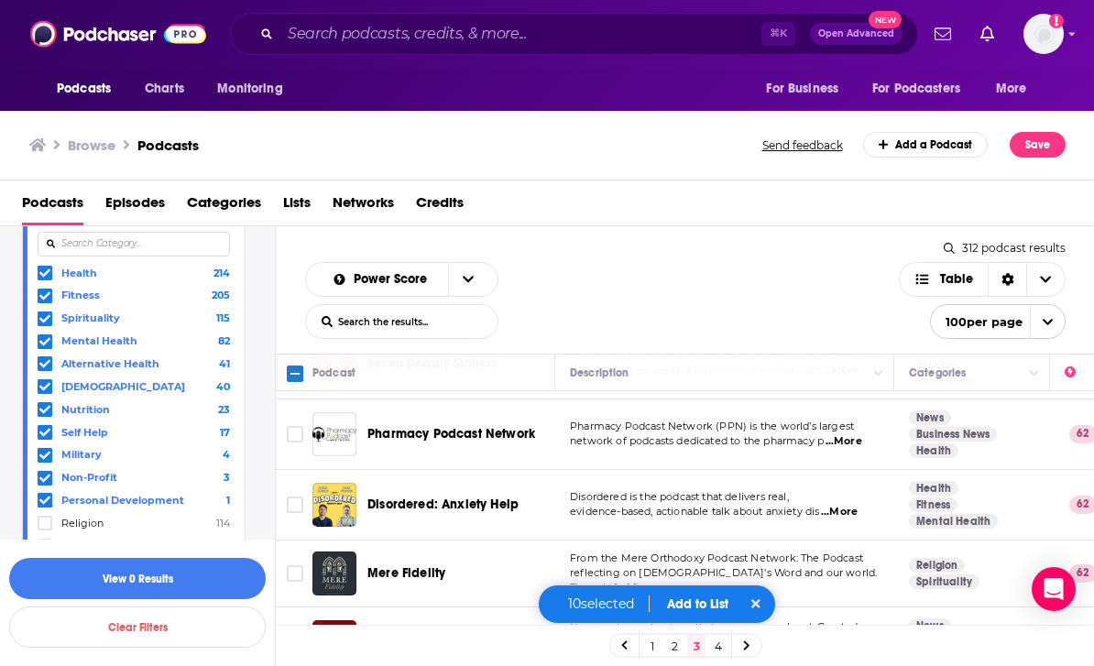
scroll to position [3732, 0]
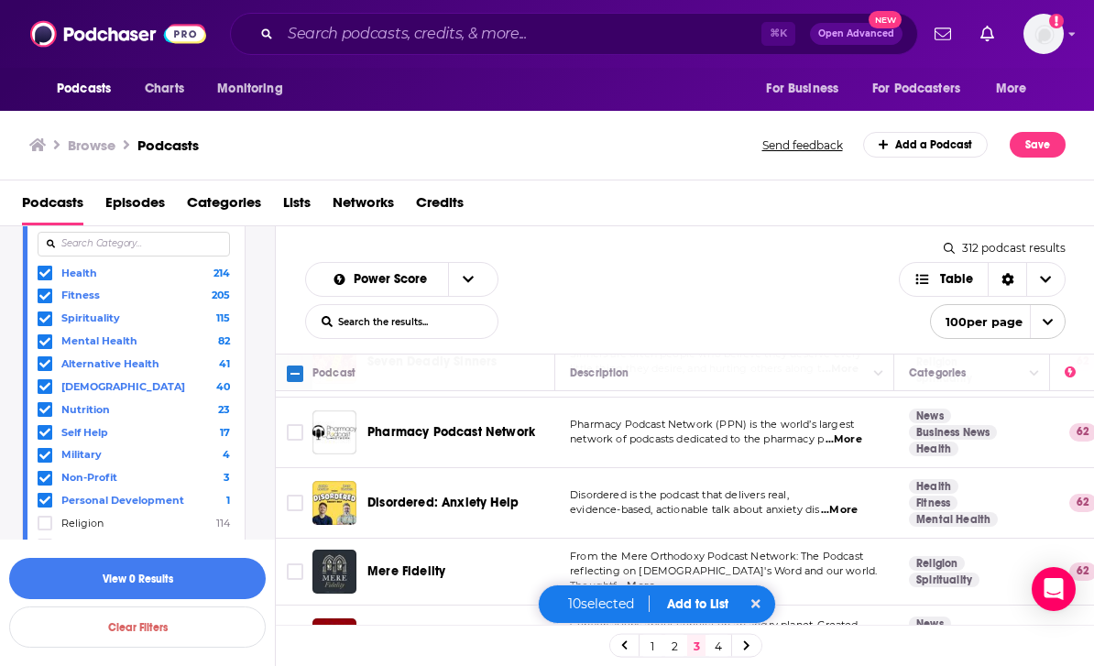
click at [858, 503] on span "...More" at bounding box center [839, 510] width 37 height 15
click at [294, 495] on input "Toggle select row" at bounding box center [295, 503] width 16 height 16
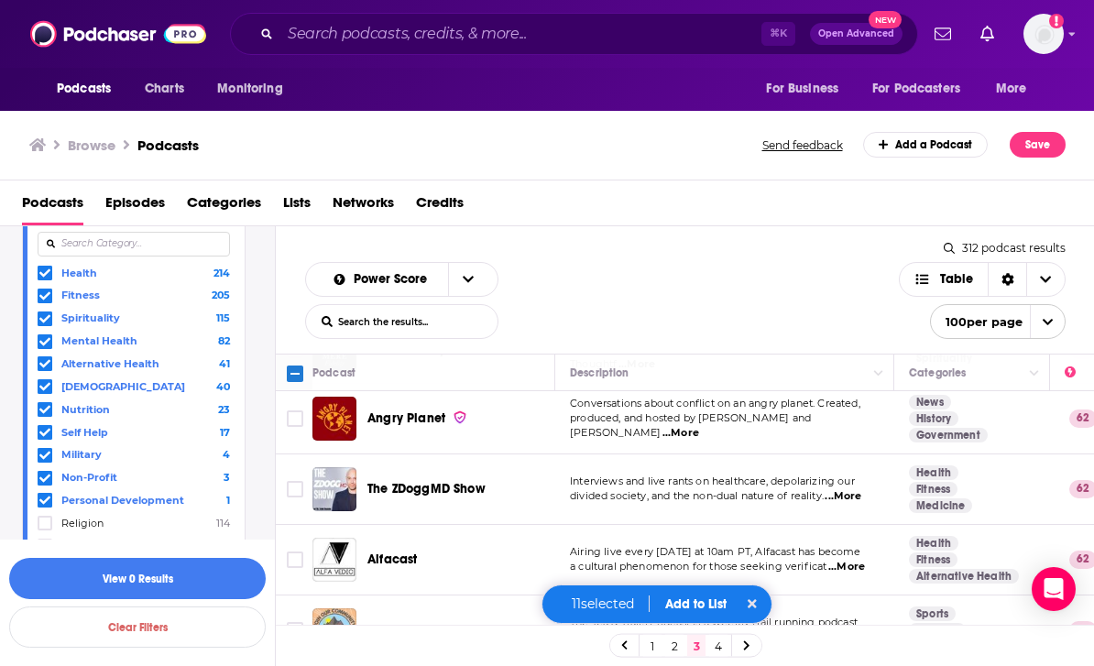
scroll to position [3953, 0]
click at [858, 560] on span "...More" at bounding box center [846, 567] width 37 height 15
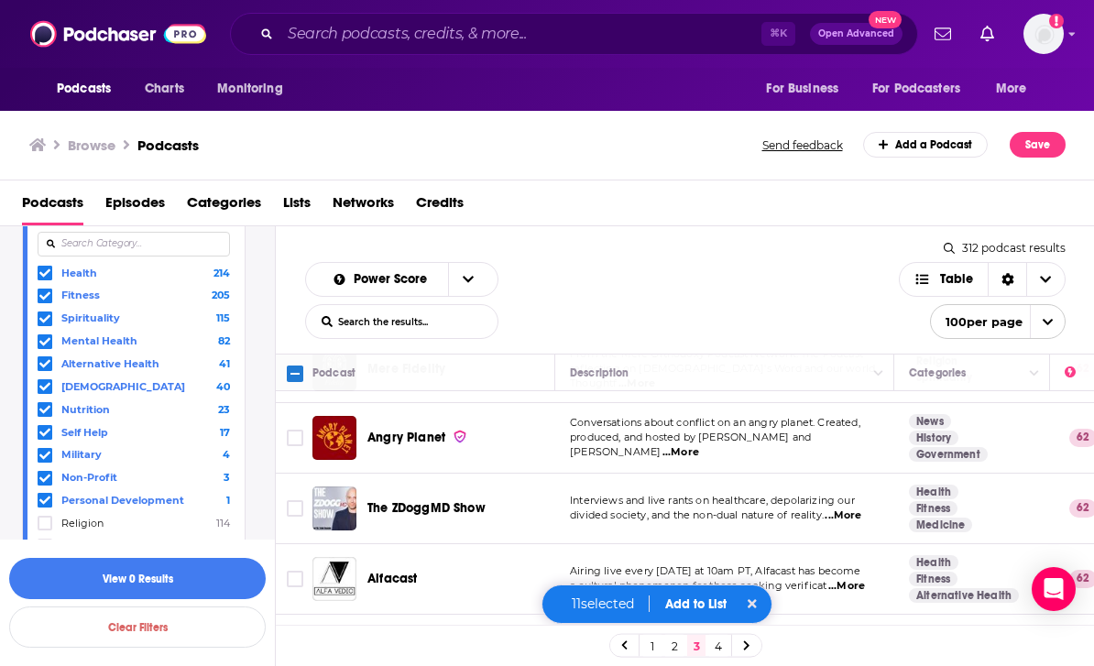
scroll to position [3932, 0]
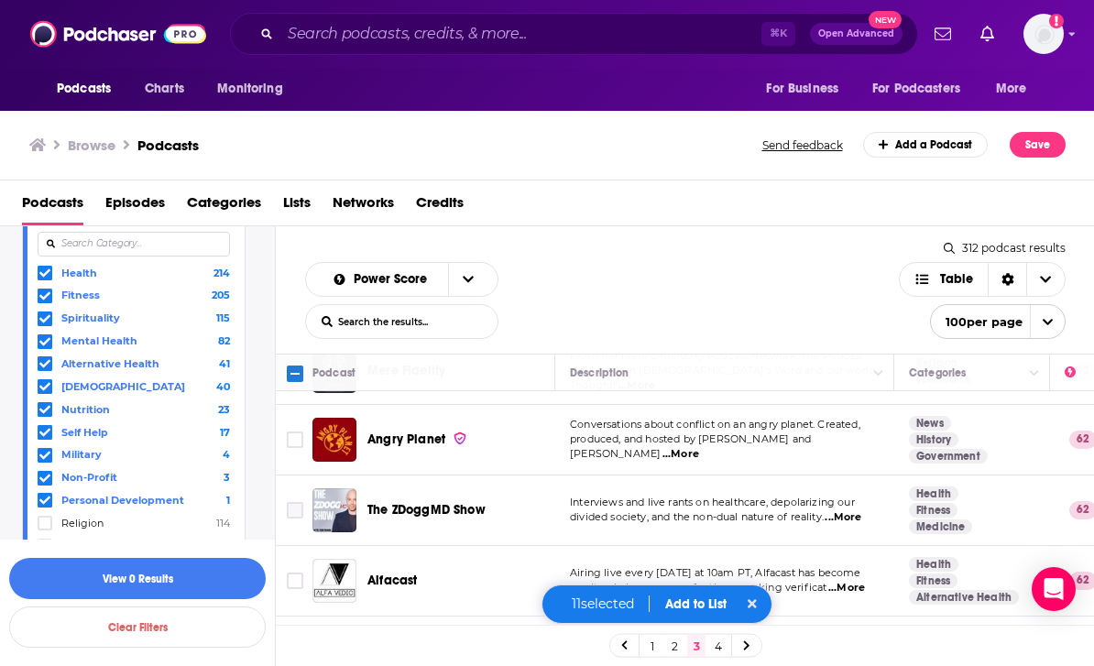
click at [293, 502] on input "Toggle select row" at bounding box center [295, 510] width 16 height 16
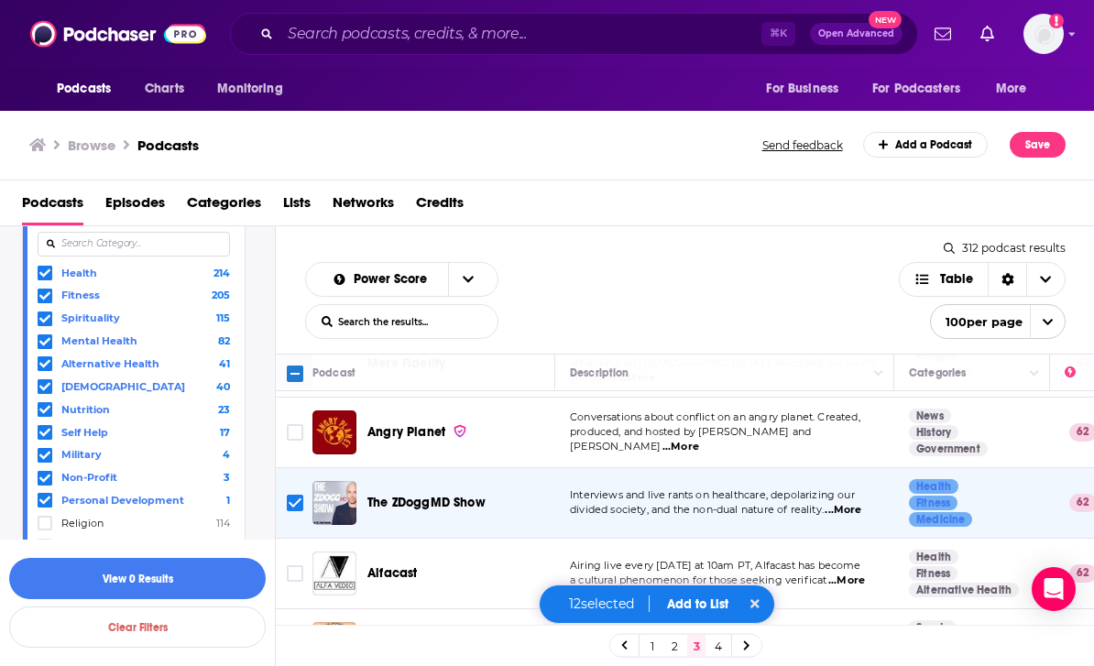
scroll to position [3939, 0]
click at [853, 504] on span "...More" at bounding box center [843, 511] width 37 height 15
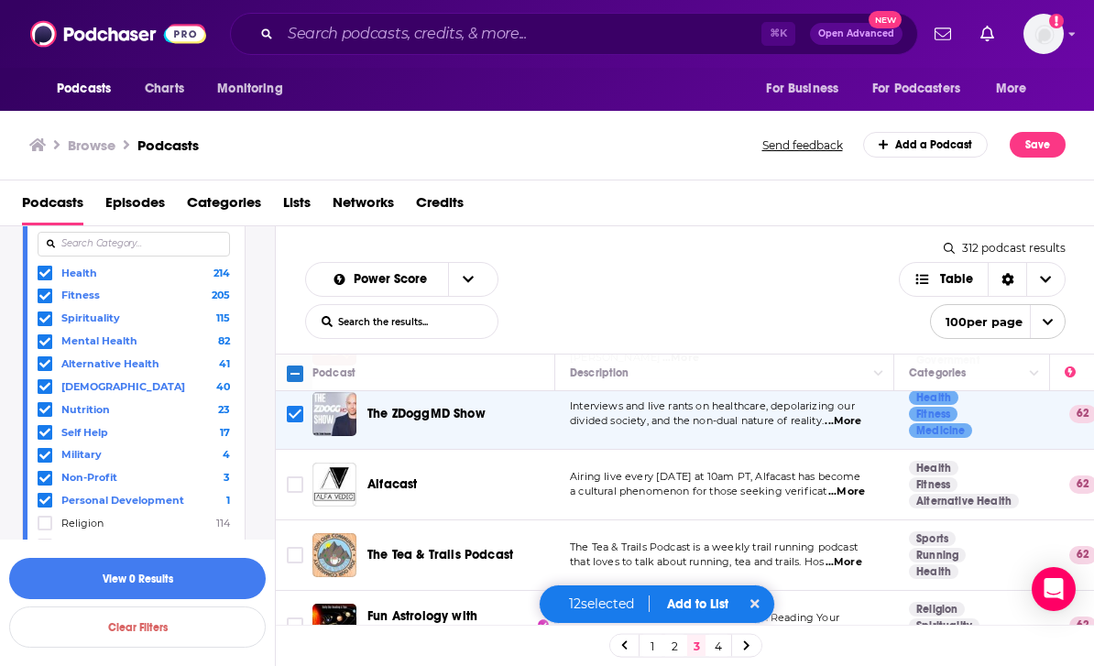
scroll to position [4029, 0]
click at [864, 485] on span "...More" at bounding box center [846, 492] width 37 height 15
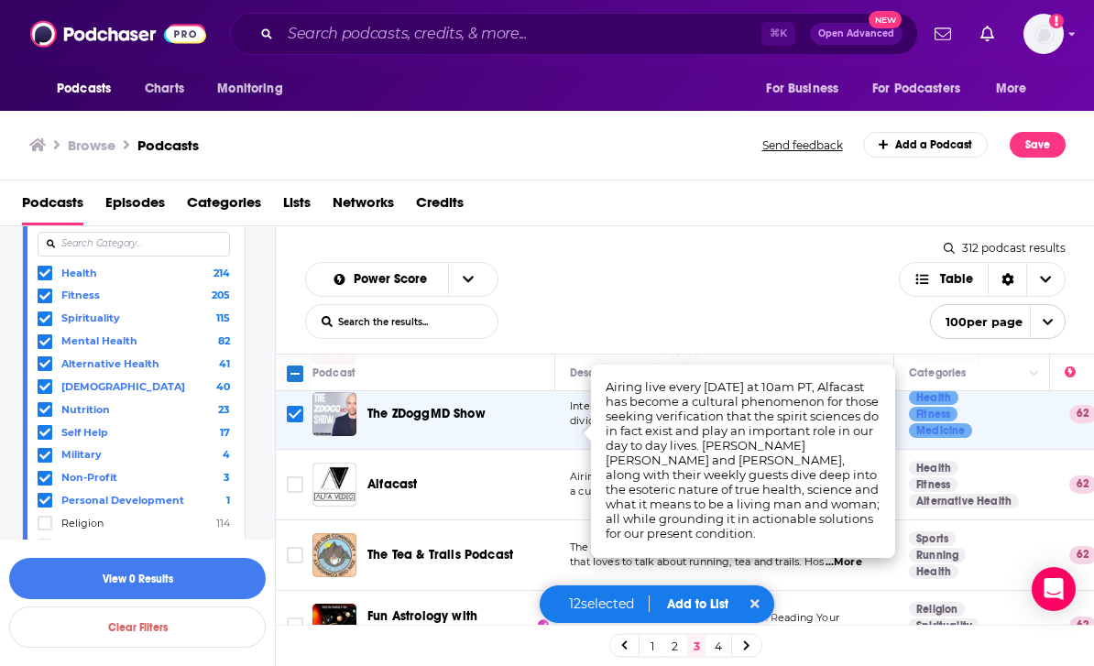
click at [296, 477] on input "Toggle select row" at bounding box center [295, 485] width 16 height 16
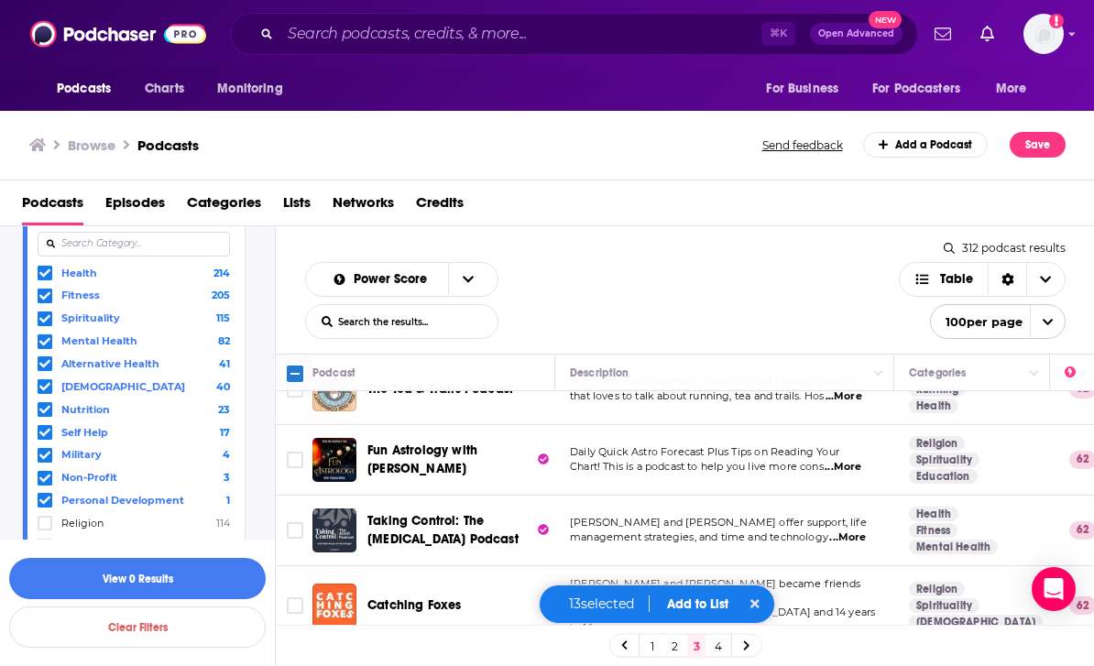
scroll to position [4196, 0]
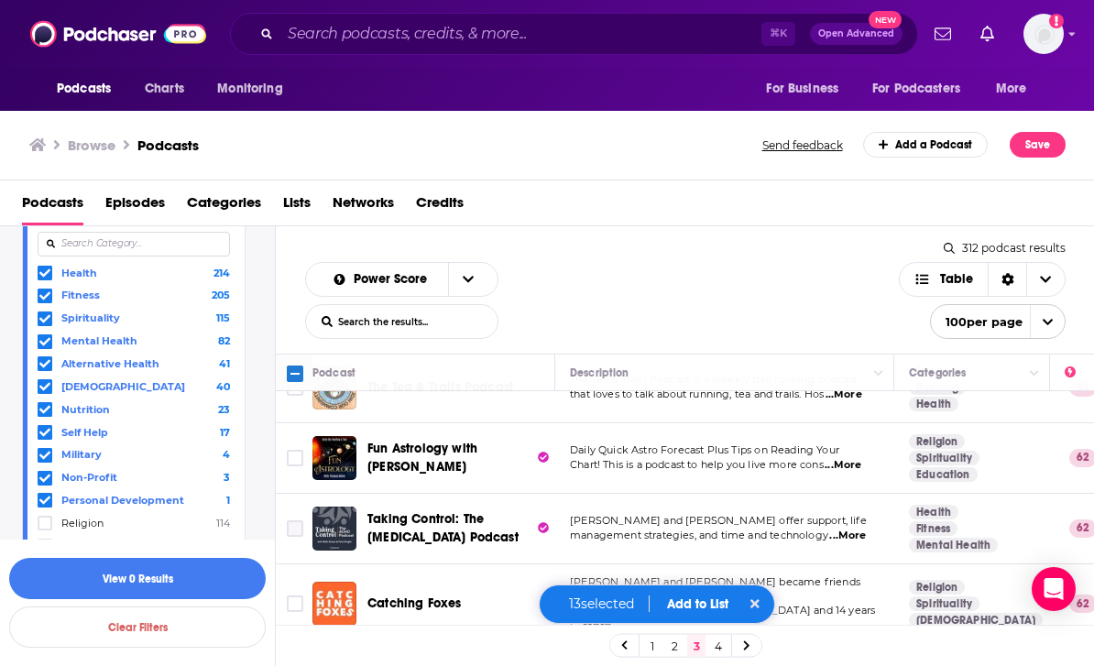
click at [295, 521] on input "Toggle select row" at bounding box center [295, 529] width 16 height 16
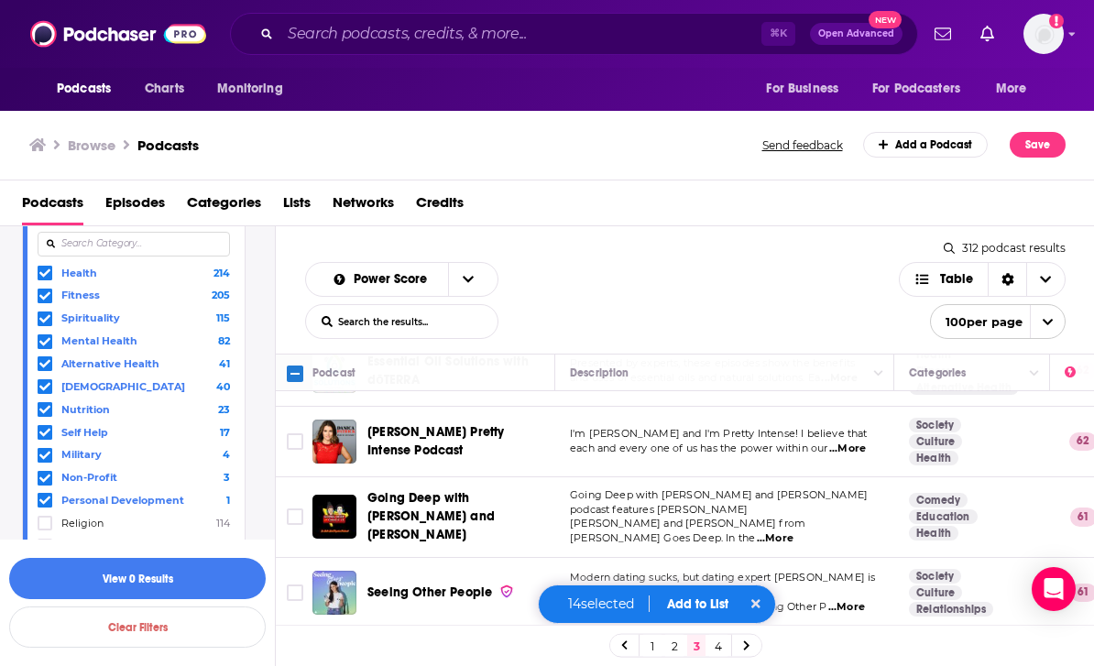
scroll to position [4974, 0]
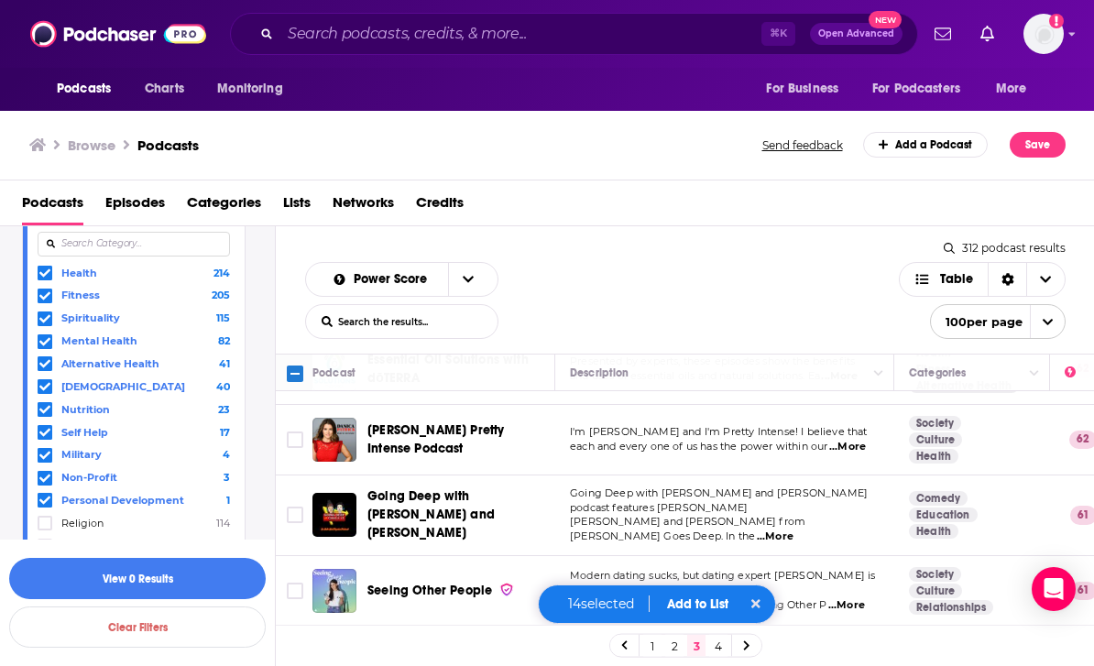
click at [794, 530] on span "...More" at bounding box center [775, 537] width 37 height 15
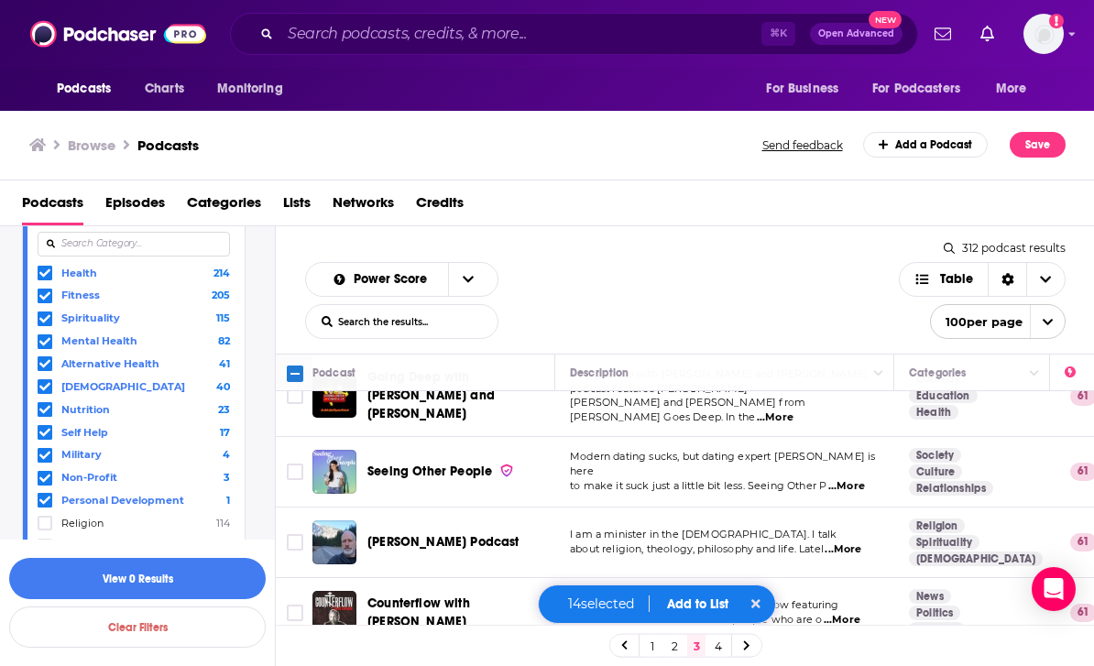
scroll to position [5095, 0]
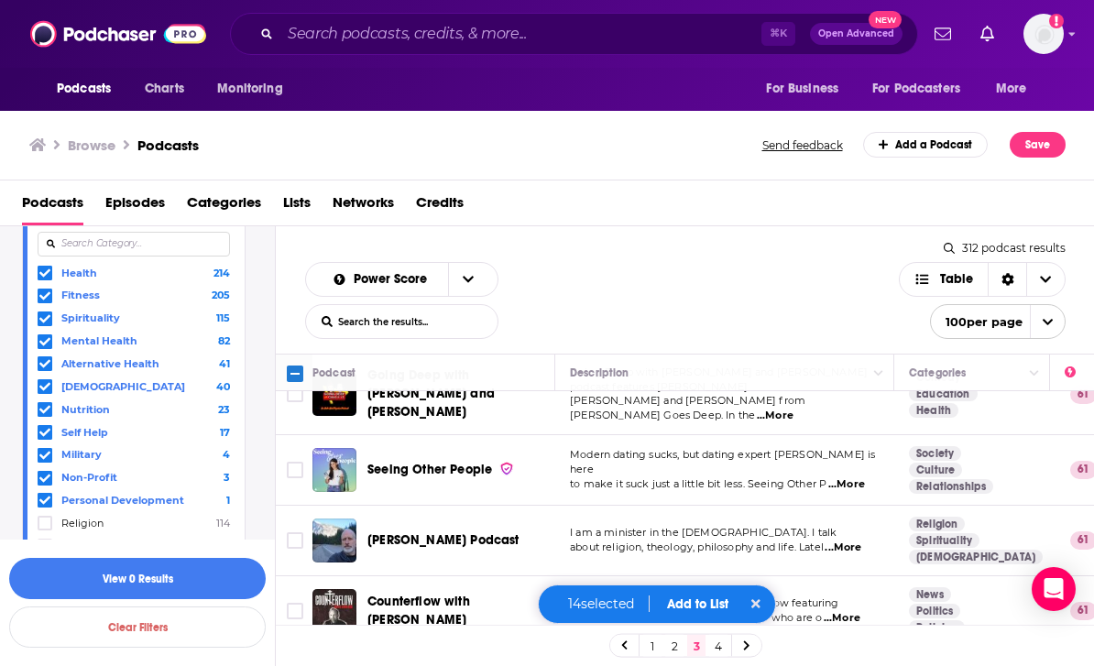
click at [850, 541] on span "...More" at bounding box center [843, 548] width 37 height 15
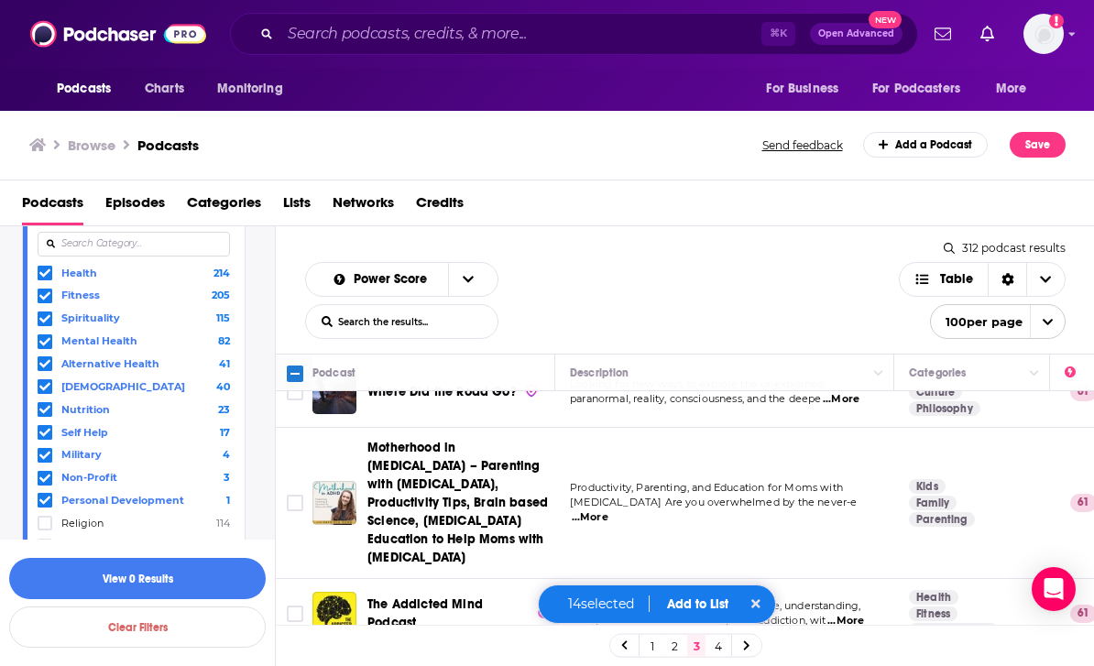
scroll to position [5386, 0]
click at [302, 605] on input "Toggle select row" at bounding box center [295, 613] width 16 height 16
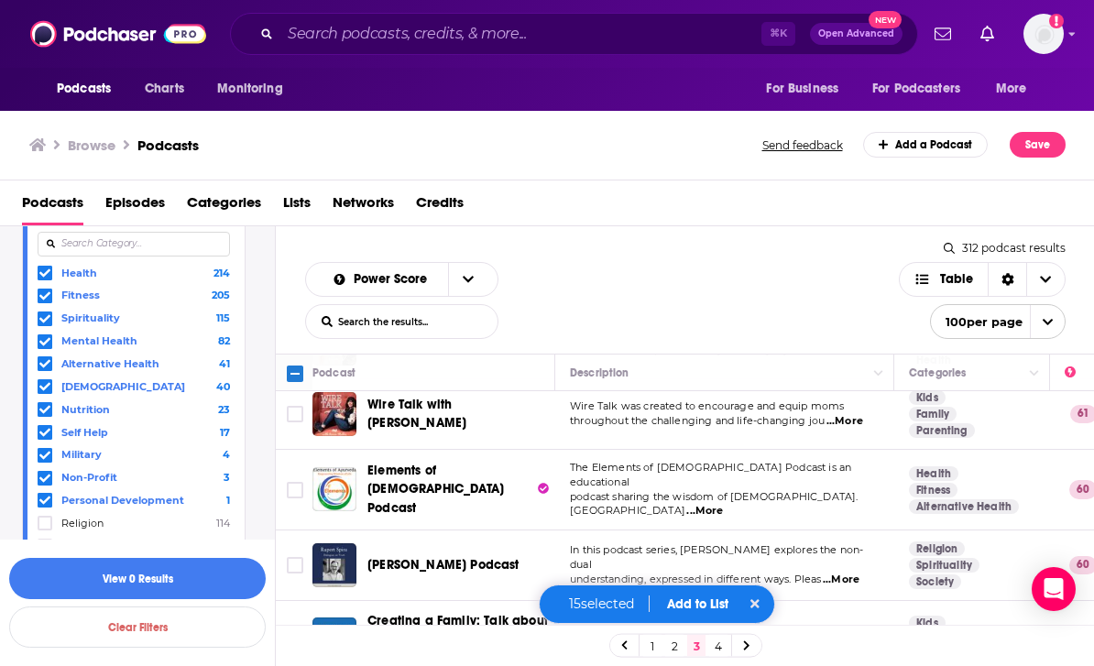
scroll to position [6506, 0]
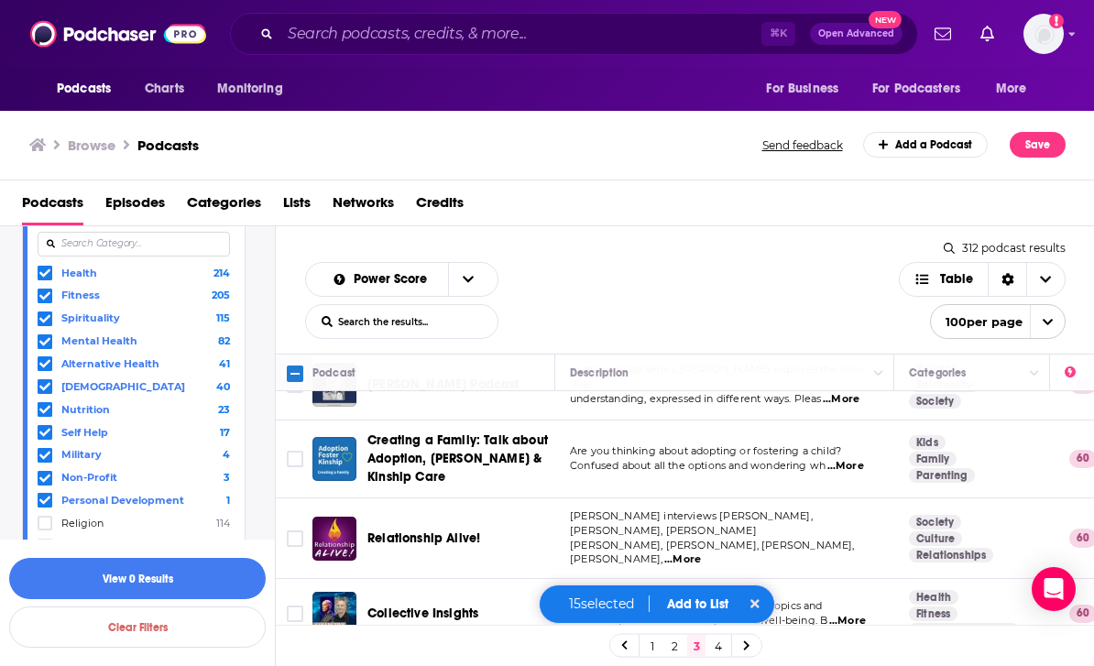
click at [292, 606] on input "Toggle select row" at bounding box center [295, 614] width 16 height 16
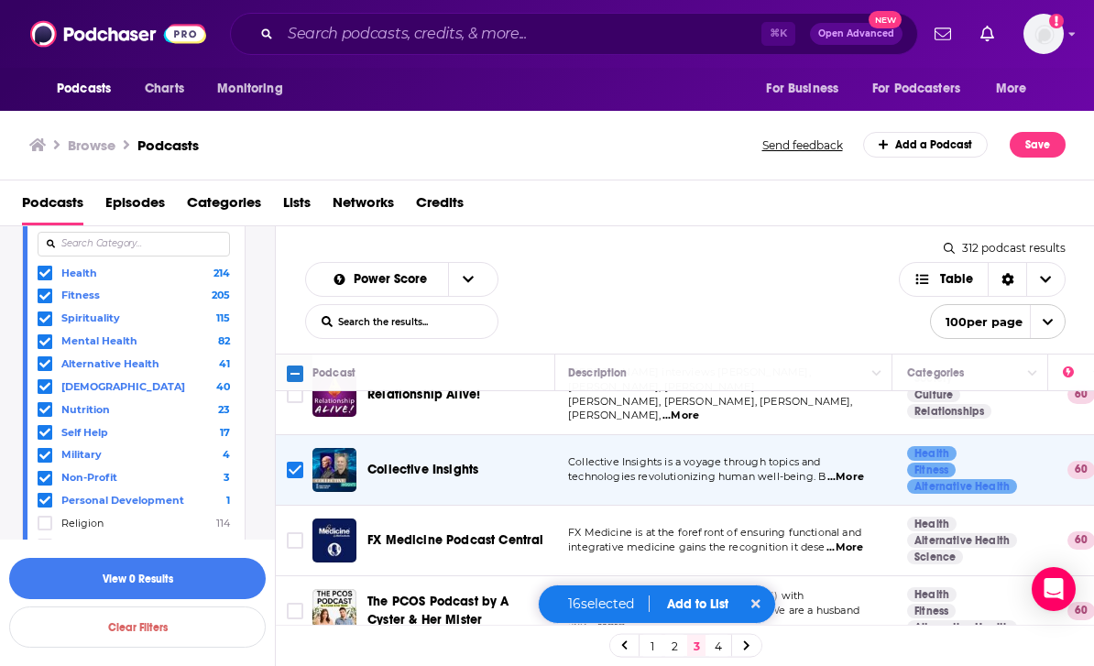
click at [291, 532] on input "Toggle select row" at bounding box center [295, 540] width 16 height 16
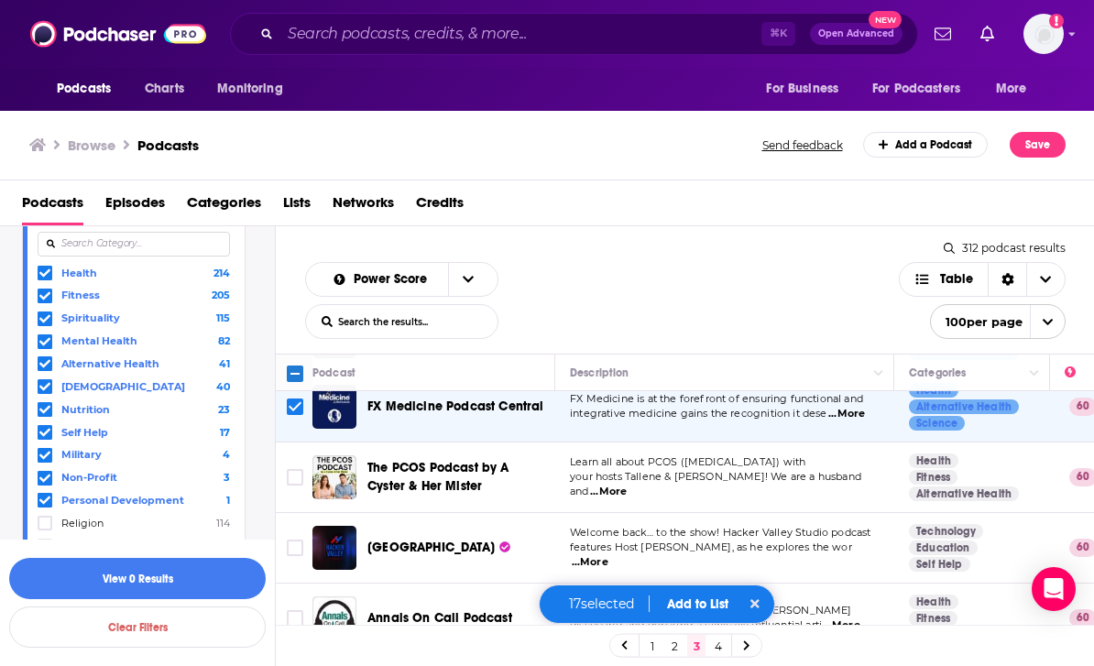
click at [861, 619] on span "...More" at bounding box center [842, 626] width 37 height 15
click at [703, 600] on button "Add to List" at bounding box center [698, 605] width 91 height 16
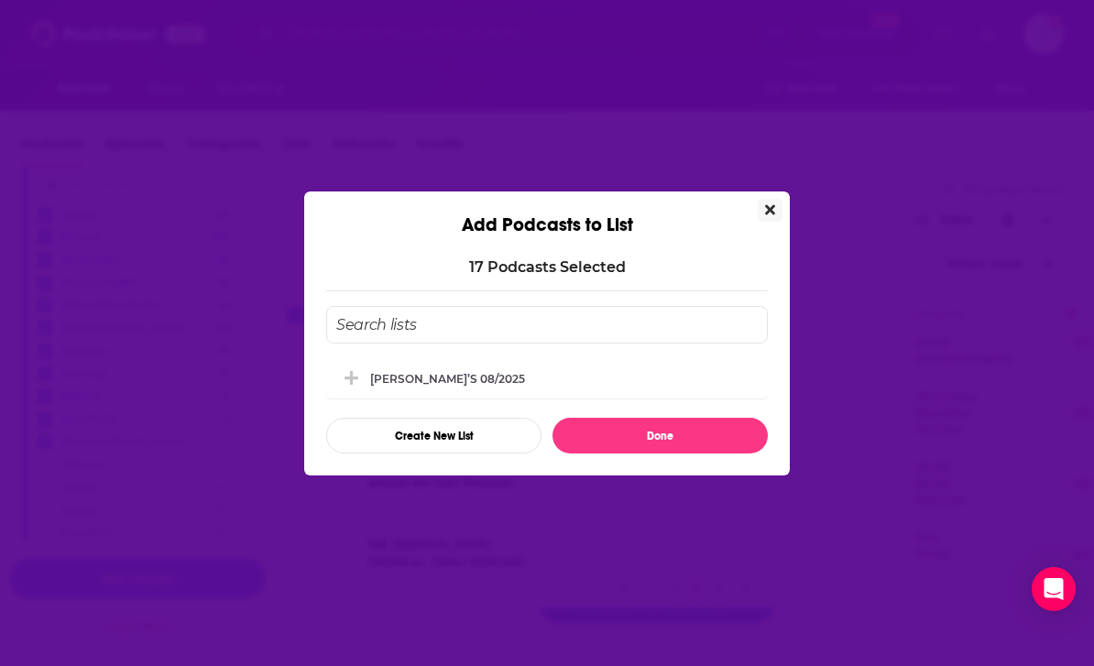
scroll to position [0, 0]
click at [367, 372] on button "Add Podcast To List" at bounding box center [353, 378] width 33 height 19
click at [666, 438] on button "Done" at bounding box center [660, 436] width 215 height 36
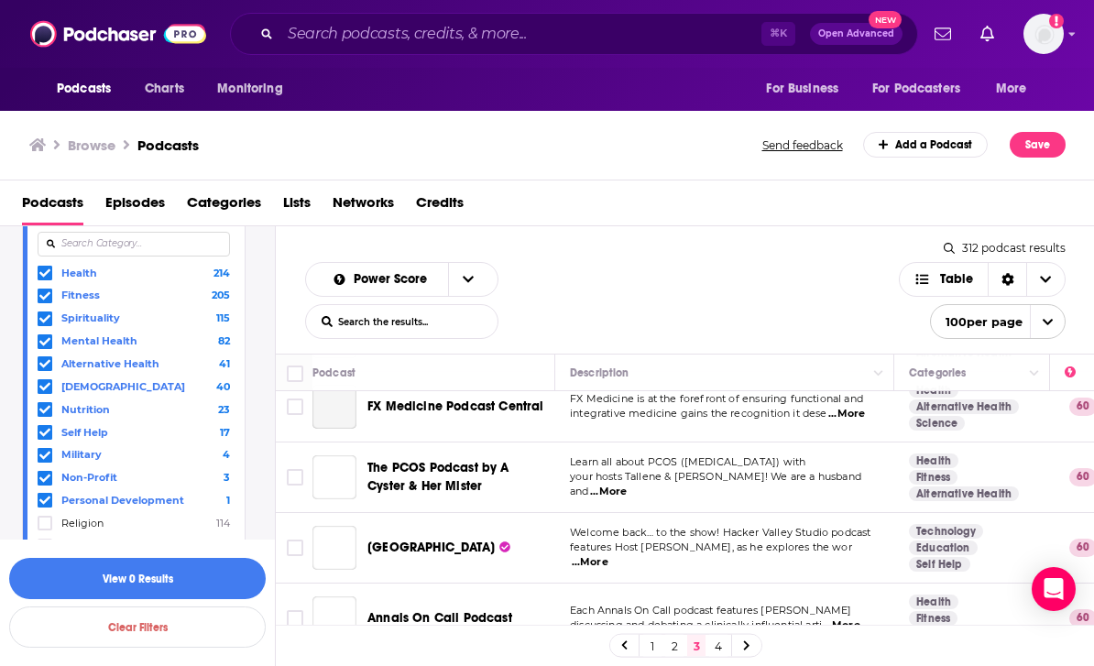
scroll to position [59, 0]
click at [750, 640] on link at bounding box center [746, 645] width 29 height 21
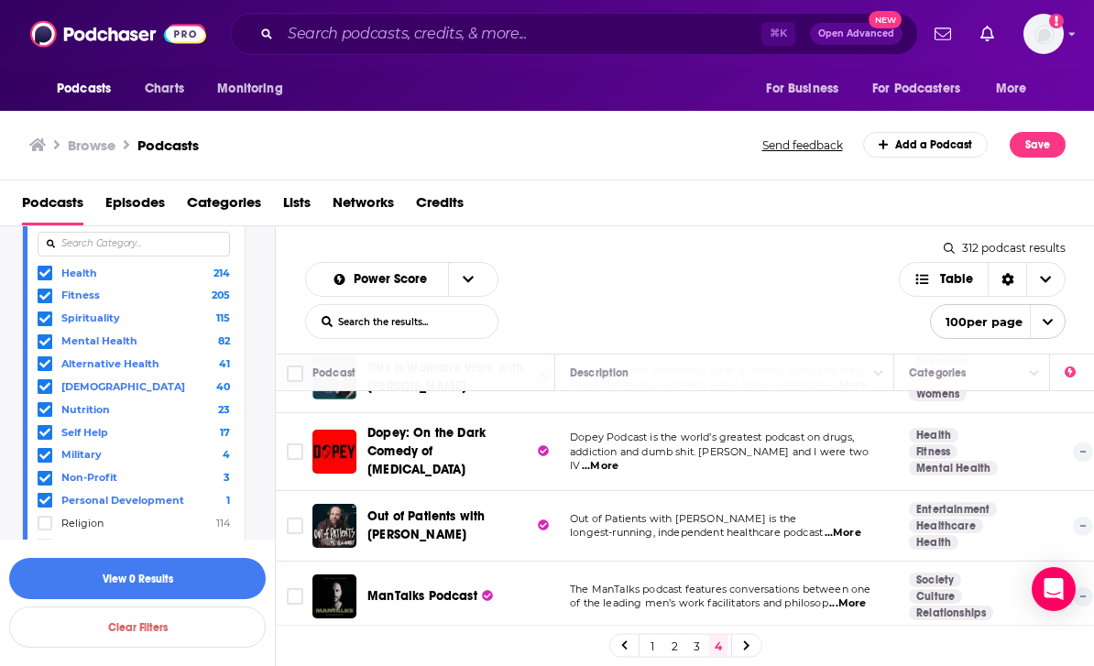
scroll to position [538, 0]
click at [619, 460] on span "...More" at bounding box center [600, 467] width 37 height 15
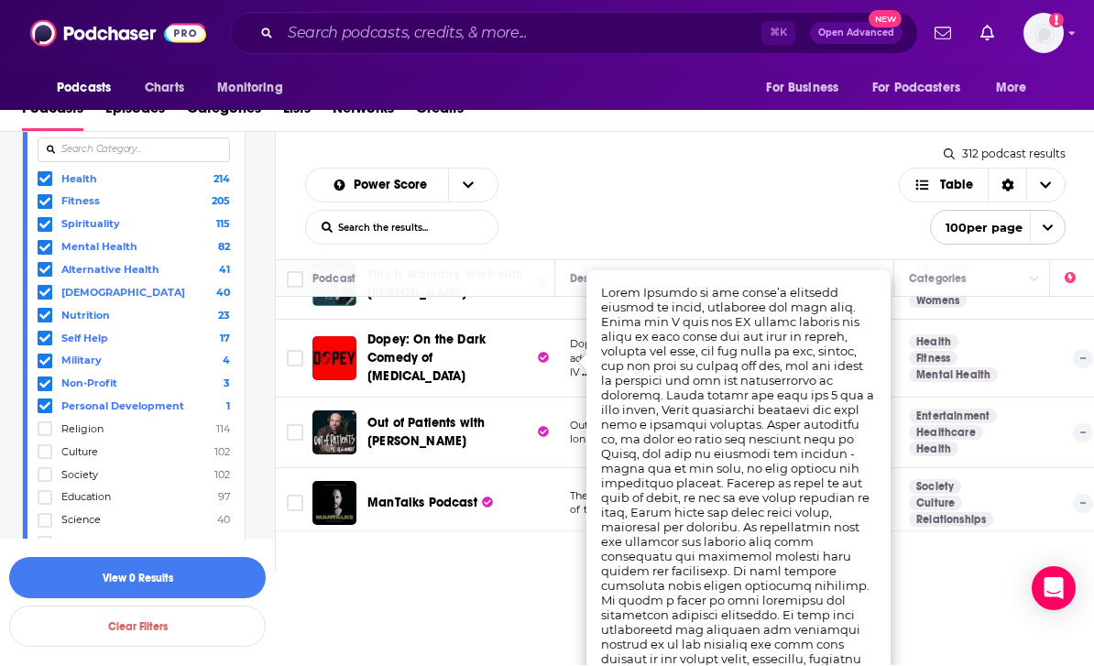
scroll to position [0, 0]
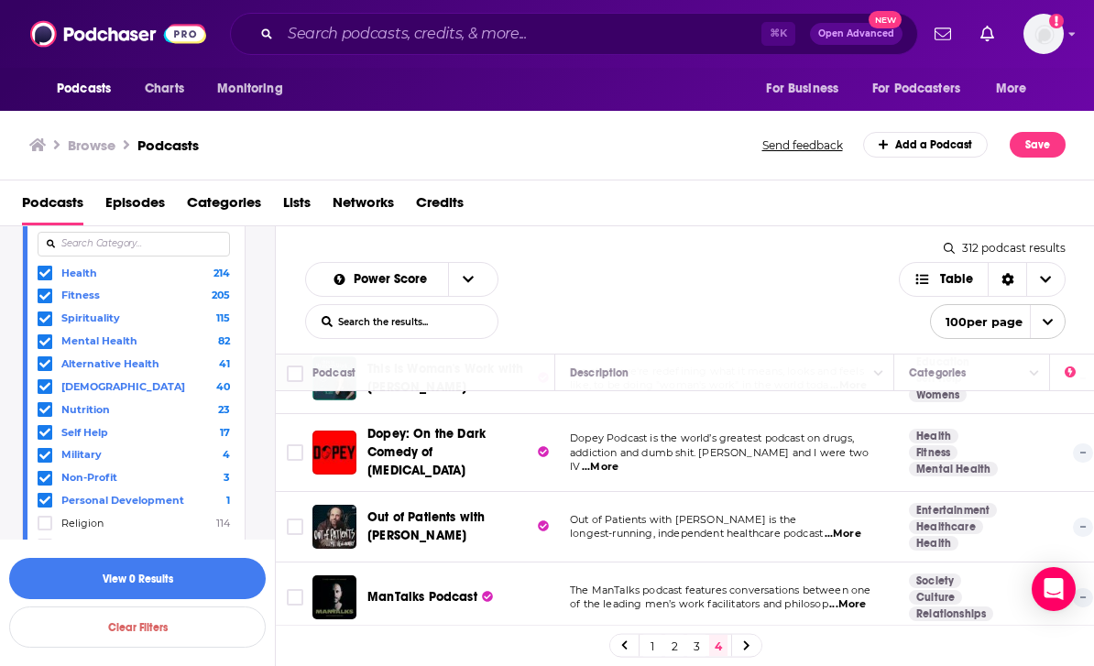
click at [619, 460] on span "...More" at bounding box center [600, 467] width 37 height 15
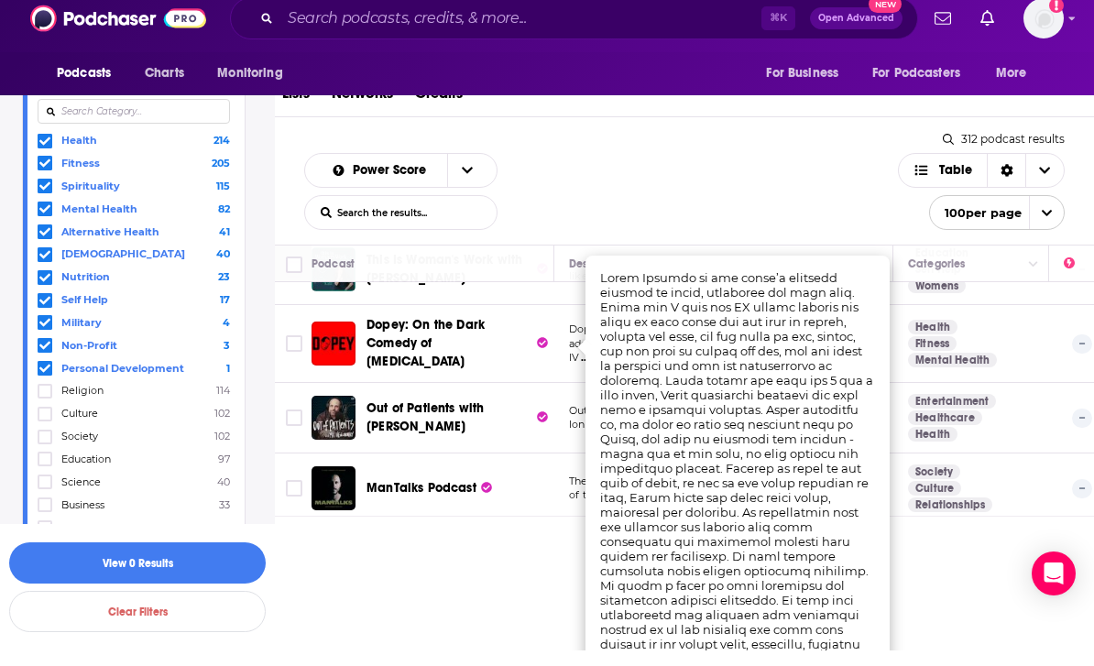
scroll to position [0, 1]
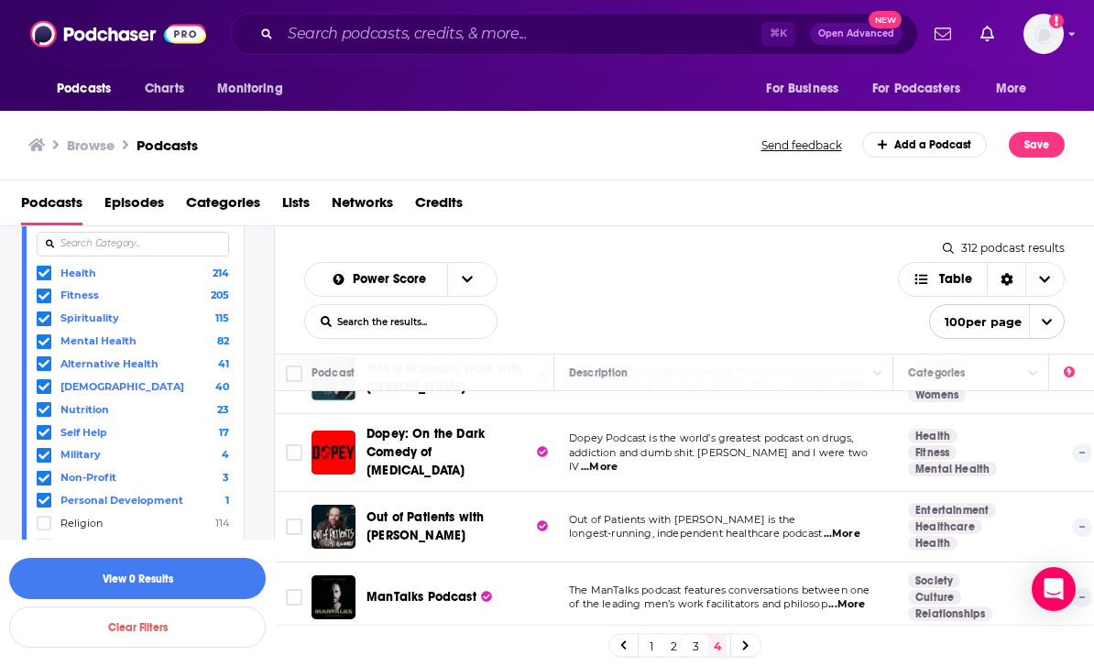
click at [301, 444] on input "Toggle select row" at bounding box center [294, 452] width 16 height 16
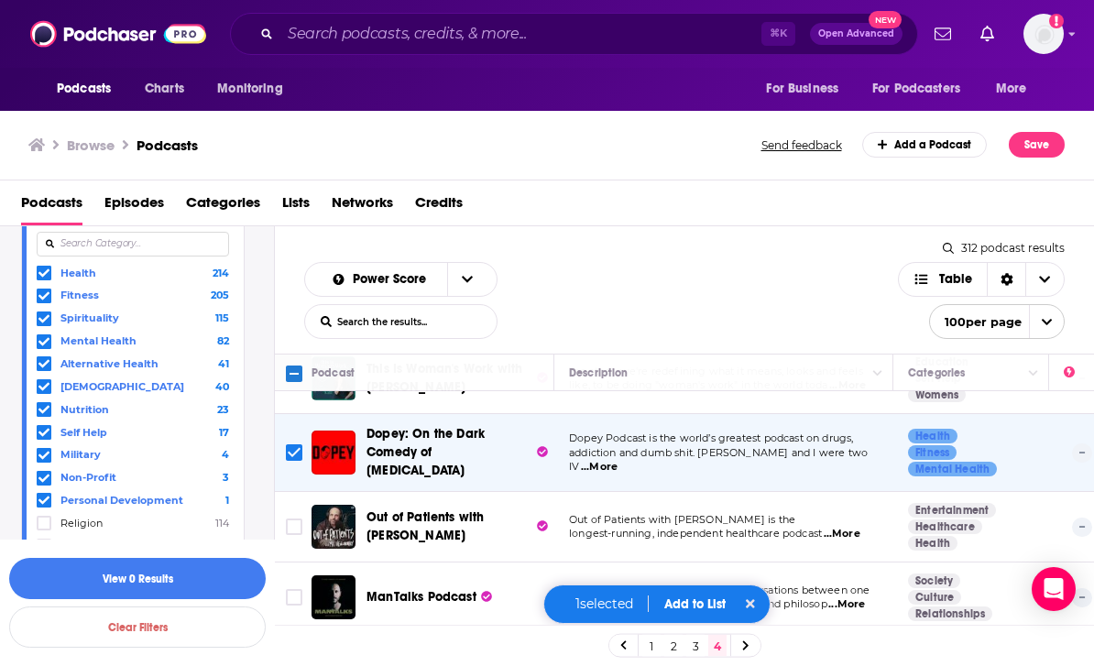
click at [856, 528] on span "...More" at bounding box center [842, 534] width 37 height 15
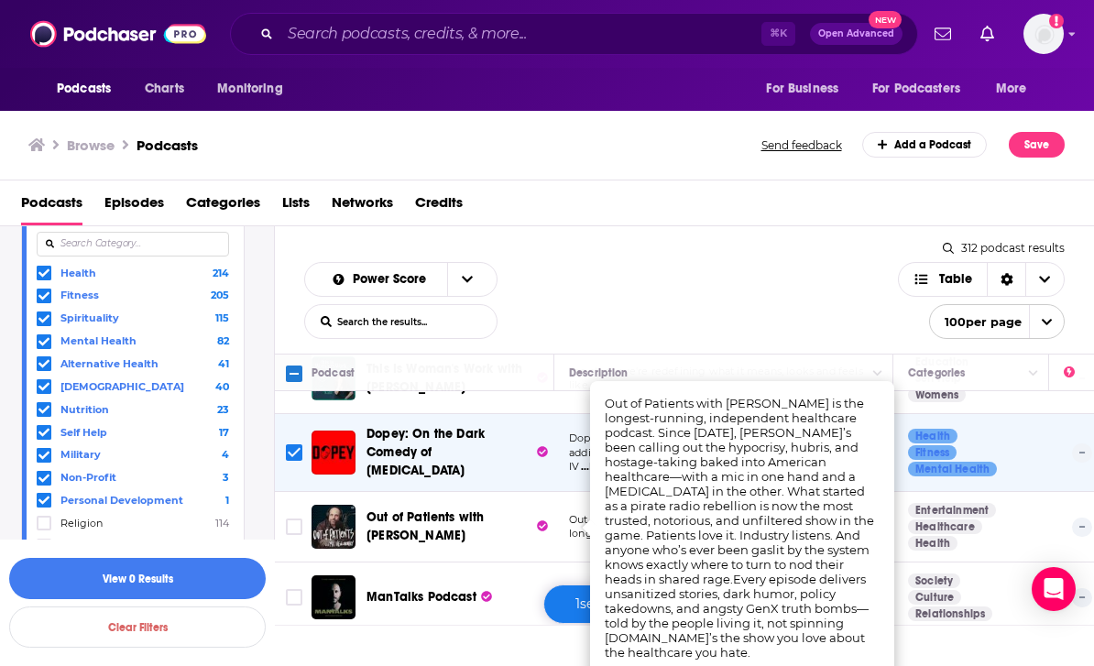
click at [288, 526] on input "Toggle select row" at bounding box center [294, 527] width 16 height 16
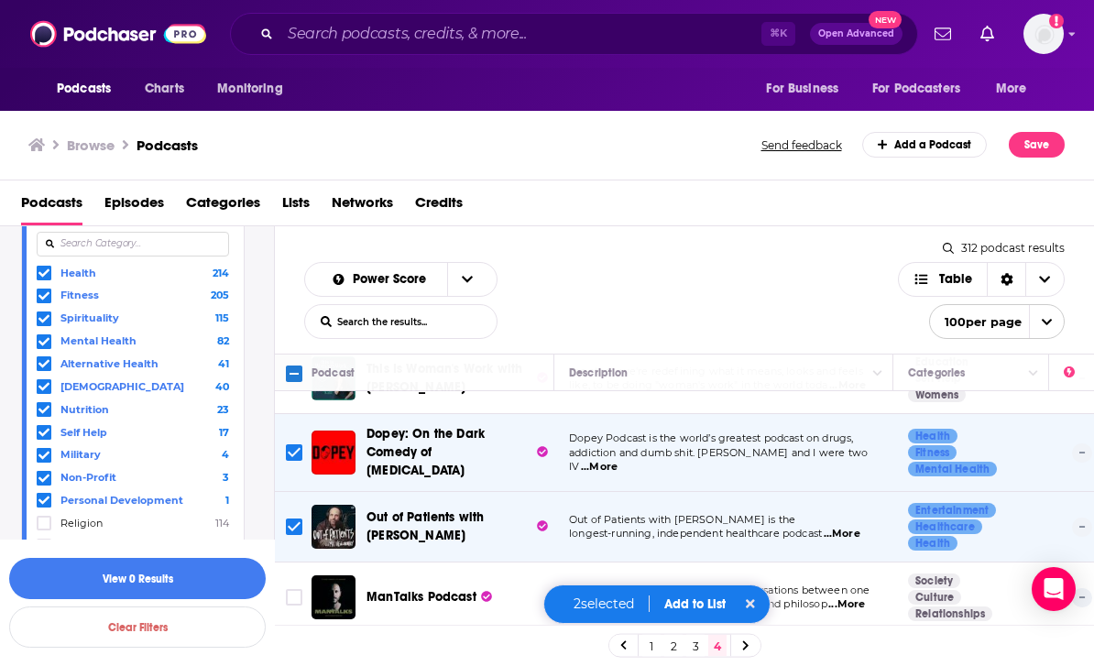
click at [855, 603] on span "...More" at bounding box center [846, 605] width 37 height 15
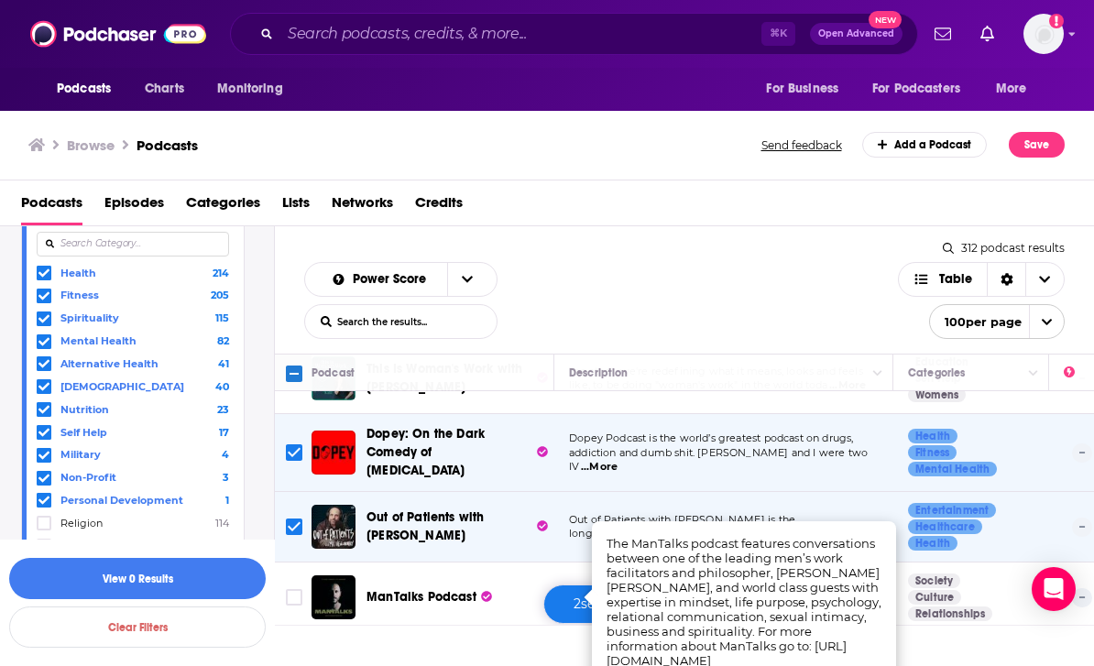
click at [294, 592] on input "Toggle select row" at bounding box center [294, 597] width 16 height 16
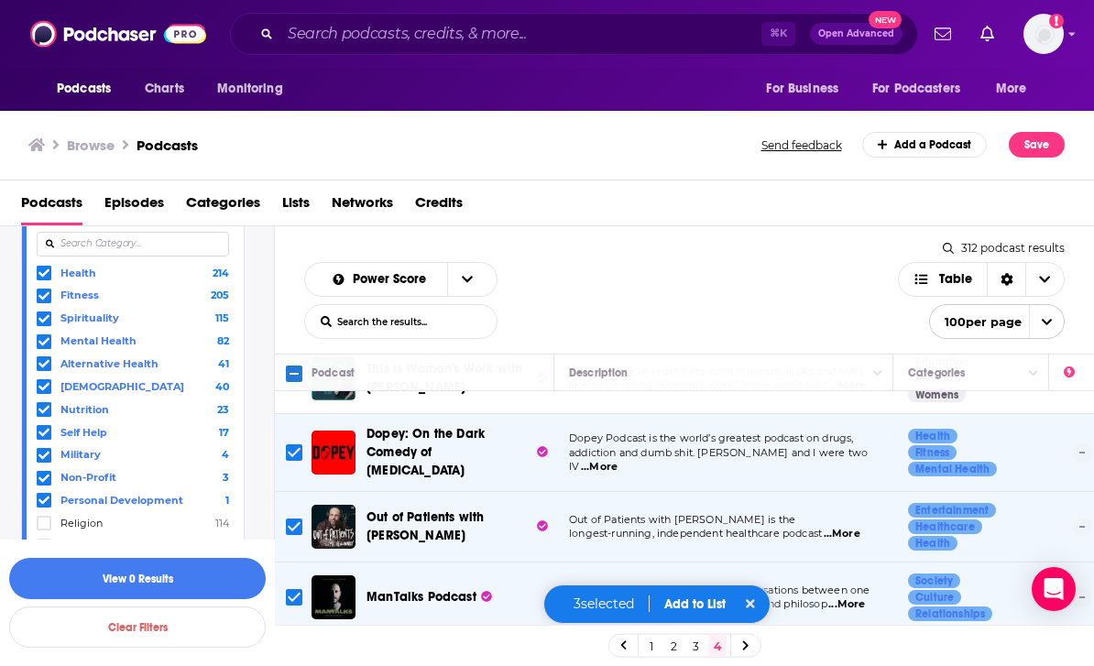
click at [696, 612] on button "Add to List" at bounding box center [695, 605] width 91 height 16
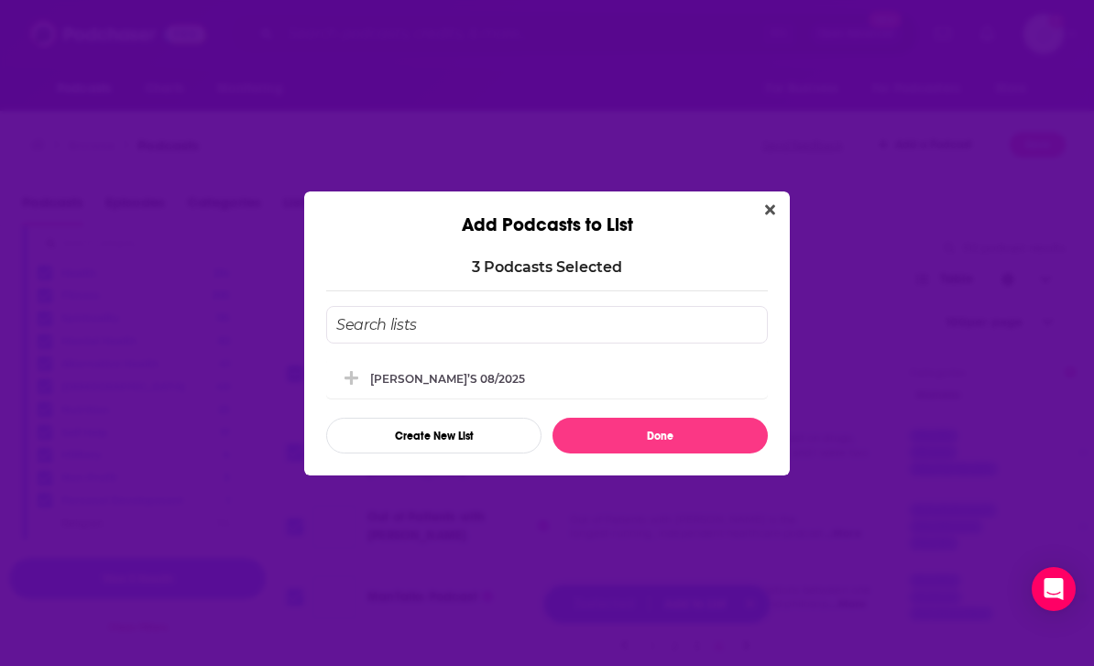
scroll to position [0, 0]
click at [356, 372] on icon "Add Podcast To List" at bounding box center [352, 378] width 14 height 16
click at [690, 433] on button "Done" at bounding box center [660, 436] width 215 height 36
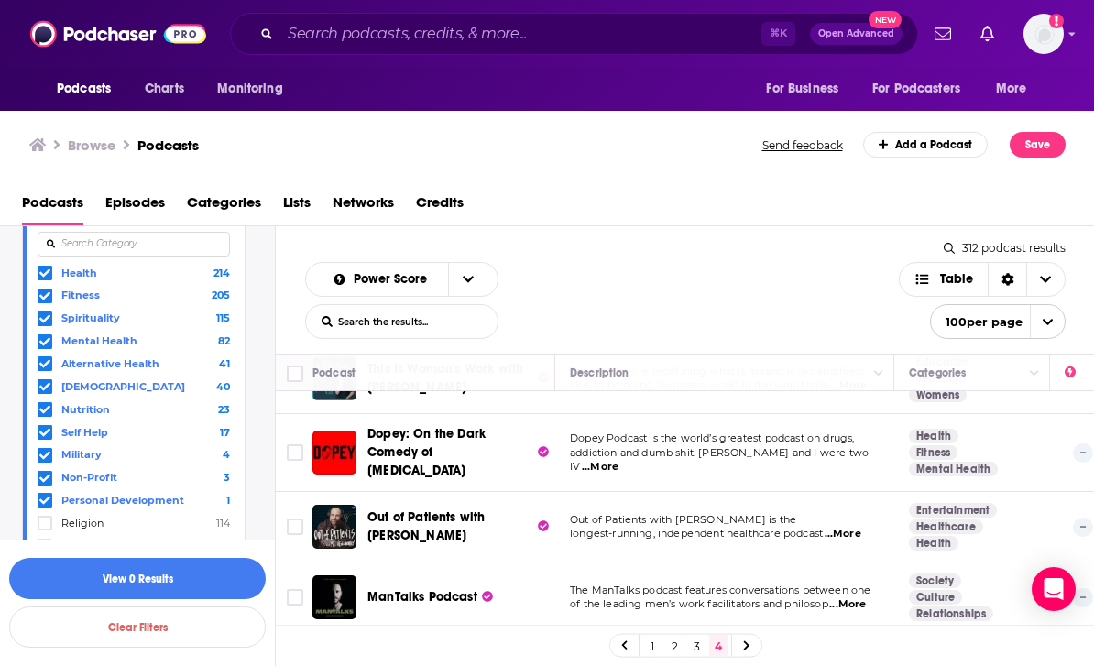
scroll to position [59, 0]
click at [748, 646] on icon at bounding box center [746, 646] width 5 height 9
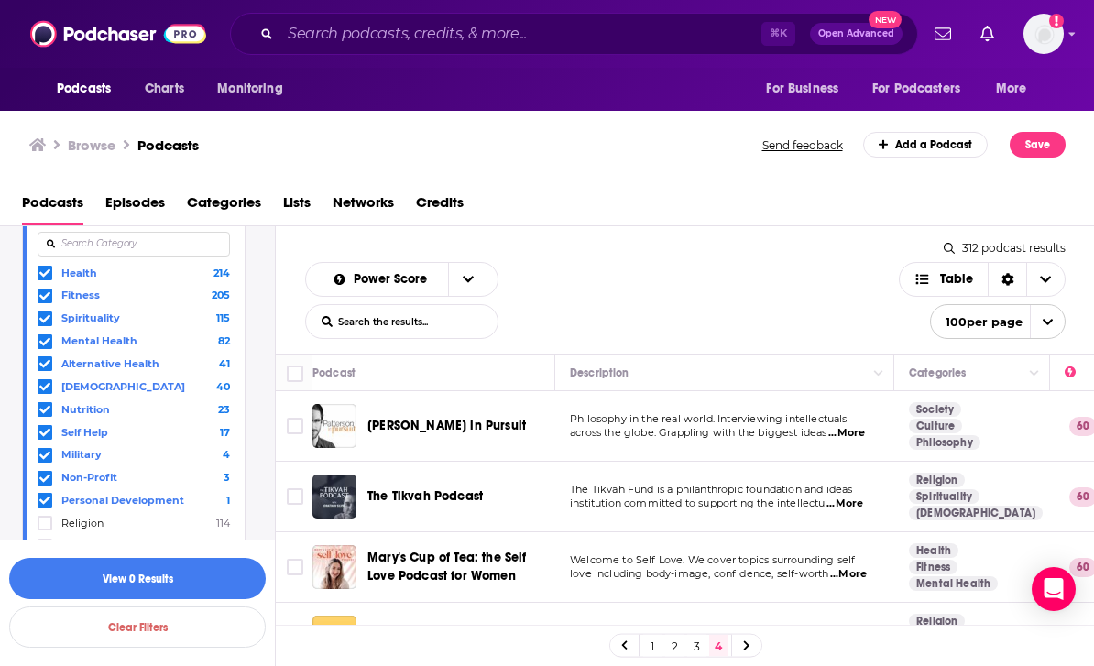
scroll to position [0, 0]
click at [469, 273] on icon "open menu" at bounding box center [468, 279] width 11 height 13
click at [481, 263] on button "close menu" at bounding box center [467, 279] width 38 height 33
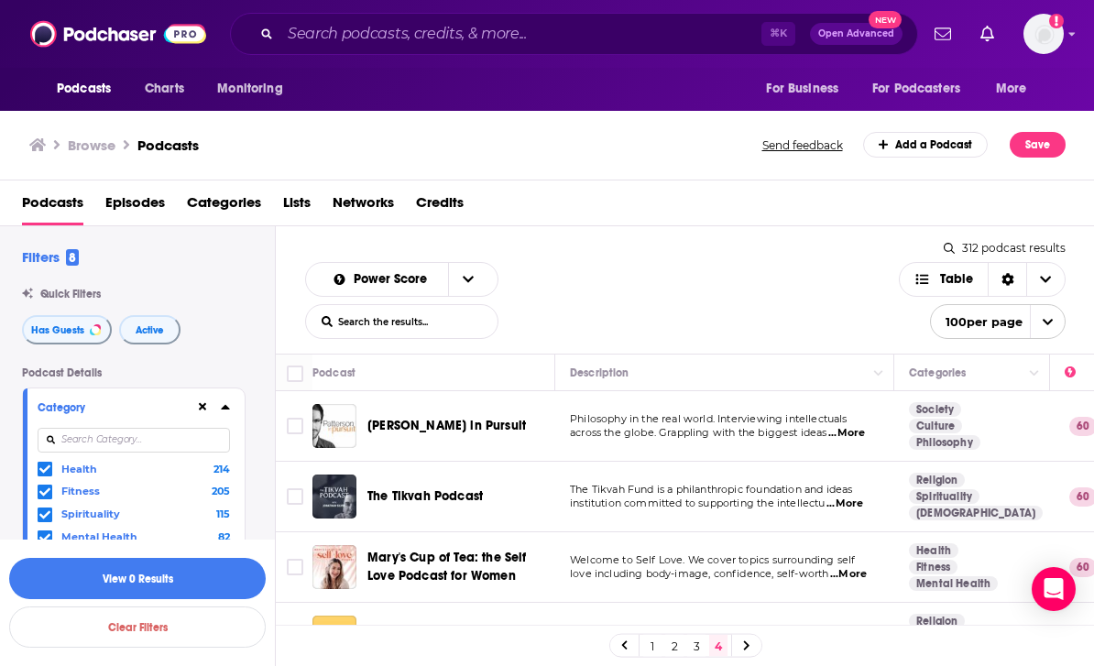
click at [1057, 37] on img "Logged in as brandondfp" at bounding box center [1044, 34] width 40 height 40
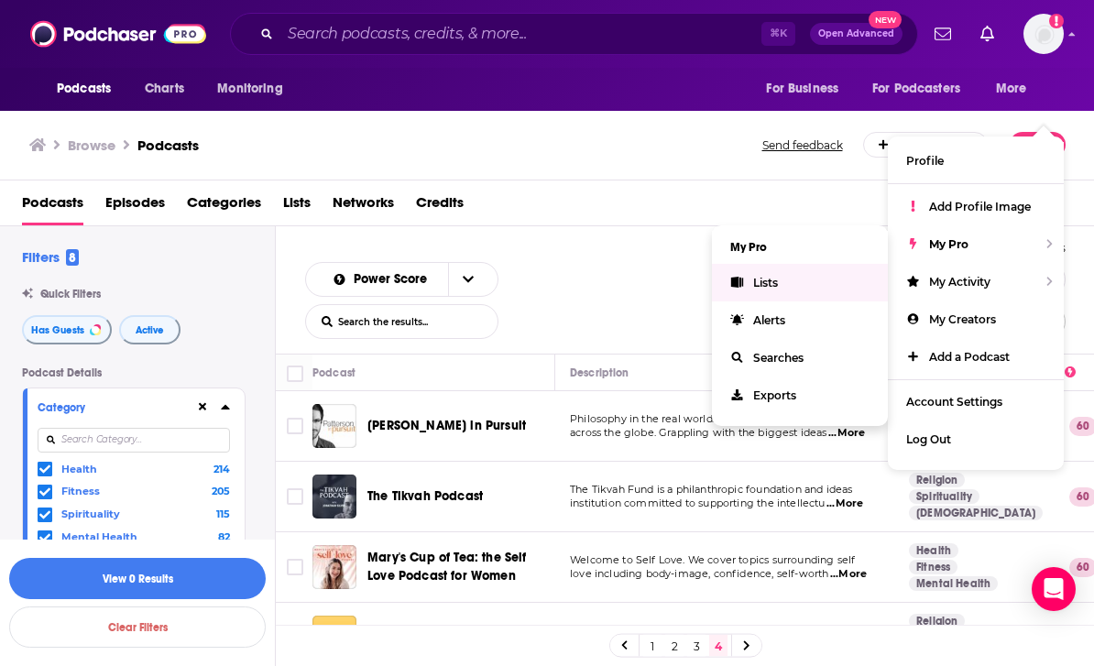
click at [770, 276] on span "Lists" at bounding box center [765, 283] width 25 height 14
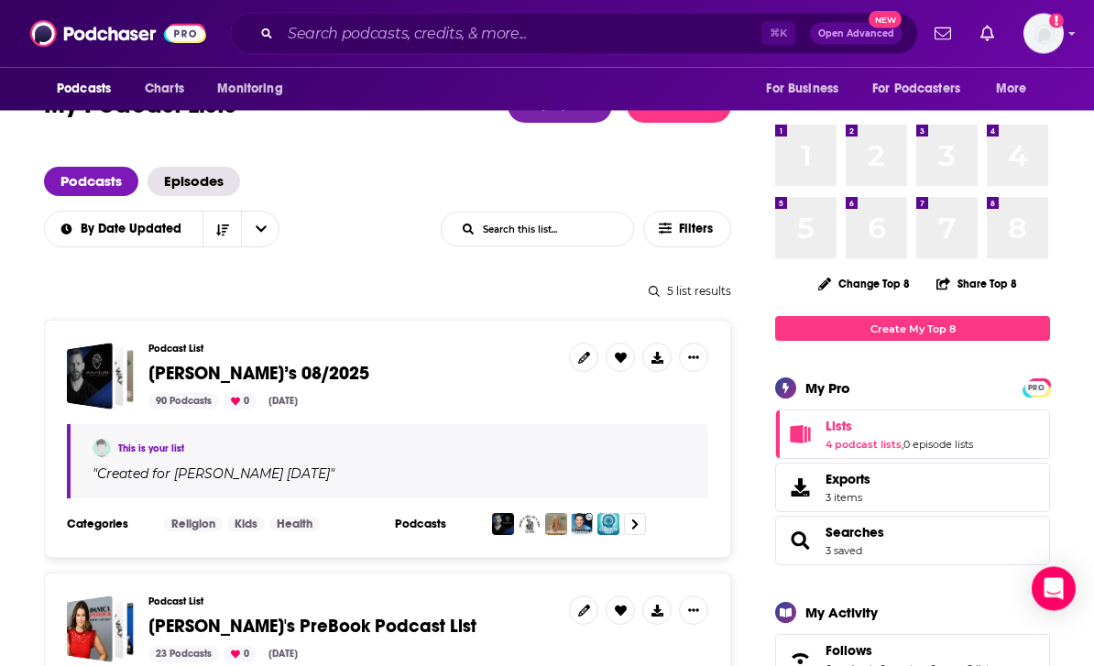
scroll to position [64, 0]
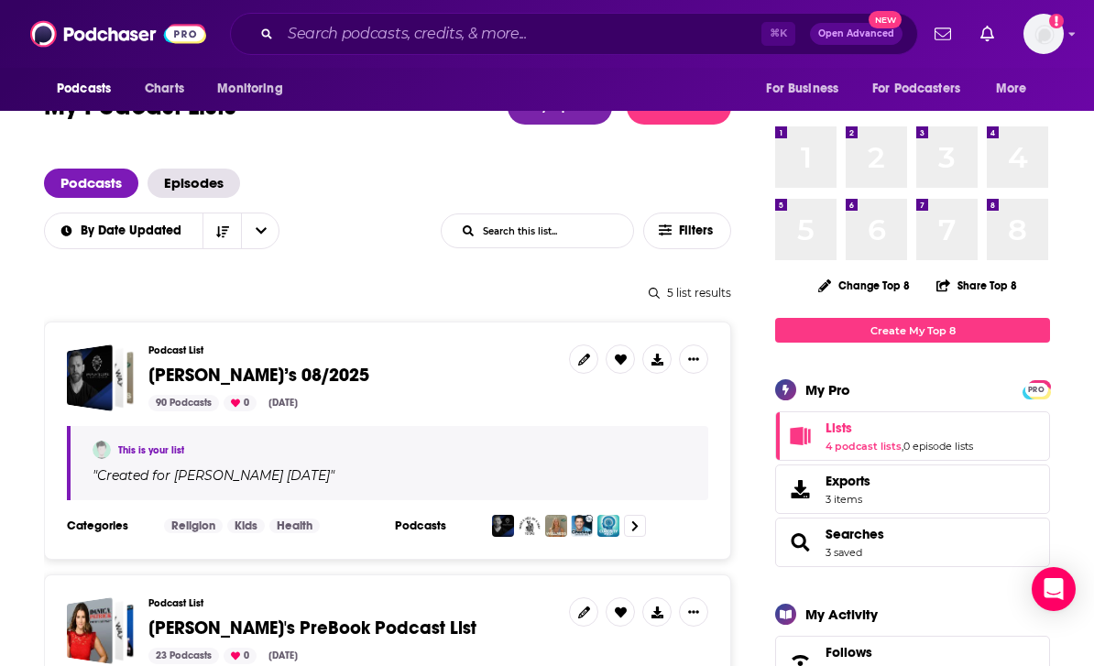
click at [294, 371] on span "[PERSON_NAME]’s 08/2025" at bounding box center [258, 375] width 221 height 23
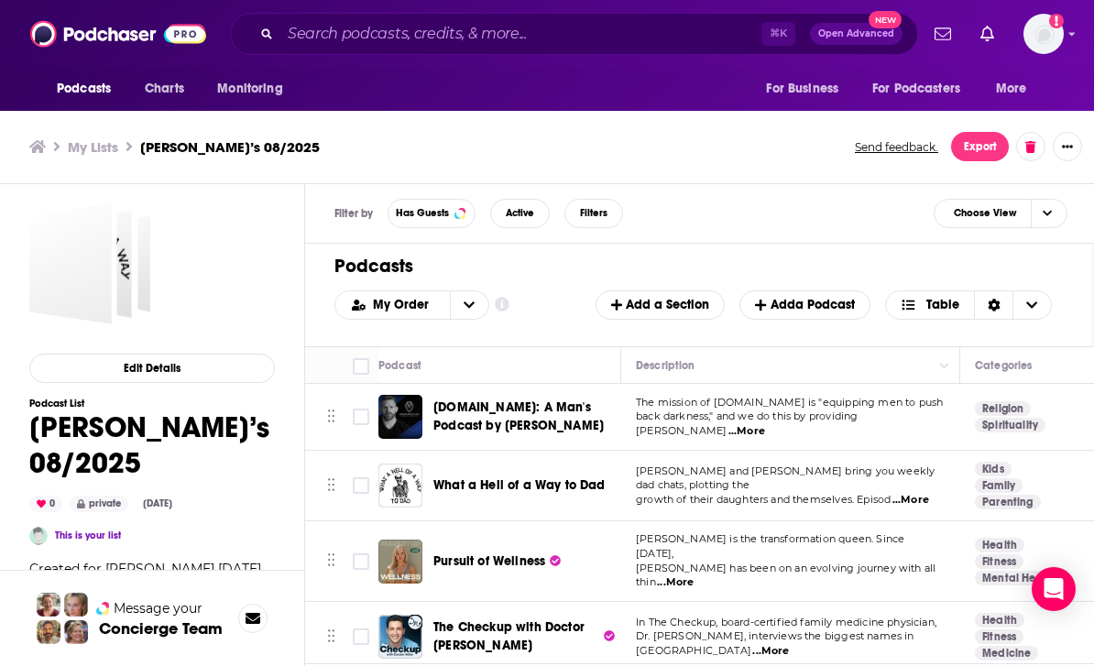
scroll to position [5, 0]
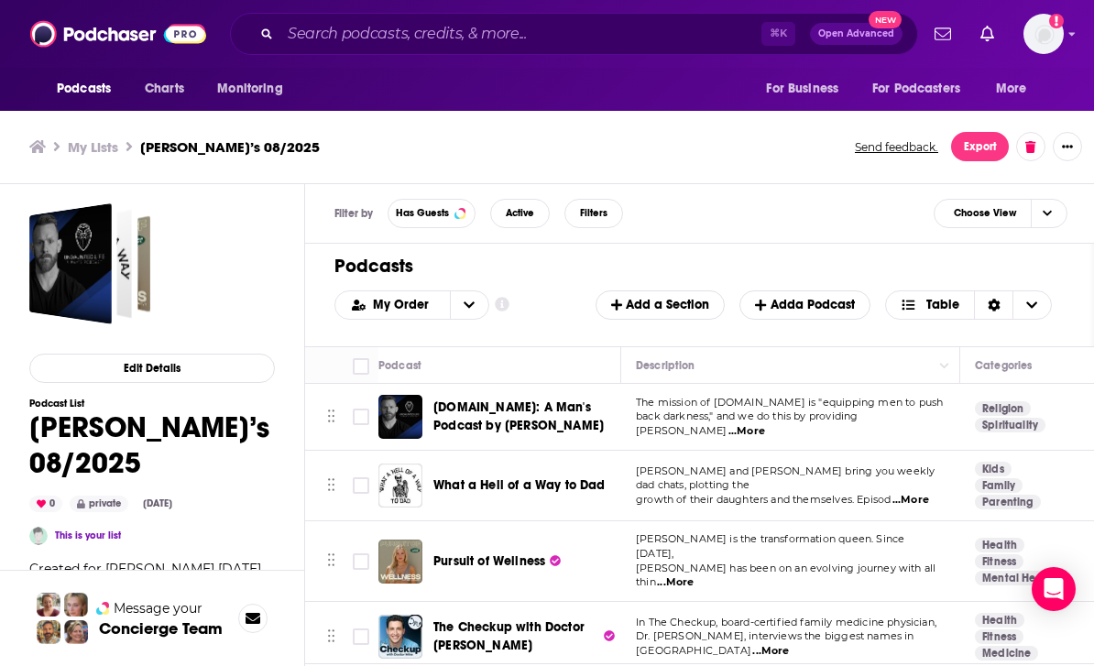
click at [677, 301] on span "Add a Section" at bounding box center [660, 305] width 98 height 16
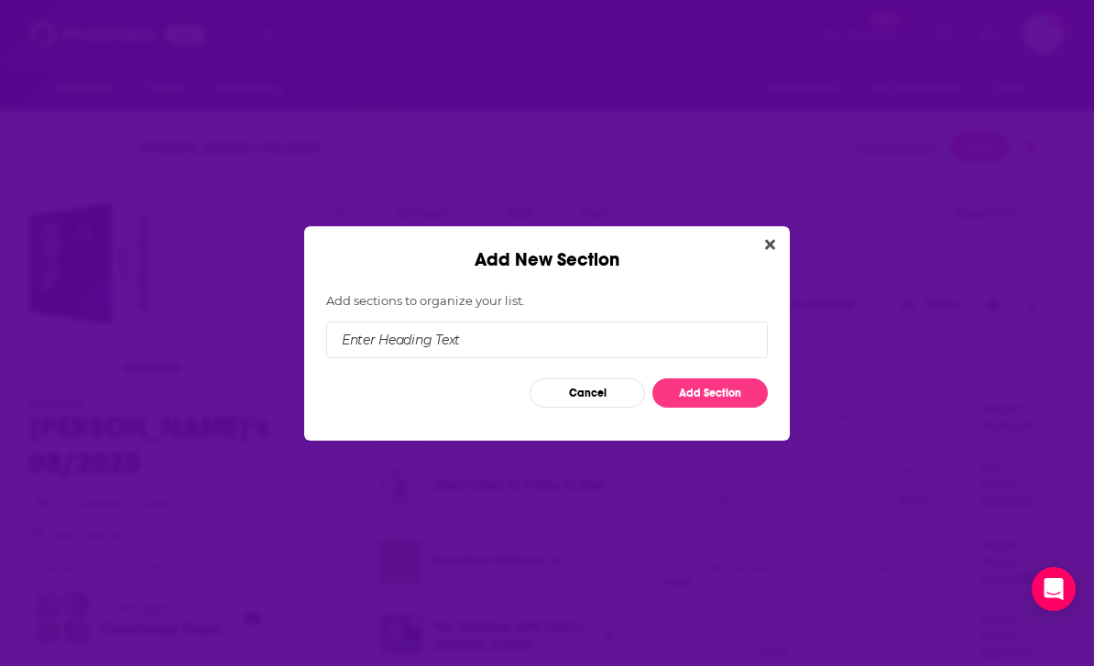
scroll to position [0, 0]
click at [644, 333] on input "Add New Section" at bounding box center [547, 340] width 442 height 37
type input "Religion/Spirituality"
click at [721, 391] on button "Add Section" at bounding box center [710, 392] width 115 height 29
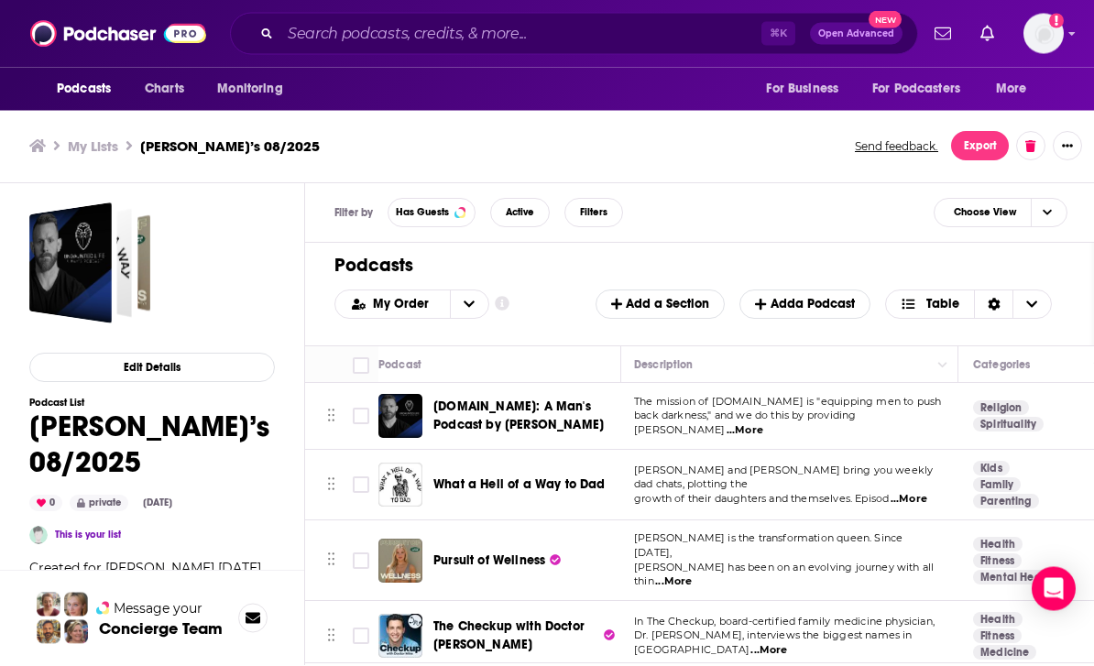
scroll to position [64, 0]
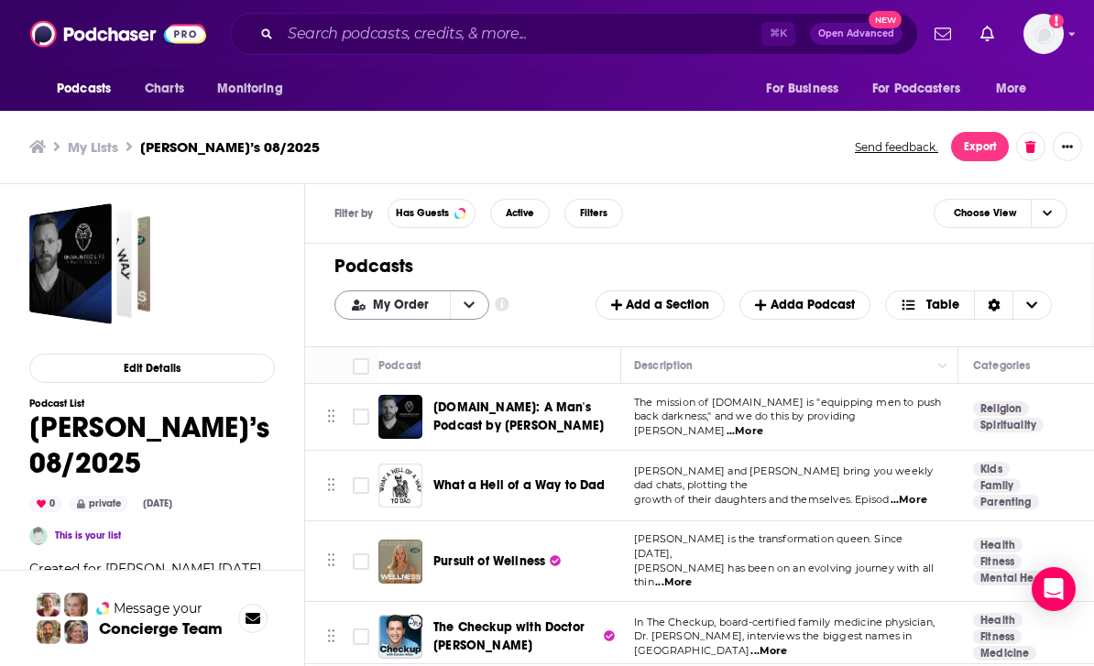
click at [464, 299] on icon "open menu" at bounding box center [469, 305] width 11 height 13
click at [470, 299] on icon "close menu" at bounding box center [469, 305] width 11 height 13
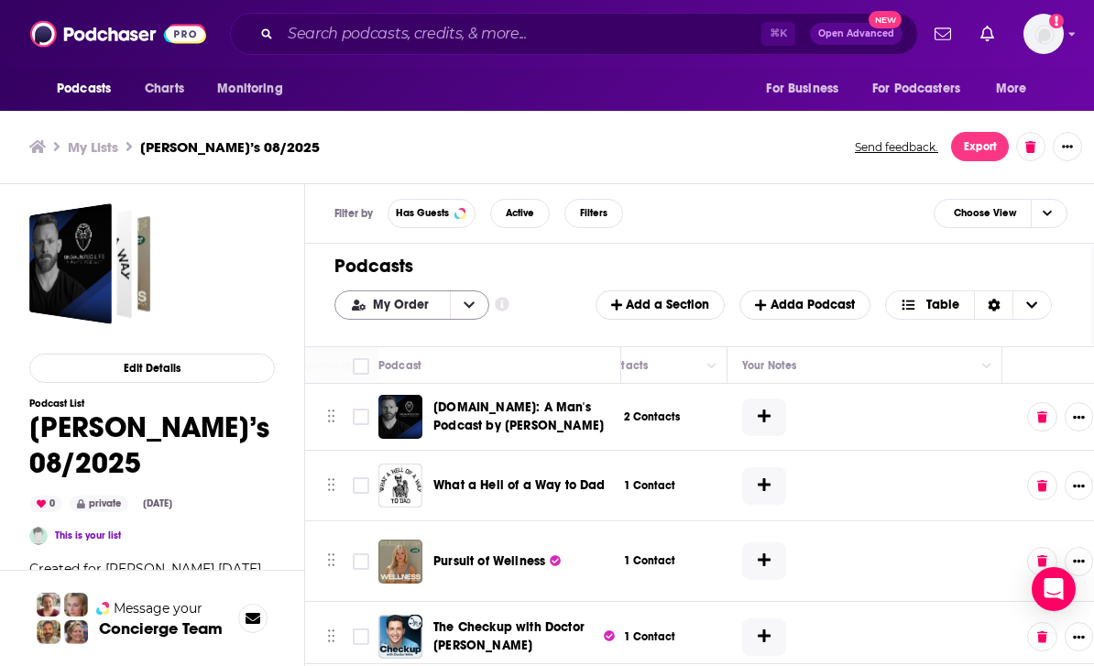
scroll to position [0, 927]
click at [771, 399] on button at bounding box center [765, 418] width 44 height 38
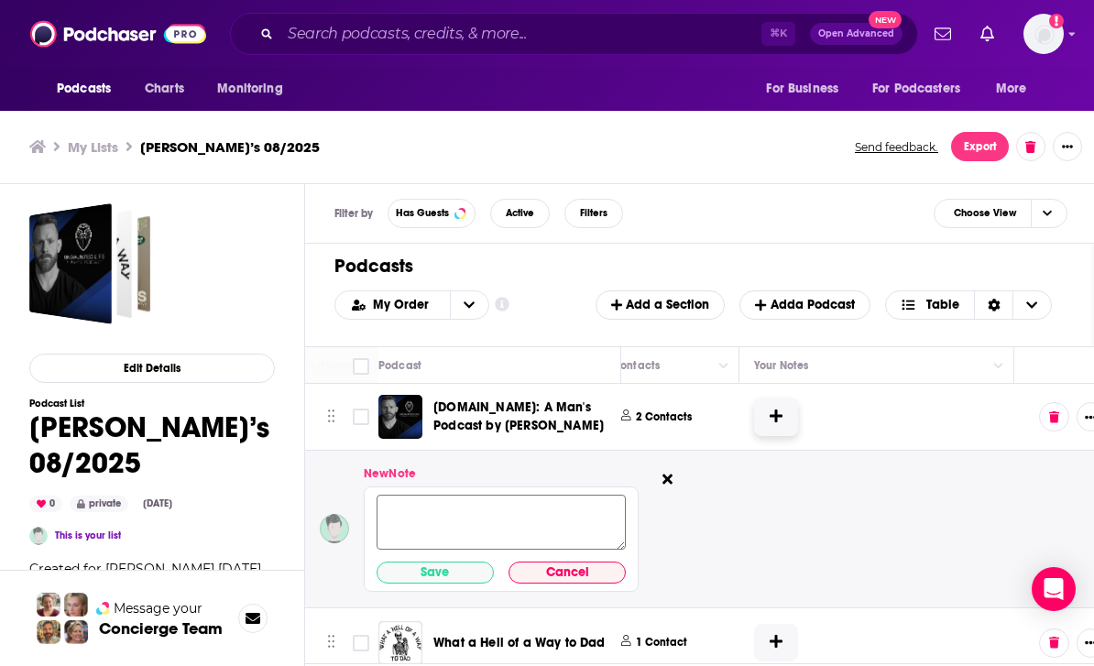
scroll to position [0, 916]
click at [666, 475] on icon at bounding box center [668, 480] width 10 height 10
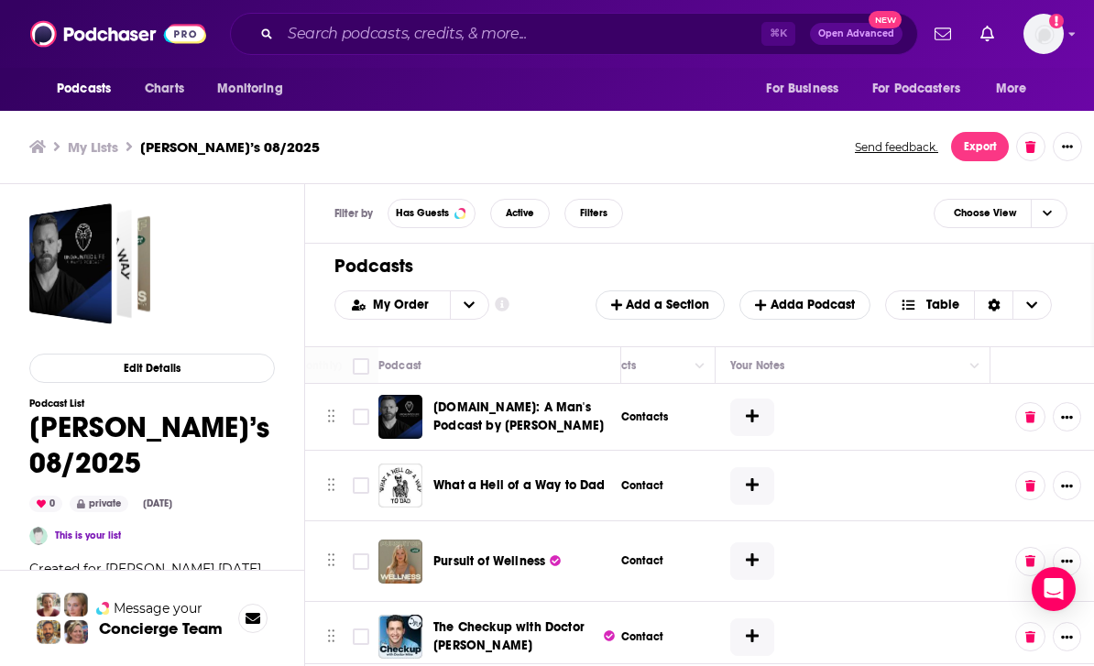
scroll to position [0, 940]
click at [1070, 411] on icon "Show More Button" at bounding box center [1067, 417] width 12 height 12
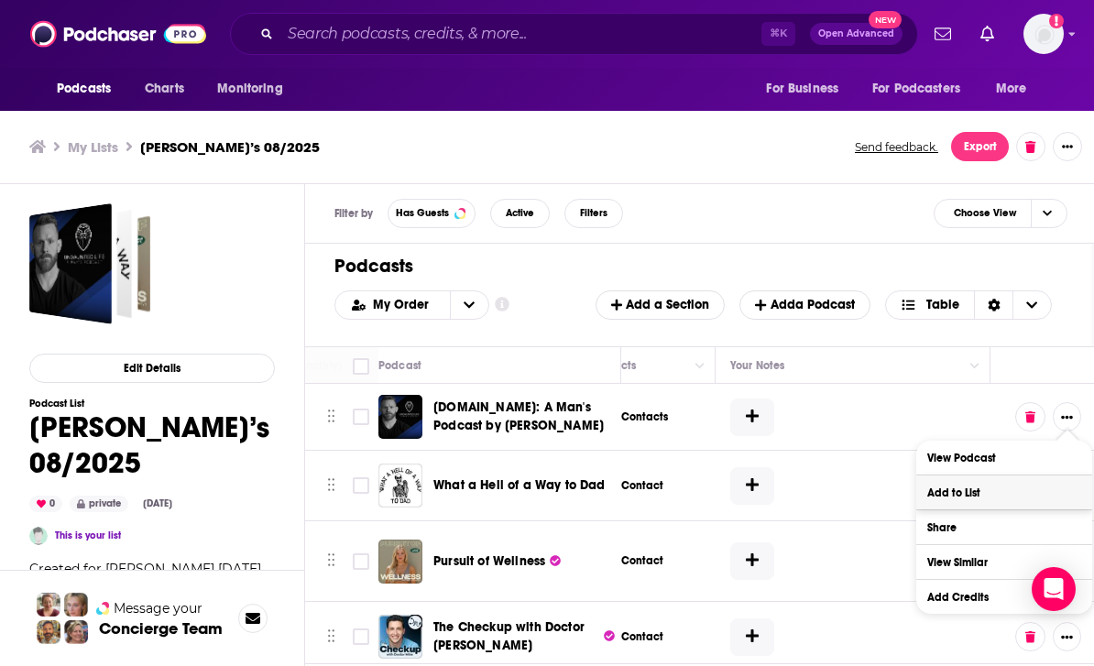
click at [973, 476] on button "Add to List" at bounding box center [1004, 493] width 176 height 34
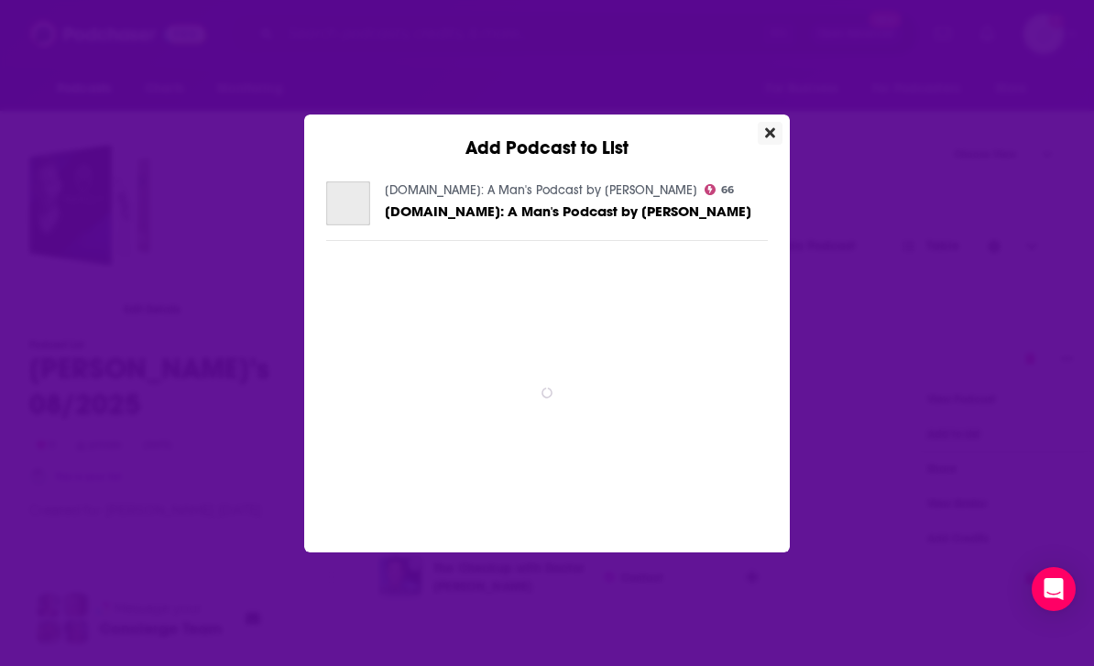
scroll to position [0, 0]
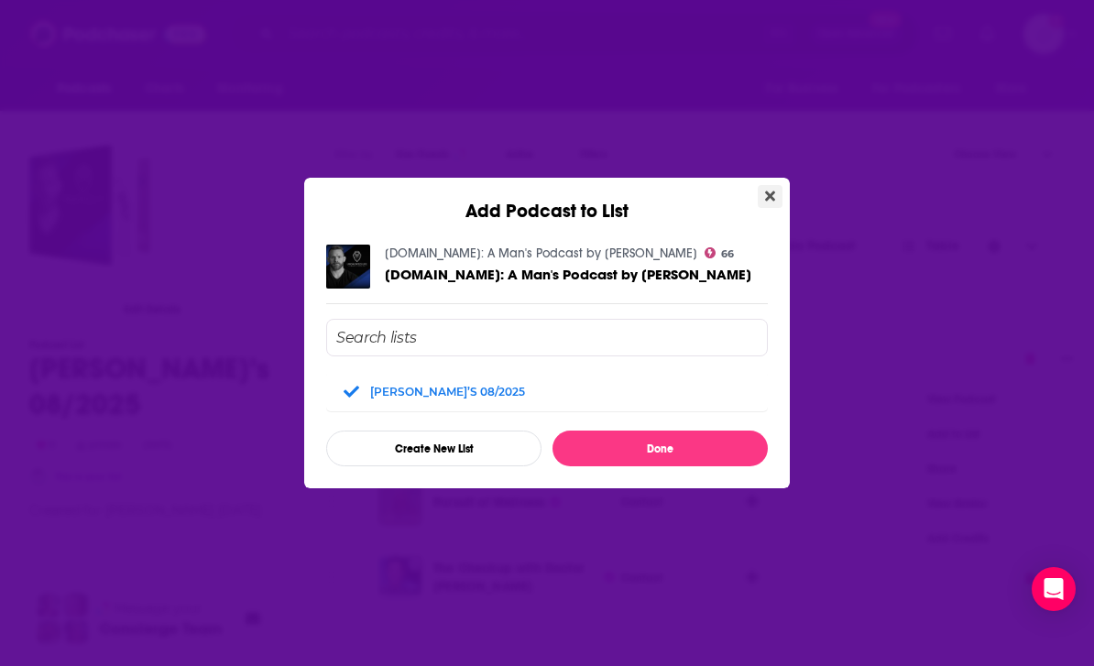
click at [770, 194] on icon "Close" at bounding box center [770, 197] width 10 height 10
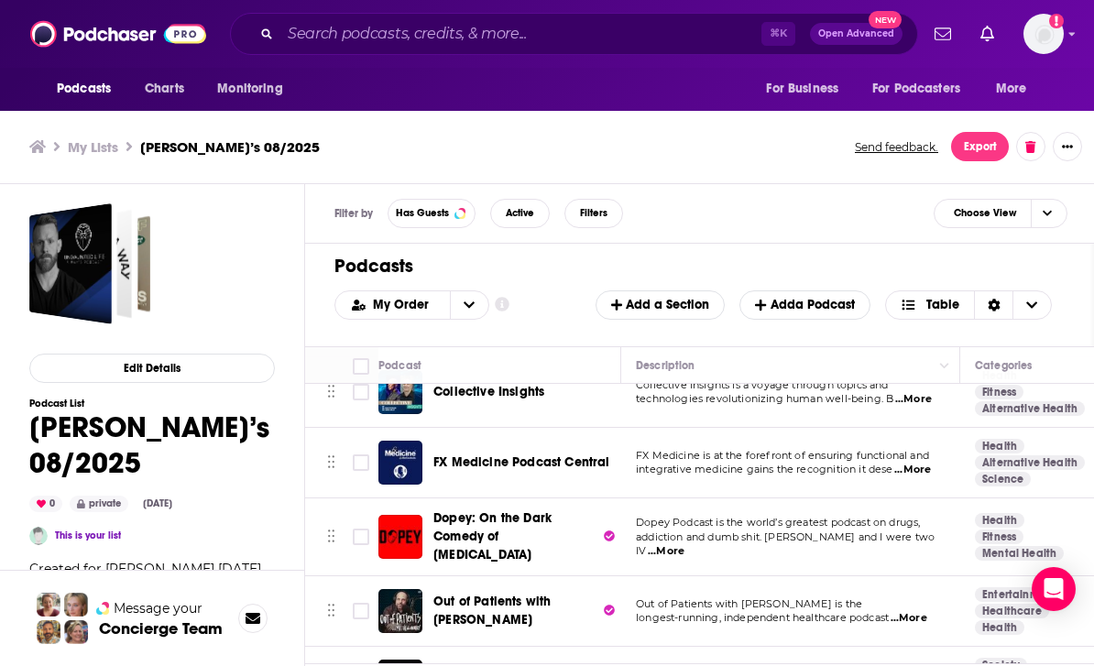
scroll to position [6101, -1]
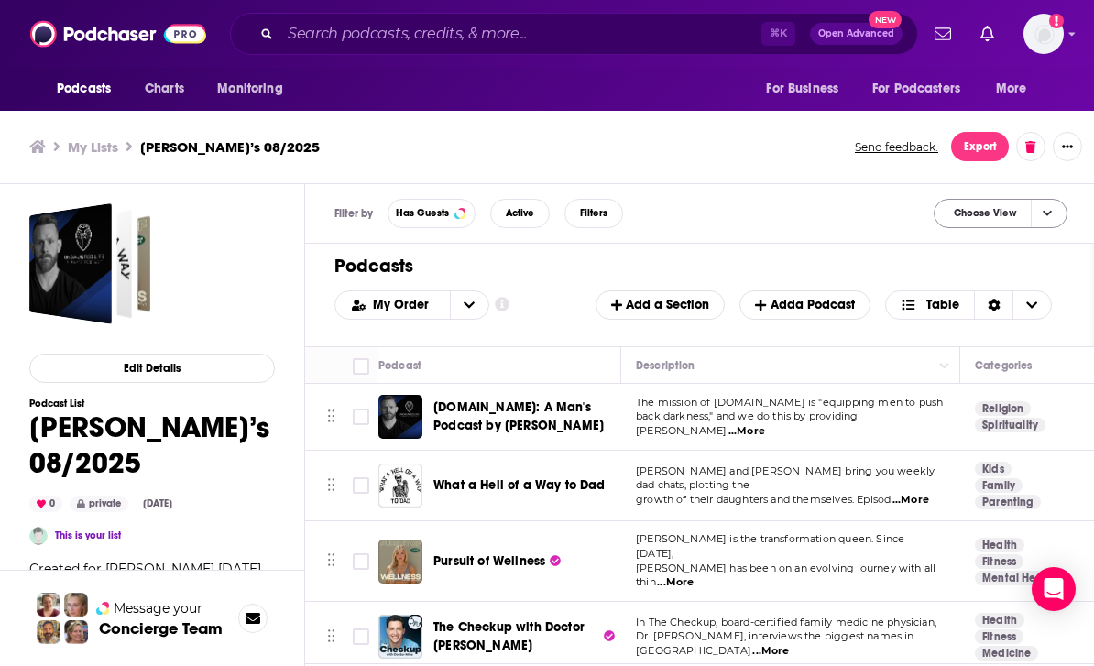
click at [1046, 213] on icon "Choose View" at bounding box center [1047, 213] width 9 height 5
click at [1043, 224] on span "Choose View" at bounding box center [1046, 213] width 31 height 27
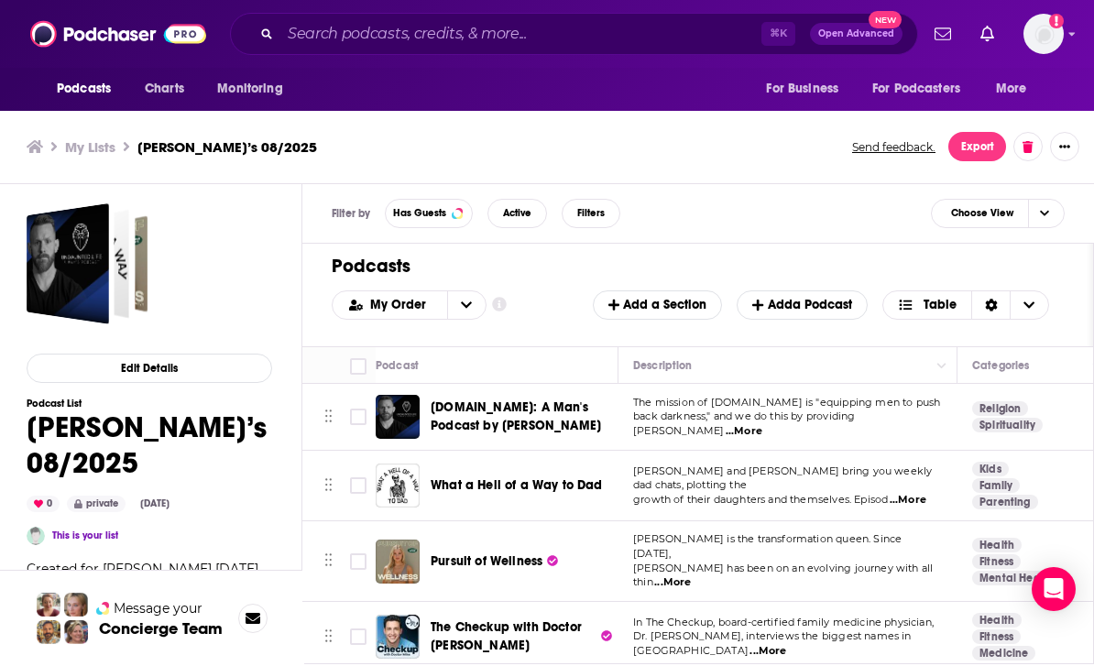
click at [1060, 40] on img "Logged in as brandondfp" at bounding box center [1044, 34] width 40 height 40
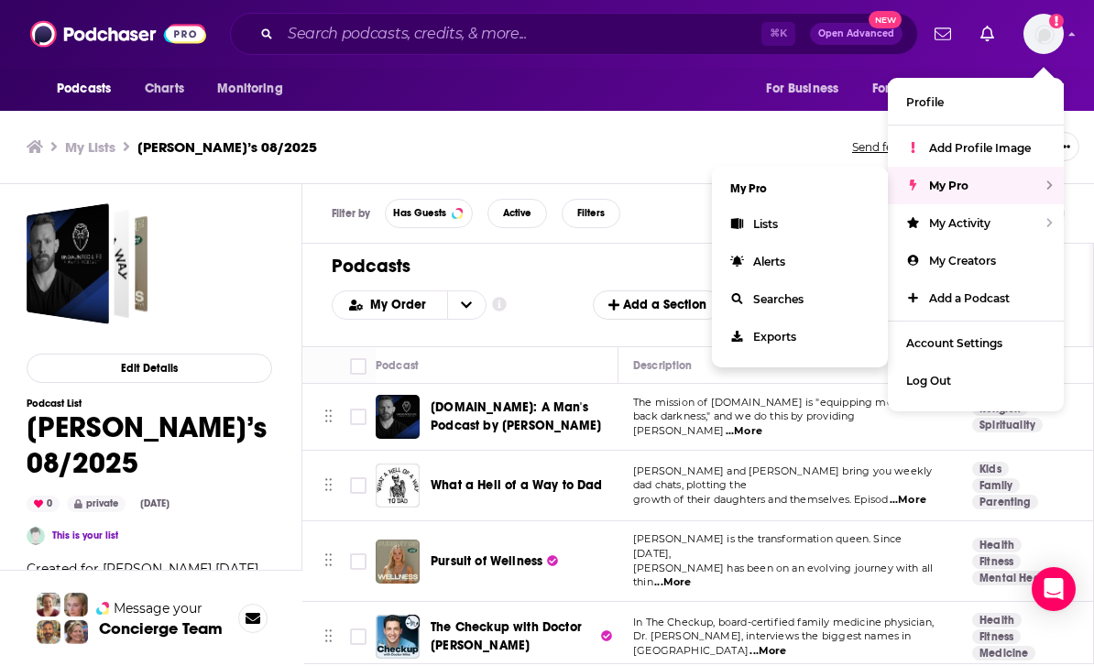
click at [846, 477] on span "[PERSON_NAME] and [PERSON_NAME] bring you weekly dad chats, plotting the" at bounding box center [782, 478] width 299 height 27
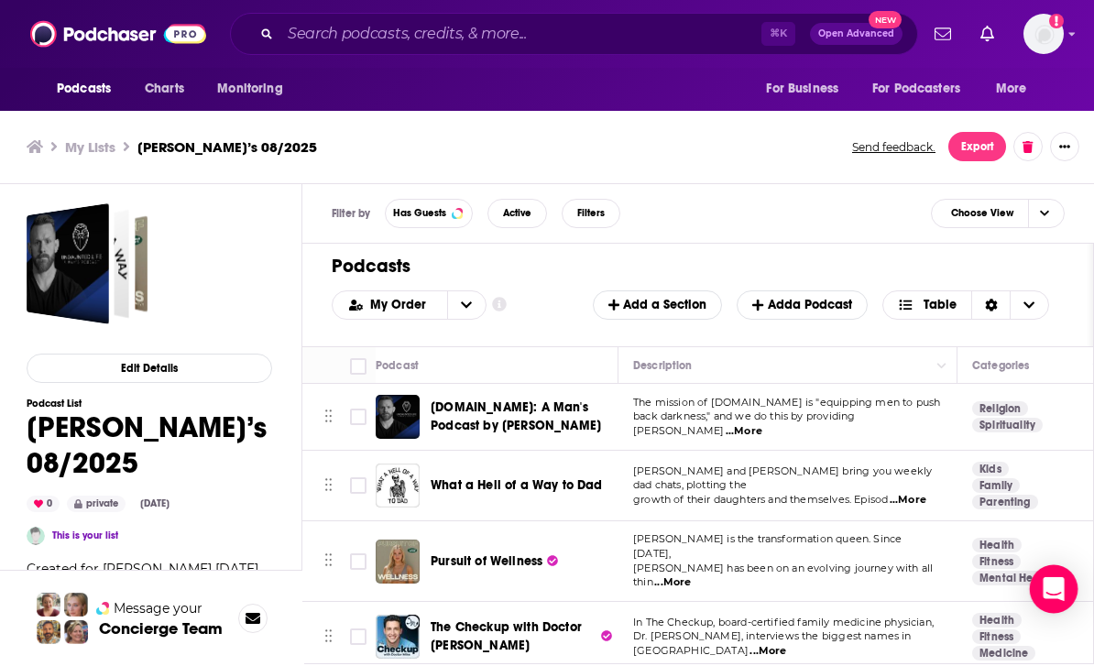
click at [1055, 614] on div "Open Intercom Messenger" at bounding box center [1054, 589] width 49 height 49
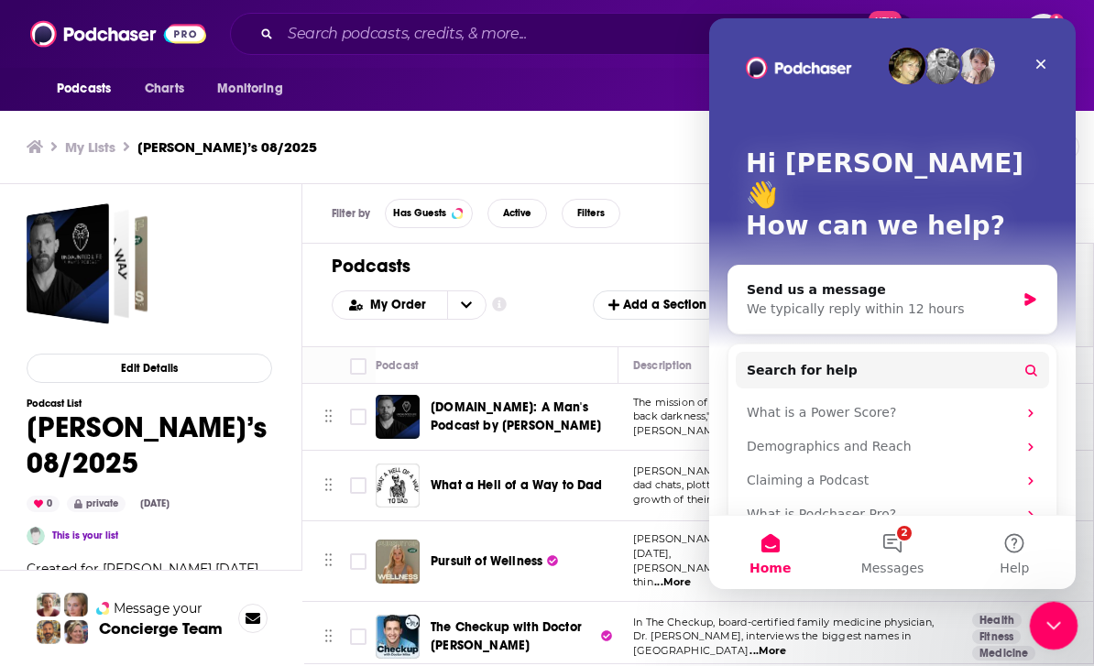
click at [1047, 609] on div "Close Intercom Messenger" at bounding box center [1051, 623] width 44 height 44
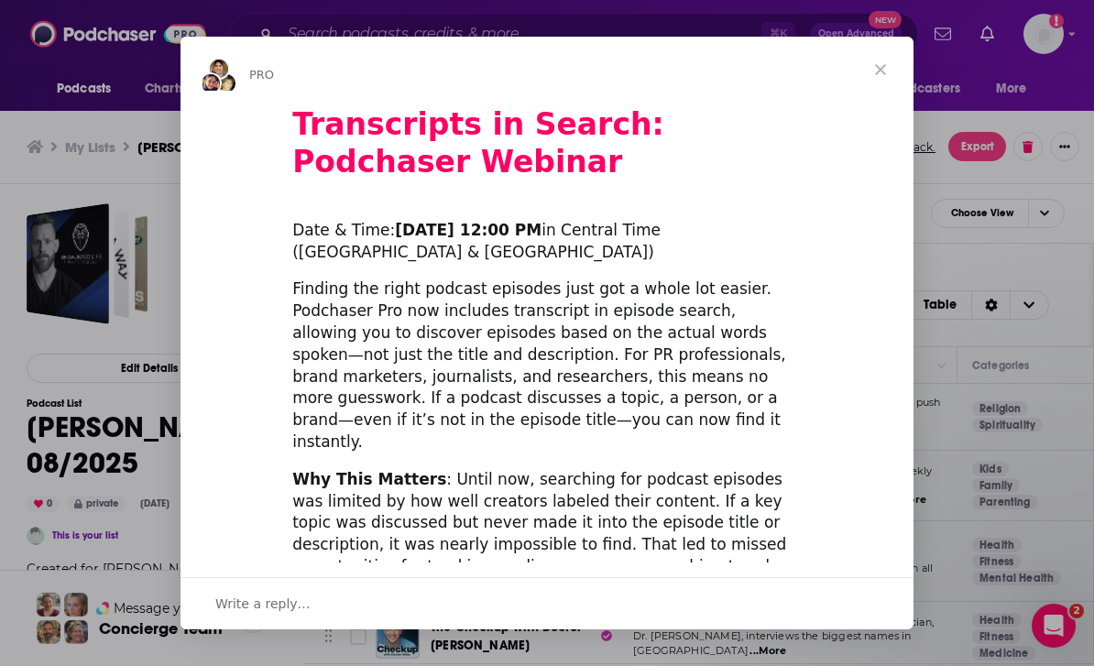
click at [876, 70] on span "Close" at bounding box center [881, 70] width 66 height 66
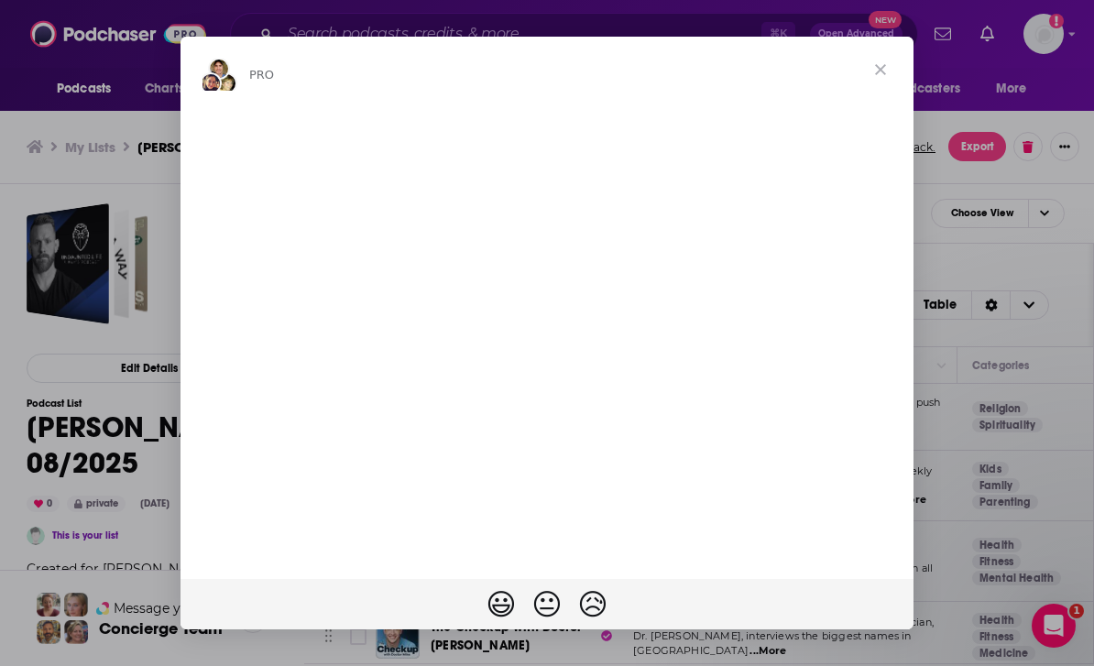
click at [874, 74] on button "For Podcasters" at bounding box center [924, 88] width 126 height 35
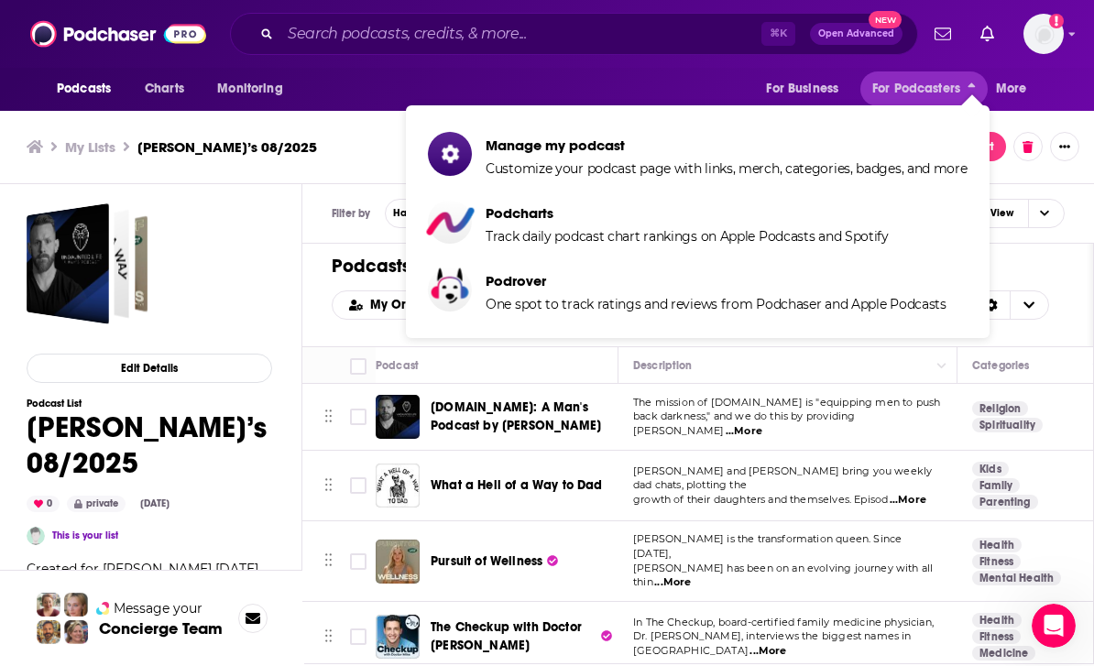
click at [1049, 258] on div "Podcasts Add" at bounding box center [698, 266] width 732 height 23
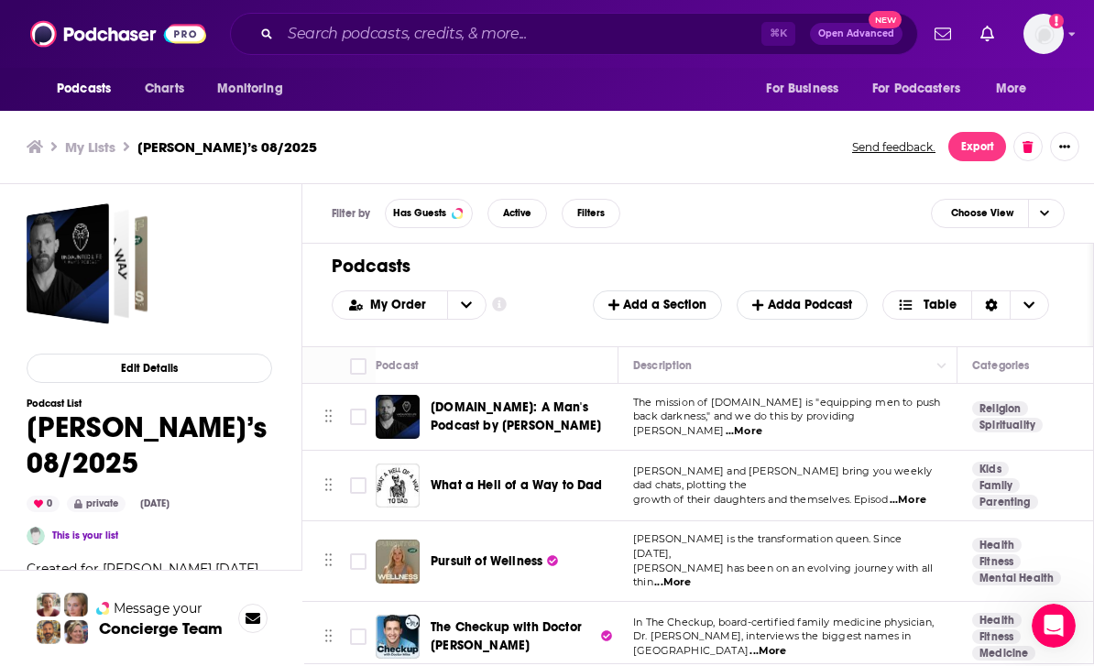
scroll to position [5, 0]
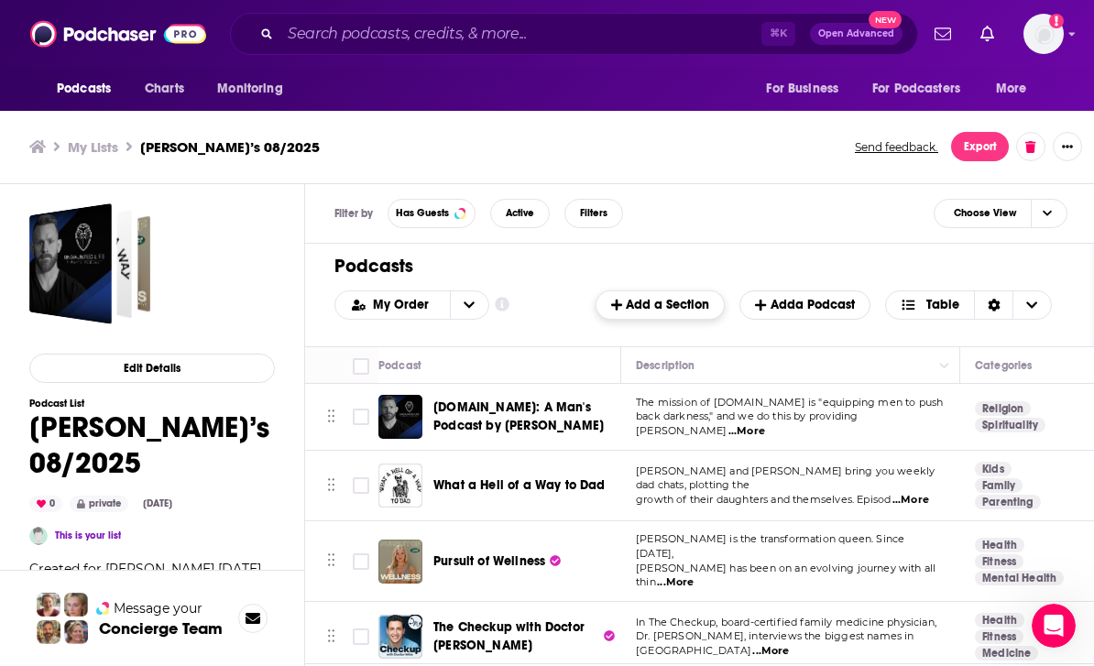
click at [679, 308] on span "Add a Section" at bounding box center [660, 305] width 98 height 16
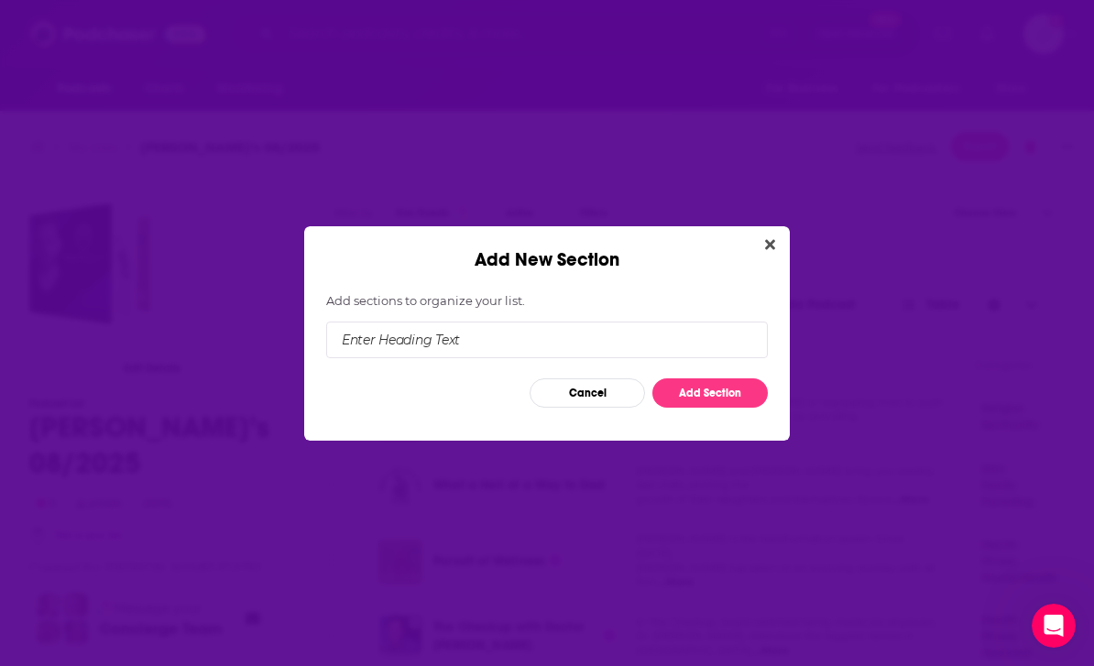
scroll to position [0, 0]
click at [769, 247] on icon "Close" at bounding box center [770, 244] width 10 height 10
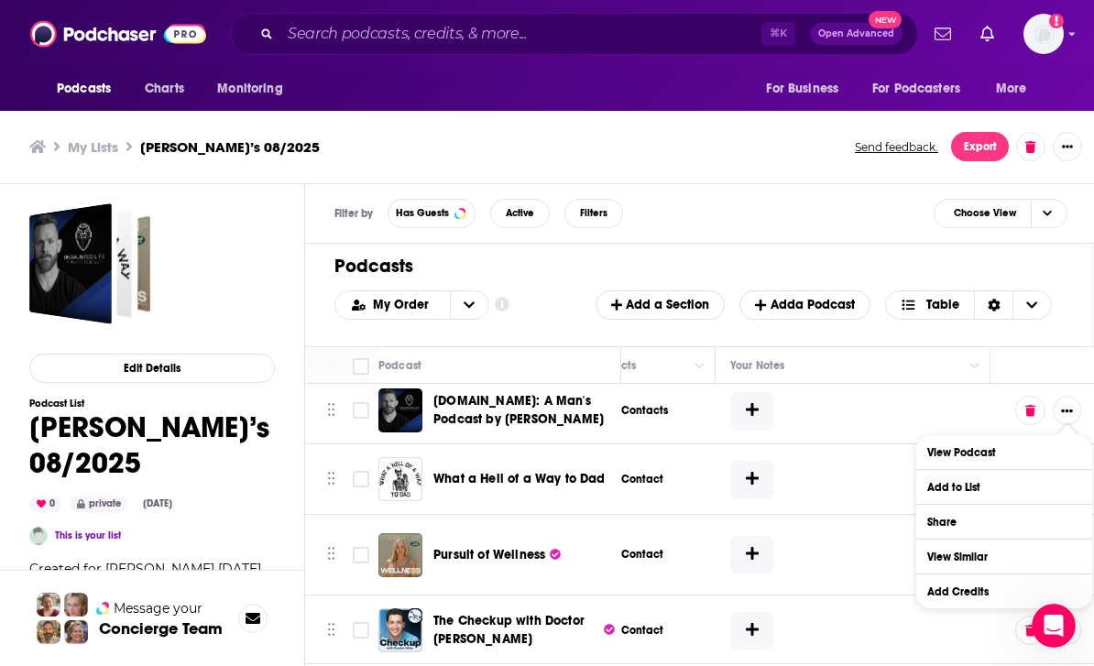
scroll to position [5, 940]
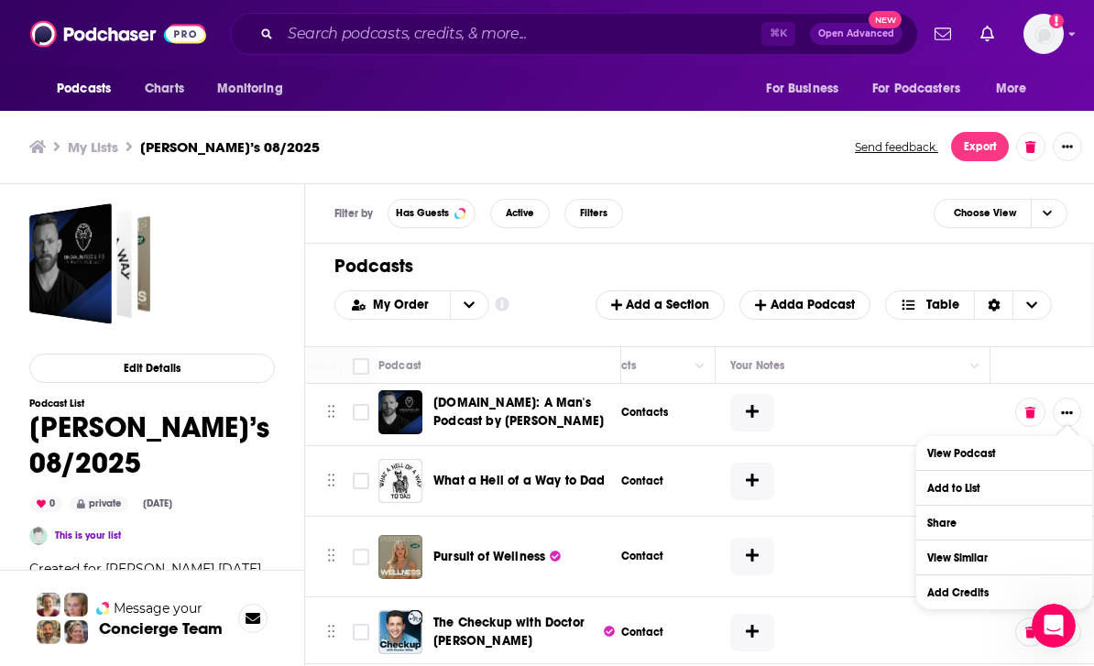
click at [1070, 412] on icon "Show More Button" at bounding box center [1067, 413] width 12 height 12
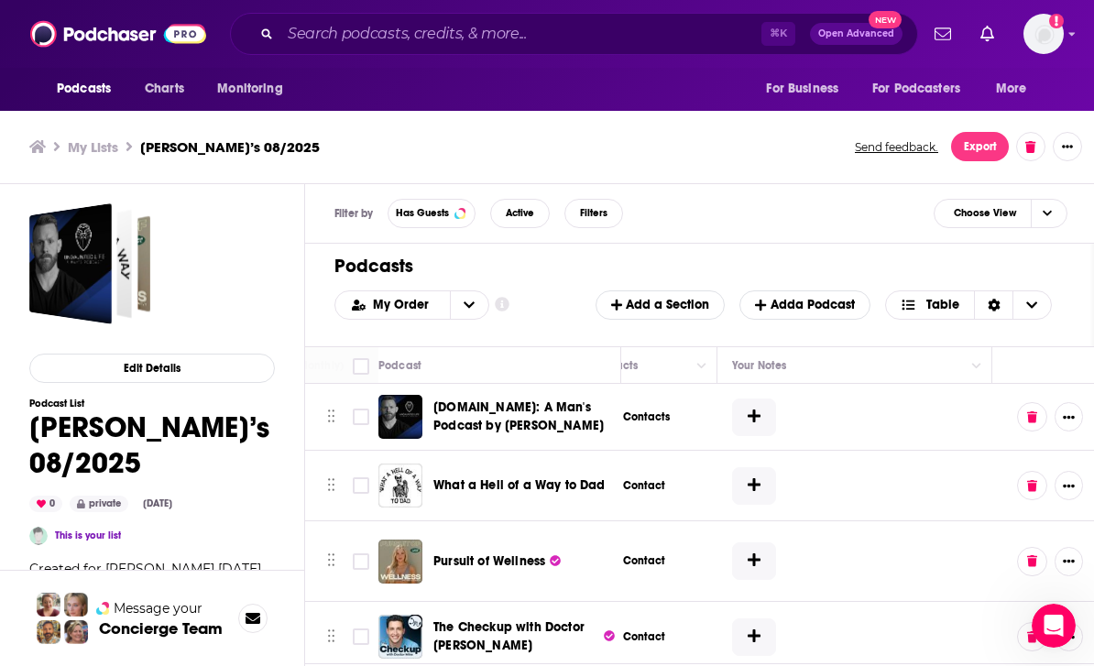
scroll to position [0, 938]
click at [1029, 311] on icon "Choose View" at bounding box center [1031, 305] width 11 height 13
click at [1030, 309] on icon "Choose View" at bounding box center [1031, 305] width 11 height 13
click at [1029, 308] on icon "Choose View" at bounding box center [1031, 305] width 11 height 13
click at [1034, 302] on icon "Choose View" at bounding box center [1031, 305] width 11 height 13
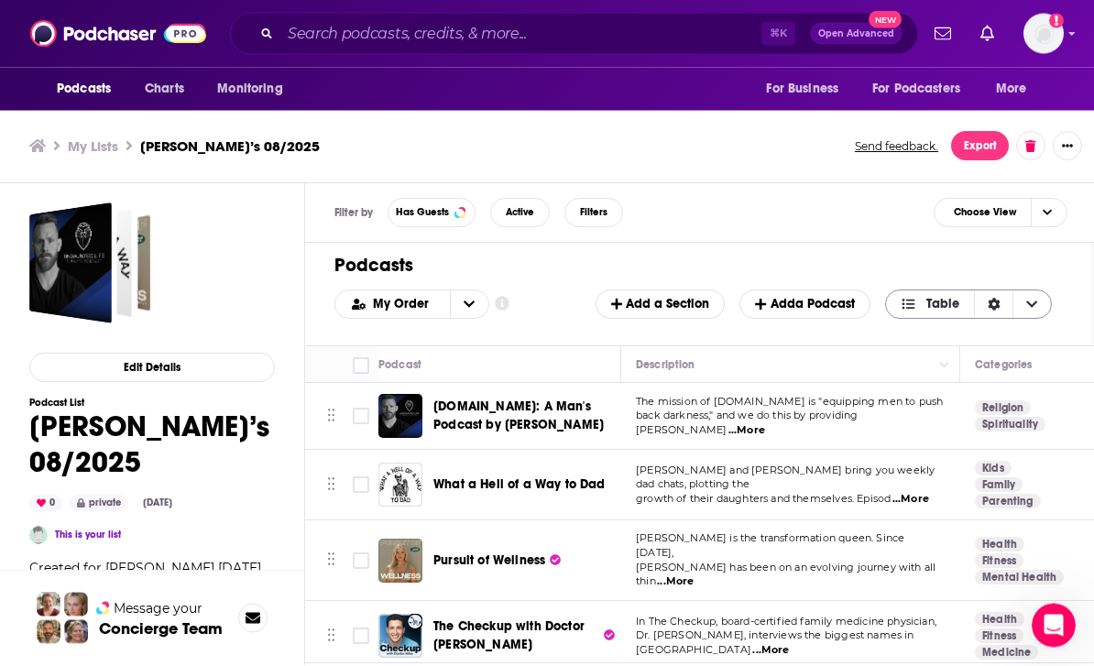
scroll to position [64, 0]
click at [203, 354] on button "Edit Details" at bounding box center [152, 368] width 246 height 29
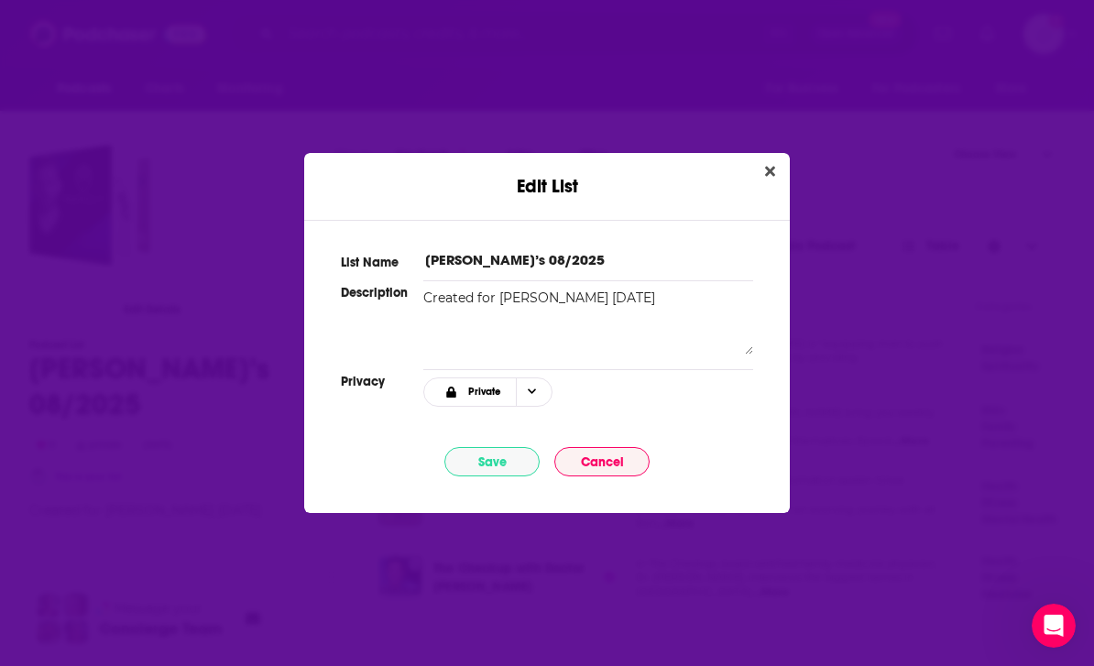
scroll to position [0, 0]
click at [762, 168] on button "Close" at bounding box center [770, 171] width 25 height 23
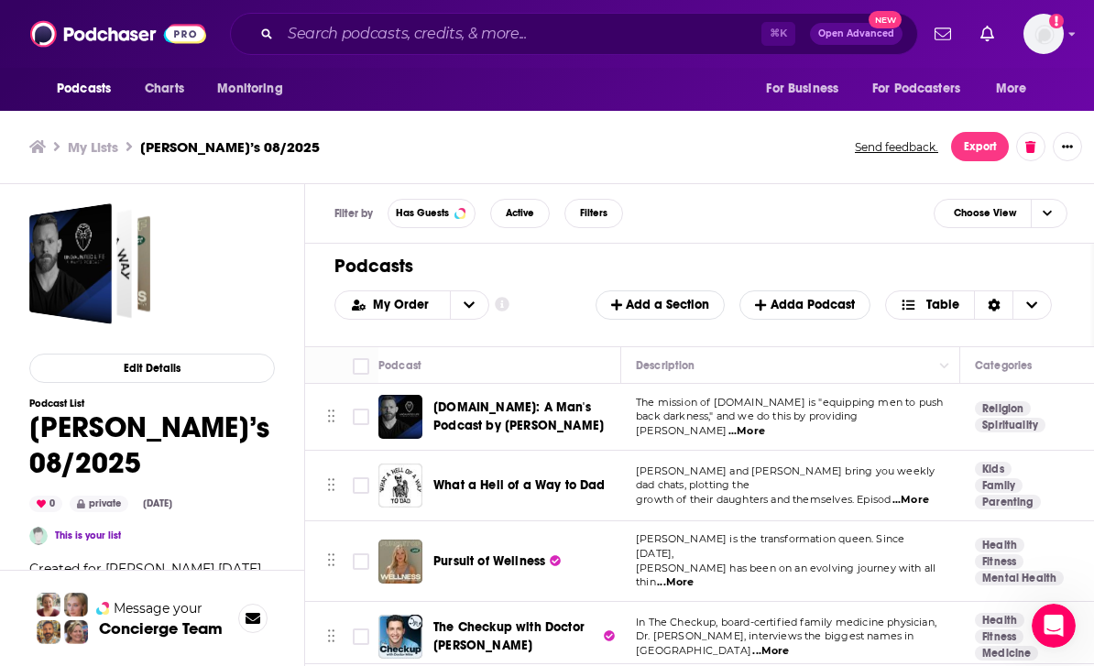
scroll to position [4, 0]
click at [467, 305] on icon "open menu" at bounding box center [469, 307] width 11 height 13
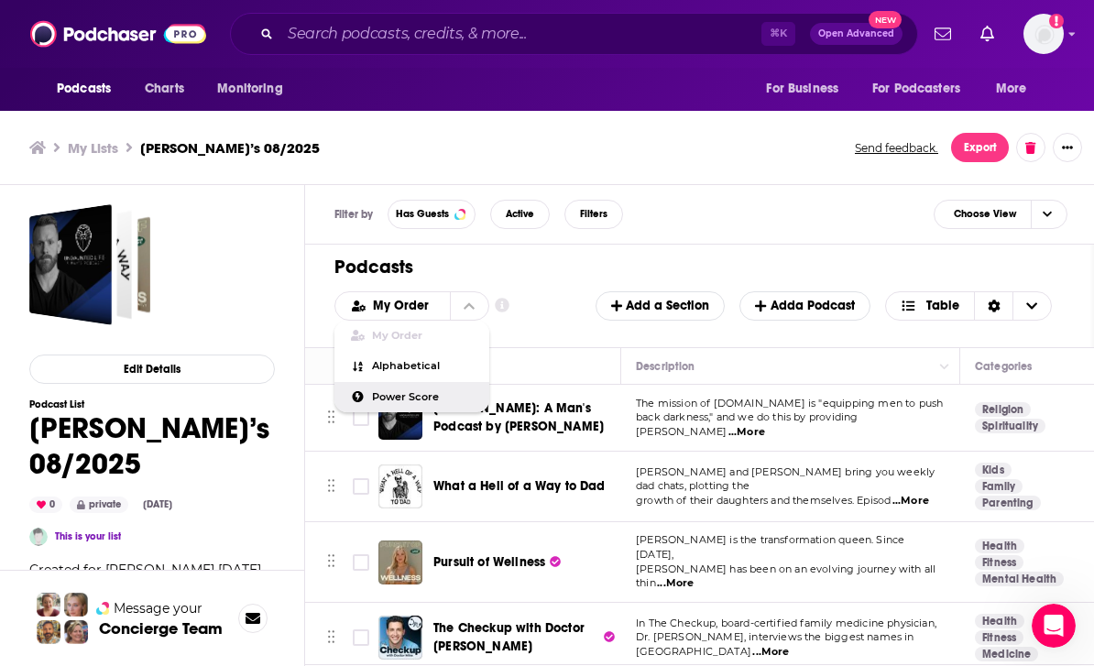
click at [422, 389] on div "Power Score" at bounding box center [411, 397] width 155 height 31
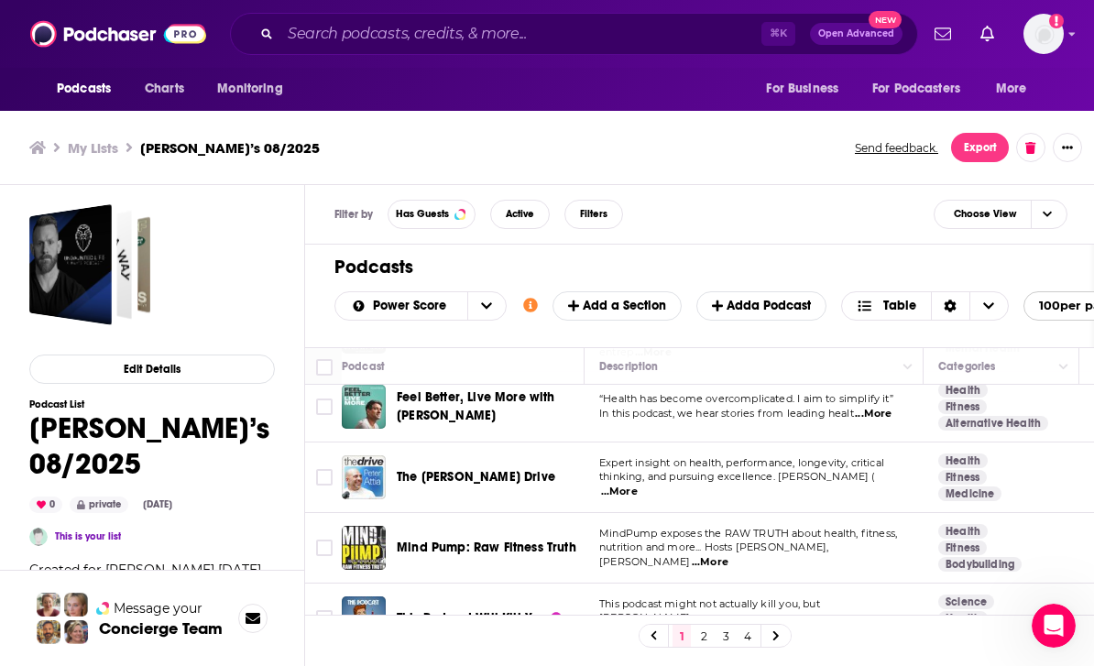
scroll to position [101, -1]
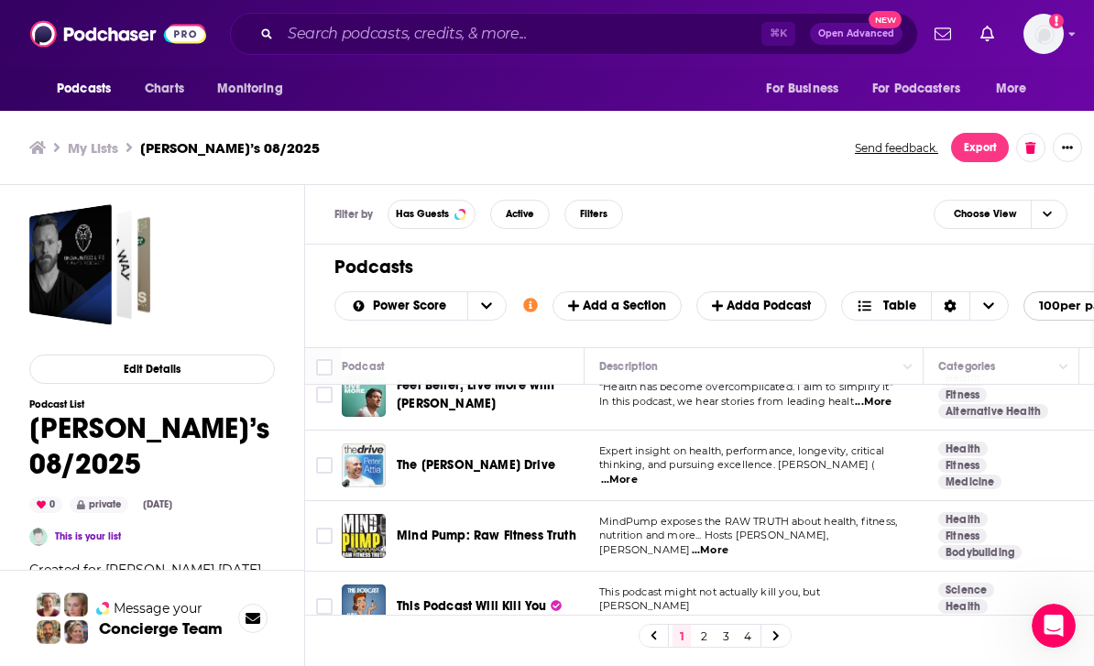
click at [1060, 141] on button "Show More Button" at bounding box center [1067, 147] width 29 height 29
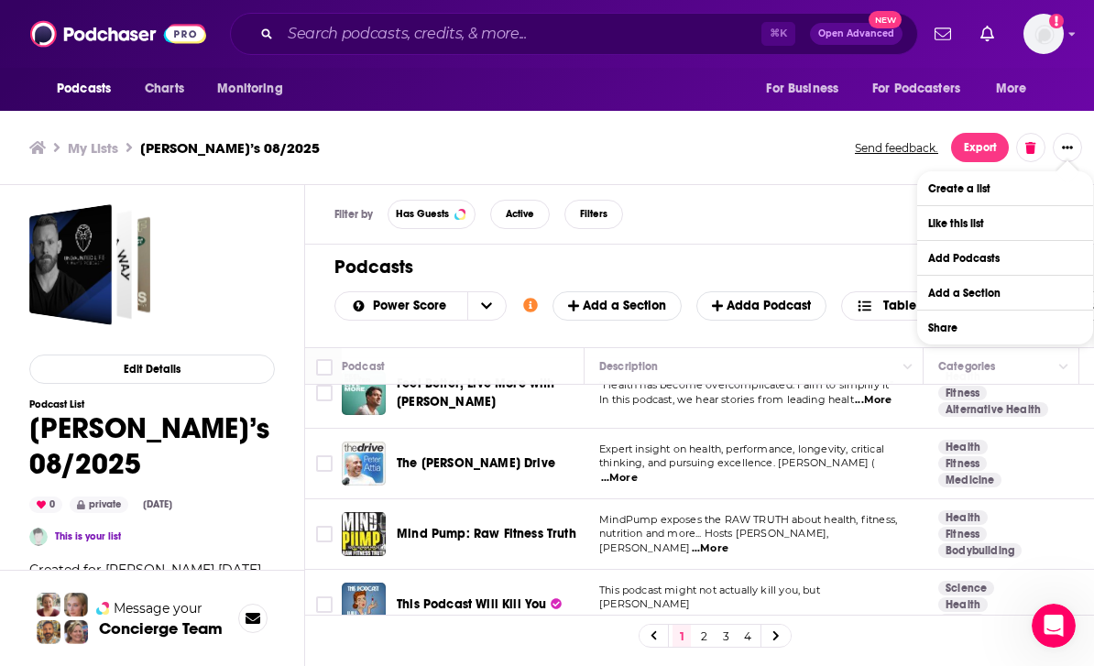
click at [986, 261] on h1 "Podcasts" at bounding box center [739, 267] width 810 height 23
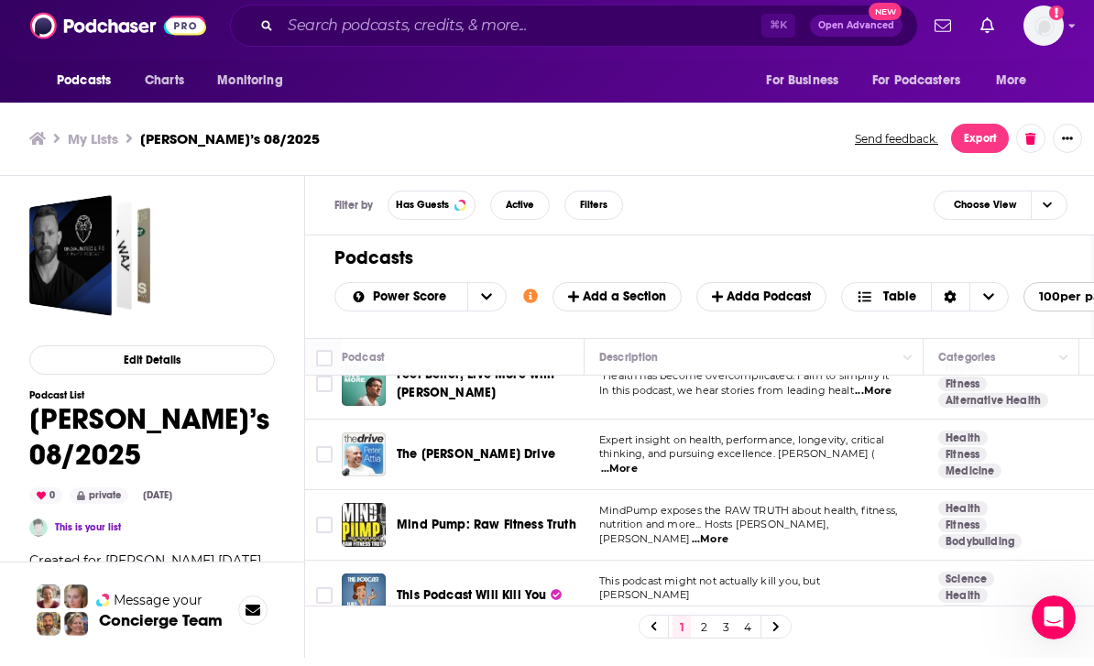
scroll to position [0, 0]
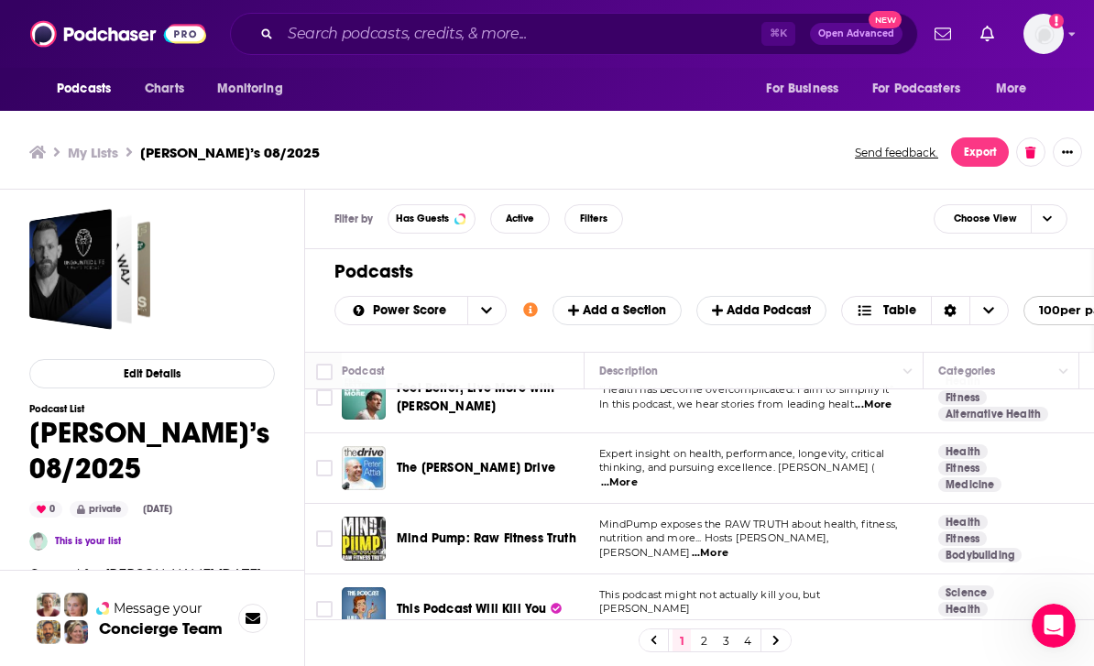
click at [1065, 154] on icon "Show More Button" at bounding box center [1067, 152] width 11 height 11
click at [999, 262] on h1 "Podcasts" at bounding box center [739, 271] width 810 height 23
click at [1059, 152] on button "Show More Button" at bounding box center [1067, 151] width 29 height 29
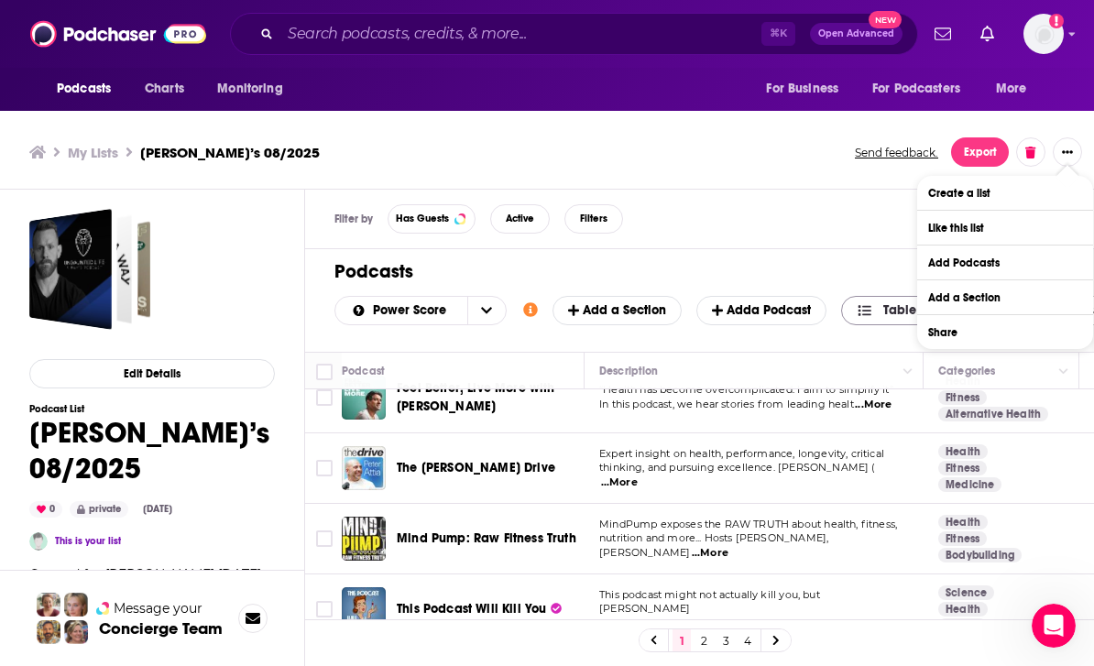
click at [982, 306] on span "Choose View" at bounding box center [989, 310] width 38 height 27
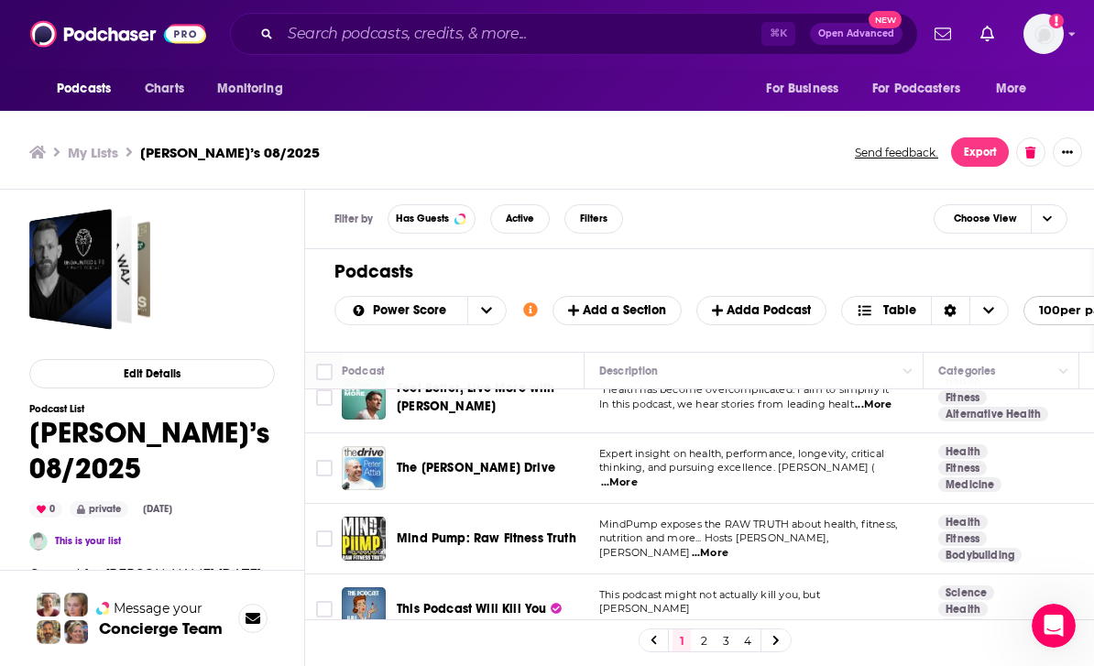
click at [1057, 262] on h1 "Podcasts" at bounding box center [739, 271] width 810 height 23
click at [1056, 157] on button "Show More Button" at bounding box center [1067, 151] width 29 height 29
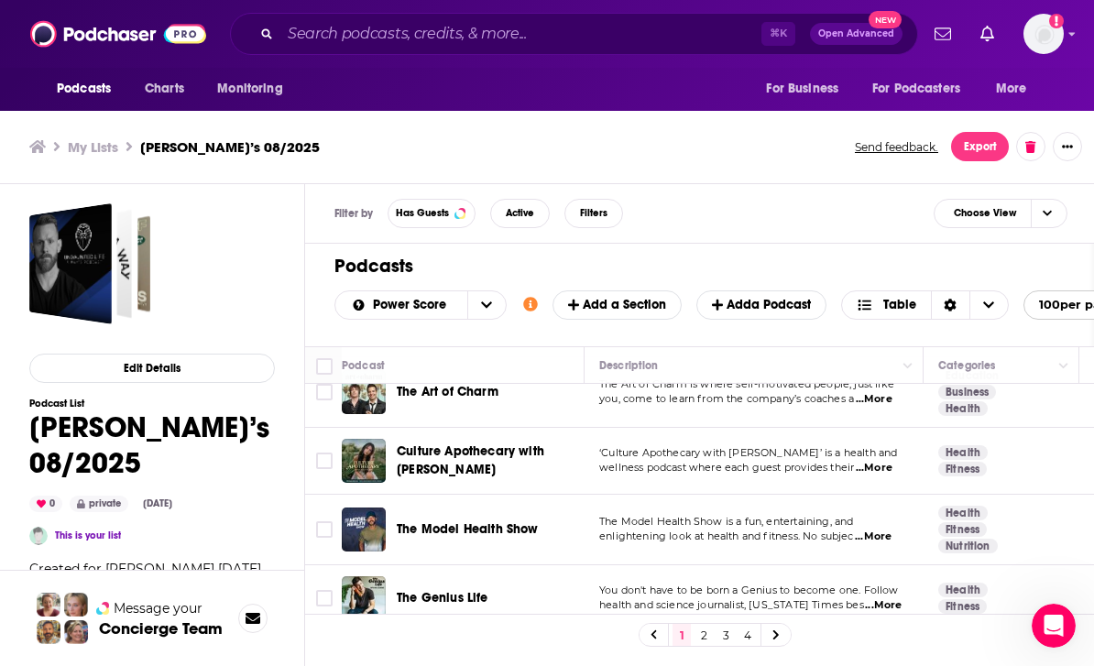
scroll to position [1475, 0]
click at [782, 645] on link at bounding box center [776, 634] width 29 height 21
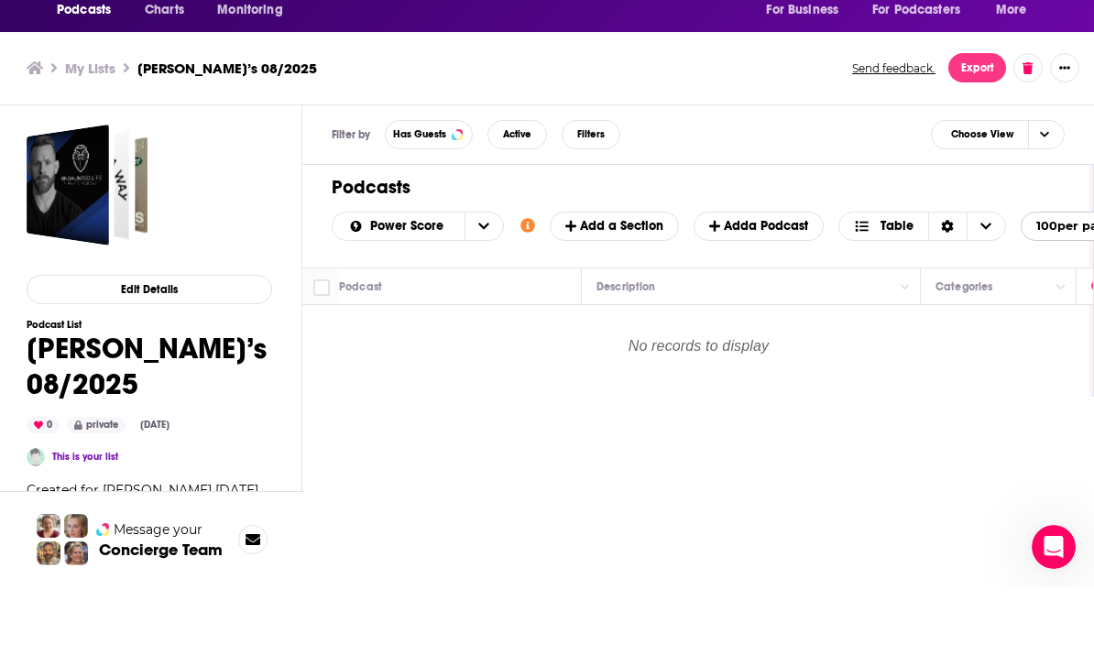
scroll to position [5, 3]
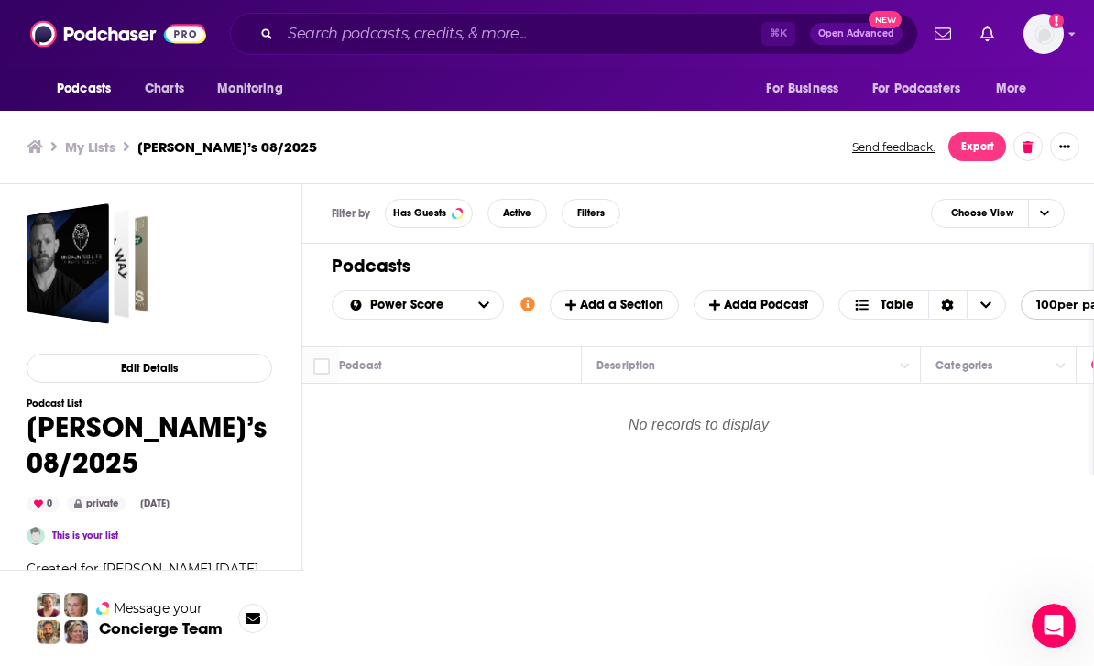
click at [1062, 301] on span "100 per page" at bounding box center [1068, 305] width 92 height 28
click at [1063, 337] on button "25 per page" at bounding box center [1089, 338] width 134 height 28
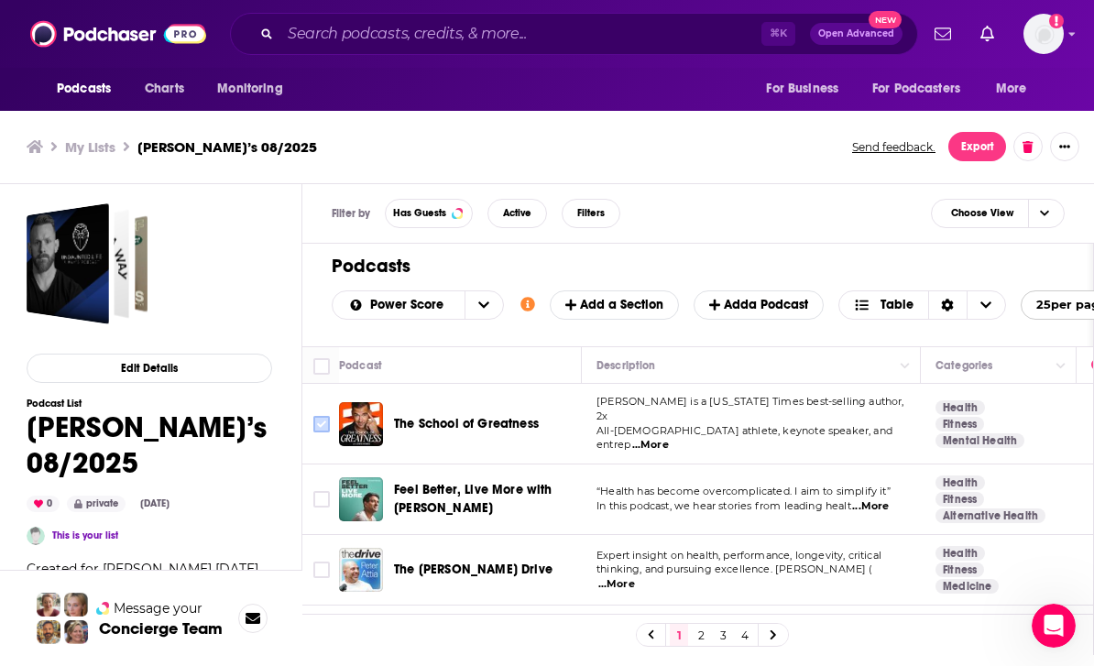
click at [325, 416] on input "Toggle select row" at bounding box center [321, 424] width 16 height 16
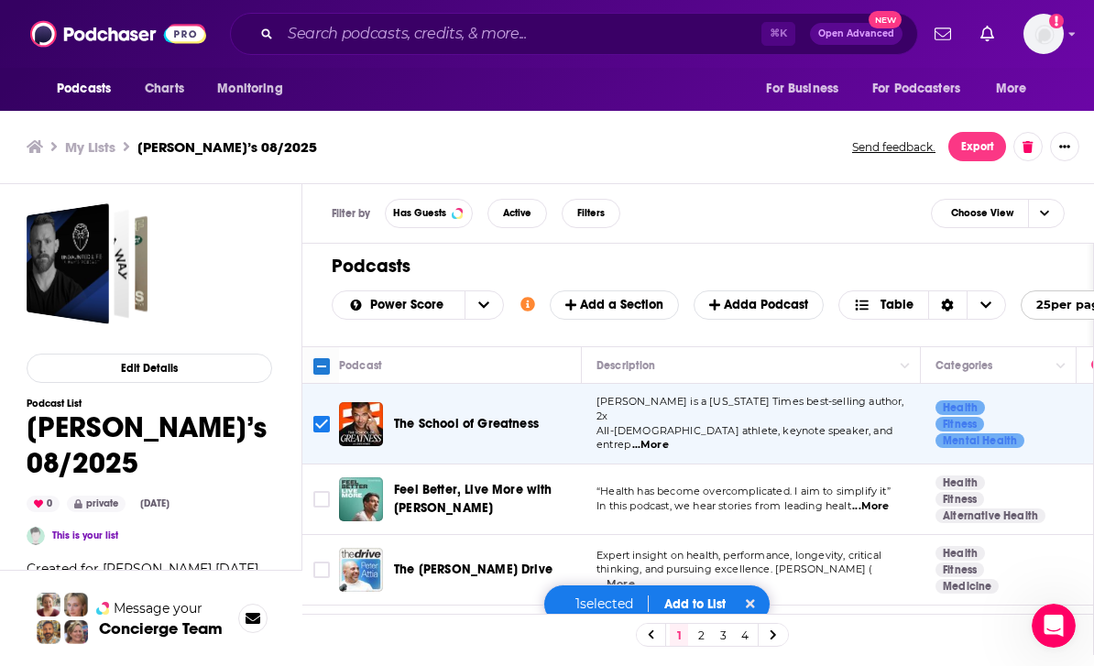
click at [323, 418] on input "Toggle select row" at bounding box center [321, 424] width 16 height 16
checkbox input "false"
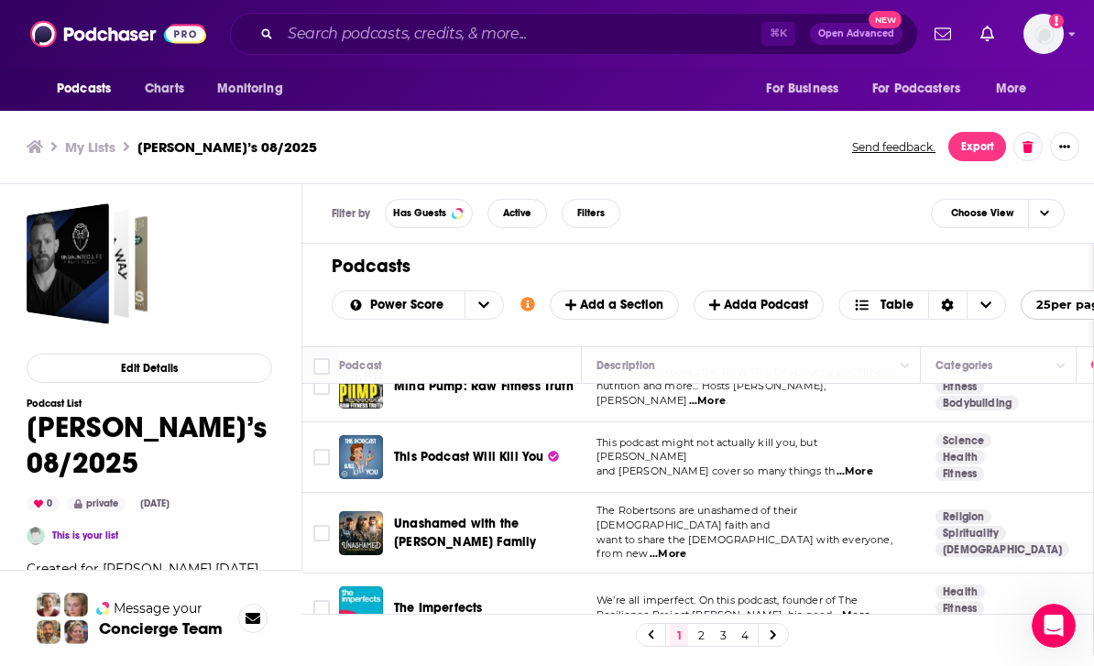
scroll to position [254, 0]
click at [331, 522] on icon "Toggle select row" at bounding box center [322, 533] width 22 height 22
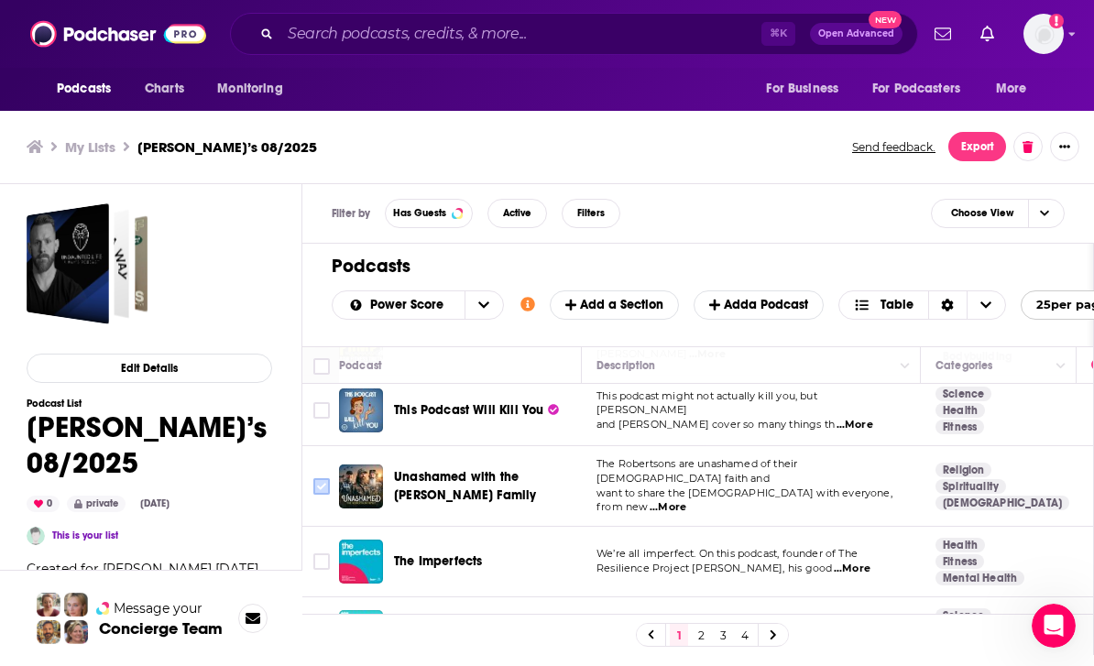
scroll to position [302, 0]
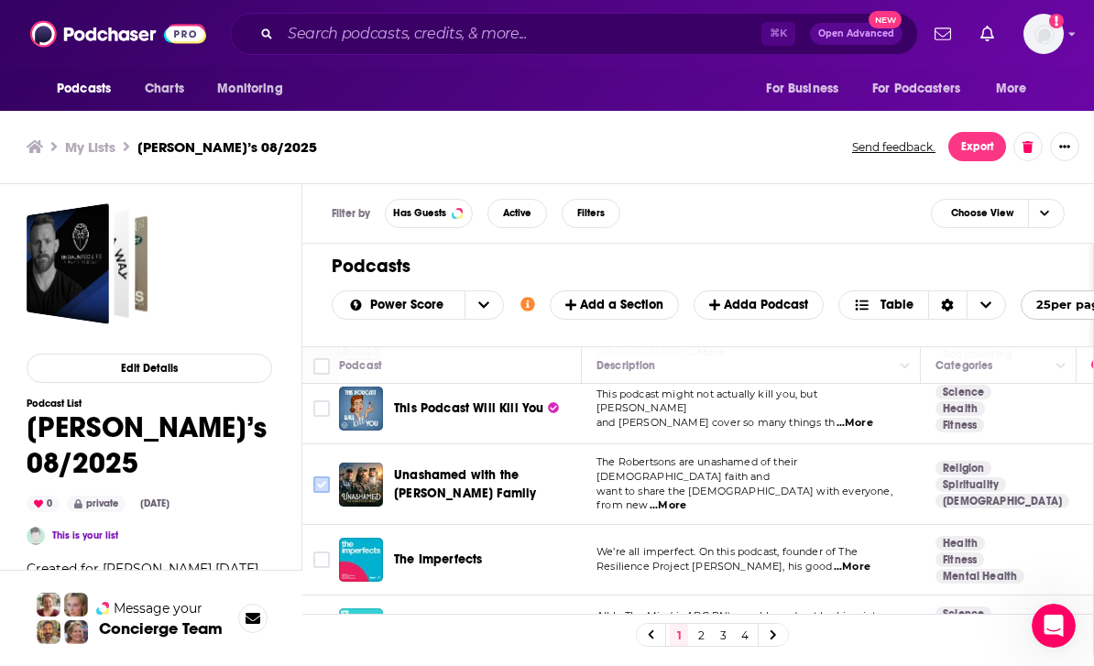
click at [325, 477] on input "Toggle select row" at bounding box center [321, 485] width 16 height 16
checkbox input "true"
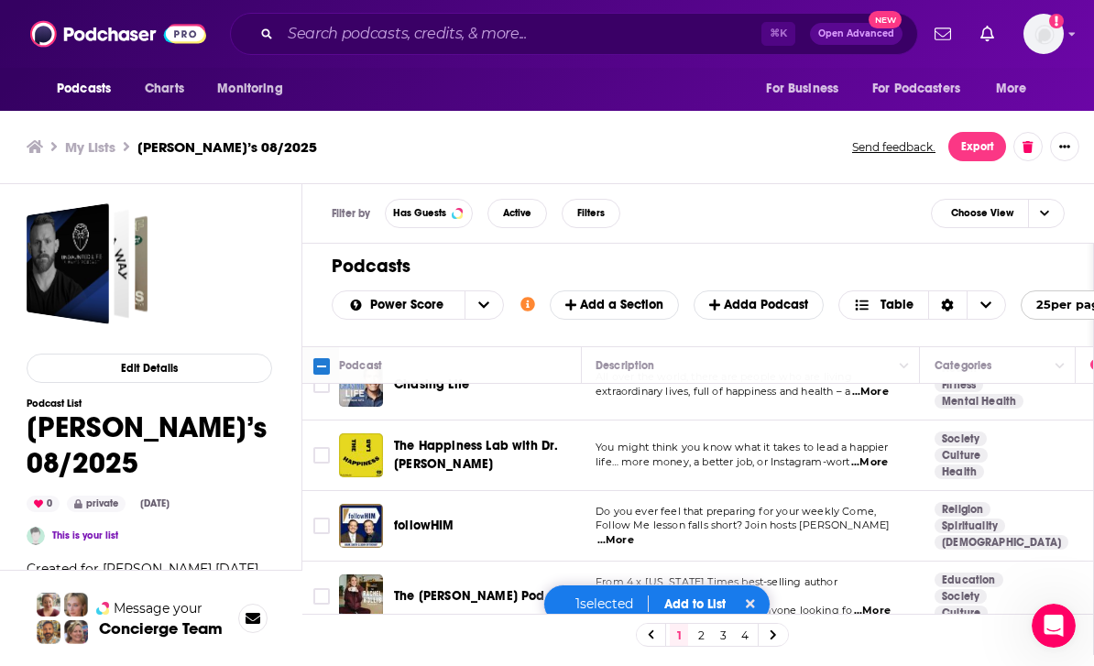
scroll to position [689, 1]
click at [316, 518] on input "Toggle select row" at bounding box center [321, 526] width 16 height 16
checkbox input "true"
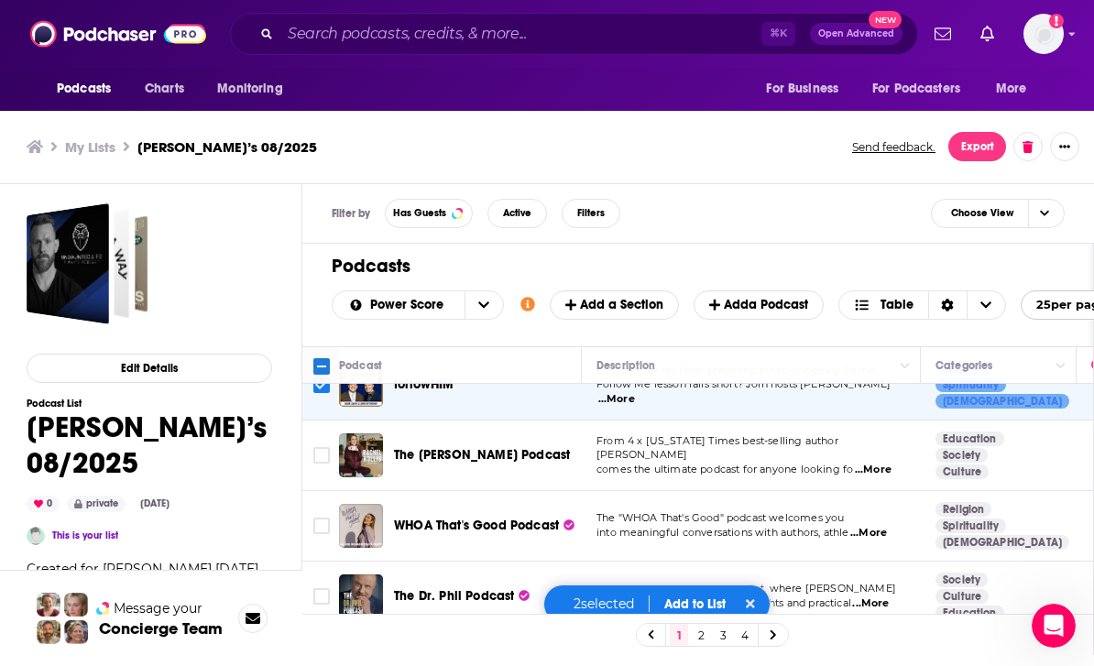
scroll to position [830, 0]
click at [328, 515] on icon "Toggle select row" at bounding box center [322, 526] width 22 height 22
click at [319, 518] on input "Toggle select row" at bounding box center [321, 526] width 16 height 16
checkbox input "true"
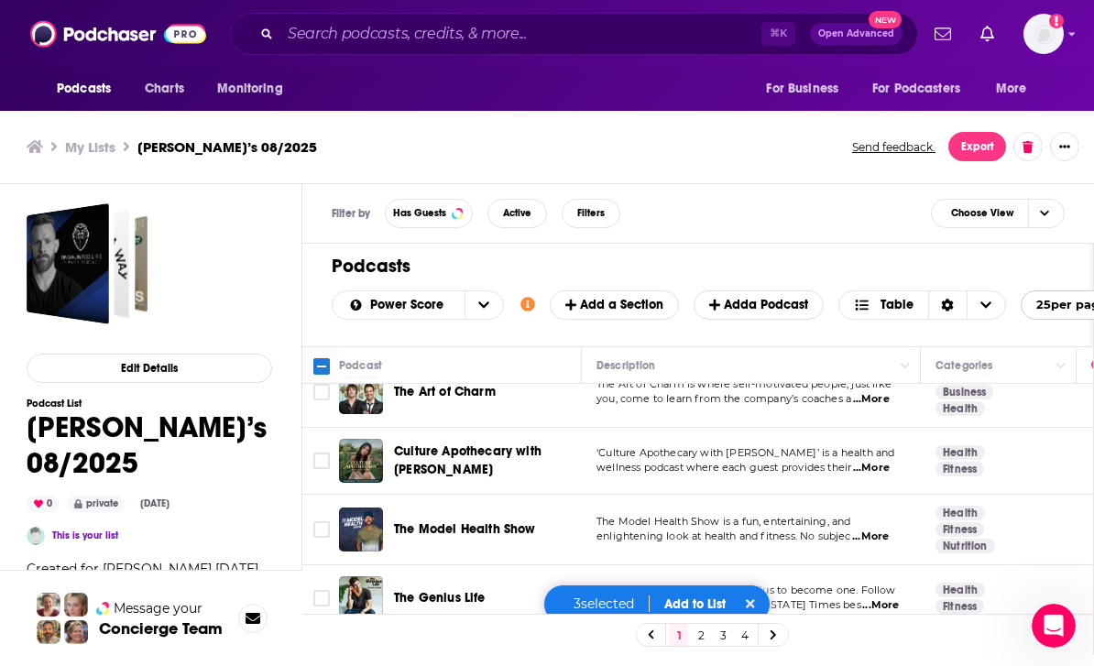
scroll to position [1475, 0]
click at [645, 303] on span "Add a Section" at bounding box center [614, 305] width 98 height 16
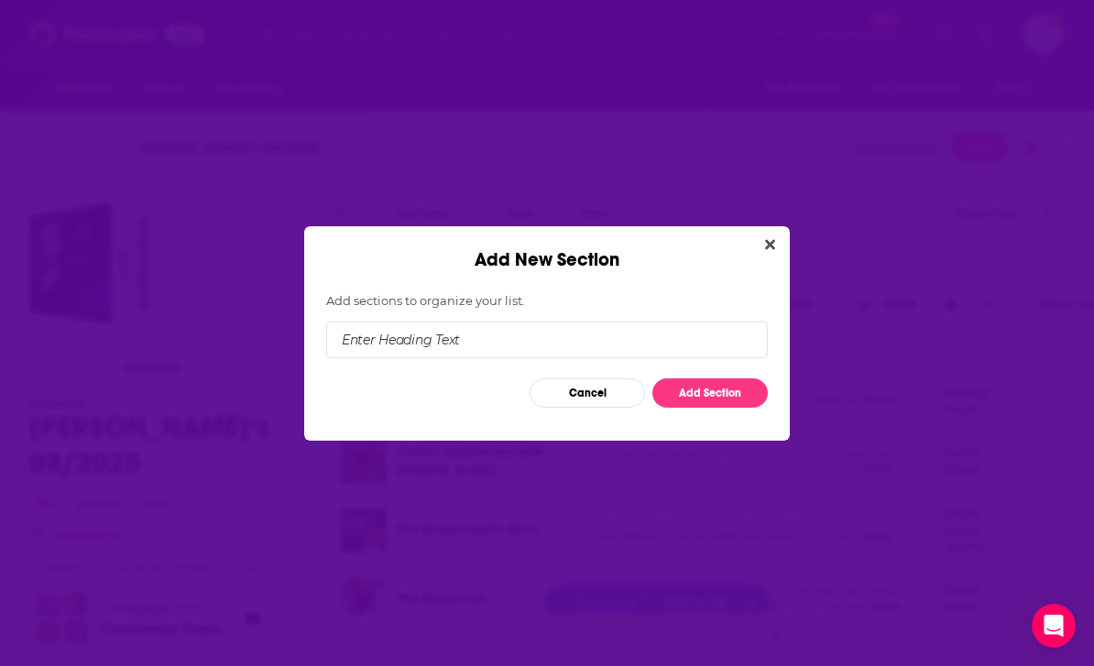
click at [614, 341] on input "Add New Section" at bounding box center [547, 340] width 442 height 37
type input "Religion/Spirituality"
click at [715, 398] on button "Add Section" at bounding box center [710, 392] width 115 height 29
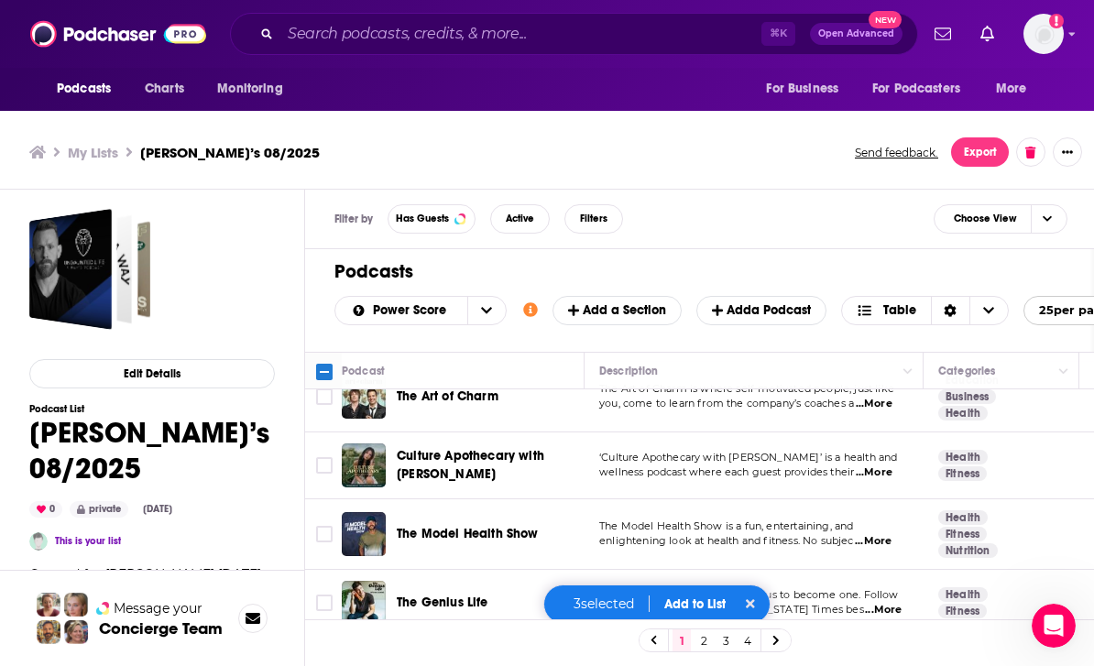
scroll to position [1475, 0]
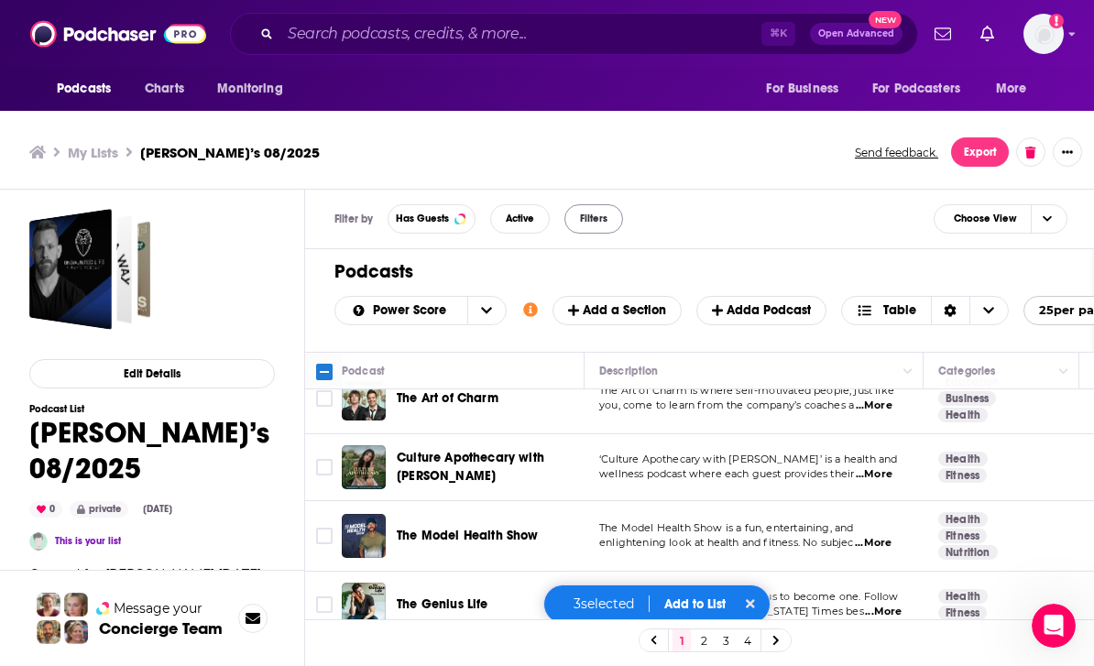
click at [589, 224] on span "Filters" at bounding box center [593, 219] width 27 height 10
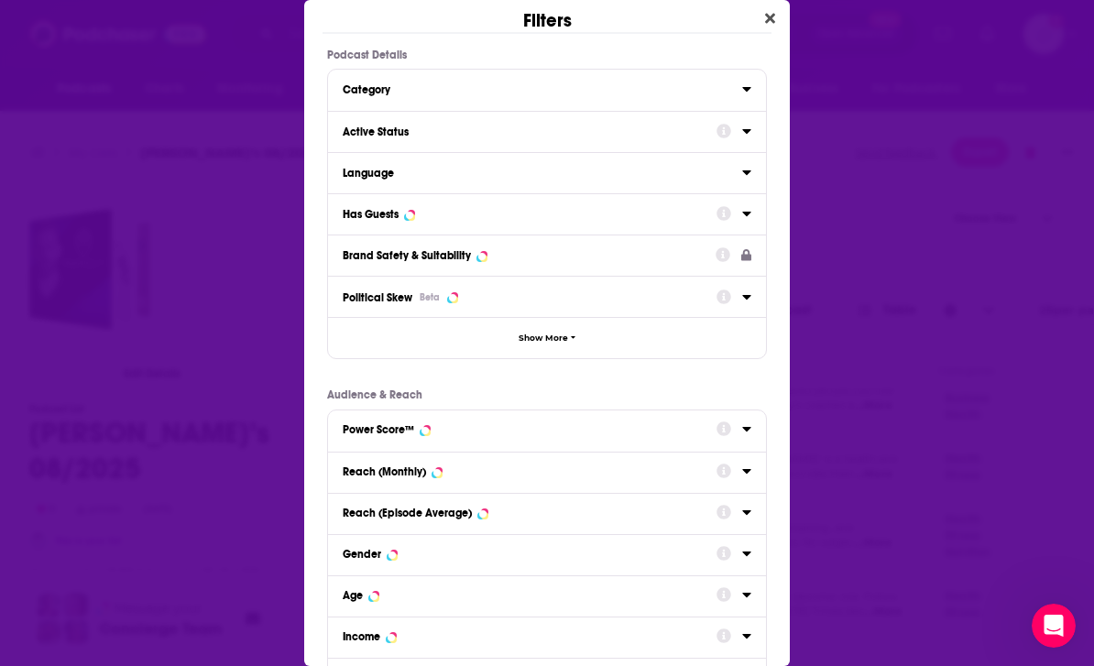
scroll to position [0, 0]
click at [761, 15] on button "Close" at bounding box center [770, 18] width 25 height 23
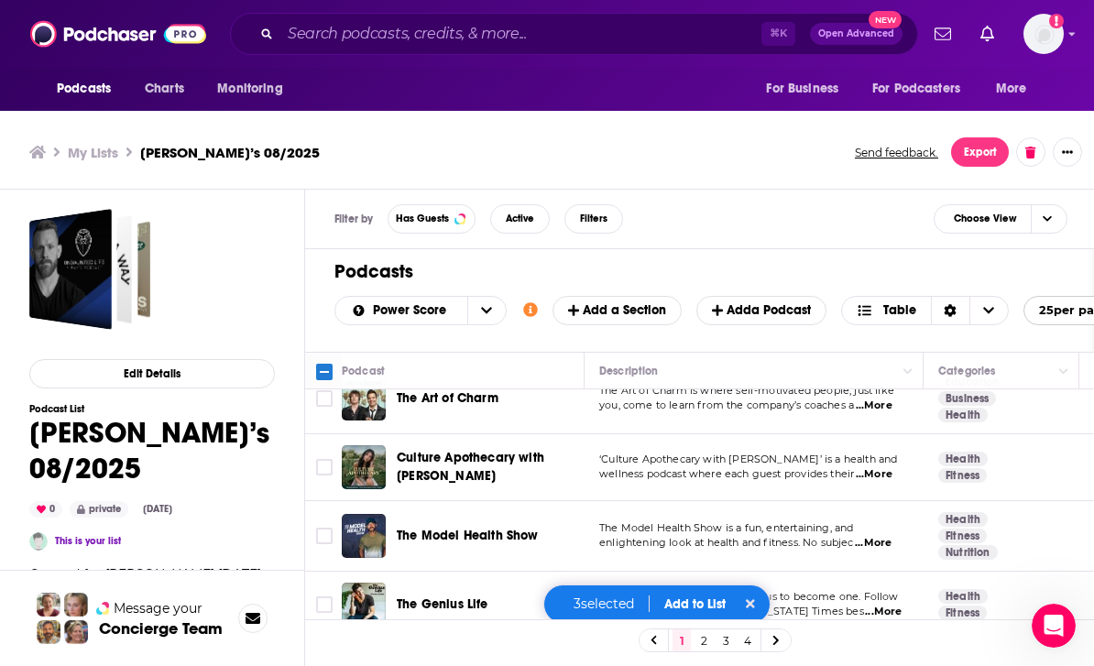
click at [761, 598] on button at bounding box center [750, 604] width 20 height 18
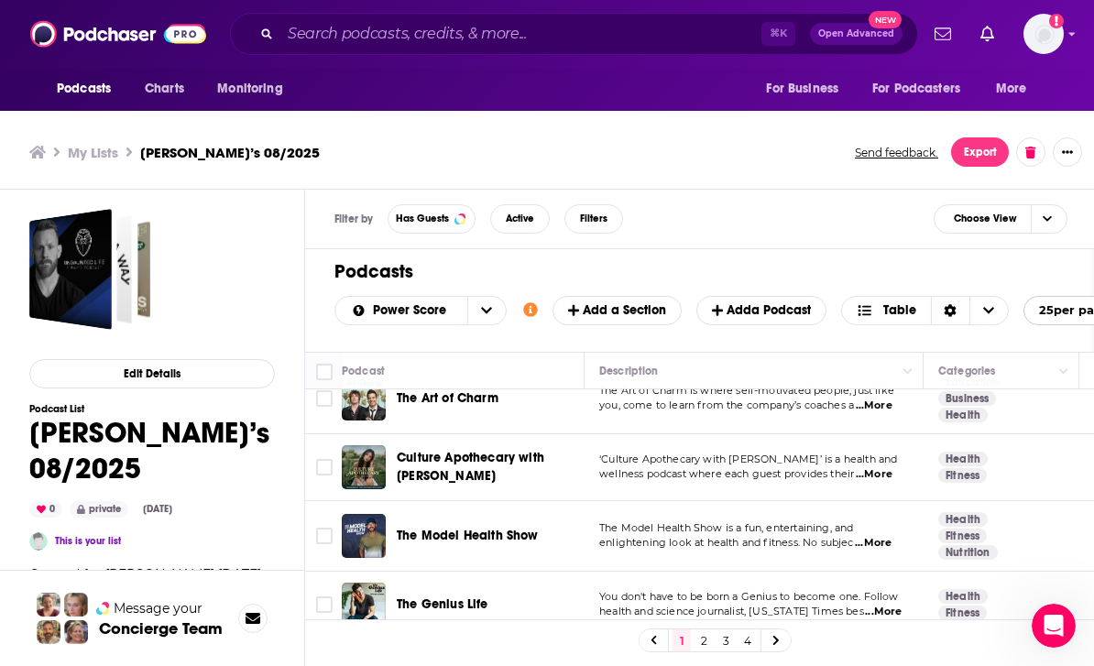
checkbox input "false"
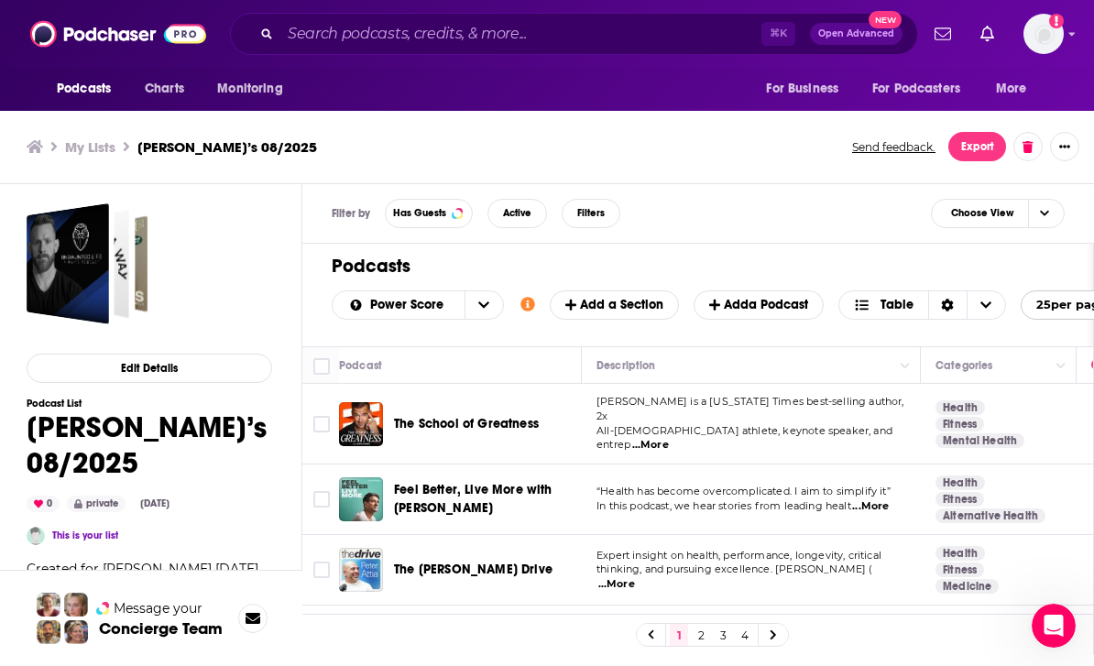
click at [1061, 144] on icon "Show More Button" at bounding box center [1064, 146] width 11 height 11
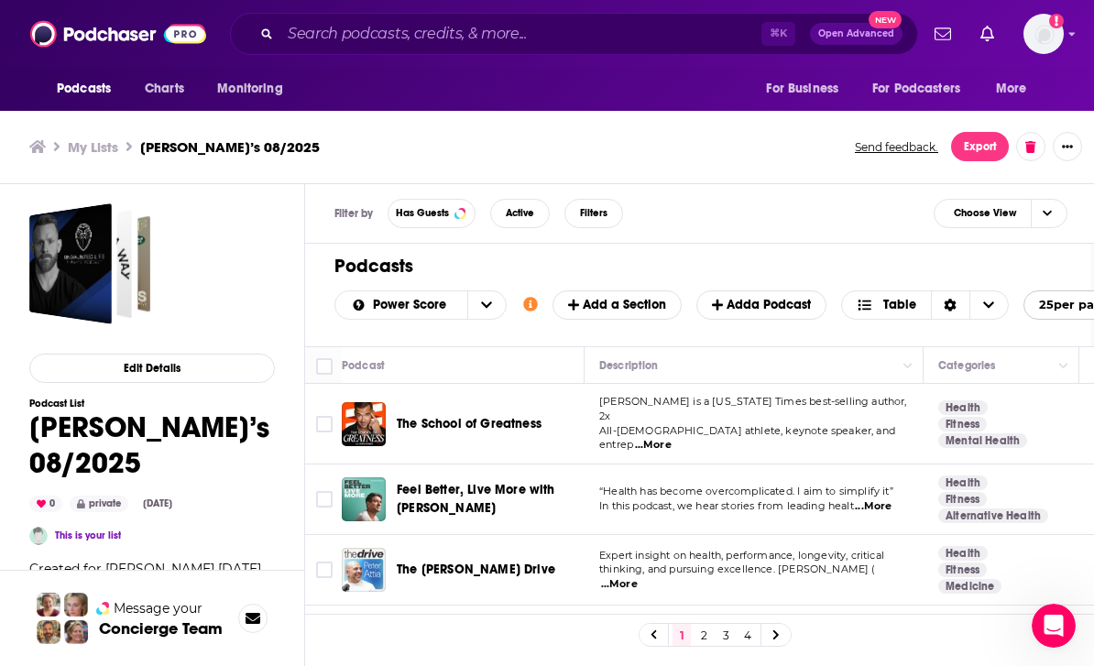
click at [979, 142] on button "Export" at bounding box center [980, 146] width 58 height 29
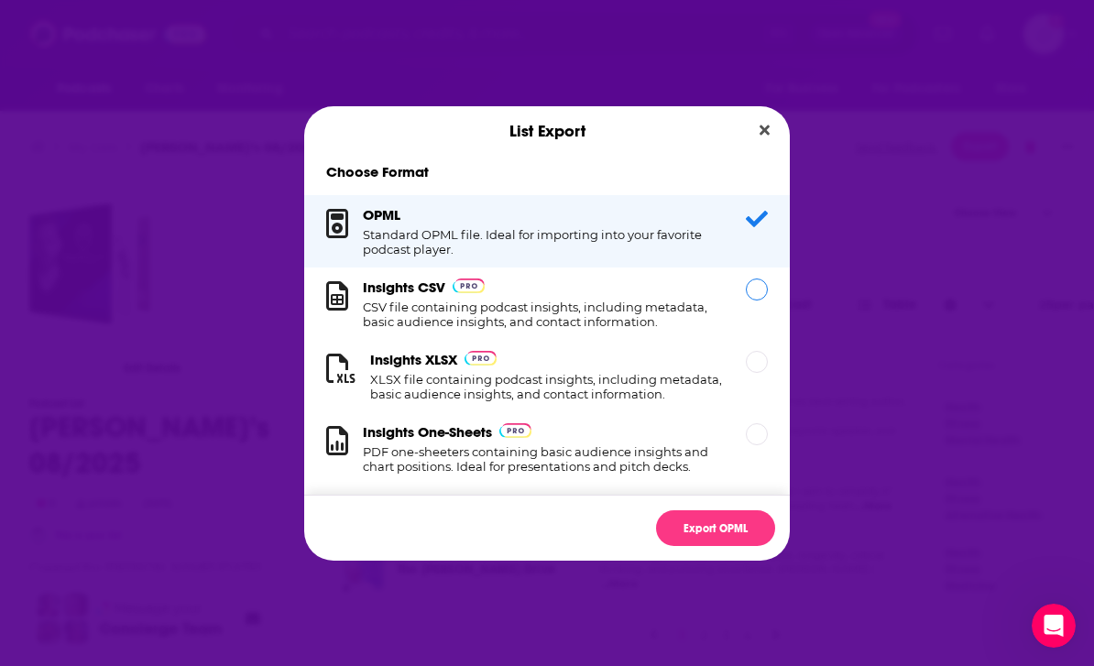
click at [704, 309] on h1 "CSV file containing podcast insights, including metadata, basic audience insigh…" at bounding box center [543, 314] width 361 height 29
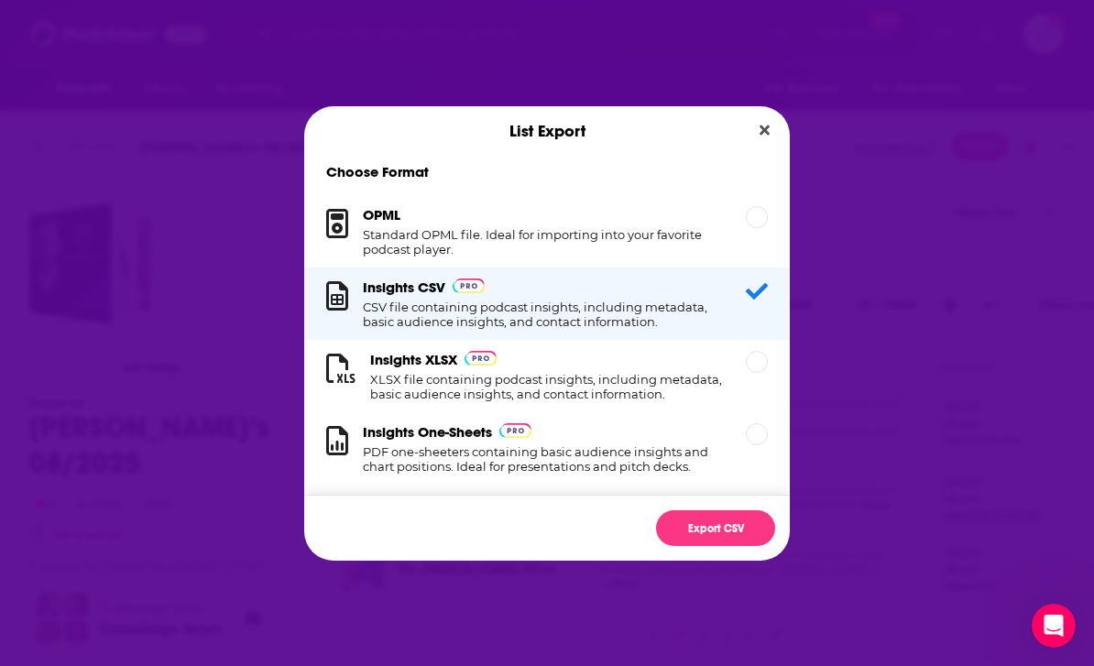
click at [701, 399] on h1 "XLSX file containing podcast insights, including metadata, basic audience insig…" at bounding box center [547, 386] width 354 height 29
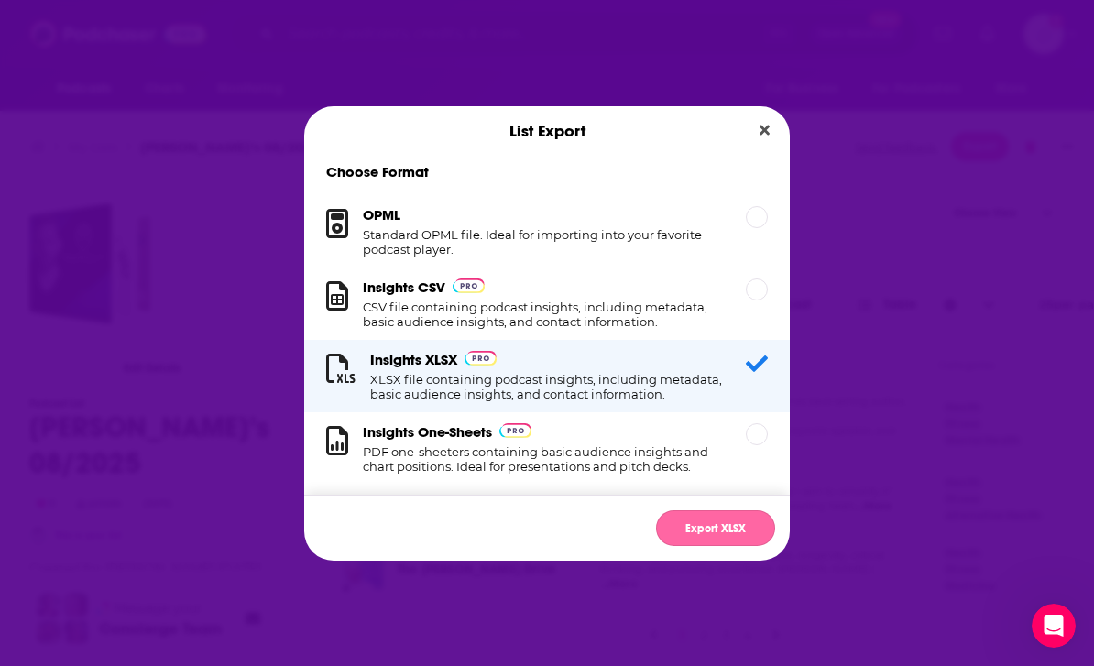
click at [720, 526] on button "Export XLSX" at bounding box center [715, 528] width 119 height 36
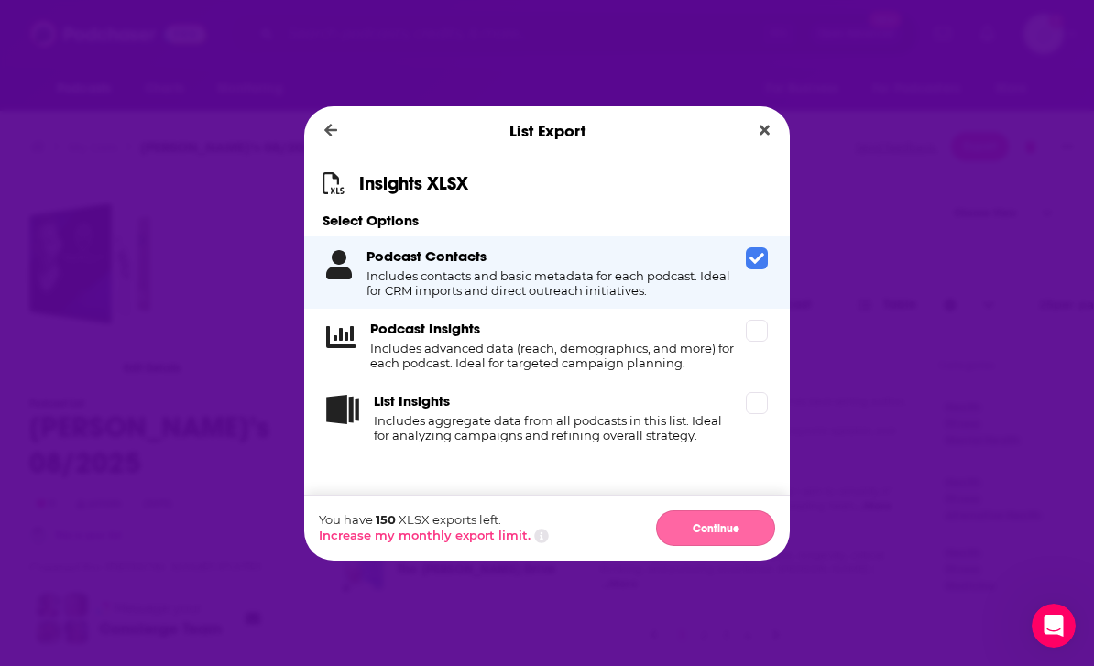
click at [722, 523] on button "Continue" at bounding box center [715, 528] width 119 height 36
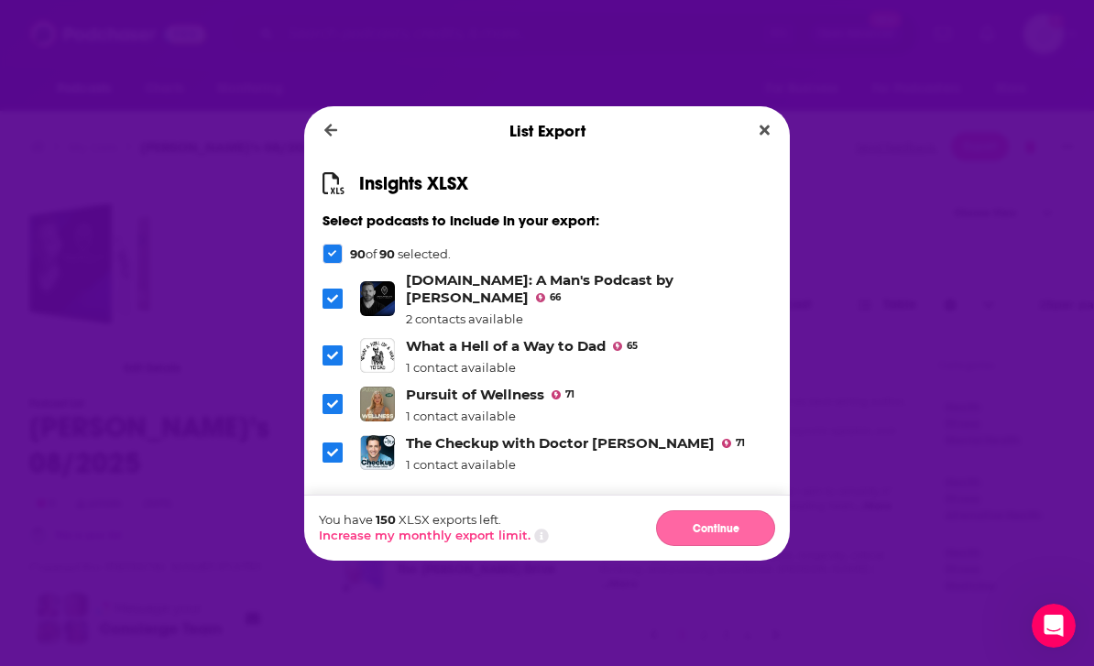
click at [725, 526] on button "Continue" at bounding box center [715, 528] width 119 height 36
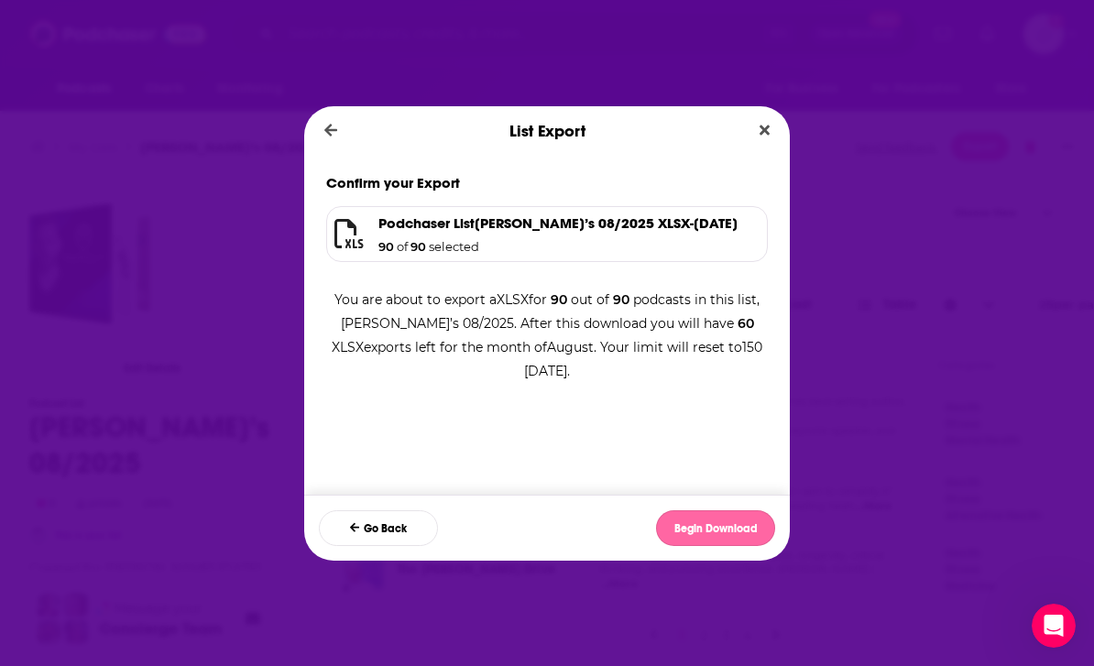
click at [719, 531] on button "Begin Download" at bounding box center [715, 528] width 119 height 36
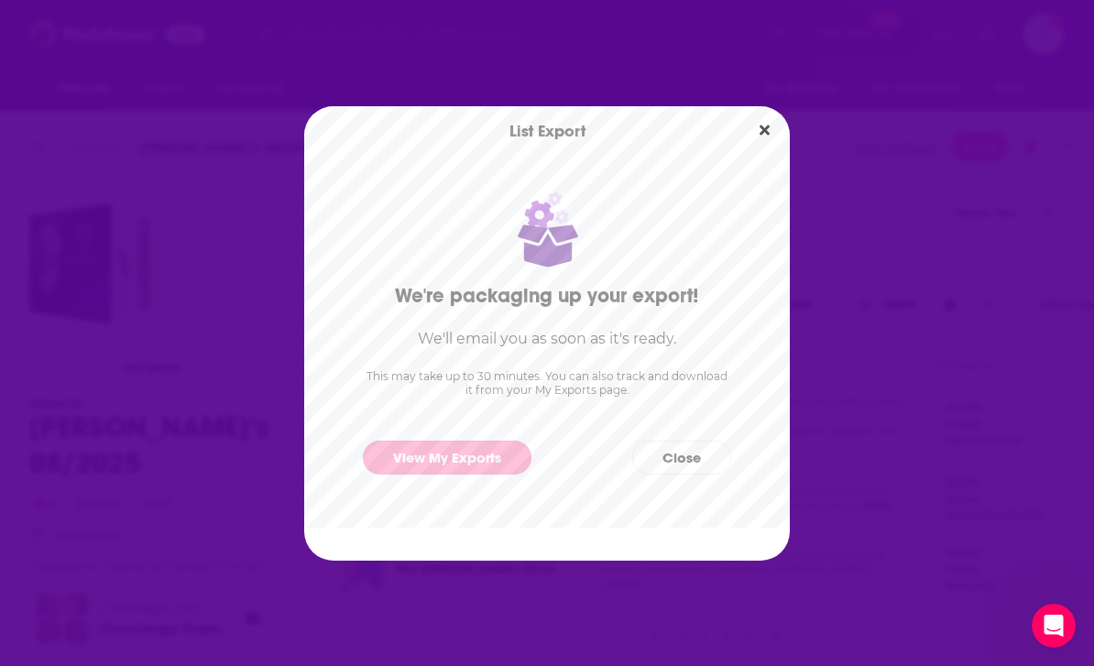
click at [470, 462] on link "View My Exports" at bounding box center [447, 458] width 169 height 34
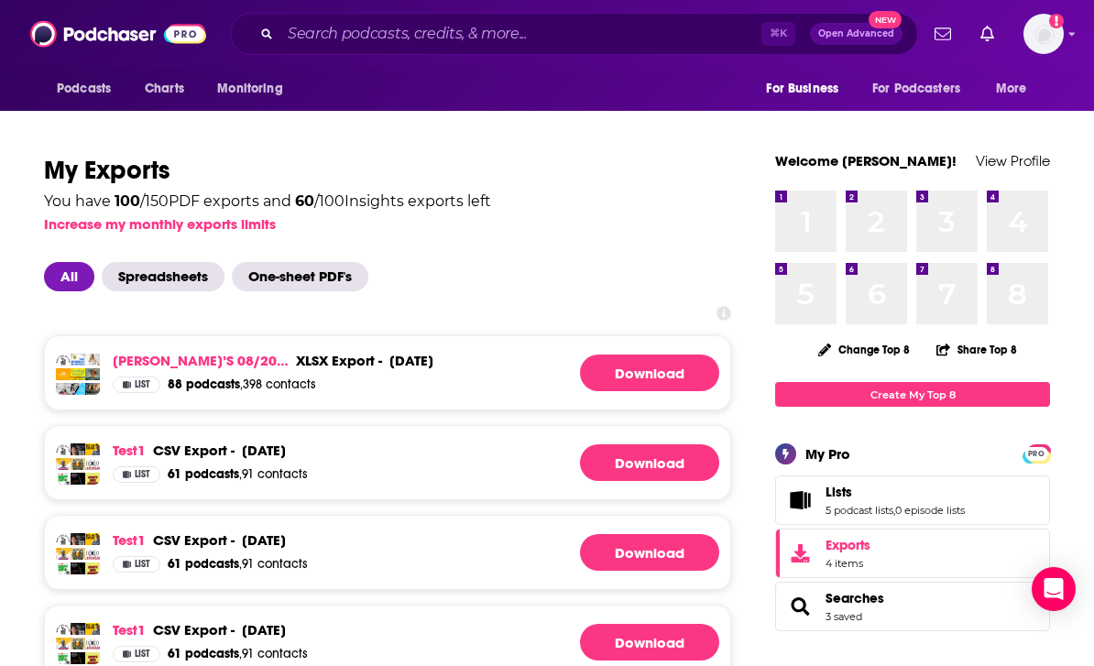
click at [659, 373] on link "Download" at bounding box center [649, 373] width 139 height 37
click at [1063, 38] on img "Logged in as brandondfp" at bounding box center [1044, 34] width 40 height 40
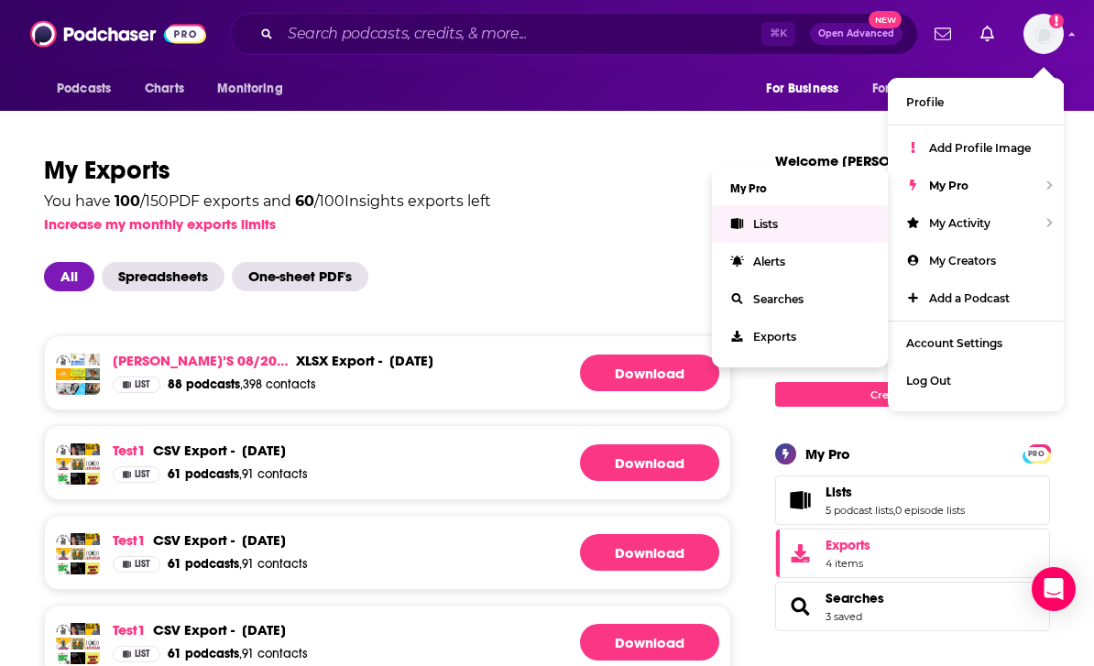
click at [778, 229] on span "Lists" at bounding box center [765, 224] width 25 height 14
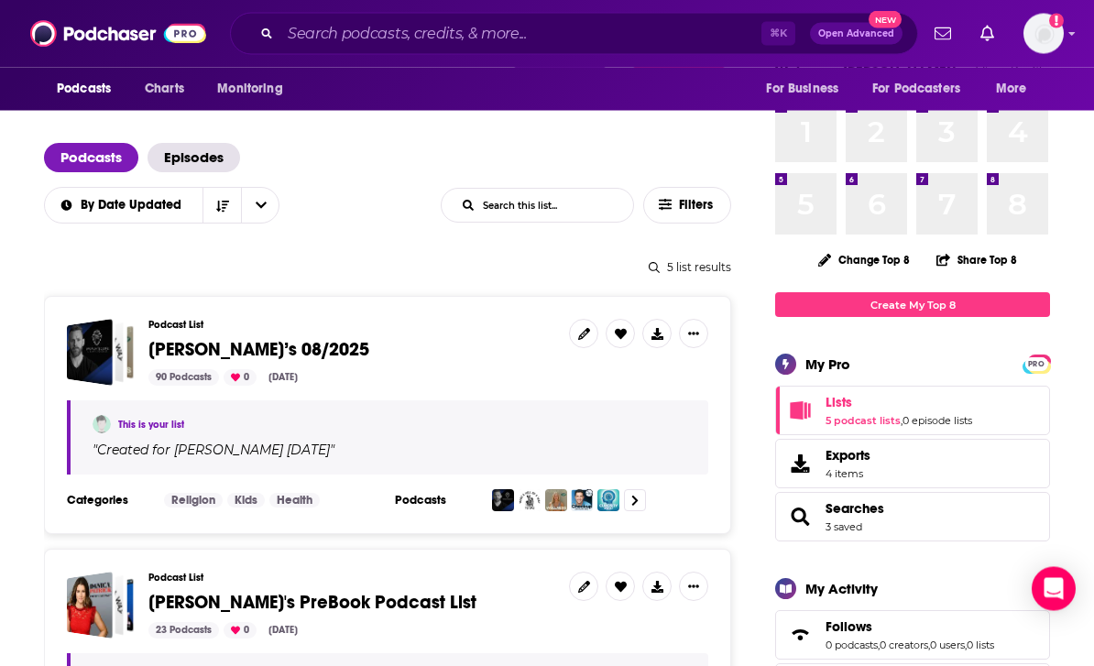
scroll to position [172, 0]
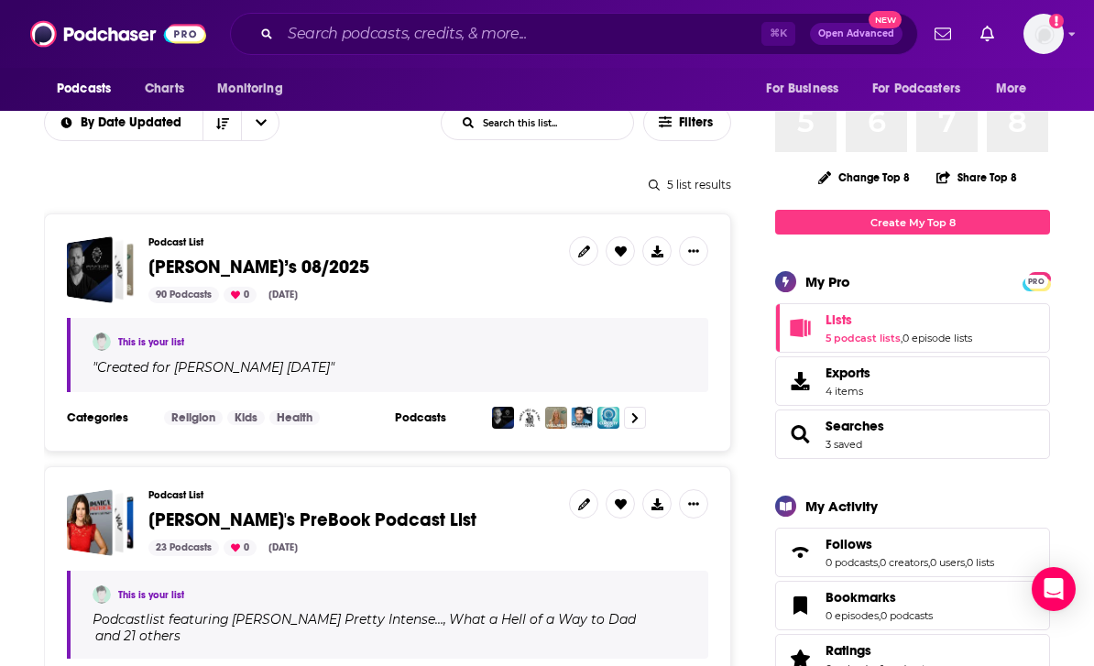
click at [294, 259] on span "[PERSON_NAME]’s 08/2025" at bounding box center [258, 267] width 221 height 23
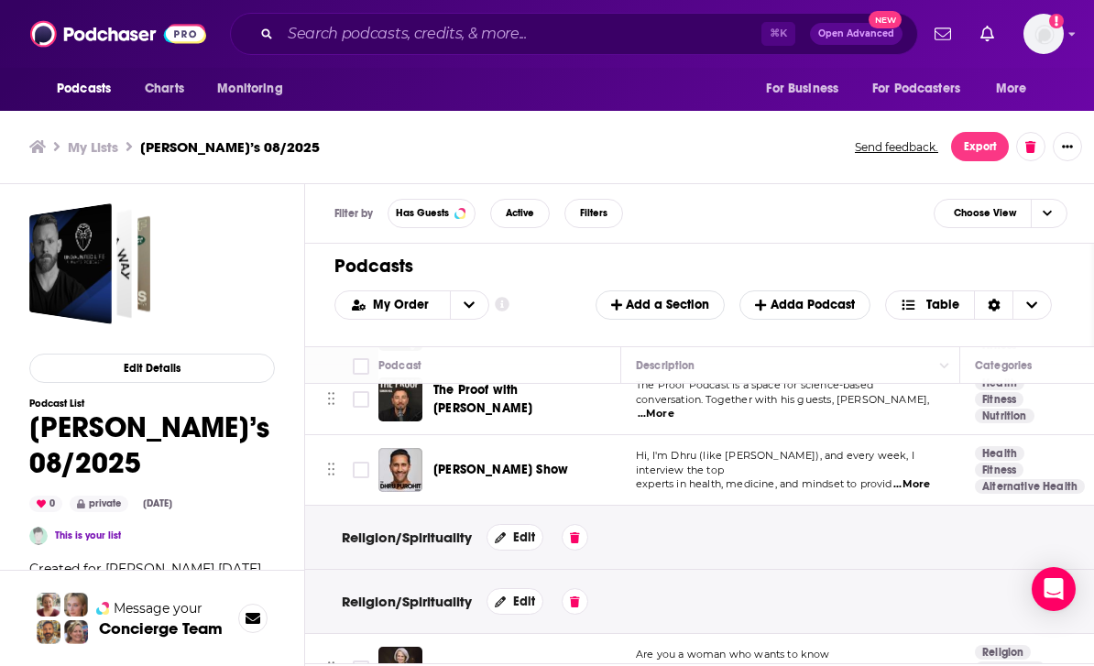
scroll to position [4206, 0]
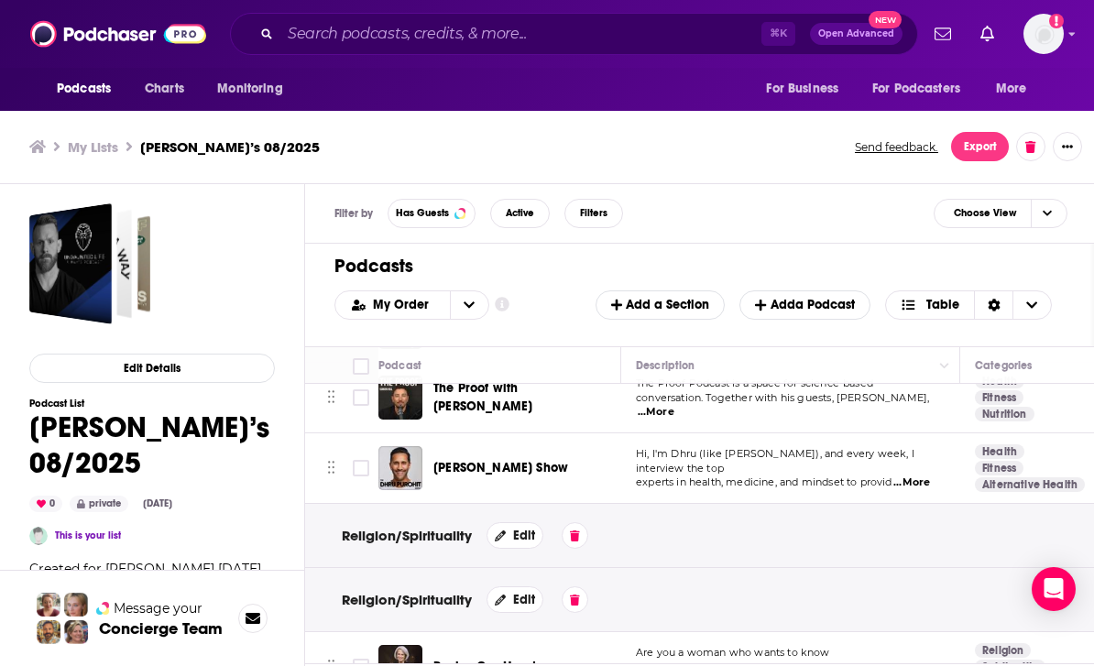
click at [510, 522] on button "Edit" at bounding box center [515, 535] width 57 height 27
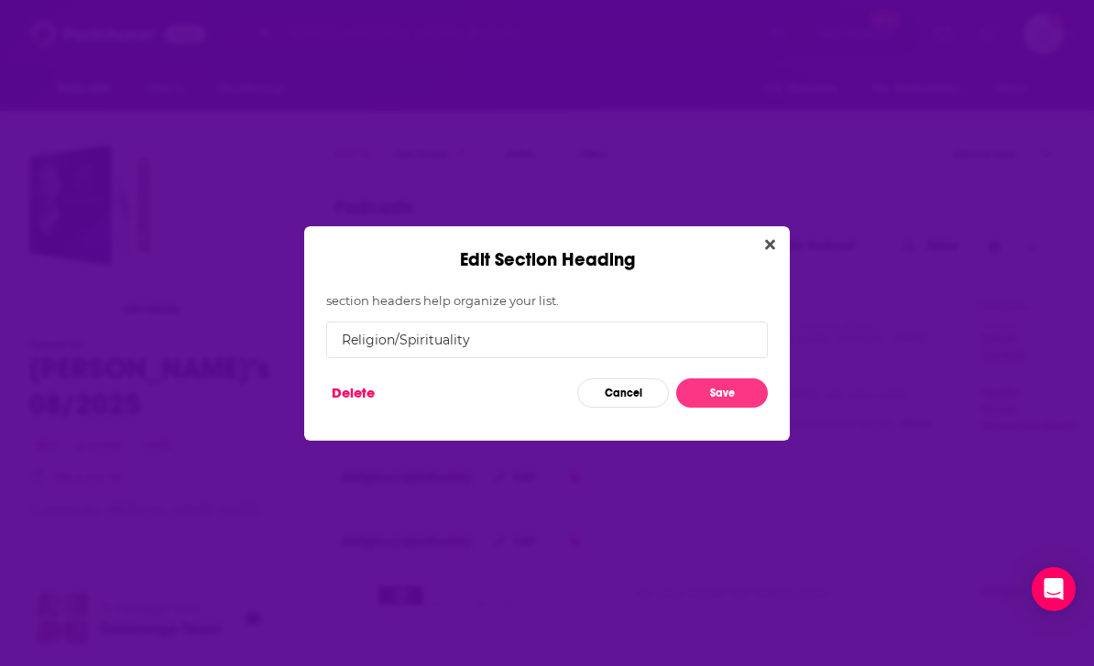
scroll to position [0, 0]
click at [767, 248] on icon "Close" at bounding box center [770, 244] width 10 height 10
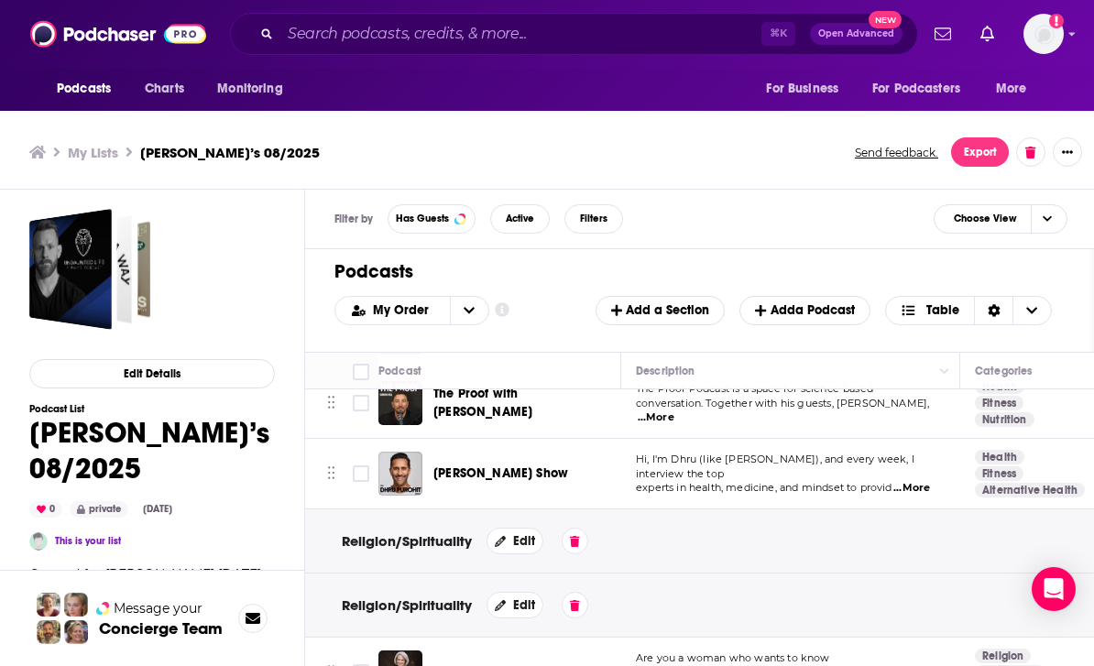
scroll to position [64, 0]
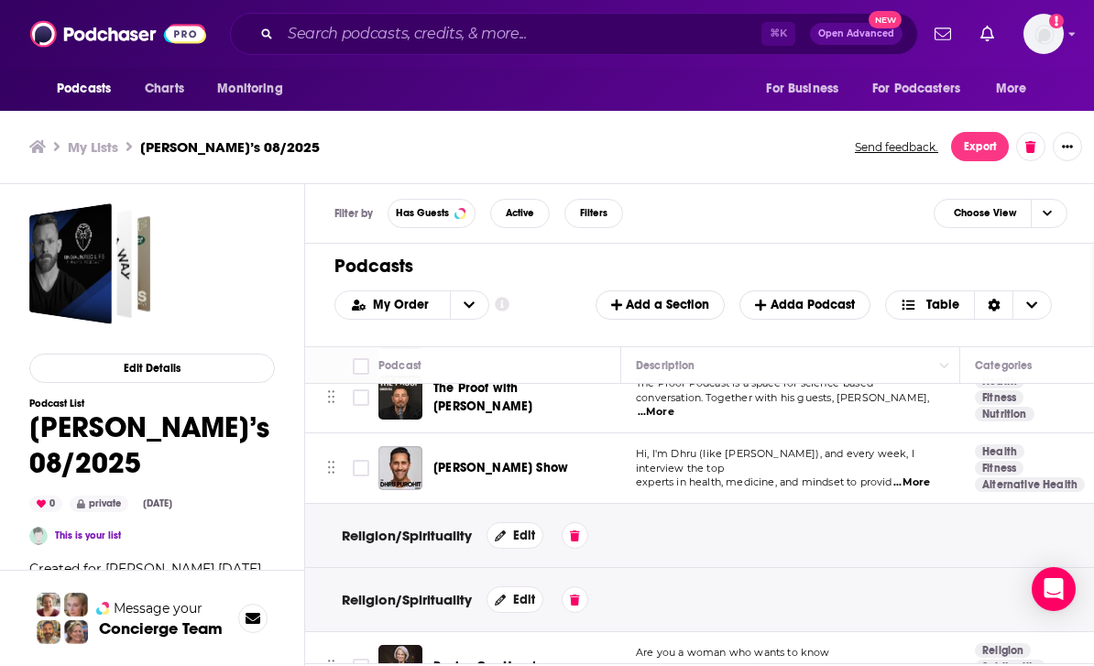
click at [577, 531] on icon at bounding box center [575, 536] width 10 height 11
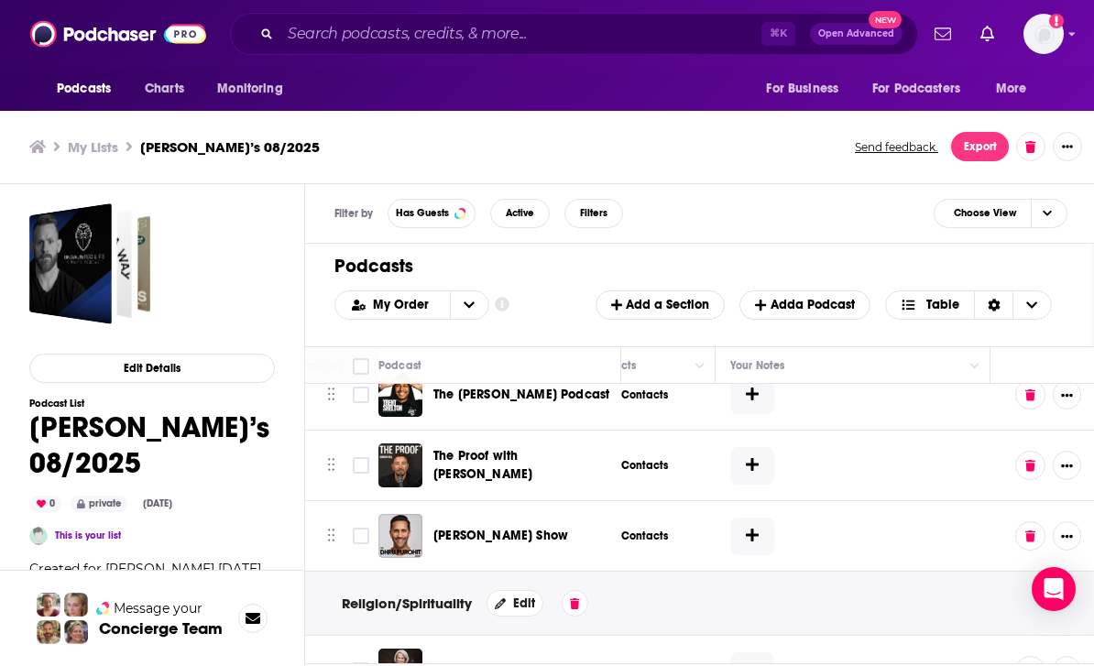
scroll to position [4140, 940]
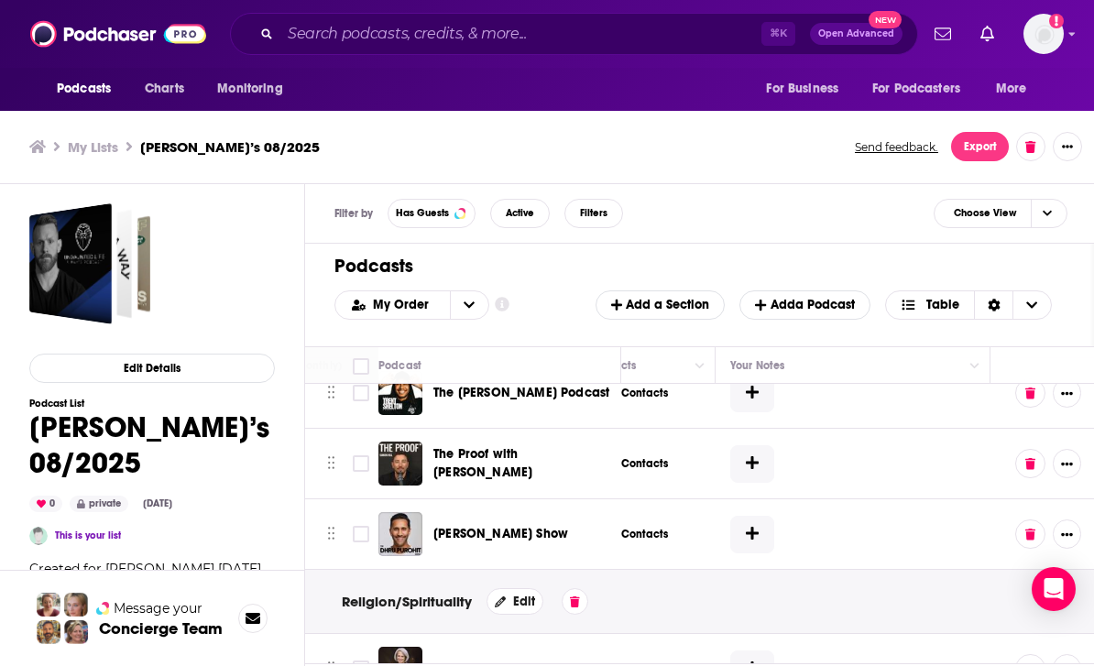
click at [579, 597] on icon at bounding box center [575, 602] width 10 height 11
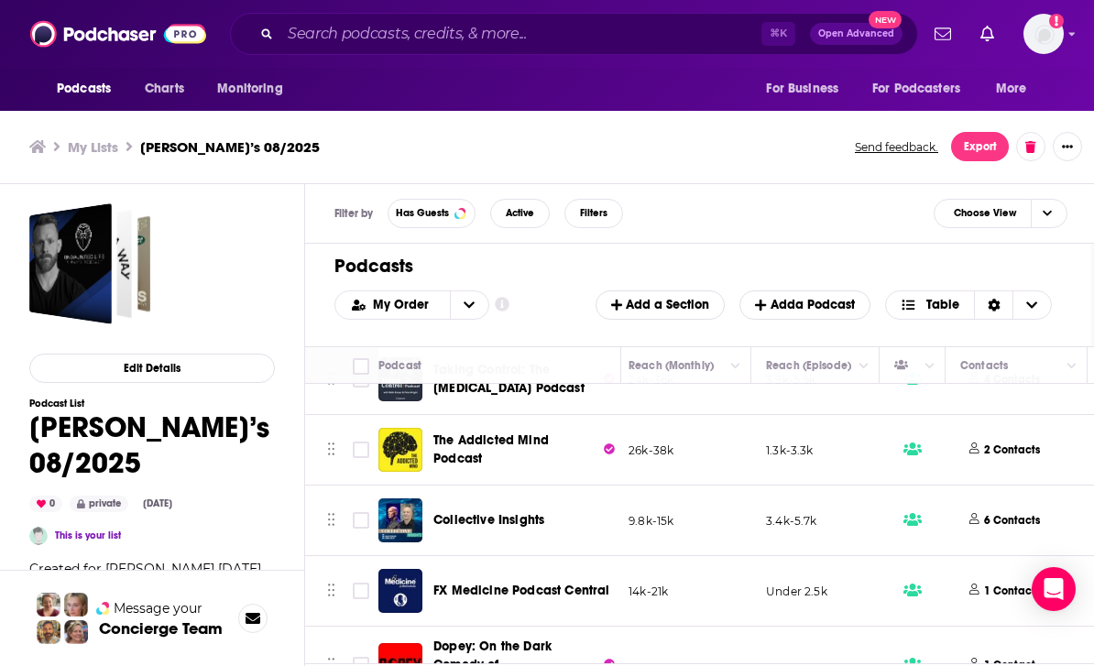
scroll to position [6012, 568]
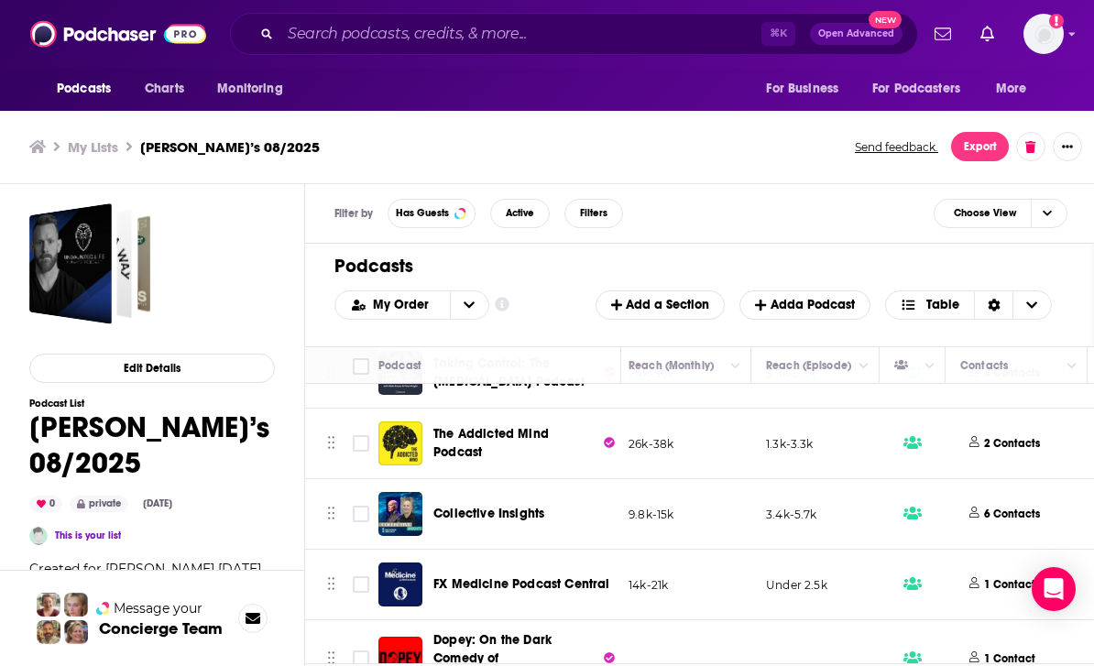
click at [490, 498] on div "Podcasts Charts Monitoring ⌘ K Open Advanced New For Business For Podcasters Mo…" at bounding box center [547, 331] width 1094 height 672
click at [510, 503] on div "Podcasts Charts Monitoring ⌘ K Open Advanced New For Business For Podcasters Mo…" at bounding box center [547, 331] width 1094 height 672
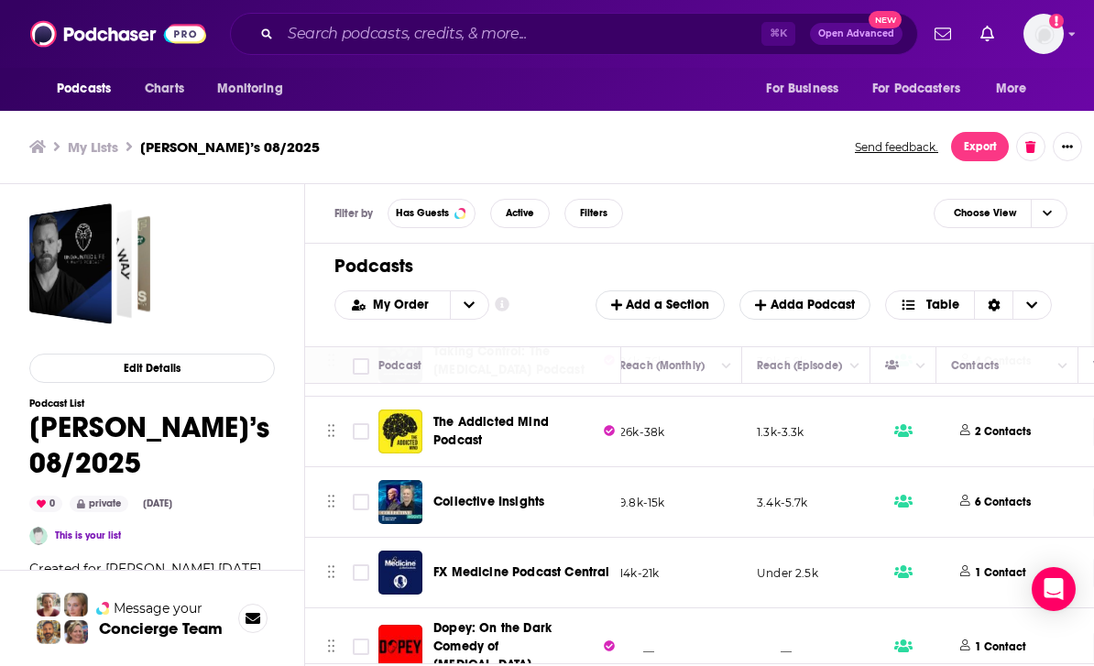
scroll to position [6023, 577]
click at [512, 492] on div "Podcasts Charts Monitoring ⌘ K Open Advanced New For Business For Podcasters Mo…" at bounding box center [547, 331] width 1094 height 672
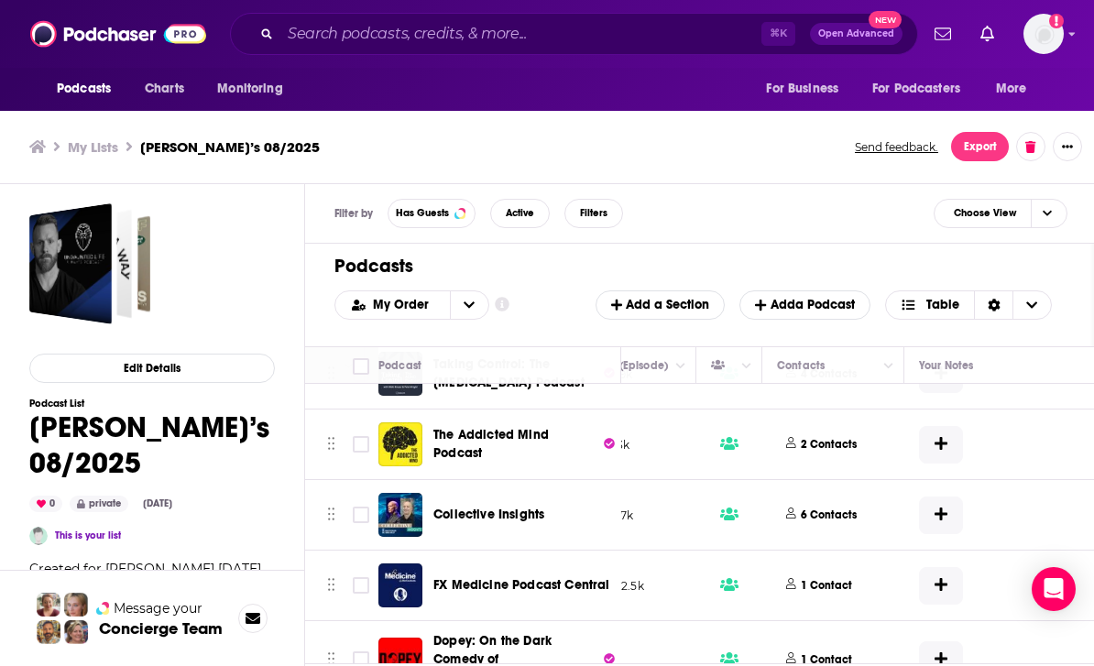
scroll to position [6001, 794]
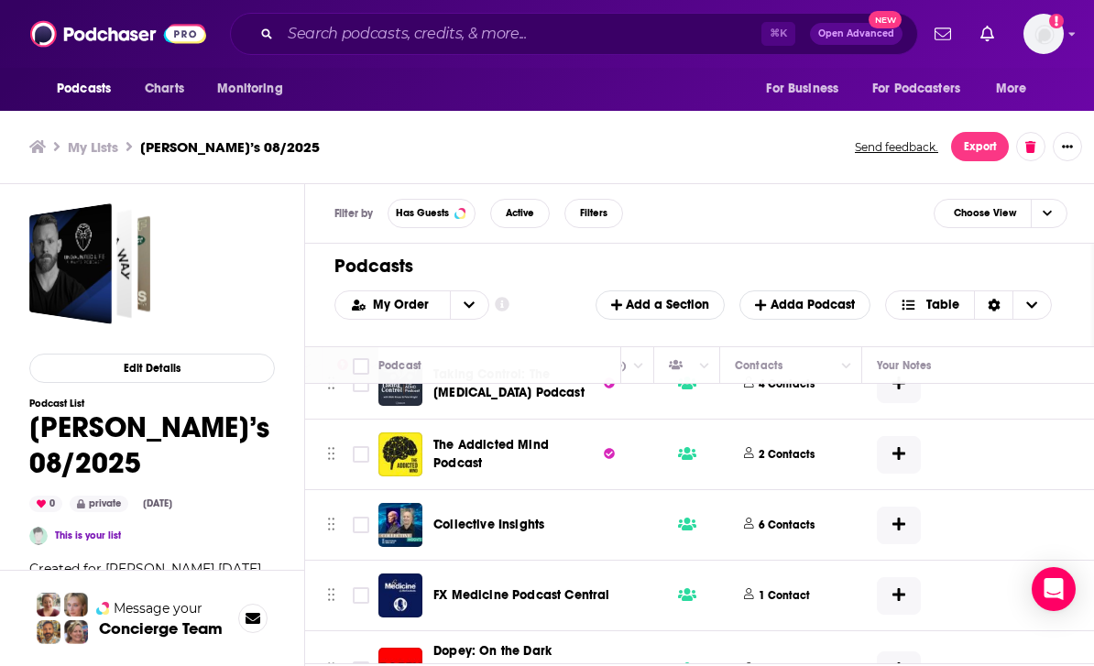
click at [788, 663] on p "1 Contact" at bounding box center [784, 671] width 51 height 16
click at [815, 665] on icon at bounding box center [818, 668] width 6 height 4
click at [815, 663] on icon at bounding box center [818, 668] width 7 height 11
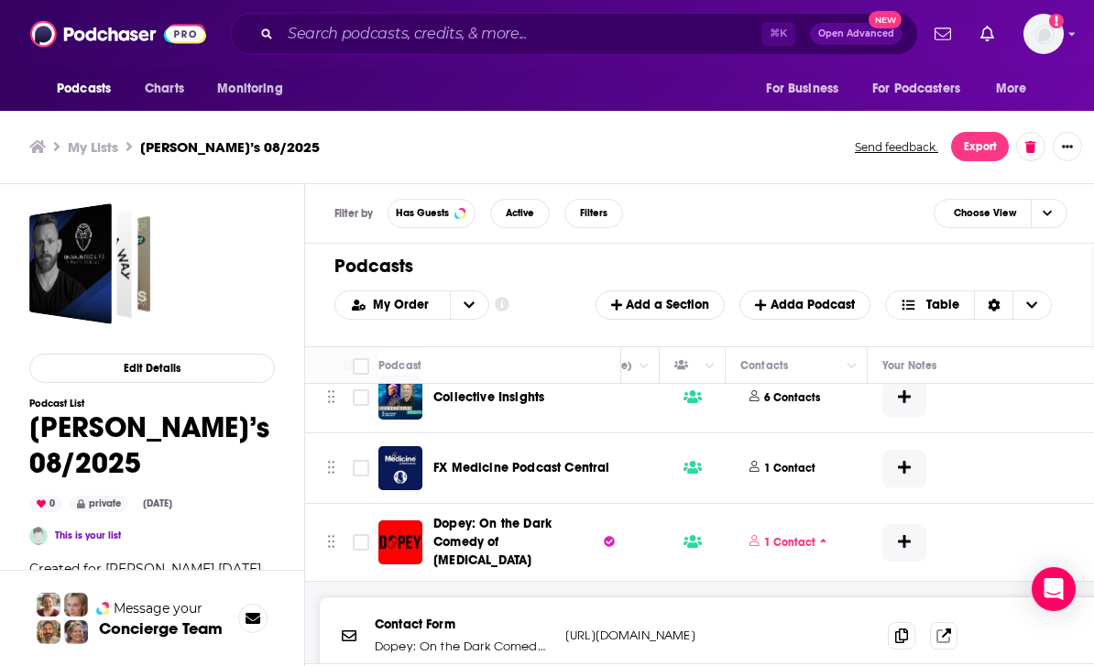
scroll to position [6128, 787]
click at [834, 598] on div "Contact Form Dopey: On the Dark Comedy of [MEDICAL_DATA] [URL][DOMAIN_NAME] [UR…" at bounding box center [737, 636] width 834 height 77
click at [826, 531] on span "1 Contact" at bounding box center [788, 543] width 95 height 25
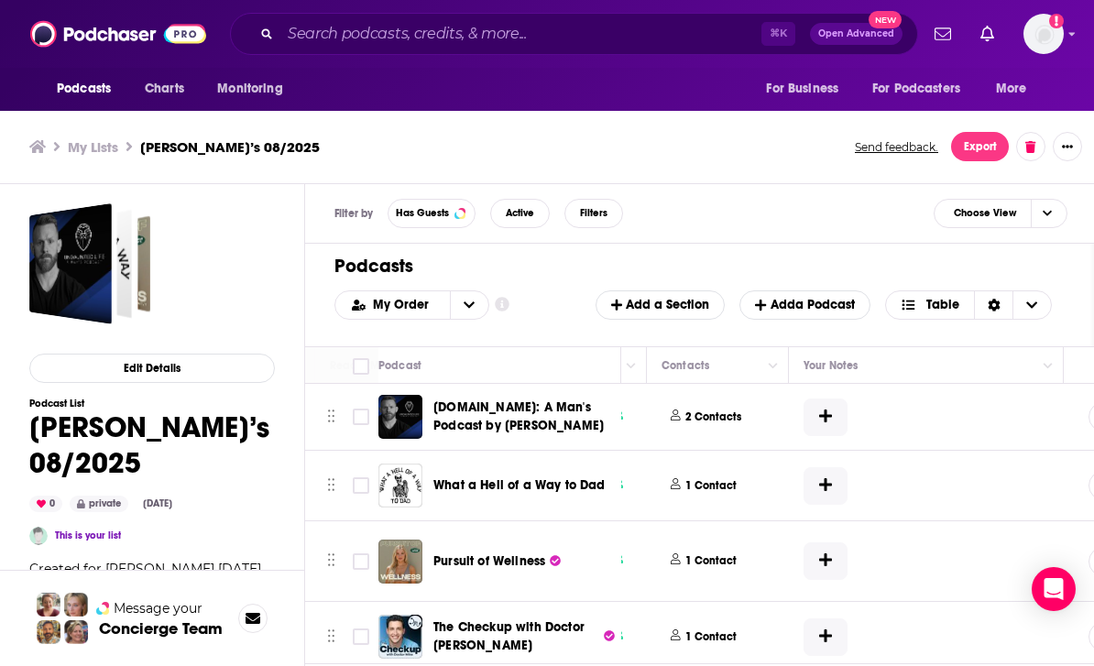
scroll to position [0, 865]
click at [473, 291] on button "open menu" at bounding box center [469, 304] width 38 height 27
click at [438, 350] on div "Alphabetical" at bounding box center [411, 365] width 155 height 31
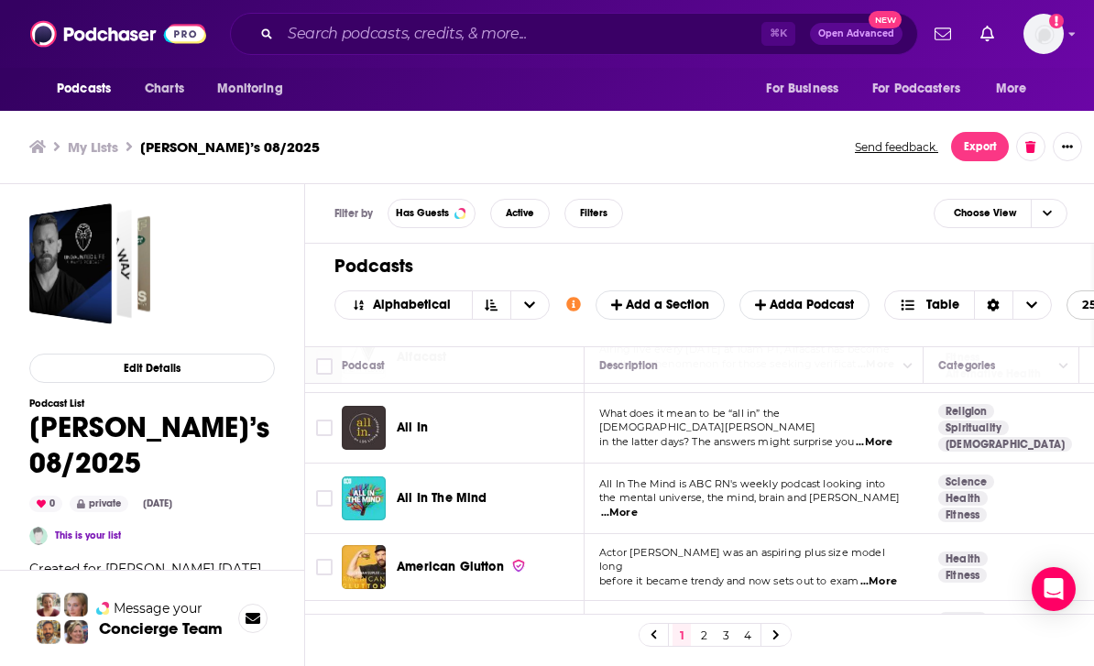
scroll to position [133, 0]
click at [638, 505] on span "...More" at bounding box center [619, 512] width 37 height 15
click at [948, 490] on link "Health" at bounding box center [962, 497] width 49 height 15
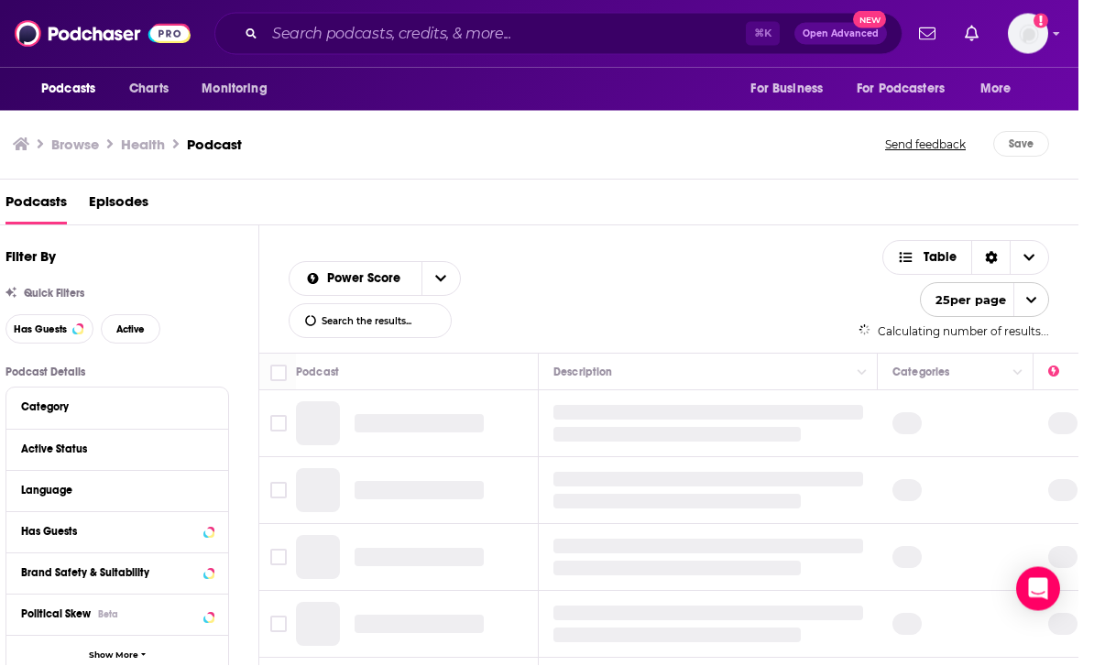
scroll to position [57, 1]
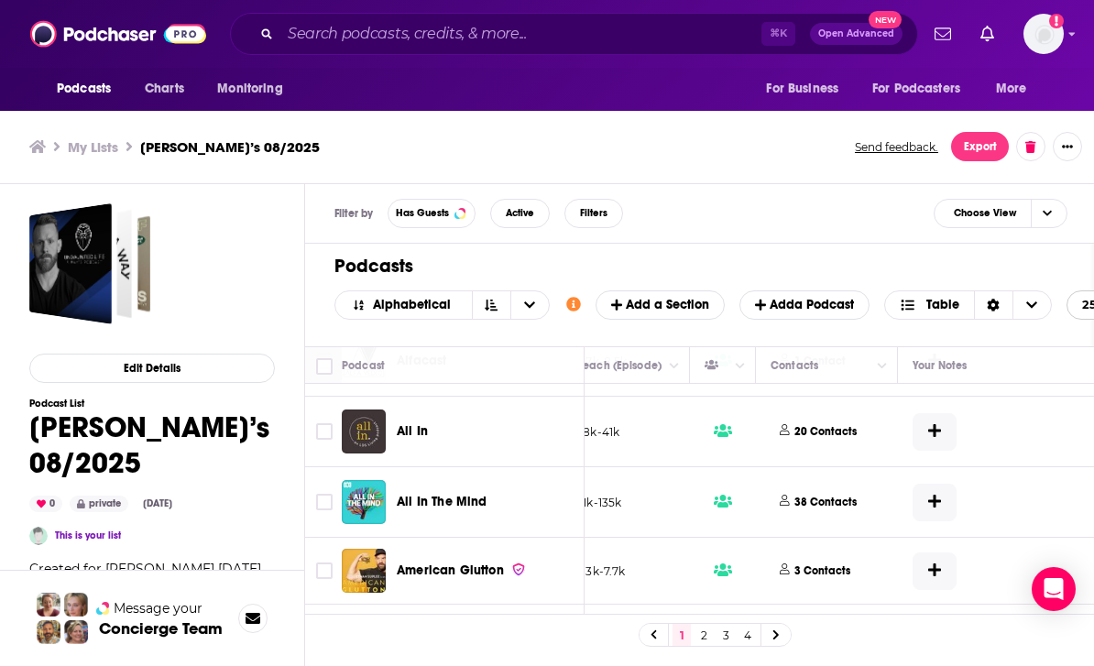
scroll to position [128, 722]
click at [842, 495] on p "38 Contacts" at bounding box center [825, 503] width 62 height 16
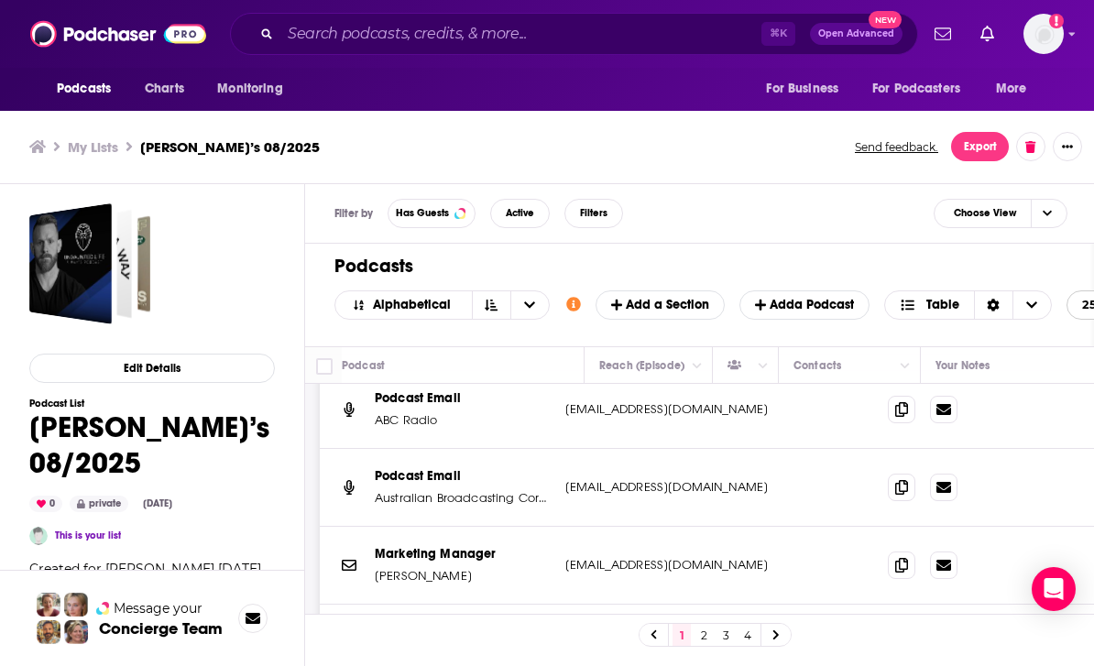
scroll to position [278, 697]
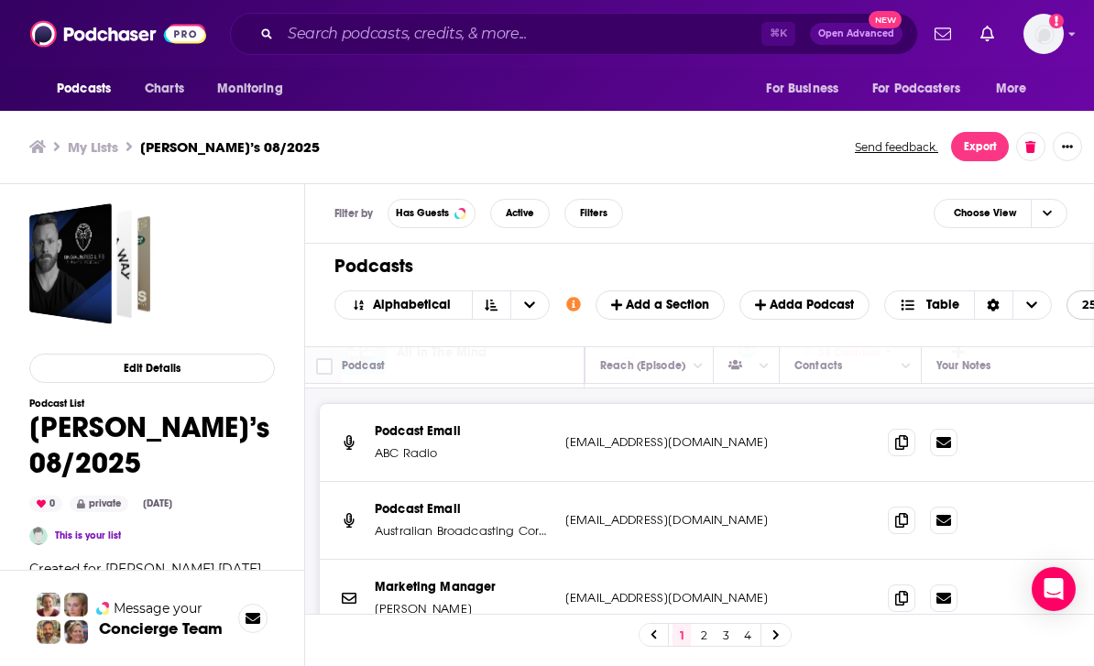
click at [780, 433] on p "[EMAIL_ADDRESS][DOMAIN_NAME]" at bounding box center [686, 442] width 243 height 18
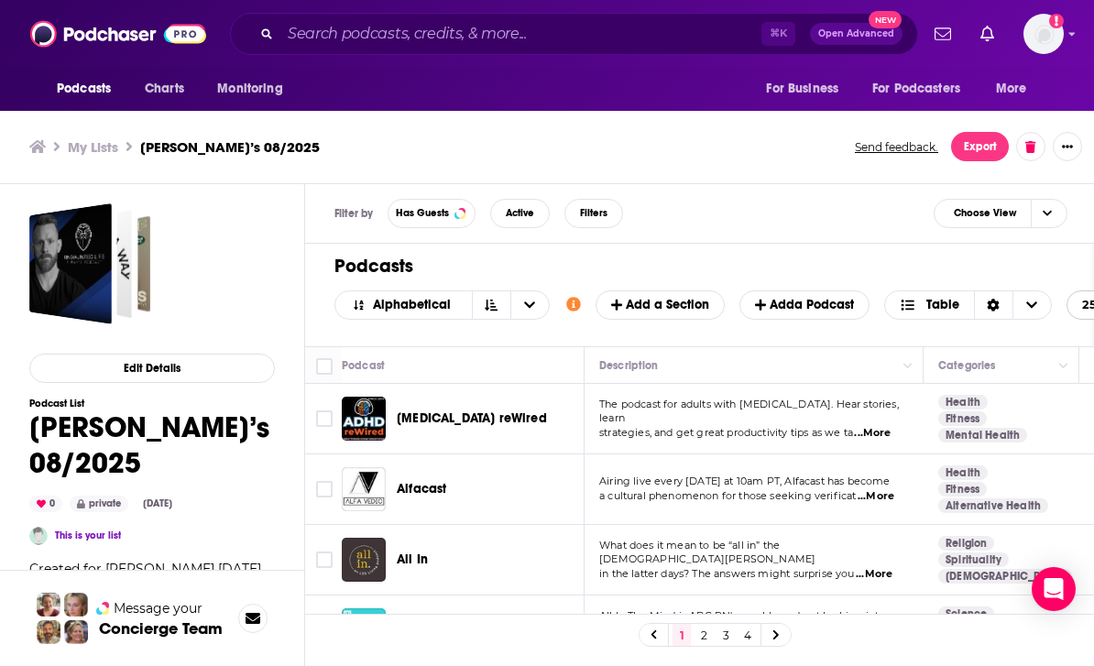
scroll to position [0, 0]
